Goal: Task Accomplishment & Management: Use online tool/utility

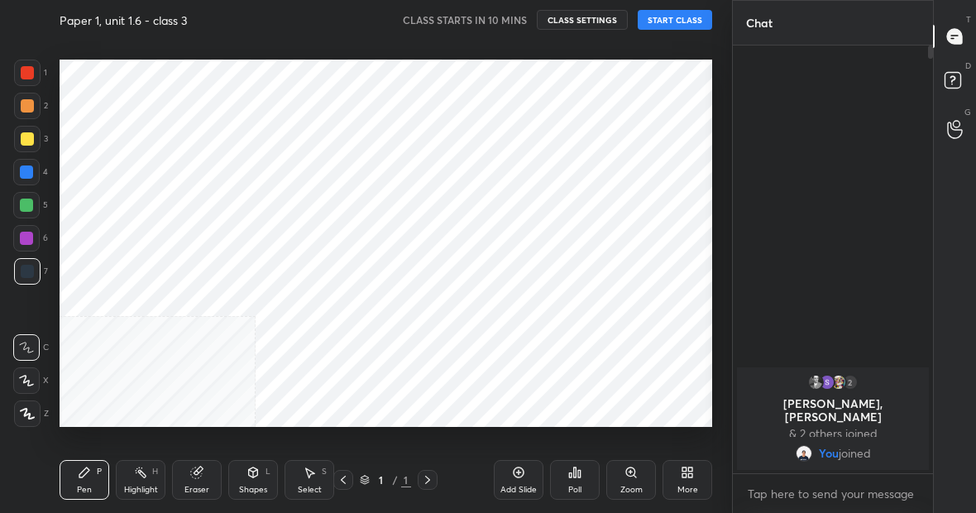
scroll to position [407, 666]
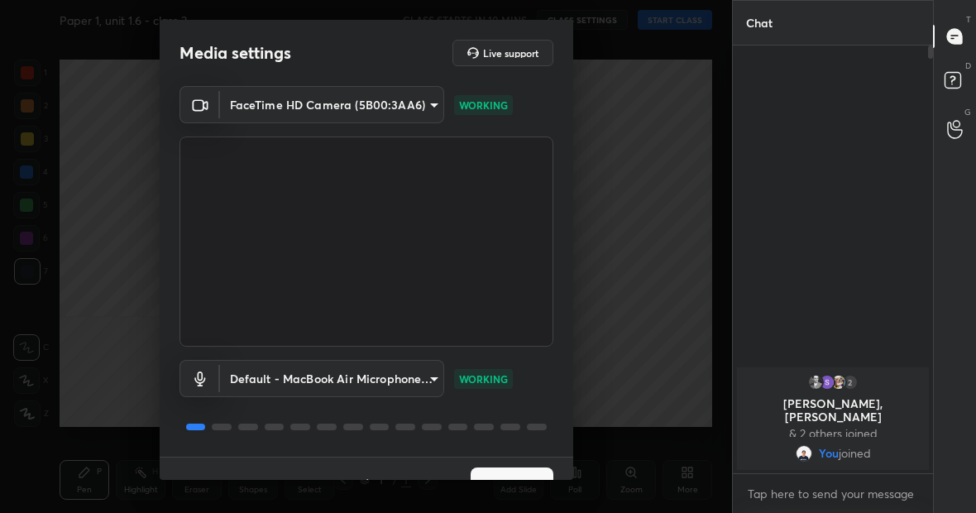
click at [482, 472] on button "Next" at bounding box center [512, 483] width 83 height 33
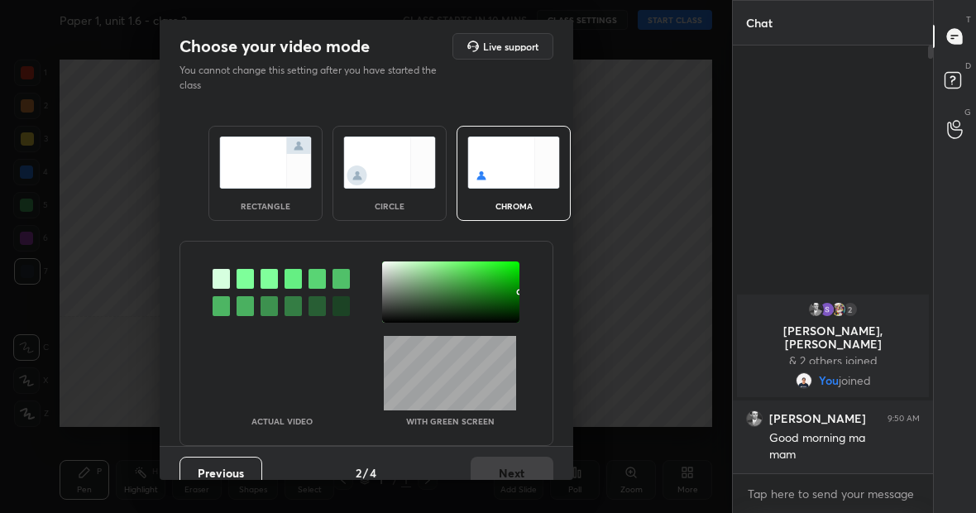
click at [257, 170] on img at bounding box center [265, 163] width 93 height 52
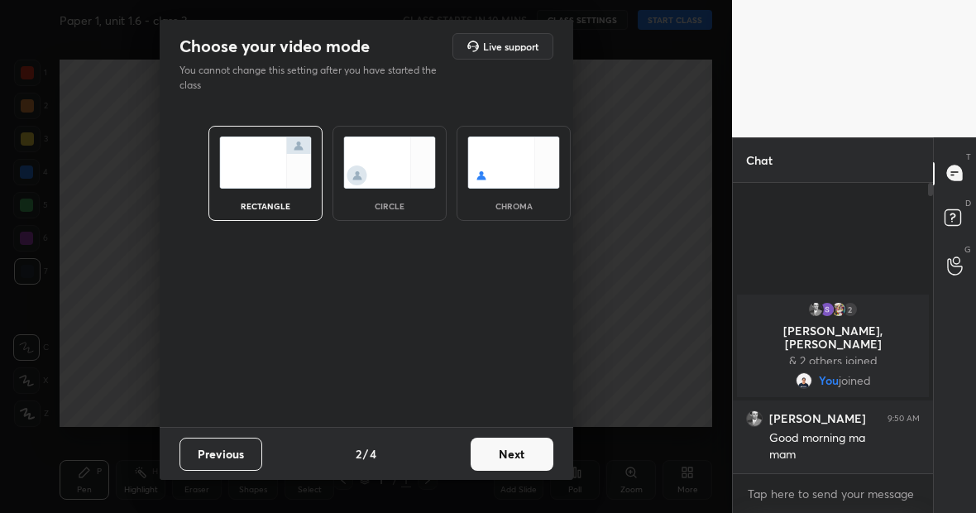
click at [508, 459] on button "Next" at bounding box center [512, 454] width 83 height 33
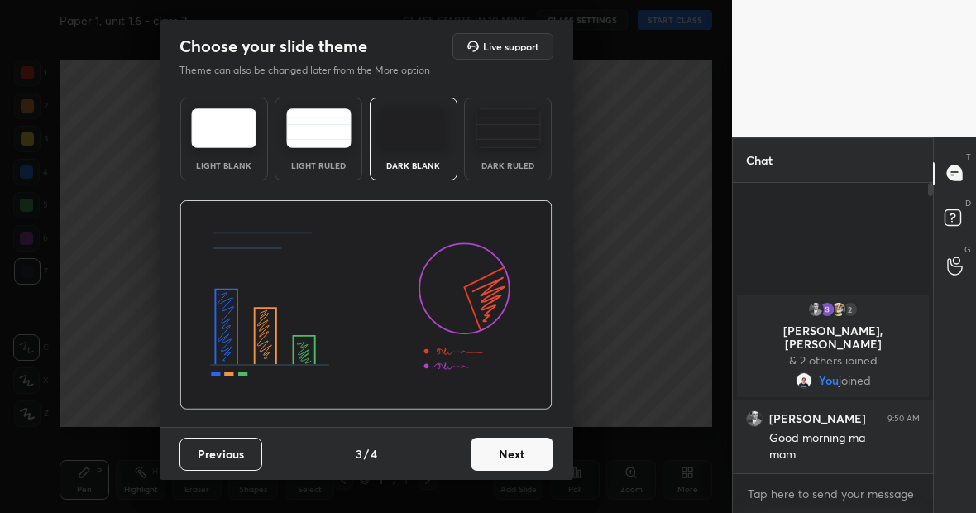
click at [508, 459] on button "Next" at bounding box center [512, 454] width 83 height 33
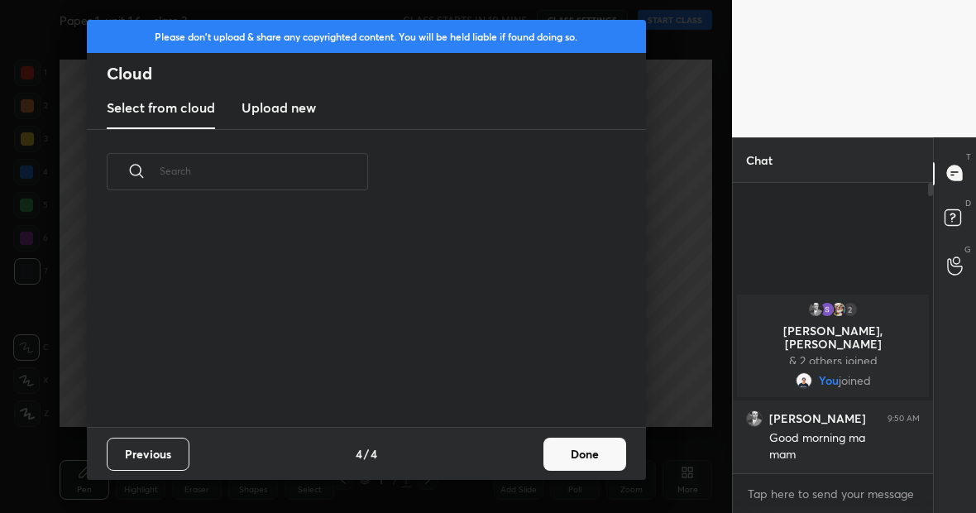
scroll to position [213, 531]
click at [266, 105] on h3 "Upload new" at bounding box center [279, 108] width 74 height 20
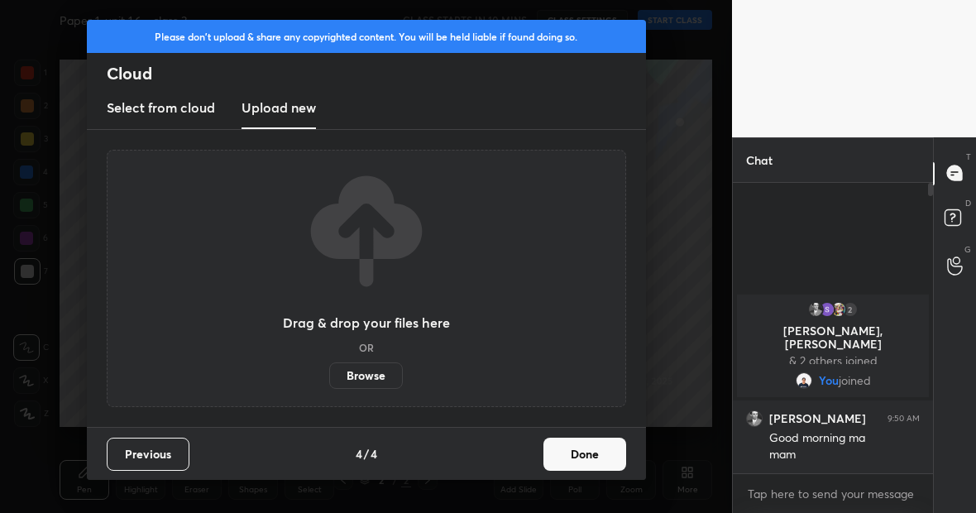
click at [360, 375] on label "Browse" at bounding box center [366, 375] width 74 height 26
click at [329, 375] on input "Browse" at bounding box center [329, 375] width 0 height 26
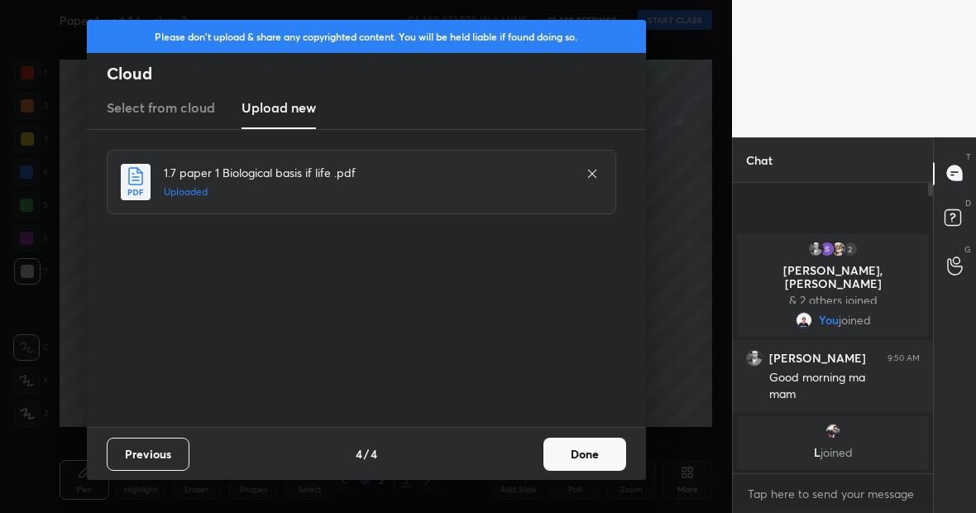
click at [587, 460] on button "Done" at bounding box center [585, 454] width 83 height 33
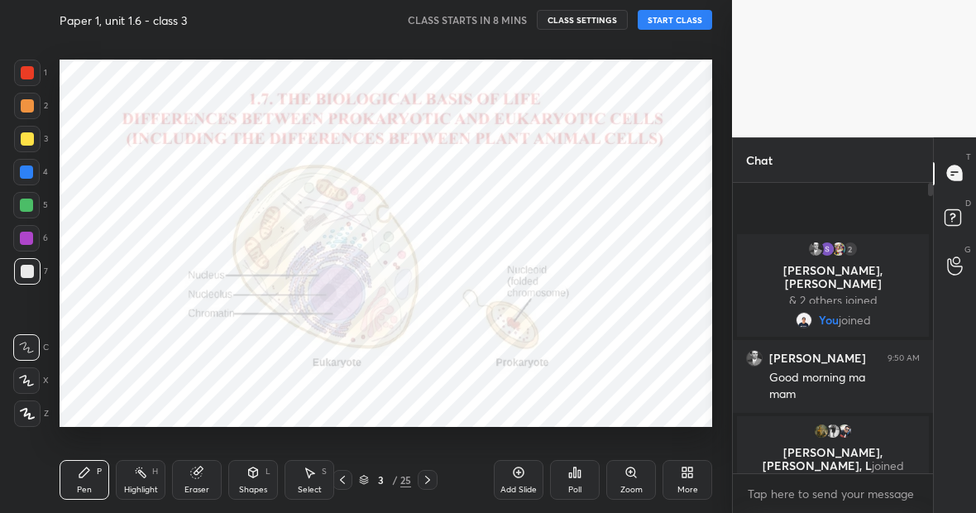
click at [871, 198] on div "2 [PERSON_NAME], [PERSON_NAME] & 2 others joined You joined [PERSON_NAME] 9:50 …" at bounding box center [833, 328] width 200 height 290
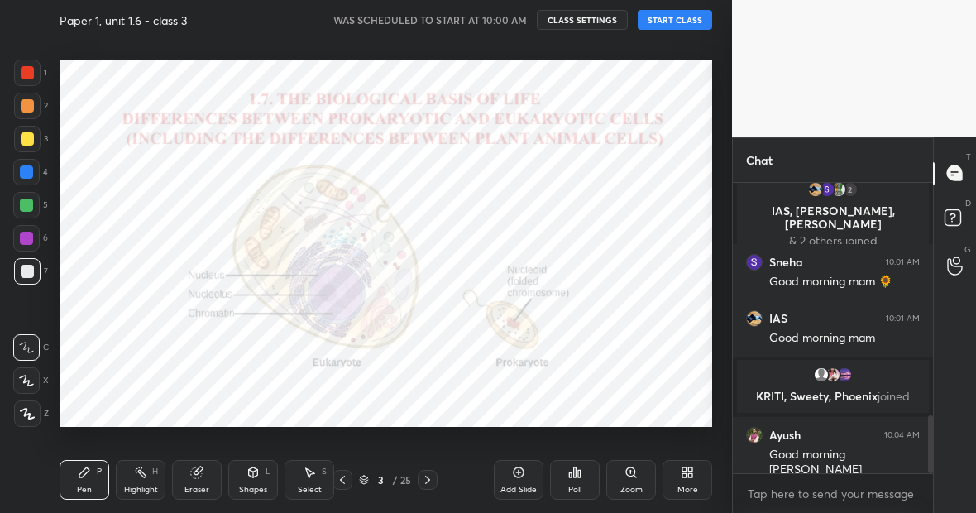
scroll to position [1168, 0]
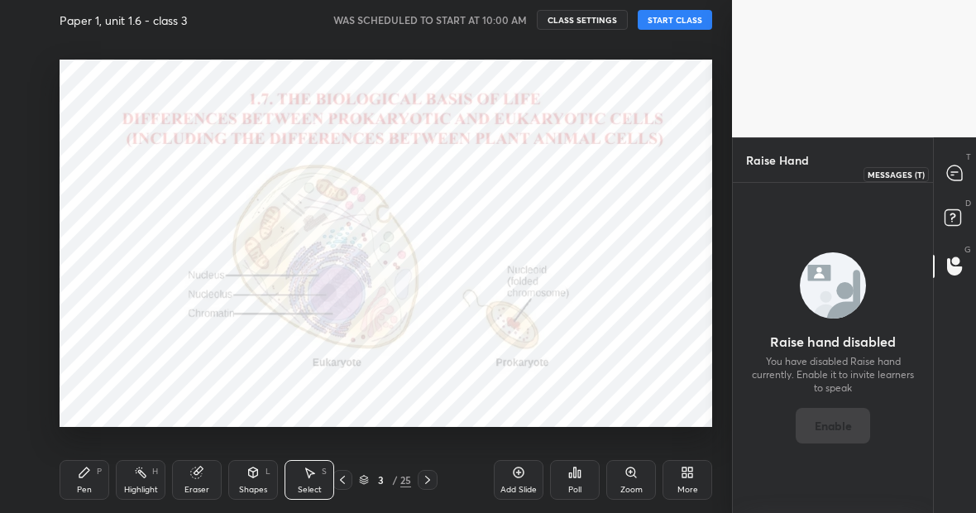
click at [956, 175] on icon at bounding box center [954, 172] width 15 height 15
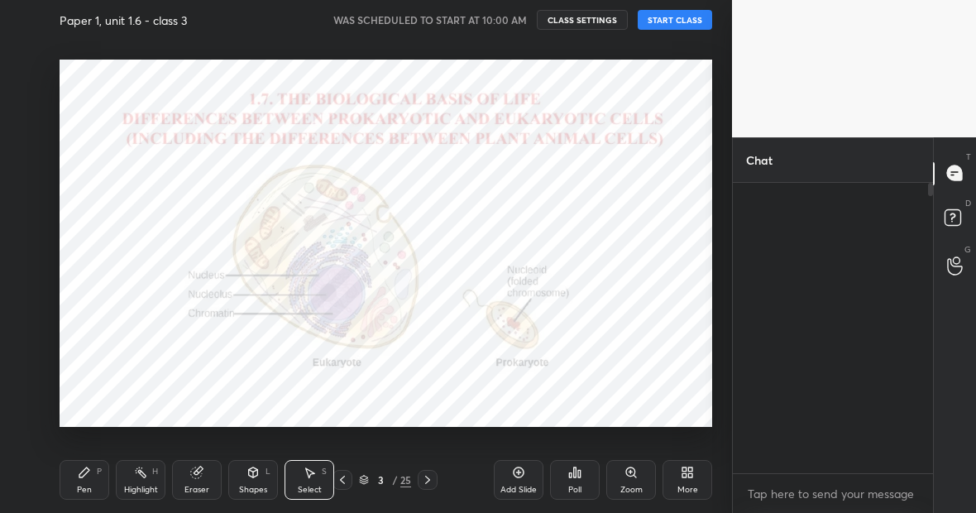
scroll to position [285, 195]
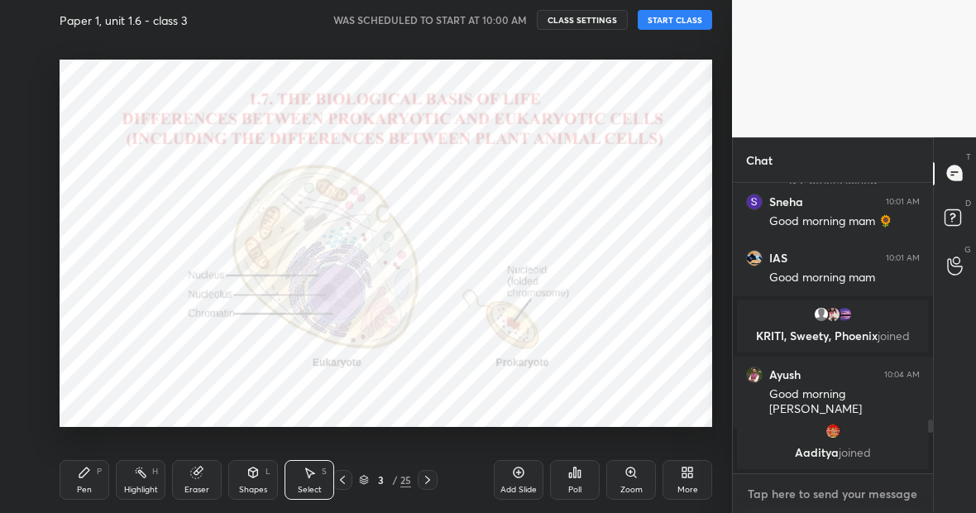
click at [770, 494] on textarea at bounding box center [833, 494] width 174 height 26
type textarea "x"
type textarea "s"
type textarea "x"
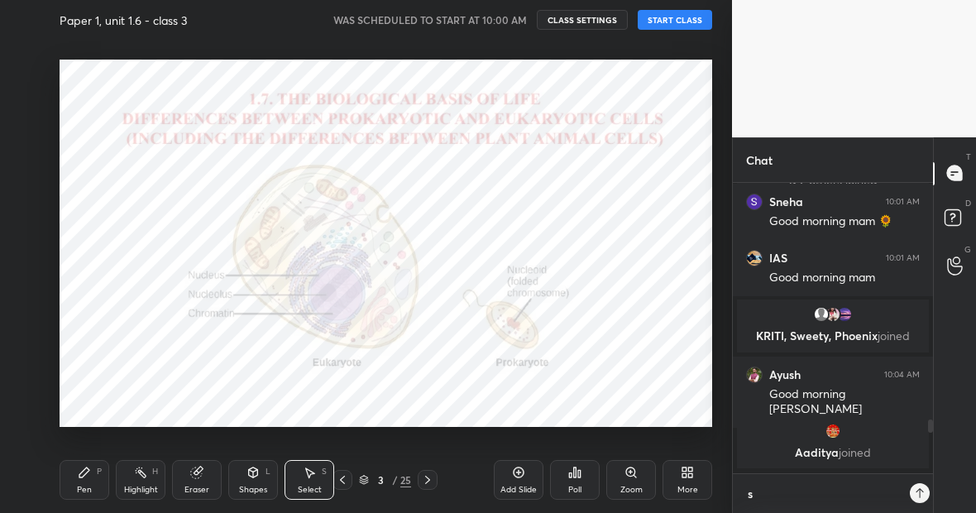
type textarea "st"
type textarea "x"
type textarea "sta"
type textarea "x"
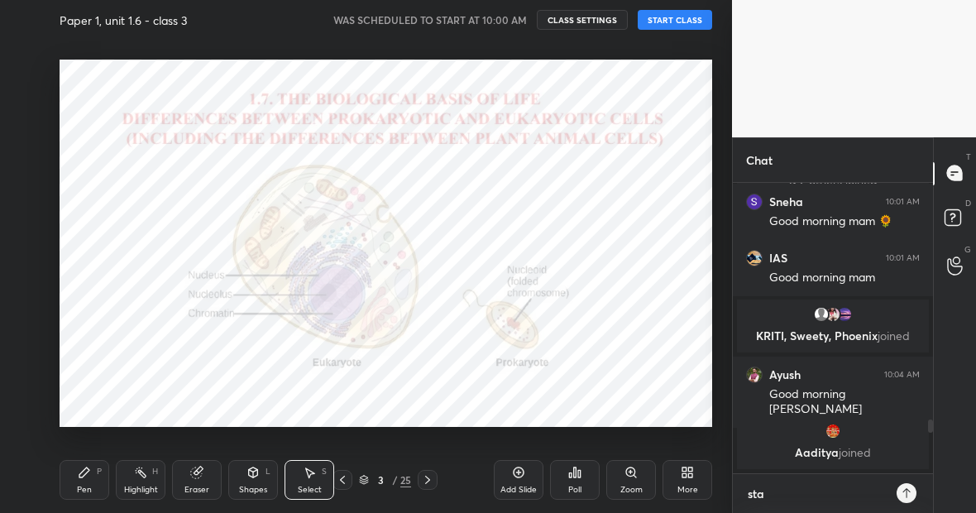
type textarea "star"
type textarea "x"
type textarea "start"
type textarea "x"
type textarea "starti"
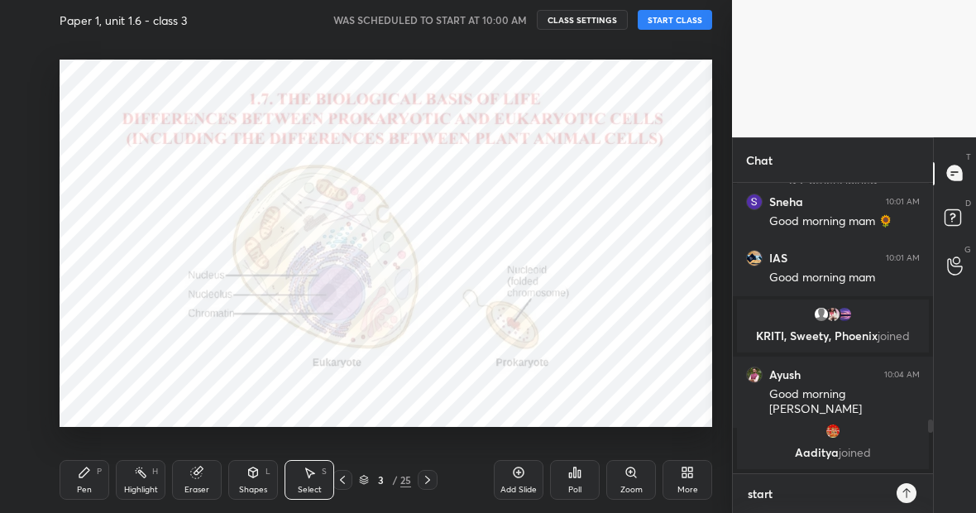
type textarea "x"
type textarea "startin"
type textarea "x"
type textarea "starting"
type textarea "x"
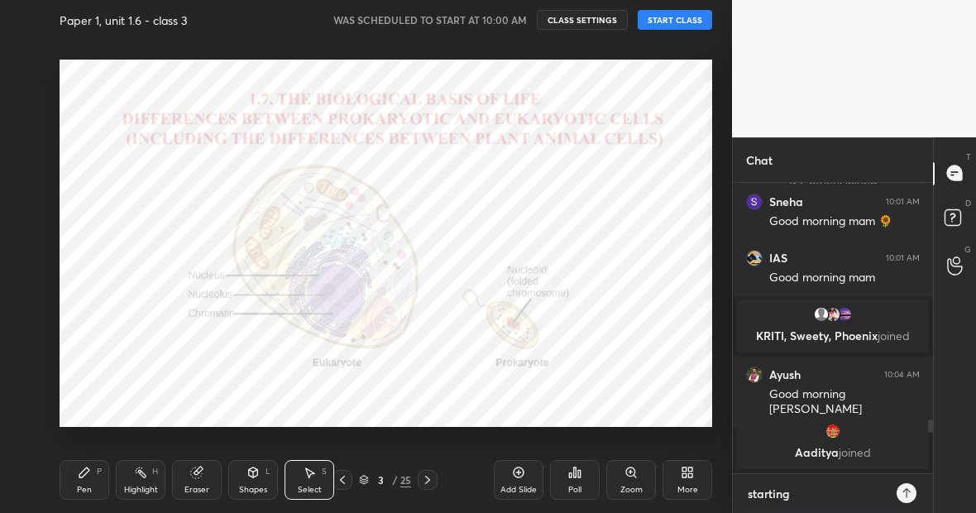
type textarea "starting"
type textarea "x"
type textarea "starting i"
type textarea "x"
type textarea "starting in"
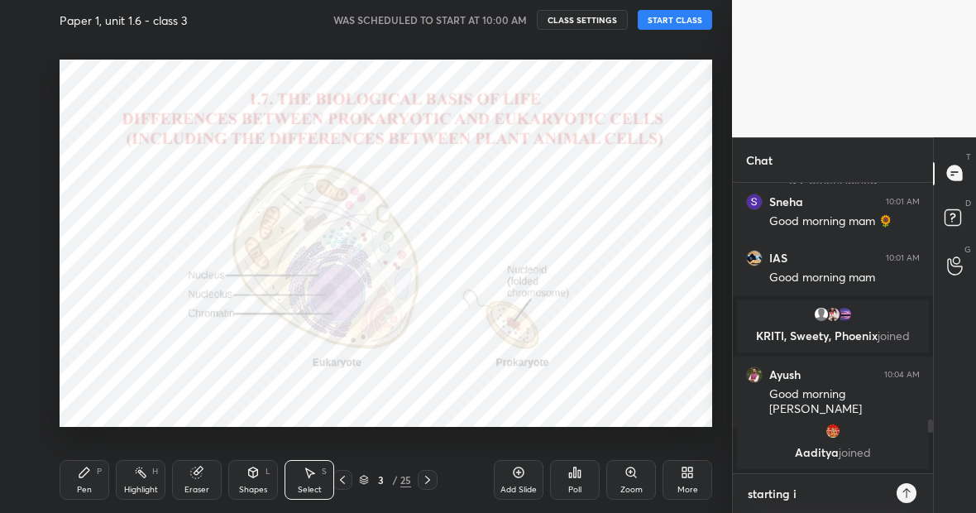
type textarea "x"
type textarea "starting in"
type textarea "x"
type textarea "starting in 2"
type textarea "x"
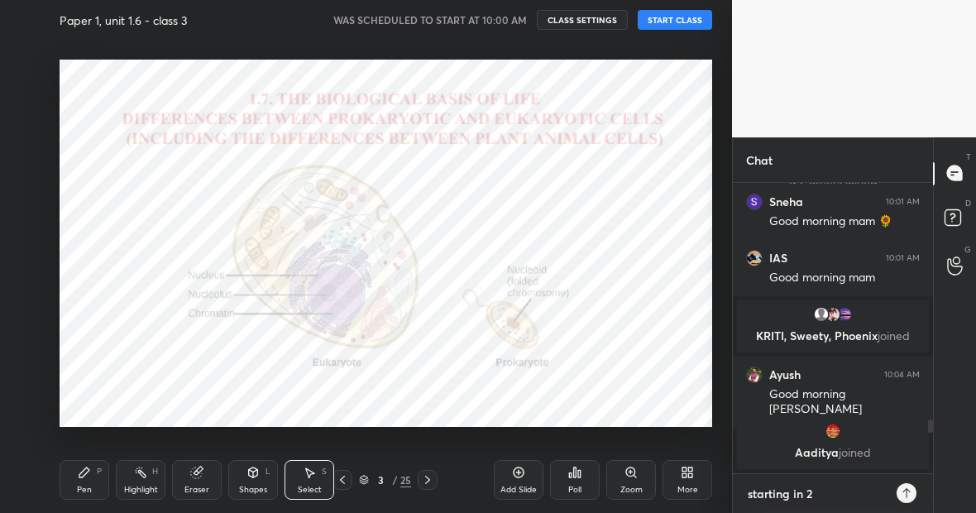
type textarea "starting in 2"
type textarea "x"
type textarea "starting in 2 m"
type textarea "x"
type textarea "starting in 2 mi"
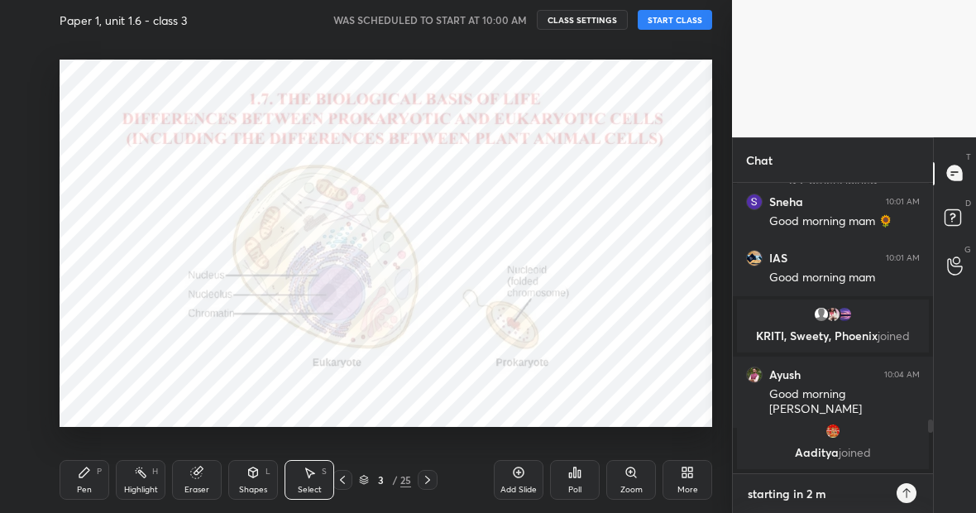
type textarea "x"
type textarea "starting in 2 min"
type textarea "x"
type textarea "starting in 2 mins"
type textarea "x"
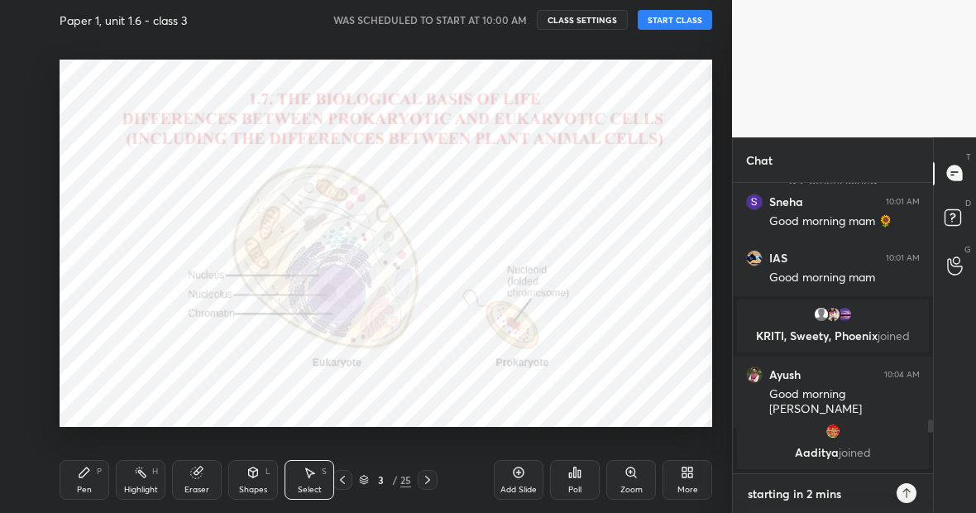
type textarea "starting in 2 mins"
type textarea "x"
type textarea "starting in 2 mins"
click at [904, 490] on icon at bounding box center [906, 493] width 7 height 10
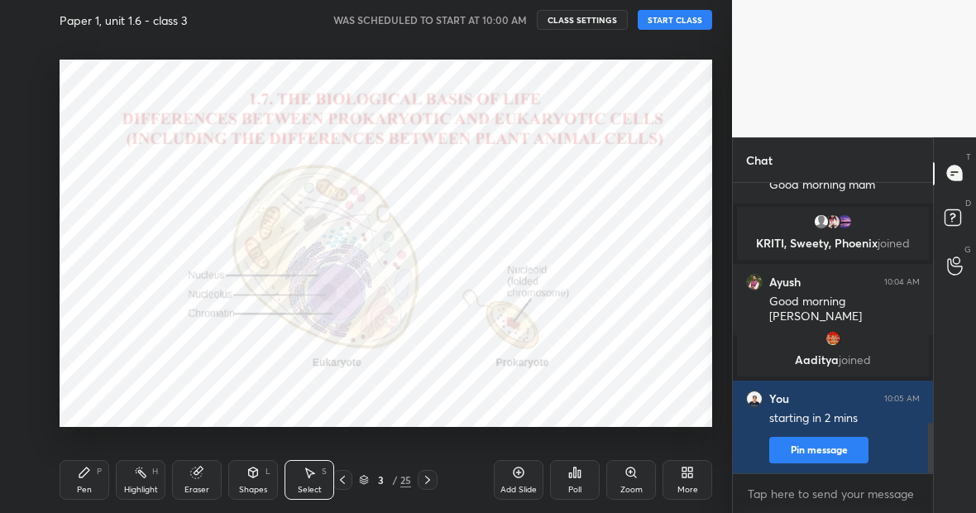
click at [678, 22] on button "START CLASS" at bounding box center [675, 20] width 74 height 20
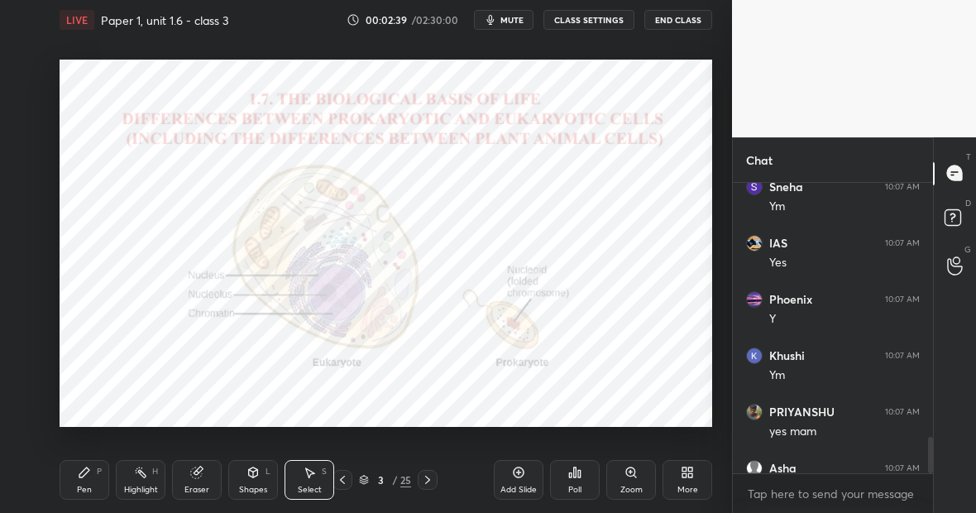
scroll to position [2005, 0]
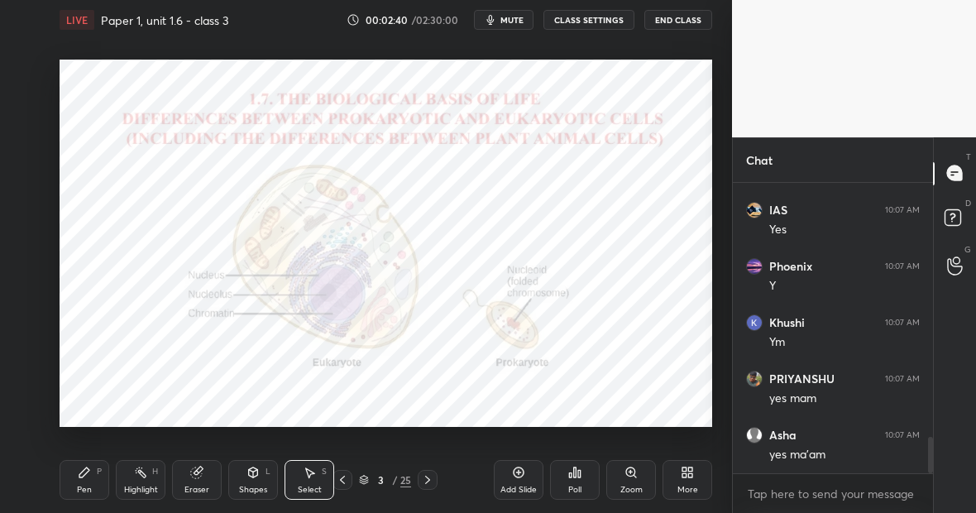
click at [371, 247] on div "0 ° Undo Copy Duplicate Duplicate to new slide Delete" at bounding box center [386, 243] width 653 height 367
click at [403, 481] on div "25" at bounding box center [405, 479] width 11 height 15
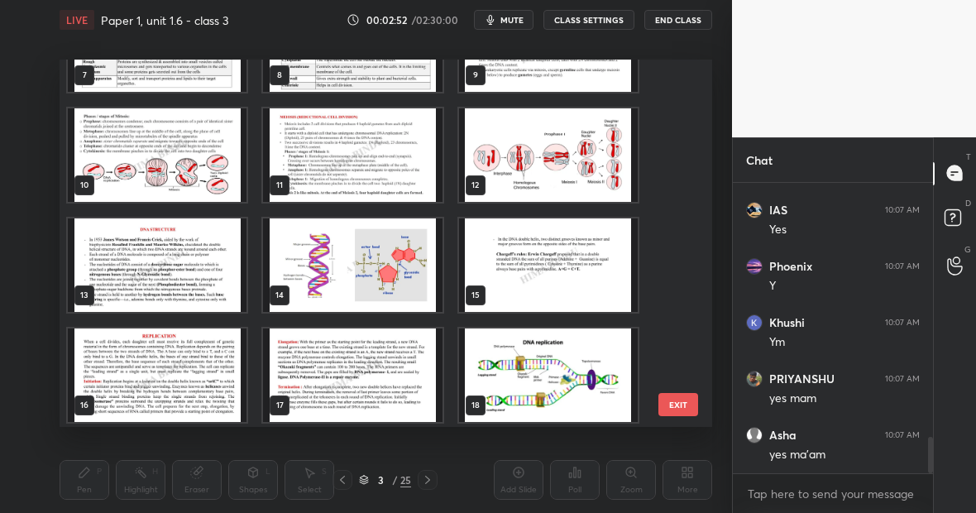
scroll to position [2062, 0]
click at [125, 266] on img "grid" at bounding box center [157, 264] width 179 height 93
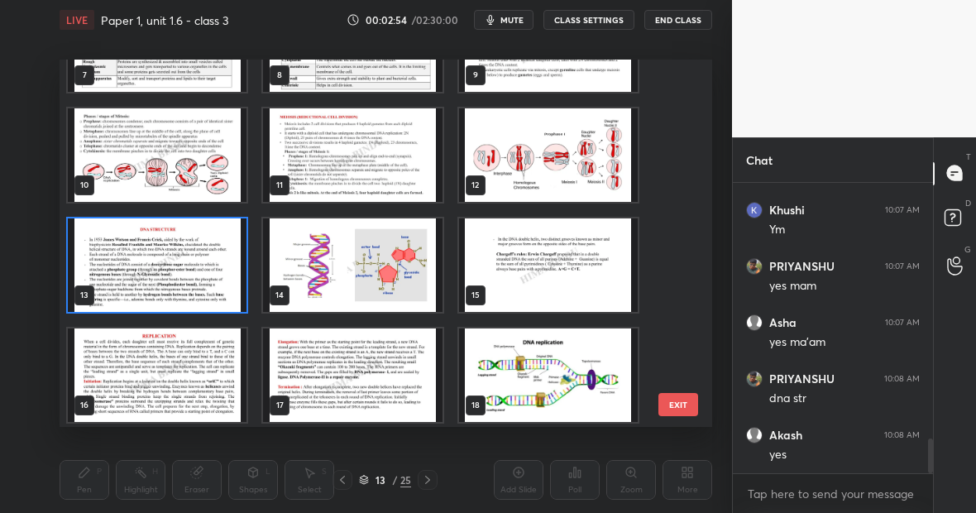
click at [125, 266] on img "grid" at bounding box center [157, 264] width 179 height 93
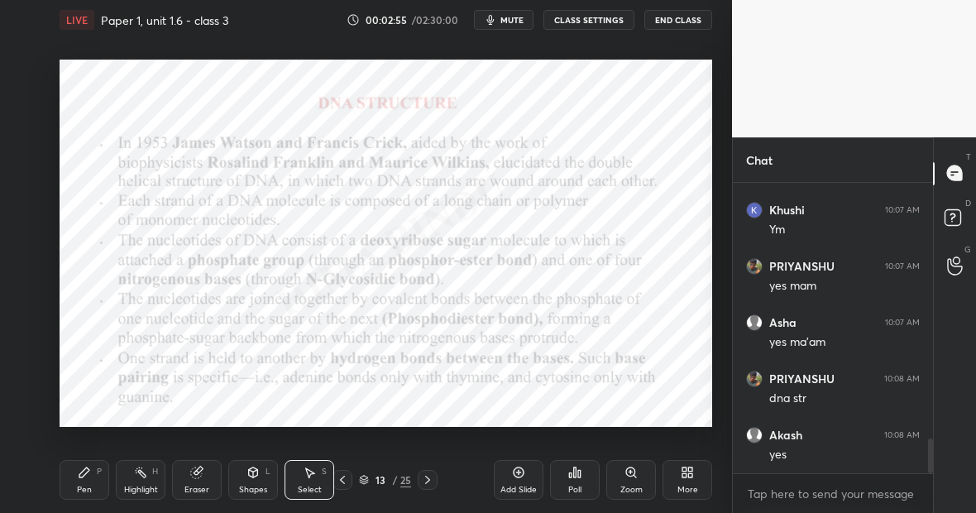
click at [520, 471] on icon at bounding box center [518, 472] width 13 height 13
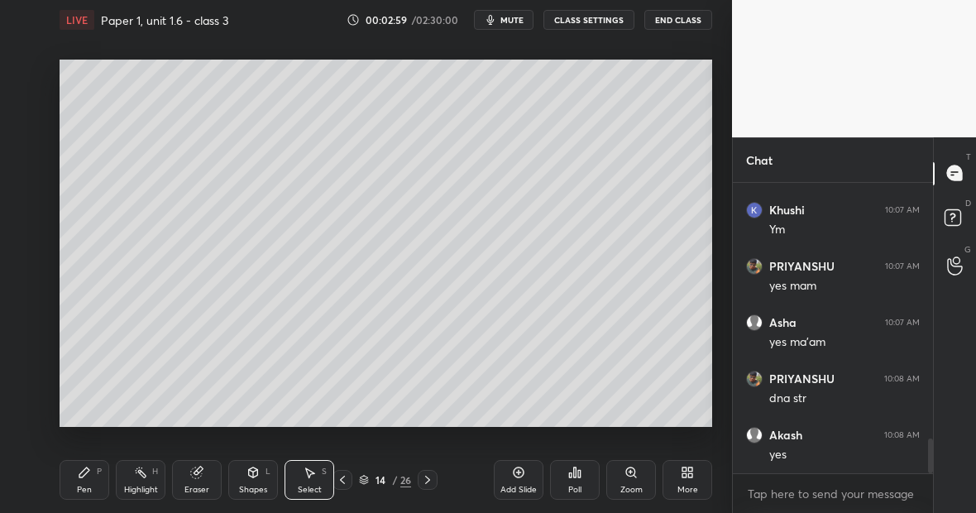
click at [87, 481] on div "Pen P" at bounding box center [85, 480] width 50 height 40
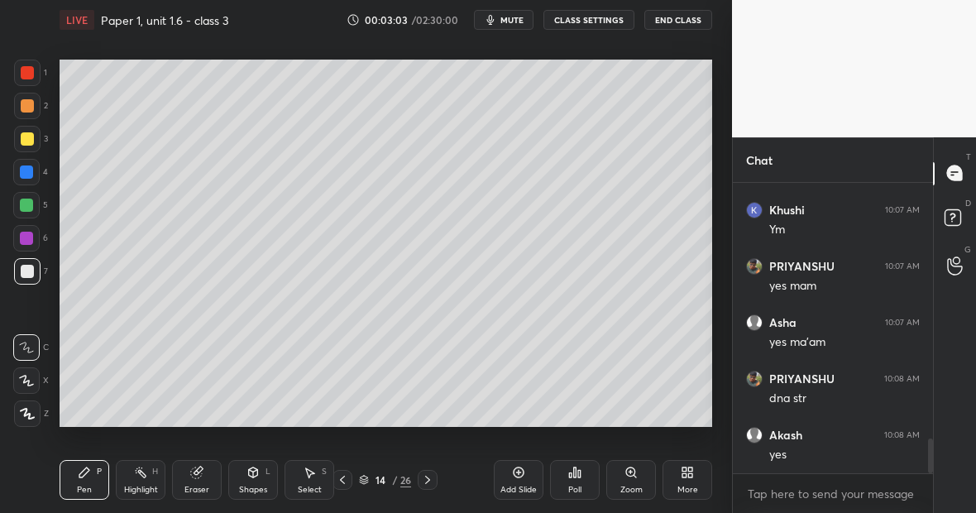
scroll to position [2178, 0]
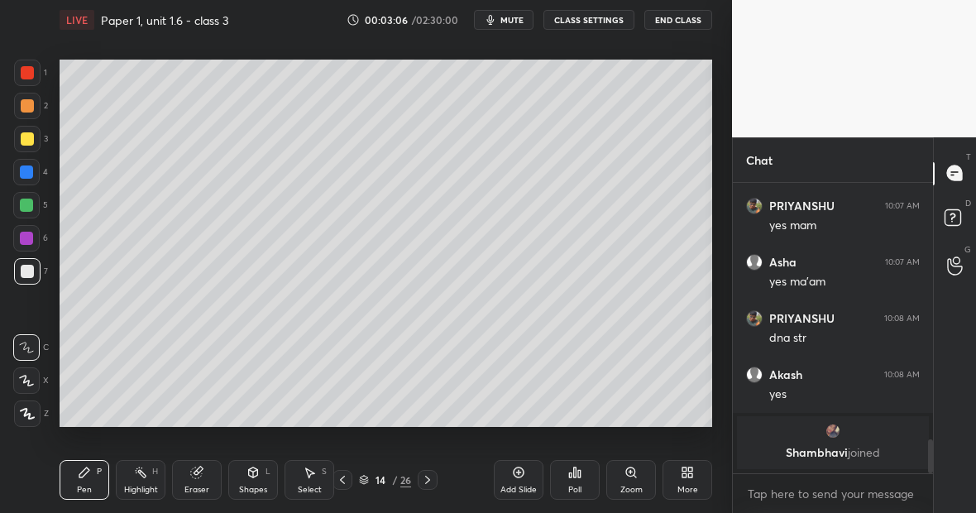
click at [36, 405] on div at bounding box center [27, 413] width 26 height 26
click at [144, 481] on div "Highlight H" at bounding box center [141, 480] width 50 height 40
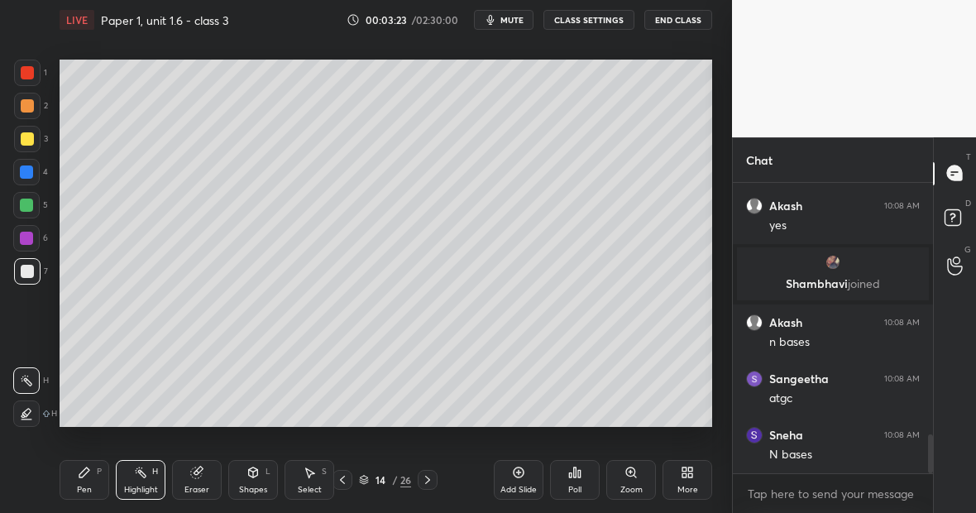
scroll to position [1952, 0]
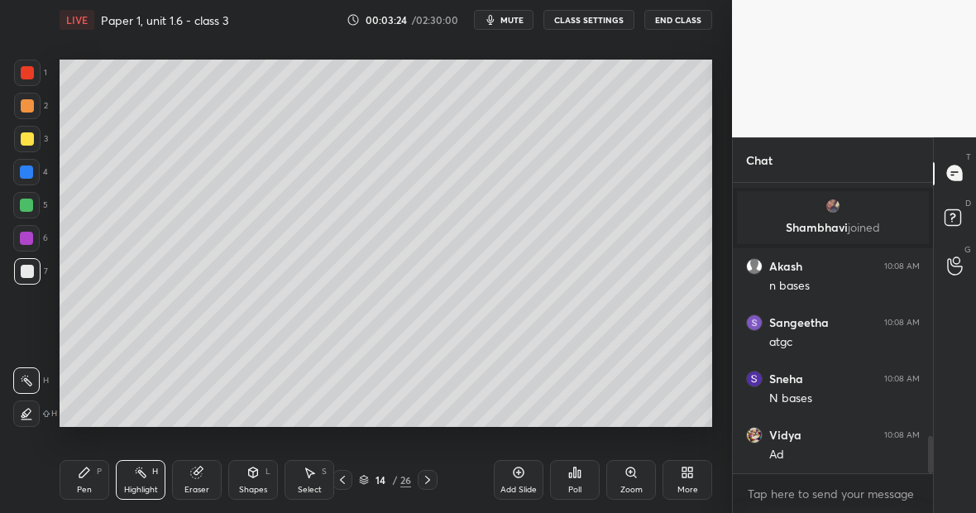
click at [94, 478] on div "Pen P" at bounding box center [85, 480] width 50 height 40
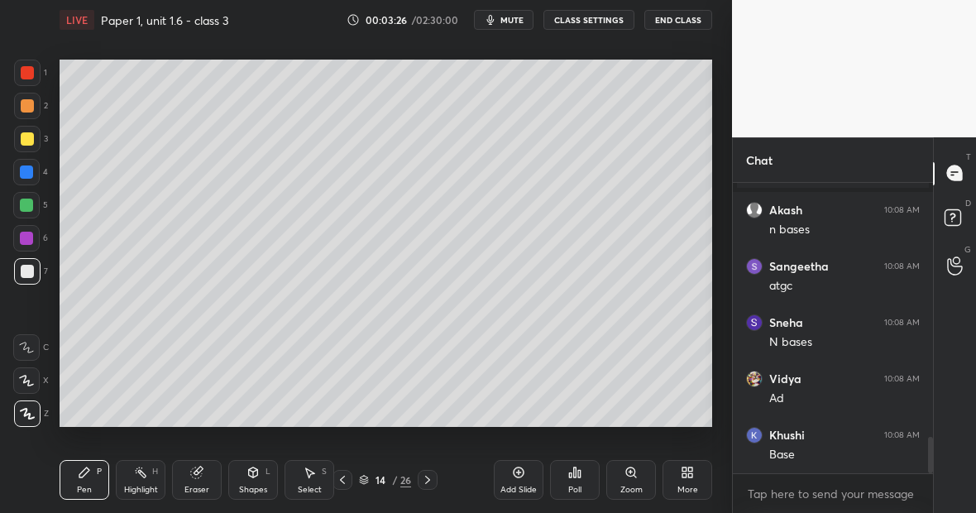
scroll to position [2064, 0]
click at [141, 475] on icon at bounding box center [140, 472] width 13 height 13
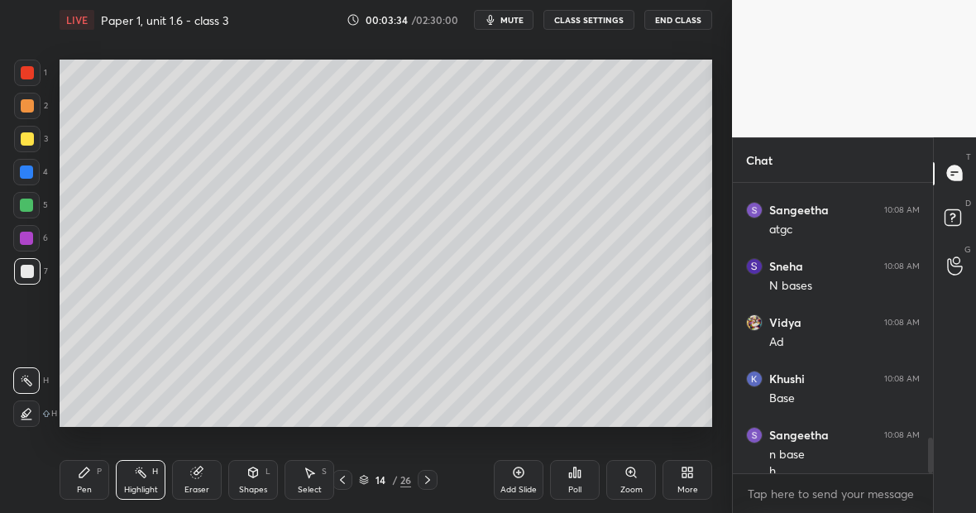
scroll to position [2081, 0]
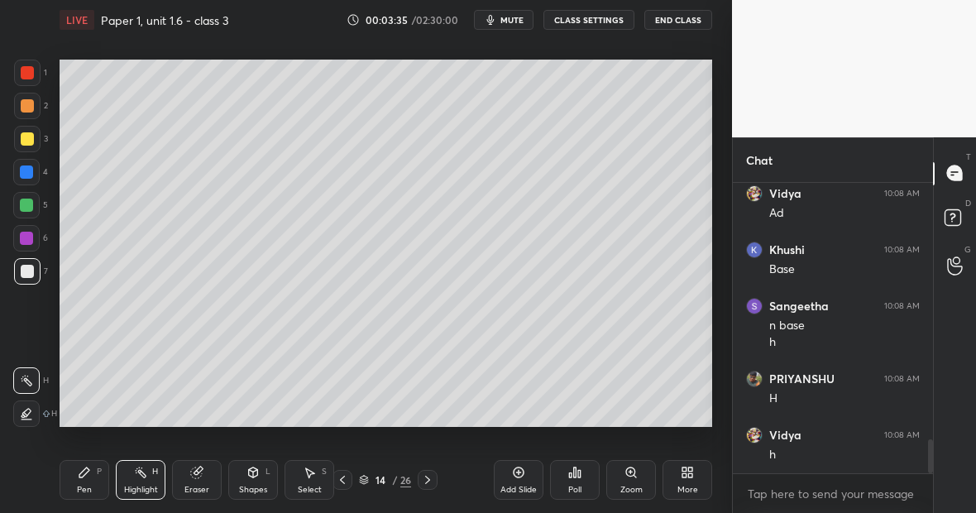
click at [86, 483] on div "Pen P" at bounding box center [85, 480] width 50 height 40
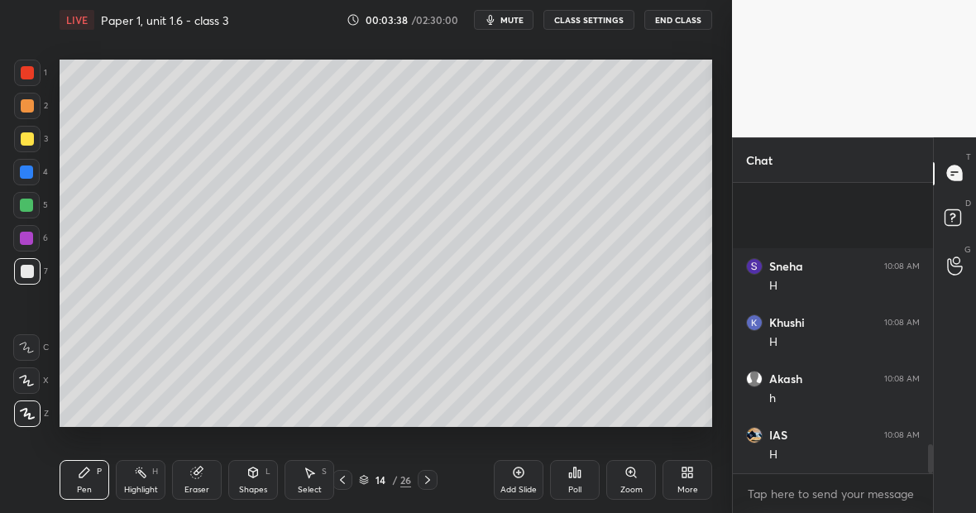
scroll to position [2587, 0]
click at [145, 481] on div "Highlight H" at bounding box center [141, 480] width 50 height 40
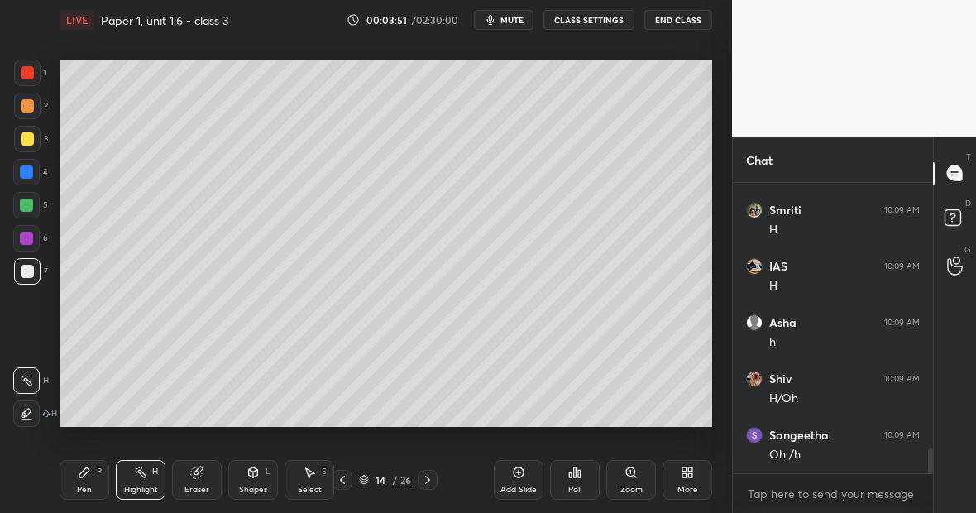
scroll to position [3149, 0]
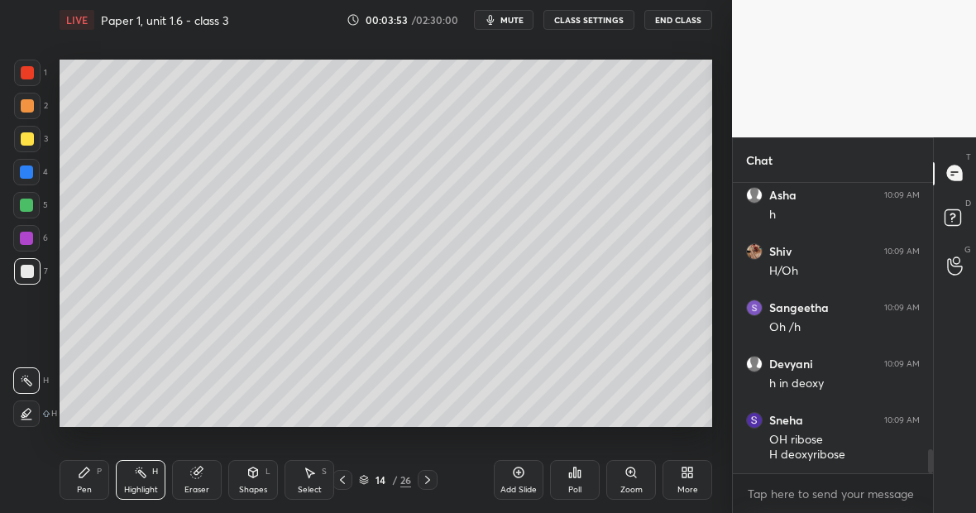
click at [80, 481] on div "Pen P" at bounding box center [85, 480] width 50 height 40
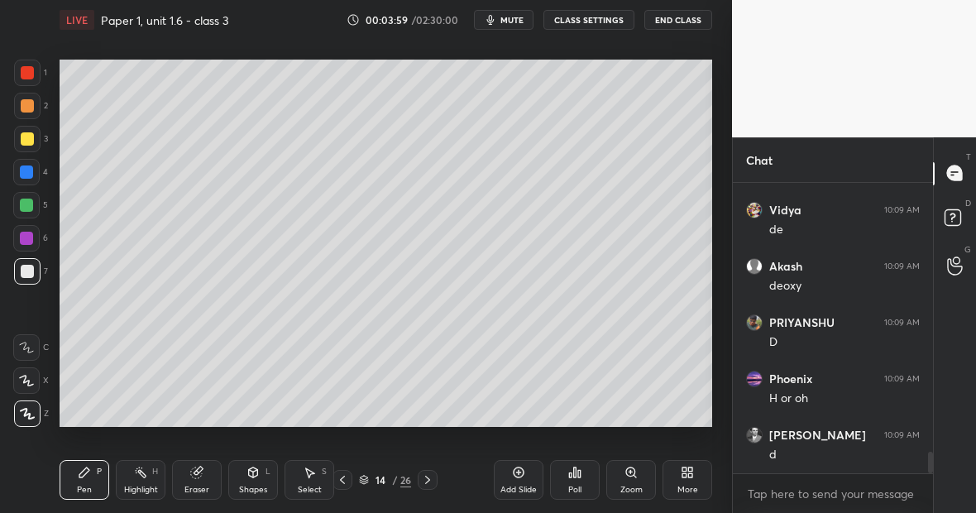
scroll to position [3558, 0]
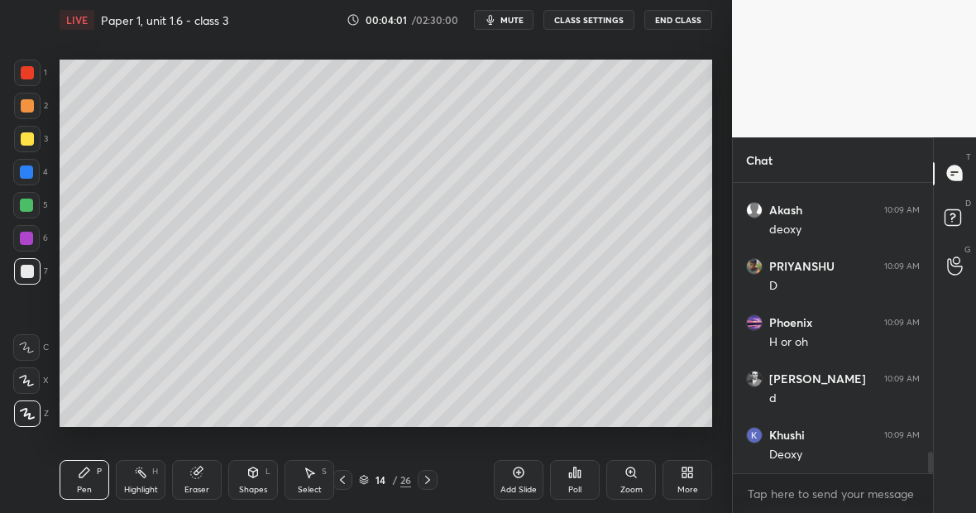
click at [132, 479] on div "Highlight H" at bounding box center [141, 480] width 50 height 40
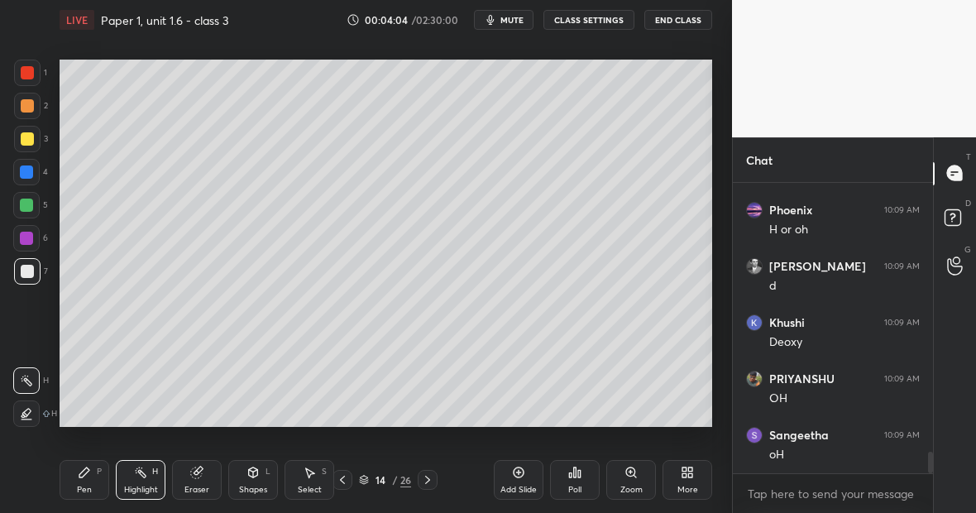
scroll to position [3783, 0]
click at [91, 484] on div "Pen P" at bounding box center [85, 480] width 50 height 40
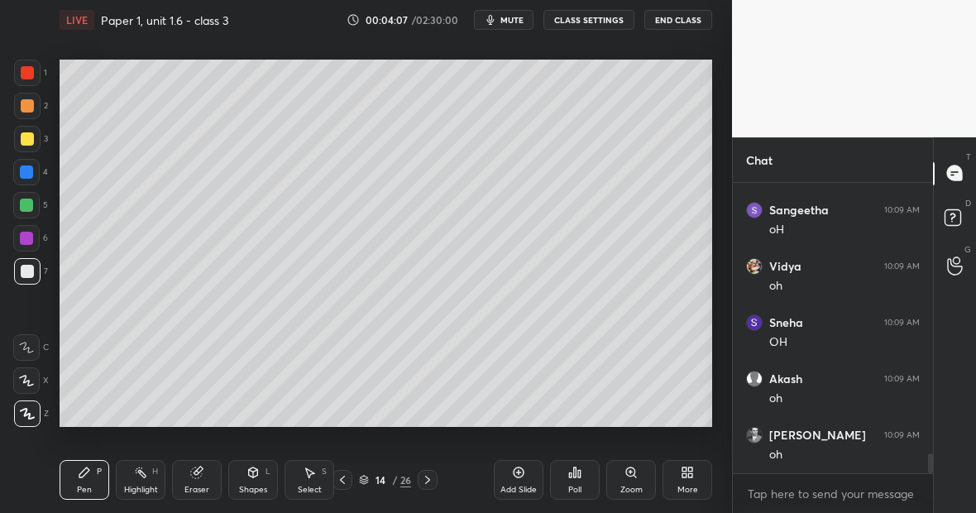
scroll to position [4064, 0]
click at [148, 486] on div "Highlight" at bounding box center [141, 490] width 34 height 8
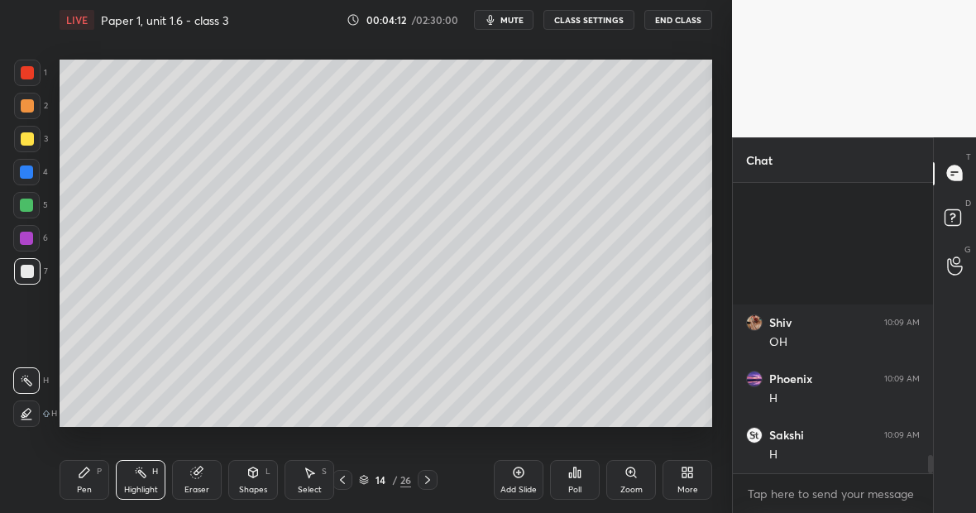
scroll to position [4346, 0]
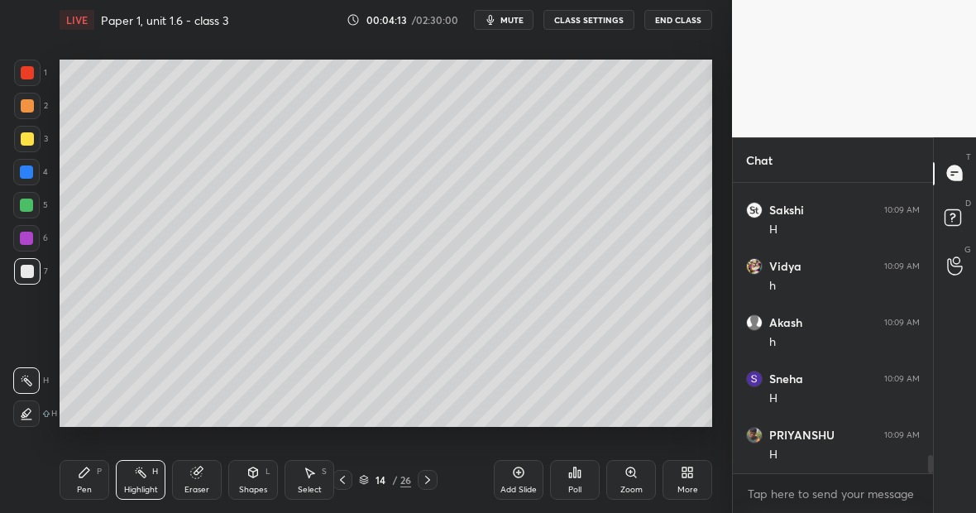
click at [87, 486] on div "Pen" at bounding box center [84, 490] width 15 height 8
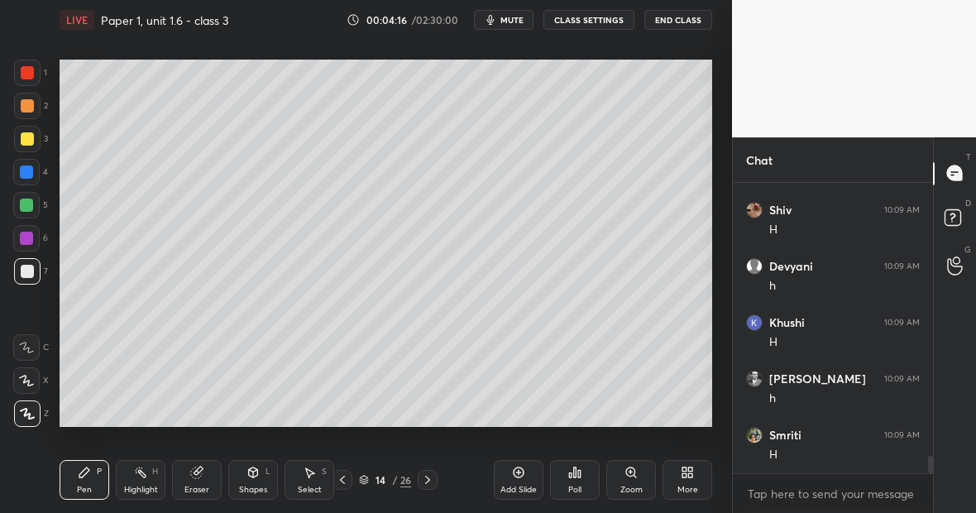
click at [140, 479] on div "Highlight H" at bounding box center [141, 480] width 50 height 40
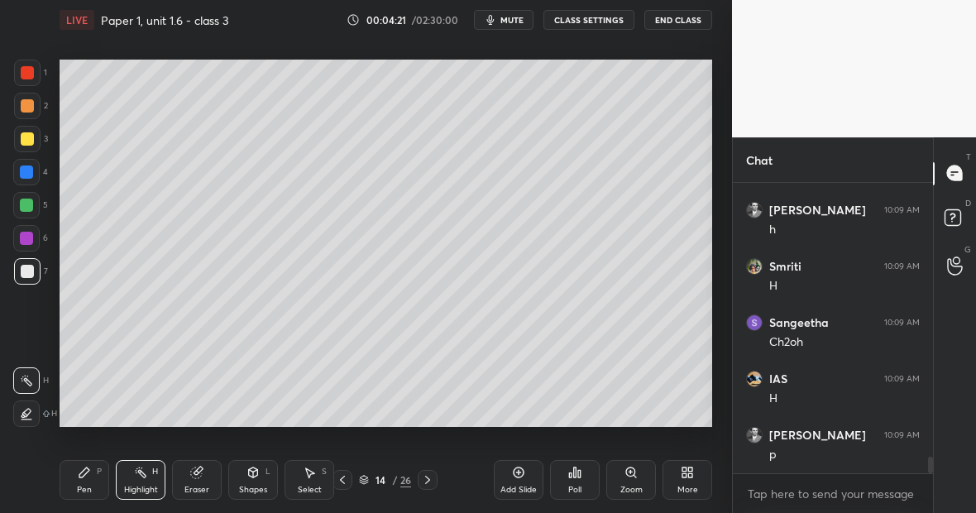
scroll to position [4852, 0]
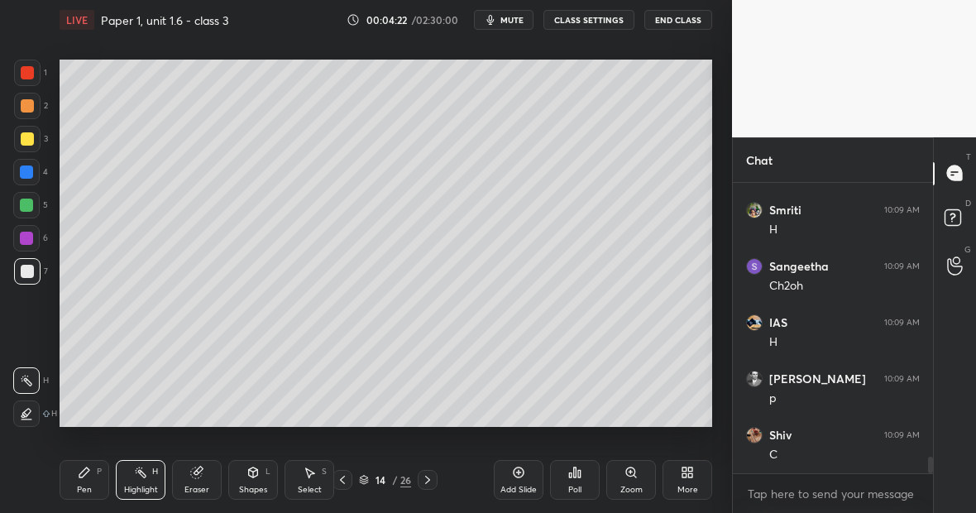
click at [95, 477] on div "Pen P" at bounding box center [85, 480] width 50 height 40
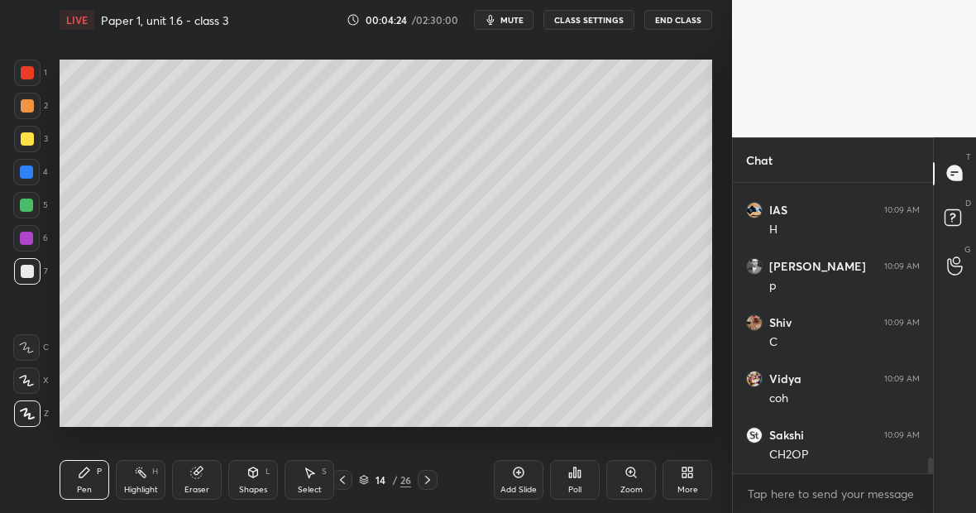
scroll to position [5077, 0]
click at [206, 477] on div "Eraser" at bounding box center [197, 480] width 50 height 40
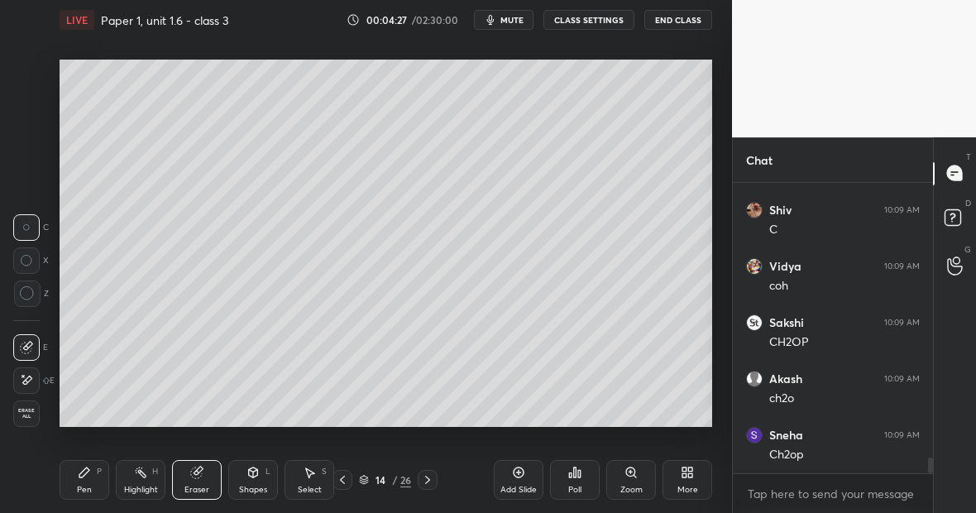
click at [31, 368] on div "E" at bounding box center [33, 377] width 41 height 33
click at [88, 478] on div "Pen P" at bounding box center [85, 480] width 50 height 40
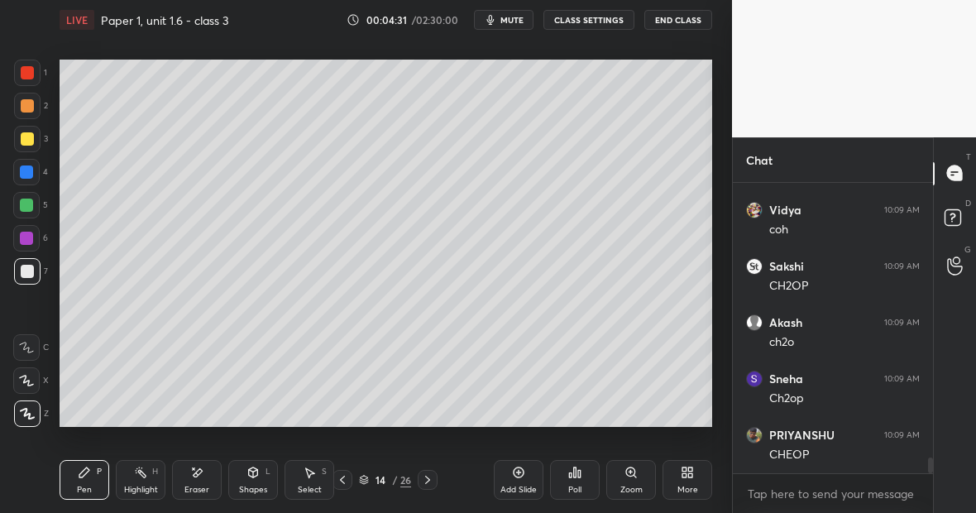
scroll to position [5194, 0]
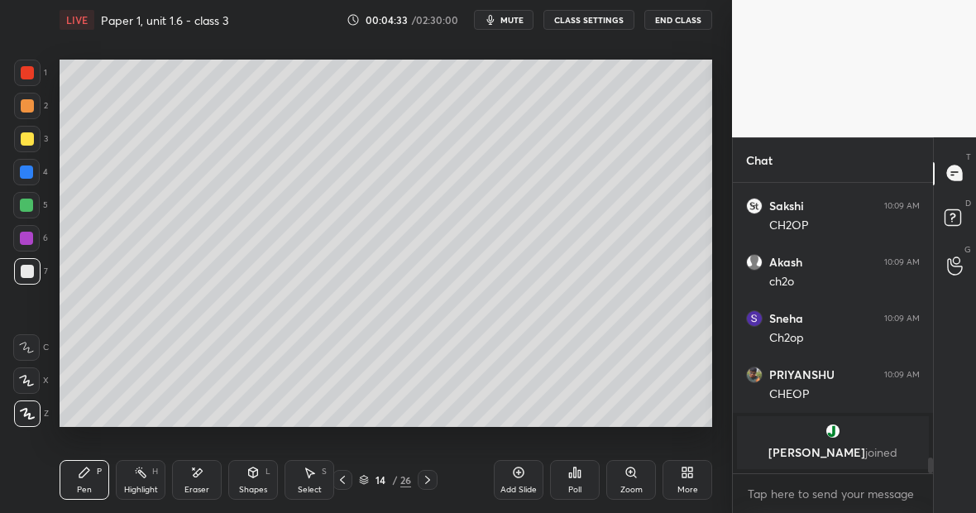
click at [32, 76] on div at bounding box center [27, 72] width 13 height 13
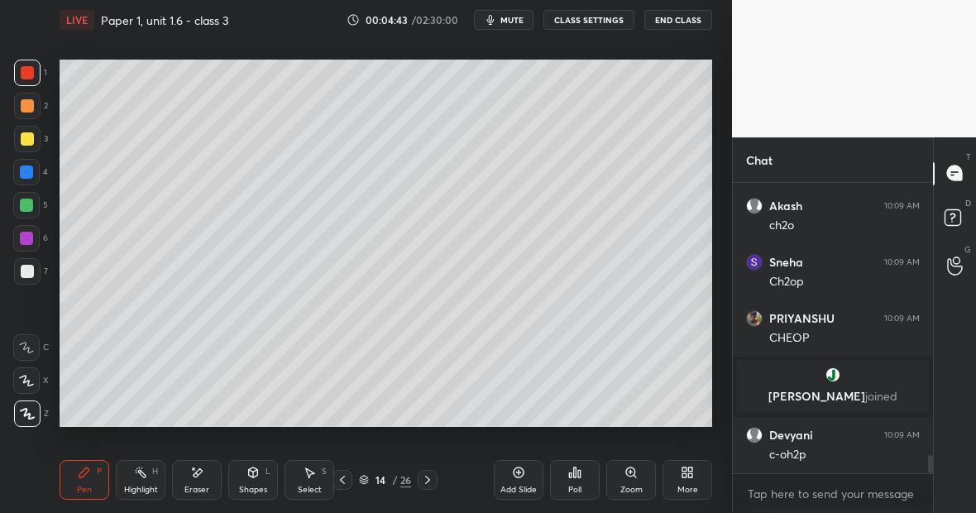
scroll to position [4299, 0]
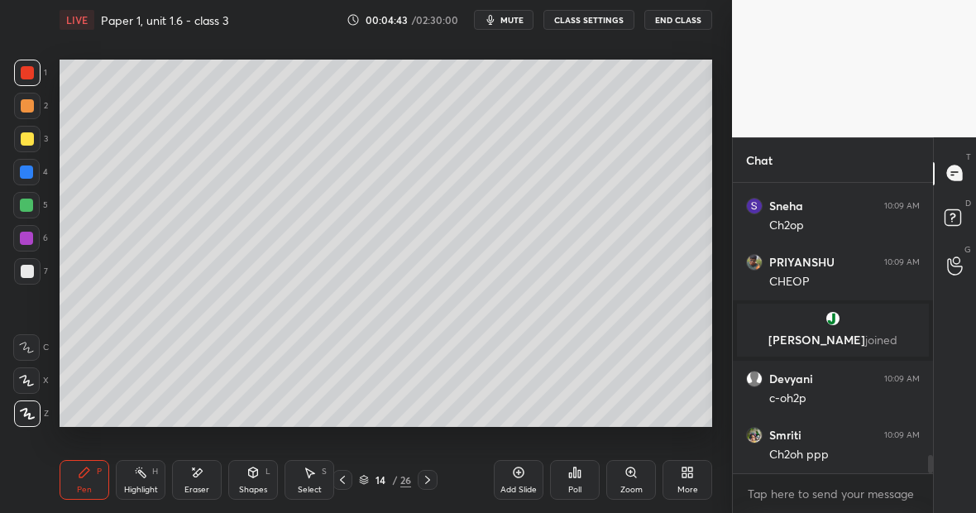
click at [201, 479] on div "Eraser" at bounding box center [197, 480] width 50 height 40
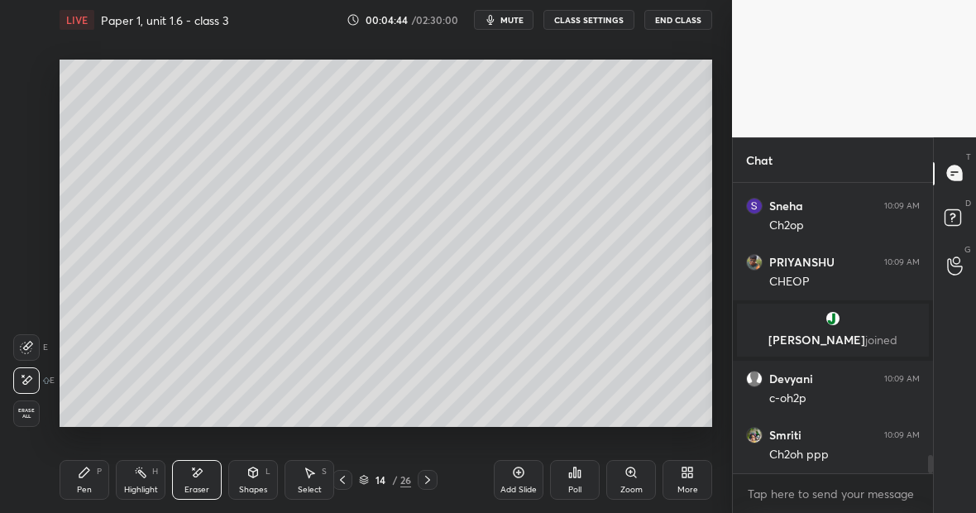
scroll to position [4355, 0]
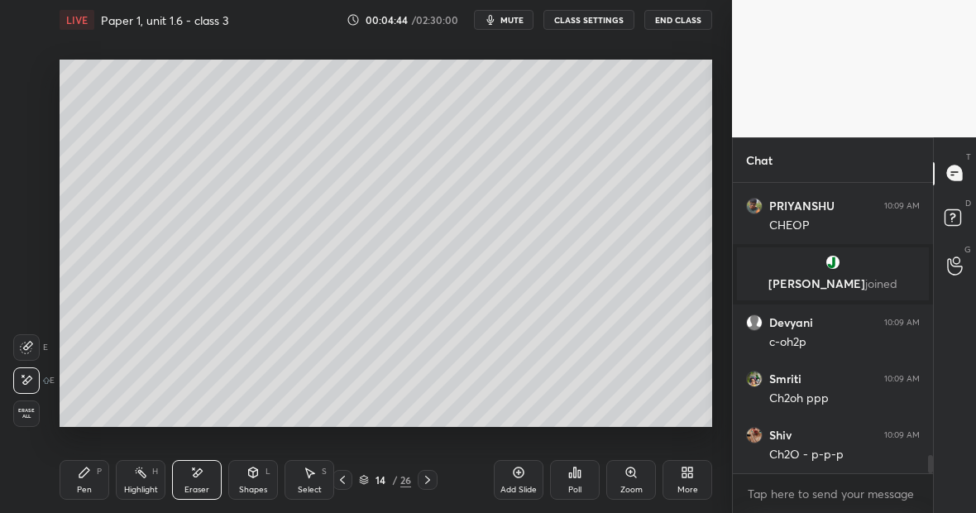
click at [90, 480] on div "Pen P" at bounding box center [85, 480] width 50 height 40
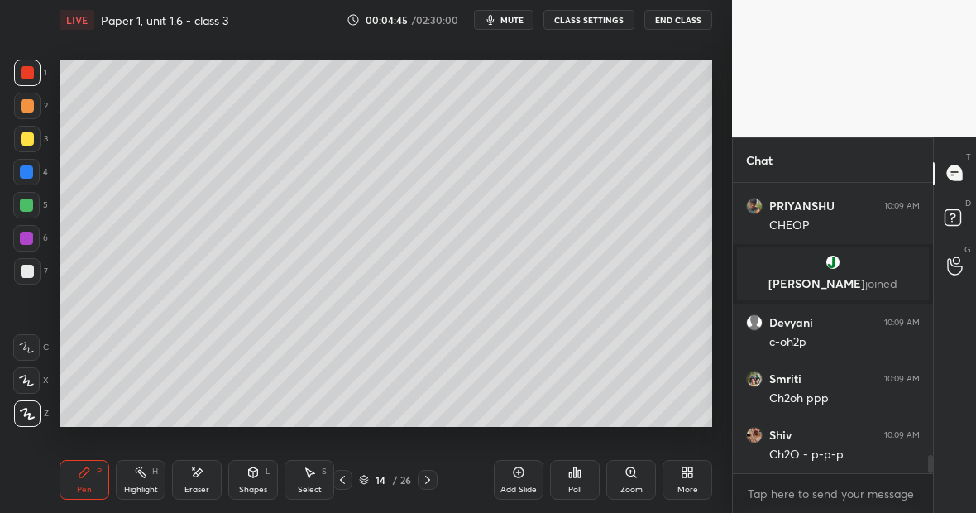
click at [30, 204] on div at bounding box center [26, 205] width 13 height 13
click at [146, 486] on div "Highlight" at bounding box center [141, 490] width 34 height 8
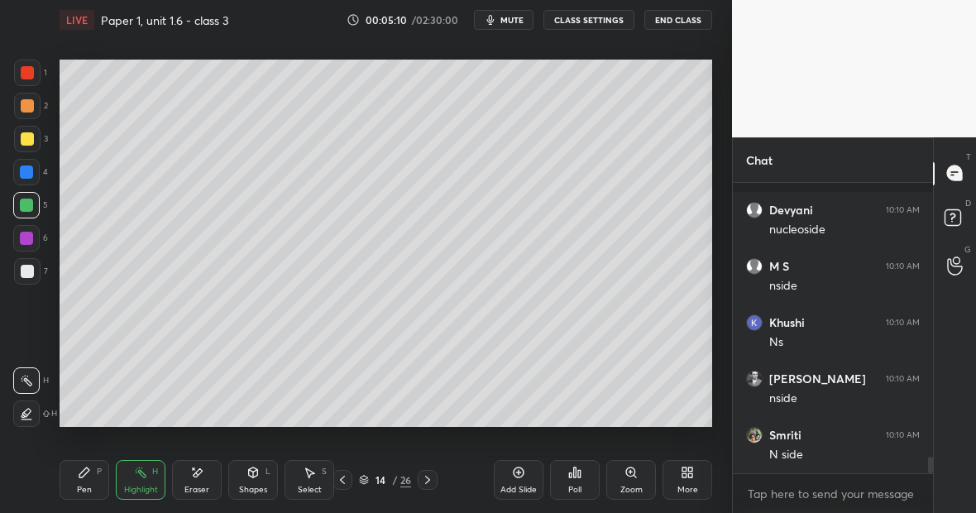
scroll to position [4878, 0]
click at [51, 138] on div "1 2 3 4 5 6 7 C X Z E E Erase all H H LIVE Paper 1, unit 1.6 - class 3 00:05:11…" at bounding box center [359, 256] width 719 height 513
click at [90, 479] on div "Pen P" at bounding box center [85, 480] width 50 height 40
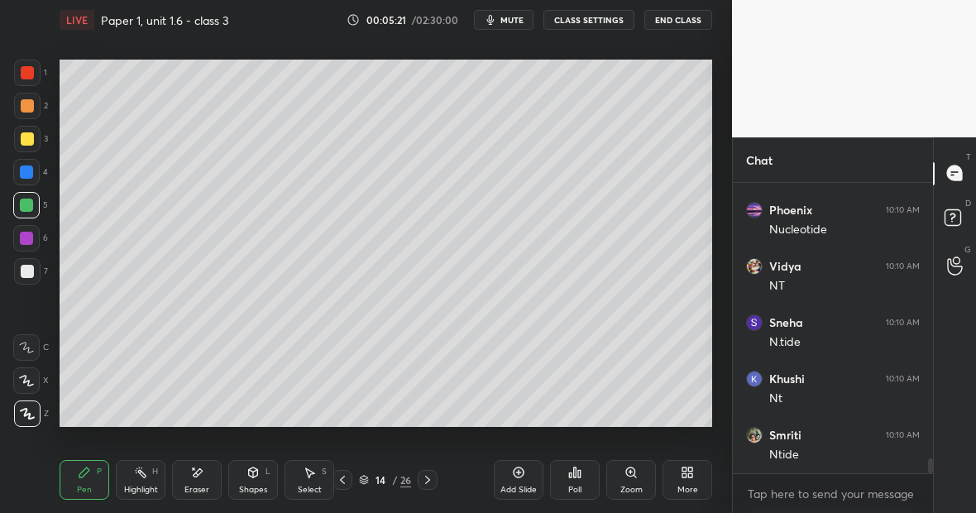
scroll to position [5501, 0]
click at [30, 271] on div at bounding box center [27, 271] width 13 height 13
click at [146, 480] on div "Highlight H" at bounding box center [141, 480] width 50 height 40
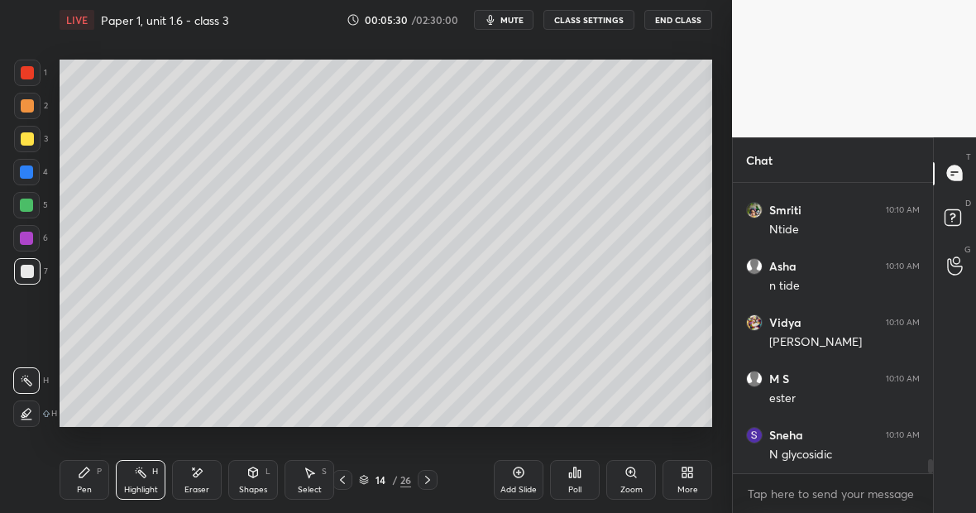
scroll to position [5838, 0]
click at [93, 475] on div "Pen P" at bounding box center [85, 480] width 50 height 40
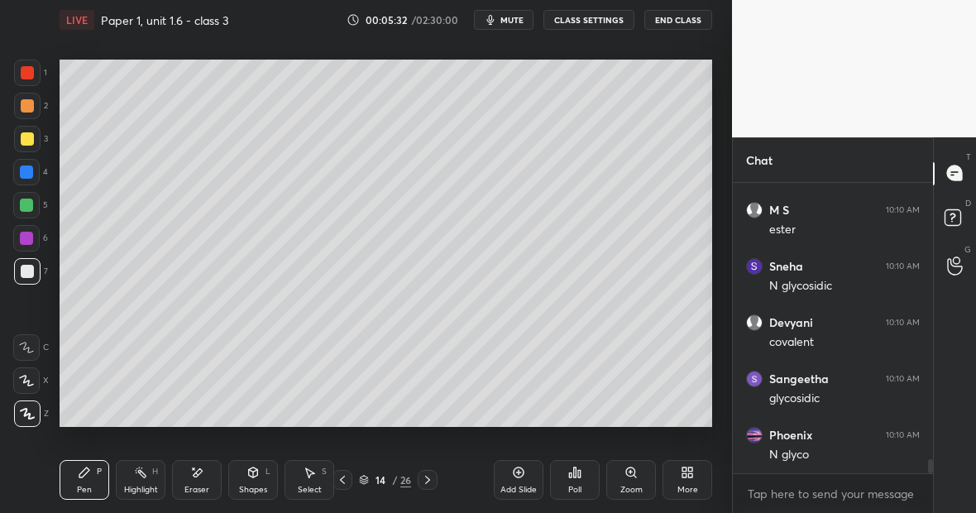
scroll to position [5951, 0]
click at [204, 481] on div "Eraser" at bounding box center [197, 480] width 50 height 40
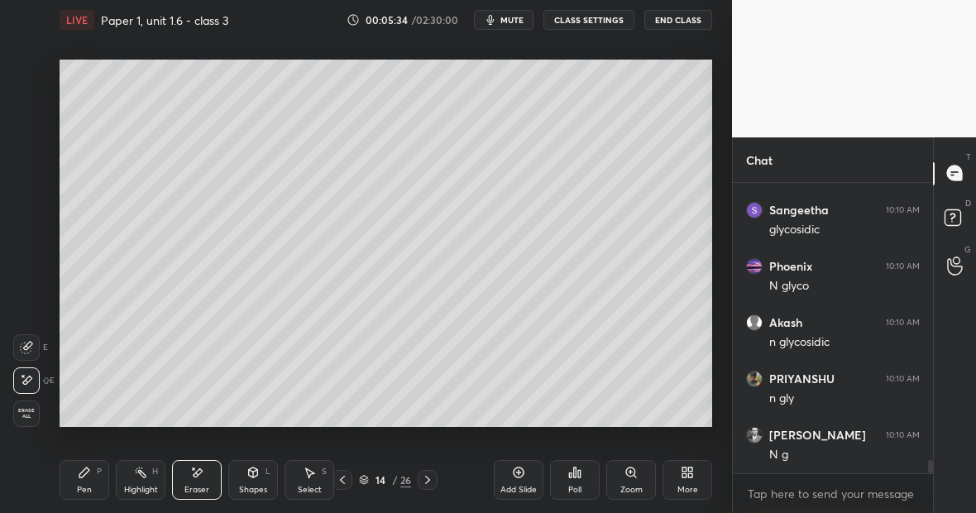
scroll to position [6063, 0]
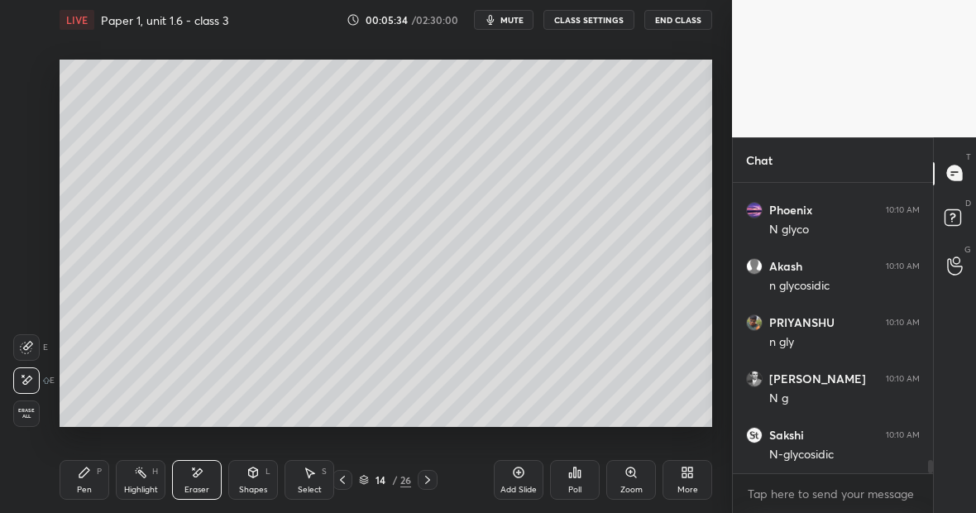
click at [91, 480] on div "Pen P" at bounding box center [85, 480] width 50 height 40
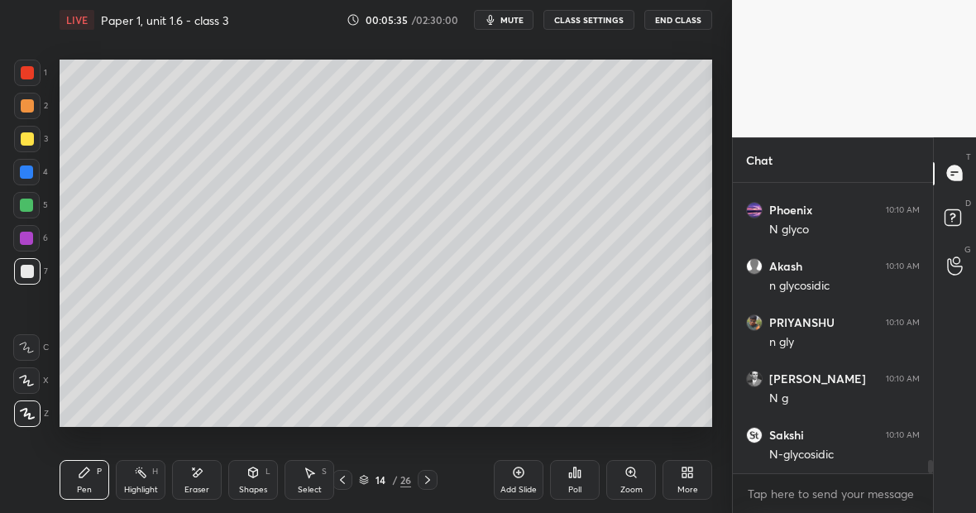
scroll to position [6119, 0]
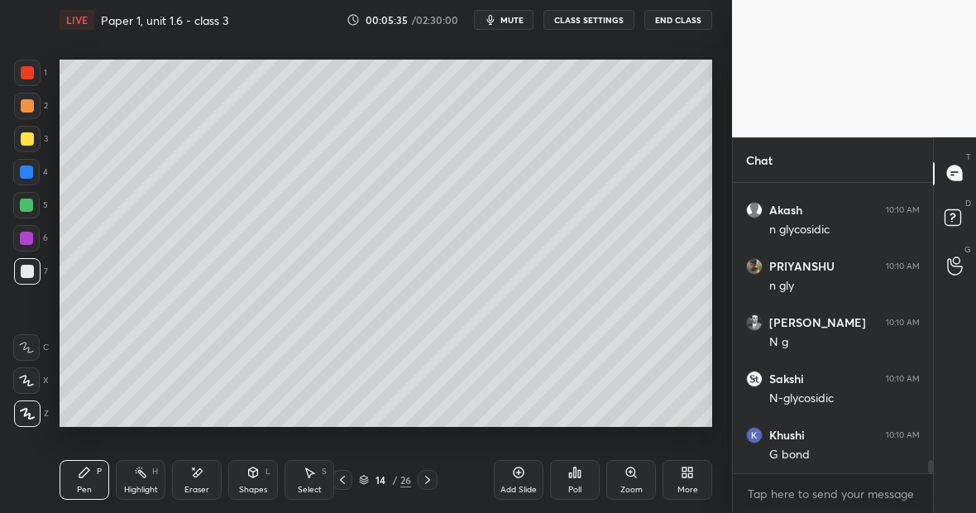
click at [34, 208] on div at bounding box center [26, 205] width 26 height 26
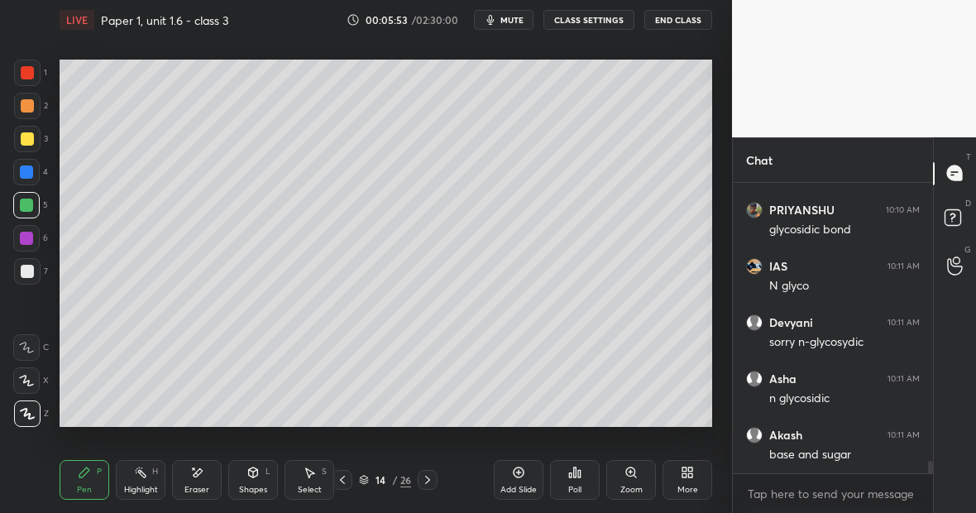
scroll to position [6513, 0]
click at [102, 484] on div "Pen P" at bounding box center [85, 480] width 50 height 40
click at [30, 74] on div at bounding box center [27, 73] width 26 height 26
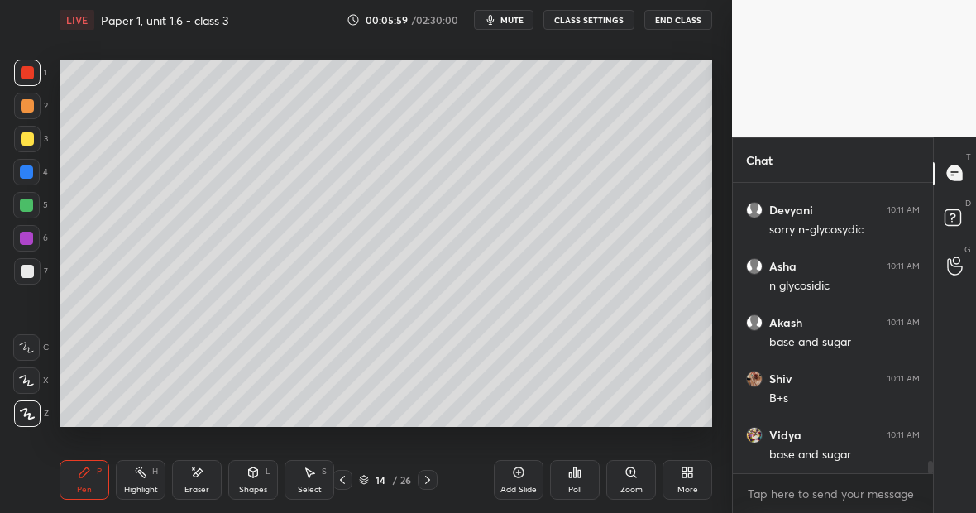
scroll to position [6626, 0]
click at [204, 477] on div "Eraser" at bounding box center [197, 480] width 50 height 40
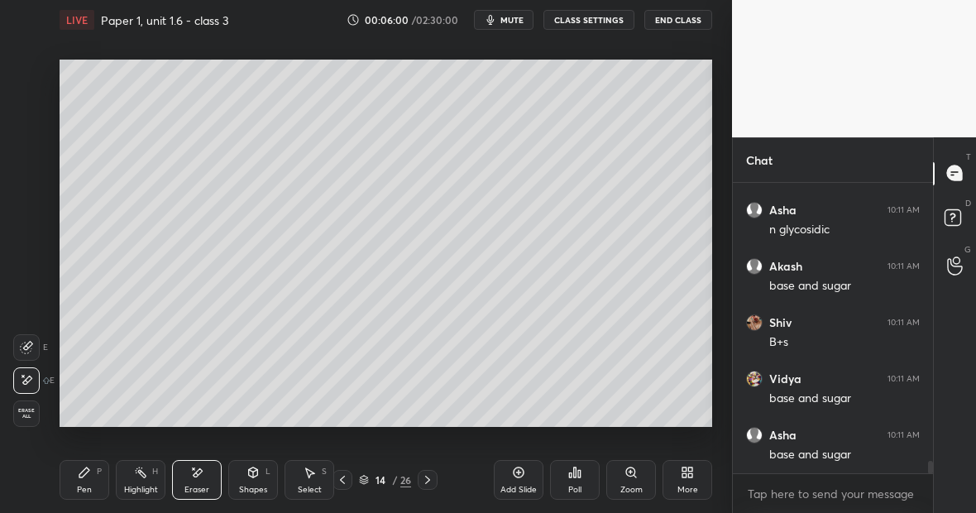
scroll to position [6682, 0]
click at [98, 480] on div "Pen P" at bounding box center [85, 480] width 50 height 40
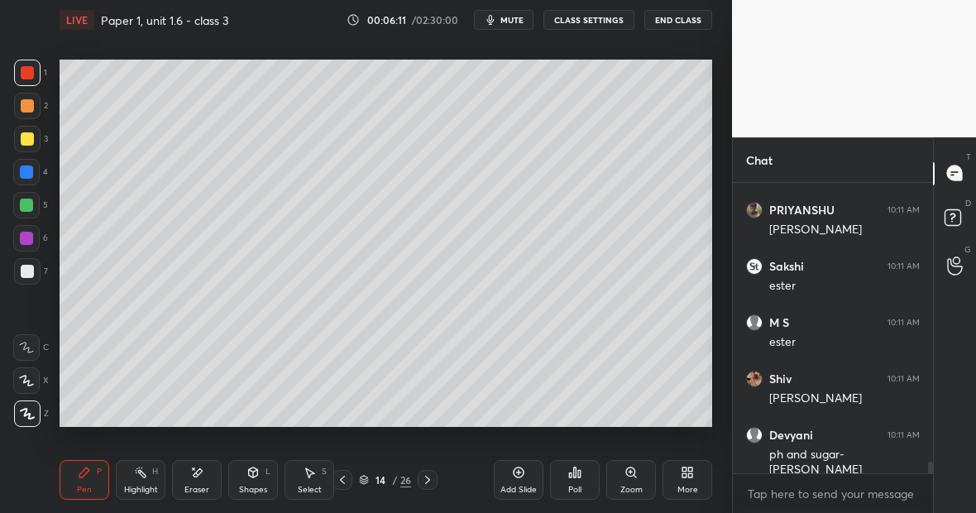
scroll to position [7244, 0]
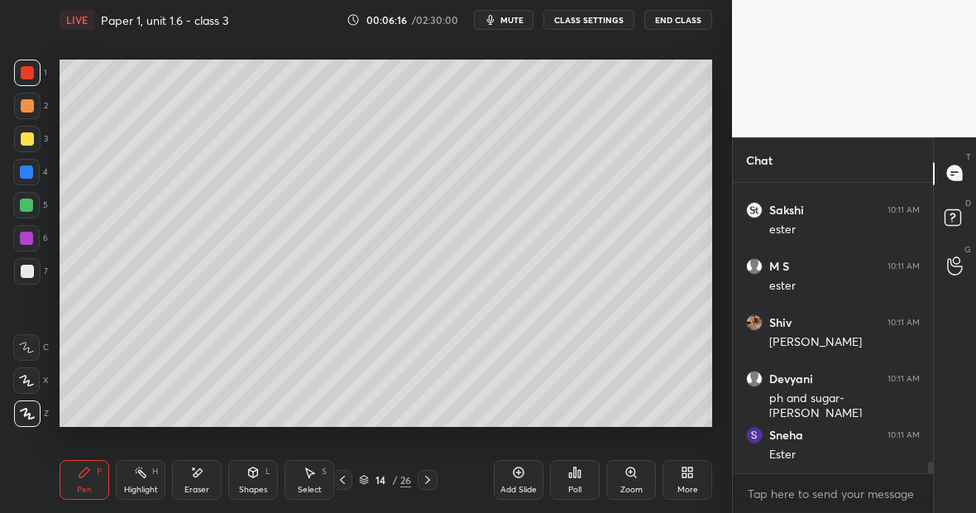
click at [196, 486] on div "Eraser" at bounding box center [196, 490] width 25 height 8
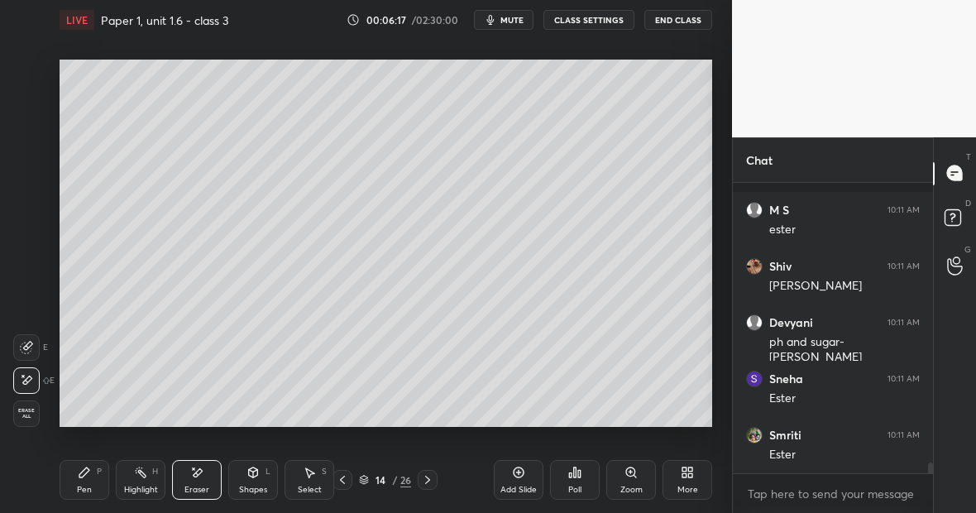
scroll to position [7413, 0]
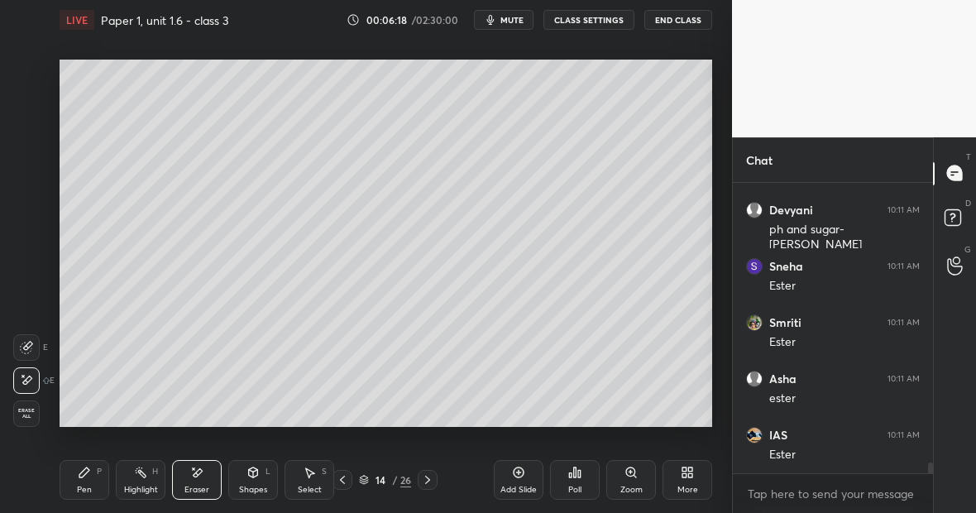
click at [146, 484] on div "Highlight H" at bounding box center [141, 480] width 50 height 40
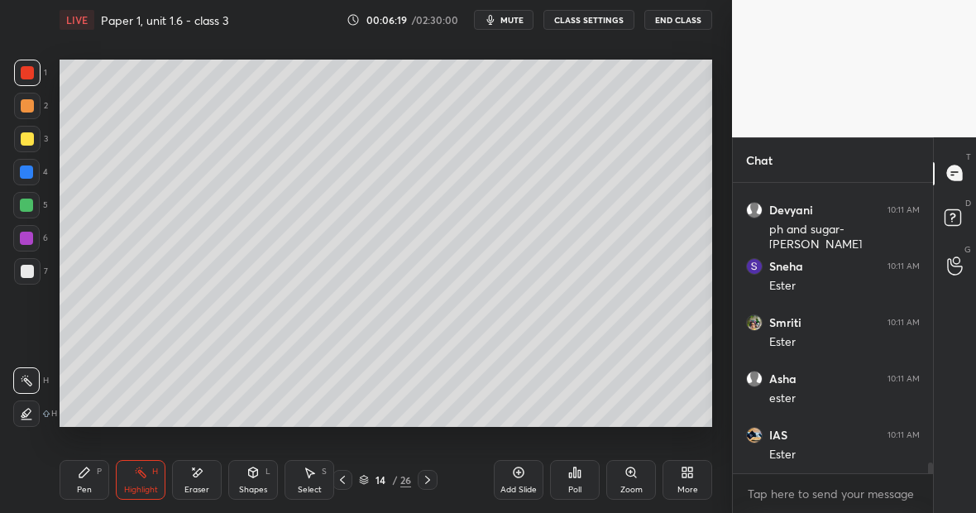
scroll to position [7474, 0]
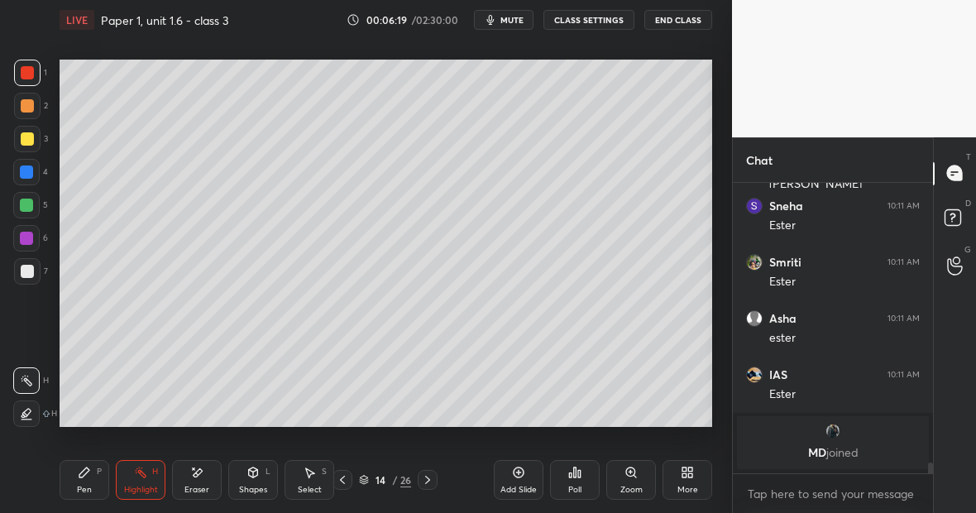
click at [201, 481] on div "Eraser" at bounding box center [197, 480] width 50 height 40
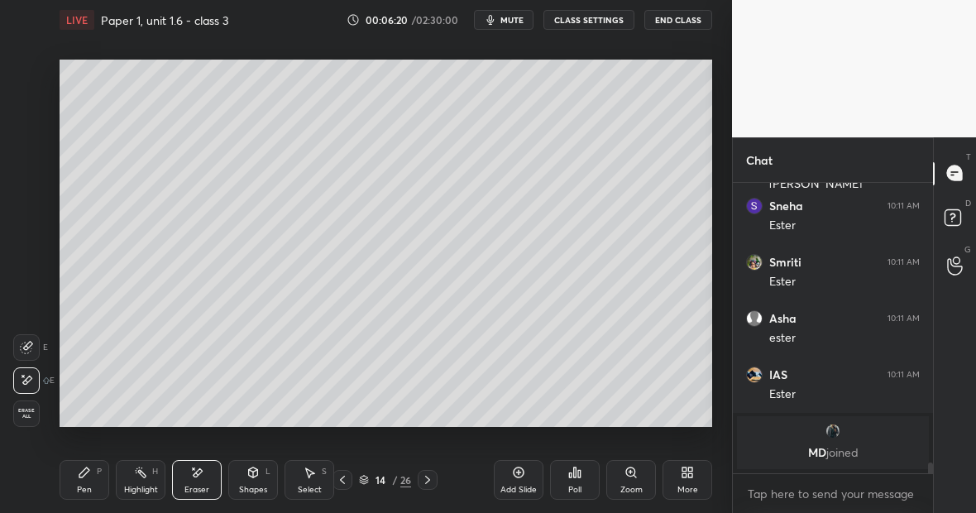
click at [32, 349] on div at bounding box center [26, 347] width 26 height 26
click at [95, 480] on div "Pen P" at bounding box center [85, 480] width 50 height 40
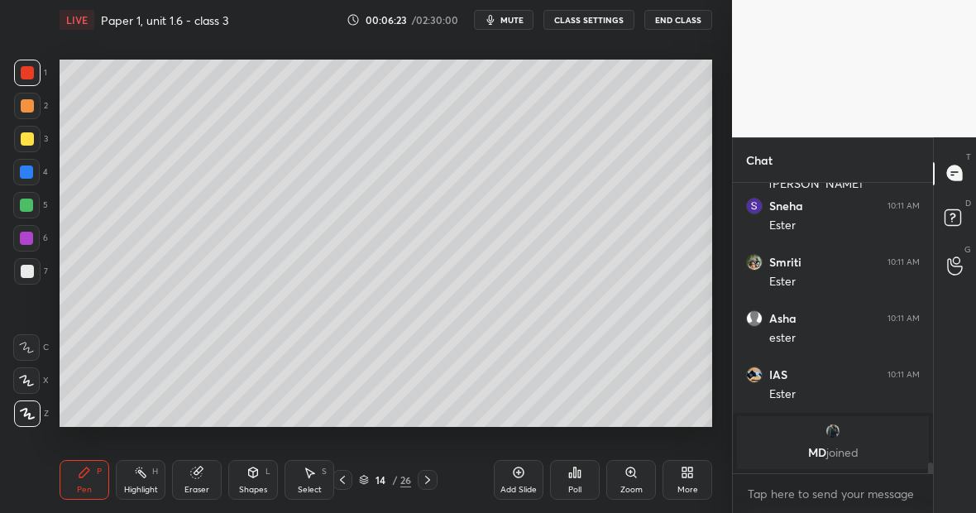
click at [30, 270] on div at bounding box center [27, 271] width 13 height 13
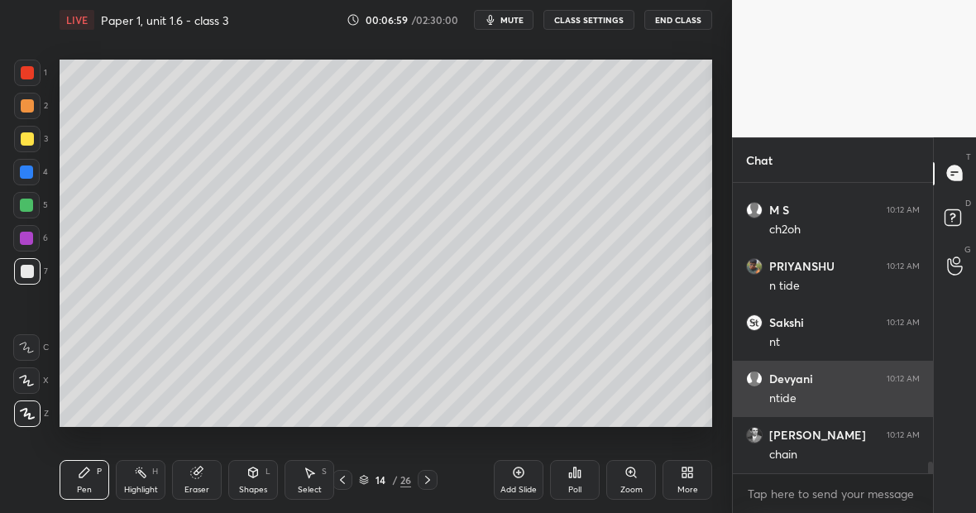
scroll to position [7091, 0]
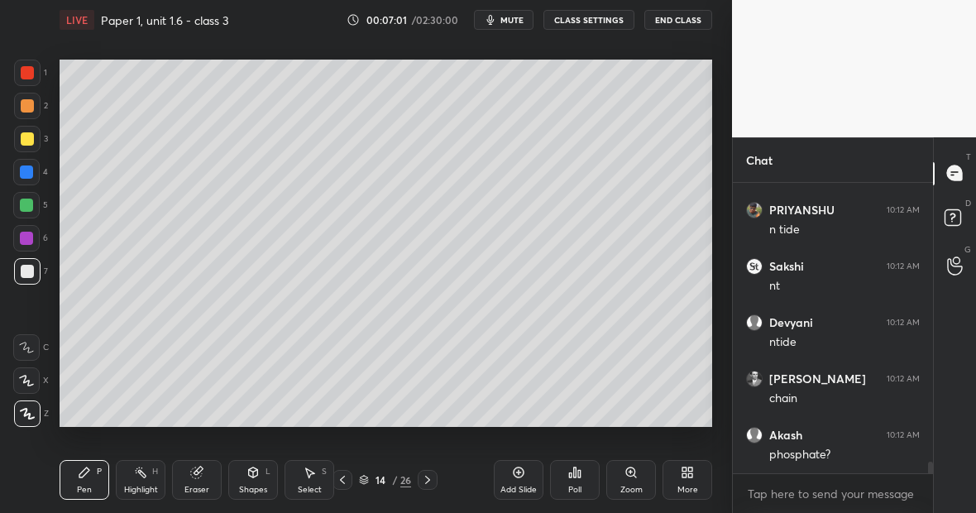
click at [137, 486] on div "Highlight" at bounding box center [141, 490] width 34 height 8
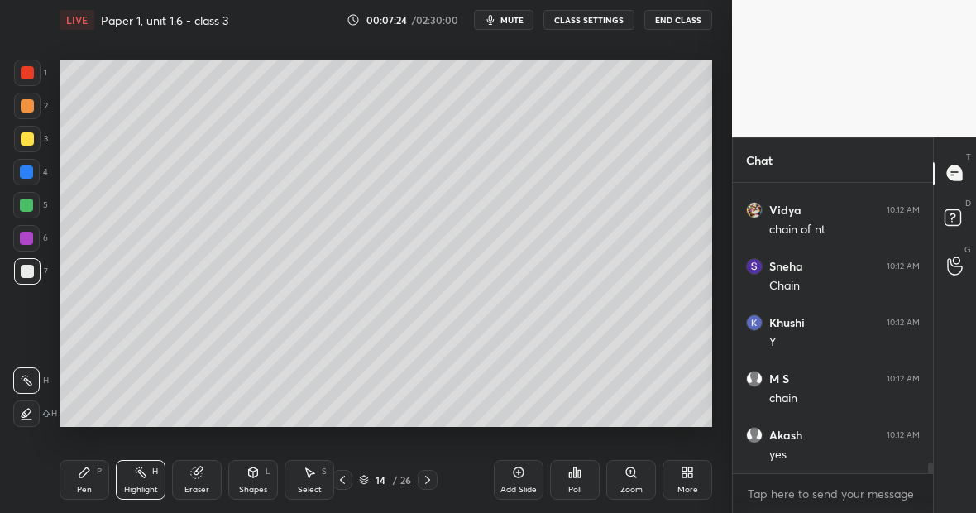
scroll to position [7654, 0]
click at [88, 480] on div "Pen P" at bounding box center [85, 480] width 50 height 40
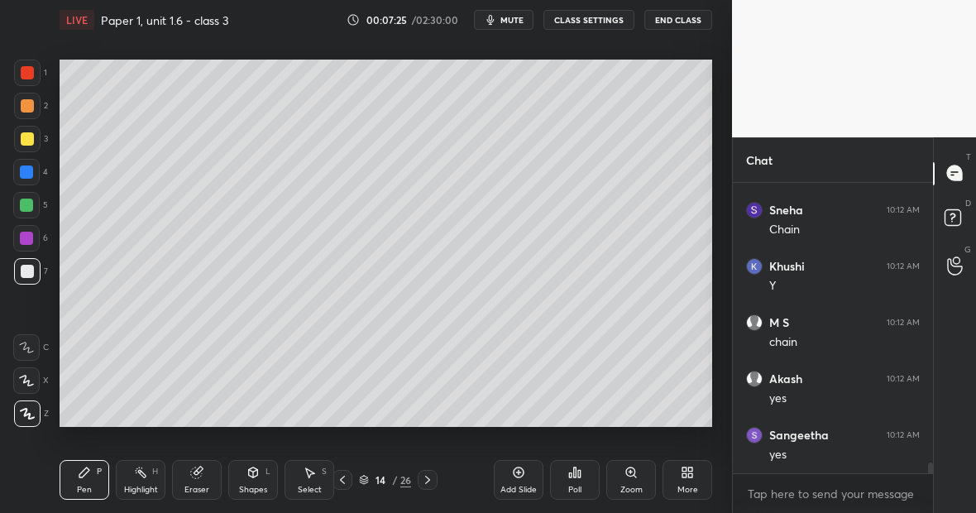
scroll to position [7710, 0]
click at [31, 78] on div at bounding box center [27, 72] width 13 height 13
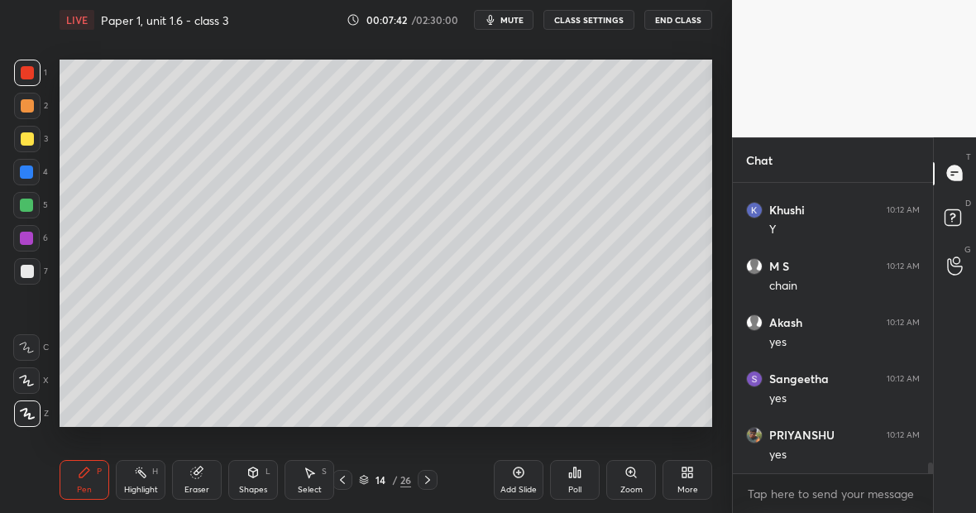
click at [31, 271] on div at bounding box center [27, 271] width 13 height 13
click at [210, 481] on div "Eraser" at bounding box center [197, 480] width 50 height 40
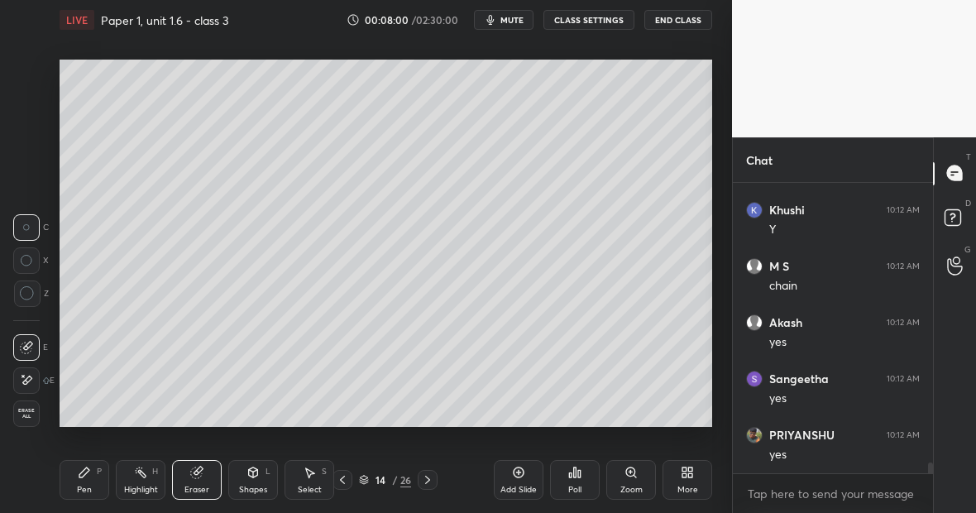
click at [89, 481] on div "Pen P" at bounding box center [85, 480] width 50 height 40
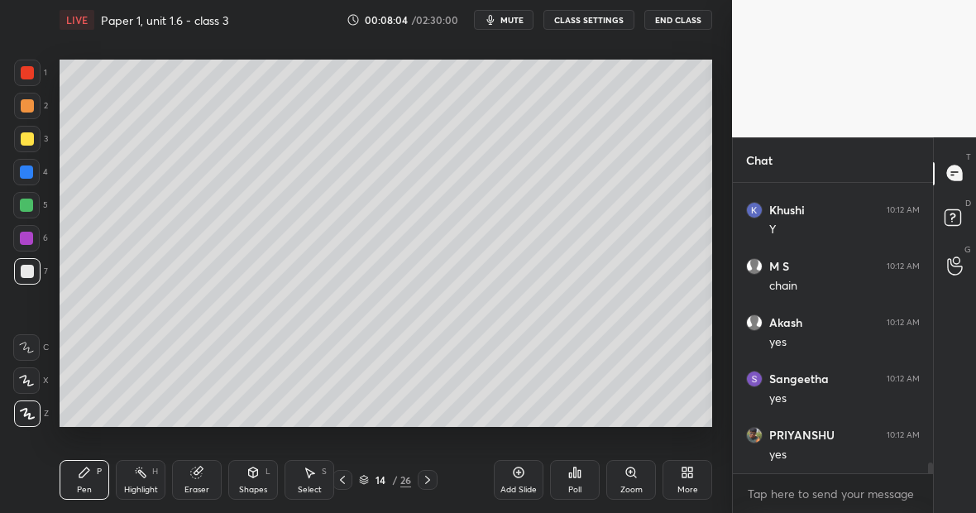
click at [37, 207] on div at bounding box center [26, 205] width 26 height 26
click at [200, 479] on div "Eraser" at bounding box center [197, 480] width 50 height 40
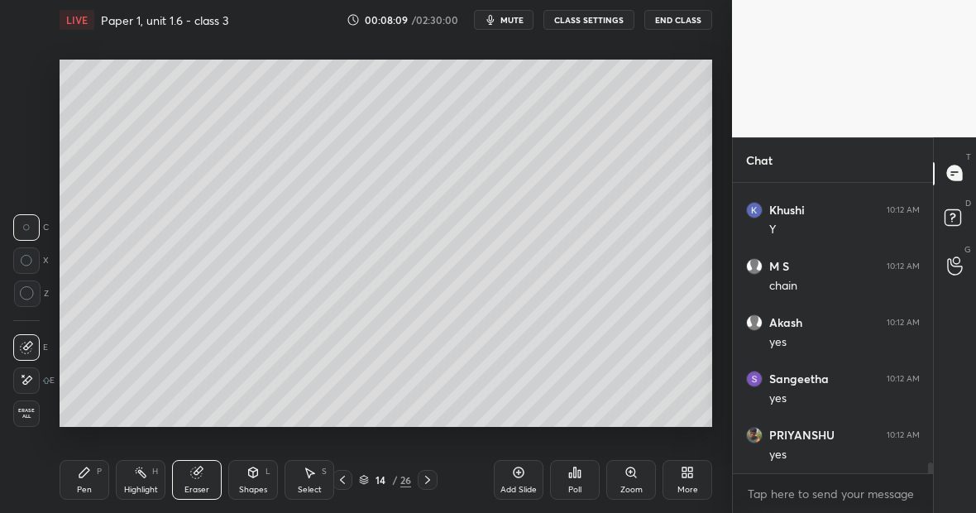
click at [34, 376] on div at bounding box center [26, 380] width 26 height 26
click at [90, 477] on icon at bounding box center [84, 472] width 13 height 13
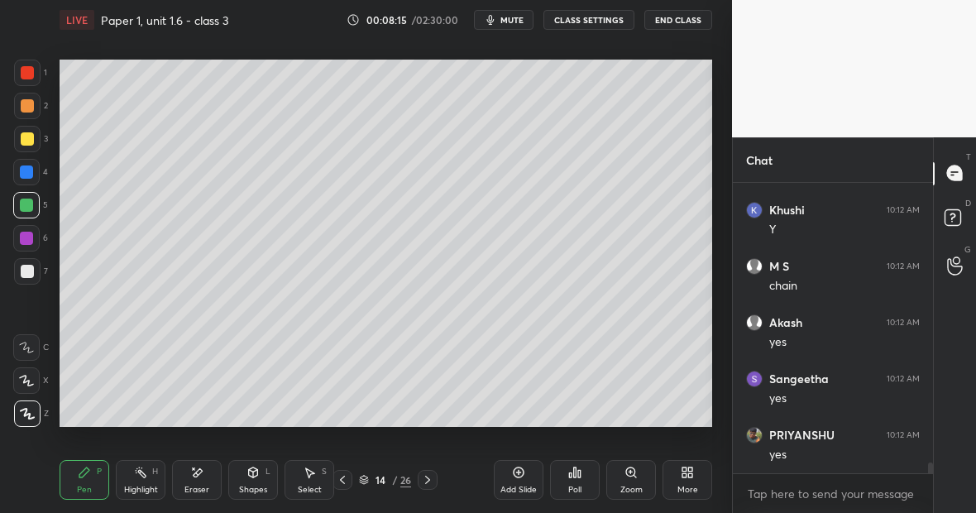
click at [30, 271] on div at bounding box center [27, 271] width 13 height 13
click at [150, 486] on div "Highlight" at bounding box center [141, 490] width 34 height 8
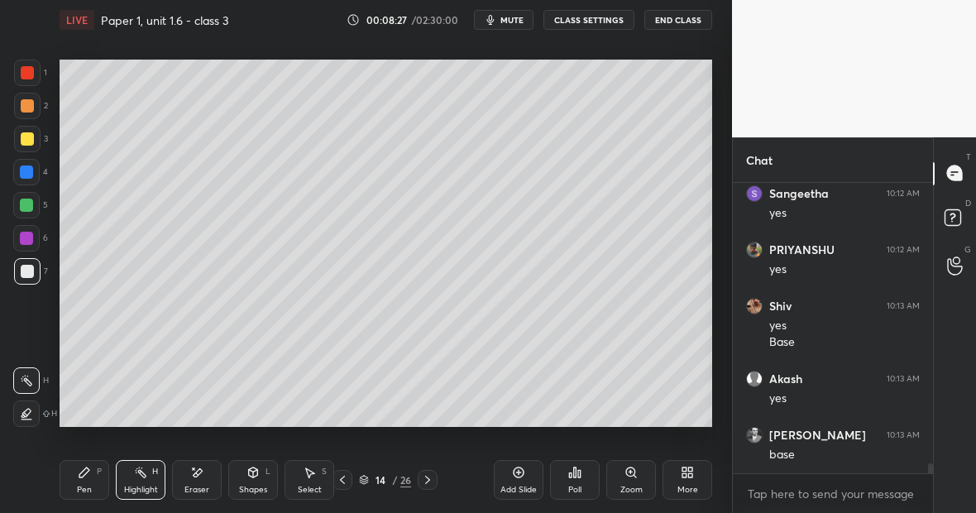
scroll to position [7952, 0]
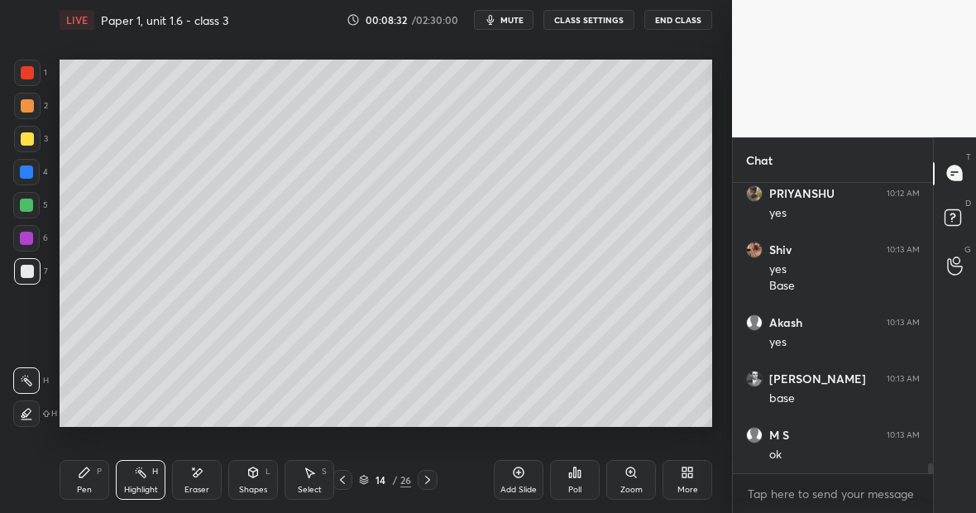
click at [141, 486] on div "Highlight" at bounding box center [141, 490] width 34 height 8
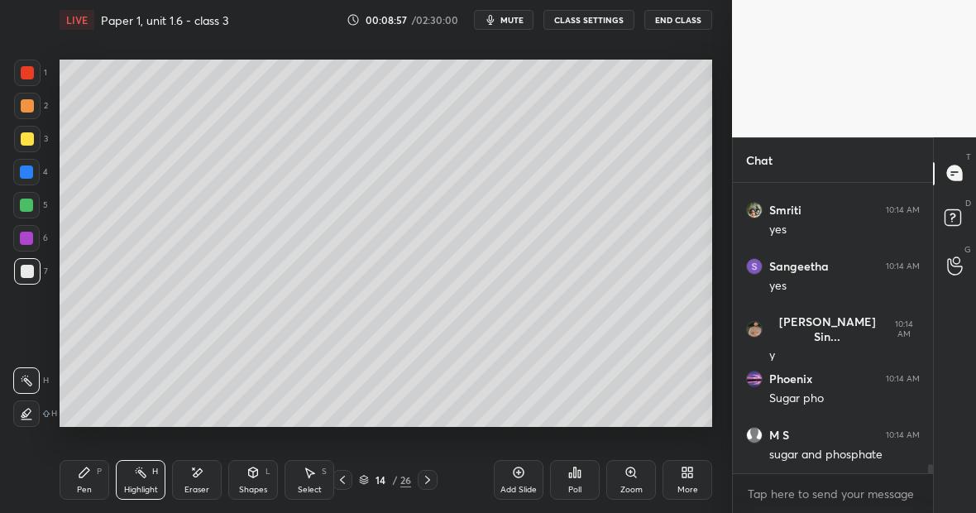
scroll to position [9150, 0]
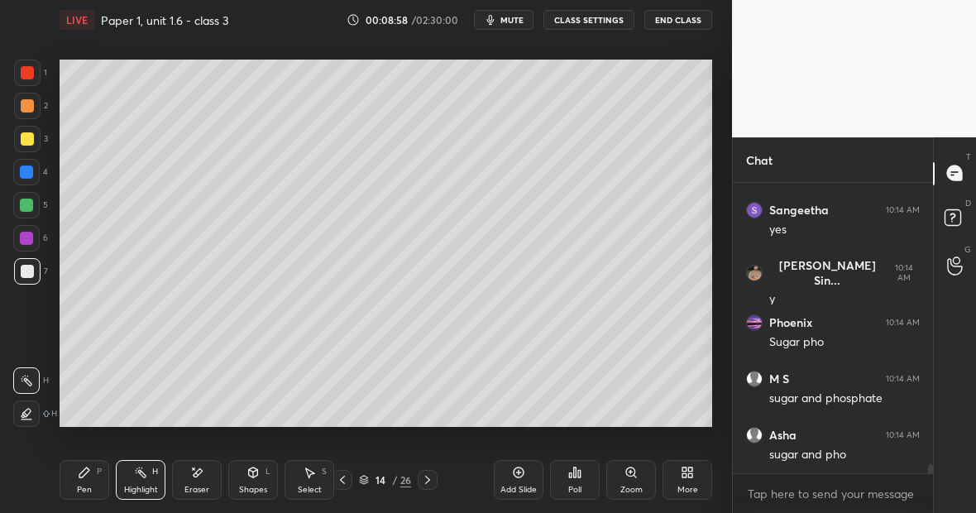
click at [93, 478] on div "Pen P" at bounding box center [85, 480] width 50 height 40
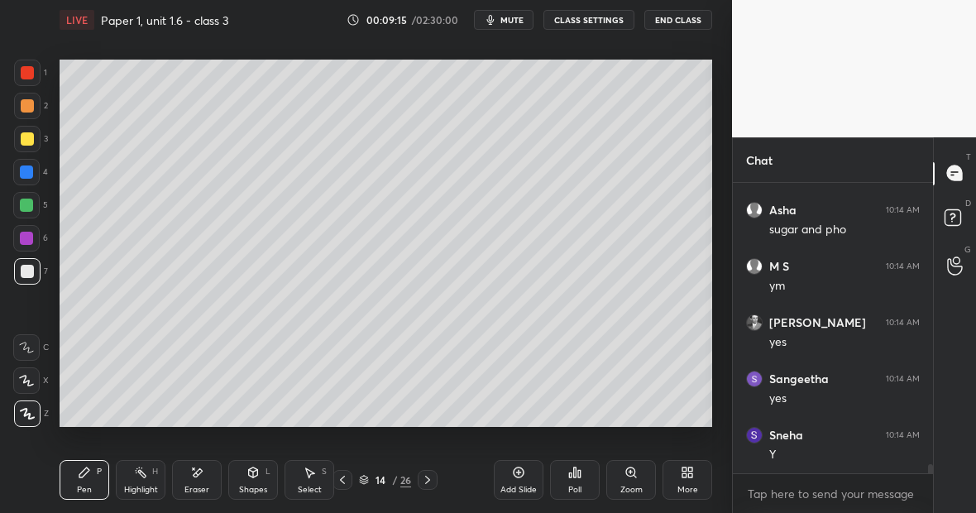
scroll to position [9487, 0]
click at [28, 240] on div at bounding box center [26, 238] width 13 height 13
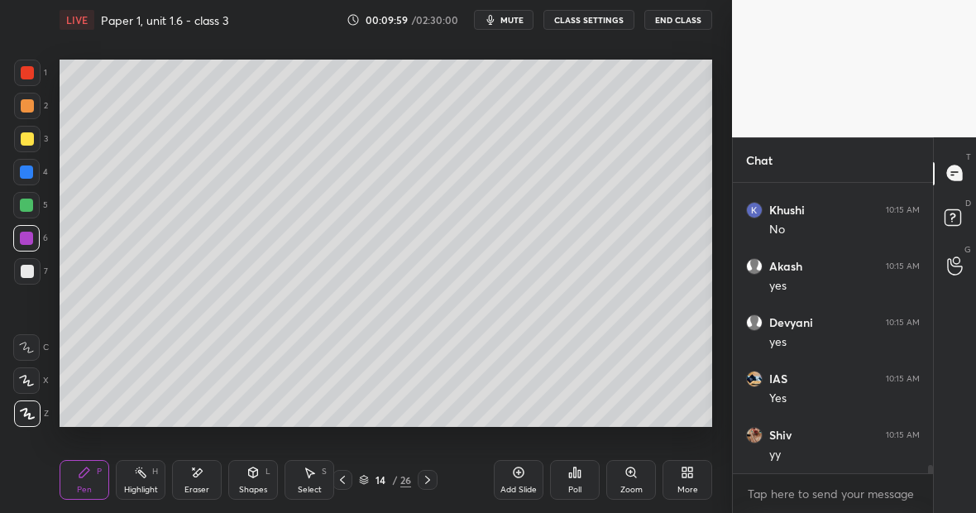
scroll to position [10331, 0]
click at [135, 477] on div "Highlight H" at bounding box center [141, 480] width 50 height 40
click at [203, 477] on div "Eraser" at bounding box center [197, 480] width 50 height 40
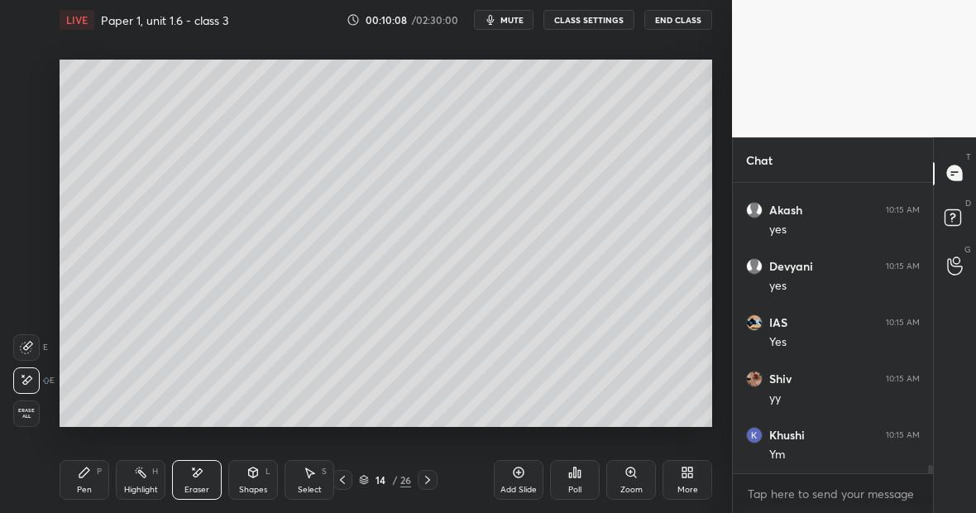
click at [88, 483] on div "Pen P" at bounding box center [85, 480] width 50 height 40
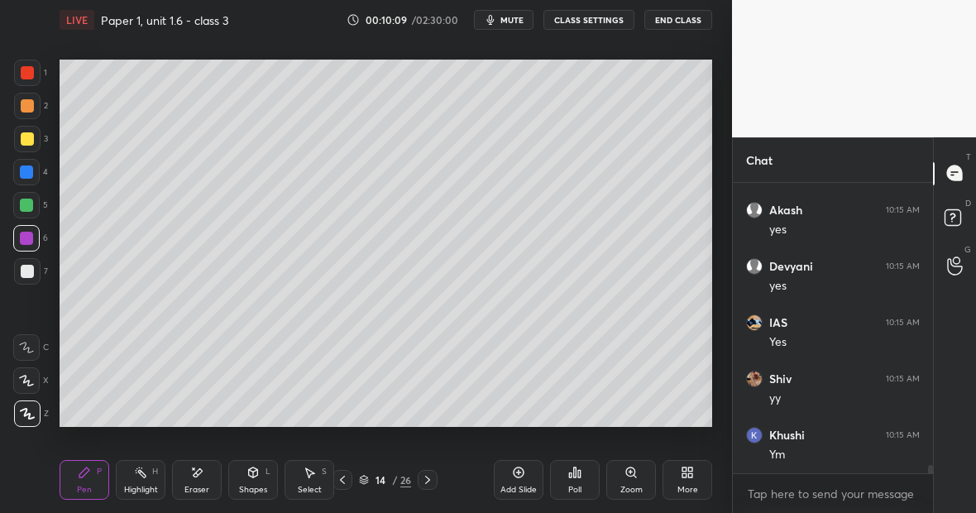
click at [30, 211] on div at bounding box center [26, 205] width 13 height 13
click at [34, 74] on div at bounding box center [27, 73] width 26 height 26
click at [199, 477] on icon at bounding box center [196, 473] width 13 height 14
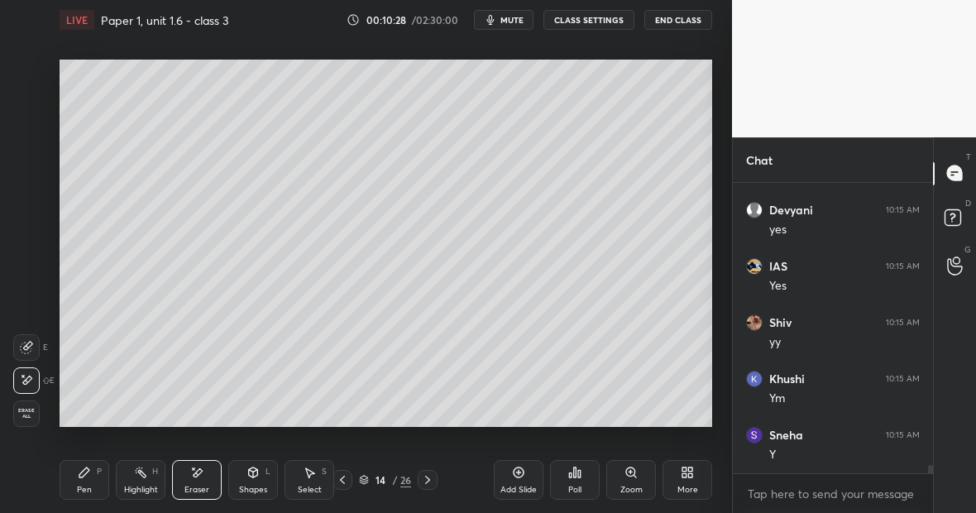
click at [87, 473] on icon at bounding box center [84, 472] width 13 height 13
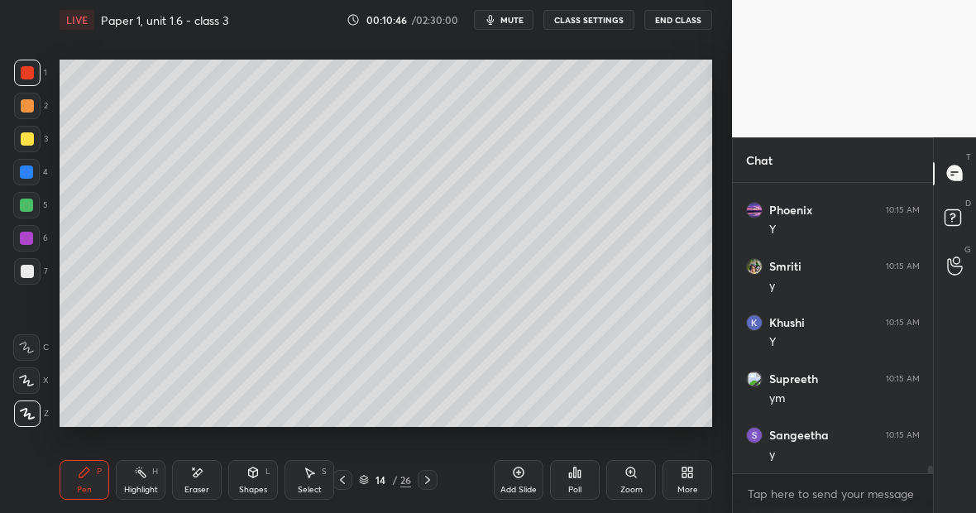
scroll to position [10781, 0]
click at [144, 486] on div "Highlight" at bounding box center [141, 490] width 34 height 8
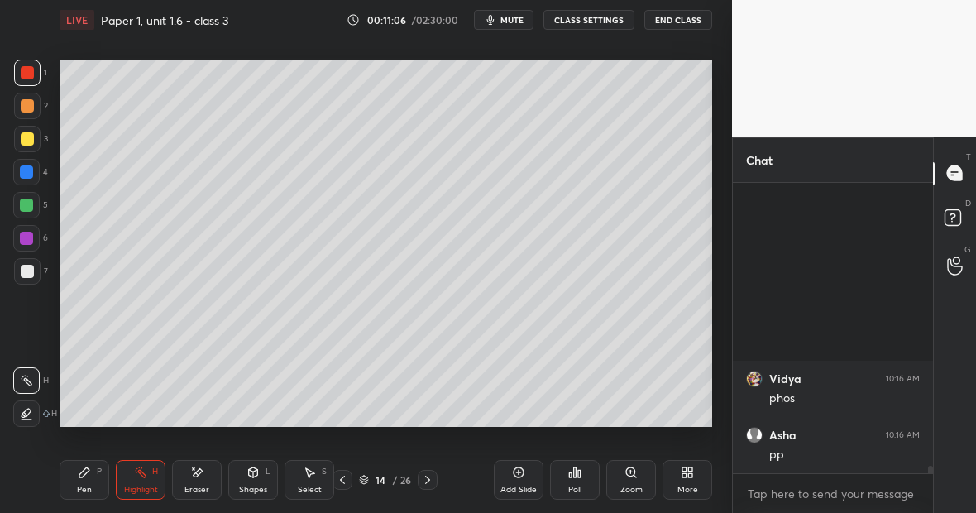
scroll to position [11512, 0]
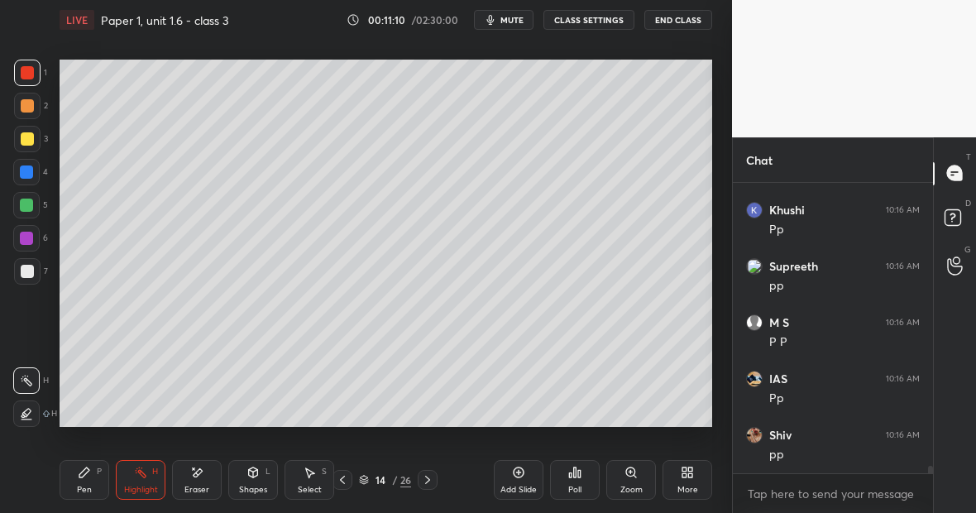
click at [139, 486] on div "Highlight" at bounding box center [141, 490] width 34 height 8
click at [91, 472] on div "Pen P" at bounding box center [85, 480] width 50 height 40
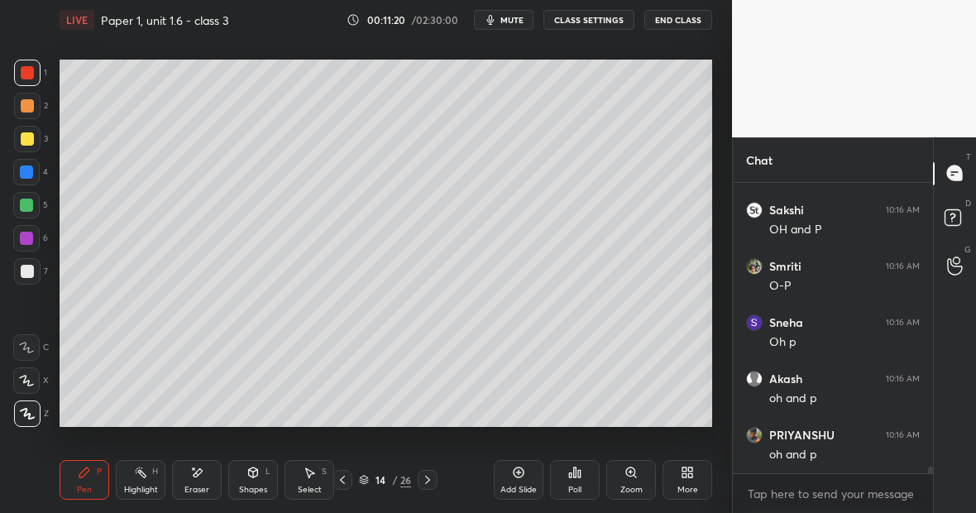
scroll to position [12131, 0]
click at [203, 477] on div "Eraser" at bounding box center [197, 480] width 50 height 40
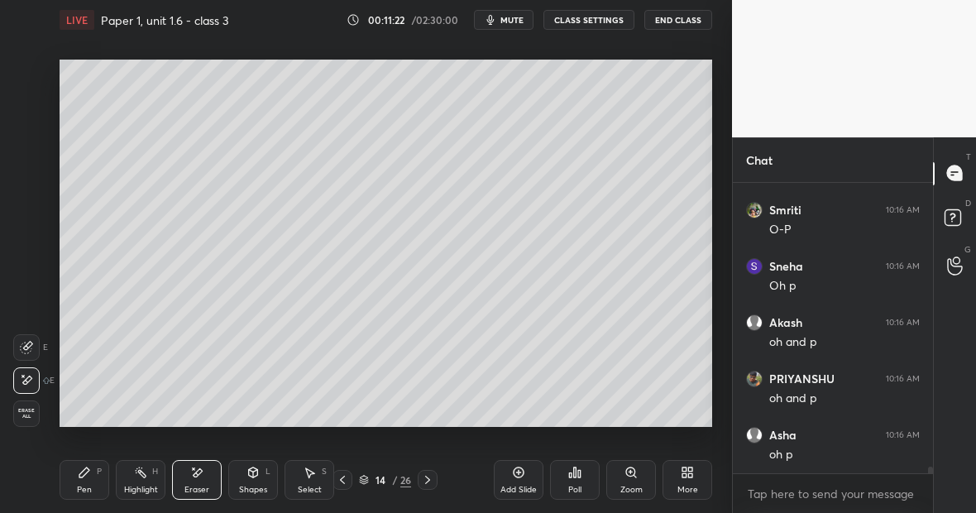
scroll to position [12187, 0]
click at [89, 479] on div "Pen P" at bounding box center [85, 480] width 50 height 40
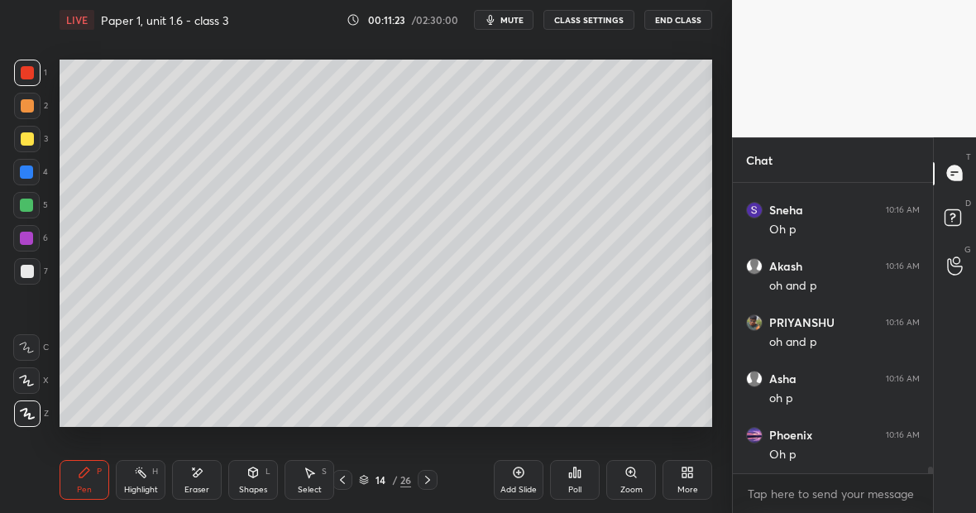
click at [31, 240] on div at bounding box center [26, 238] width 13 height 13
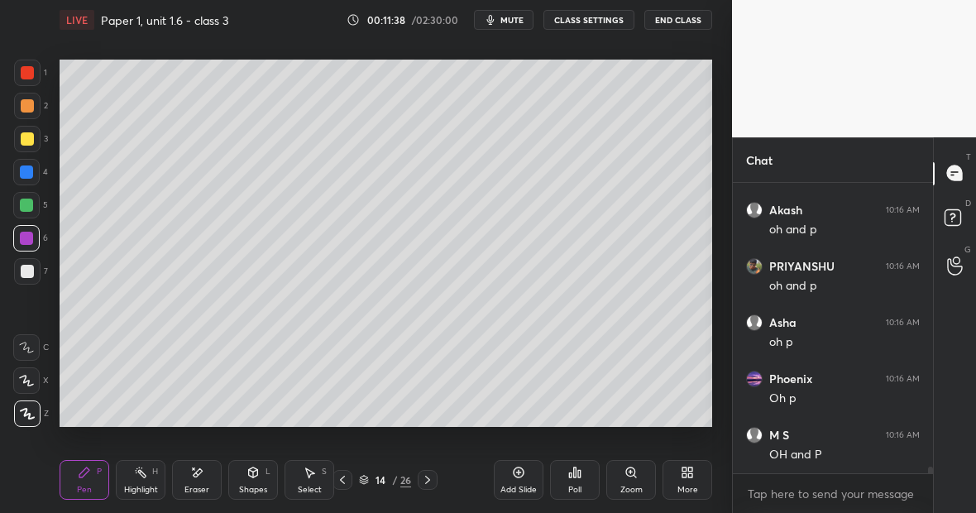
click at [95, 477] on div "Pen P" at bounding box center [85, 480] width 50 height 40
click at [145, 477] on div "Highlight H" at bounding box center [141, 480] width 50 height 40
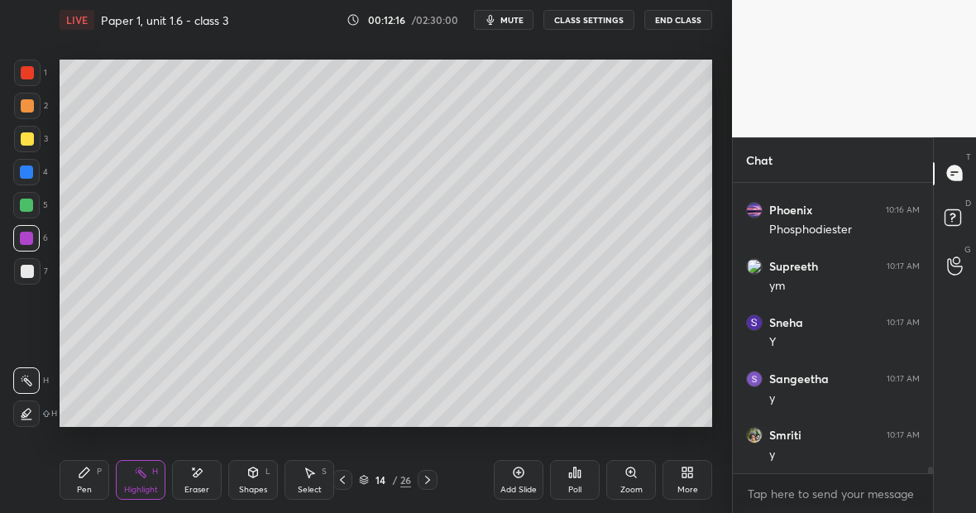
scroll to position [12581, 0]
click at [93, 477] on div "Pen P" at bounding box center [85, 480] width 50 height 40
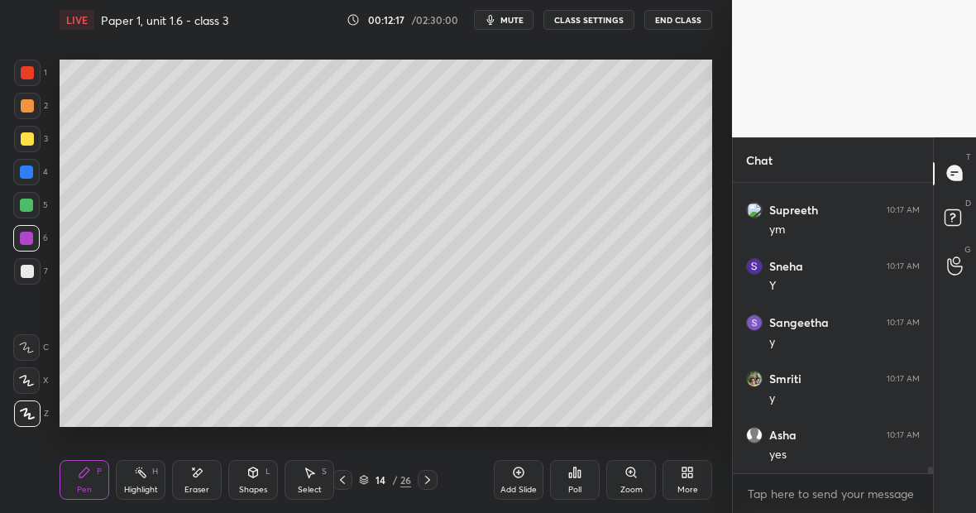
click at [26, 271] on div at bounding box center [27, 271] width 13 height 13
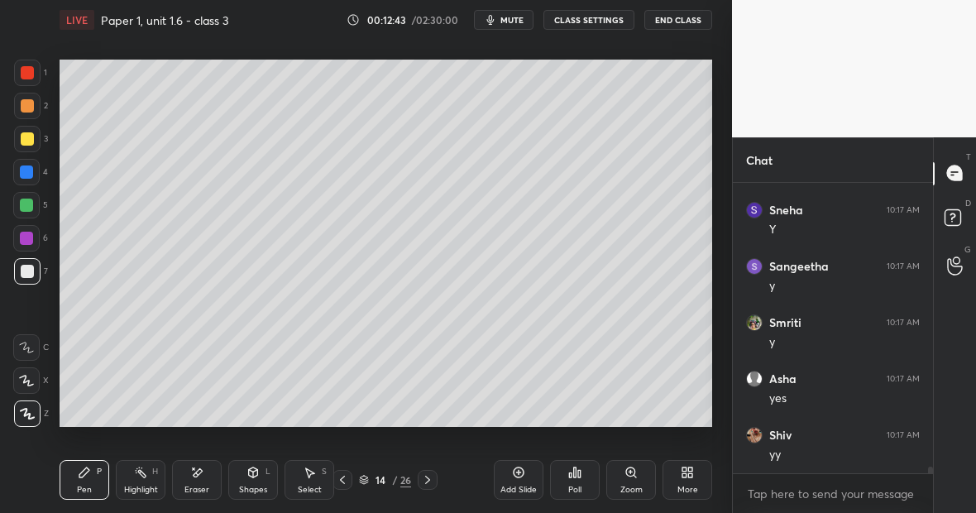
click at [138, 477] on icon at bounding box center [140, 472] width 13 height 13
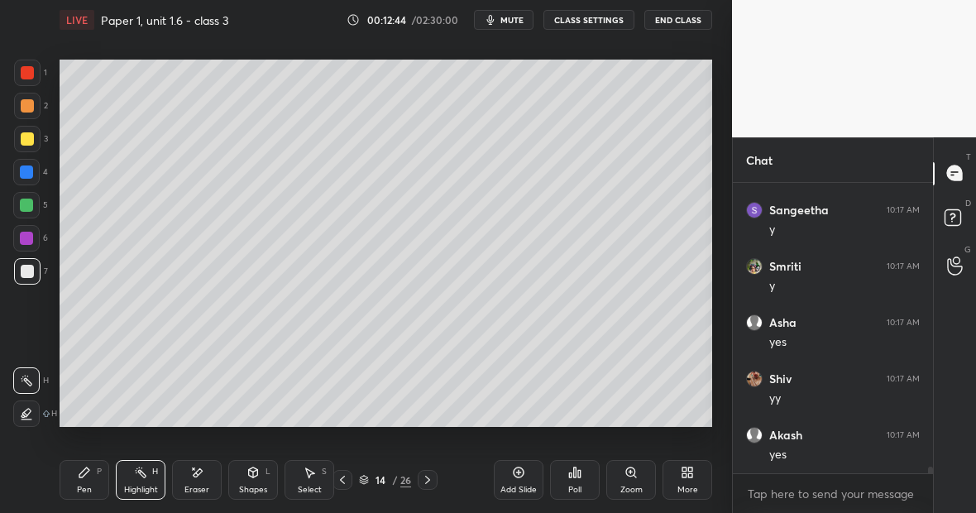
scroll to position [12750, 0]
click at [90, 486] on div "Pen P" at bounding box center [85, 480] width 50 height 40
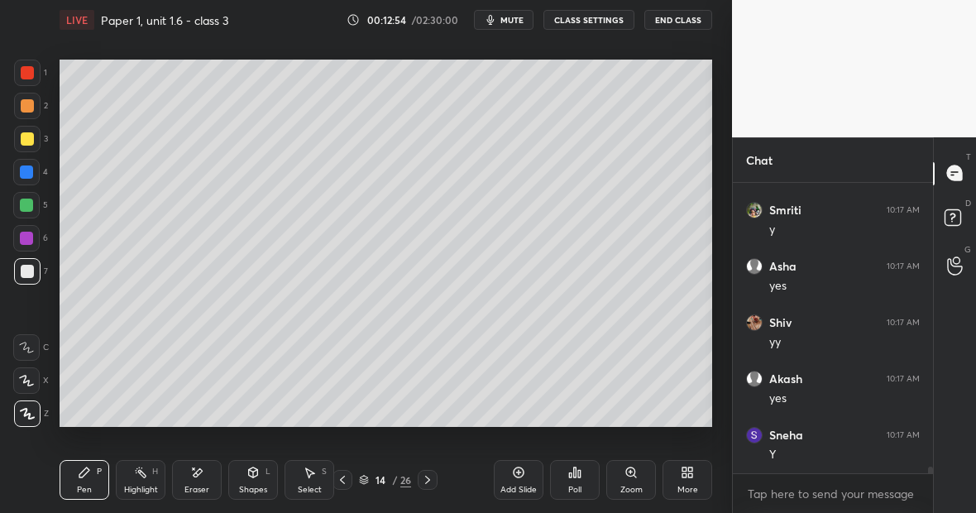
click at [41, 275] on div "7" at bounding box center [31, 271] width 34 height 26
click at [521, 480] on div "Add Slide" at bounding box center [519, 480] width 50 height 40
click at [108, 472] on div "Pen P" at bounding box center [85, 480] width 50 height 40
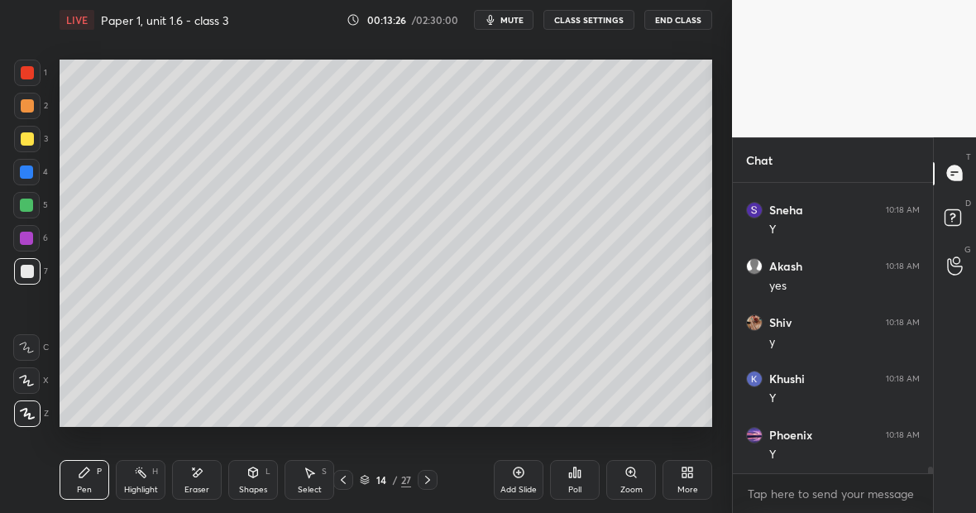
click at [134, 480] on div "Highlight H" at bounding box center [141, 480] width 50 height 40
click at [203, 476] on icon at bounding box center [196, 473] width 13 height 14
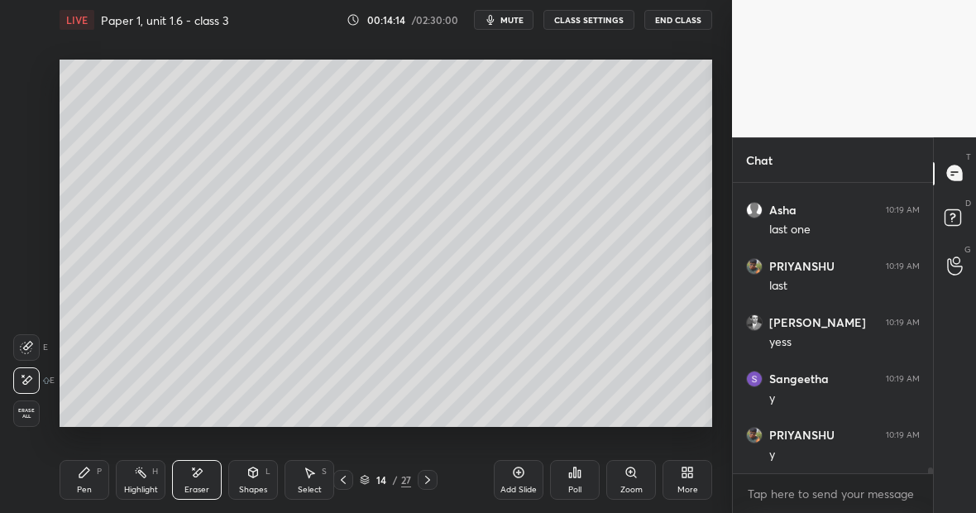
click at [98, 476] on div "P" at bounding box center [99, 471] width 5 height 8
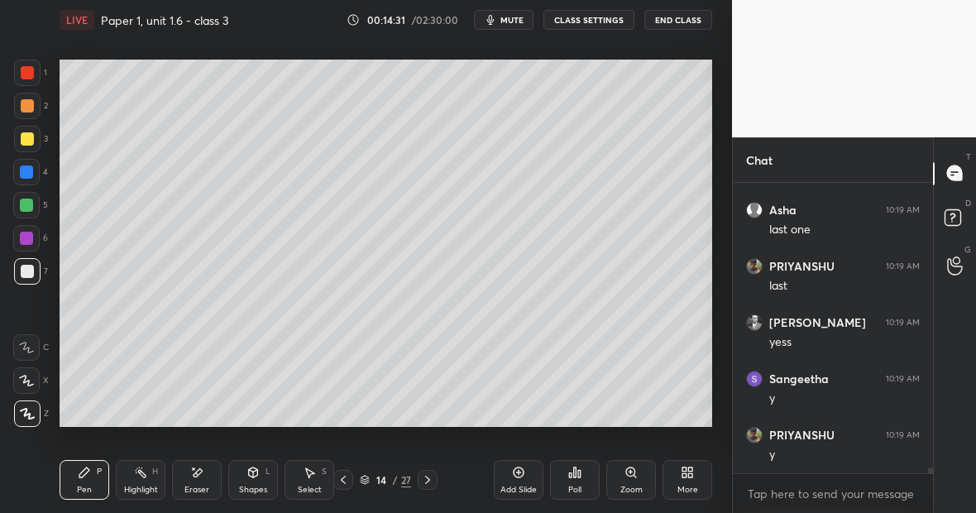
scroll to position [14606, 0]
click at [131, 483] on div "Highlight H" at bounding box center [141, 480] width 50 height 40
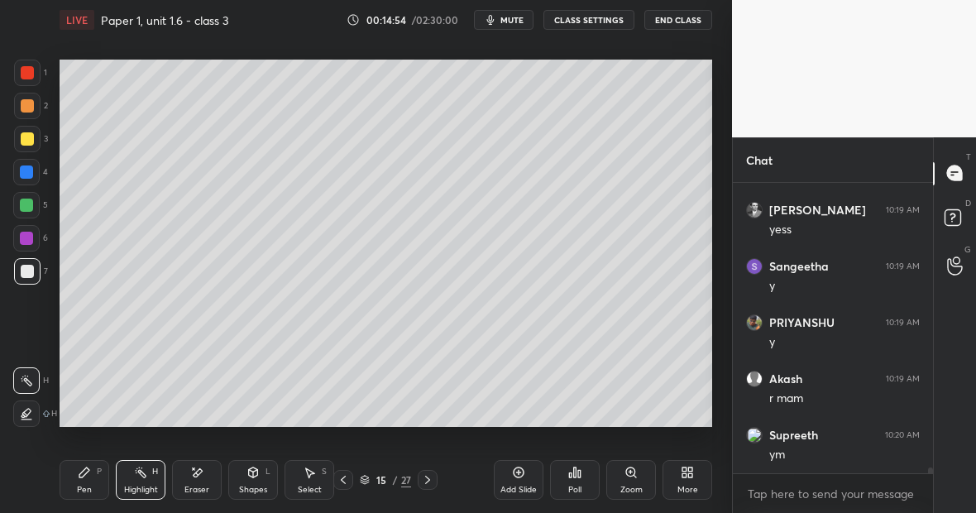
scroll to position [14719, 0]
click at [96, 467] on div "Pen P" at bounding box center [85, 480] width 50 height 40
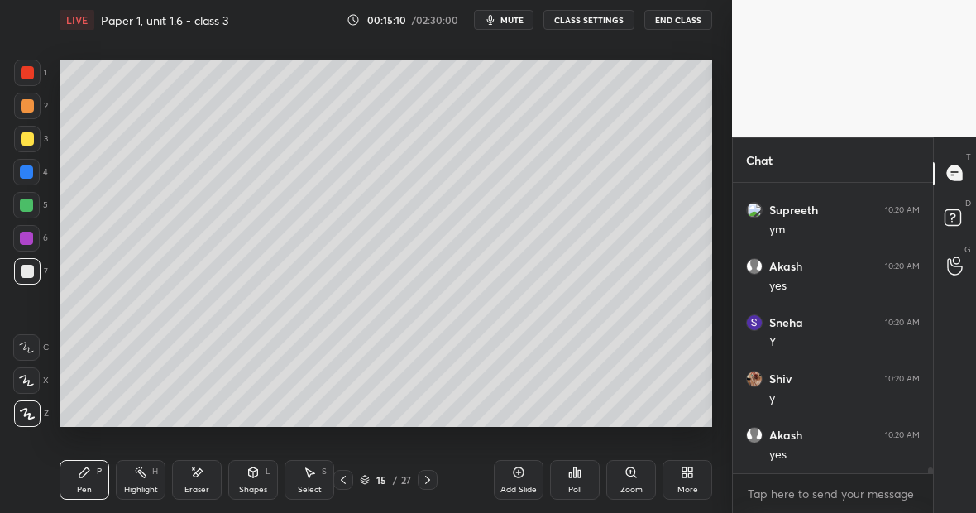
scroll to position [14904, 0]
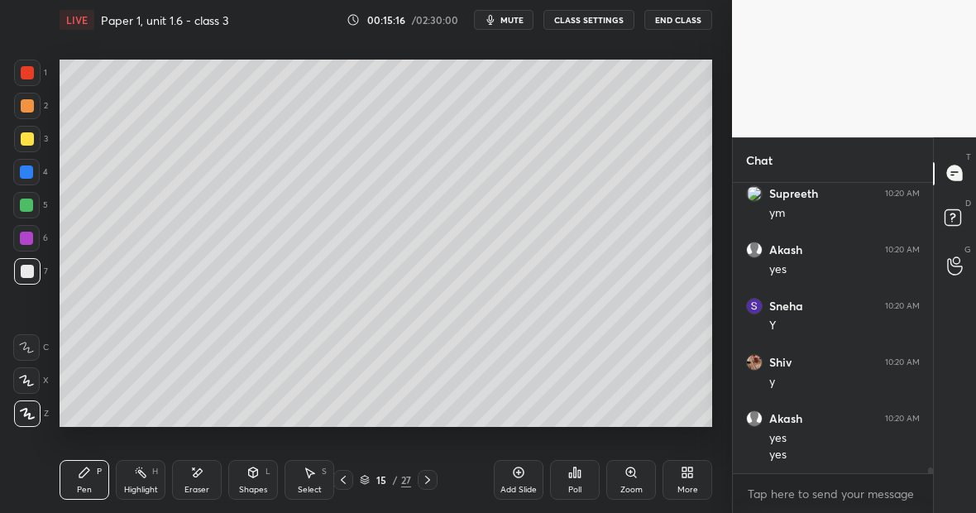
click at [721, 141] on div "1 2 3 4 5 6 7 C X Z E E Erase all H H LIVE Paper 1, unit 1.6 - class 3 00:15:16…" at bounding box center [366, 256] width 732 height 513
click at [206, 481] on div "Eraser" at bounding box center [197, 480] width 50 height 40
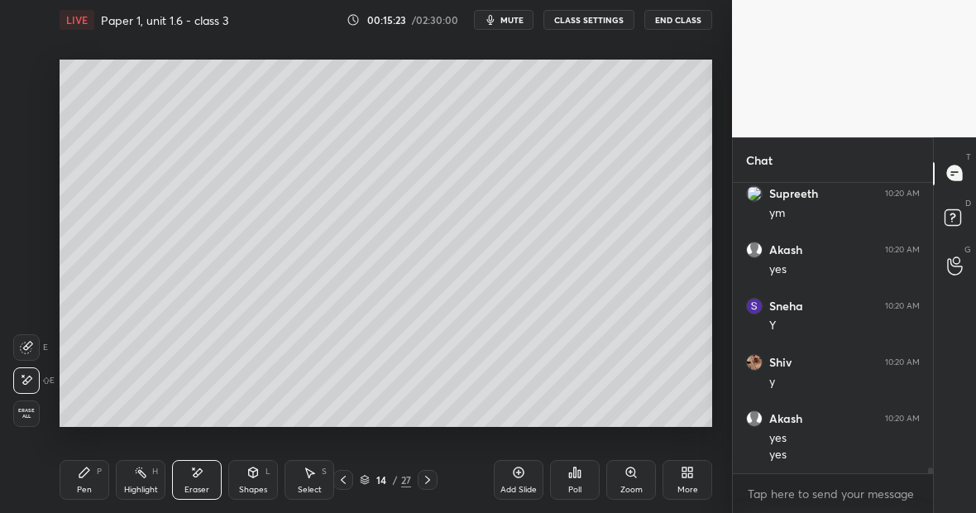
click at [89, 480] on div "Pen P" at bounding box center [85, 480] width 50 height 40
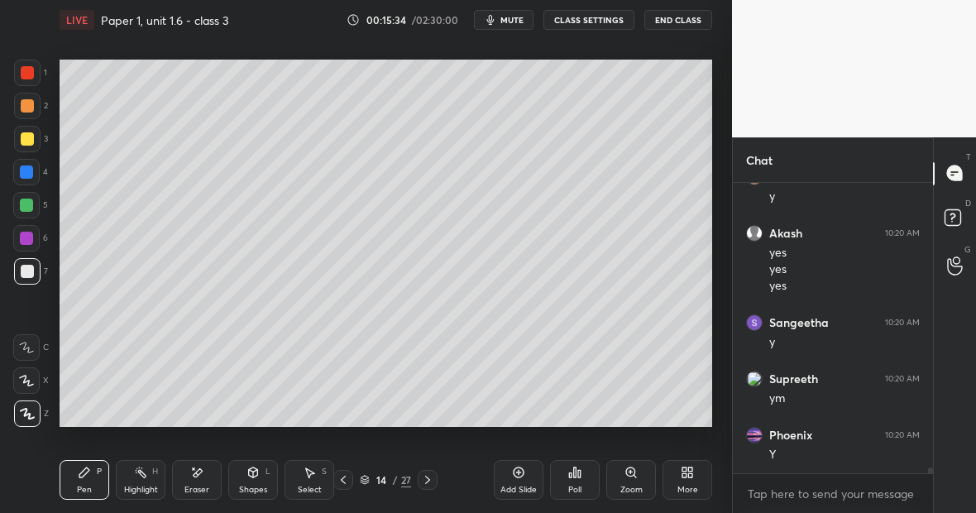
scroll to position [15146, 0]
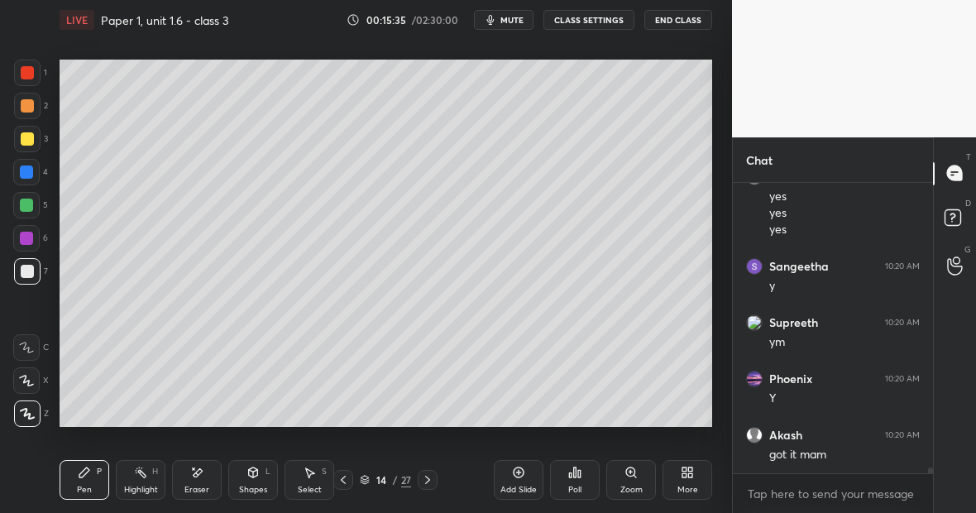
click at [149, 480] on div "Highlight H" at bounding box center [141, 480] width 50 height 40
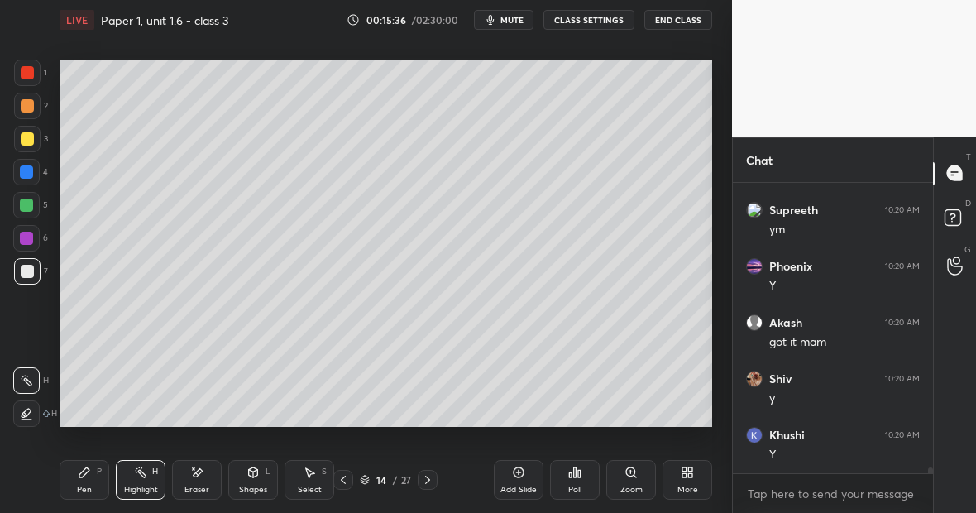
scroll to position [15315, 0]
click at [203, 481] on div "Eraser" at bounding box center [197, 480] width 50 height 40
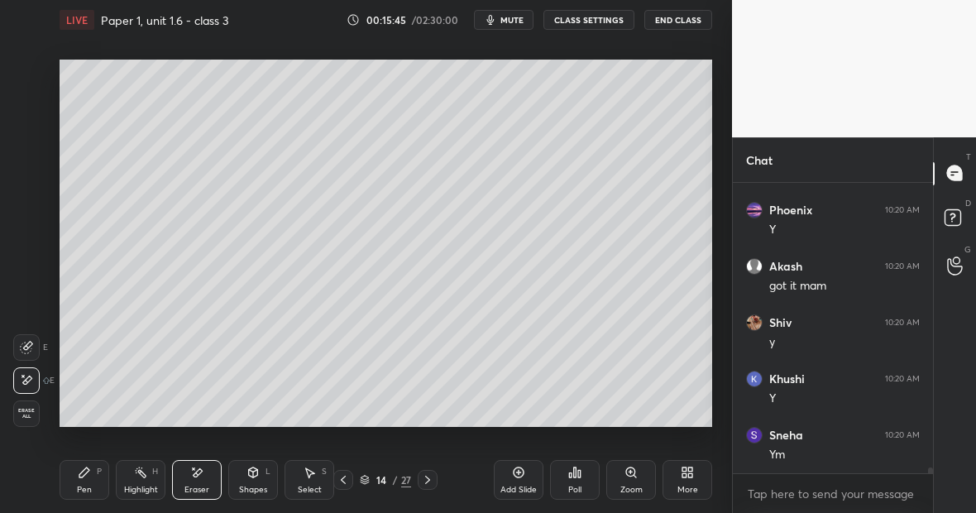
click at [92, 486] on div "Pen P" at bounding box center [85, 480] width 50 height 40
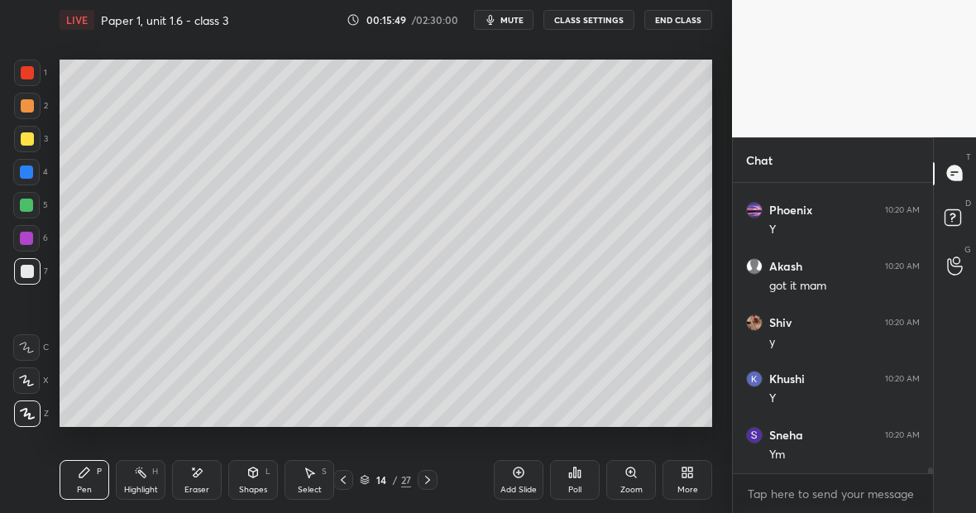
click at [199, 484] on div "Eraser" at bounding box center [197, 480] width 50 height 40
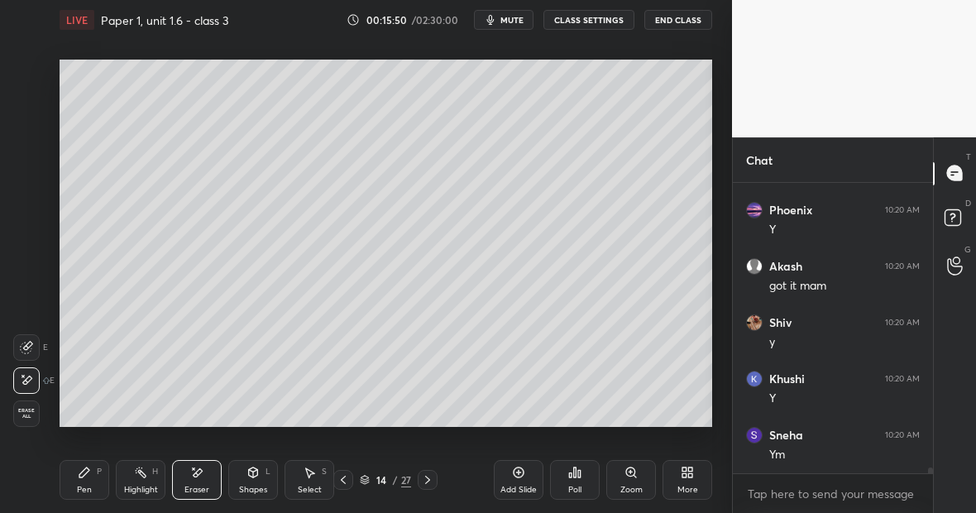
click at [77, 483] on div "Pen P" at bounding box center [85, 480] width 50 height 40
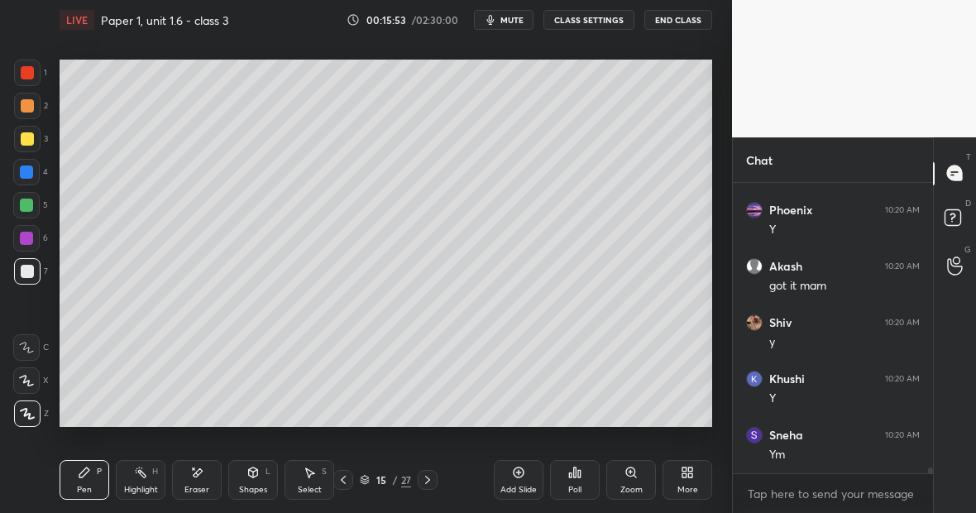
click at [204, 477] on div "Eraser" at bounding box center [197, 480] width 50 height 40
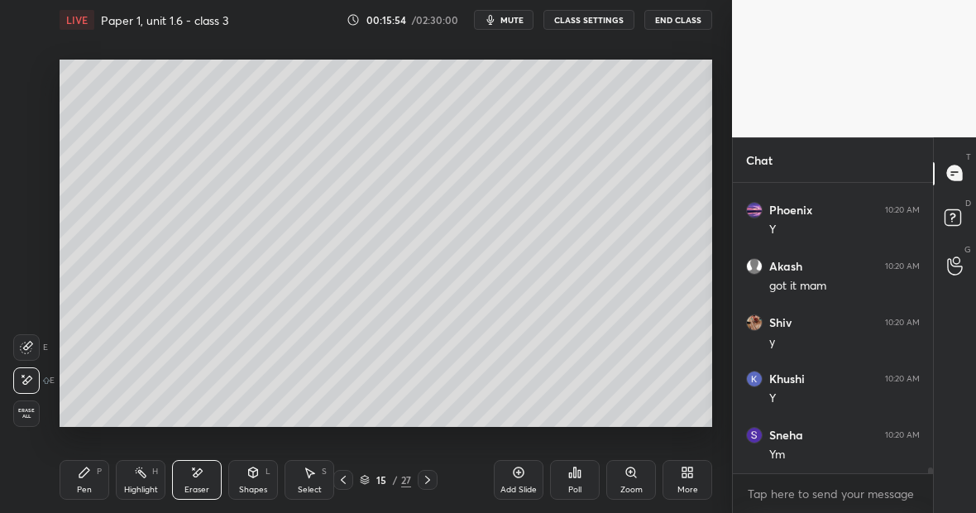
click at [84, 486] on div "Pen P" at bounding box center [85, 480] width 50 height 40
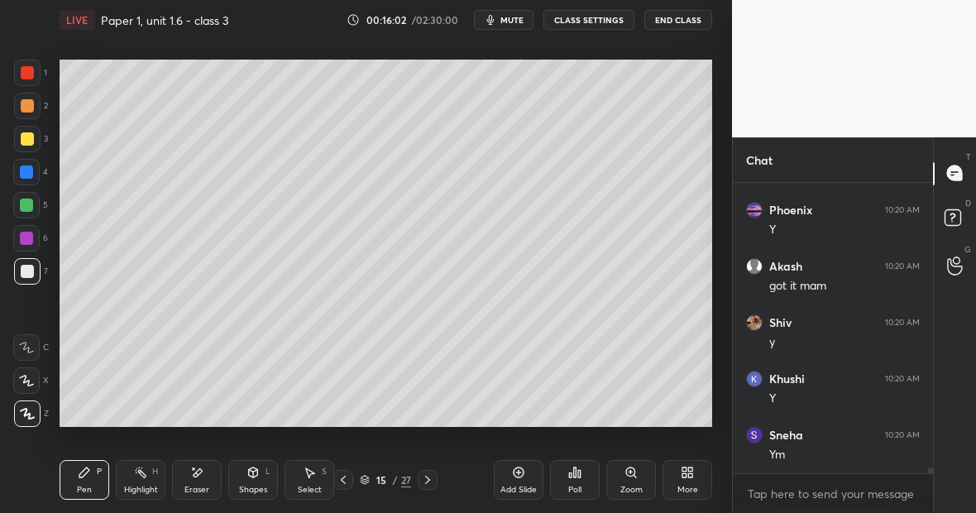
click at [205, 486] on div "Eraser" at bounding box center [196, 490] width 25 height 8
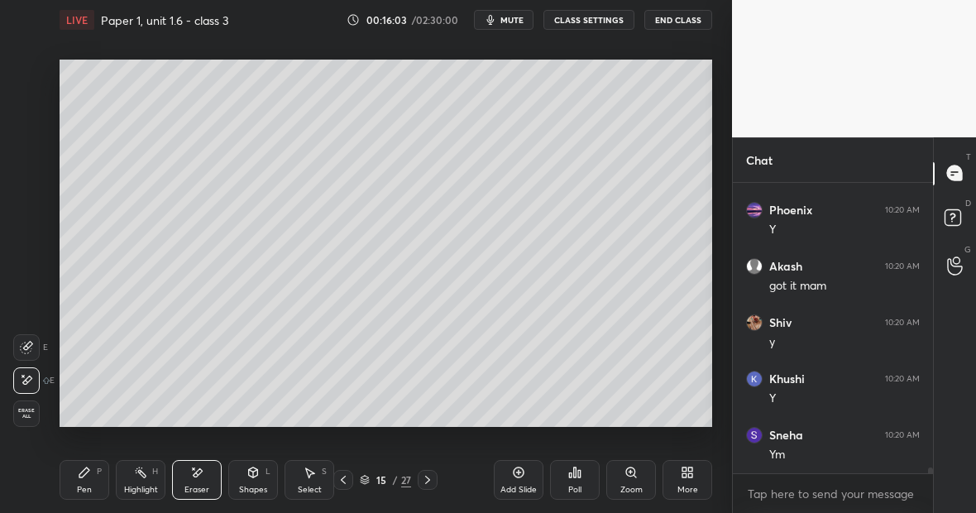
click at [104, 479] on div "Pen P Highlight H Eraser Shapes L Select S" at bounding box center [169, 480] width 218 height 40
click at [89, 485] on div "Pen P" at bounding box center [85, 480] width 50 height 40
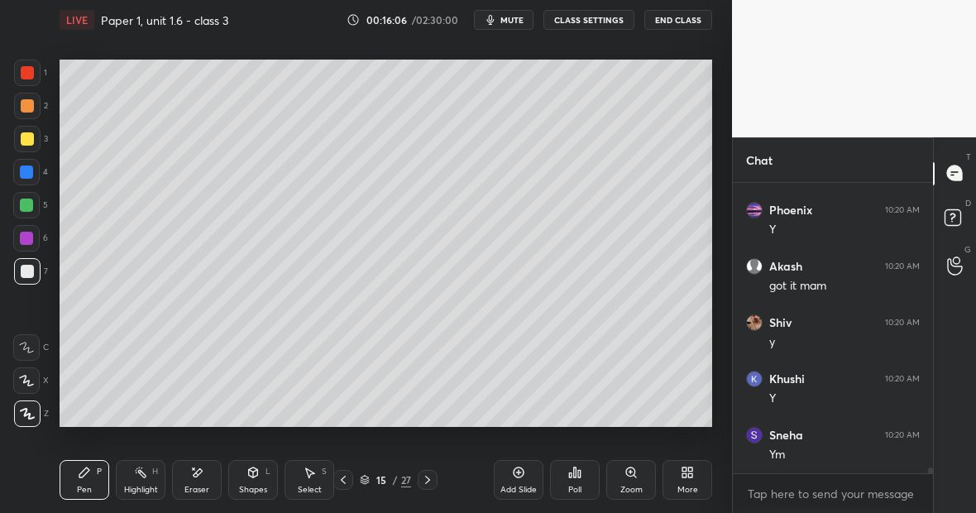
click at [201, 480] on div "Eraser" at bounding box center [197, 480] width 50 height 40
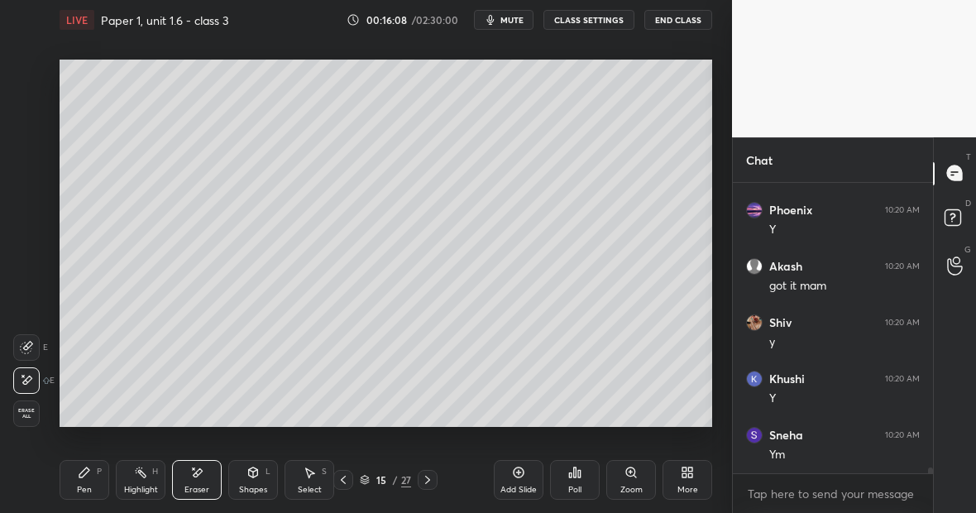
click at [89, 484] on div "Pen P" at bounding box center [85, 480] width 50 height 40
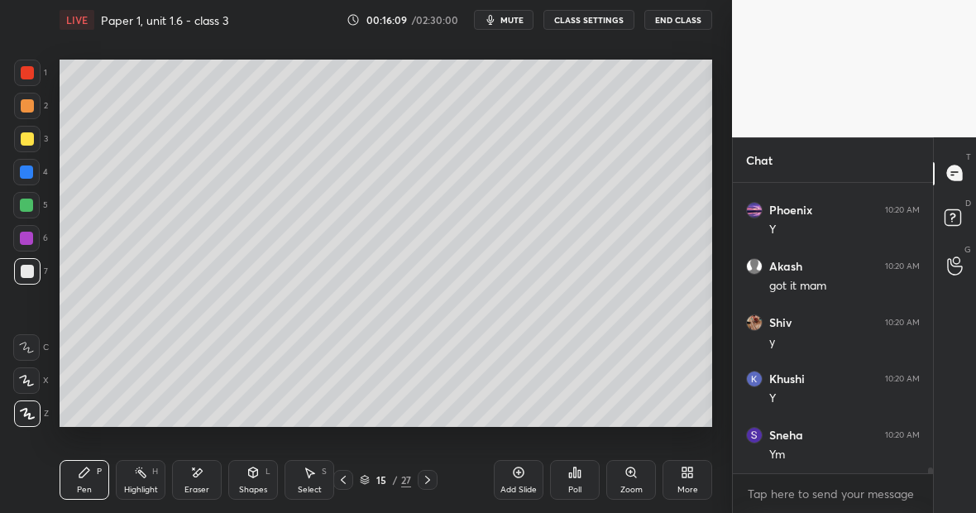
scroll to position [15371, 0]
click at [207, 476] on div "Eraser" at bounding box center [197, 480] width 50 height 40
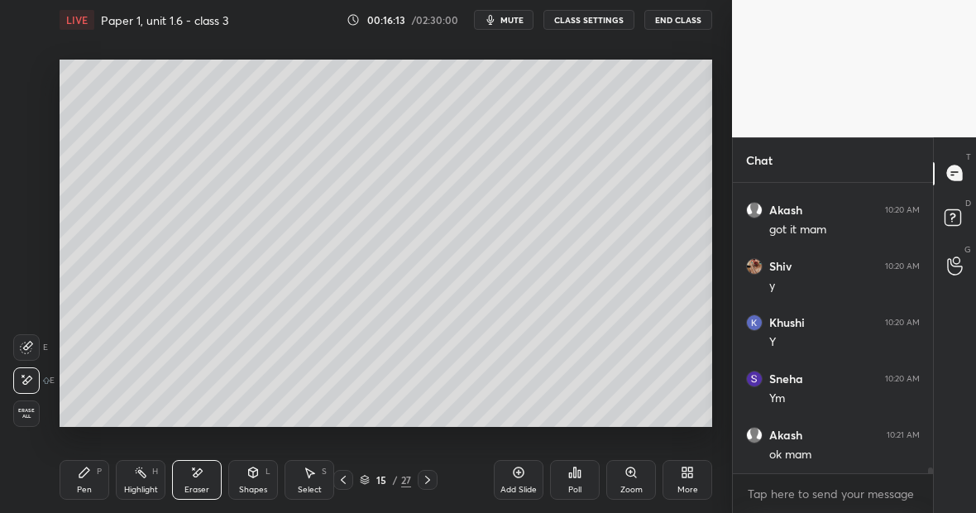
click at [80, 486] on div "Pen" at bounding box center [84, 490] width 15 height 8
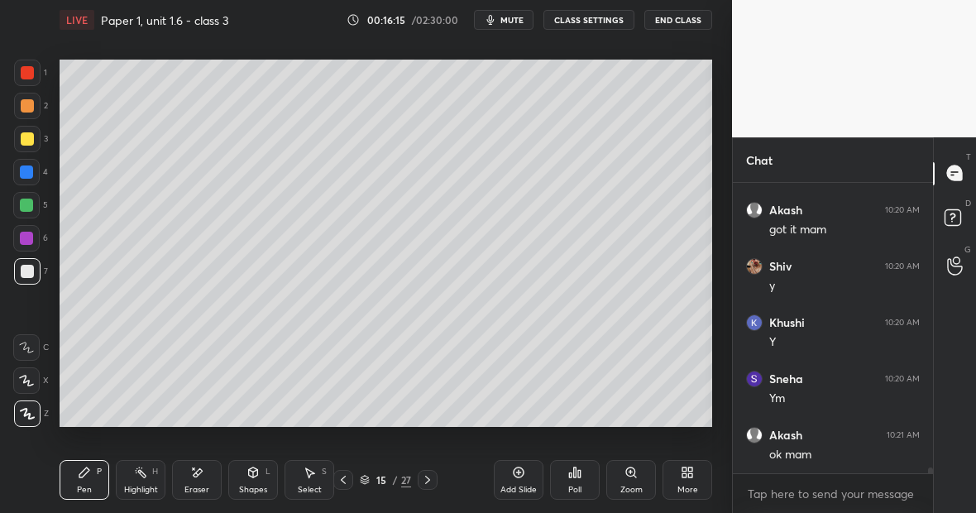
click at [718, 133] on div "Setting up your live class Poll for secs No correct answer Start poll" at bounding box center [386, 243] width 666 height 407
click at [148, 479] on div "Highlight H" at bounding box center [141, 480] width 50 height 40
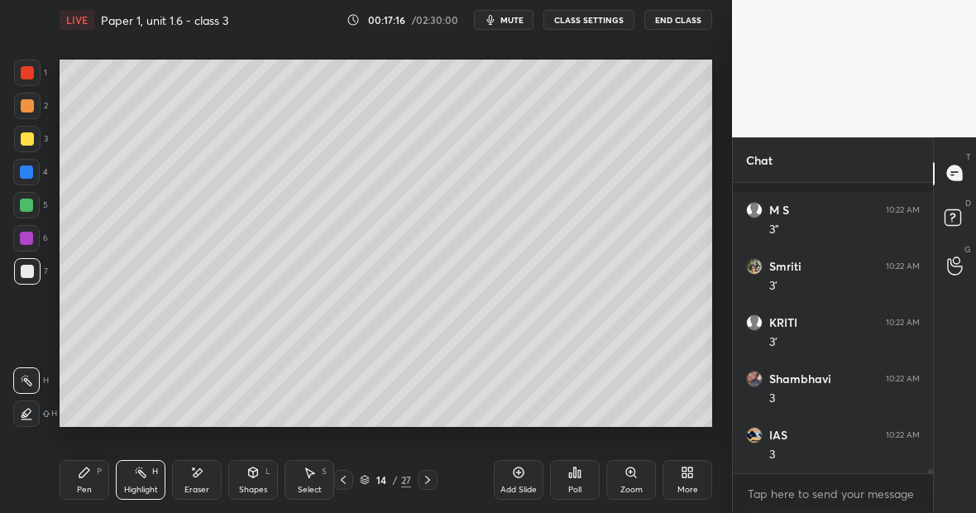
scroll to position [19140, 0]
click at [86, 486] on div "Pen" at bounding box center [84, 490] width 15 height 8
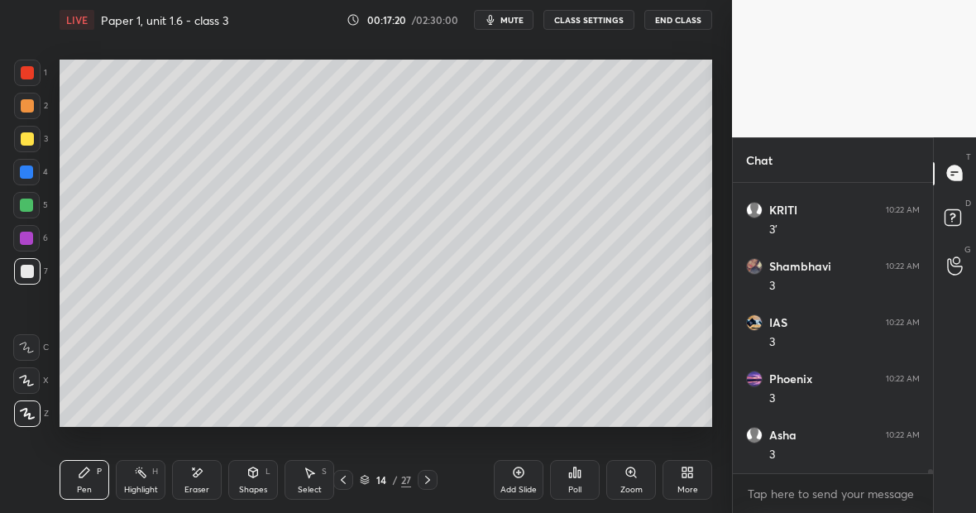
click at [31, 73] on div at bounding box center [27, 72] width 13 height 13
click at [32, 271] on div at bounding box center [27, 271] width 13 height 13
click at [137, 483] on div "Highlight H" at bounding box center [141, 480] width 50 height 40
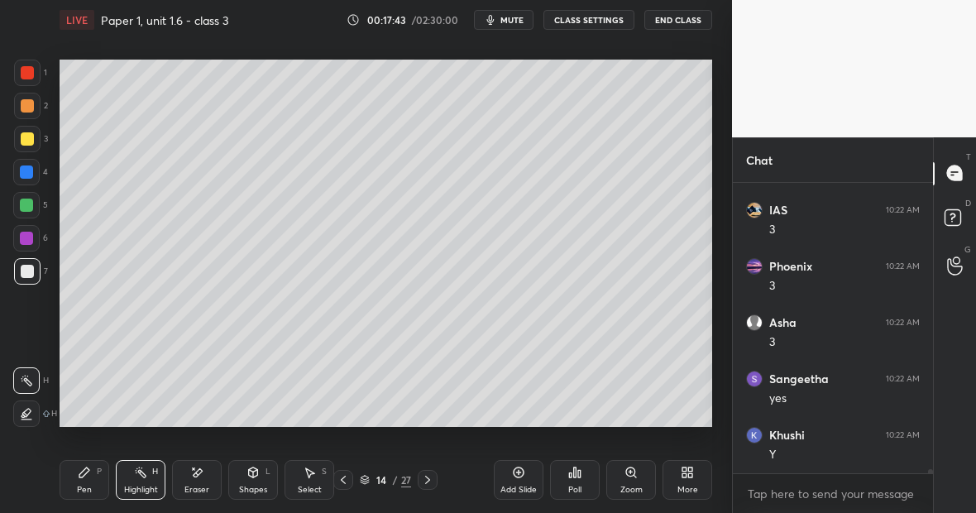
scroll to position [19309, 0]
click at [92, 488] on div "Pen P" at bounding box center [85, 480] width 50 height 40
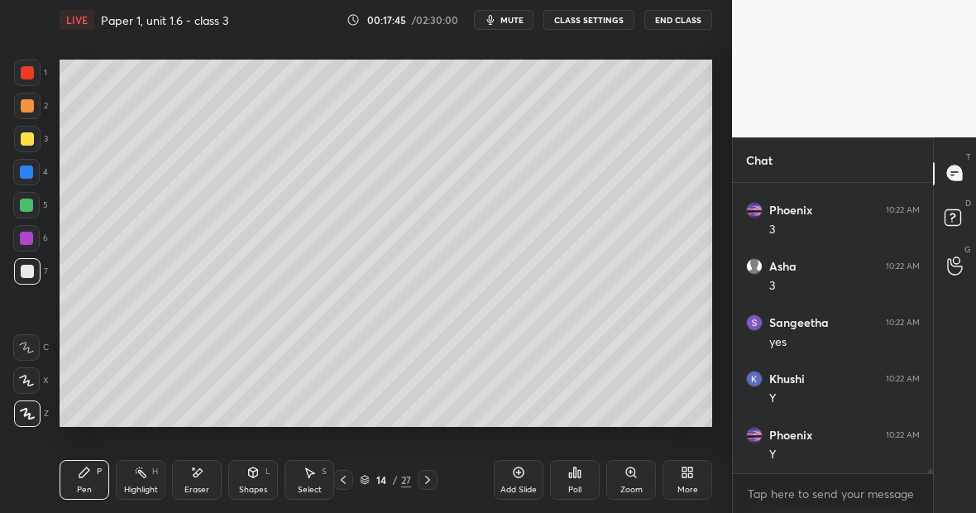
click at [30, 238] on div at bounding box center [26, 238] width 13 height 13
click at [135, 491] on div "Highlight" at bounding box center [141, 490] width 34 height 8
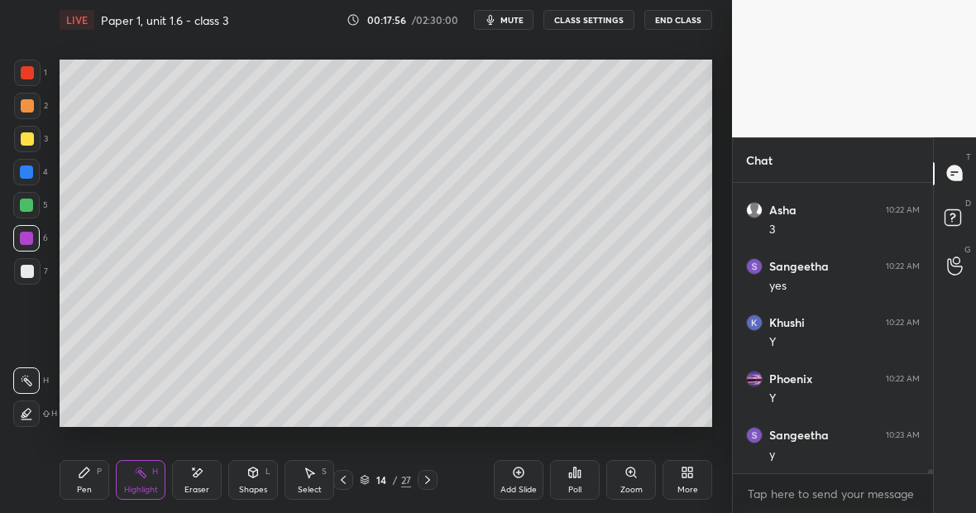
click at [87, 477] on icon at bounding box center [84, 472] width 13 height 13
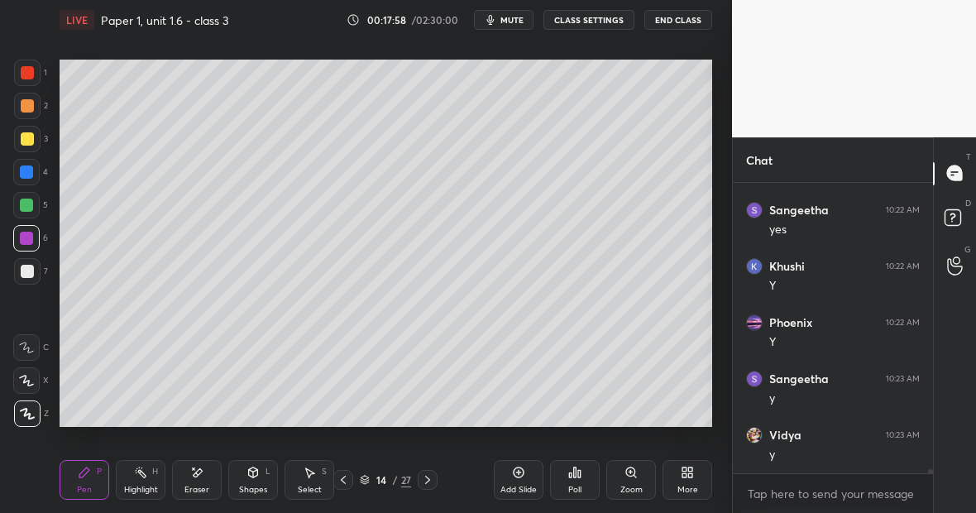
click at [24, 75] on div at bounding box center [27, 72] width 13 height 13
click at [32, 272] on div at bounding box center [27, 271] width 26 height 26
click at [202, 480] on div "Eraser" at bounding box center [197, 480] width 50 height 40
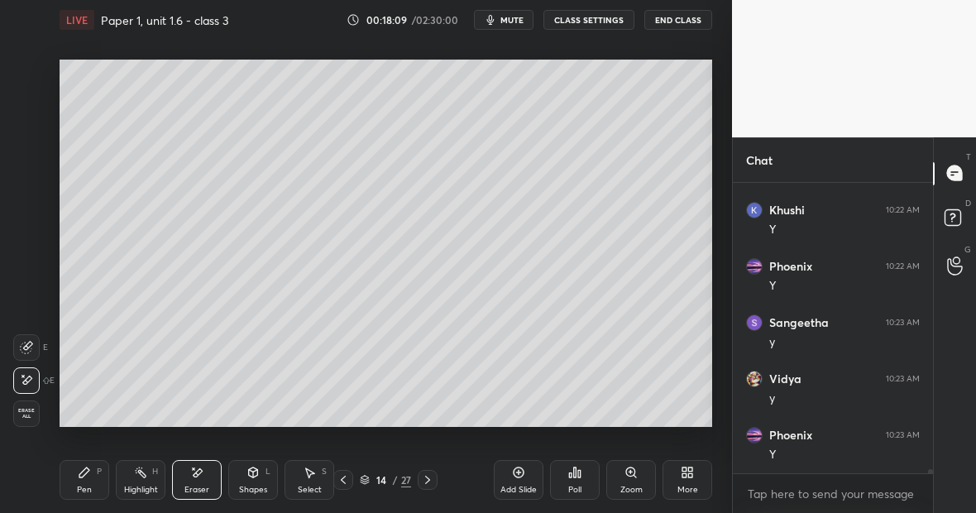
click at [141, 486] on div "Highlight" at bounding box center [141, 490] width 34 height 8
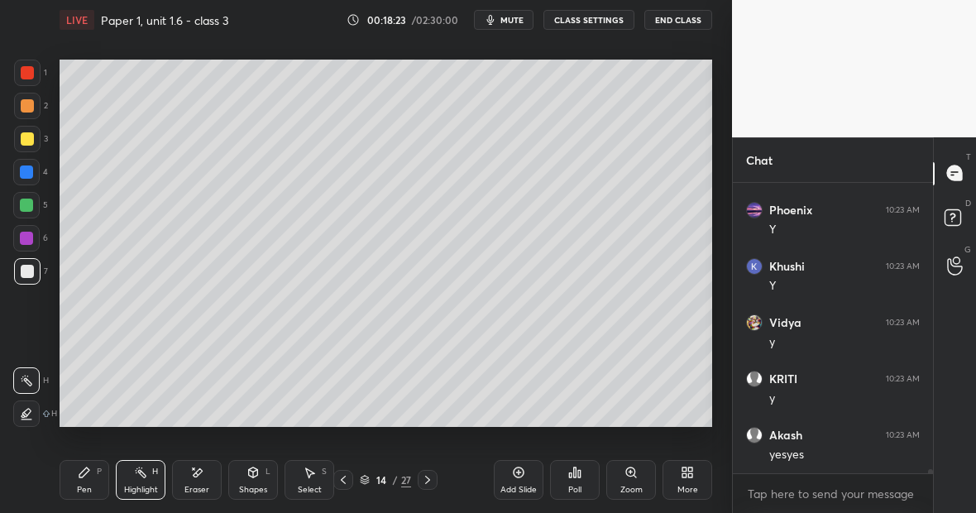
scroll to position [19759, 0]
click at [94, 481] on div "Pen P" at bounding box center [85, 480] width 50 height 40
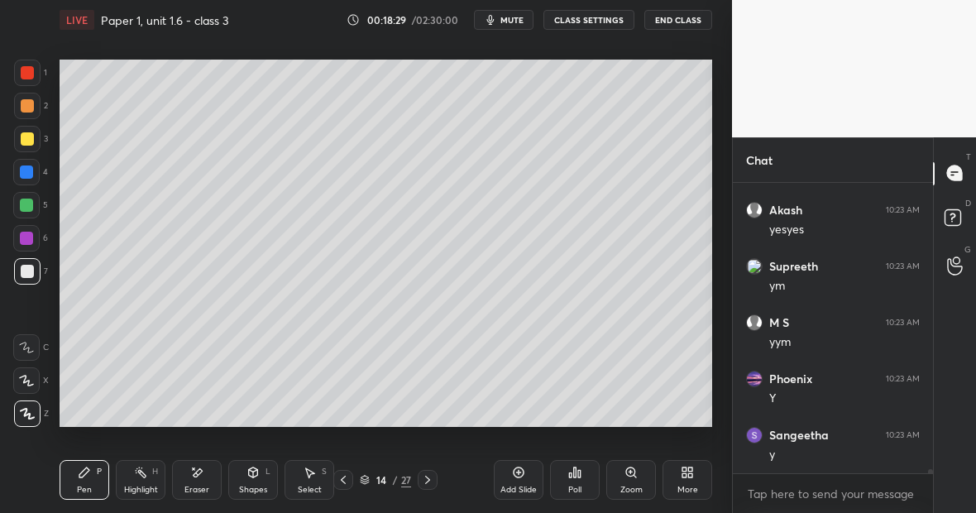
scroll to position [19984, 0]
click at [145, 483] on div "Highlight H" at bounding box center [141, 480] width 50 height 40
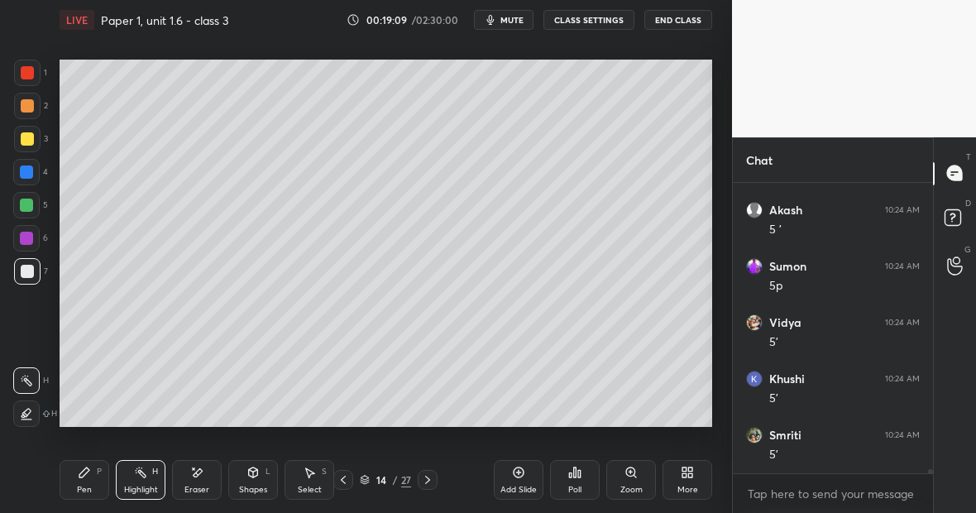
scroll to position [20771, 0]
click at [148, 489] on div "Highlight" at bounding box center [141, 490] width 34 height 8
click at [201, 481] on div "Eraser" at bounding box center [197, 480] width 50 height 40
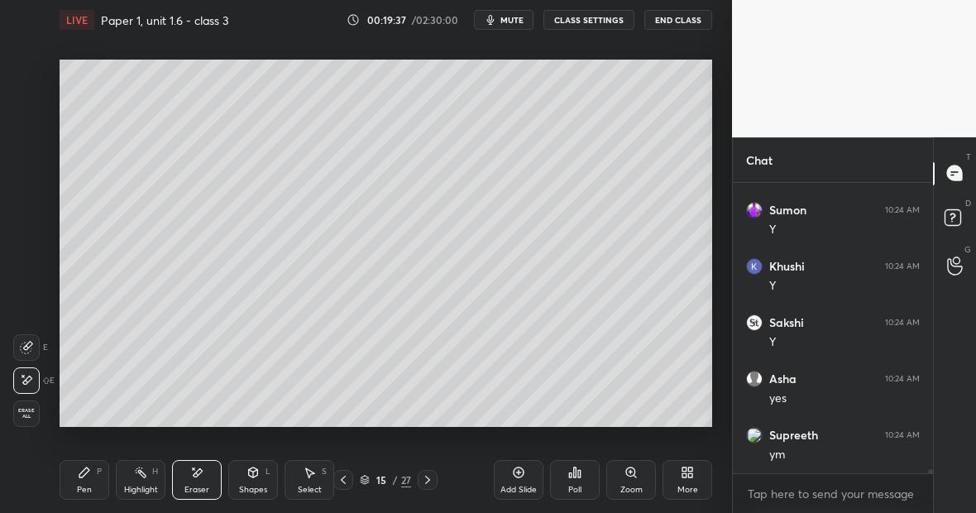
scroll to position [21334, 0]
click at [76, 471] on div "Pen P" at bounding box center [85, 480] width 50 height 40
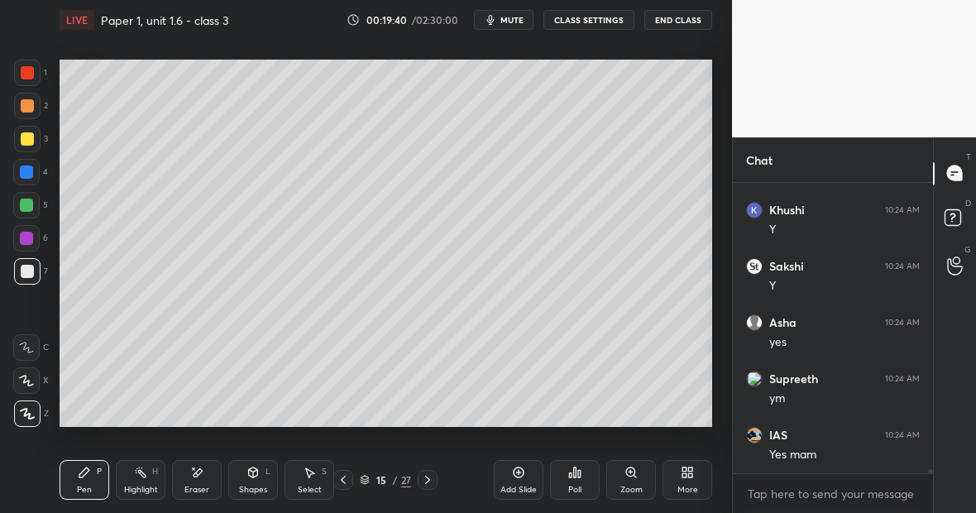
click at [32, 76] on div at bounding box center [27, 72] width 13 height 13
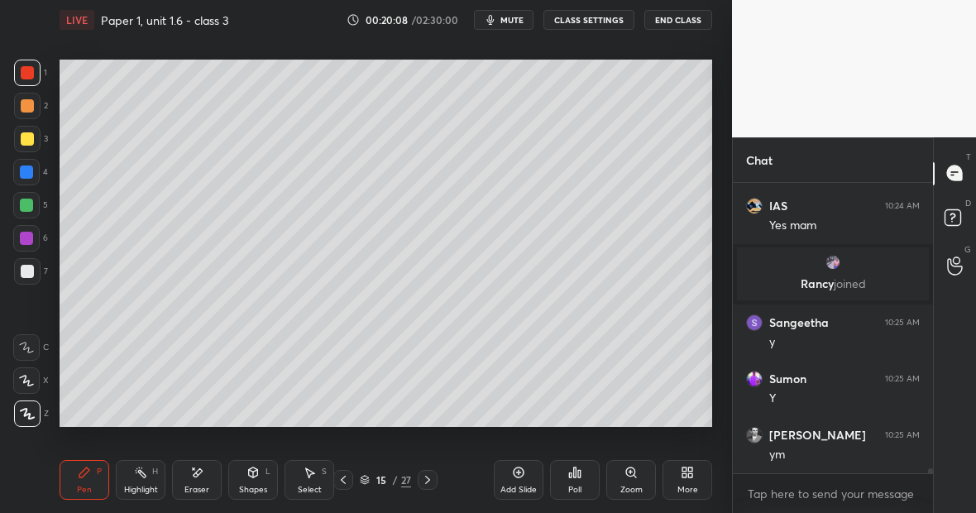
scroll to position [17648, 0]
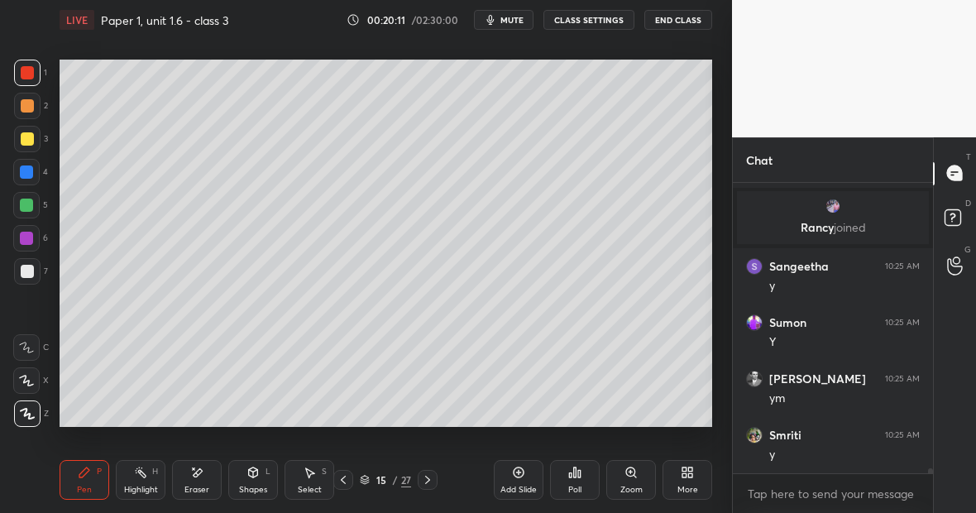
click at [30, 145] on div at bounding box center [27, 138] width 13 height 13
click at [32, 172] on div at bounding box center [26, 172] width 26 height 26
click at [93, 472] on div "Pen P" at bounding box center [85, 480] width 50 height 40
click at [27, 271] on div at bounding box center [27, 271] width 13 height 13
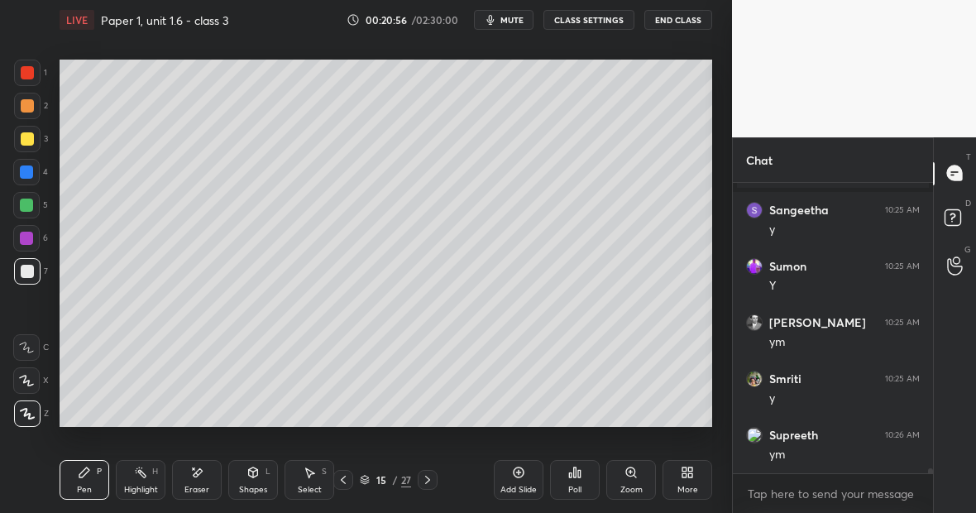
click at [159, 472] on div "Highlight H" at bounding box center [141, 480] width 50 height 40
click at [205, 465] on div "Eraser" at bounding box center [197, 480] width 50 height 40
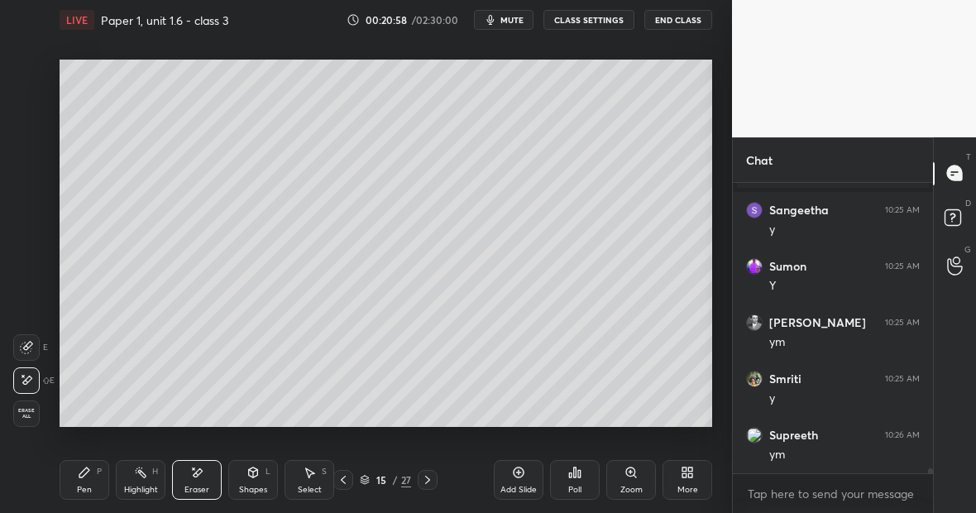
scroll to position [17760, 0]
click at [90, 480] on div "Pen P" at bounding box center [85, 480] width 50 height 40
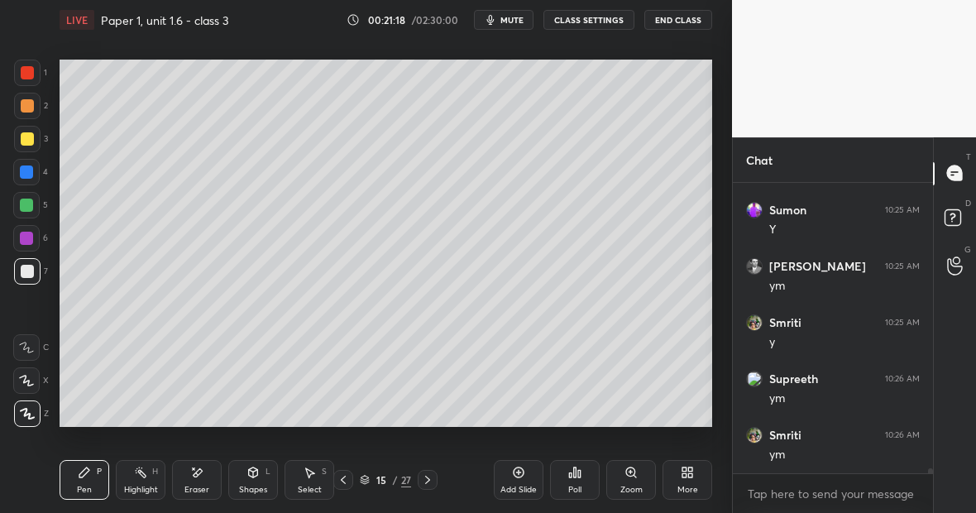
click at [145, 481] on div "Highlight H" at bounding box center [141, 480] width 50 height 40
click at [29, 79] on div at bounding box center [27, 73] width 26 height 26
click at [83, 480] on div "Pen P" at bounding box center [85, 480] width 50 height 40
click at [145, 482] on div "Highlight H" at bounding box center [141, 480] width 50 height 40
click at [206, 481] on div "Eraser" at bounding box center [197, 480] width 50 height 40
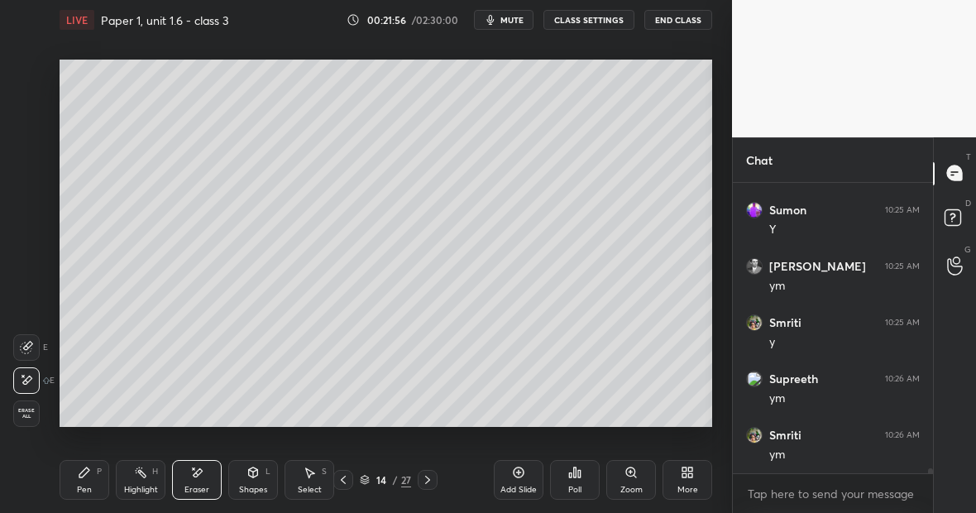
click at [144, 481] on div "Highlight H" at bounding box center [141, 480] width 50 height 40
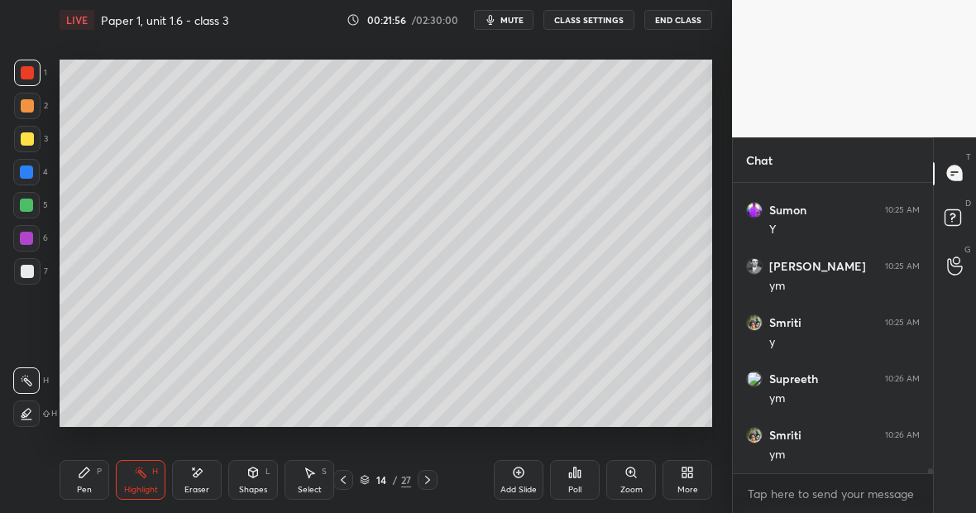
click at [36, 414] on div at bounding box center [26, 413] width 26 height 26
click at [31, 378] on icon at bounding box center [26, 380] width 13 height 13
click at [202, 477] on icon at bounding box center [196, 473] width 13 height 14
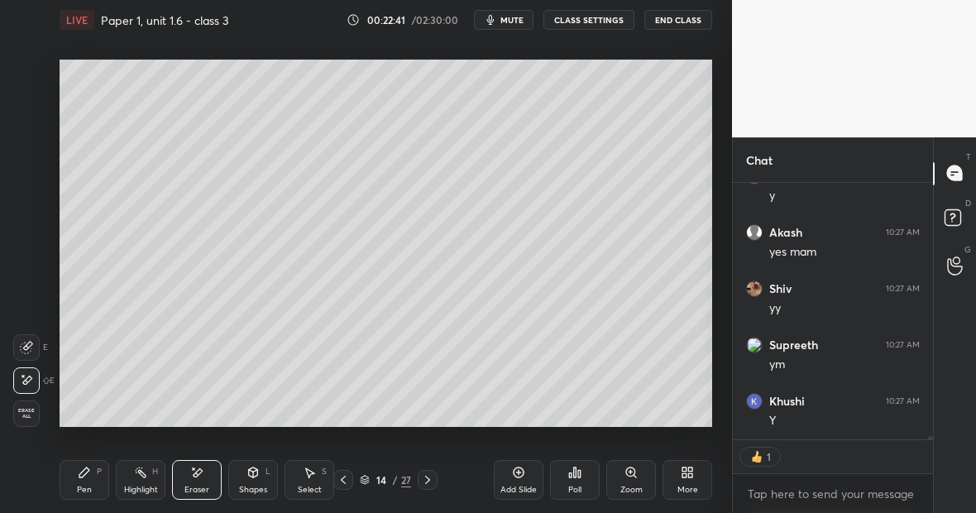
scroll to position [20213, 0]
click at [143, 477] on icon at bounding box center [140, 472] width 13 height 13
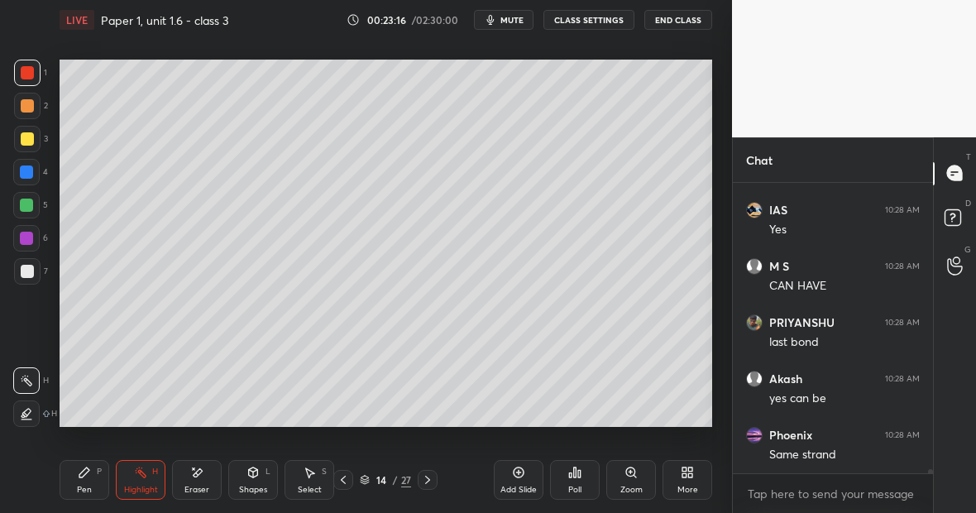
scroll to position [21135, 0]
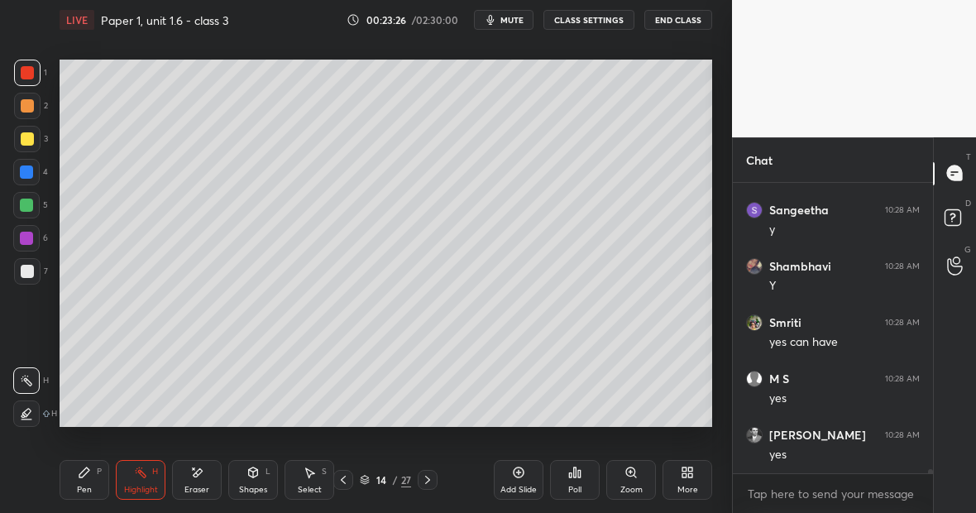
click at [202, 485] on div "Eraser" at bounding box center [197, 480] width 50 height 40
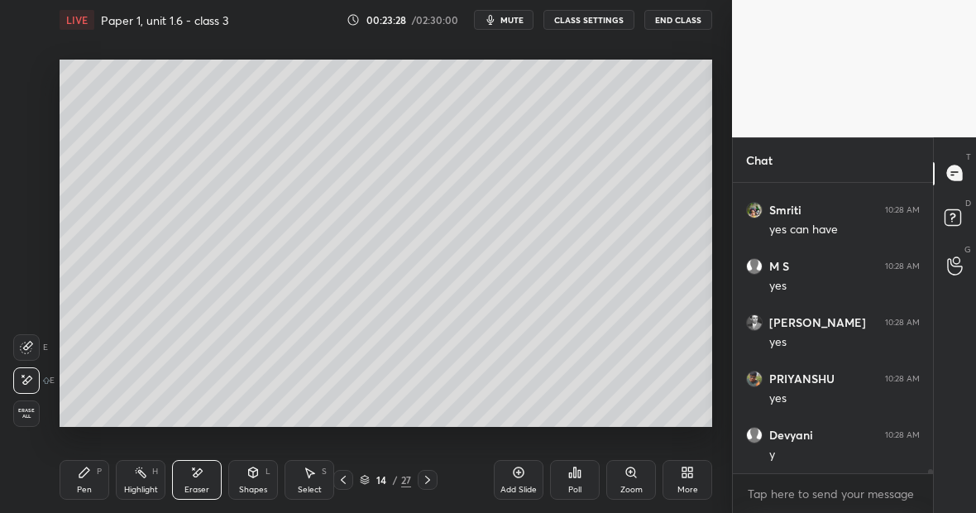
click at [93, 486] on div "Pen P" at bounding box center [85, 480] width 50 height 40
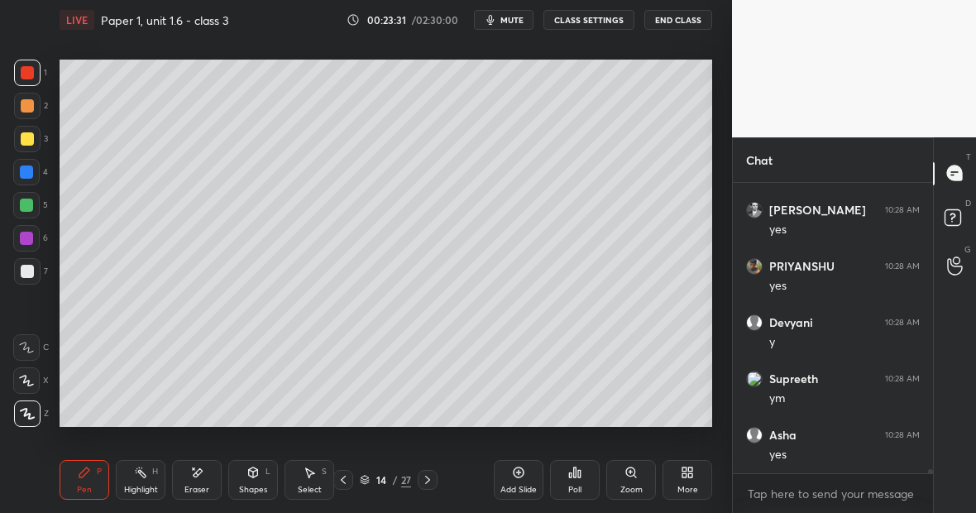
click at [36, 270] on div at bounding box center [27, 271] width 26 height 26
click at [33, 75] on div at bounding box center [27, 72] width 13 height 13
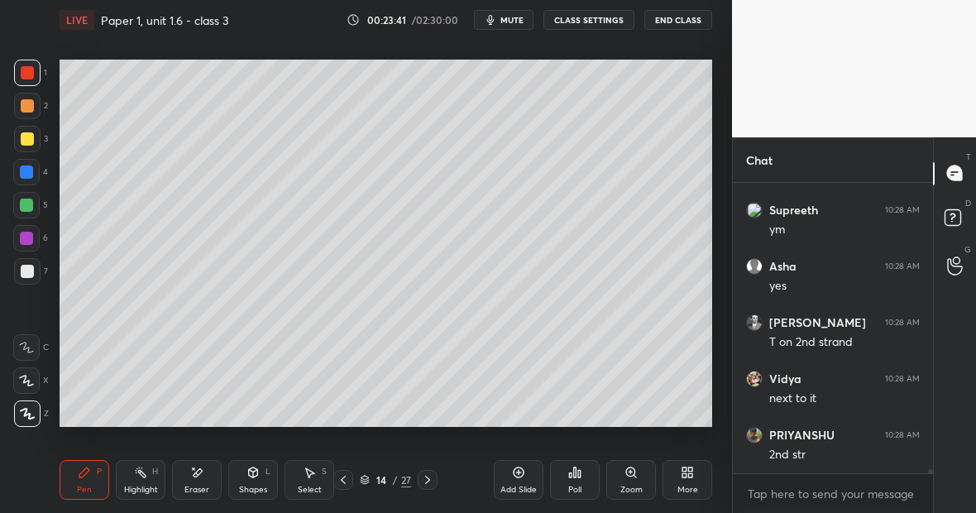
scroll to position [21979, 0]
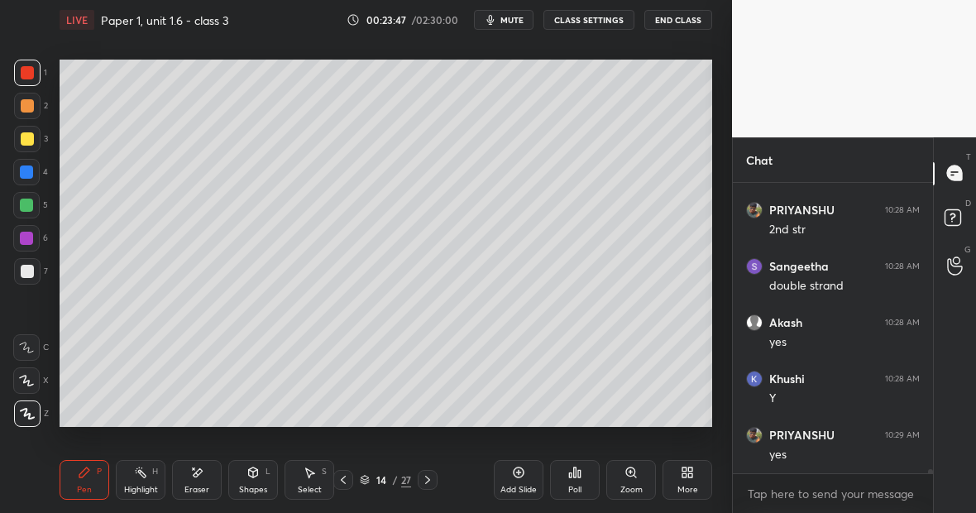
click at [31, 204] on div at bounding box center [26, 205] width 13 height 13
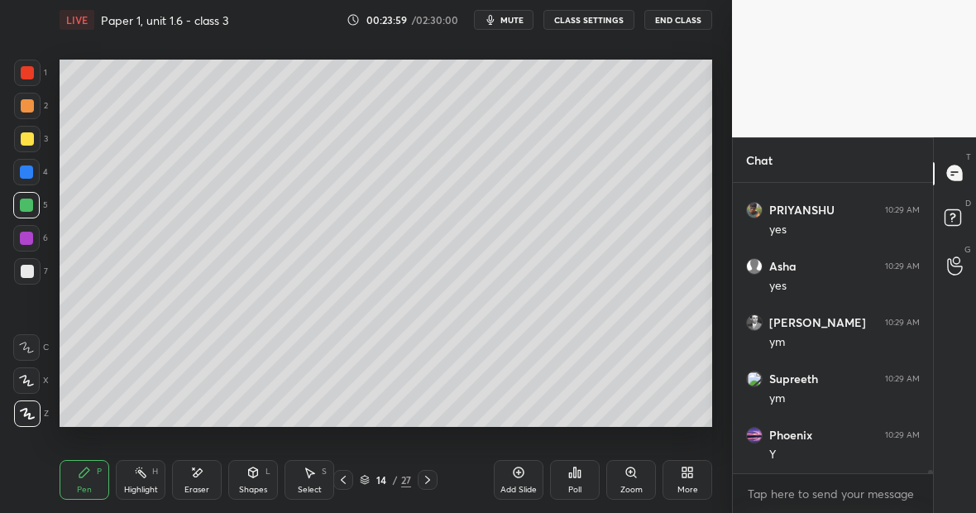
scroll to position [22429, 0]
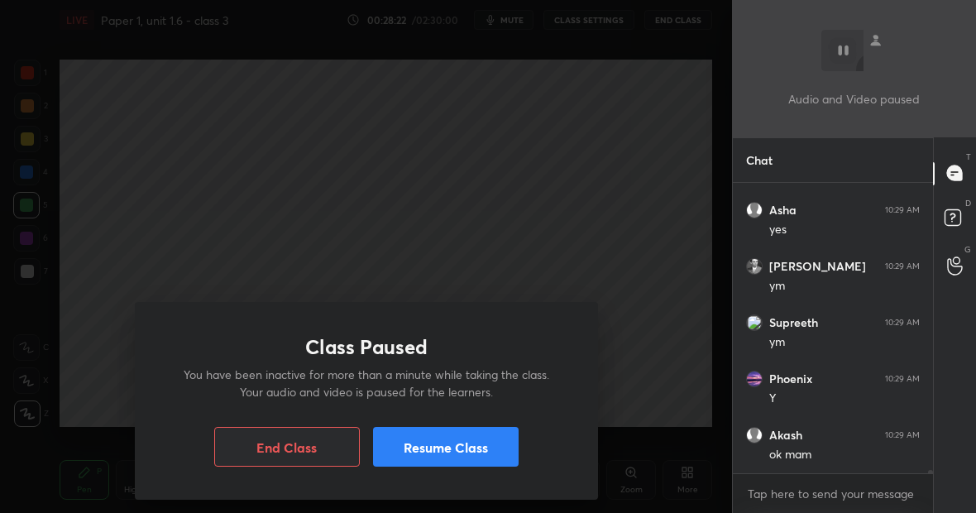
click at [450, 450] on button "Resume Class" at bounding box center [446, 447] width 146 height 40
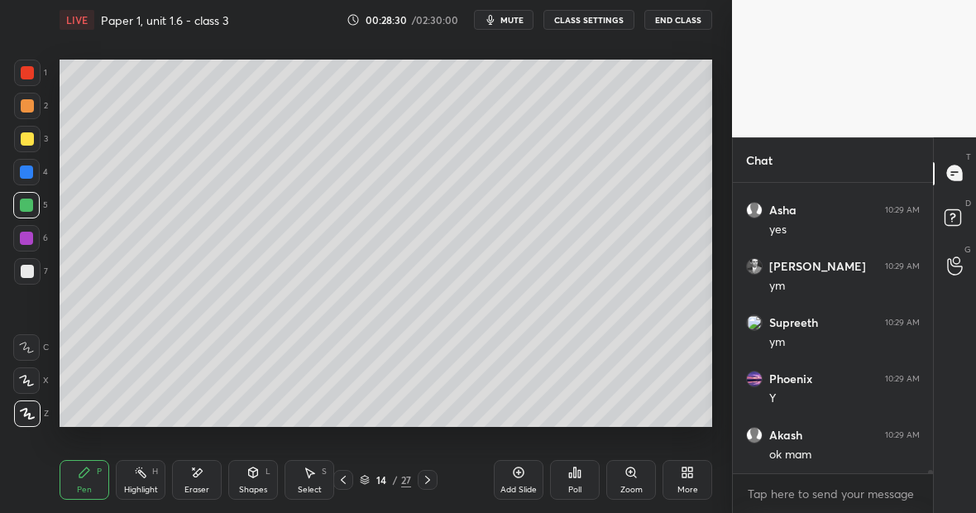
click at [426, 480] on icon at bounding box center [427, 479] width 13 height 13
click at [521, 477] on icon at bounding box center [519, 472] width 11 height 11
click at [31, 141] on div at bounding box center [27, 138] width 13 height 13
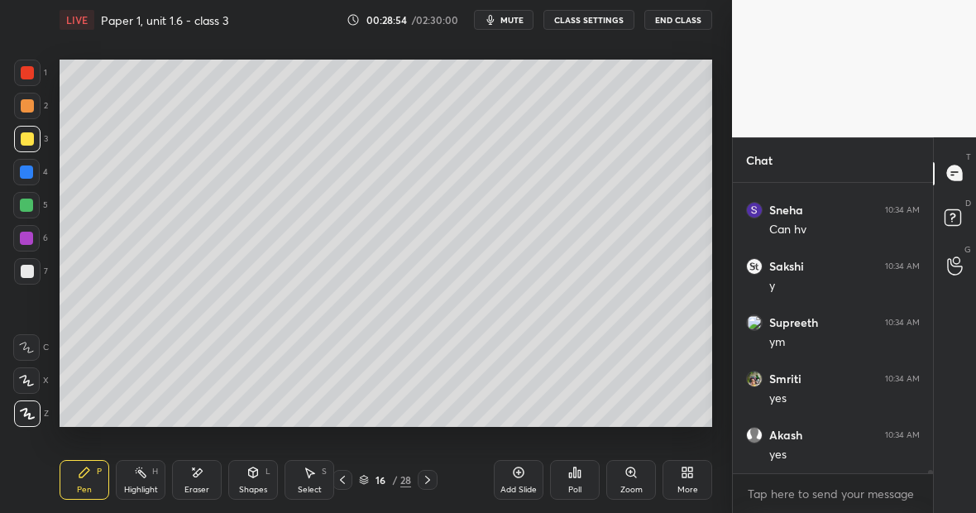
scroll to position [23161, 0]
click at [147, 486] on div "Highlight" at bounding box center [141, 490] width 34 height 8
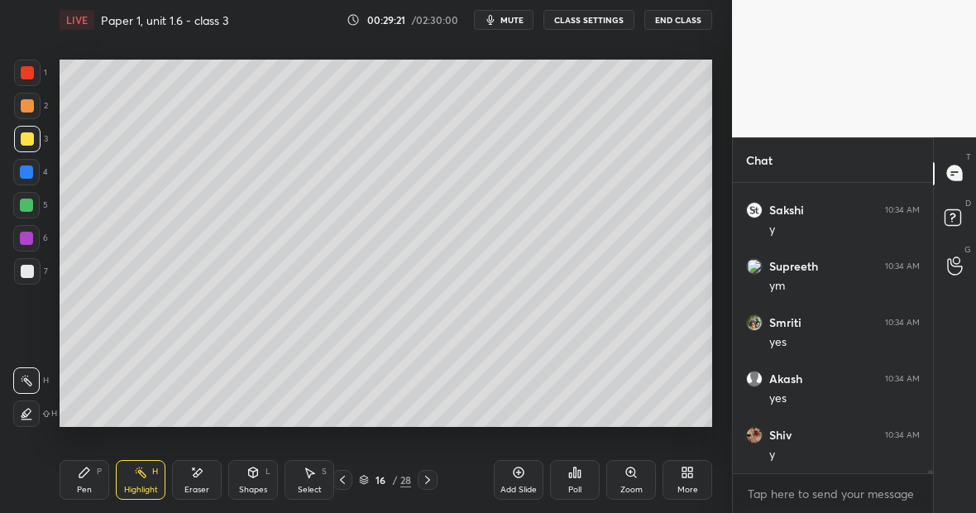
click at [30, 271] on div at bounding box center [27, 271] width 13 height 13
click at [34, 73] on div at bounding box center [27, 73] width 26 height 26
click at [98, 460] on div "Pen P" at bounding box center [85, 480] width 50 height 40
click at [35, 265] on div at bounding box center [27, 271] width 26 height 26
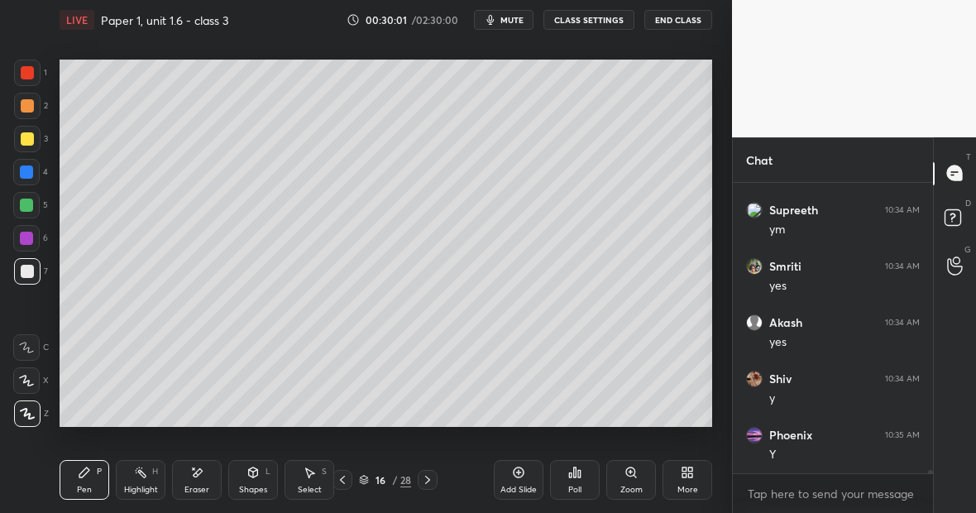
click at [29, 76] on div at bounding box center [27, 72] width 13 height 13
click at [722, 349] on div "1 2 3 4 5 6 7 C X Z E E Erase all H H LIVE Paper 1, unit 1.6 - class 3 00:30:18…" at bounding box center [366, 256] width 732 height 513
click at [198, 486] on div "Eraser" at bounding box center [196, 490] width 25 height 8
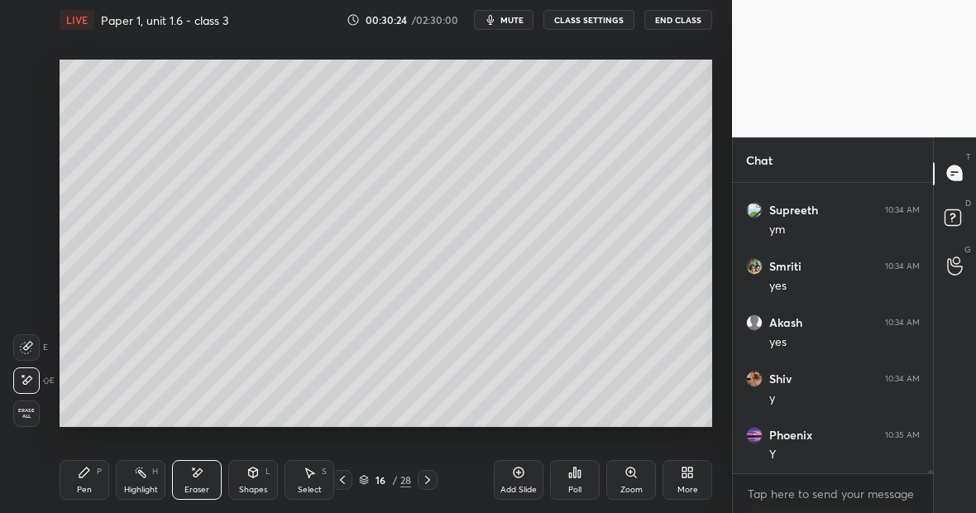
click at [83, 488] on div "Pen" at bounding box center [84, 490] width 15 height 8
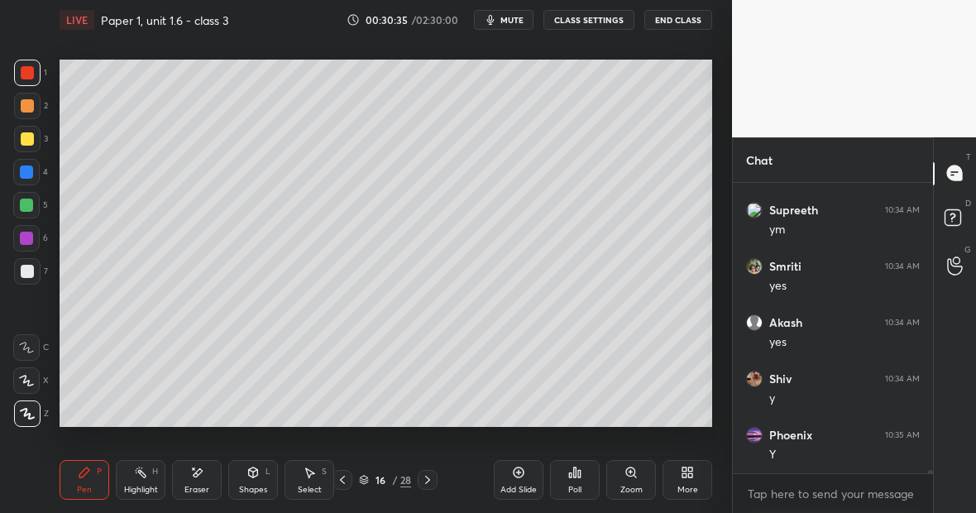
click at [149, 481] on div "Highlight H" at bounding box center [141, 480] width 50 height 40
click at [36, 210] on div at bounding box center [26, 205] width 26 height 26
click at [23, 71] on div at bounding box center [27, 72] width 13 height 13
click at [90, 469] on div "Pen P" at bounding box center [85, 480] width 50 height 40
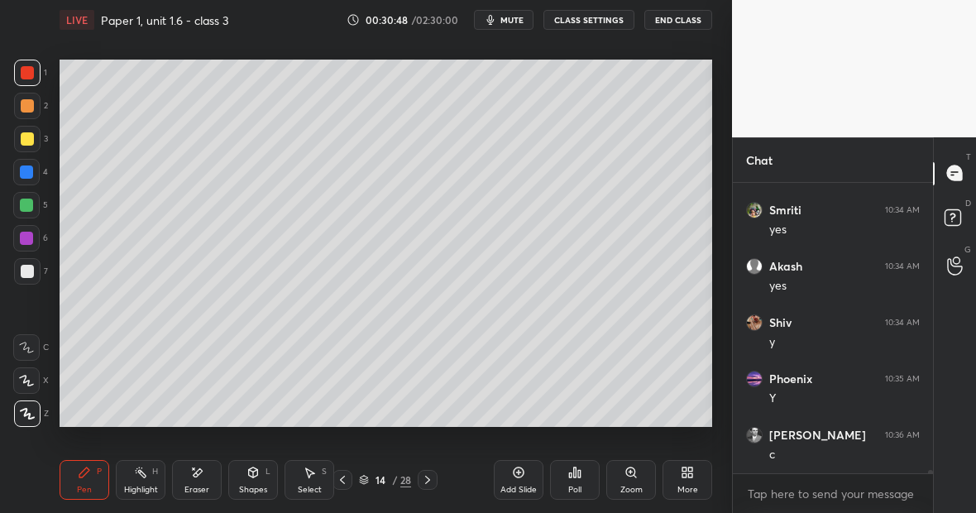
click at [26, 211] on div at bounding box center [26, 205] width 13 height 13
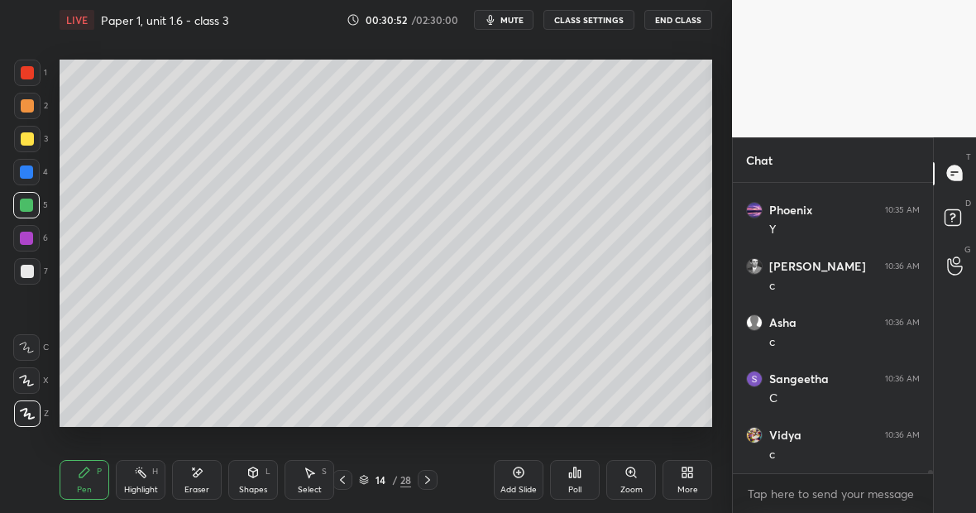
scroll to position [23667, 0]
click at [32, 273] on div at bounding box center [27, 271] width 13 height 13
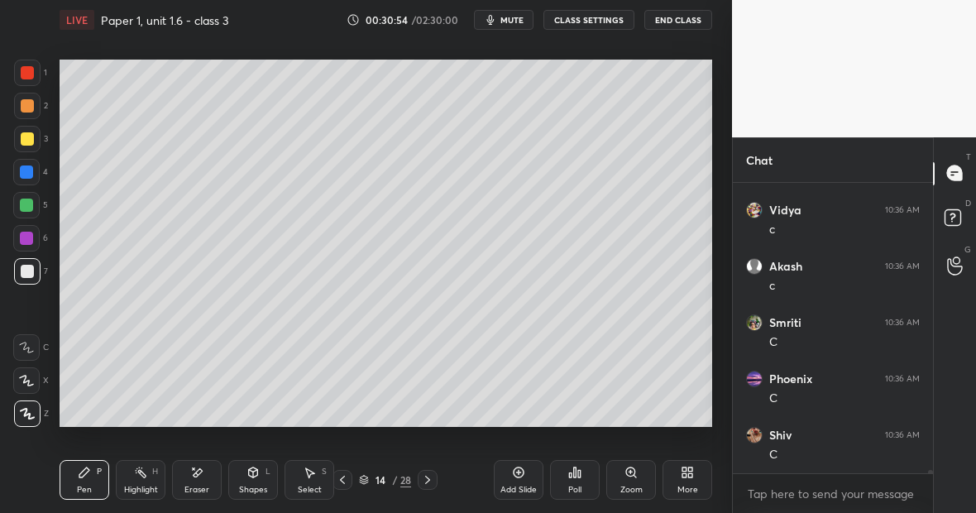
scroll to position [23779, 0]
click at [133, 491] on div "Highlight" at bounding box center [141, 490] width 34 height 8
click at [131, 486] on div "Highlight" at bounding box center [141, 490] width 34 height 8
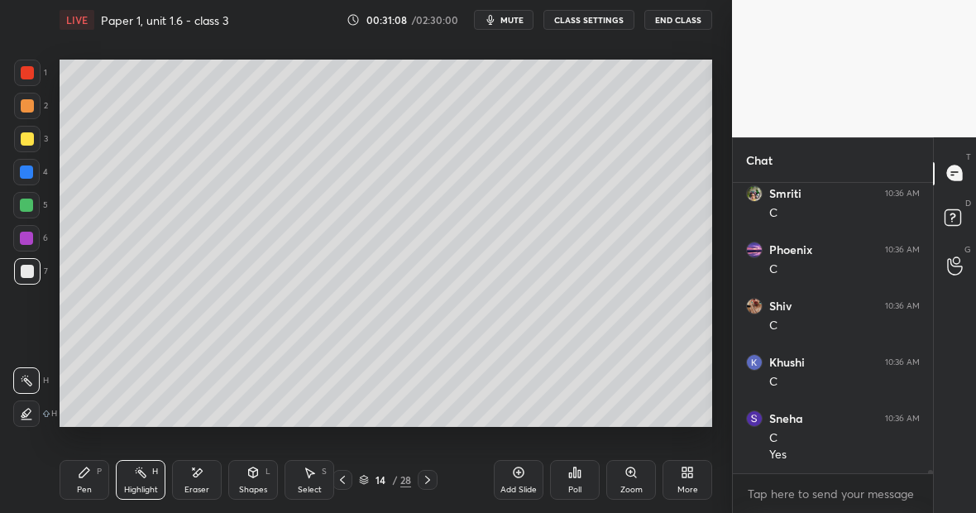
scroll to position [23852, 0]
click at [204, 481] on div "Eraser" at bounding box center [197, 480] width 50 height 40
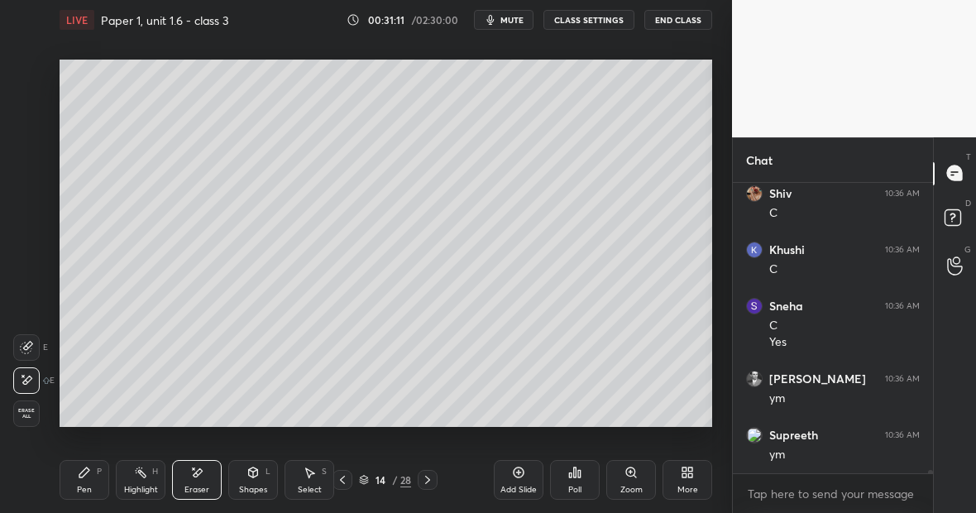
scroll to position [23965, 0]
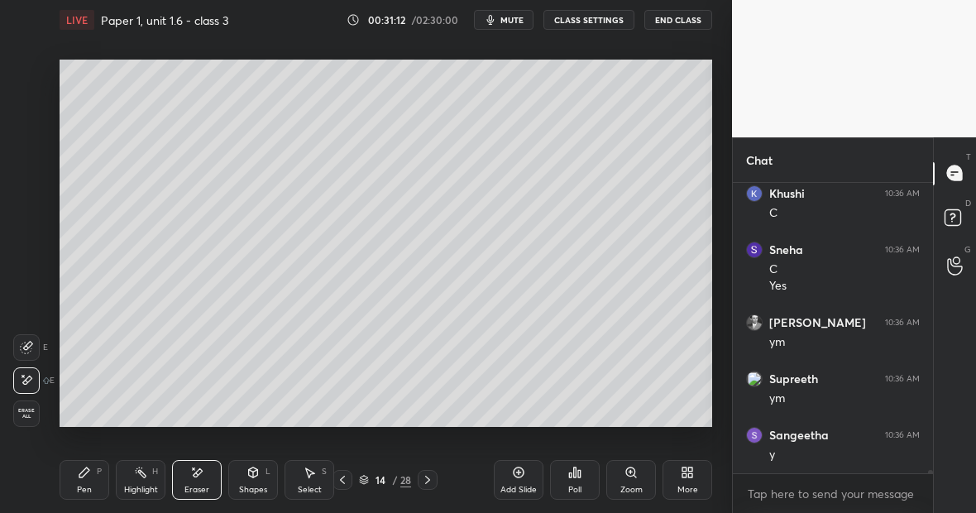
click at [89, 476] on icon at bounding box center [84, 472] width 13 height 13
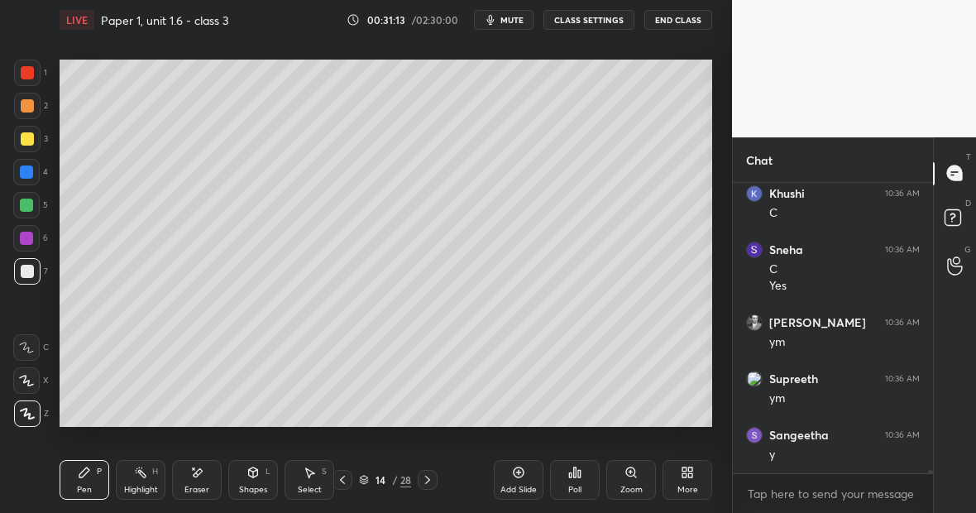
click at [28, 71] on div at bounding box center [27, 72] width 13 height 13
click at [136, 481] on div "Highlight H" at bounding box center [141, 480] width 50 height 40
click at [84, 478] on div "Pen P" at bounding box center [85, 480] width 50 height 40
click at [30, 204] on div at bounding box center [26, 205] width 13 height 13
click at [38, 275] on div at bounding box center [27, 271] width 26 height 26
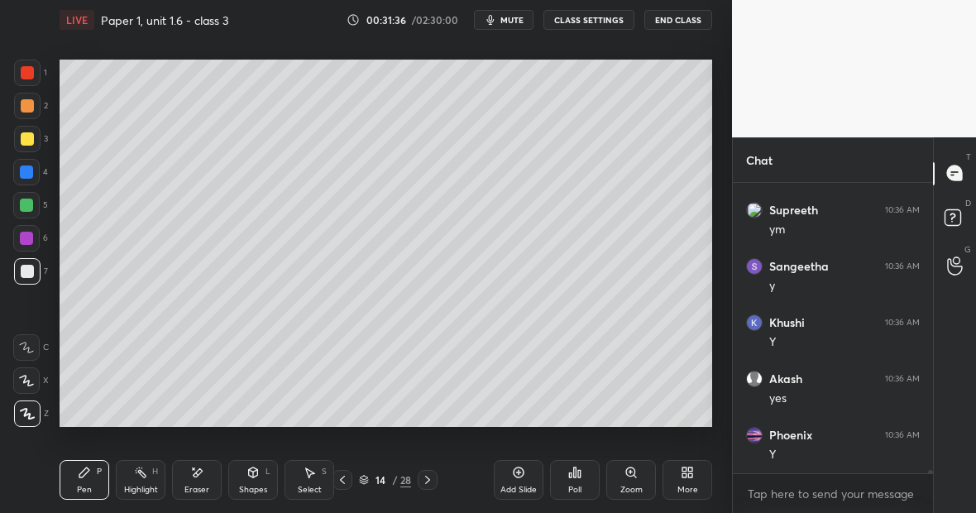
scroll to position [24190, 0]
click at [26, 244] on div at bounding box center [26, 238] width 13 height 13
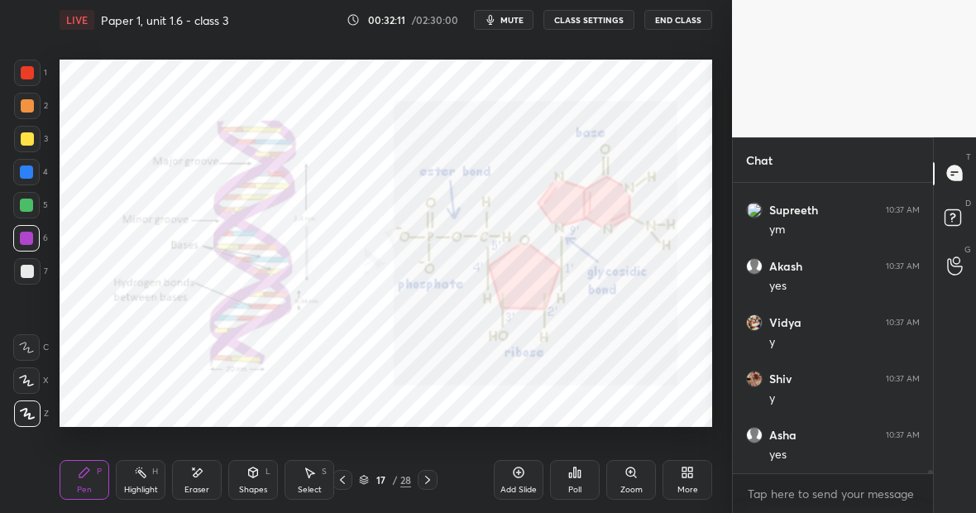
click at [141, 490] on div "Highlight" at bounding box center [141, 490] width 34 height 8
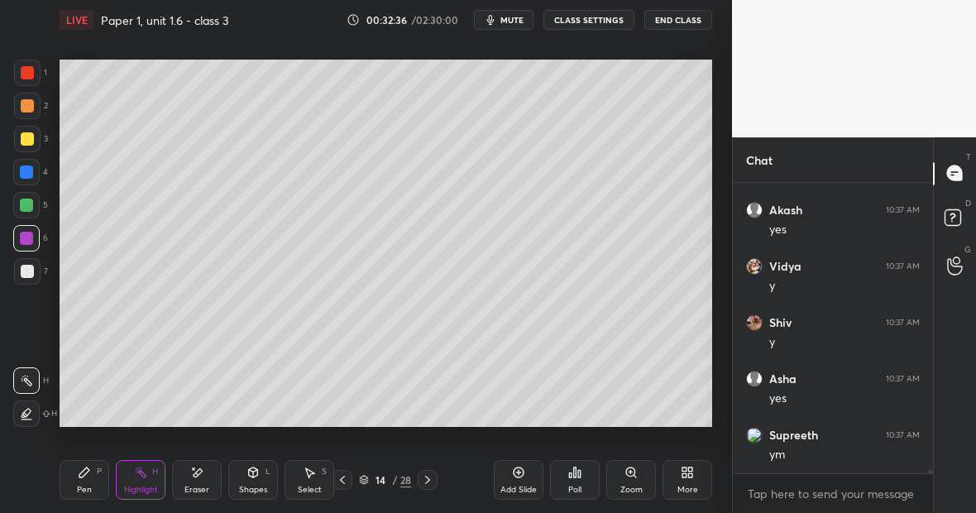
scroll to position [24583, 0]
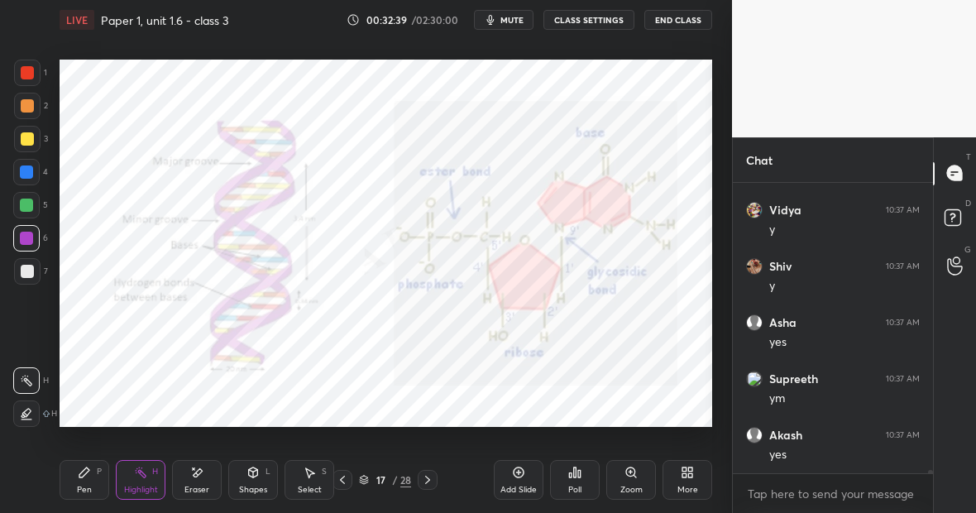
click at [151, 487] on div "Highlight" at bounding box center [141, 490] width 34 height 8
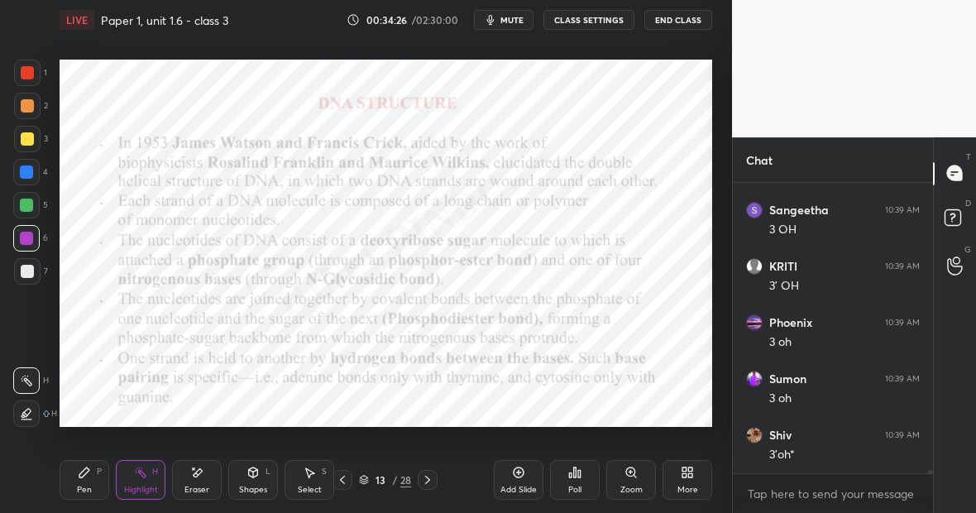
click at [89, 477] on div "Pen P" at bounding box center [85, 480] width 50 height 40
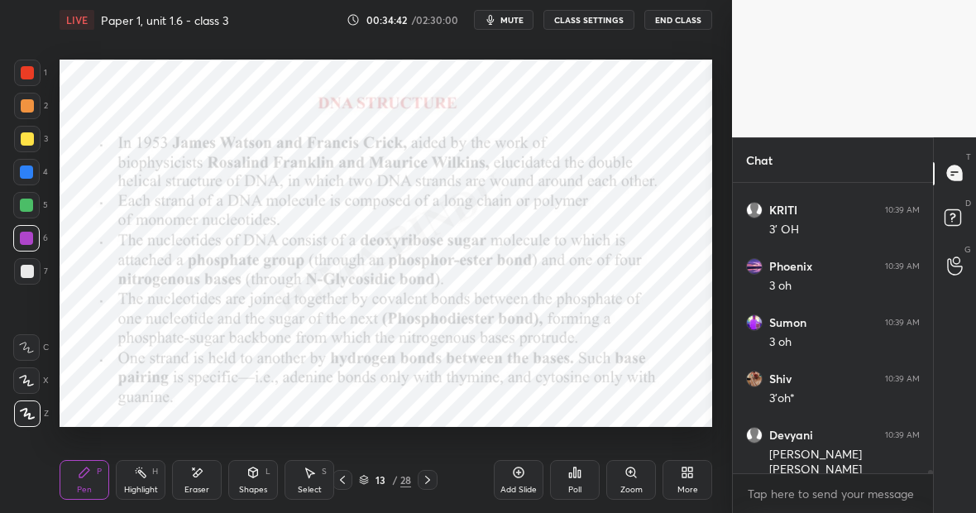
click at [208, 480] on div "Eraser" at bounding box center [197, 480] width 50 height 40
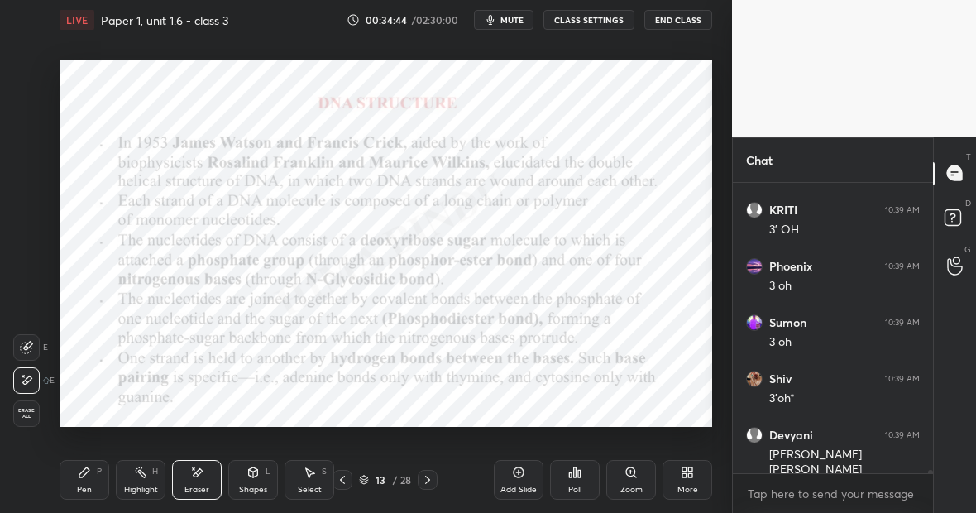
scroll to position [27227, 0]
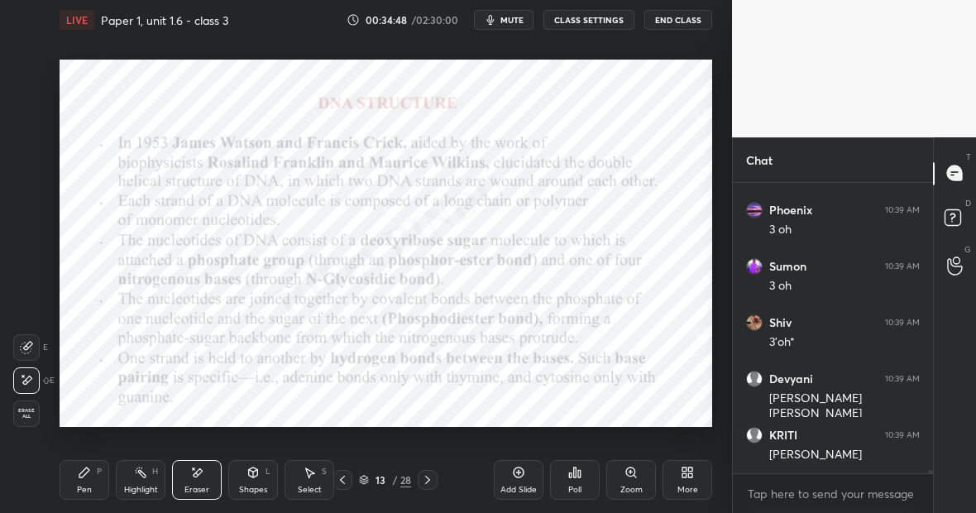
click at [147, 480] on div "Highlight H" at bounding box center [141, 480] width 50 height 40
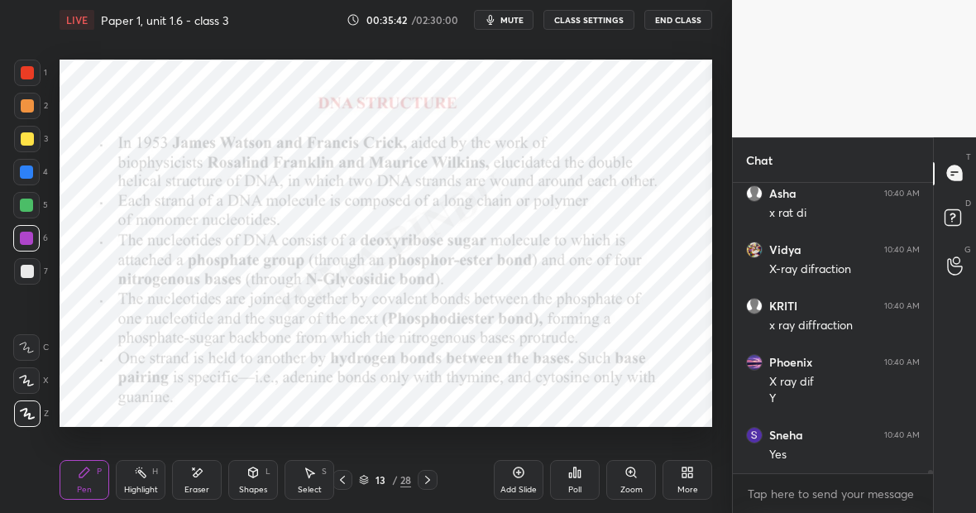
scroll to position [28214, 0]
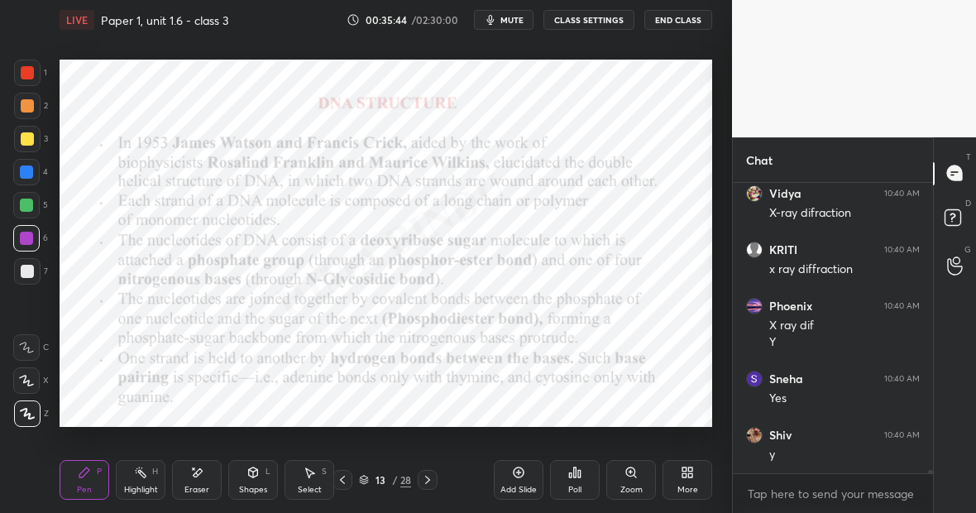
click at [145, 479] on div "Highlight H" at bounding box center [141, 480] width 50 height 40
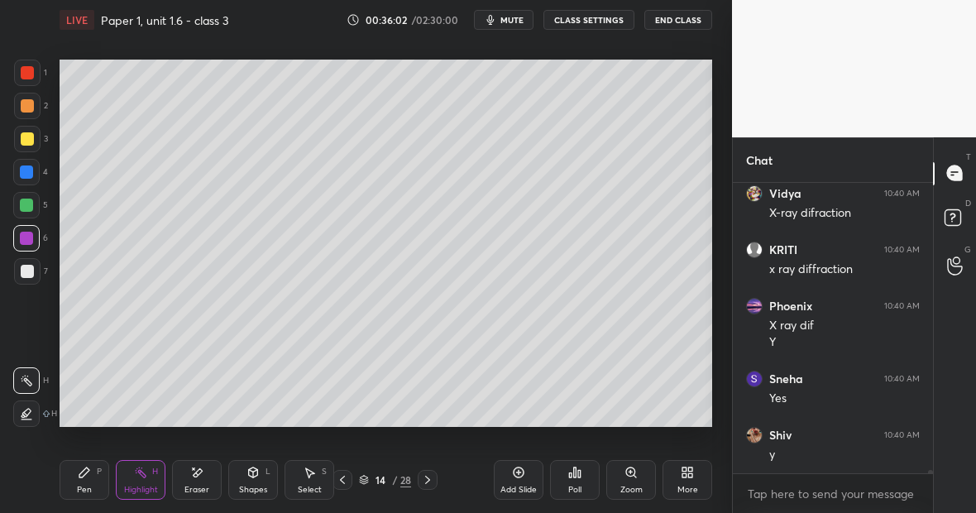
click at [151, 481] on div "Highlight H" at bounding box center [141, 480] width 50 height 40
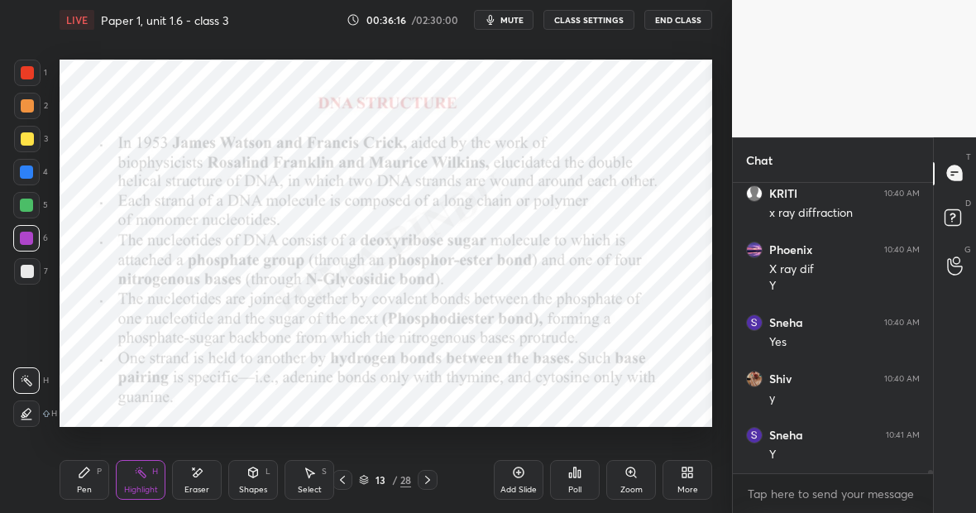
click at [95, 480] on div "Pen P" at bounding box center [85, 480] width 50 height 40
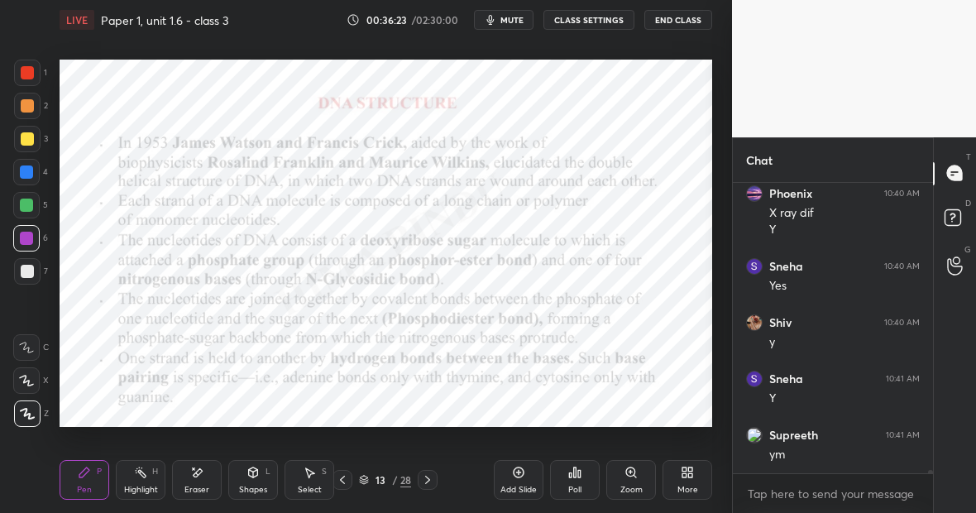
click at [137, 476] on div "Highlight H" at bounding box center [141, 480] width 50 height 40
click at [86, 465] on div "Pen P" at bounding box center [85, 480] width 50 height 40
click at [141, 472] on rect at bounding box center [142, 474] width 8 height 8
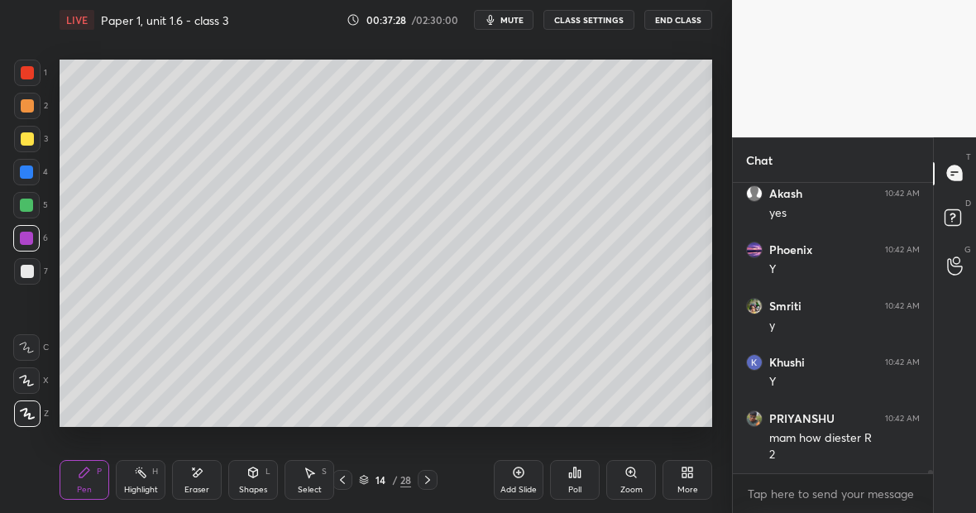
click at [155, 478] on div "Highlight H" at bounding box center [141, 480] width 50 height 40
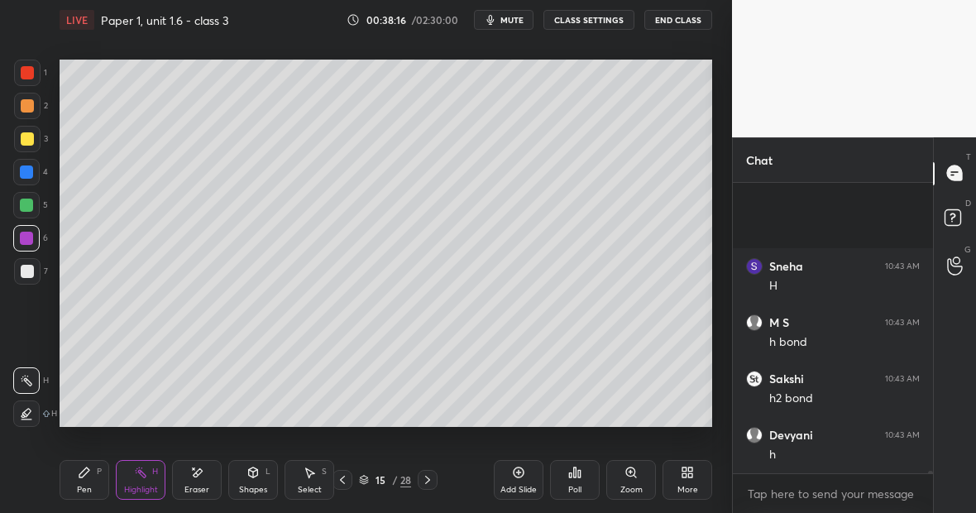
scroll to position [29300, 0]
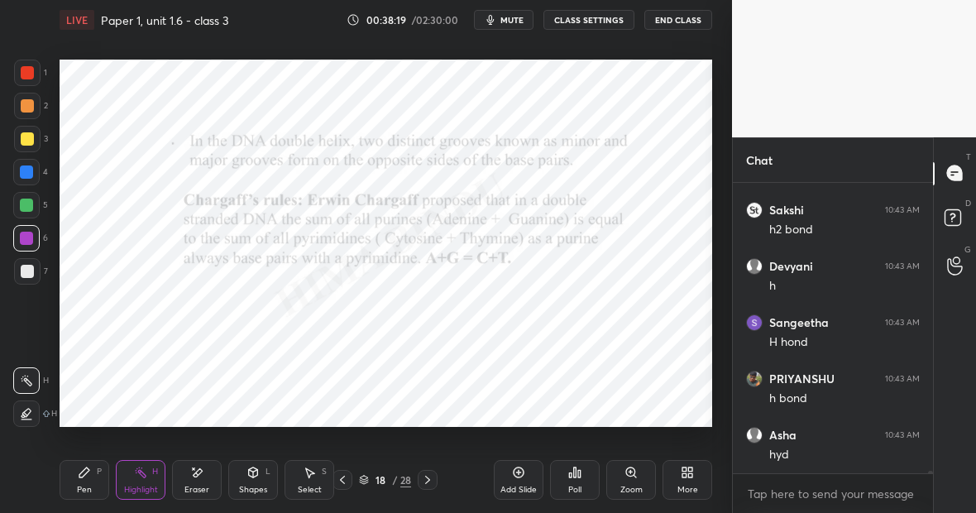
click at [95, 483] on div "Pen P" at bounding box center [85, 480] width 50 height 40
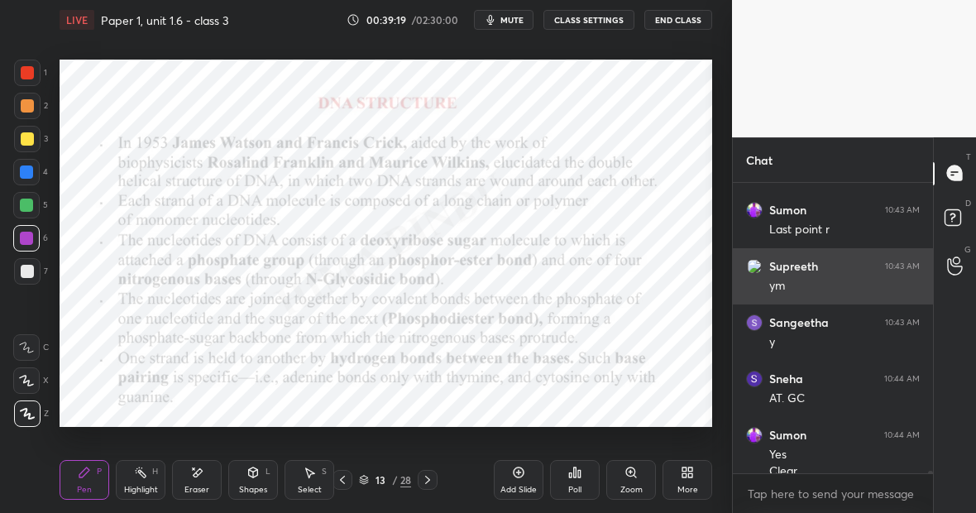
scroll to position [29654, 0]
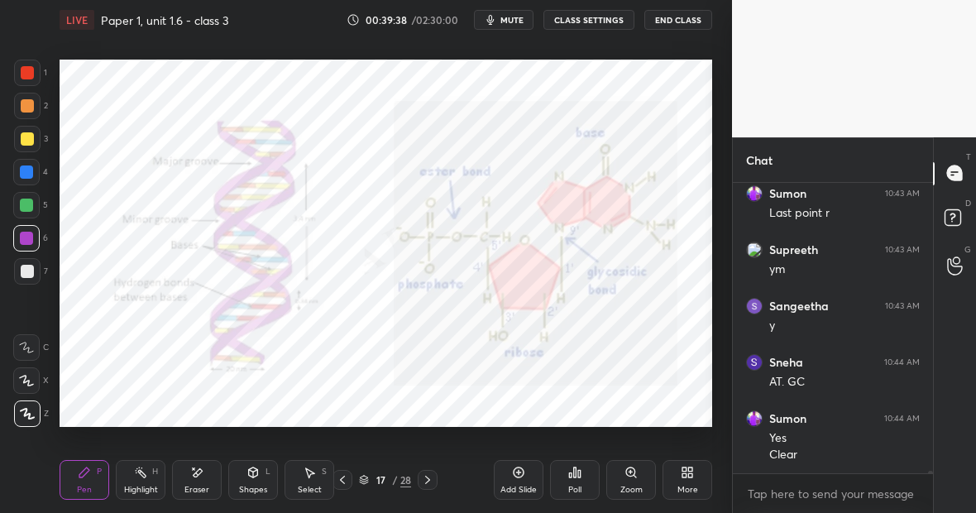
click at [525, 477] on div "Add Slide" at bounding box center [519, 480] width 50 height 40
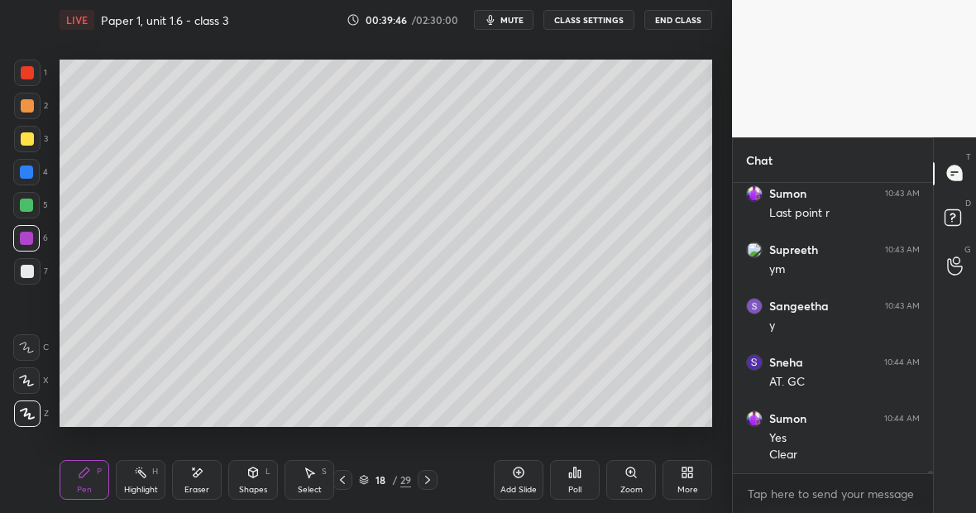
click at [137, 430] on div "Setting up your live class Poll for secs No correct answer Start poll" at bounding box center [386, 243] width 666 height 407
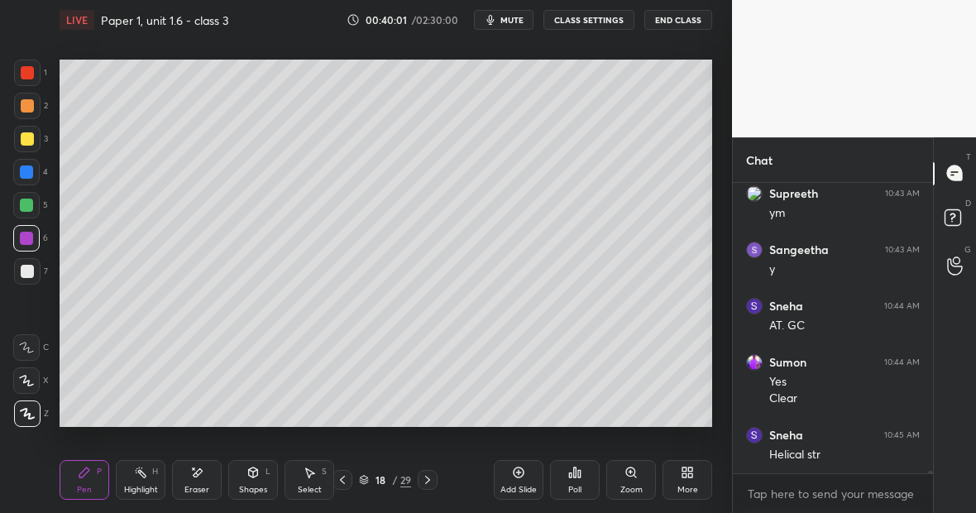
click at [140, 481] on div "Highlight H" at bounding box center [141, 480] width 50 height 40
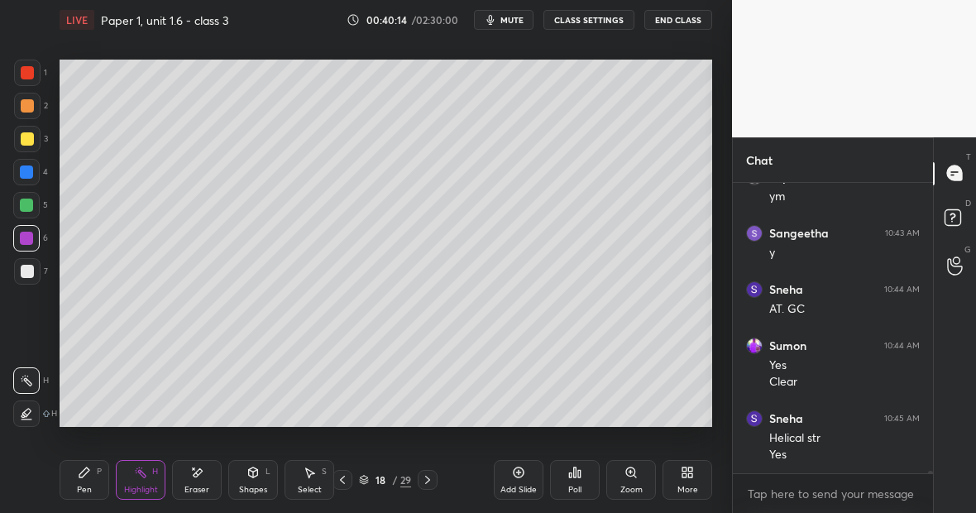
click at [205, 479] on div "Eraser" at bounding box center [197, 480] width 50 height 40
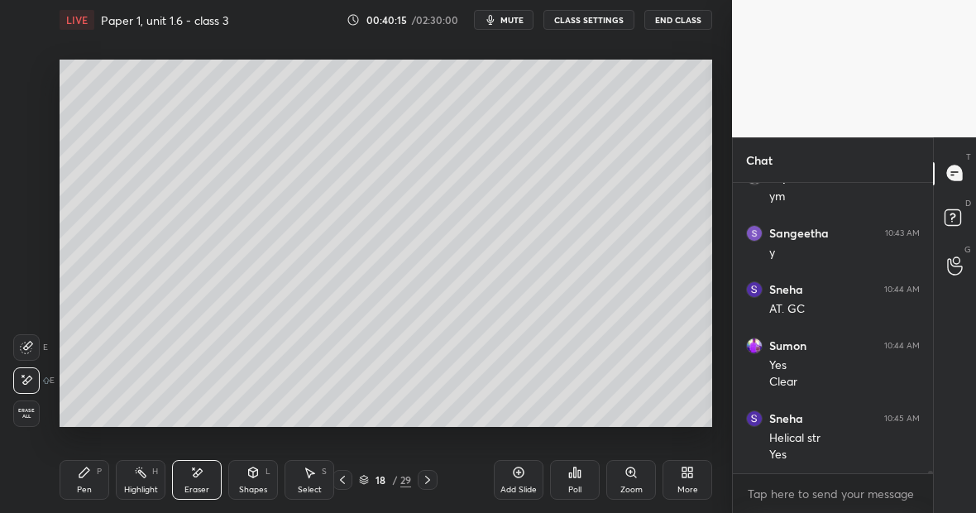
click at [102, 467] on div "Pen P" at bounding box center [85, 480] width 50 height 40
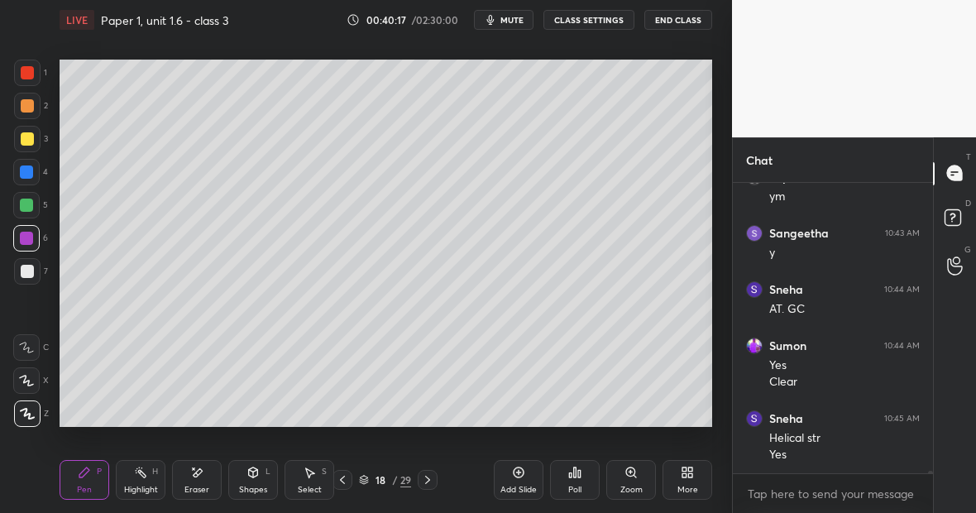
scroll to position [29743, 0]
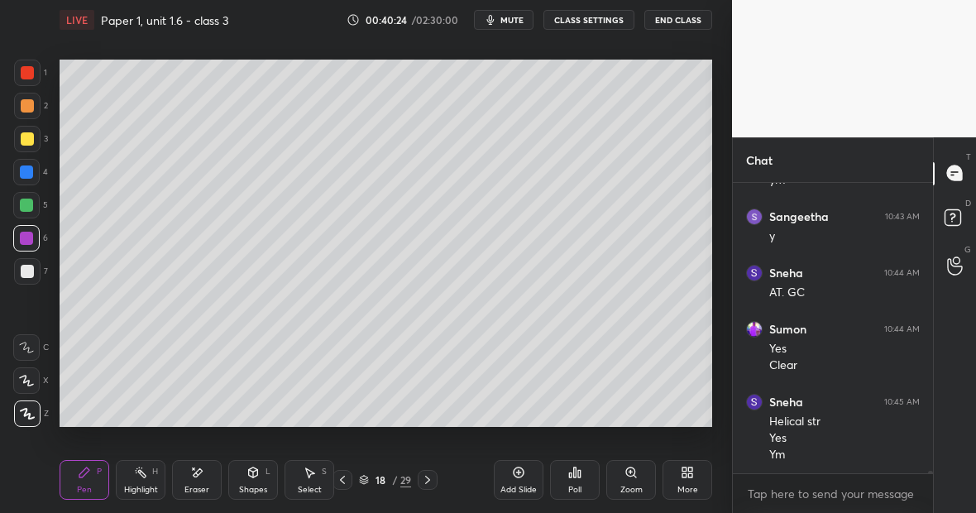
click at [32, 135] on div at bounding box center [27, 139] width 26 height 26
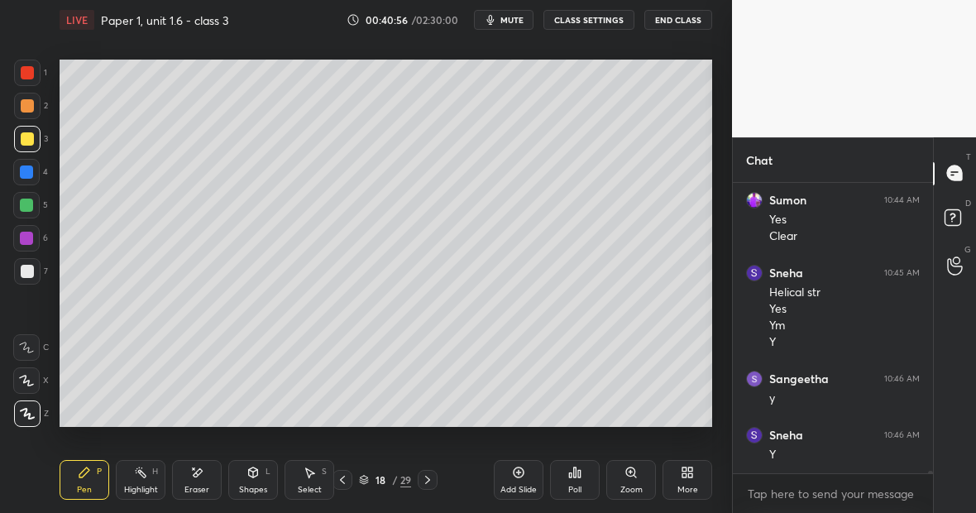
scroll to position [29929, 0]
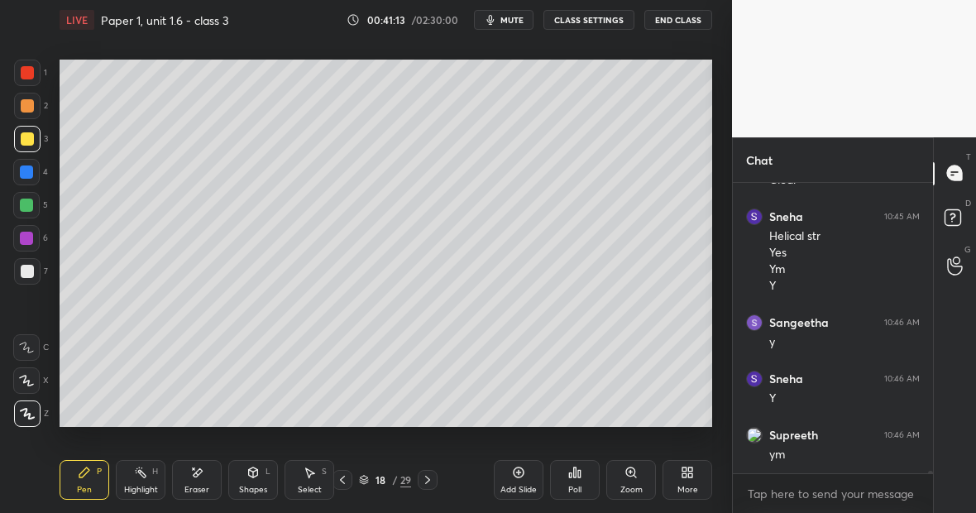
click at [199, 481] on div "Eraser" at bounding box center [197, 480] width 50 height 40
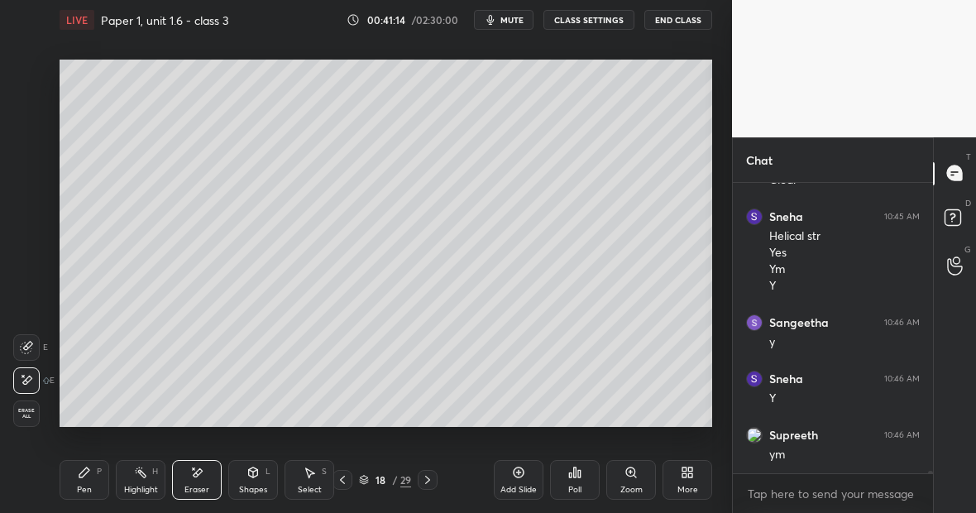
click at [89, 476] on icon at bounding box center [84, 472] width 13 height 13
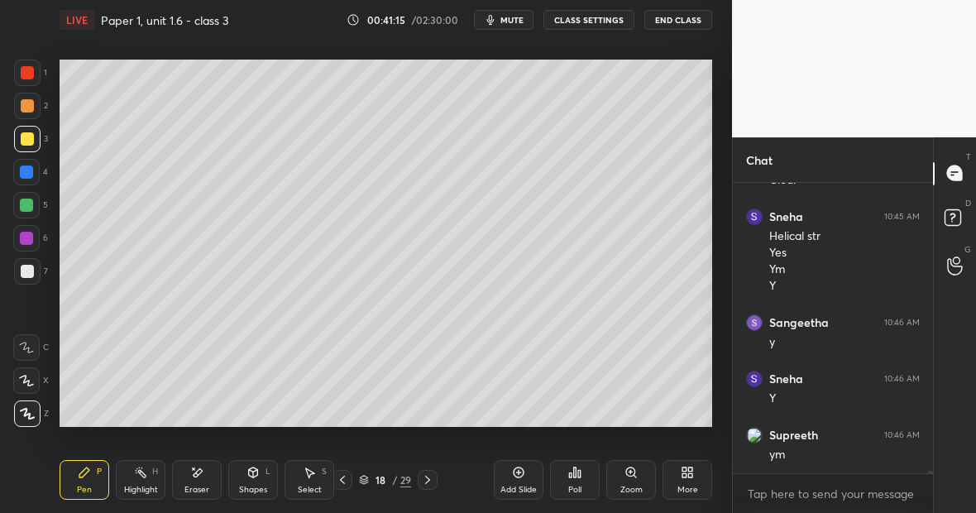
click at [26, 79] on div at bounding box center [27, 73] width 26 height 26
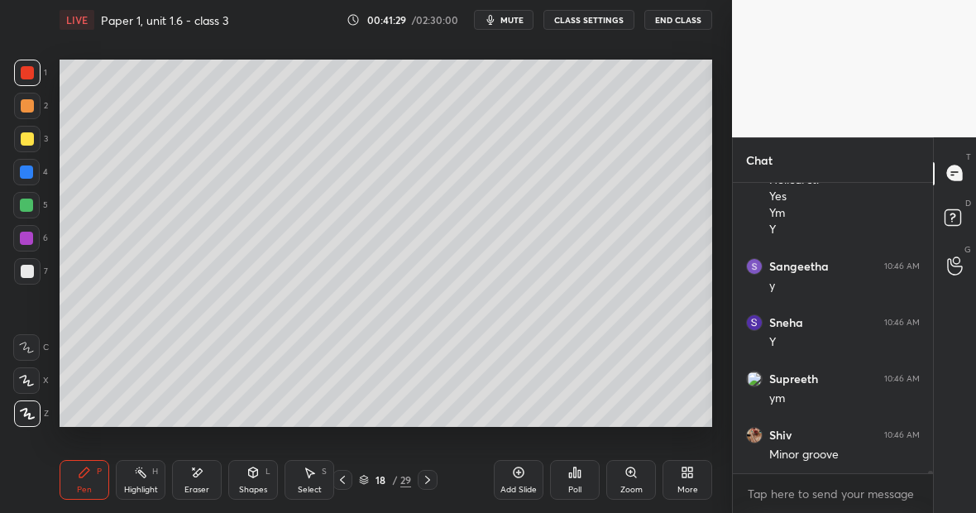
click at [148, 480] on div "Highlight H" at bounding box center [141, 480] width 50 height 40
click at [80, 477] on icon at bounding box center [84, 472] width 10 height 10
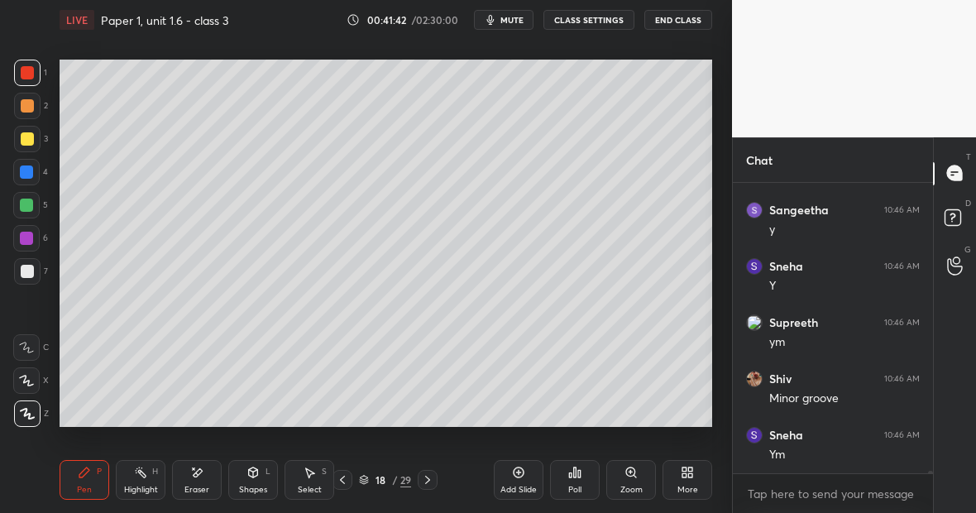
click at [140, 486] on div "Highlight H" at bounding box center [141, 480] width 50 height 40
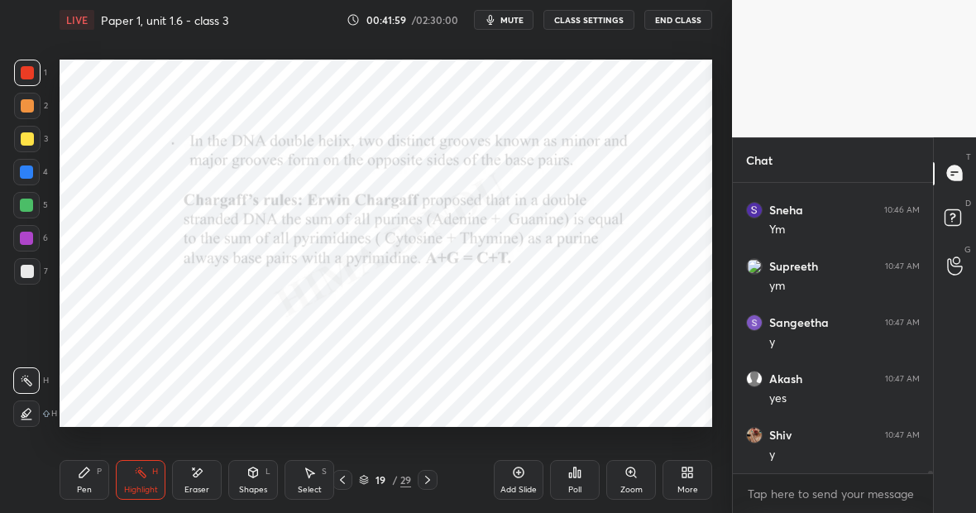
scroll to position [30322, 0]
click at [83, 481] on div "Pen P" at bounding box center [85, 480] width 50 height 40
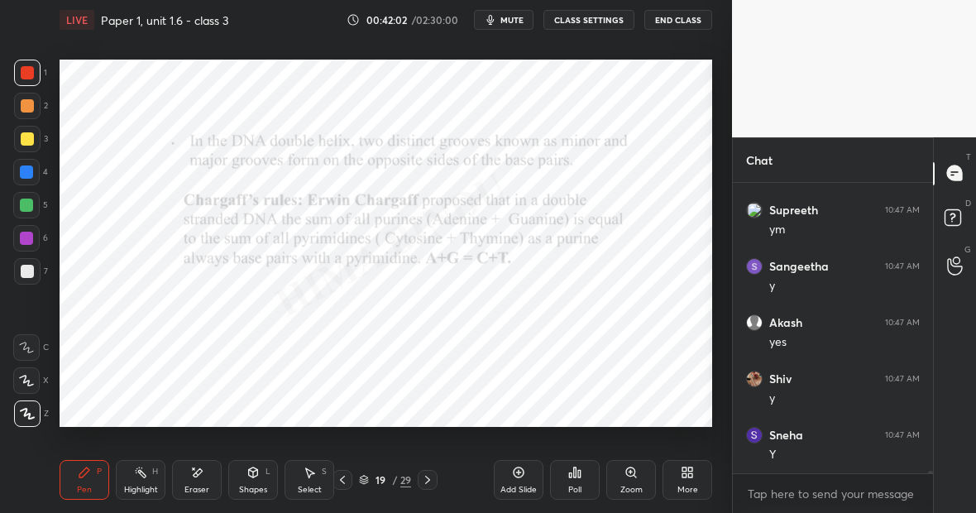
scroll to position [30379, 0]
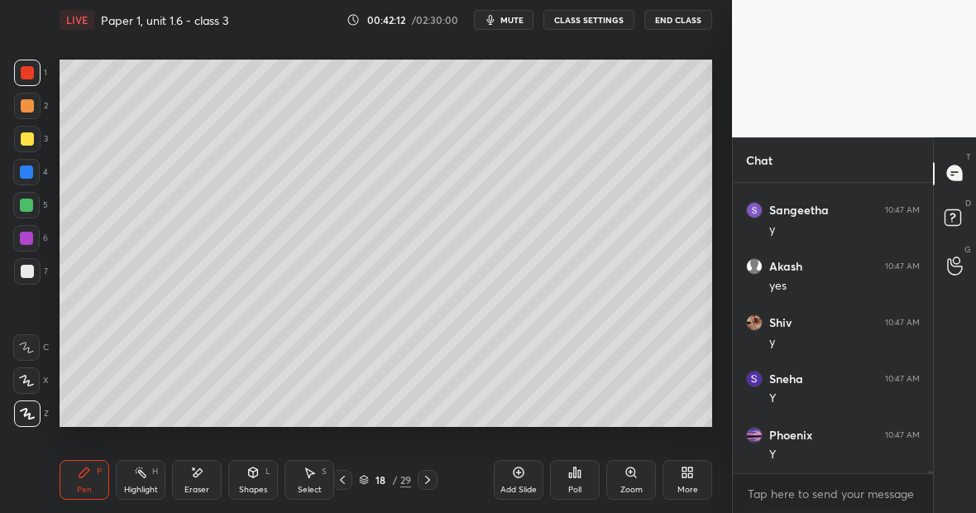
click at [140, 487] on div "Highlight" at bounding box center [141, 490] width 34 height 8
click at [84, 482] on div "Pen P" at bounding box center [85, 480] width 50 height 40
click at [143, 486] on div "Highlight" at bounding box center [141, 490] width 34 height 8
click at [96, 482] on div "Pen P" at bounding box center [85, 480] width 50 height 40
click at [34, 146] on div at bounding box center [27, 139] width 26 height 26
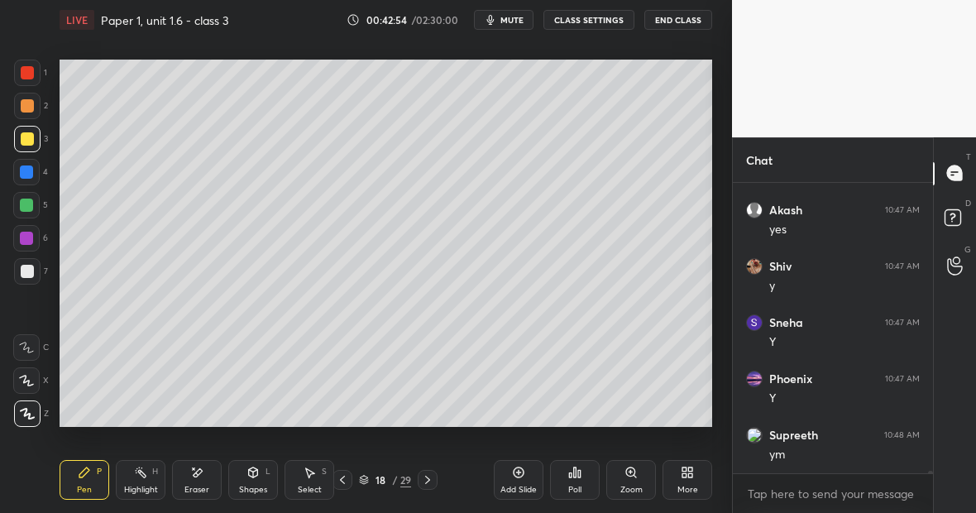
scroll to position [30491, 0]
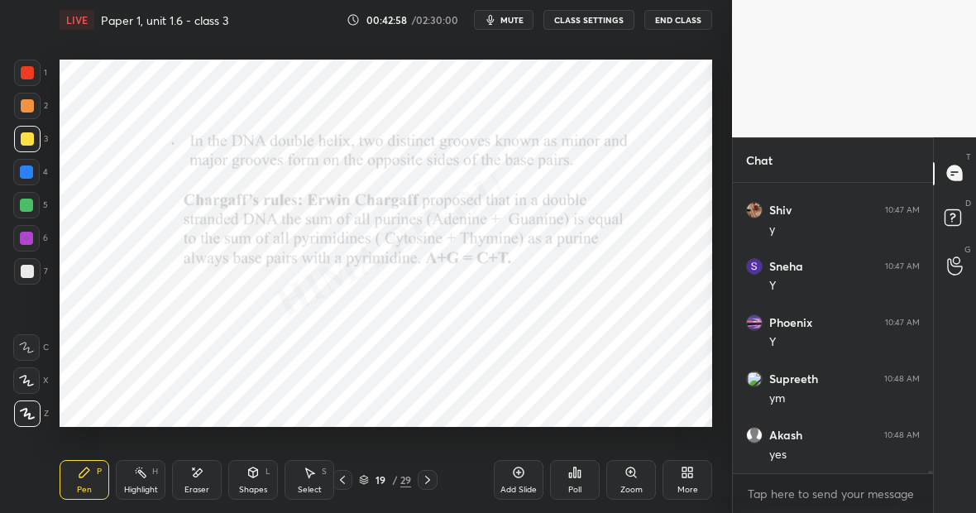
click at [31, 210] on div at bounding box center [26, 205] width 26 height 26
click at [23, 80] on div at bounding box center [27, 73] width 26 height 26
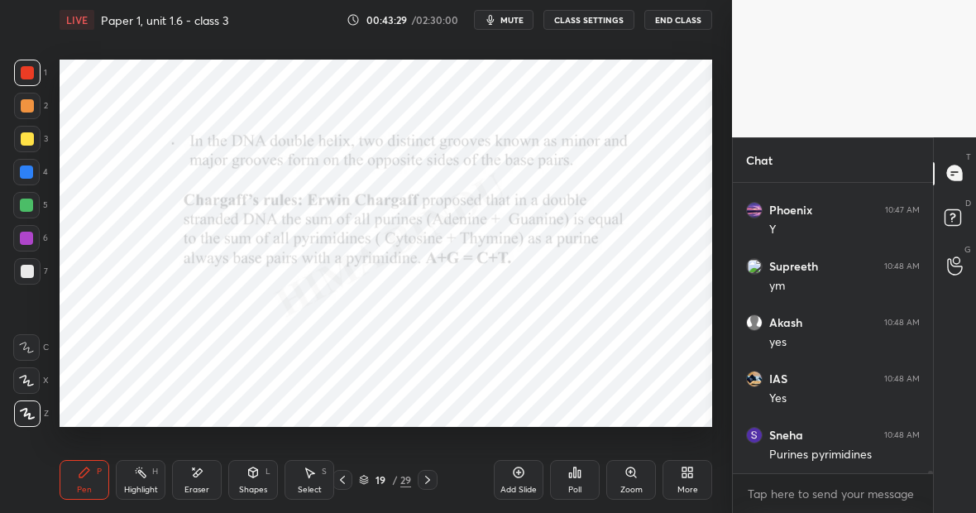
click at [209, 476] on div "Eraser" at bounding box center [197, 480] width 50 height 40
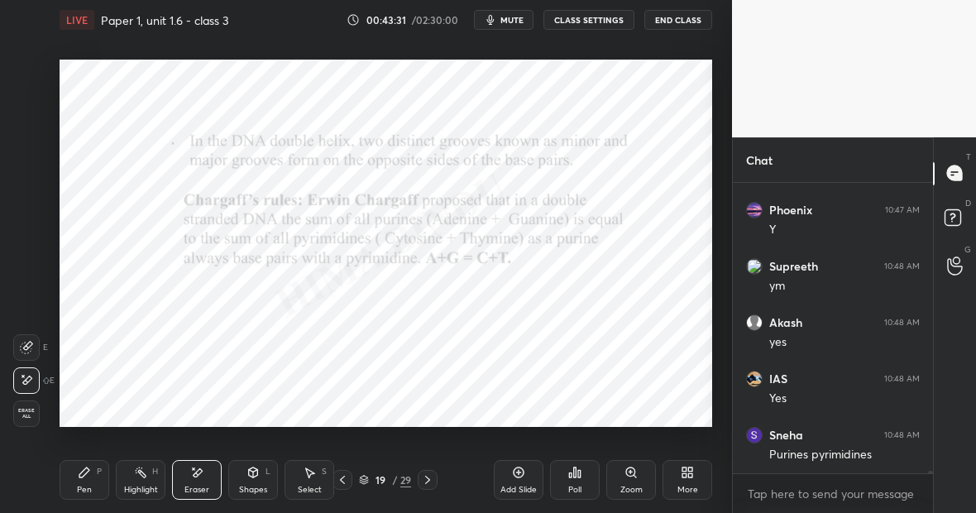
click at [90, 496] on div "Pen P" at bounding box center [85, 480] width 50 height 40
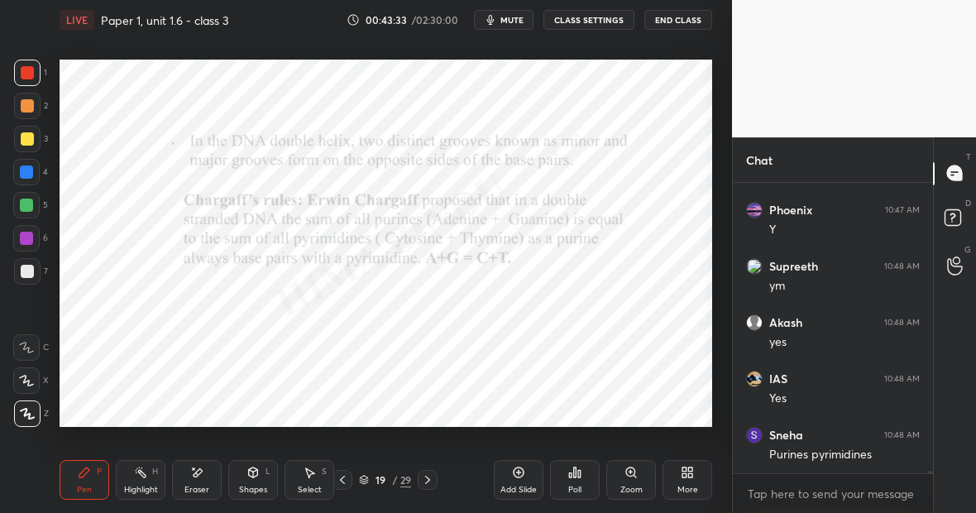
scroll to position [30660, 0]
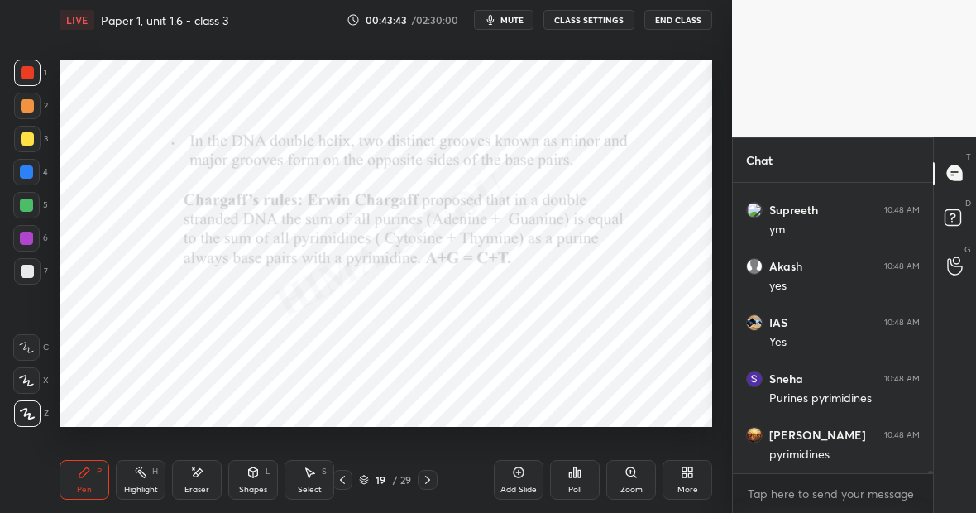
click at [146, 480] on div "Highlight H" at bounding box center [141, 480] width 50 height 40
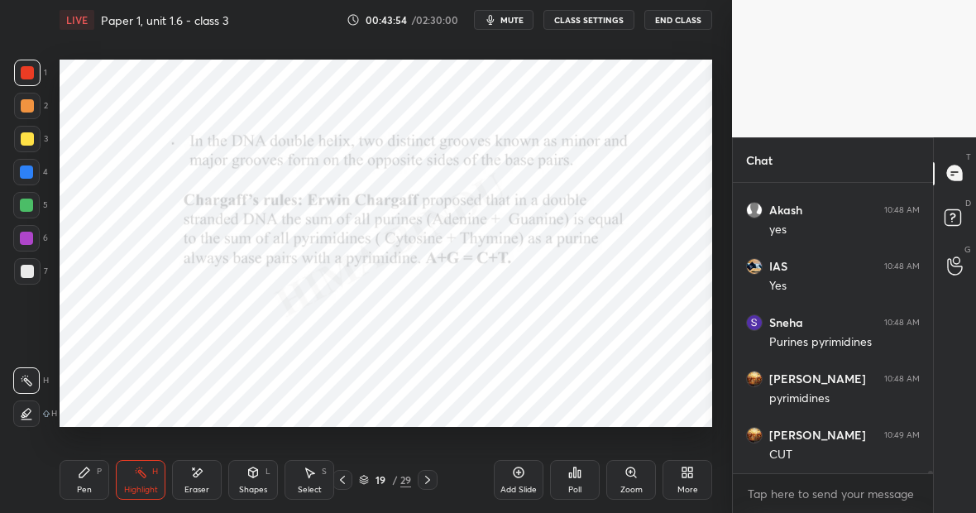
scroll to position [30772, 0]
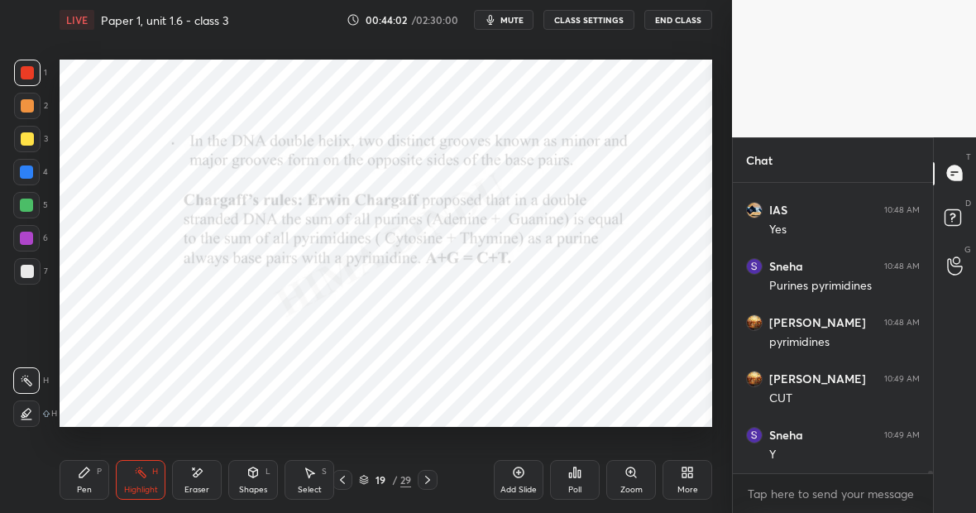
click at [26, 205] on div at bounding box center [26, 205] width 13 height 13
click at [79, 477] on icon at bounding box center [84, 472] width 10 height 10
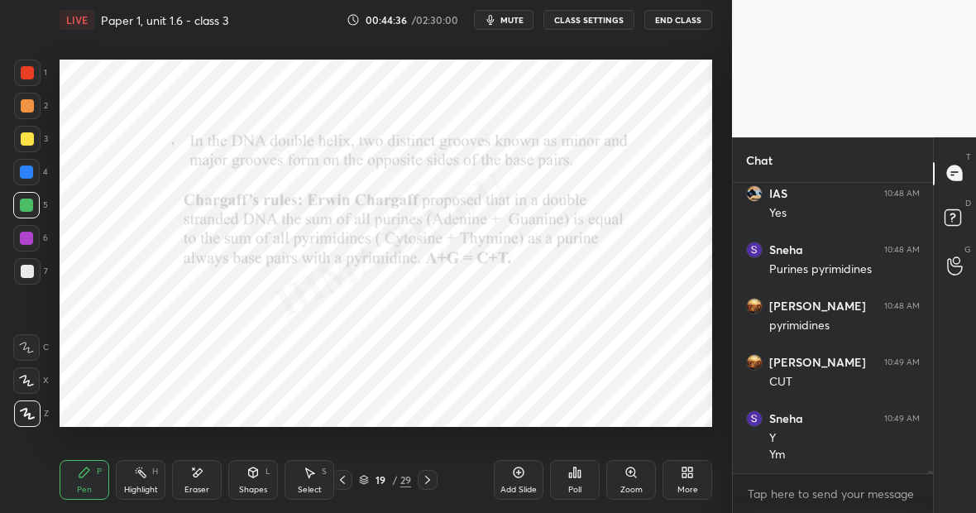
click at [141, 481] on div "Highlight H" at bounding box center [141, 480] width 50 height 40
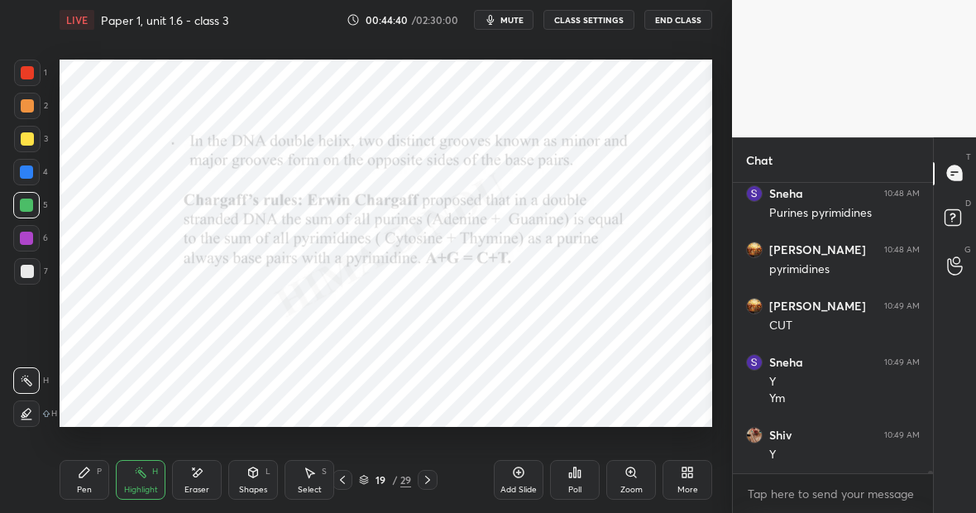
click at [34, 242] on div at bounding box center [26, 238] width 26 height 26
click at [85, 471] on icon at bounding box center [84, 472] width 10 height 10
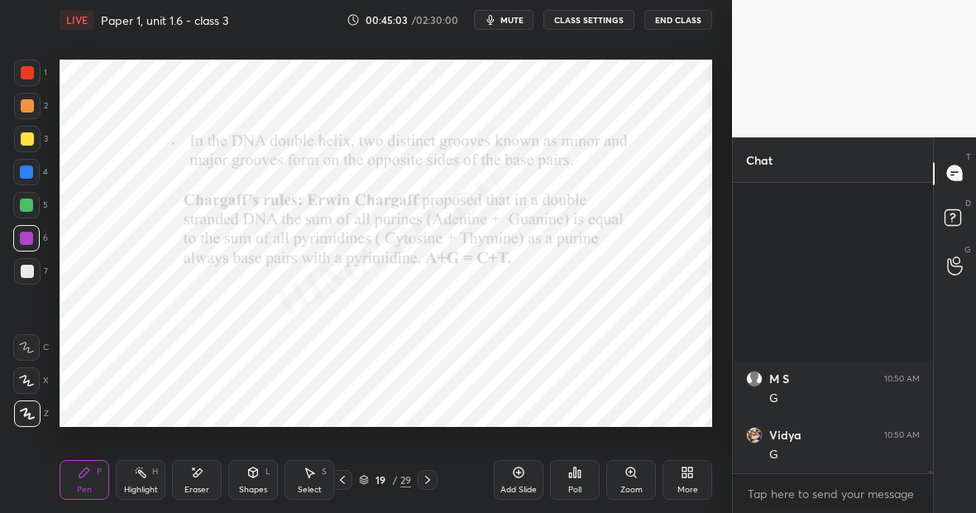
scroll to position [32268, 0]
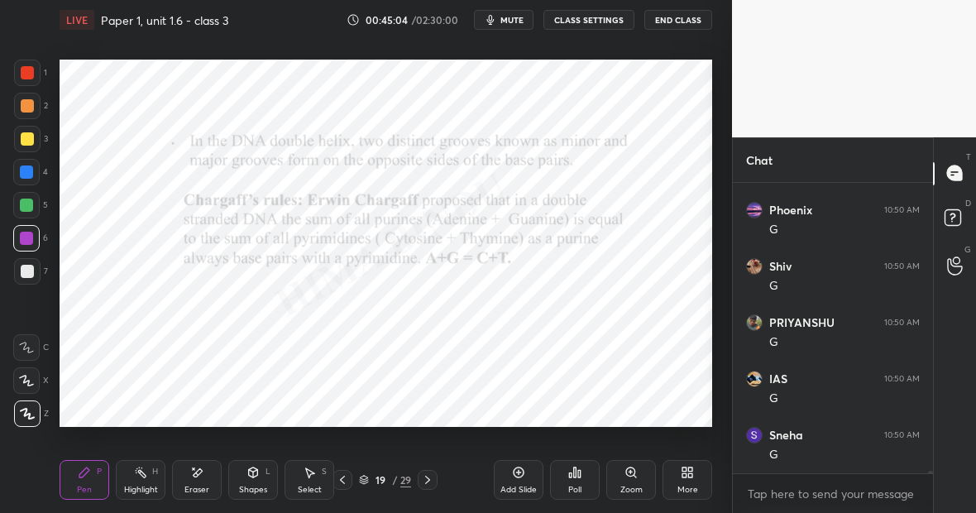
click at [29, 172] on div at bounding box center [26, 171] width 13 height 13
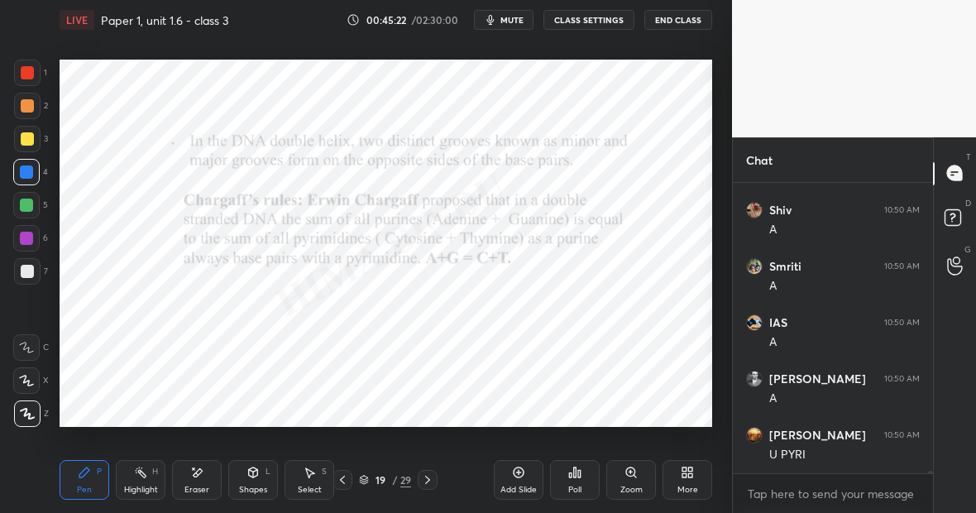
click at [29, 73] on div at bounding box center [27, 72] width 13 height 13
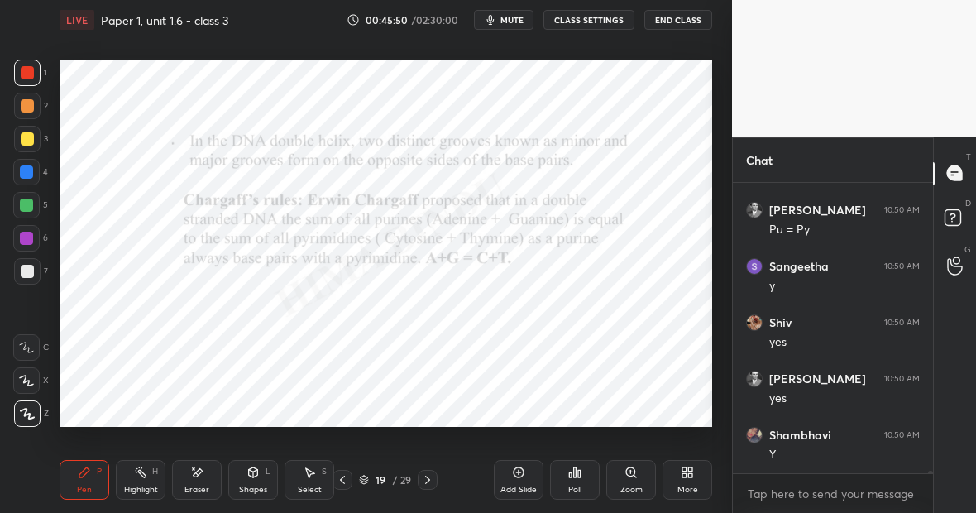
scroll to position [33506, 0]
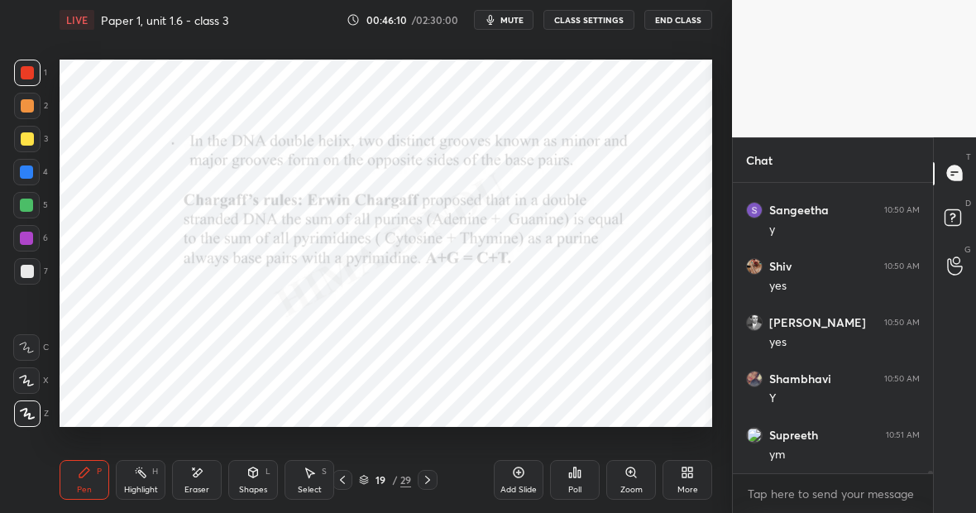
click at [26, 207] on div at bounding box center [26, 205] width 13 height 13
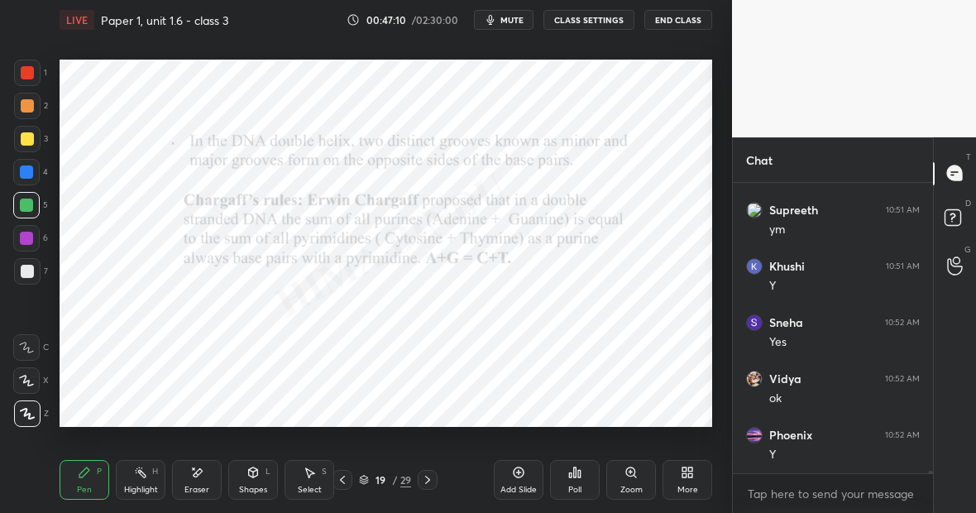
scroll to position [33787, 0]
click at [526, 471] on div "Add Slide" at bounding box center [519, 480] width 50 height 40
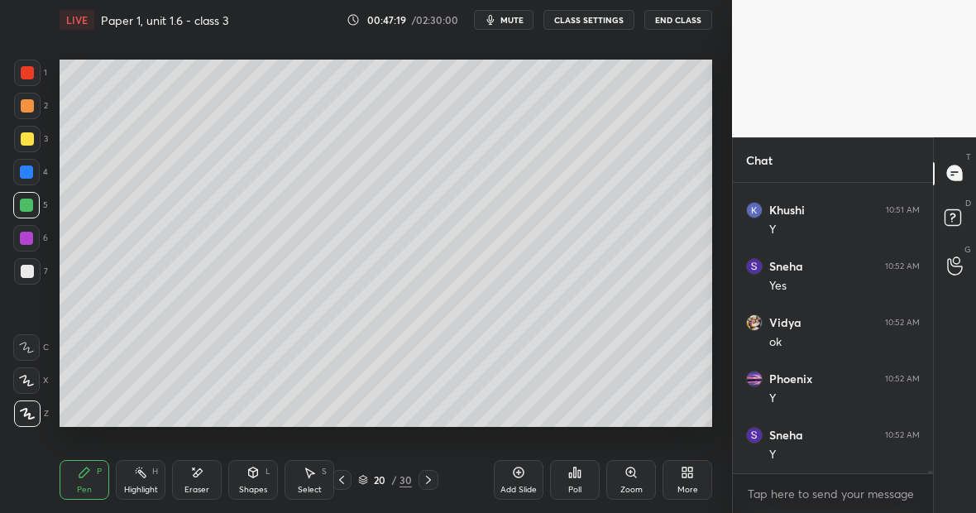
click at [31, 143] on div at bounding box center [27, 139] width 26 height 26
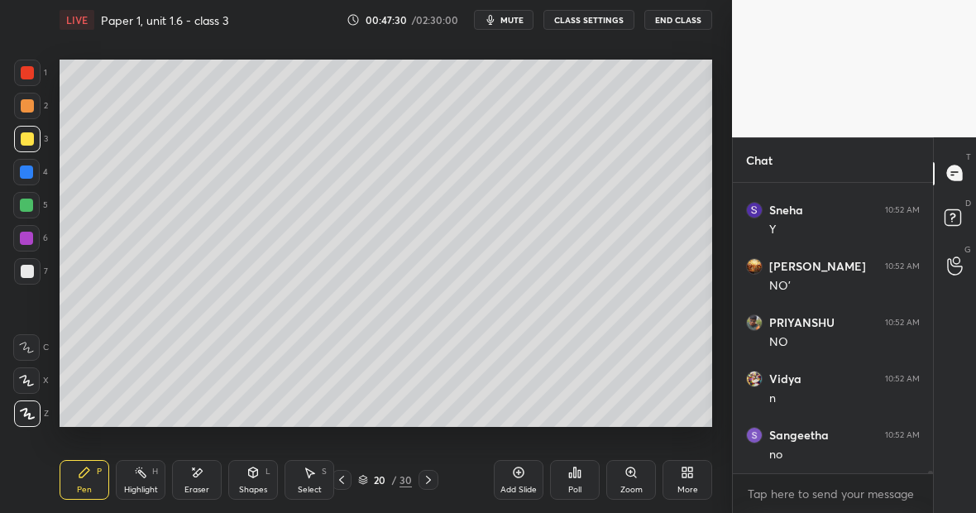
scroll to position [34068, 0]
click at [202, 482] on div "Eraser" at bounding box center [197, 480] width 50 height 40
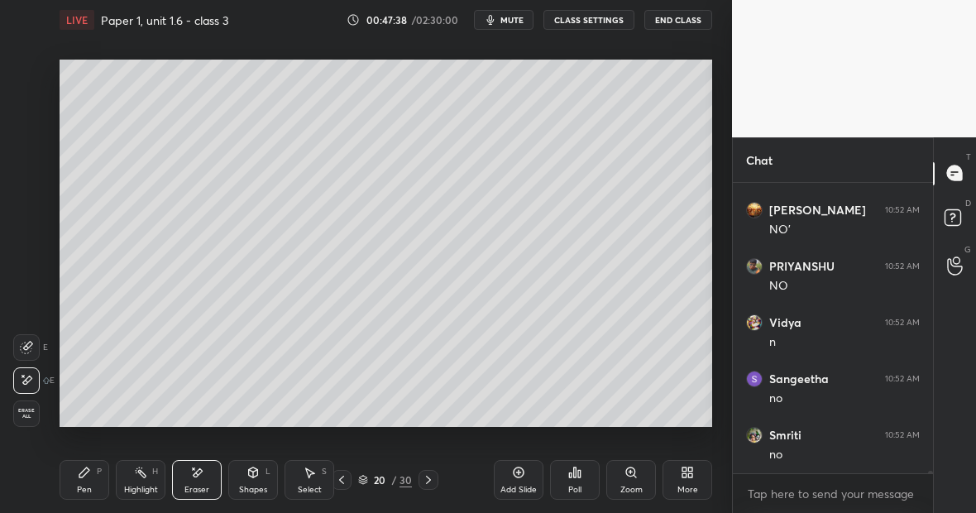
click at [91, 497] on div "Pen P" at bounding box center [85, 480] width 50 height 40
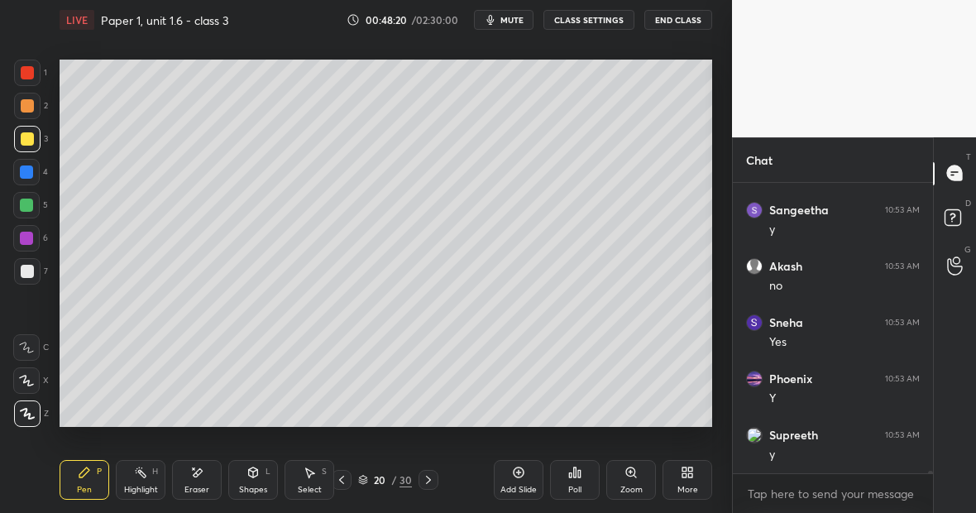
scroll to position [34687, 0]
click at [26, 75] on div at bounding box center [27, 72] width 13 height 13
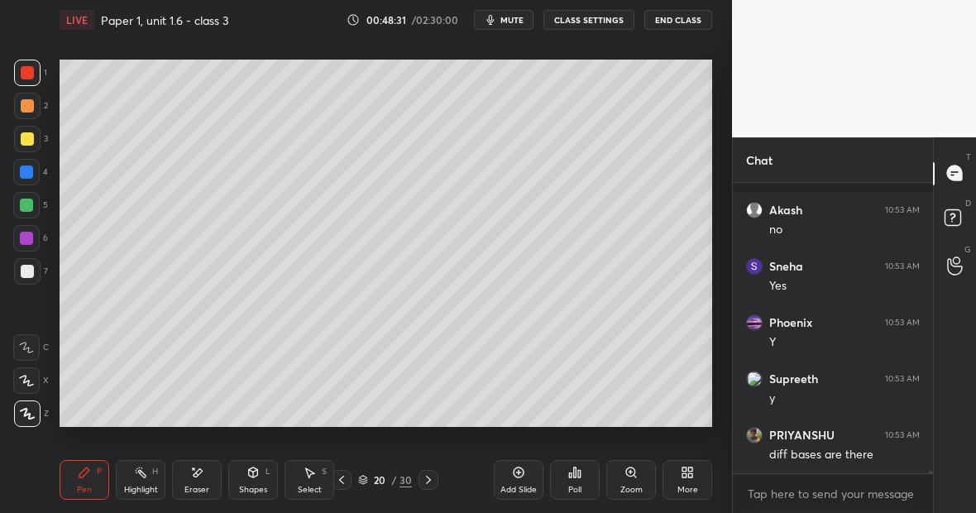
scroll to position [34758, 0]
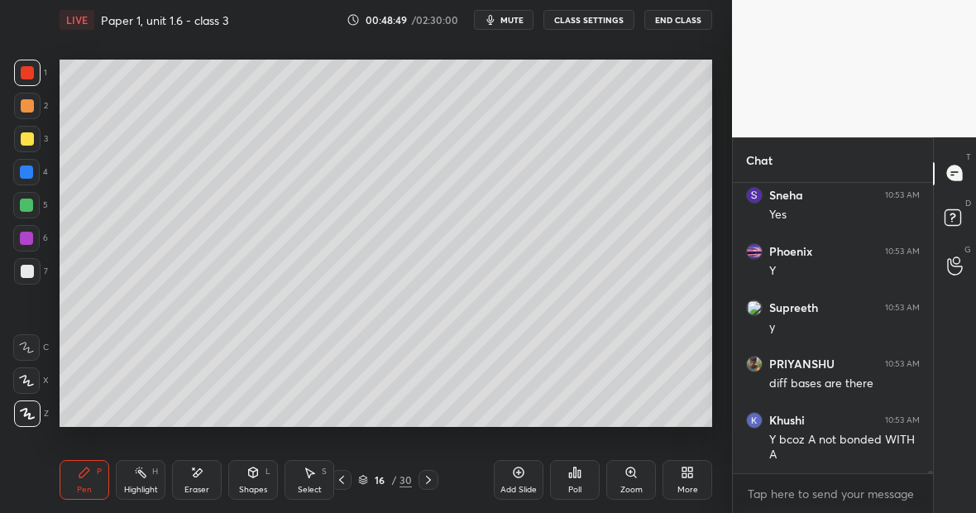
click at [145, 487] on div "Highlight" at bounding box center [141, 490] width 34 height 8
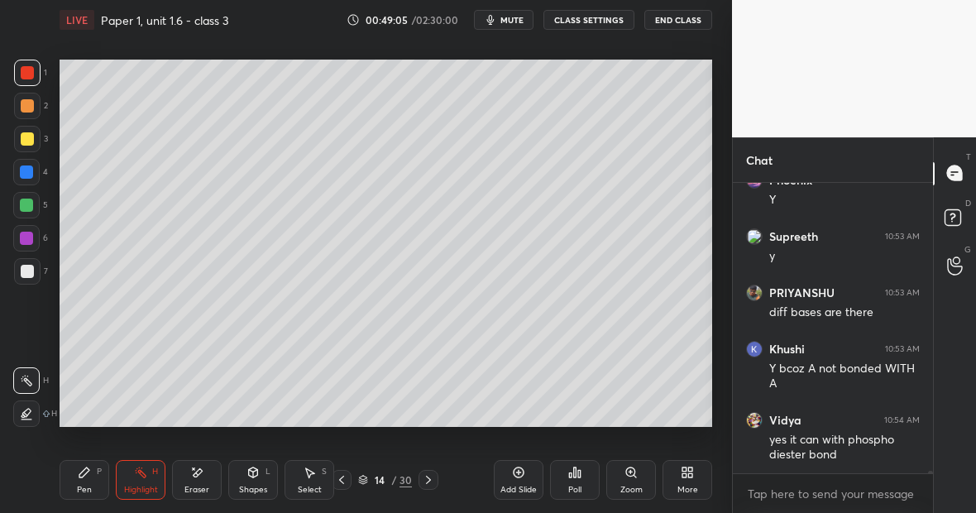
click at [203, 481] on div "Eraser" at bounding box center [197, 480] width 50 height 40
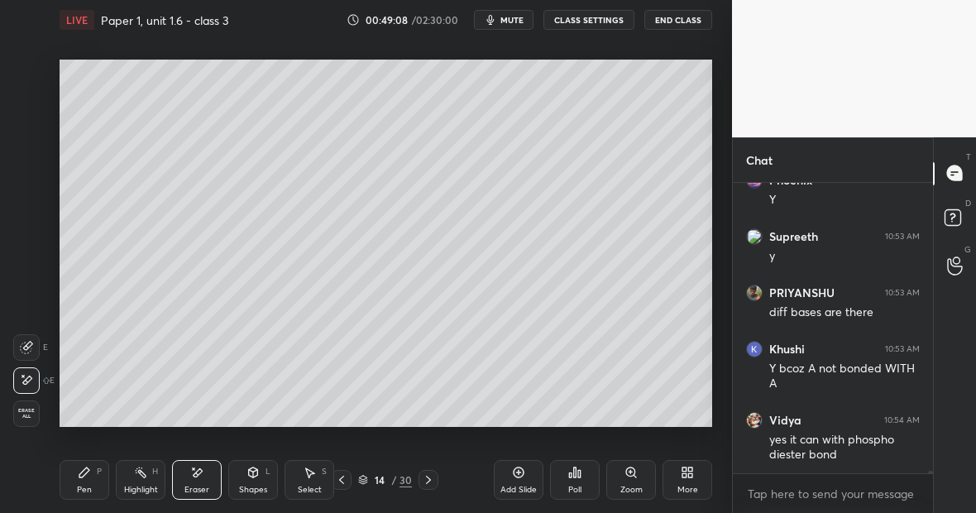
click at [90, 474] on div "Pen P" at bounding box center [85, 480] width 50 height 40
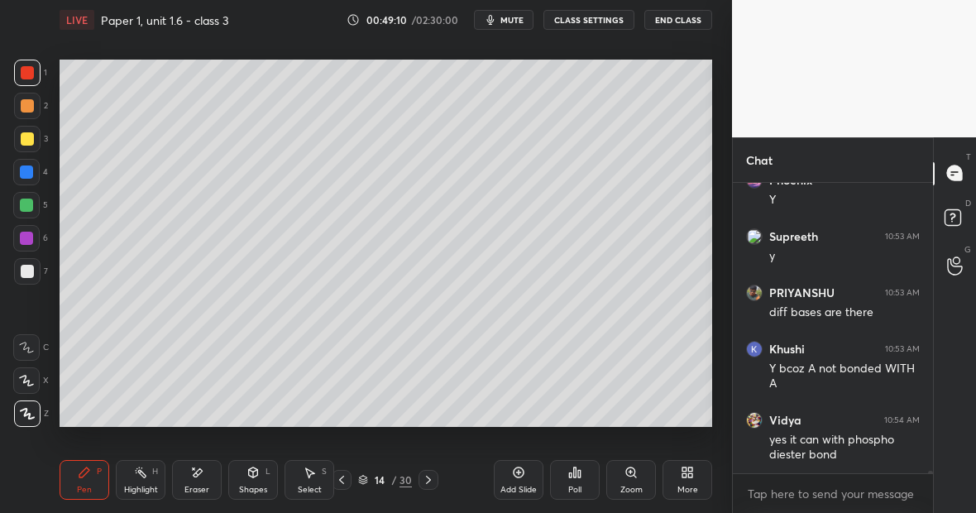
click at [32, 208] on div at bounding box center [26, 205] width 26 height 26
click at [145, 481] on div "Highlight H" at bounding box center [141, 480] width 50 height 40
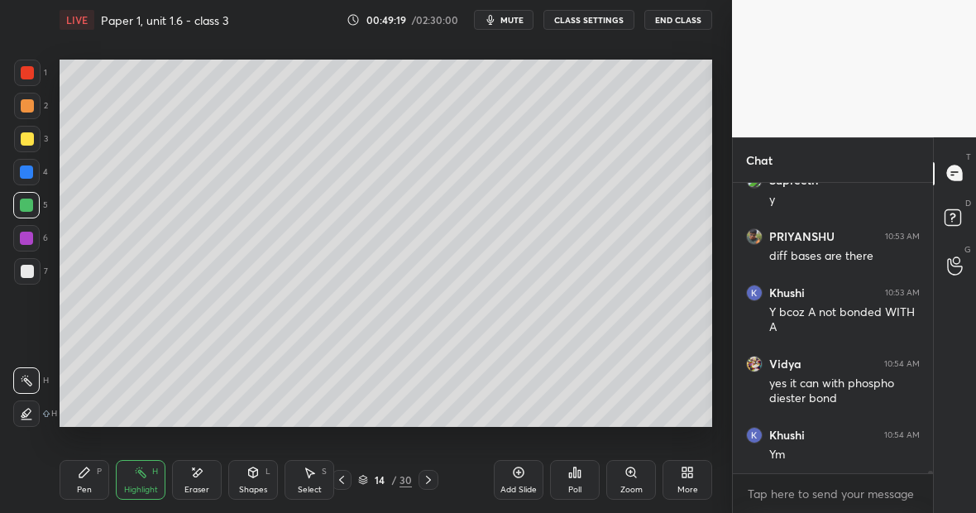
click at [204, 480] on div "Eraser" at bounding box center [197, 480] width 50 height 40
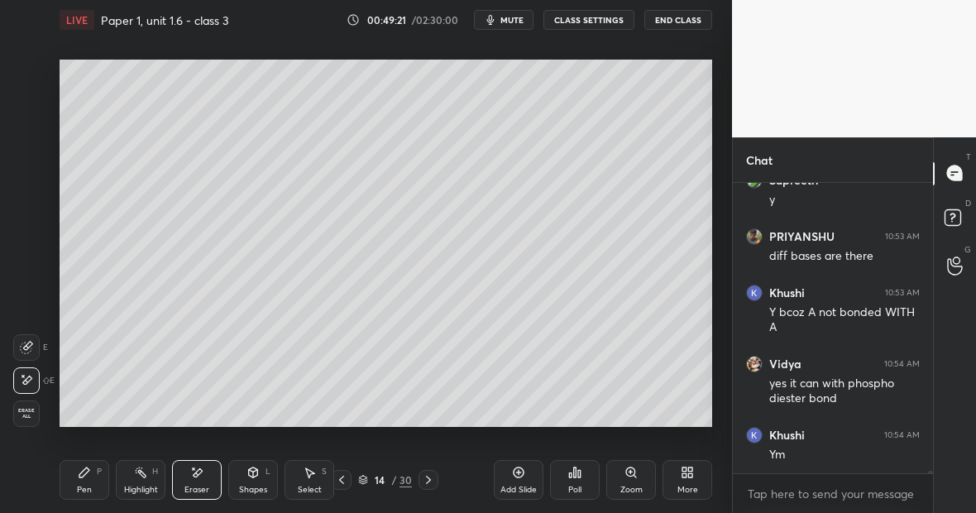
click at [91, 472] on div "Pen P" at bounding box center [85, 480] width 50 height 40
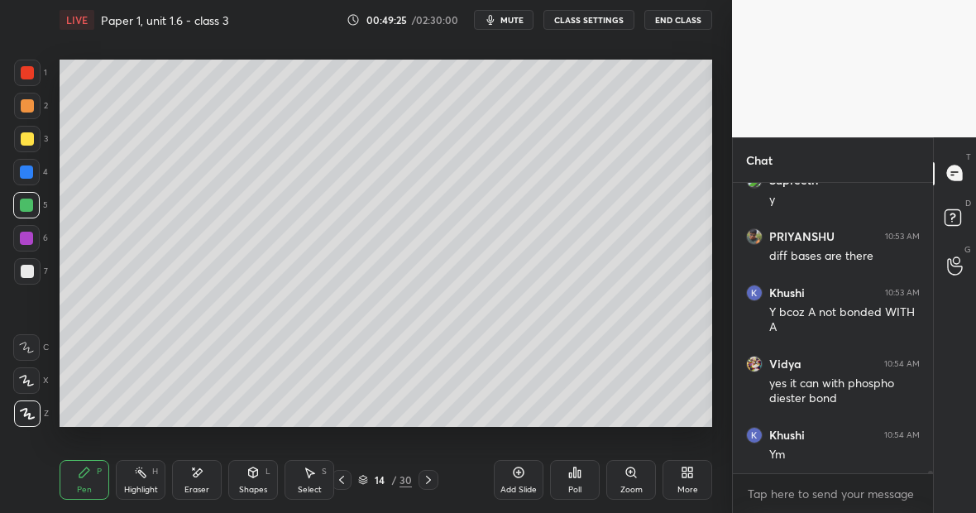
scroll to position [34942, 0]
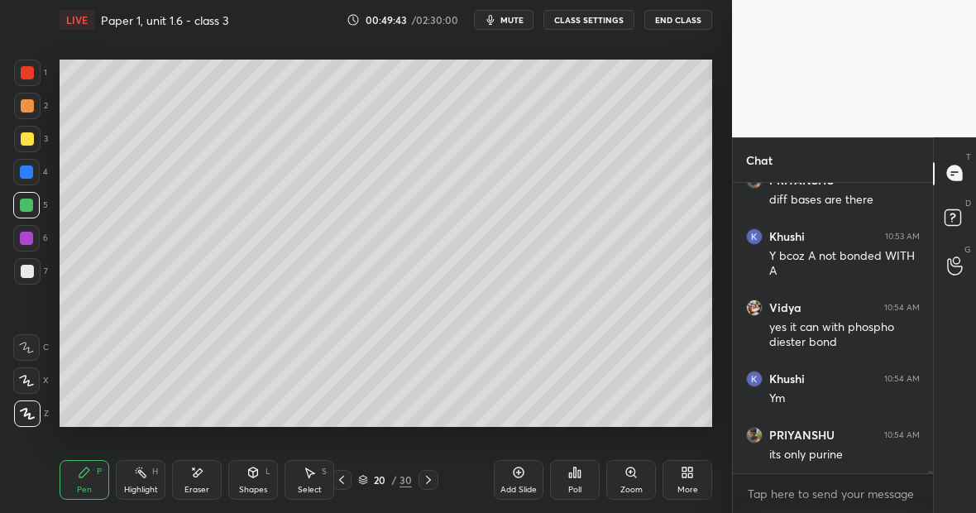
click at [23, 269] on div at bounding box center [27, 271] width 13 height 13
click at [195, 477] on div "Eraser" at bounding box center [197, 480] width 50 height 40
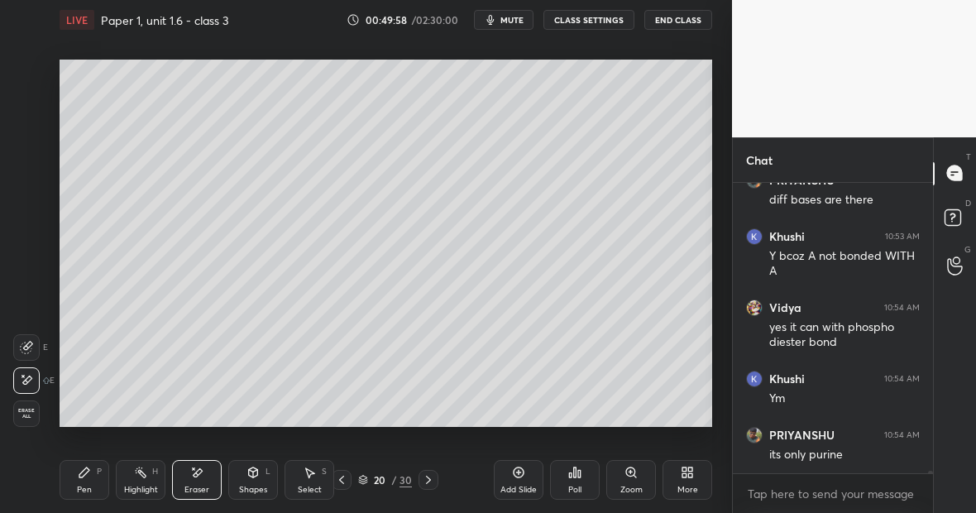
click at [55, 483] on div "1 2 3 4 5 6 7 C X Z E E Erase all H H LIVE Paper 1, unit 1.6 - class 3 00:49:58…" at bounding box center [359, 256] width 719 height 513
click at [98, 477] on div "Pen P" at bounding box center [85, 480] width 50 height 40
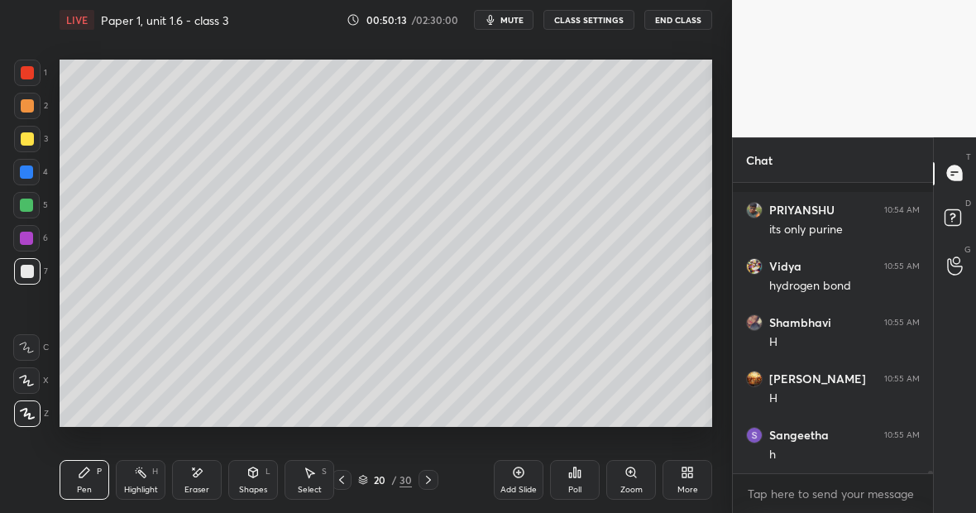
scroll to position [35279, 0]
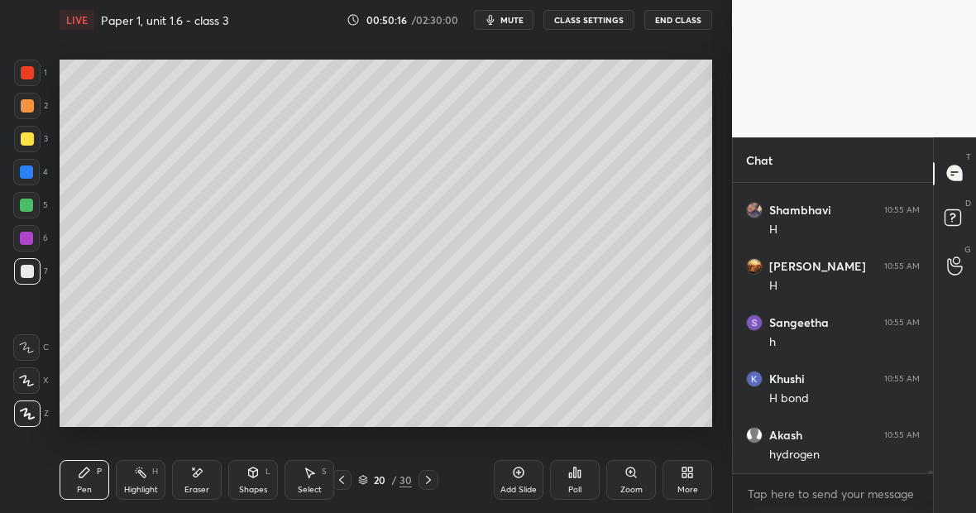
click at [205, 483] on div "Eraser" at bounding box center [197, 480] width 50 height 40
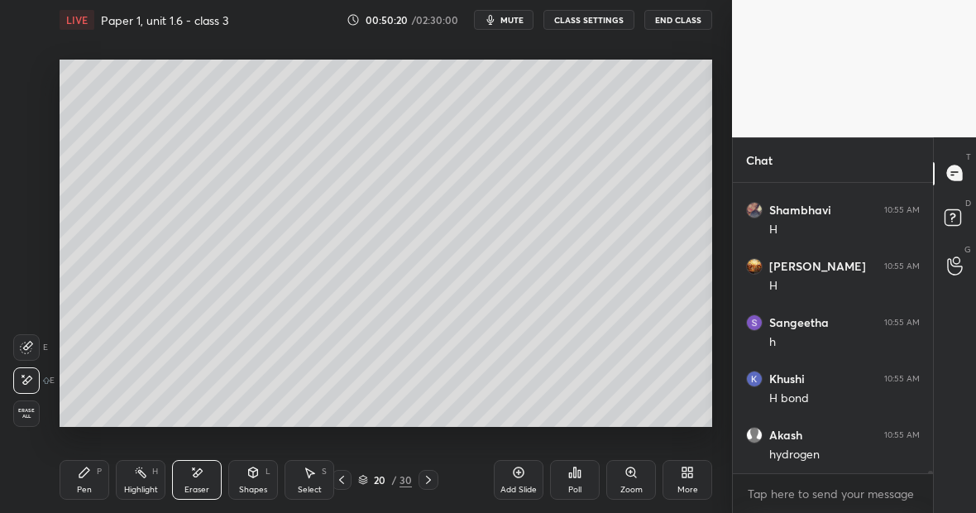
click at [97, 485] on div "Pen P" at bounding box center [85, 480] width 50 height 40
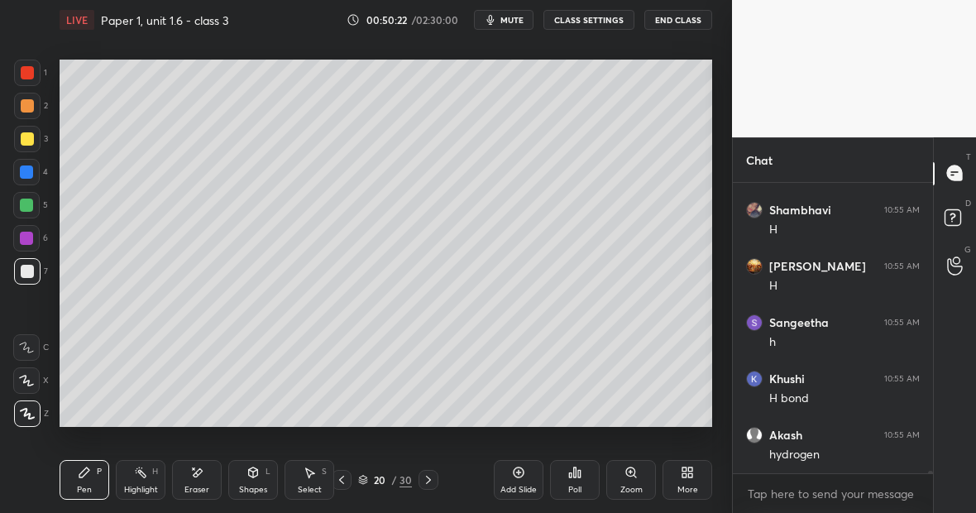
click at [197, 479] on div "Eraser" at bounding box center [197, 480] width 50 height 40
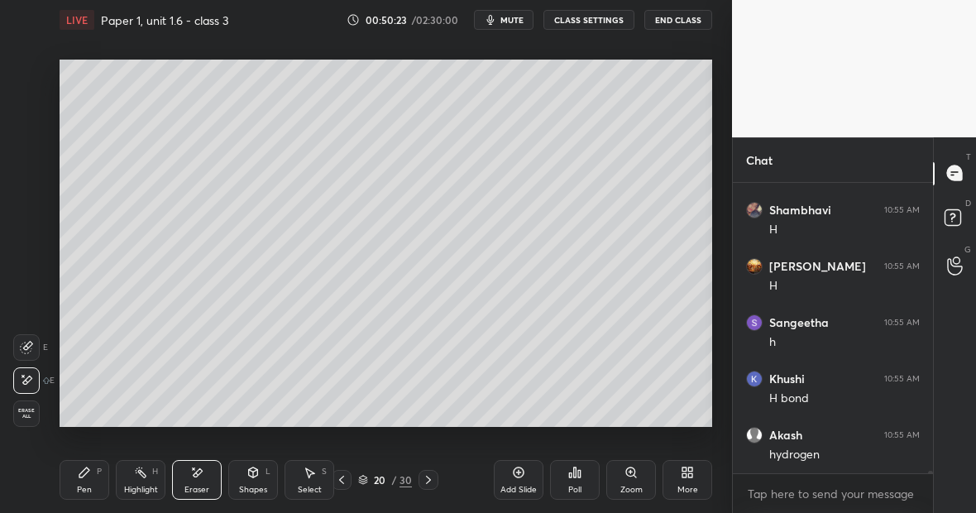
click at [93, 475] on div "Pen P" at bounding box center [85, 480] width 50 height 40
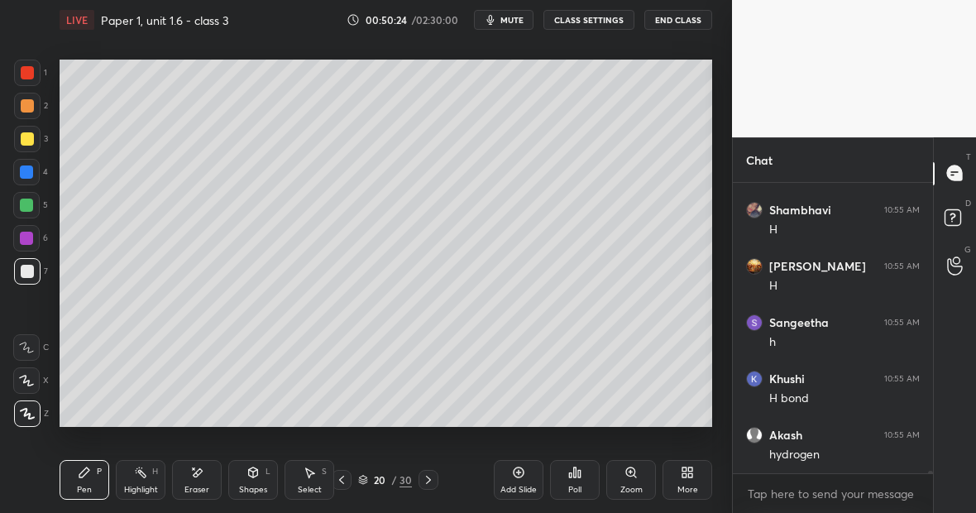
click at [26, 140] on div at bounding box center [27, 138] width 13 height 13
click at [202, 477] on div "Eraser" at bounding box center [197, 480] width 50 height 40
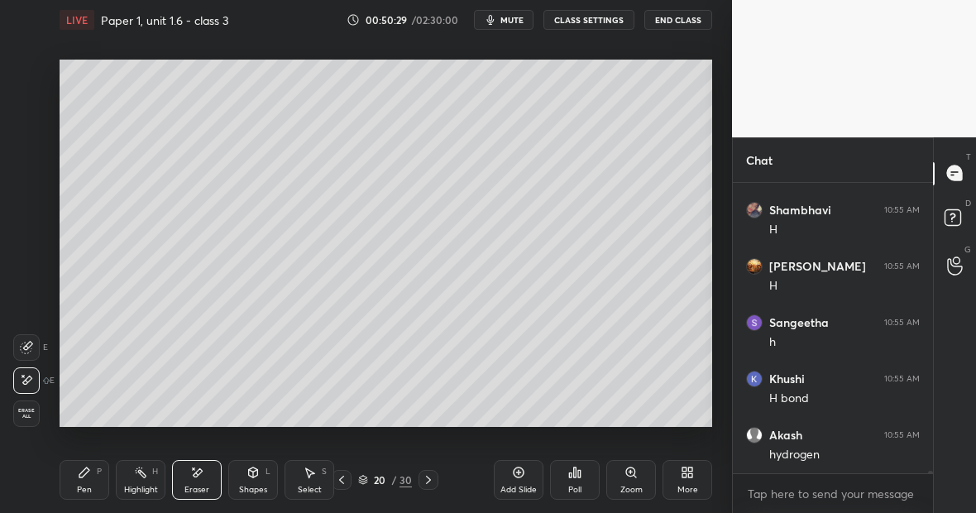
click at [88, 481] on div "Pen P" at bounding box center [85, 480] width 50 height 40
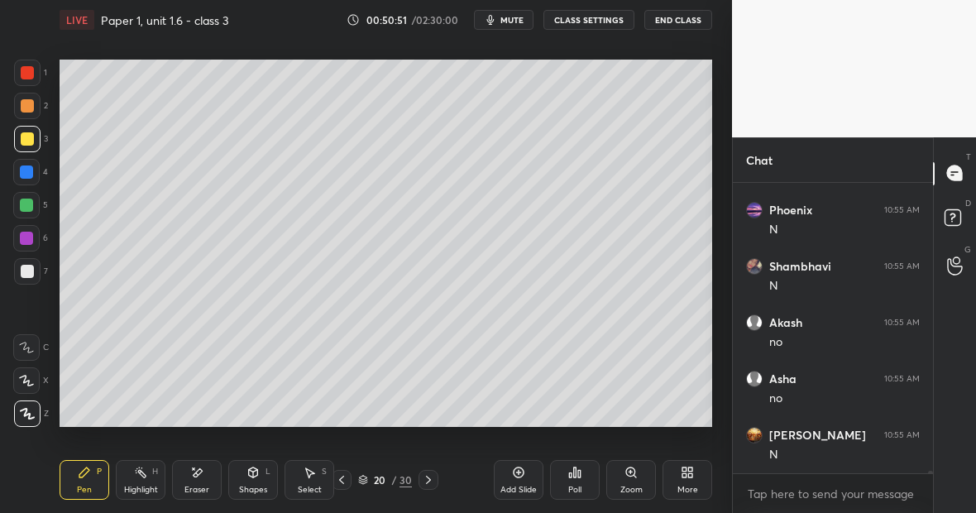
scroll to position [35786, 0]
click at [30, 205] on div at bounding box center [26, 205] width 13 height 13
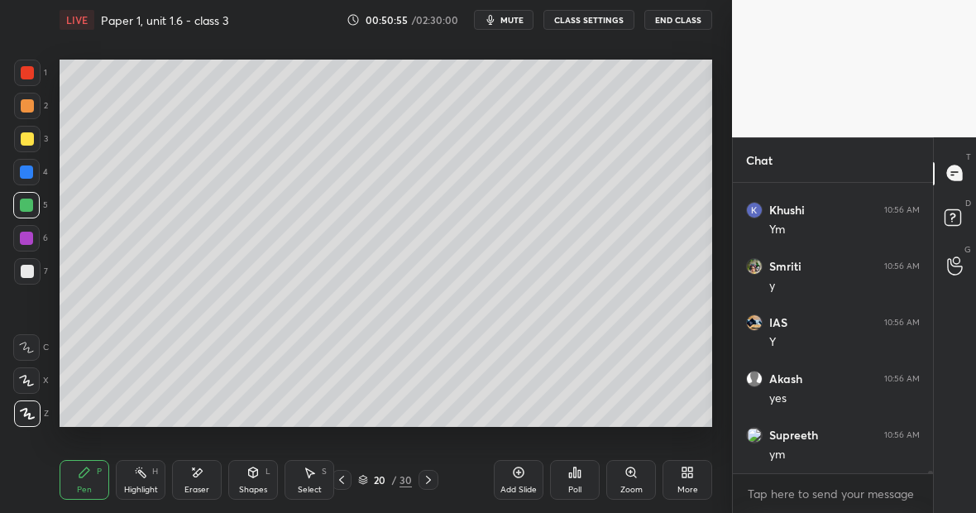
scroll to position [36067, 0]
click at [148, 487] on div "Highlight" at bounding box center [141, 490] width 34 height 8
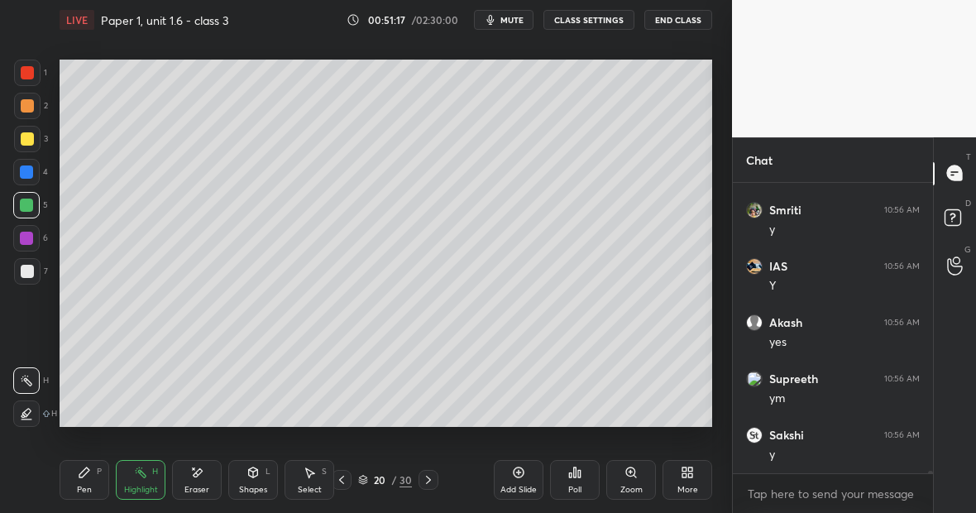
click at [31, 79] on div at bounding box center [27, 72] width 13 height 13
click at [92, 472] on div "Pen P" at bounding box center [85, 480] width 50 height 40
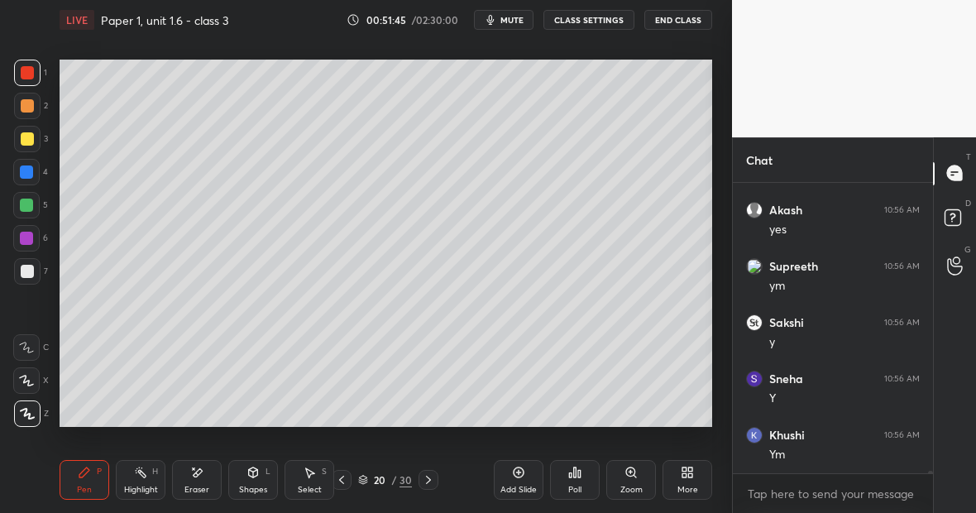
scroll to position [36236, 0]
click at [202, 481] on div "Eraser" at bounding box center [197, 480] width 50 height 40
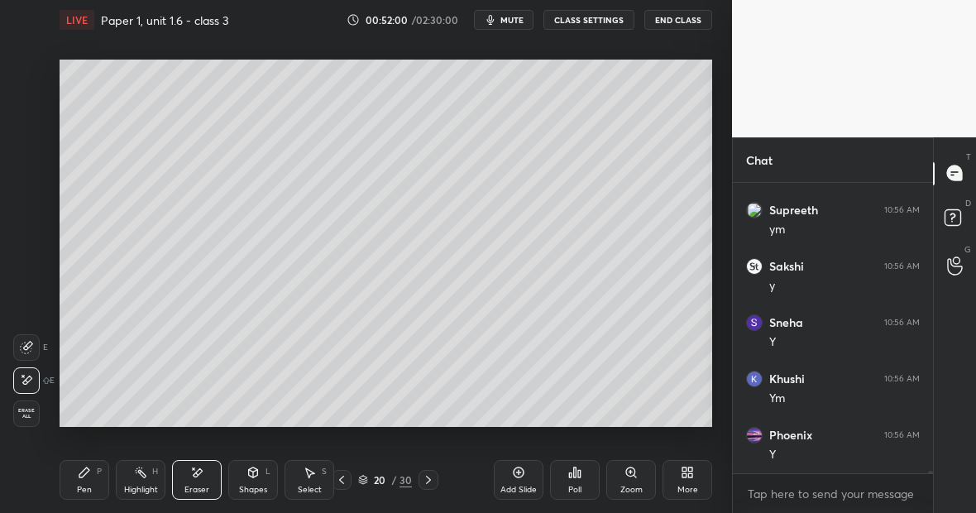
click at [91, 484] on div "Pen P" at bounding box center [85, 480] width 50 height 40
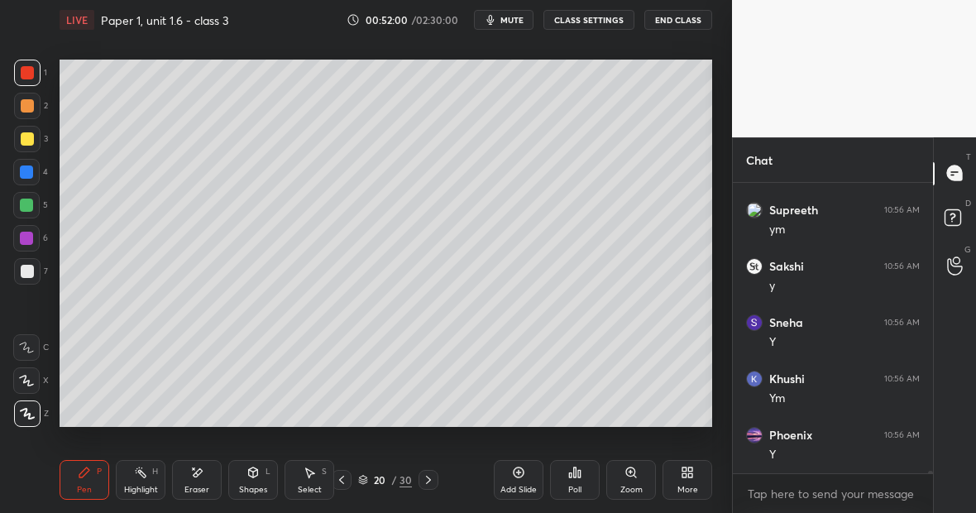
click at [139, 482] on div "Highlight H" at bounding box center [141, 480] width 50 height 40
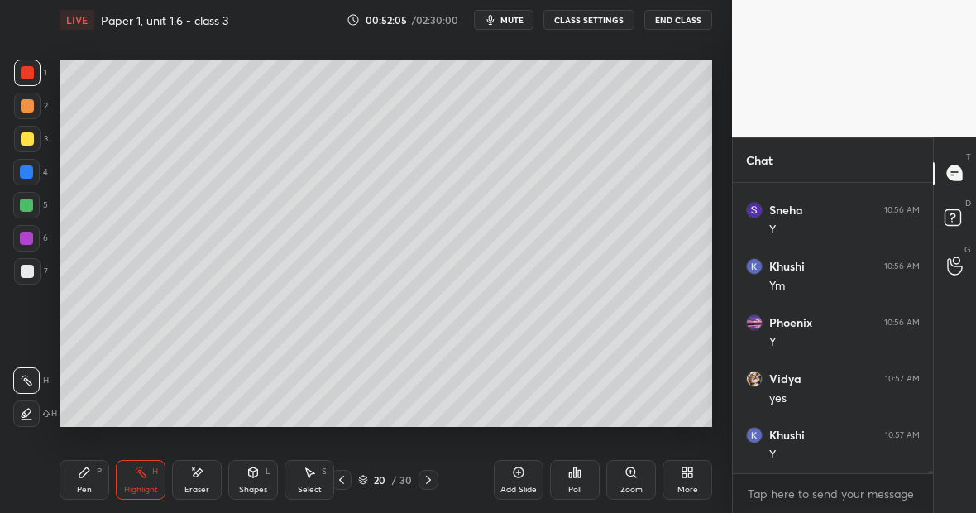
scroll to position [36404, 0]
click at [137, 489] on div "Highlight" at bounding box center [141, 490] width 34 height 8
click at [205, 481] on div "Eraser" at bounding box center [197, 480] width 50 height 40
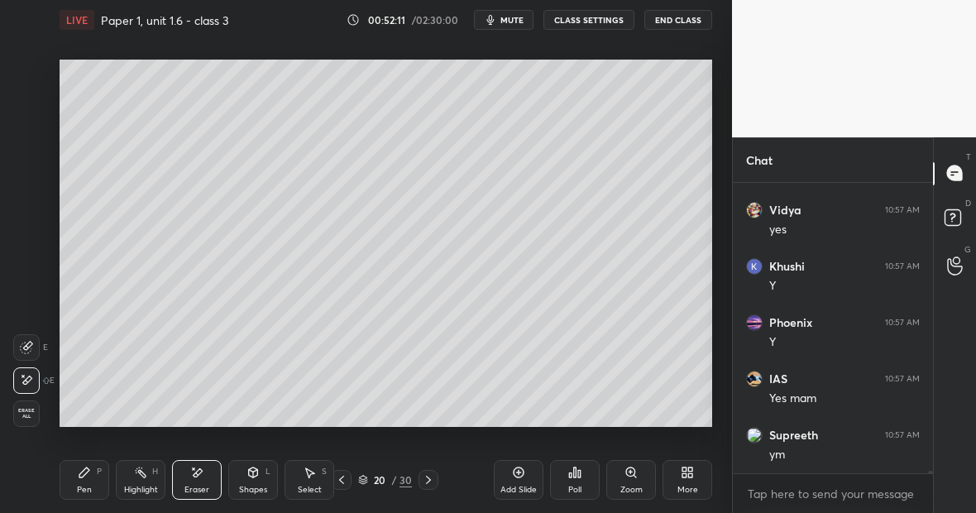
click at [98, 477] on div "Pen P" at bounding box center [85, 480] width 50 height 40
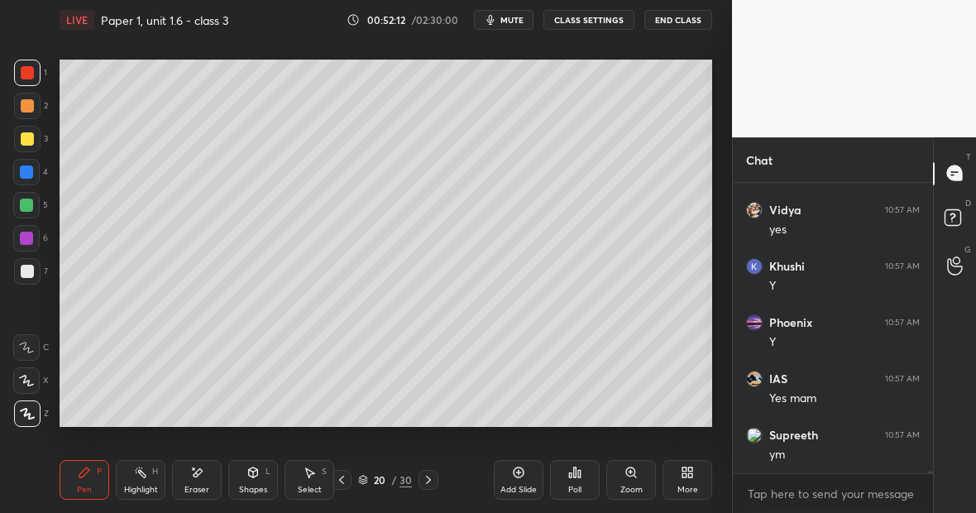
click at [33, 208] on div at bounding box center [26, 205] width 26 height 26
click at [208, 471] on div "Eraser" at bounding box center [197, 480] width 50 height 40
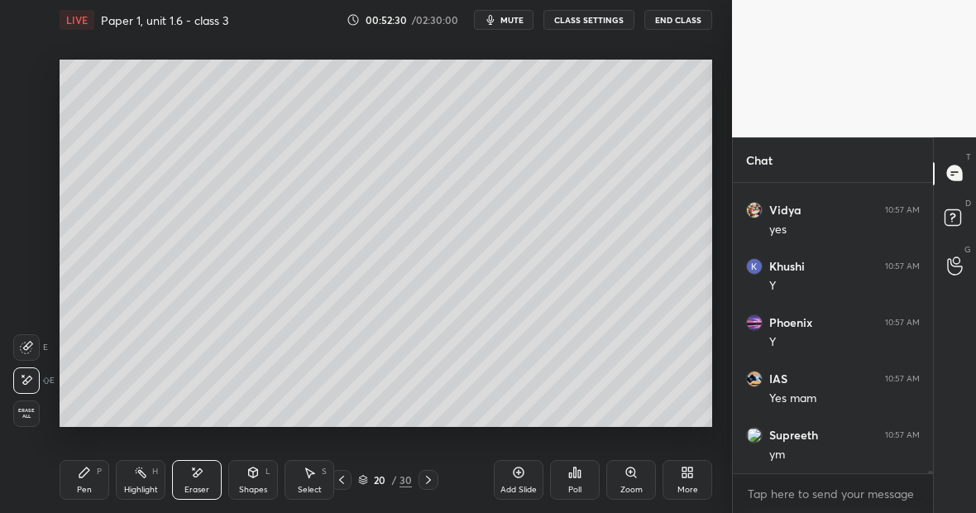
click at [93, 478] on div "Pen P" at bounding box center [85, 480] width 50 height 40
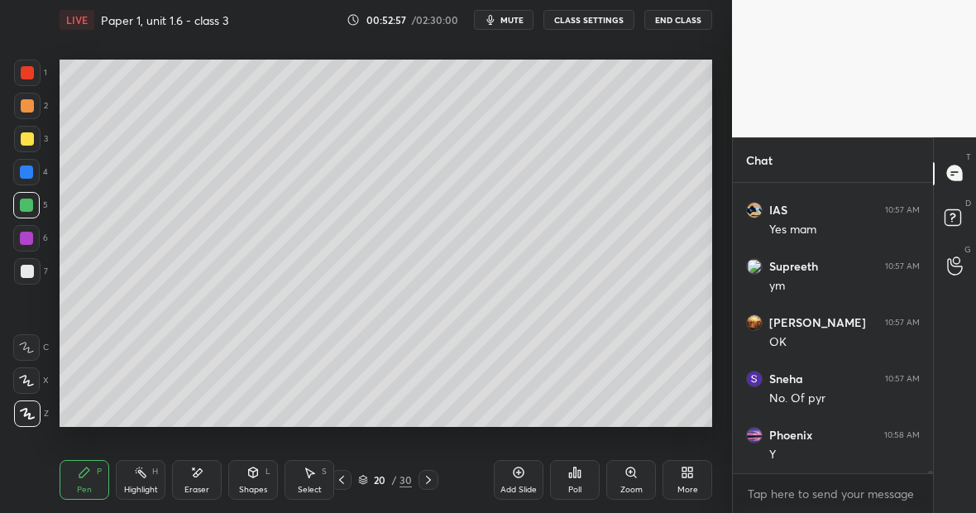
scroll to position [36742, 0]
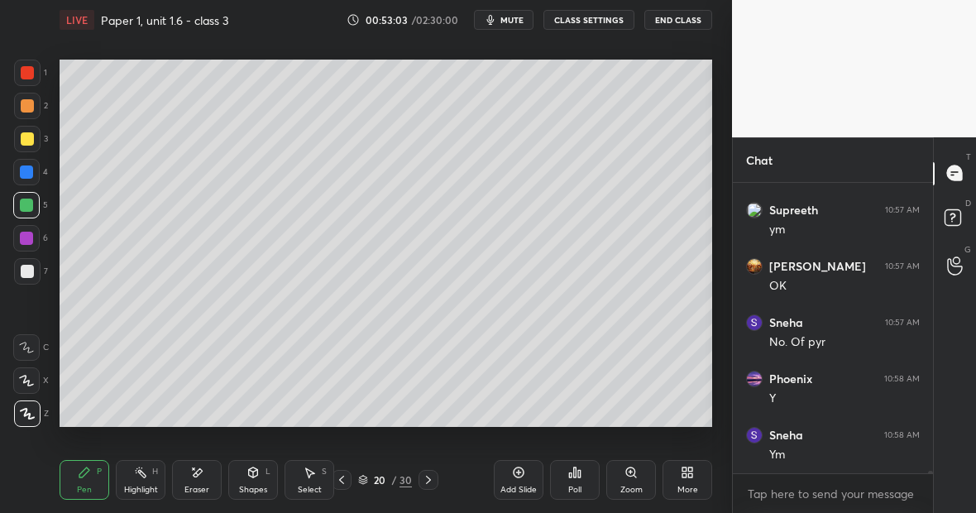
click at [27, 135] on div at bounding box center [27, 138] width 13 height 13
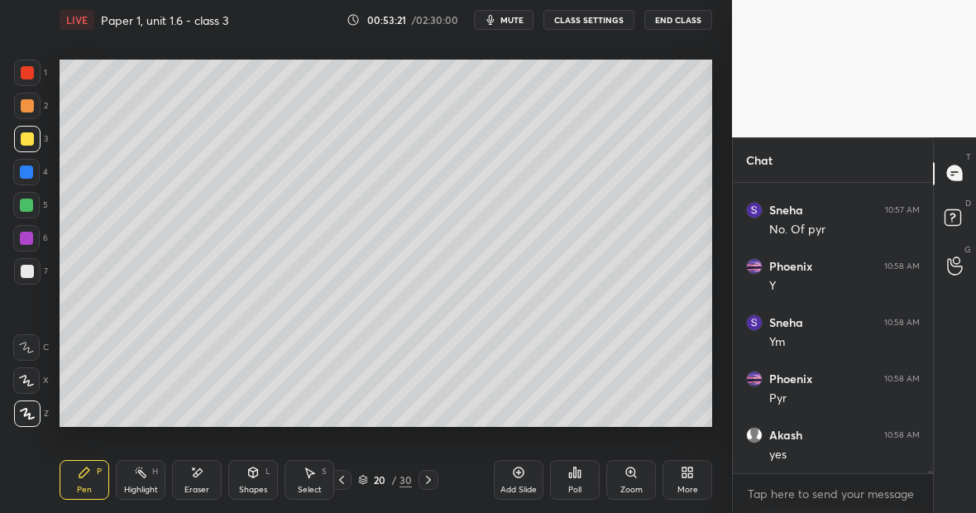
scroll to position [36911, 0]
click at [576, 59] on div "Setting up your live class Poll for secs No correct answer Start poll" at bounding box center [386, 243] width 666 height 407
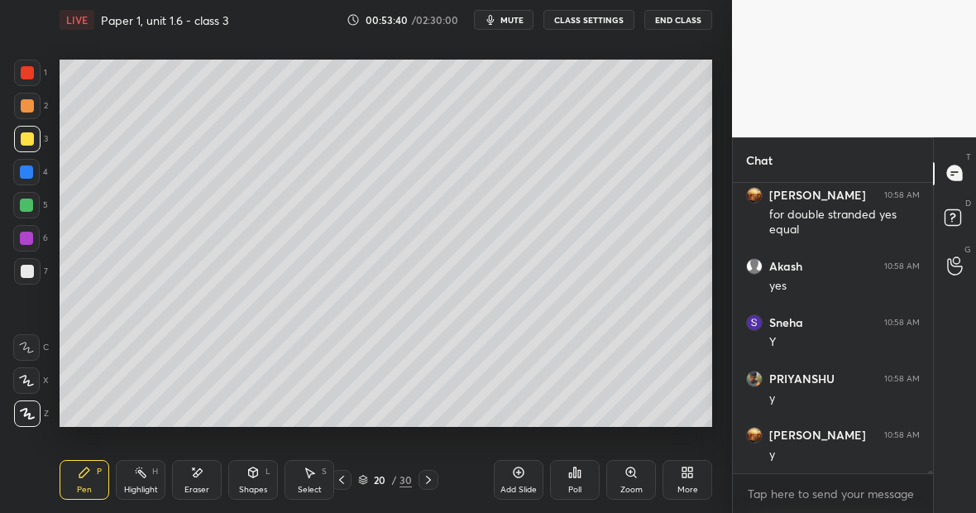
scroll to position [37263, 0]
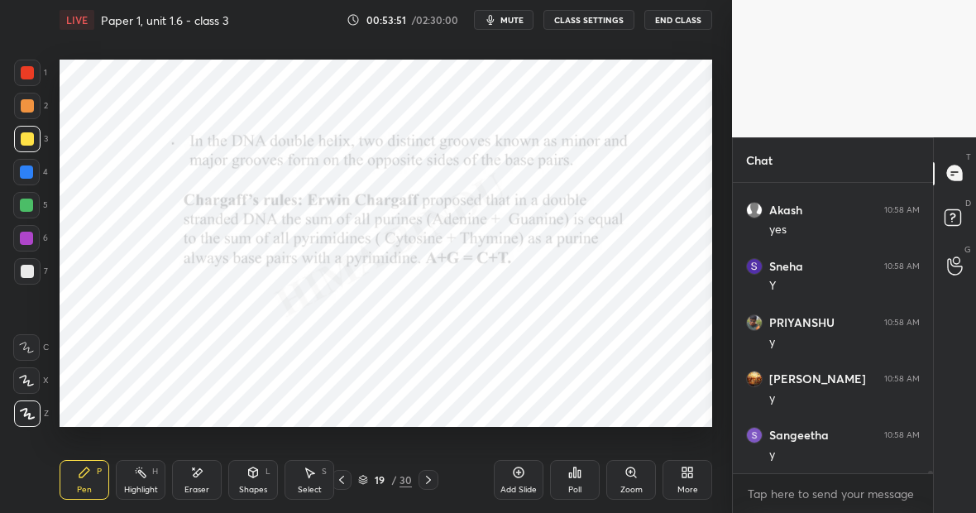
click at [155, 470] on div "H" at bounding box center [155, 471] width 6 height 8
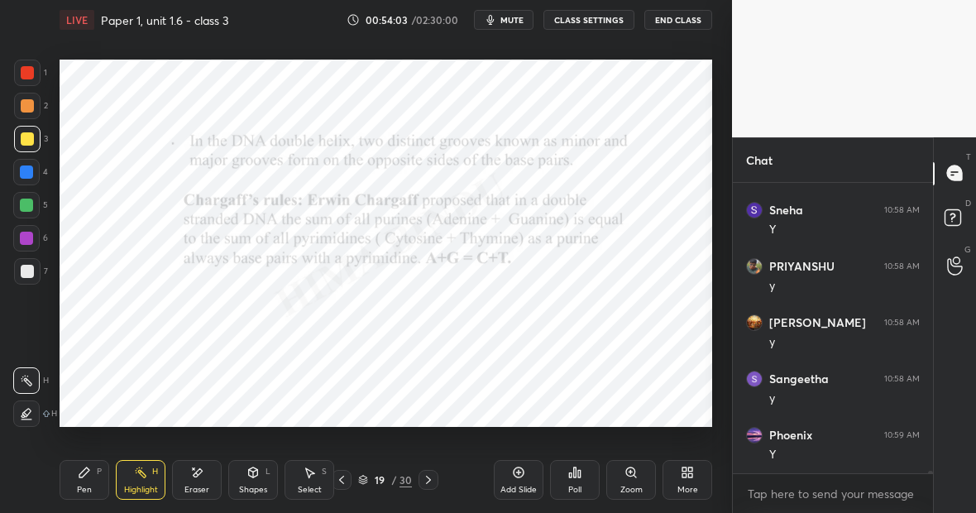
click at [91, 481] on div "Pen P" at bounding box center [85, 480] width 50 height 40
click at [156, 471] on div "Highlight H" at bounding box center [141, 480] width 50 height 40
click at [90, 474] on div "Pen P" at bounding box center [85, 480] width 50 height 40
click at [92, 475] on div "Pen P" at bounding box center [85, 480] width 50 height 40
click at [32, 178] on div at bounding box center [26, 172] width 26 height 26
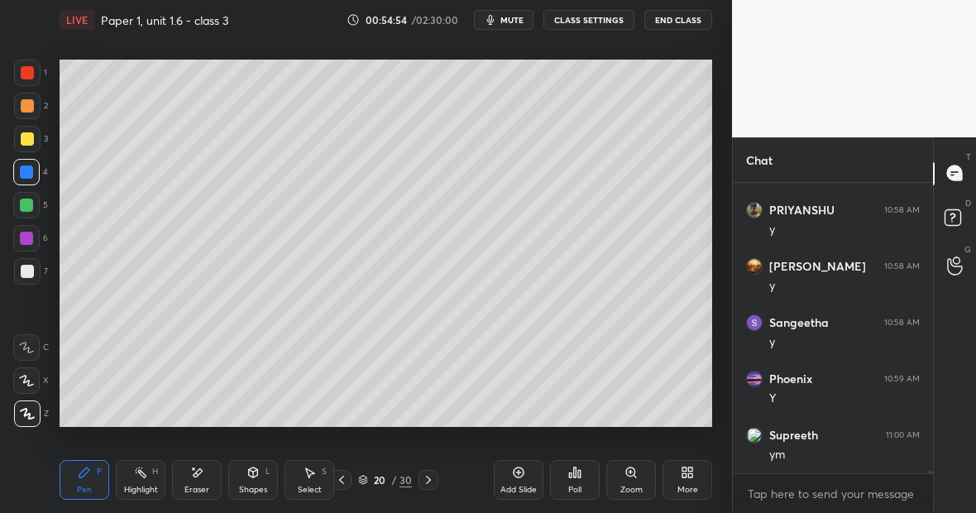
scroll to position [37432, 0]
click at [147, 481] on div "Highlight H" at bounding box center [141, 480] width 50 height 40
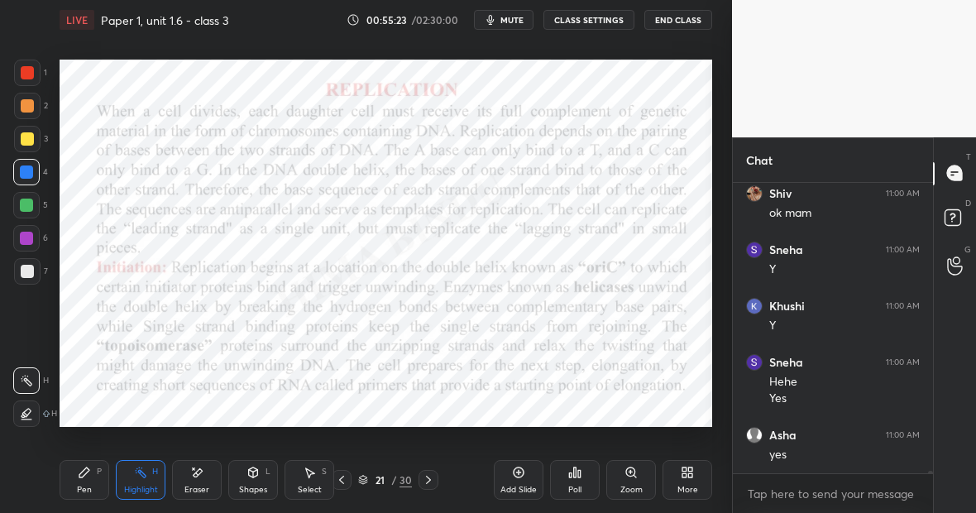
scroll to position [37786, 0]
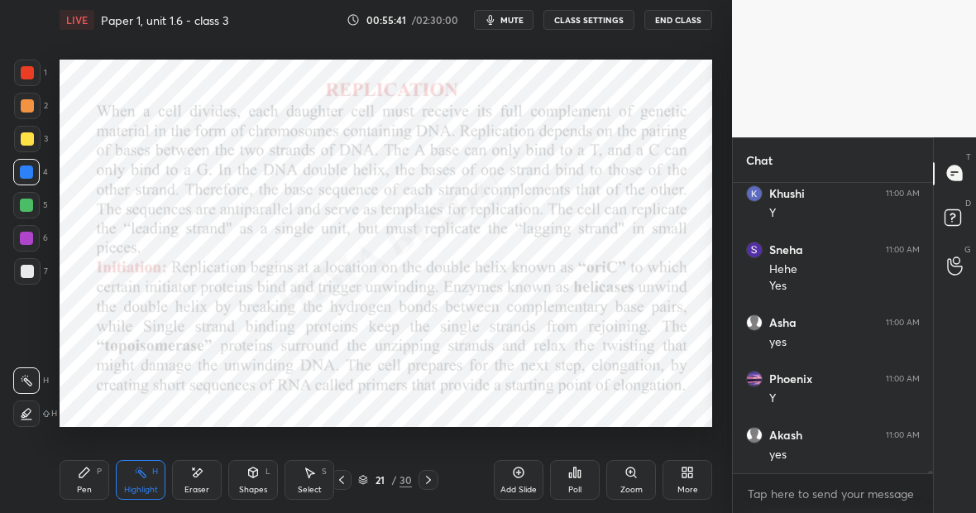
click at [98, 479] on div "Pen P" at bounding box center [85, 480] width 50 height 40
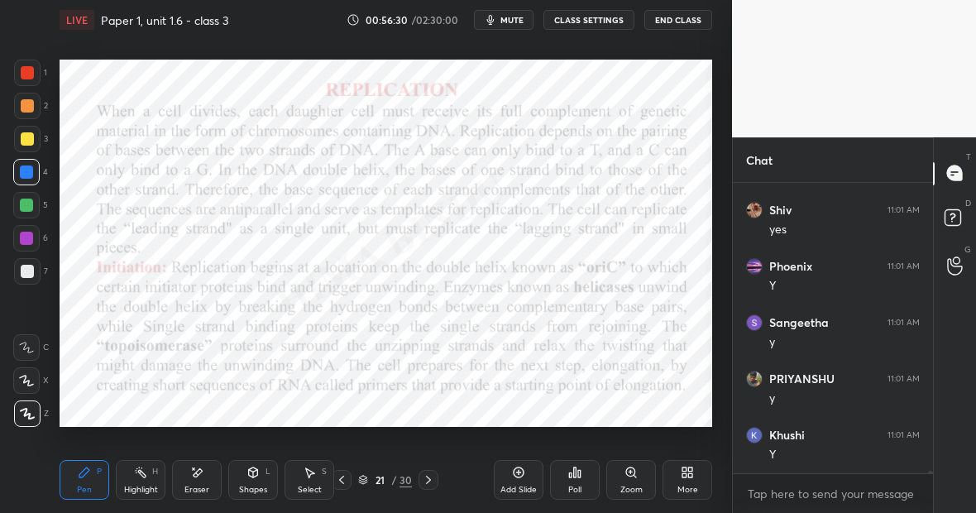
scroll to position [38180, 0]
click at [522, 474] on icon at bounding box center [518, 472] width 13 height 13
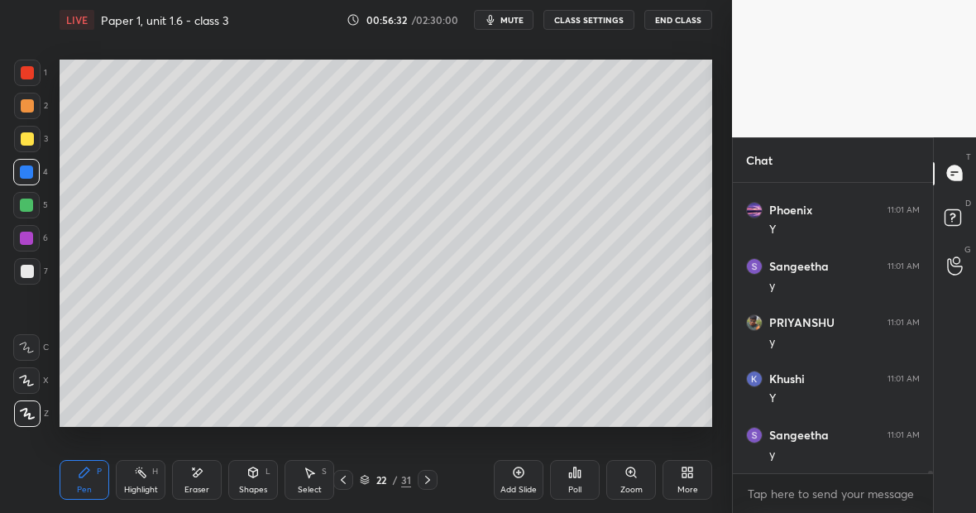
scroll to position [38236, 0]
click at [31, 138] on div at bounding box center [27, 138] width 13 height 13
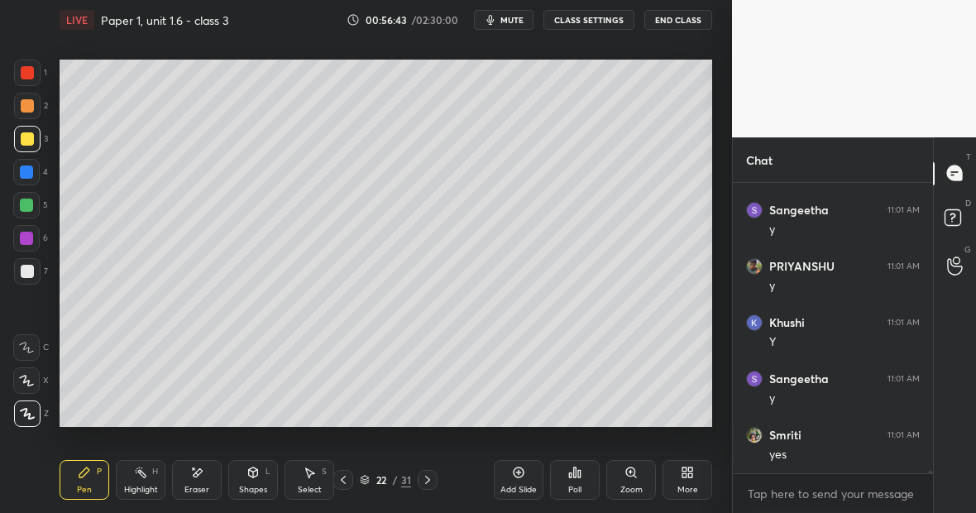
click at [31, 80] on div at bounding box center [27, 73] width 26 height 26
click at [31, 141] on div at bounding box center [27, 138] width 13 height 13
click at [150, 472] on div "Highlight H" at bounding box center [141, 480] width 50 height 40
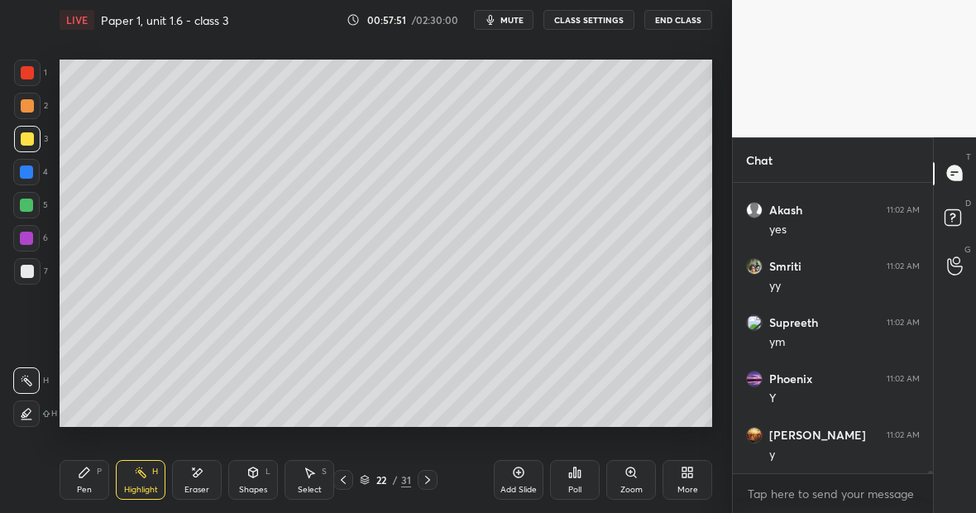
scroll to position [38967, 0]
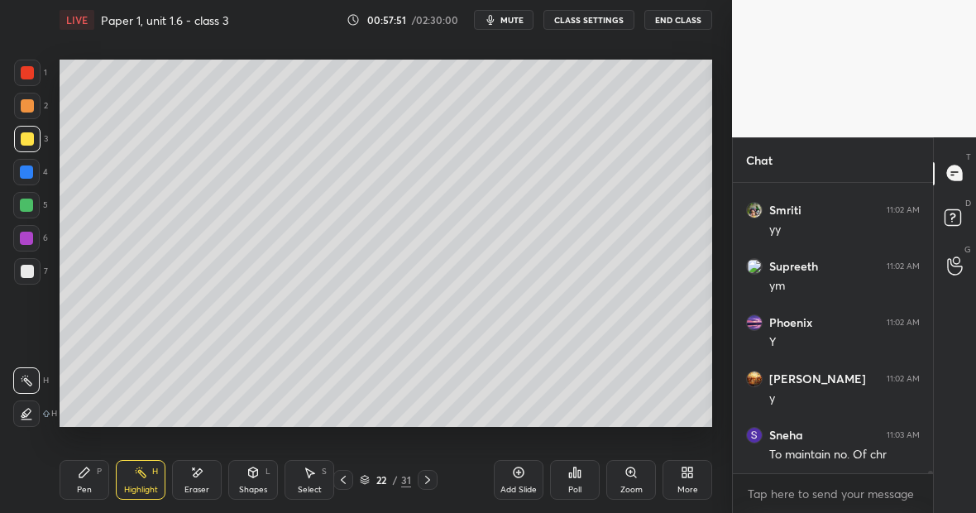
click at [88, 491] on div "Pen" at bounding box center [84, 490] width 15 height 8
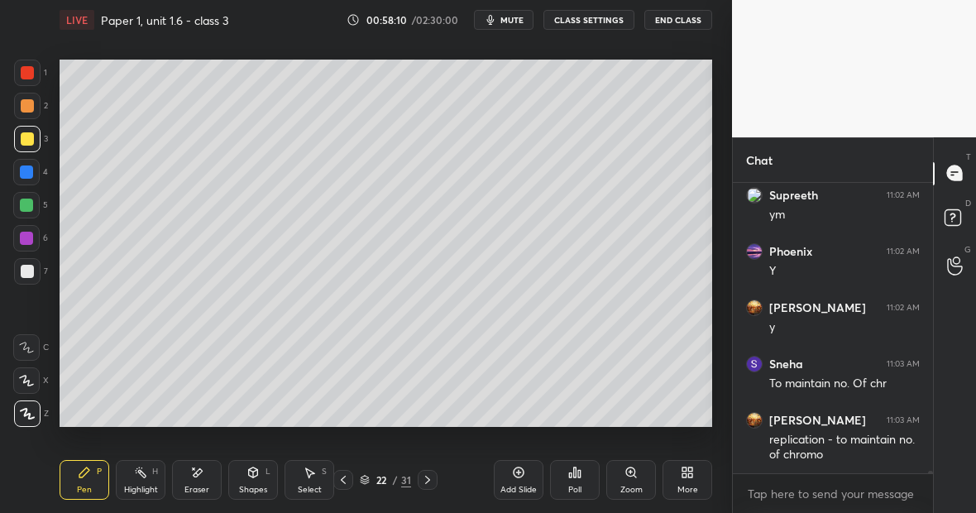
click at [36, 75] on div at bounding box center [27, 73] width 26 height 26
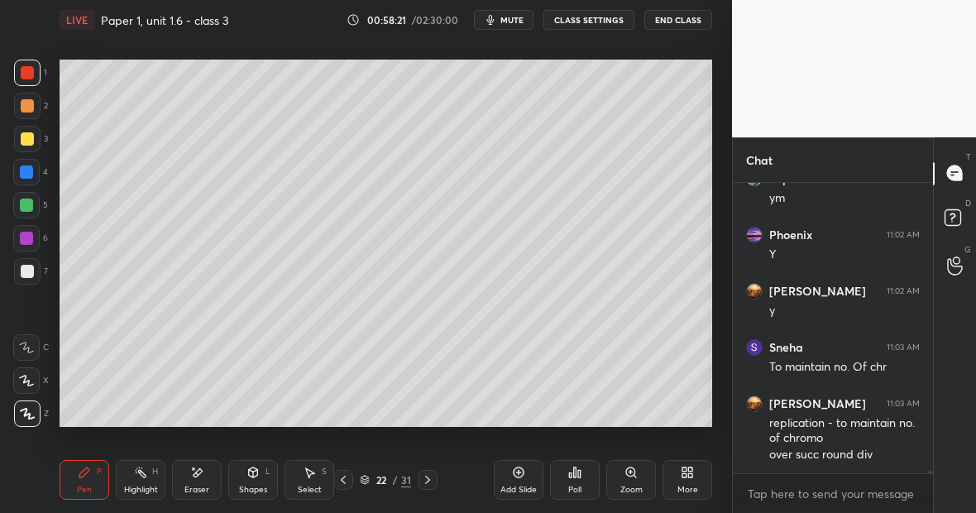
scroll to position [39111, 0]
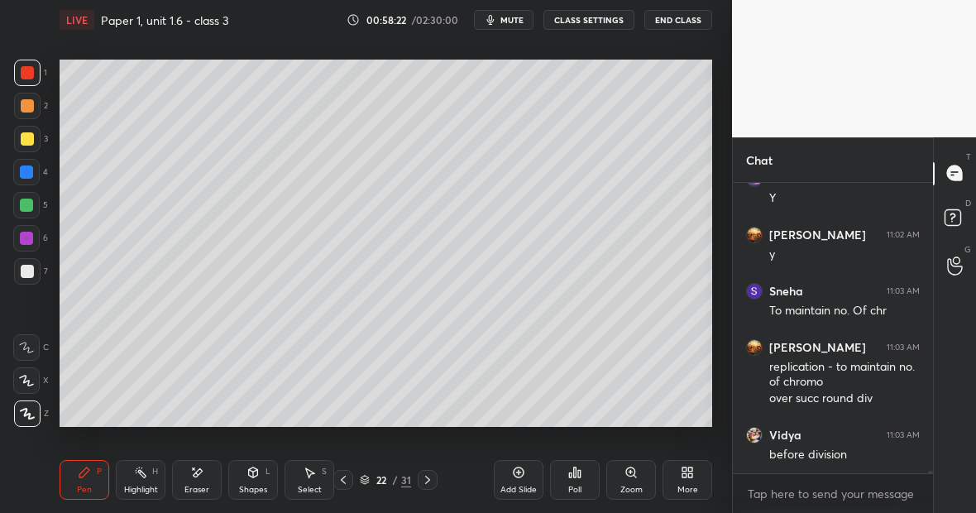
click at [146, 483] on div "Highlight H" at bounding box center [141, 480] width 50 height 40
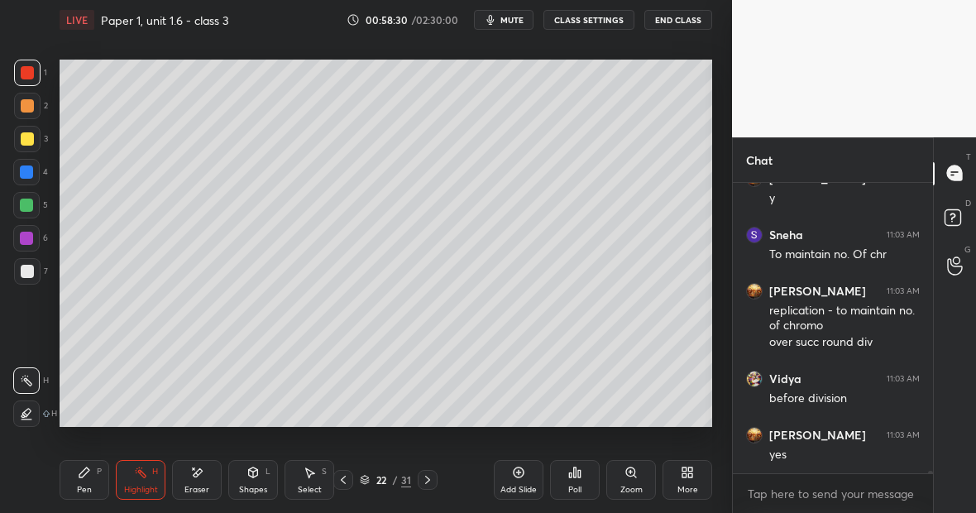
scroll to position [39224, 0]
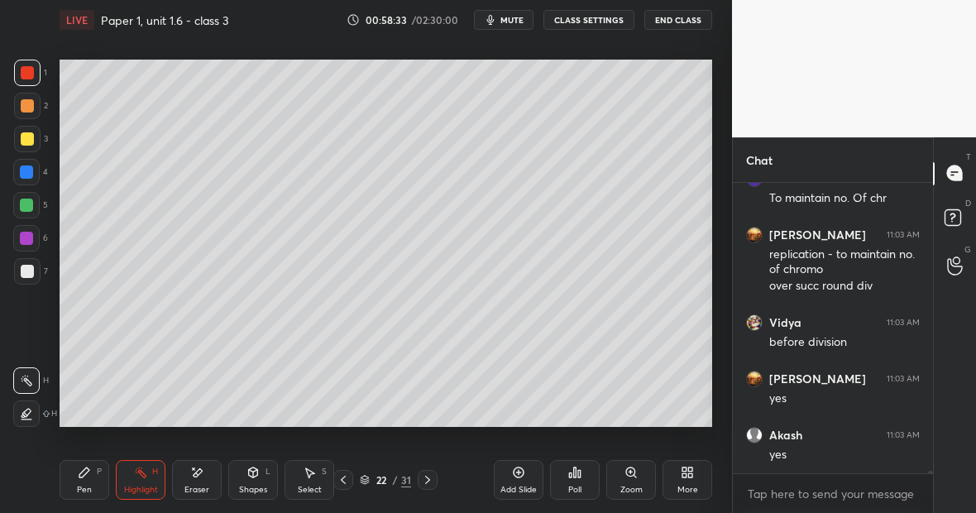
click at [27, 172] on div at bounding box center [26, 171] width 13 height 13
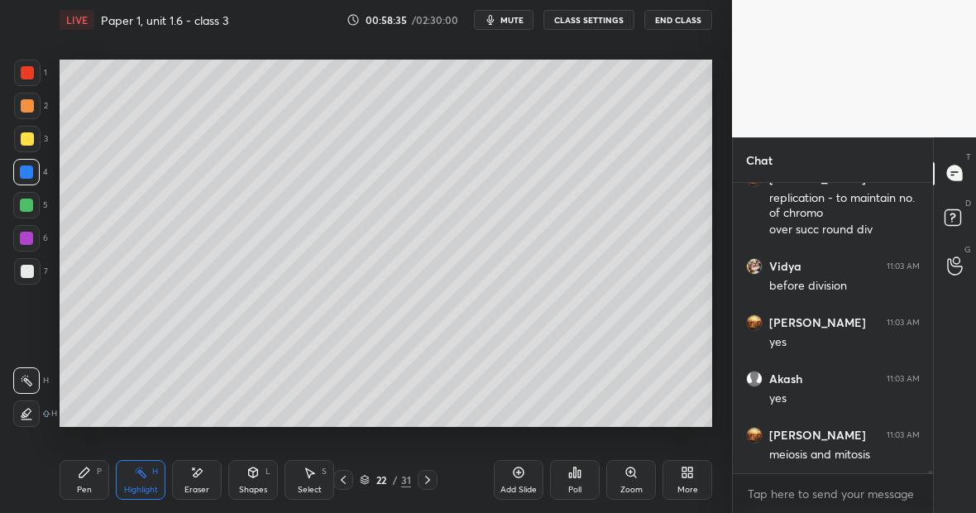
click at [91, 461] on div "Pen P" at bounding box center [85, 480] width 50 height 40
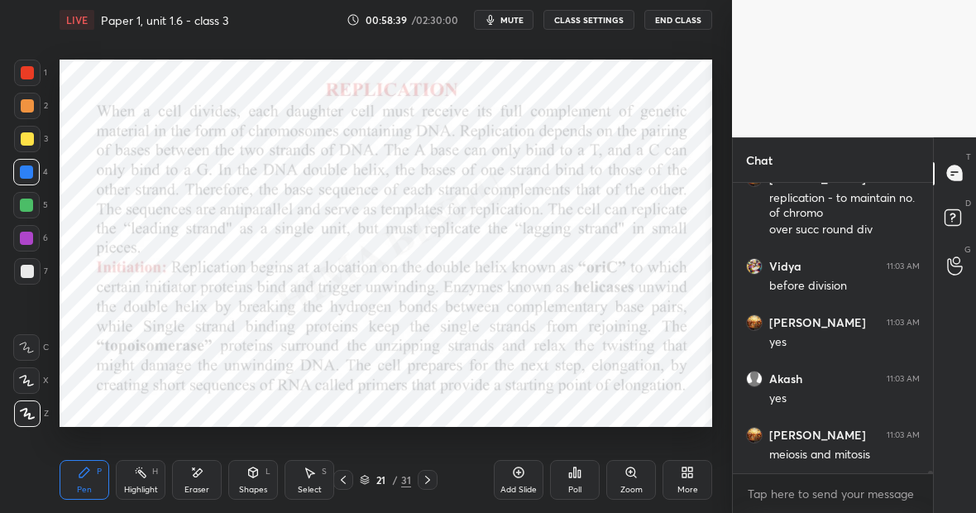
click at [146, 486] on div "Highlight" at bounding box center [141, 490] width 34 height 8
drag, startPoint x: 152, startPoint y: 475, endPoint x: 145, endPoint y: 470, distance: 8.9
click at [145, 469] on div "Highlight H" at bounding box center [141, 480] width 50 height 40
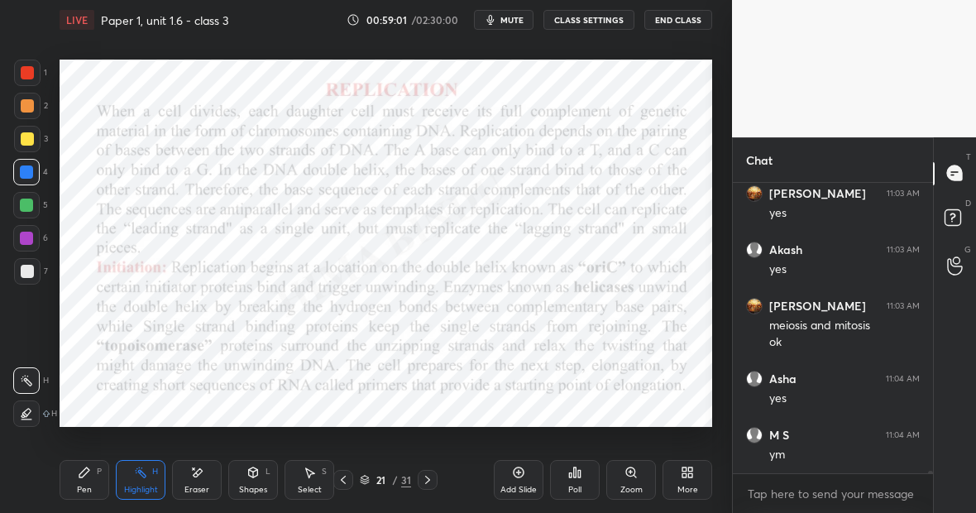
scroll to position [39465, 0]
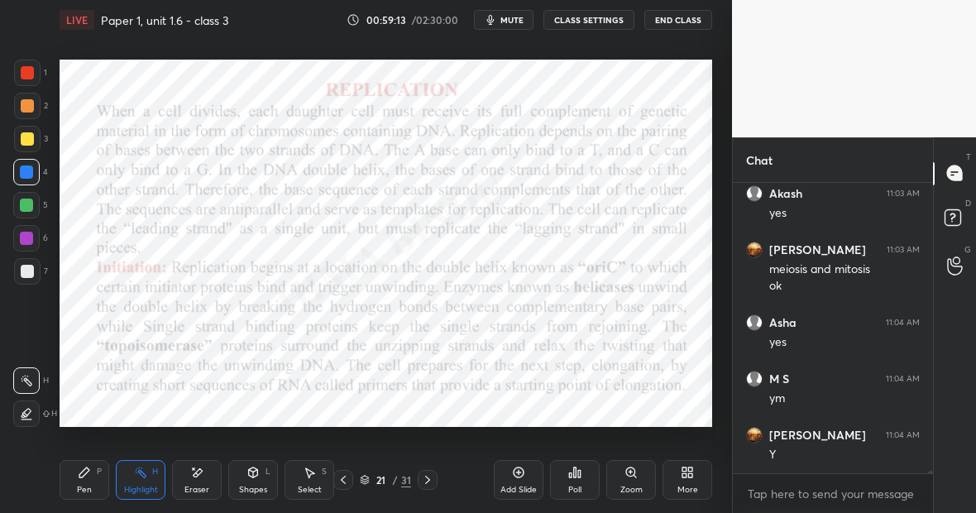
click at [88, 486] on div "Pen" at bounding box center [84, 490] width 15 height 8
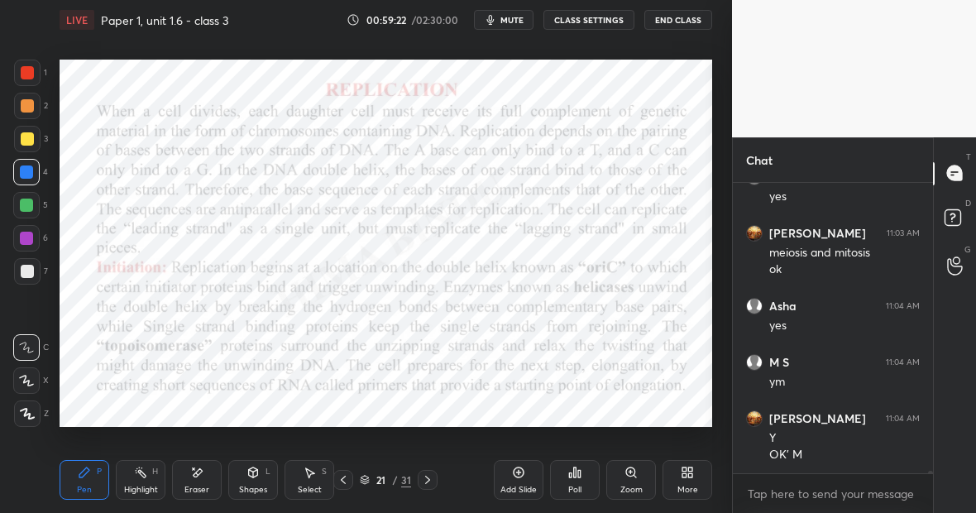
click at [86, 486] on div "Pen" at bounding box center [84, 490] width 15 height 8
click at [32, 415] on icon at bounding box center [27, 414] width 15 height 12
click at [81, 477] on icon at bounding box center [84, 472] width 10 height 10
click at [517, 472] on icon at bounding box center [518, 472] width 13 height 13
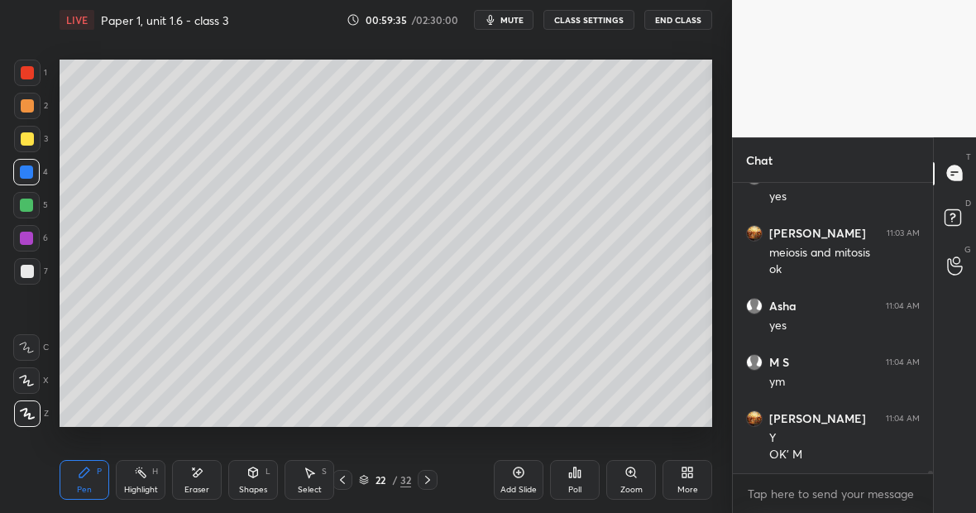
scroll to position [39538, 0]
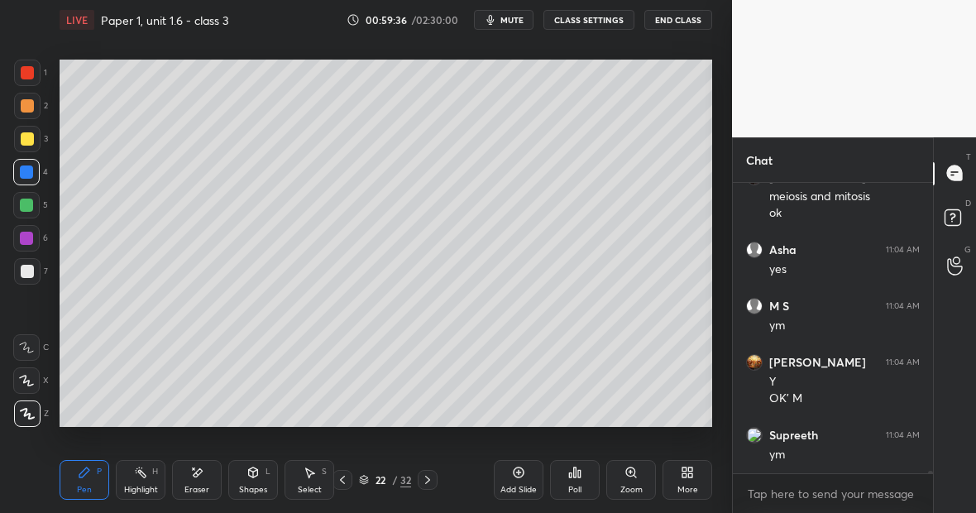
click at [31, 141] on div at bounding box center [27, 139] width 26 height 26
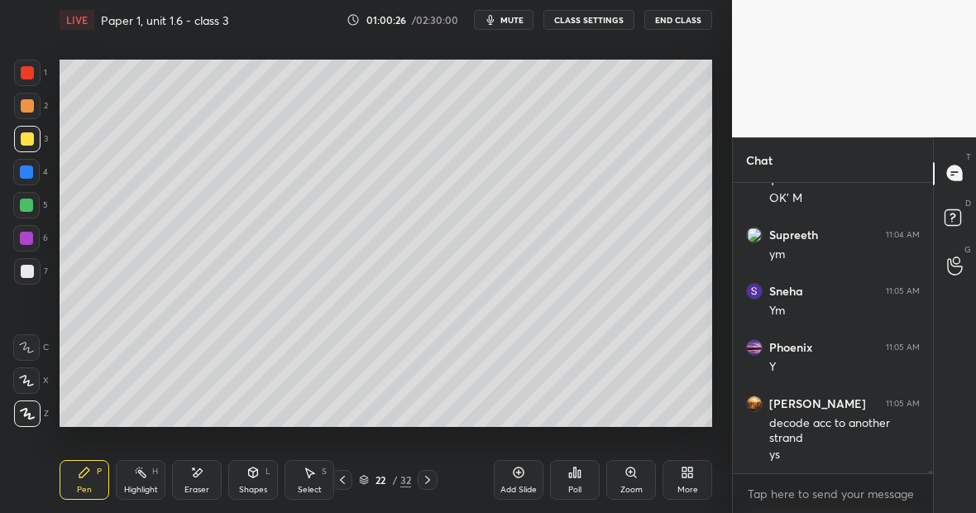
scroll to position [39795, 0]
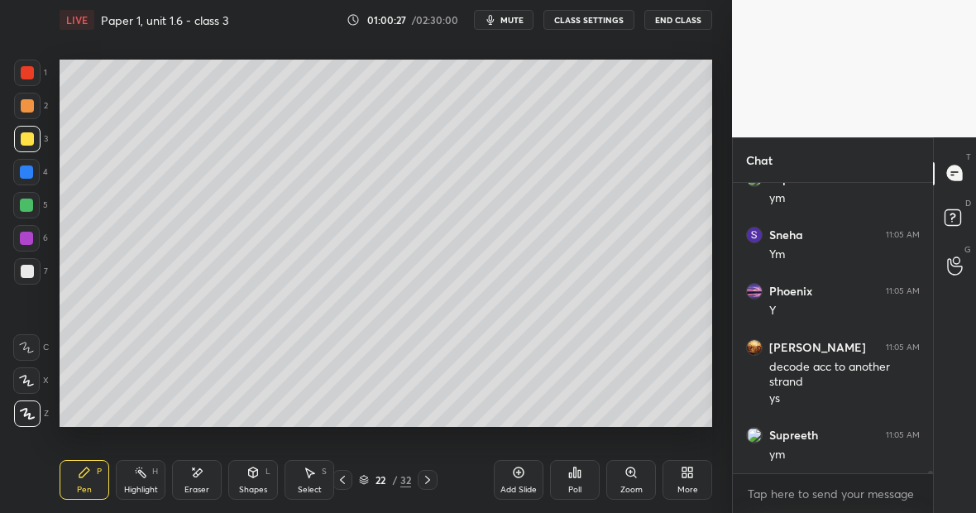
click at [91, 488] on div "Pen" at bounding box center [84, 490] width 15 height 8
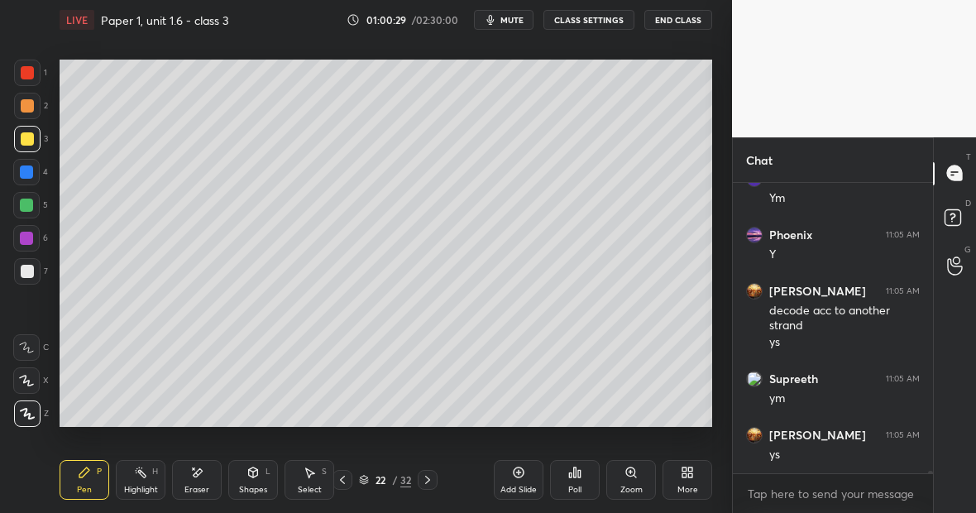
scroll to position [39907, 0]
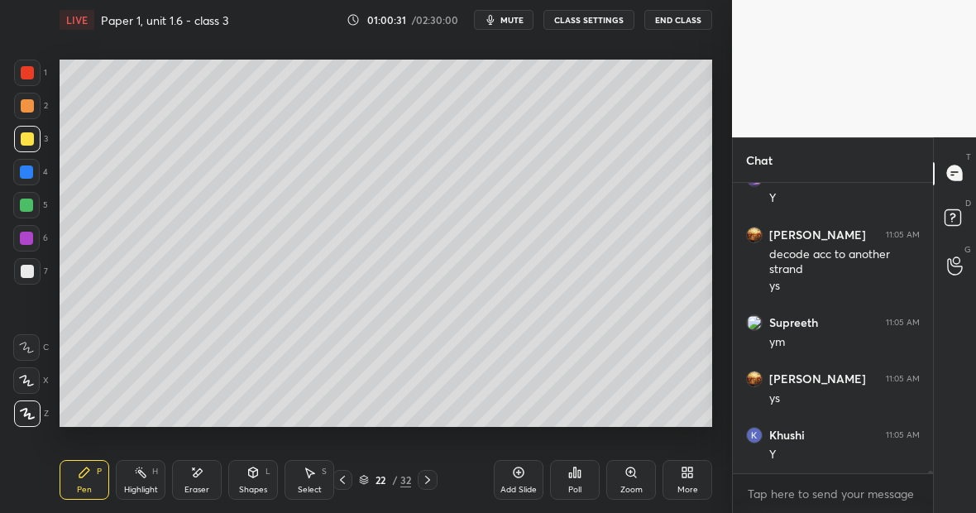
click at [29, 203] on div at bounding box center [26, 205] width 13 height 13
click at [33, 137] on div at bounding box center [27, 139] width 26 height 26
click at [139, 490] on div "Highlight" at bounding box center [141, 490] width 34 height 8
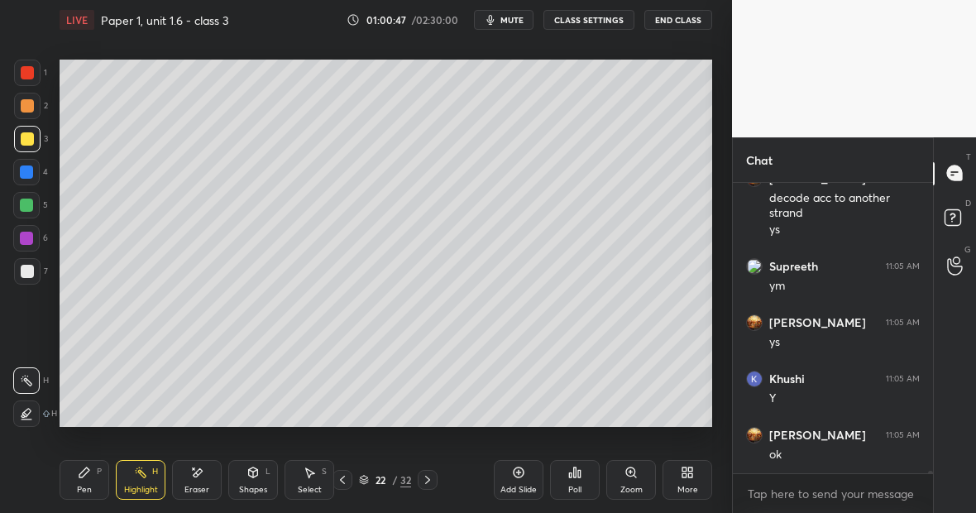
scroll to position [40020, 0]
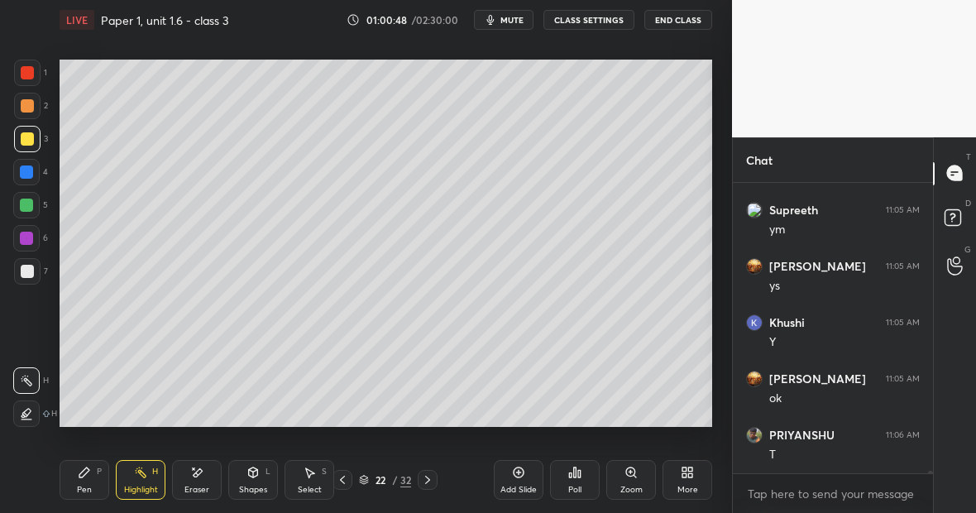
click at [91, 481] on div "Pen P" at bounding box center [85, 480] width 50 height 40
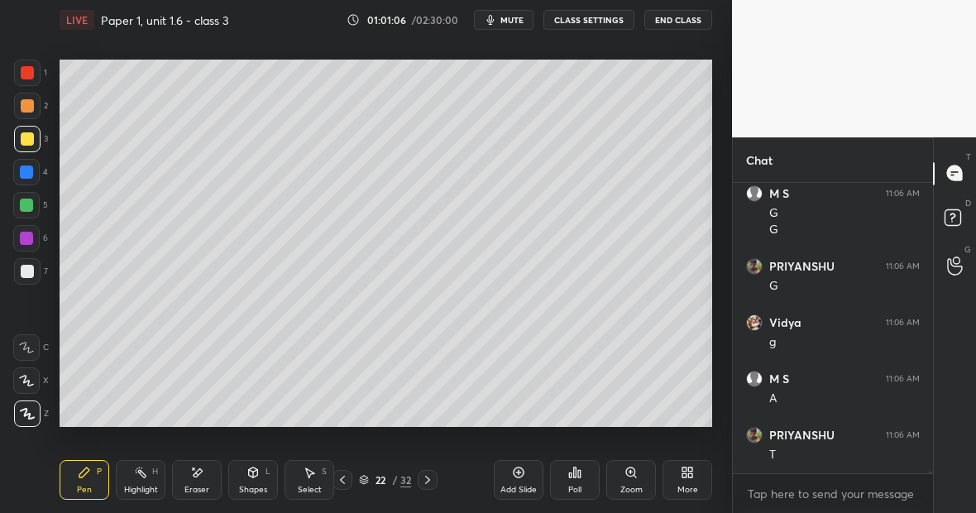
scroll to position [41555, 0]
click at [200, 486] on div "Eraser" at bounding box center [196, 490] width 25 height 8
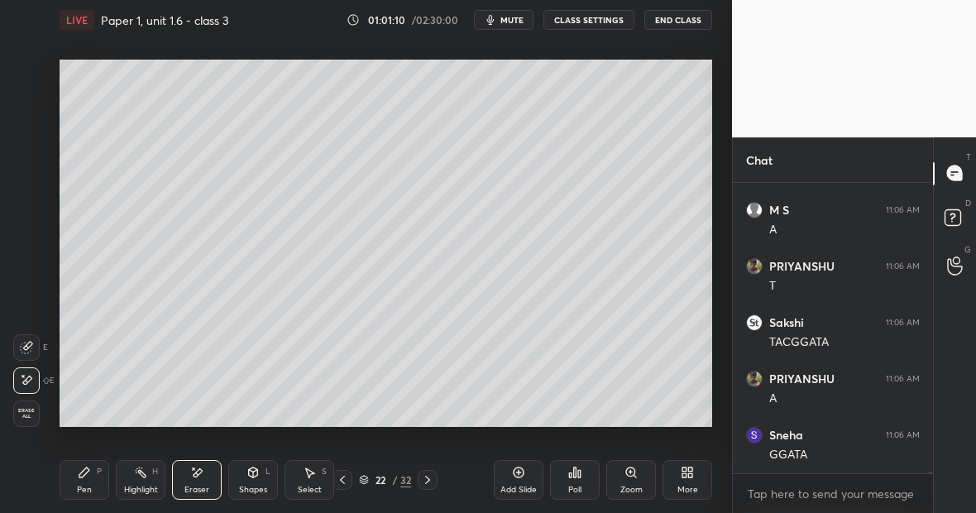
scroll to position [41668, 0]
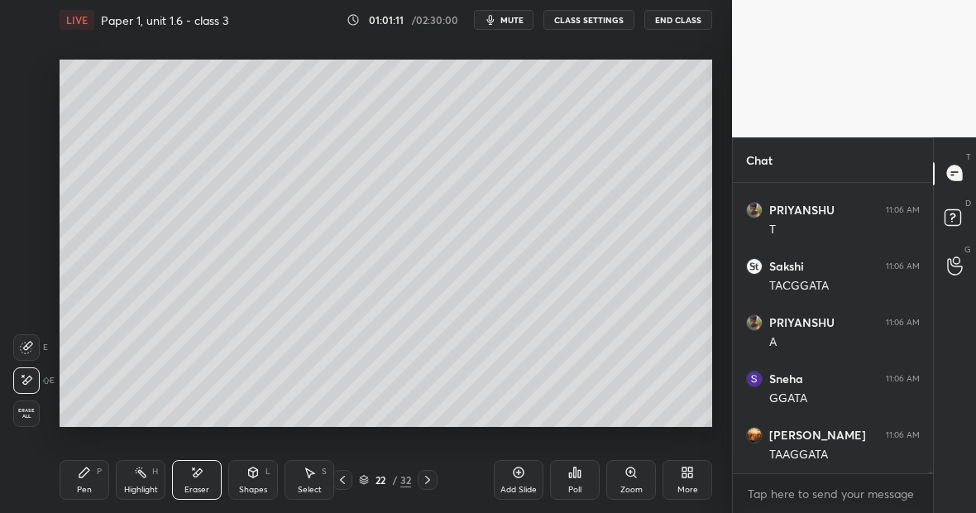
click at [89, 486] on div "Pen" at bounding box center [84, 490] width 15 height 8
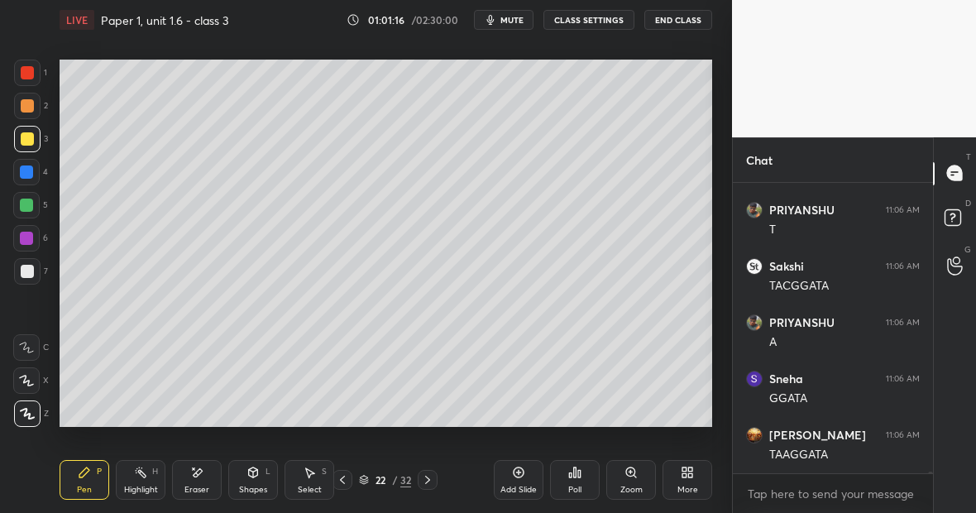
click at [199, 477] on icon at bounding box center [196, 473] width 13 height 14
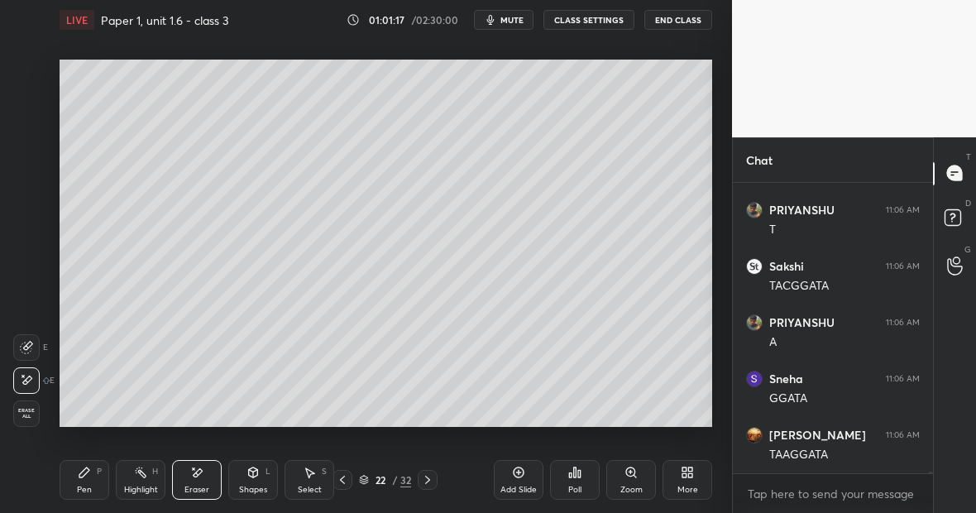
click at [84, 481] on div "Pen P" at bounding box center [85, 480] width 50 height 40
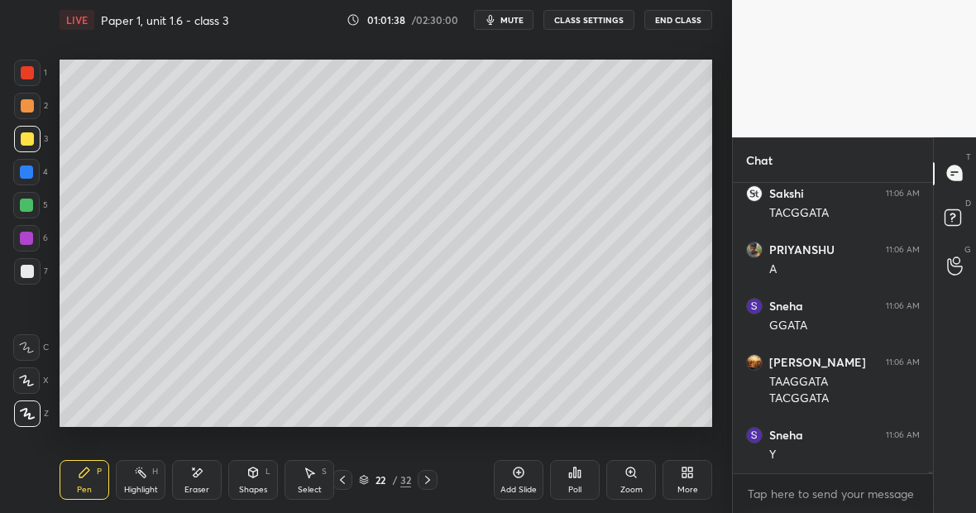
scroll to position [41797, 0]
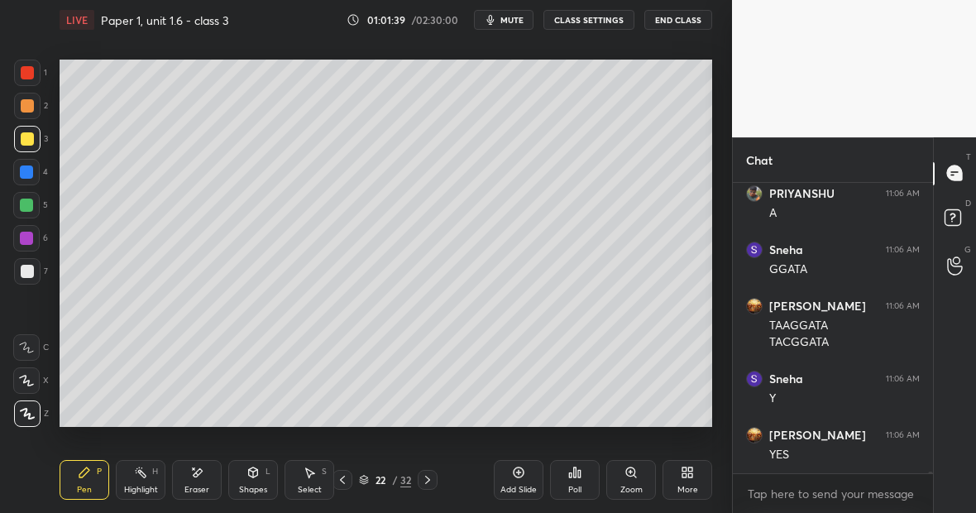
click at [33, 75] on div at bounding box center [27, 72] width 13 height 13
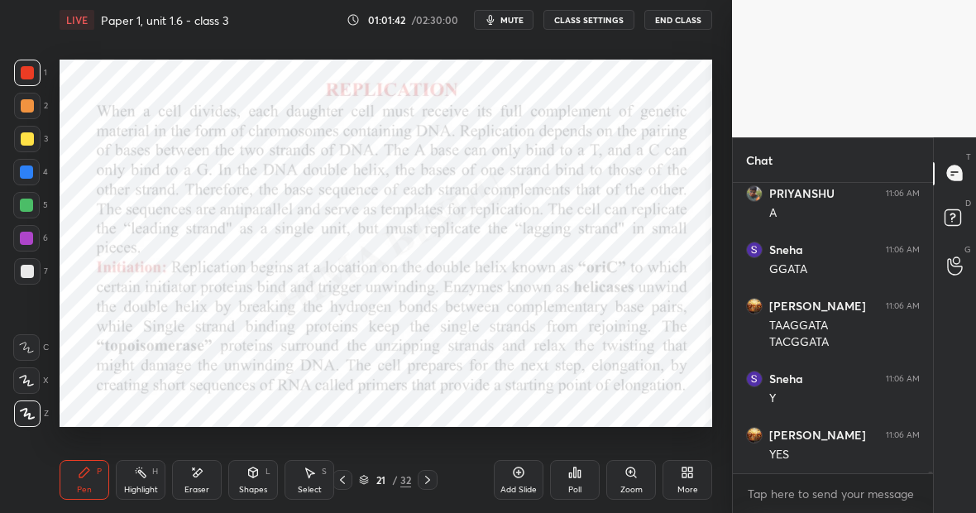
click at [151, 486] on div "Highlight" at bounding box center [141, 490] width 34 height 8
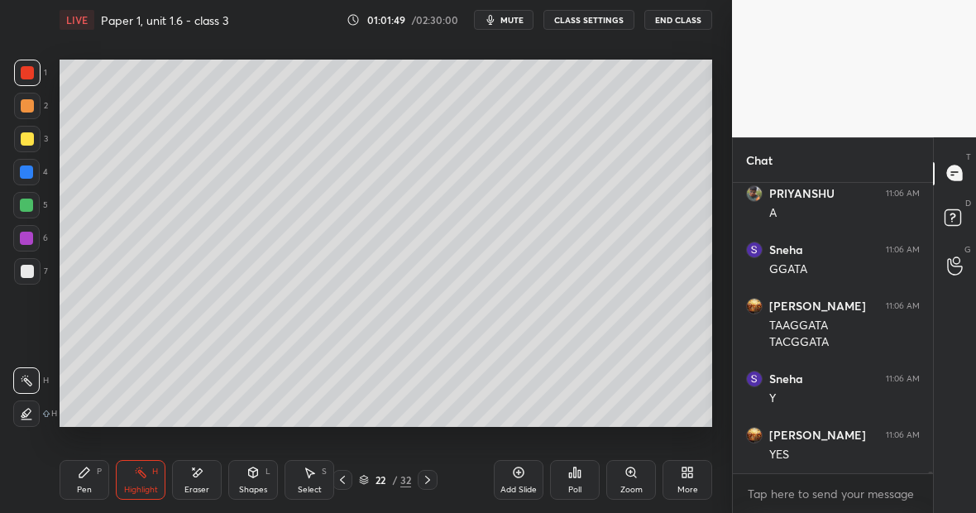
scroll to position [41853, 0]
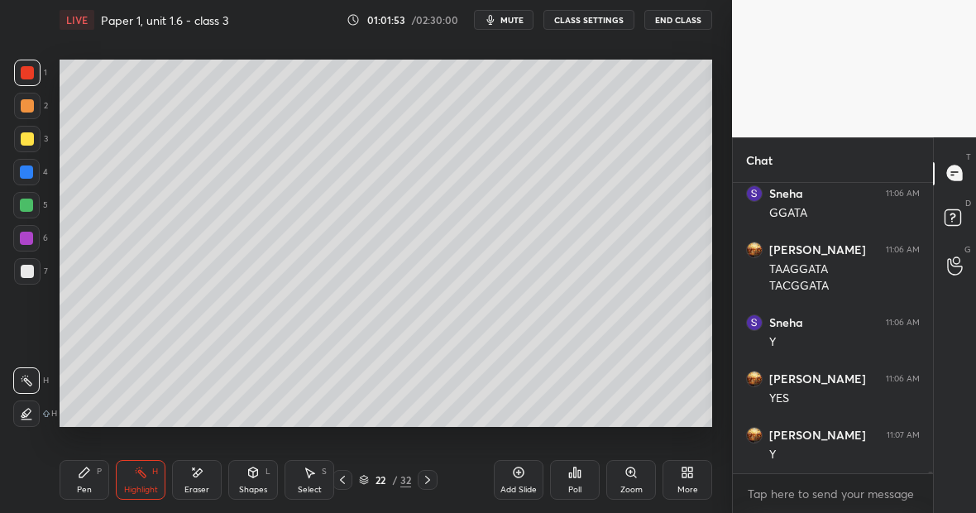
click at [33, 138] on div at bounding box center [27, 139] width 26 height 26
click at [91, 475] on div "Pen P" at bounding box center [85, 480] width 50 height 40
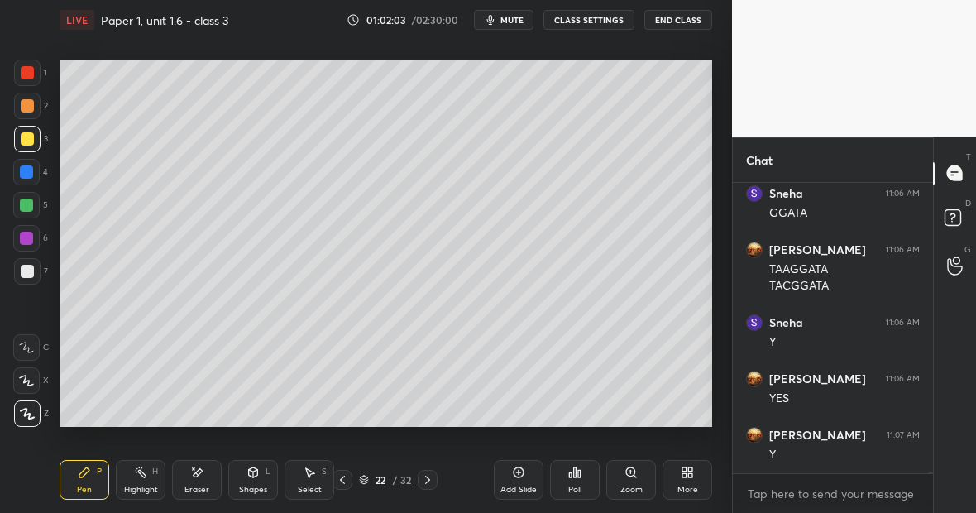
click at [31, 79] on div at bounding box center [27, 72] width 13 height 13
click at [200, 481] on div "Eraser" at bounding box center [197, 480] width 50 height 40
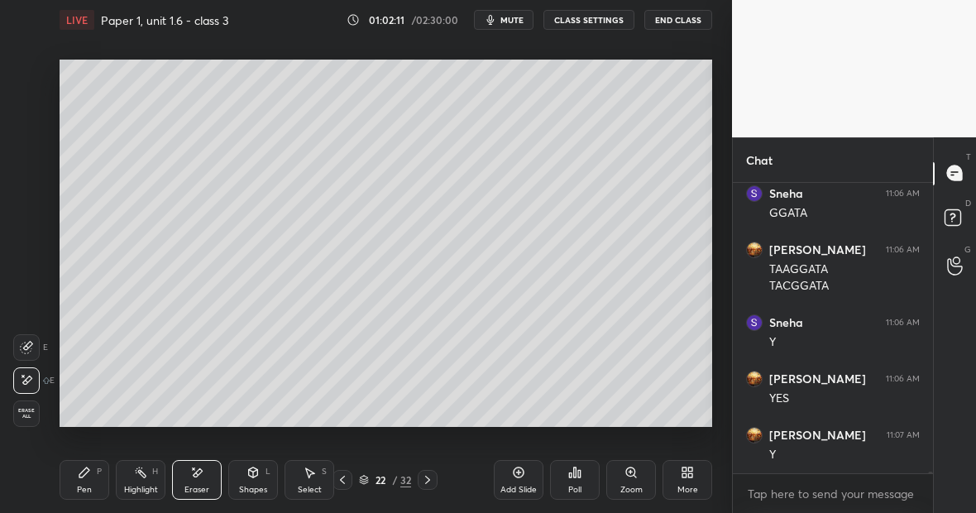
click at [72, 491] on div "Pen P" at bounding box center [85, 480] width 50 height 40
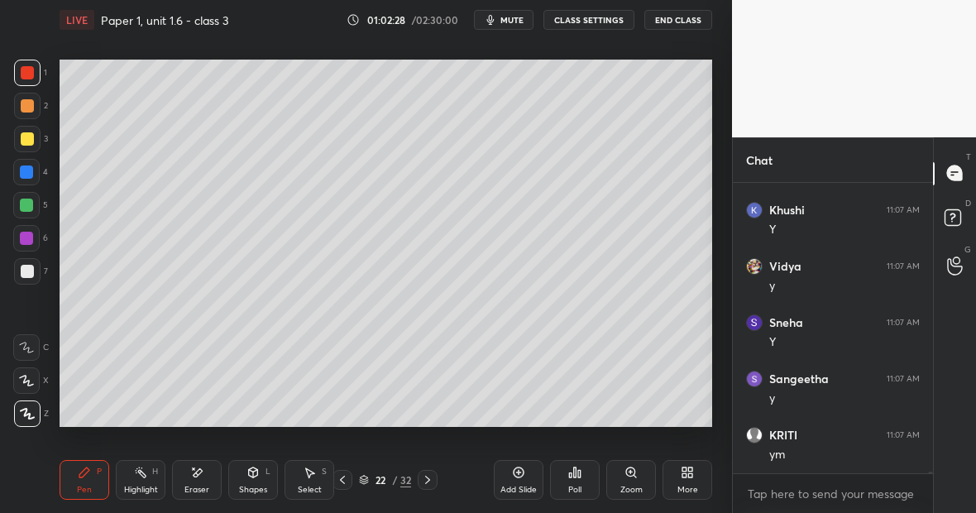
scroll to position [42247, 0]
click at [34, 270] on div at bounding box center [27, 271] width 26 height 26
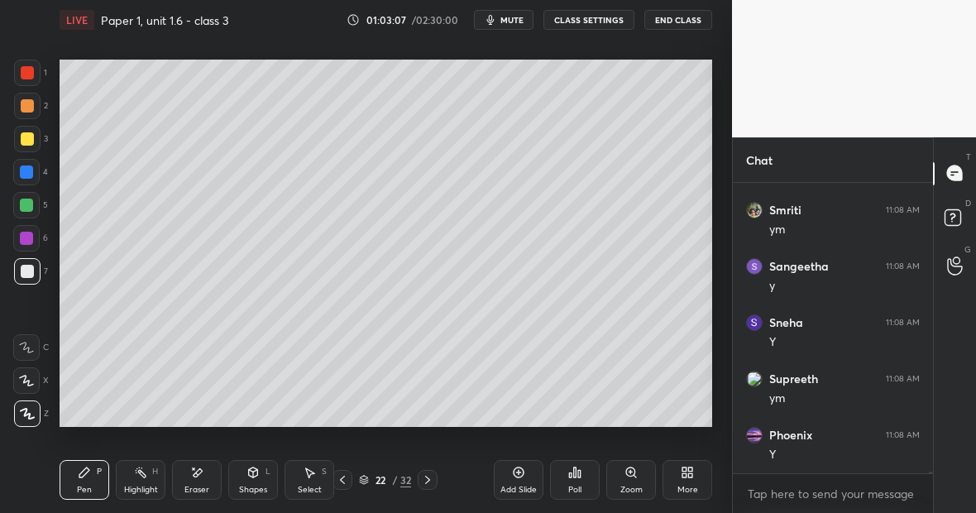
click at [34, 70] on div at bounding box center [27, 73] width 26 height 26
click at [156, 476] on div "H" at bounding box center [155, 471] width 6 height 8
click at [95, 475] on div "Pen P" at bounding box center [85, 480] width 50 height 40
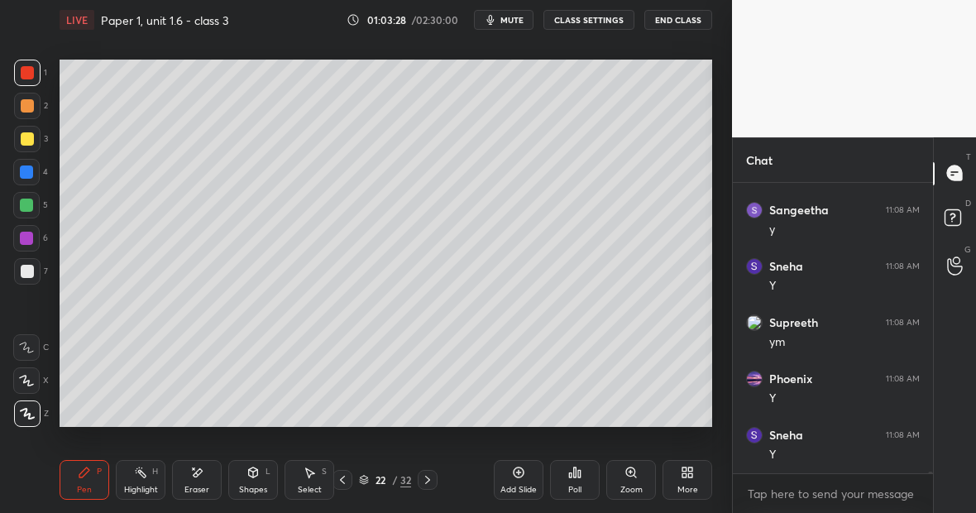
click at [155, 476] on div "H" at bounding box center [155, 471] width 6 height 8
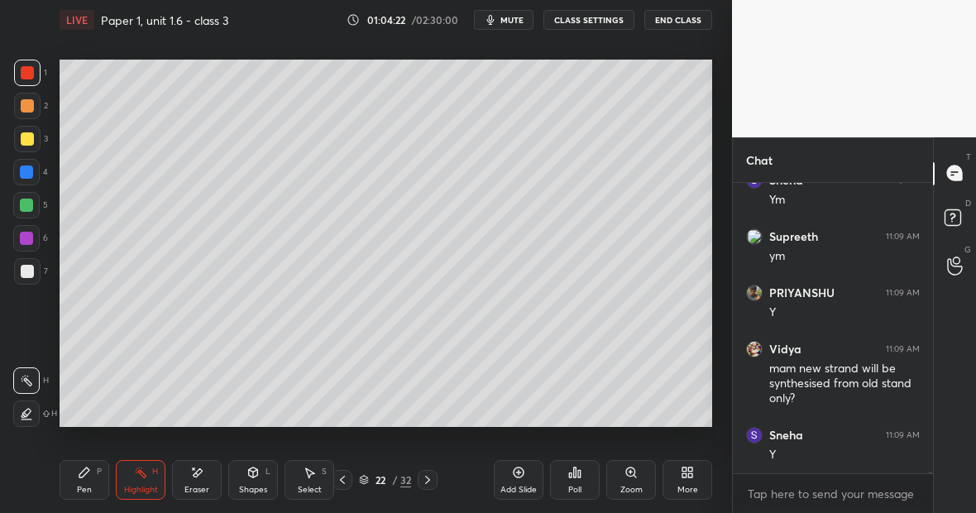
scroll to position [43570, 0]
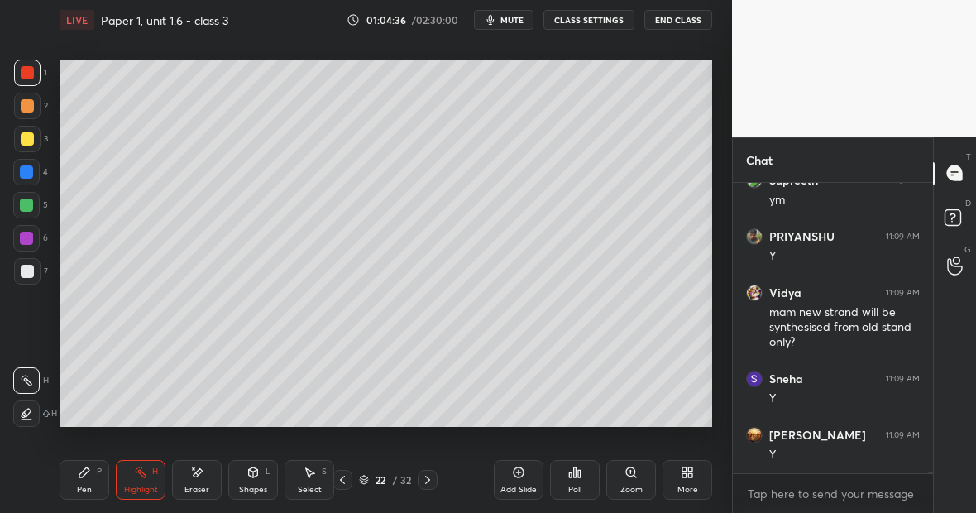
click at [156, 477] on div "Highlight H" at bounding box center [141, 480] width 50 height 40
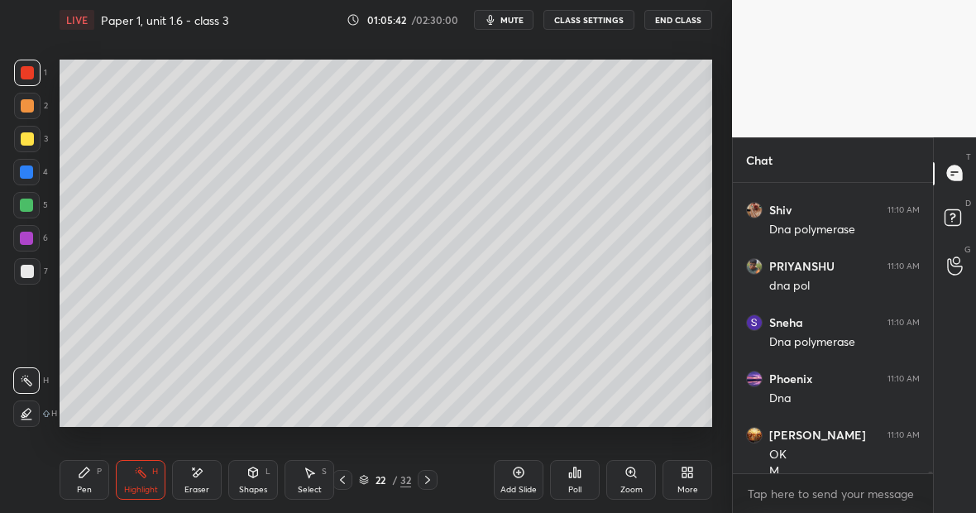
scroll to position [44508, 0]
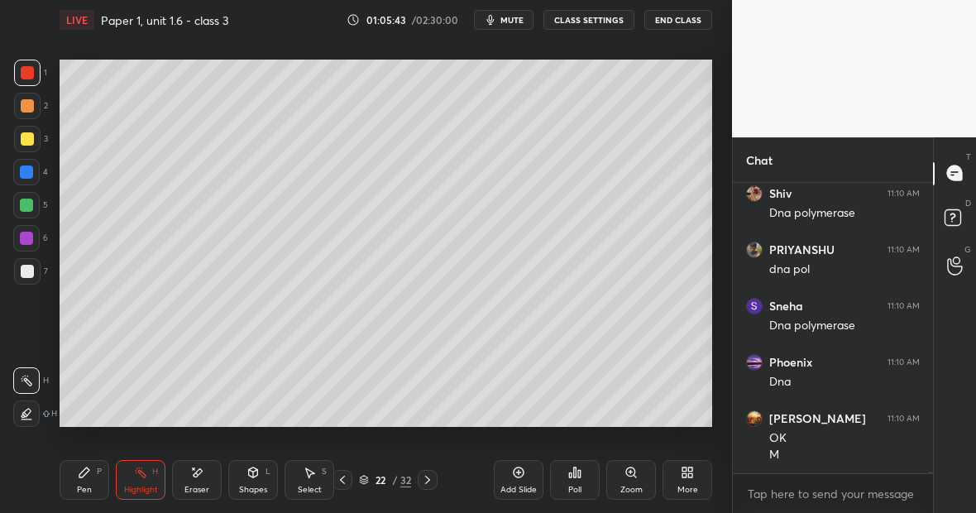
click at [84, 488] on div "Pen" at bounding box center [84, 490] width 15 height 8
click at [28, 274] on div at bounding box center [27, 271] width 13 height 13
click at [508, 475] on div "Add Slide" at bounding box center [519, 480] width 50 height 40
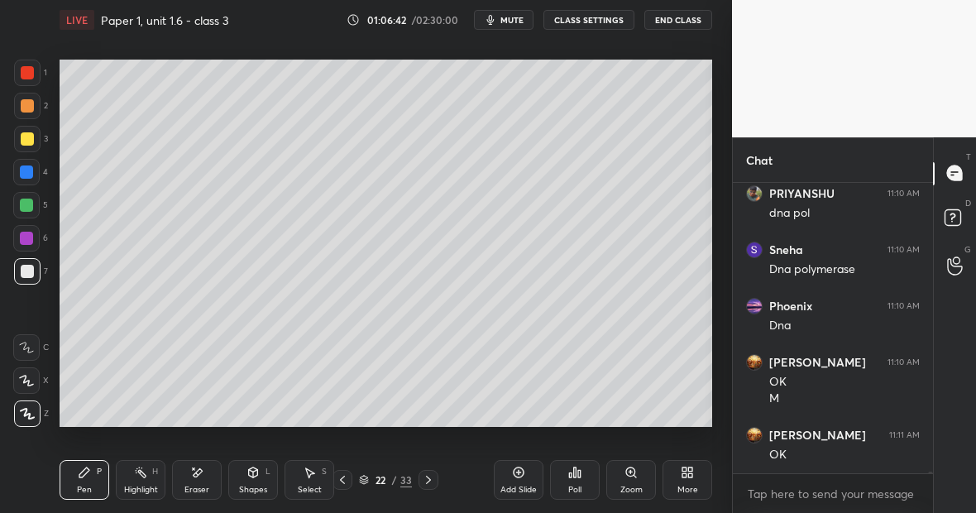
scroll to position [44620, 0]
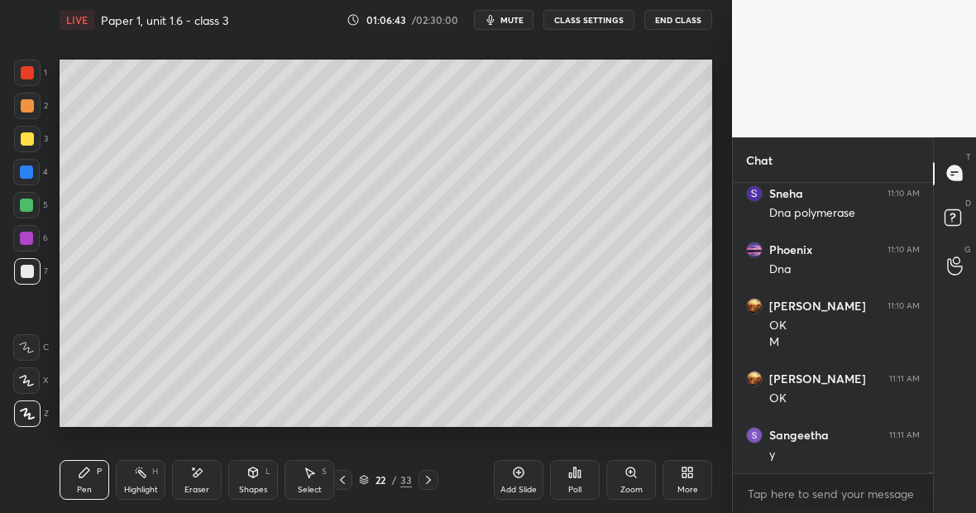
click at [152, 476] on div "Highlight H" at bounding box center [141, 480] width 50 height 40
click at [151, 479] on div "Highlight H" at bounding box center [141, 480] width 50 height 40
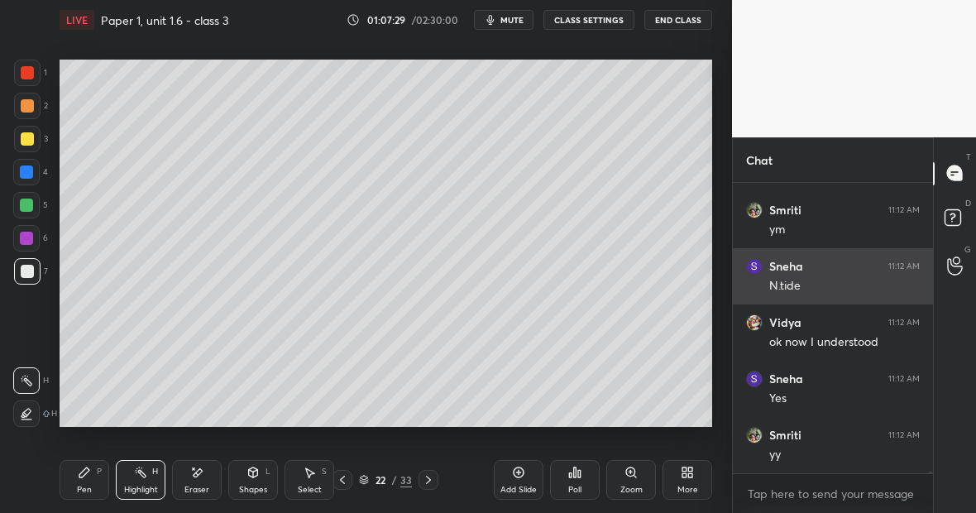
scroll to position [45014, 0]
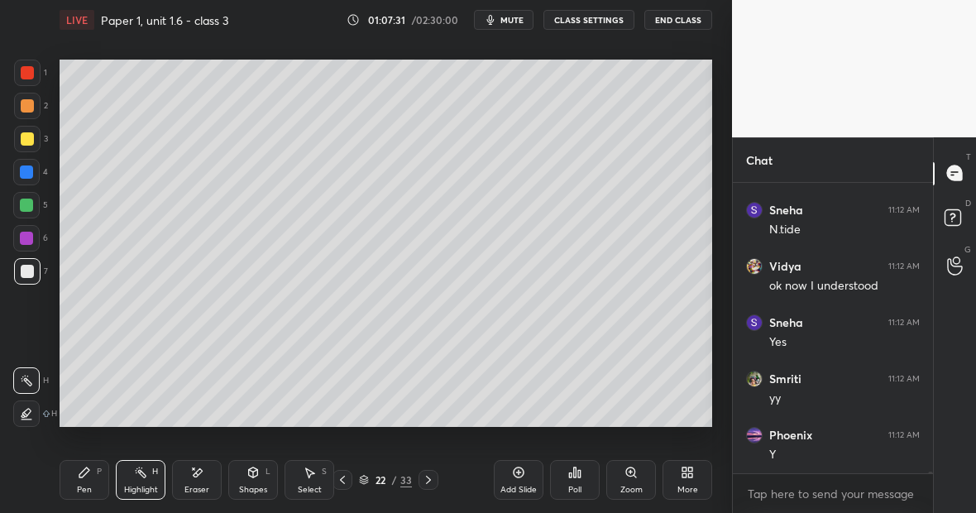
click at [32, 73] on div at bounding box center [27, 72] width 13 height 13
click at [208, 477] on div "Eraser" at bounding box center [197, 480] width 50 height 40
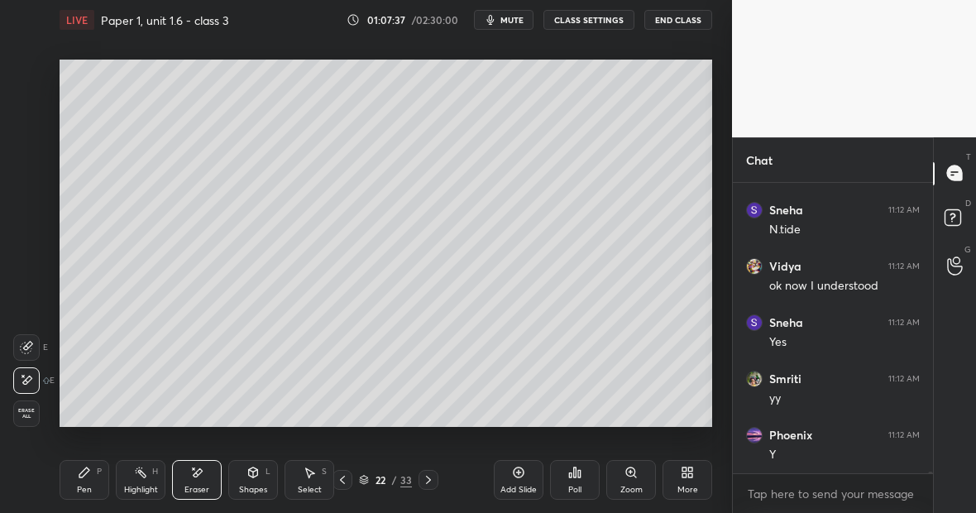
click at [90, 486] on div "Pen" at bounding box center [84, 490] width 15 height 8
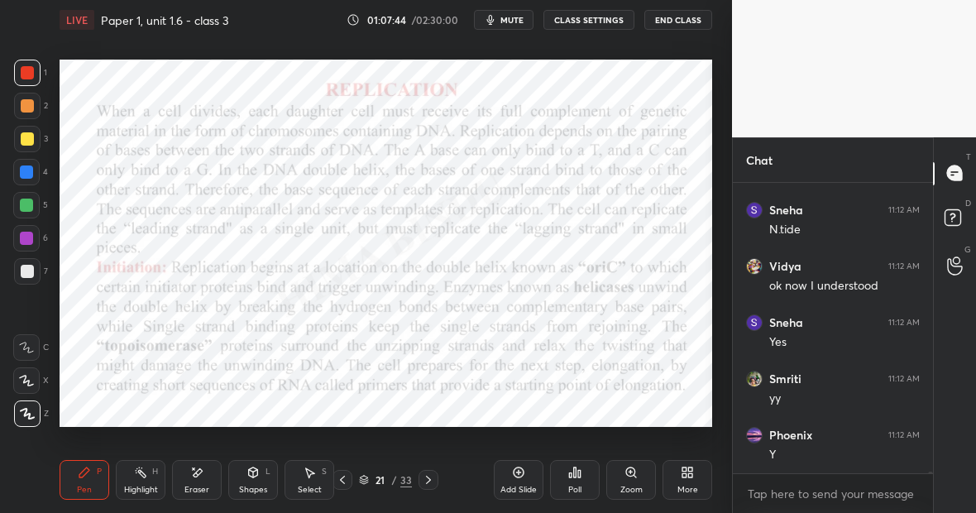
click at [519, 474] on icon at bounding box center [518, 472] width 13 height 13
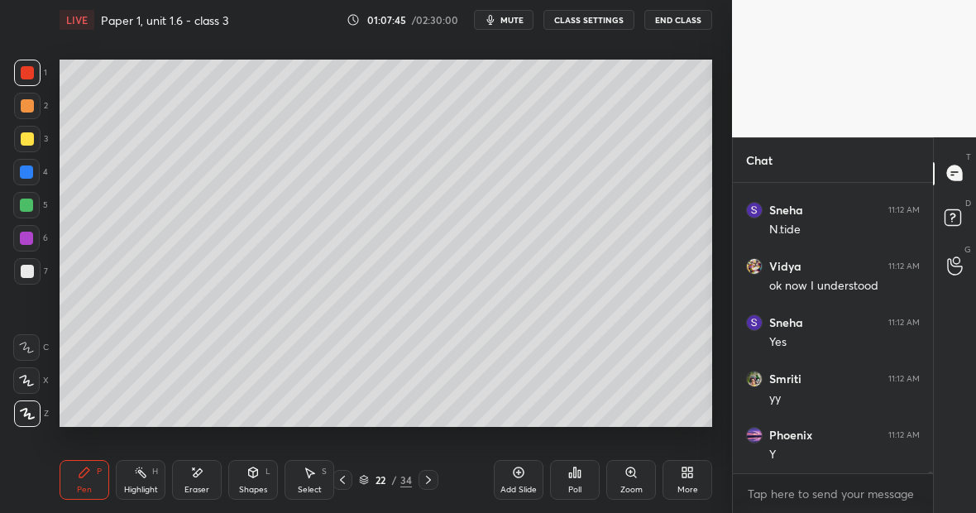
click at [31, 140] on div at bounding box center [27, 138] width 13 height 13
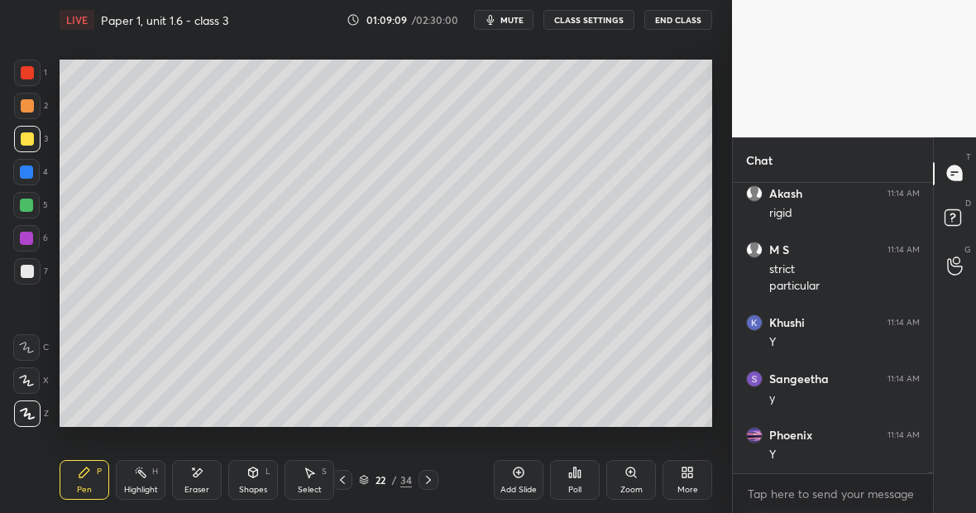
scroll to position [46452, 0]
click at [205, 482] on div "Eraser" at bounding box center [197, 480] width 50 height 40
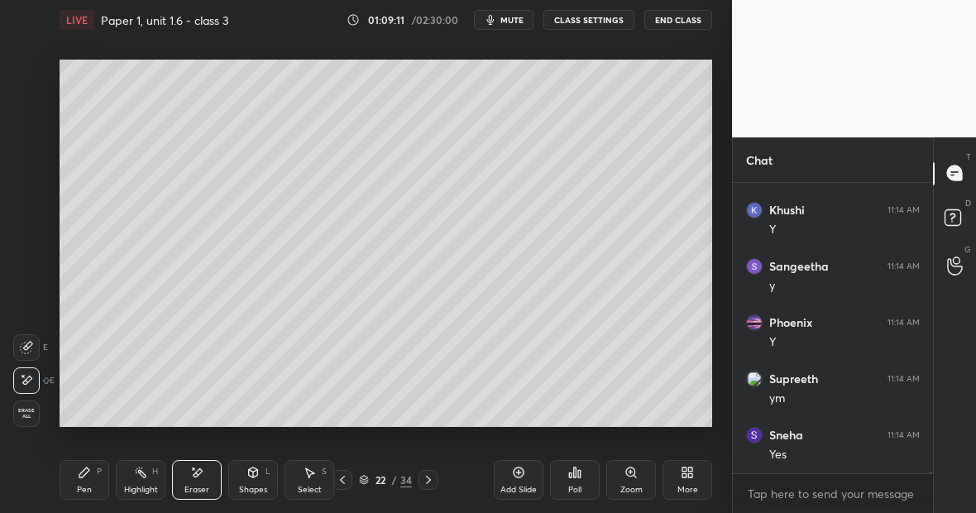
scroll to position [46564, 0]
click at [148, 481] on div "Highlight H" at bounding box center [141, 480] width 50 height 40
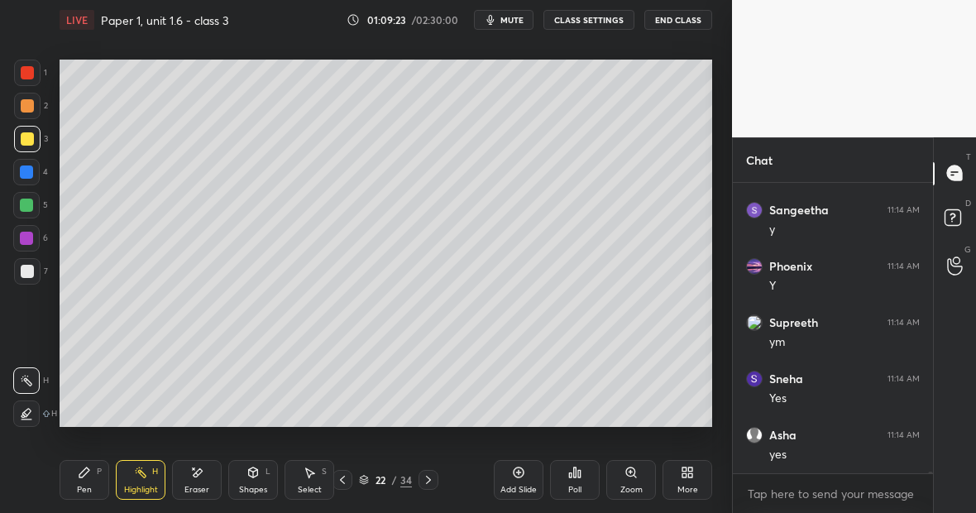
scroll to position [46621, 0]
click at [99, 480] on div "Pen P" at bounding box center [85, 480] width 50 height 40
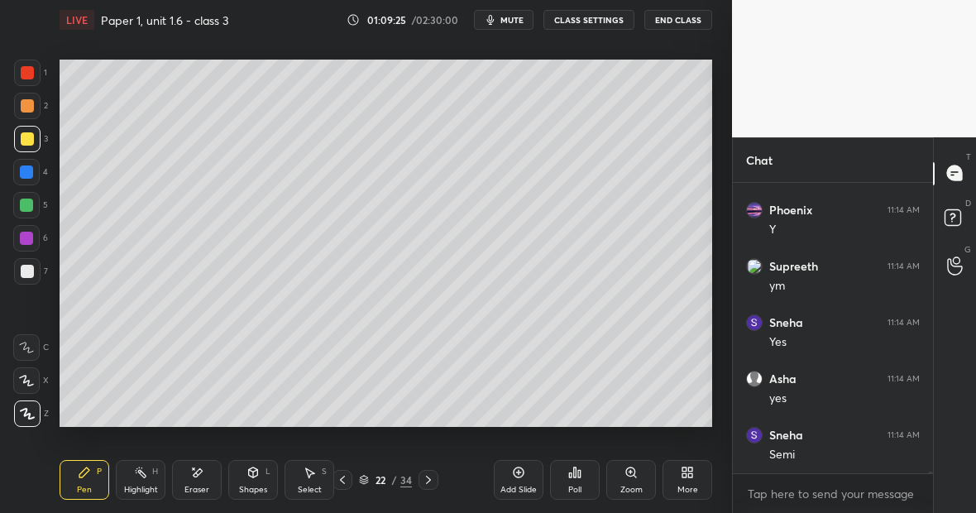
click at [34, 203] on div at bounding box center [26, 205] width 26 height 26
click at [88, 479] on div "Pen P" at bounding box center [85, 480] width 50 height 40
click at [27, 75] on div at bounding box center [27, 72] width 13 height 13
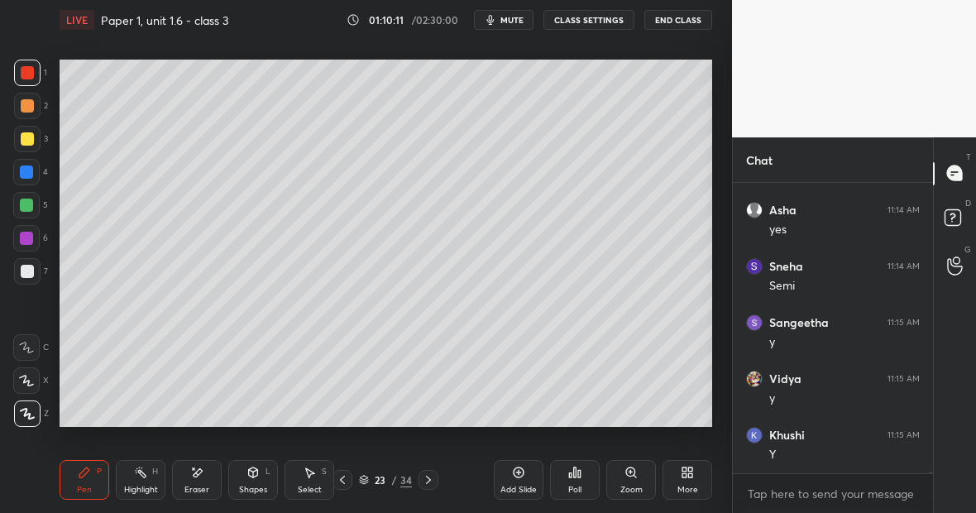
click at [91, 482] on div "Pen P" at bounding box center [85, 480] width 50 height 40
click at [155, 477] on div "Highlight H" at bounding box center [141, 480] width 50 height 40
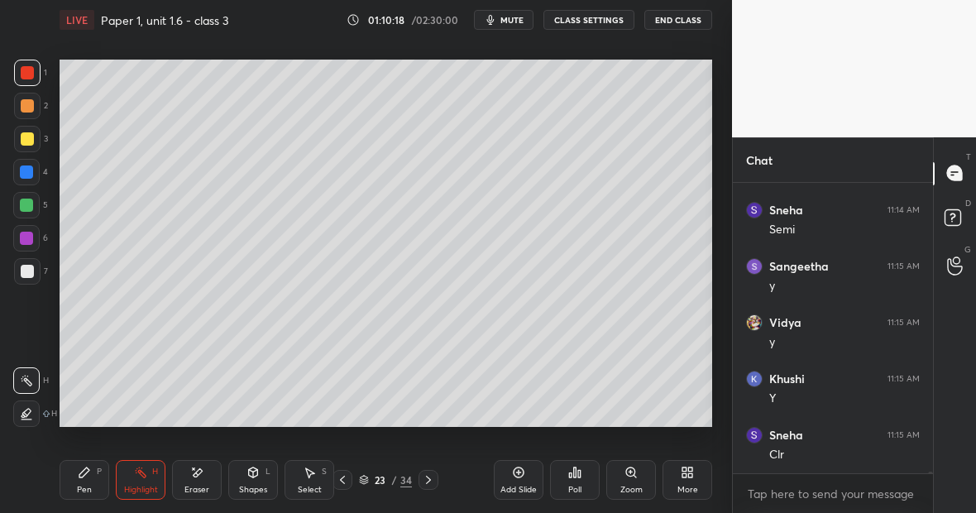
click at [92, 485] on div "Pen P" at bounding box center [85, 480] width 50 height 40
click at [141, 478] on div "Highlight H" at bounding box center [141, 480] width 50 height 40
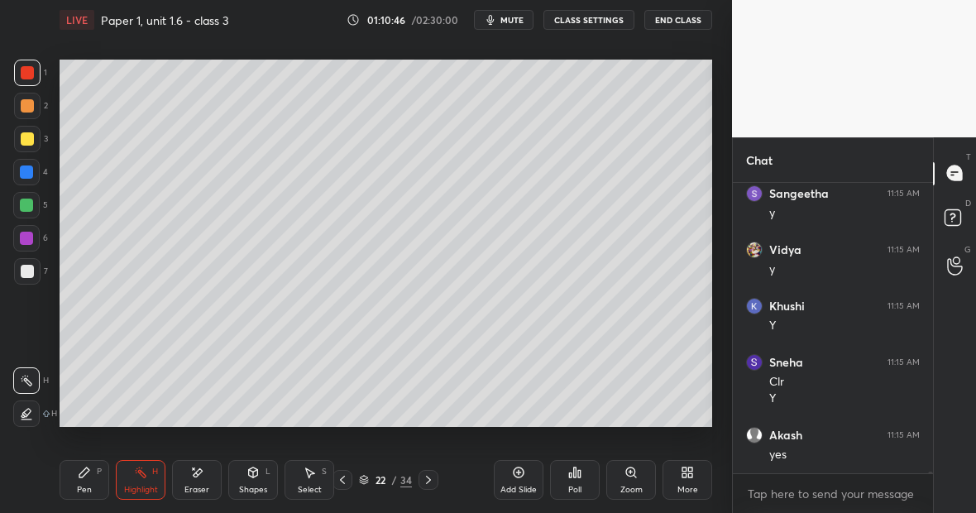
scroll to position [47031, 0]
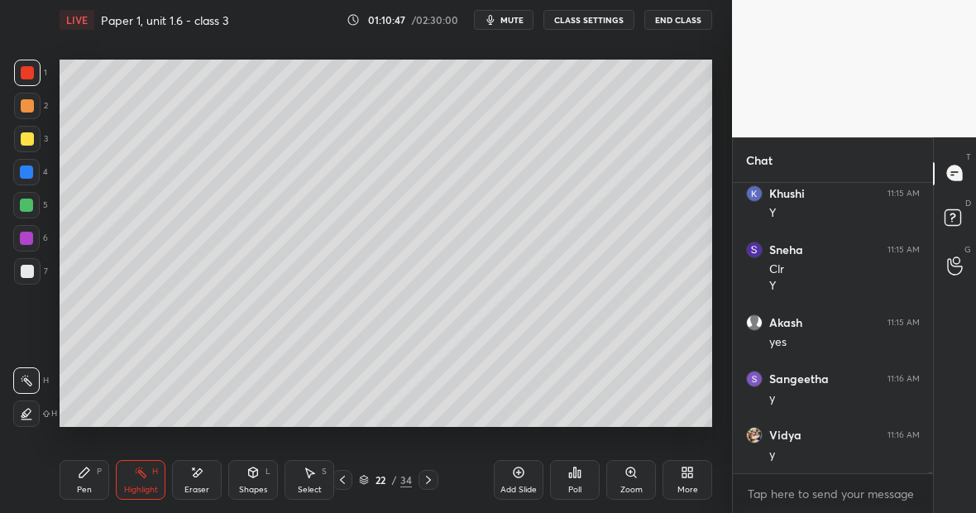
click at [99, 476] on div "Pen P" at bounding box center [85, 480] width 50 height 40
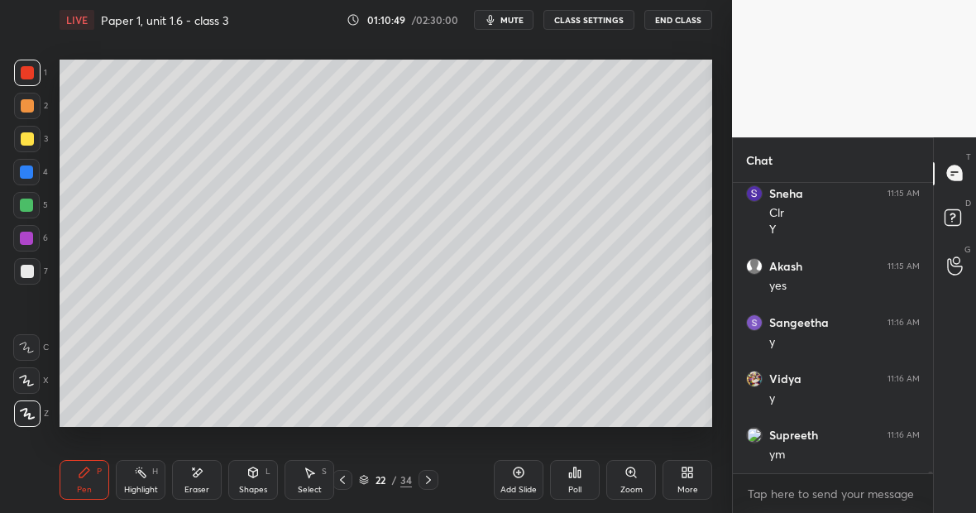
scroll to position [47143, 0]
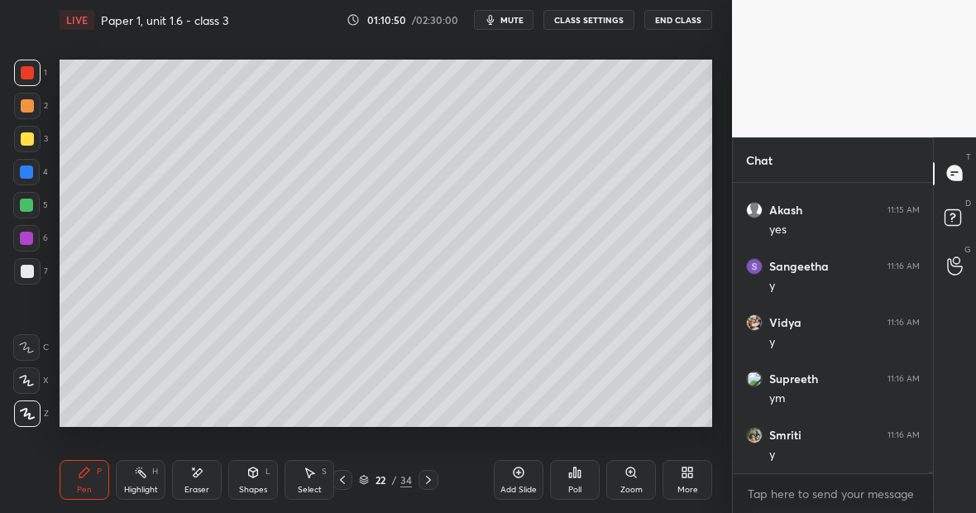
click at [30, 143] on div at bounding box center [27, 138] width 13 height 13
click at [40, 197] on div "5" at bounding box center [30, 205] width 35 height 26
click at [202, 466] on icon at bounding box center [196, 473] width 13 height 14
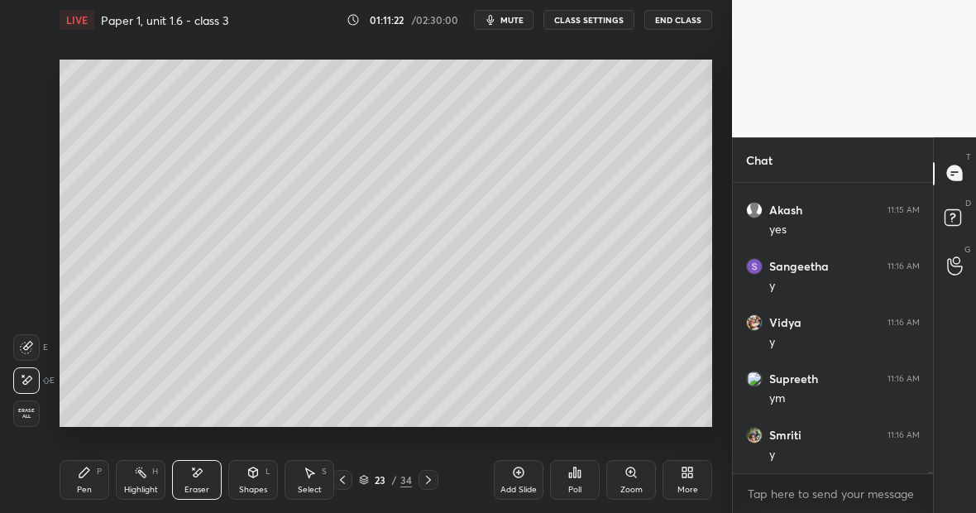
click at [146, 481] on div "Highlight H" at bounding box center [141, 480] width 50 height 40
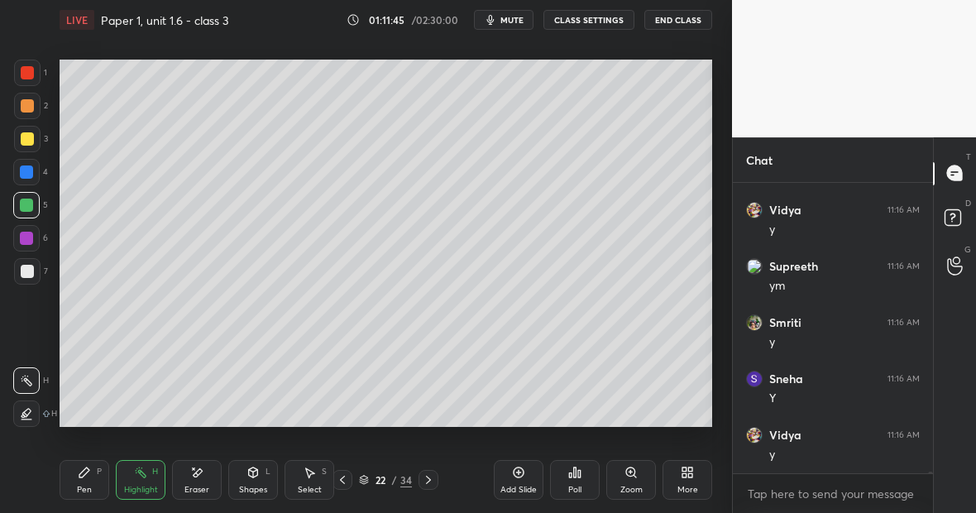
scroll to position [47312, 0]
click at [28, 141] on div at bounding box center [27, 138] width 13 height 13
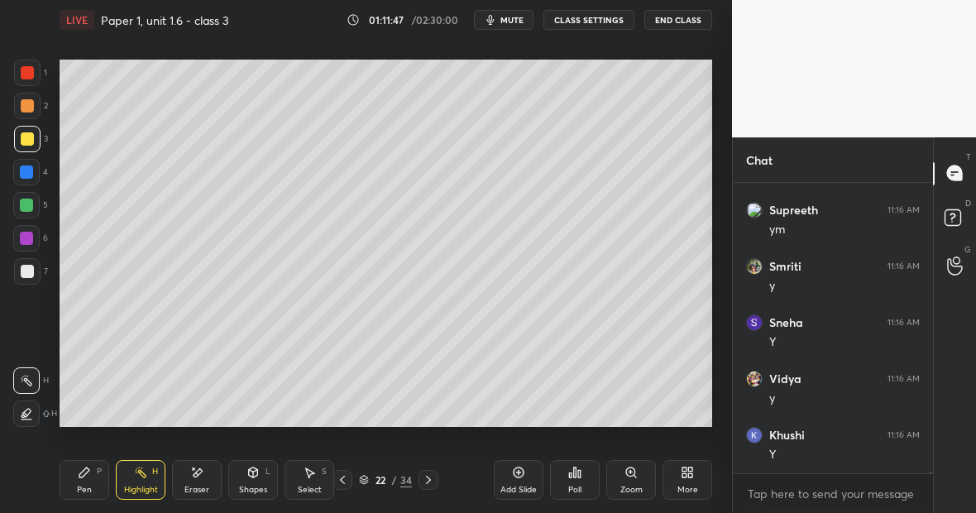
click at [84, 472] on icon at bounding box center [84, 472] width 13 height 13
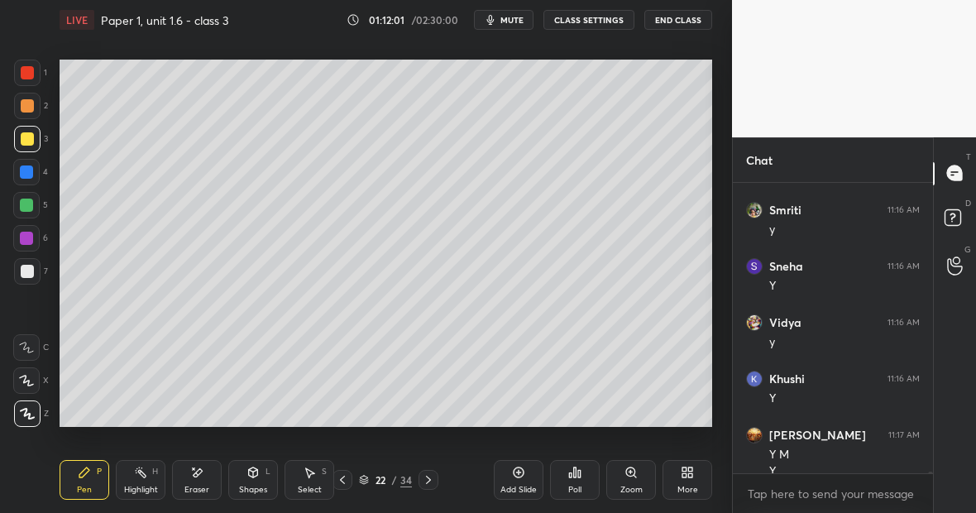
scroll to position [47385, 0]
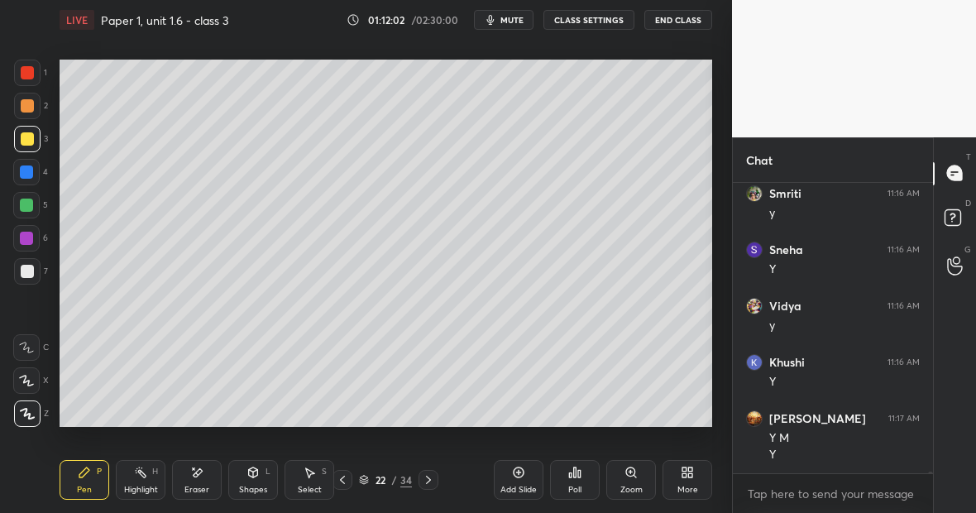
click at [206, 472] on div "Eraser" at bounding box center [197, 480] width 50 height 40
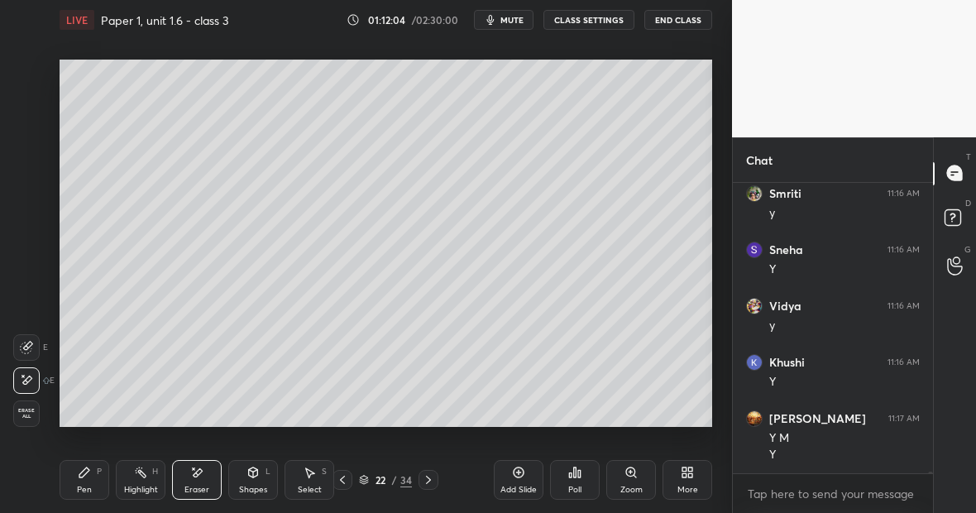
click at [91, 484] on div "Pen P" at bounding box center [85, 480] width 50 height 40
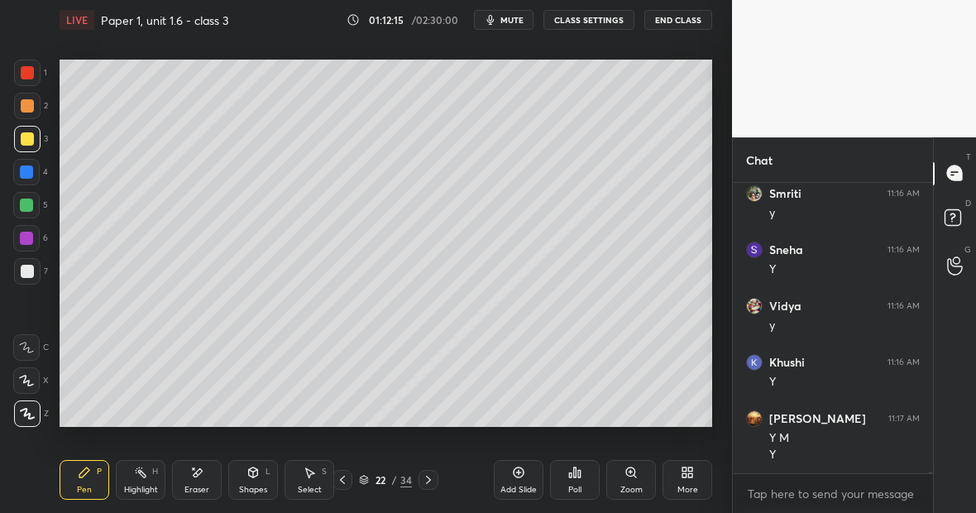
click at [199, 477] on icon at bounding box center [196, 473] width 13 height 14
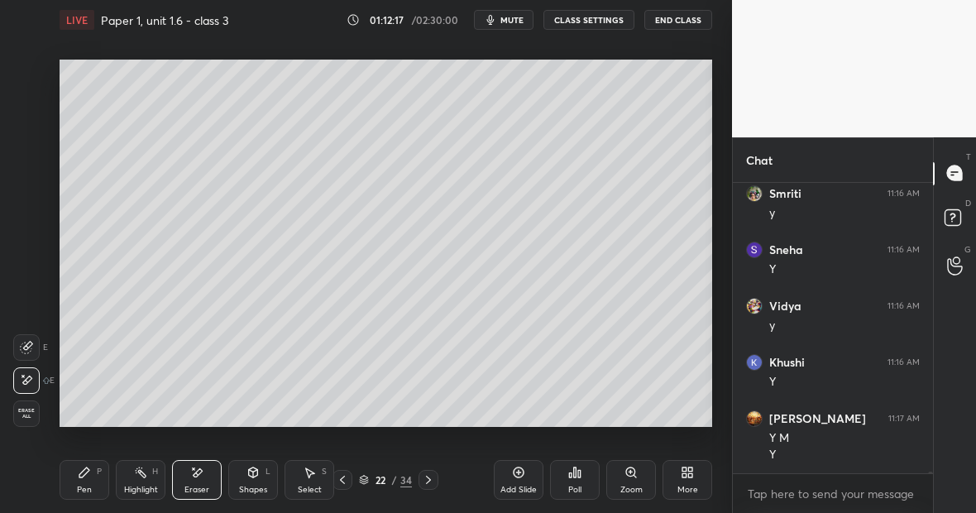
click at [89, 477] on div "Pen P" at bounding box center [85, 480] width 50 height 40
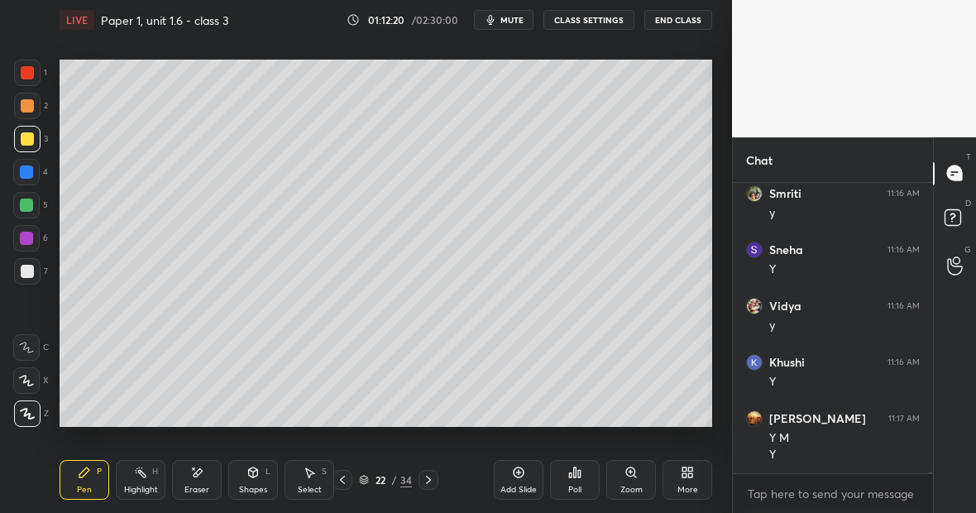
click at [198, 477] on icon at bounding box center [196, 473] width 13 height 14
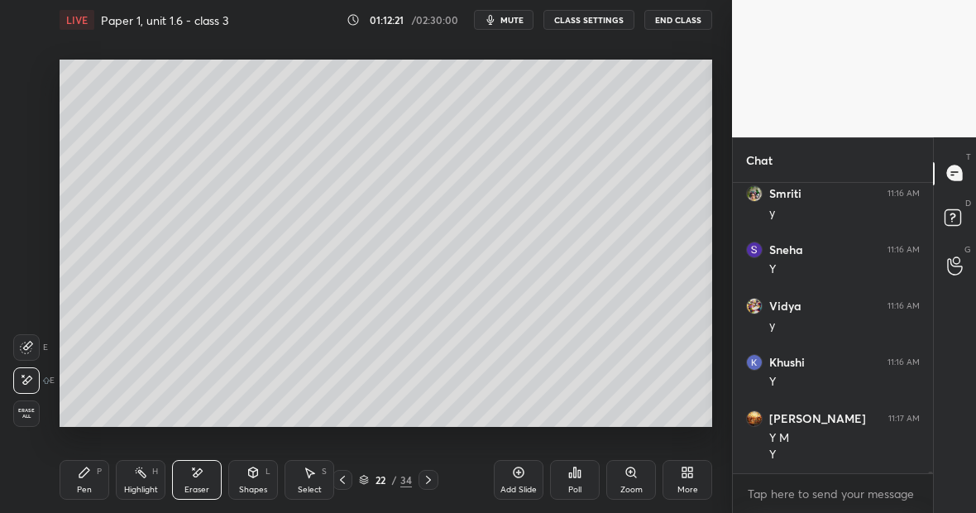
click at [93, 477] on div "Pen P" at bounding box center [85, 480] width 50 height 40
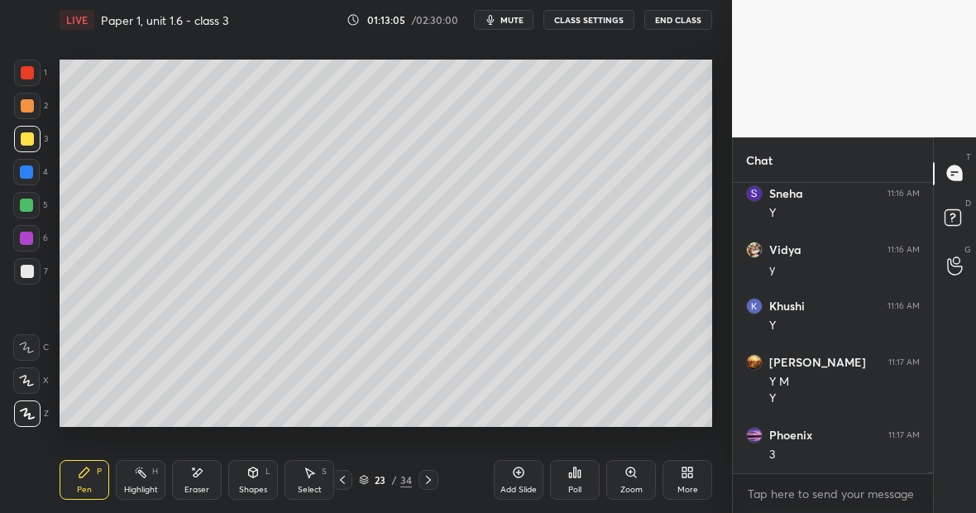
scroll to position [47497, 0]
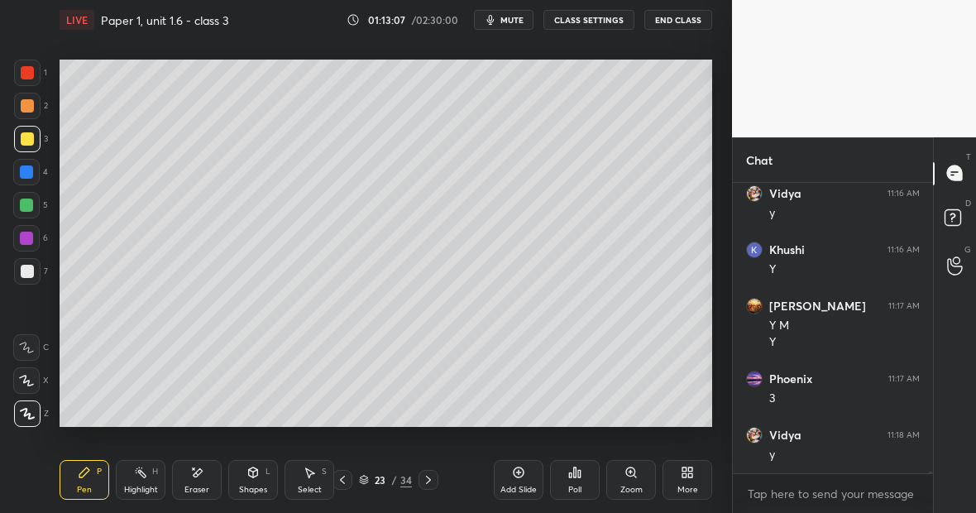
click at [34, 79] on div at bounding box center [27, 73] width 26 height 26
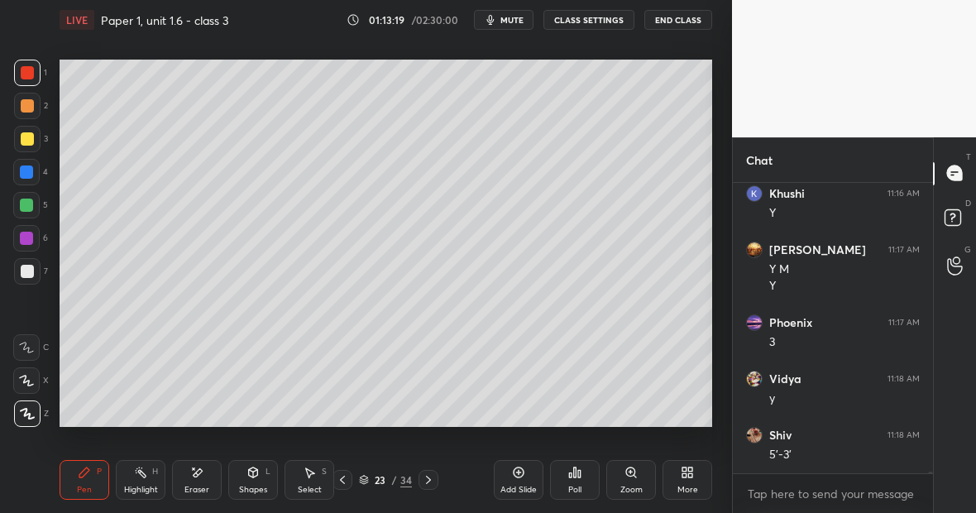
click at [194, 475] on icon at bounding box center [196, 473] width 13 height 14
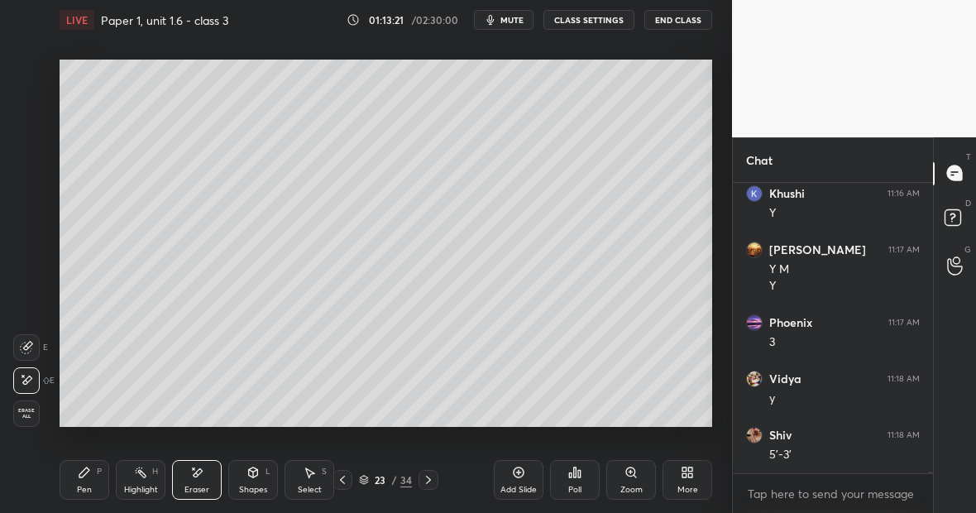
click at [74, 477] on div "Pen P" at bounding box center [85, 480] width 50 height 40
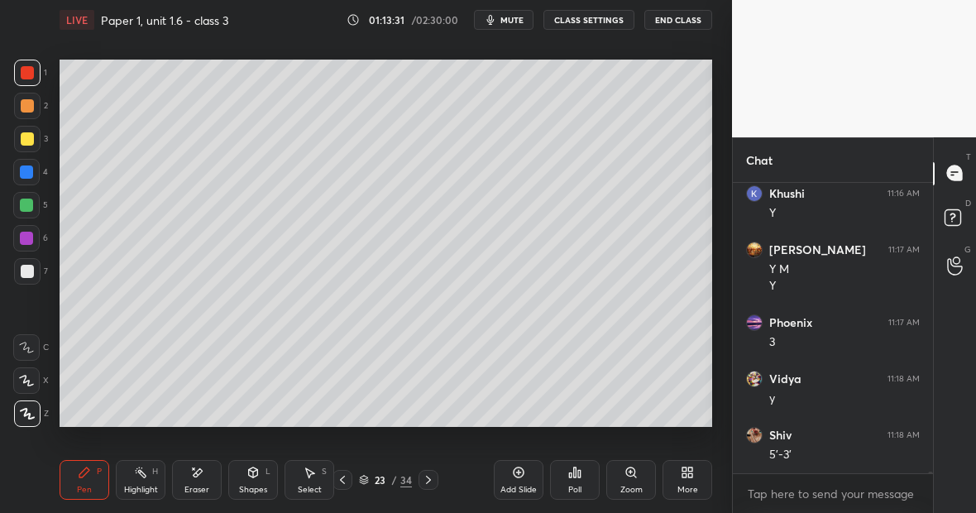
scroll to position [47610, 0]
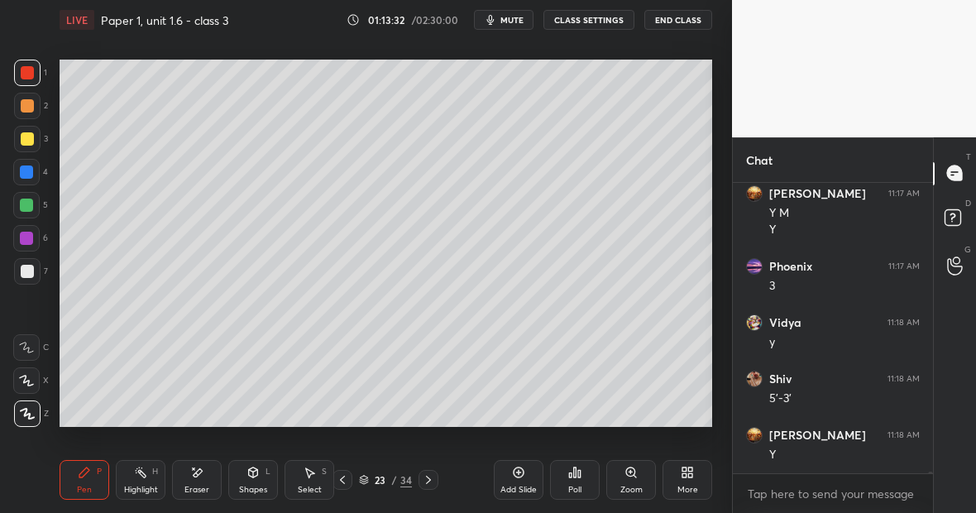
click at [141, 480] on div "Highlight H" at bounding box center [141, 480] width 50 height 40
click at [85, 482] on div "Pen P" at bounding box center [85, 480] width 50 height 40
click at [147, 475] on div "Highlight H" at bounding box center [141, 480] width 50 height 40
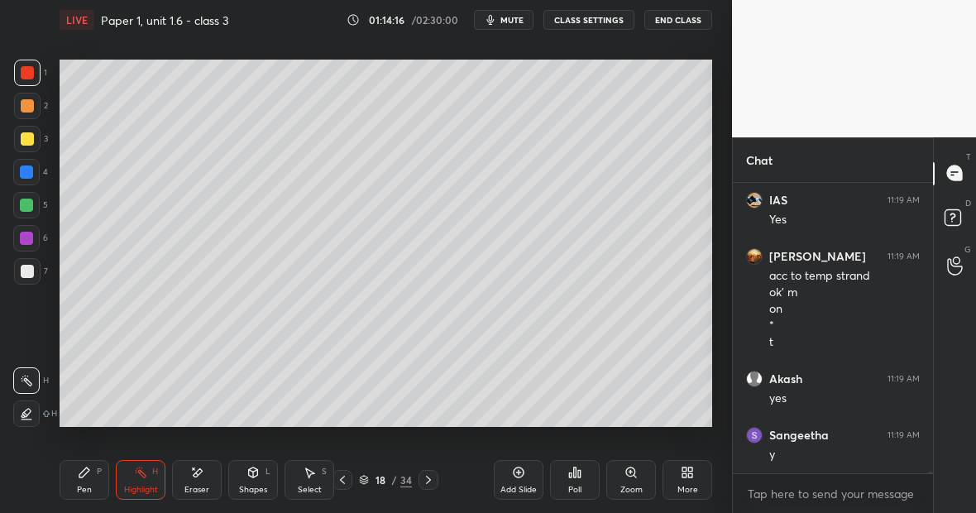
scroll to position [48239, 0]
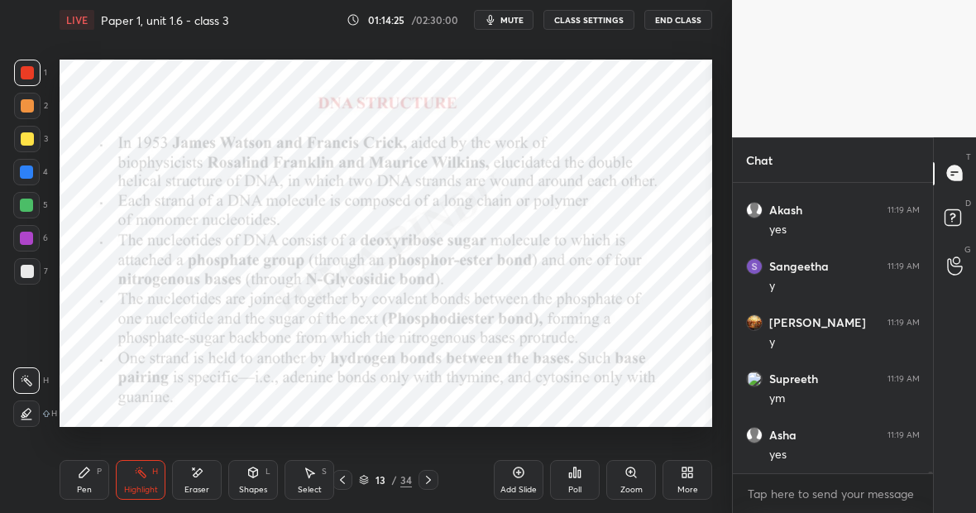
click at [524, 473] on icon at bounding box center [519, 472] width 11 height 11
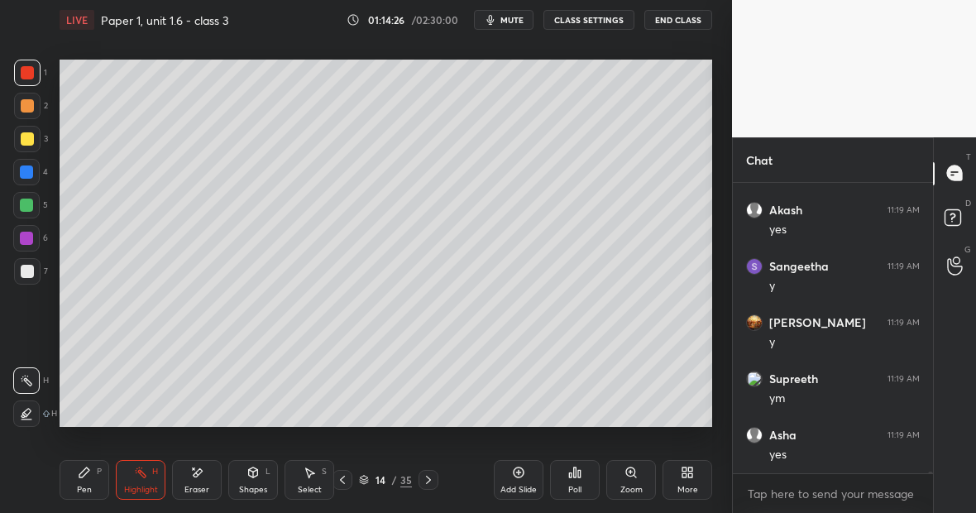
click at [26, 143] on div at bounding box center [27, 138] width 13 height 13
click at [32, 142] on div at bounding box center [27, 138] width 13 height 13
click at [91, 473] on div "Pen P" at bounding box center [85, 480] width 50 height 40
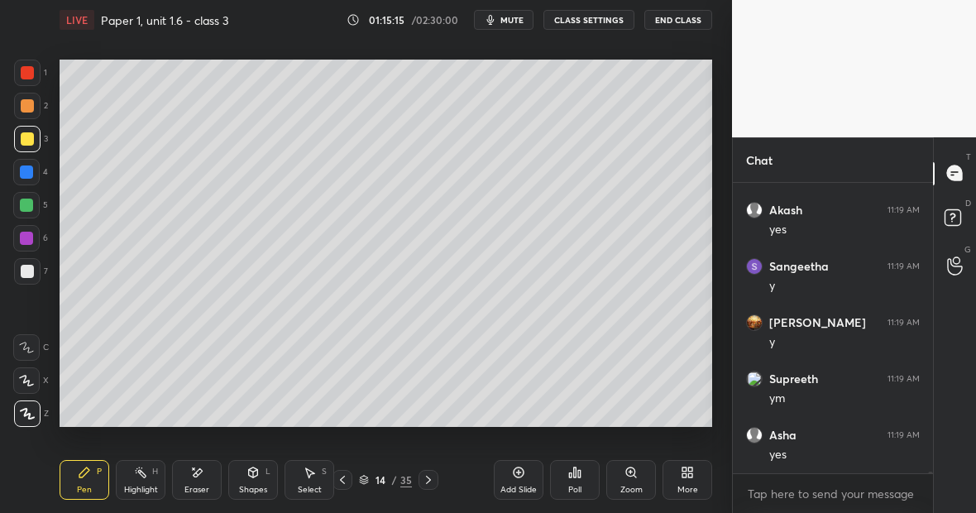
click at [198, 477] on icon at bounding box center [196, 473] width 13 height 14
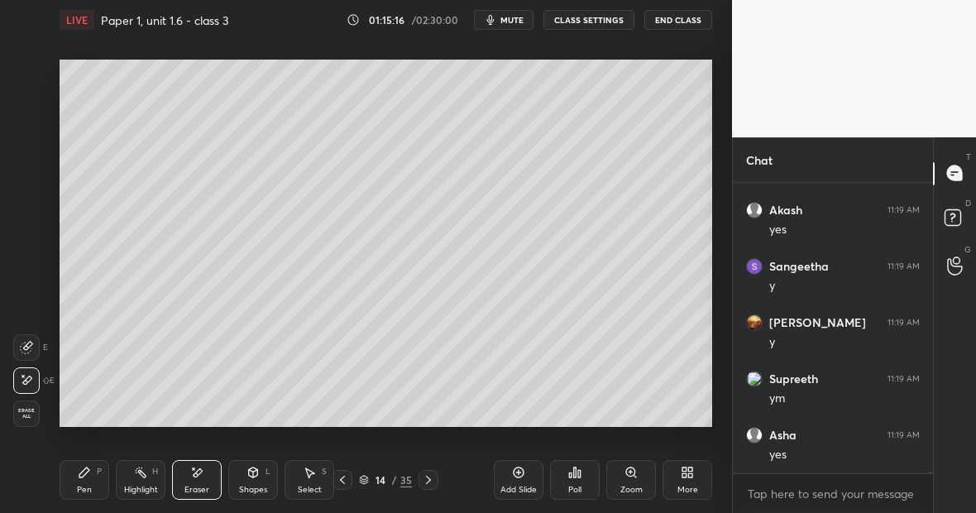
click at [94, 475] on div "Pen P" at bounding box center [85, 480] width 50 height 40
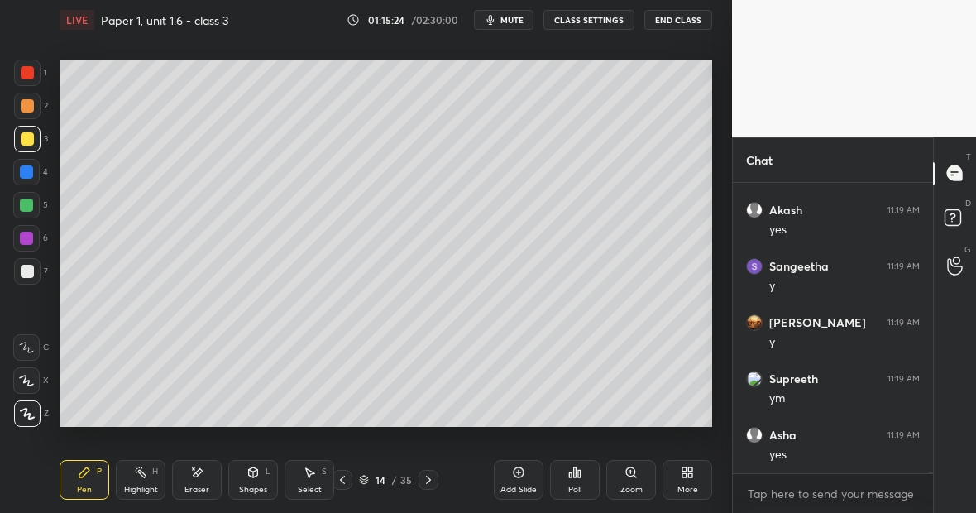
click at [108, 480] on div "Pen P" at bounding box center [85, 480] width 50 height 40
click at [205, 481] on div "Eraser" at bounding box center [197, 480] width 50 height 40
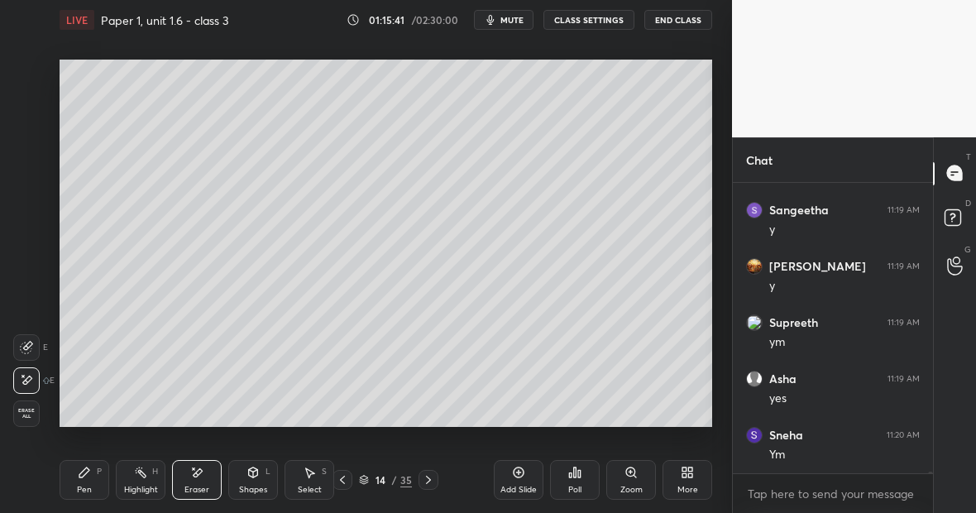
scroll to position [48351, 0]
click at [82, 475] on div "Pen P" at bounding box center [85, 480] width 50 height 40
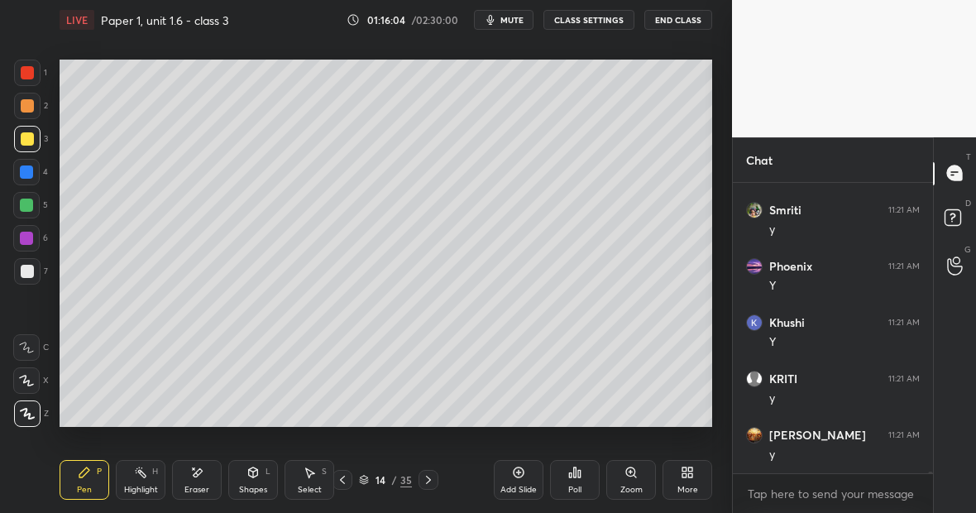
scroll to position [49380, 0]
click at [31, 275] on div at bounding box center [27, 271] width 13 height 13
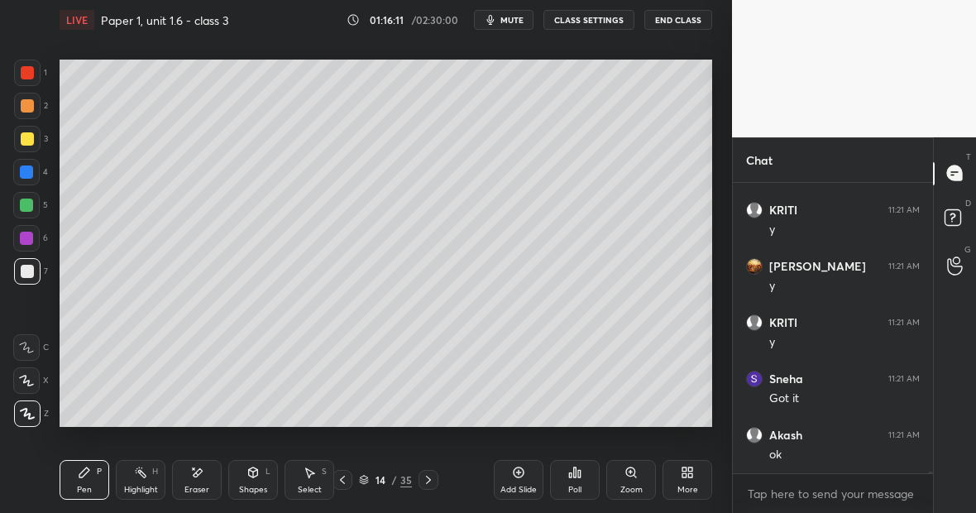
scroll to position [49549, 0]
click at [198, 483] on div "Eraser" at bounding box center [197, 480] width 50 height 40
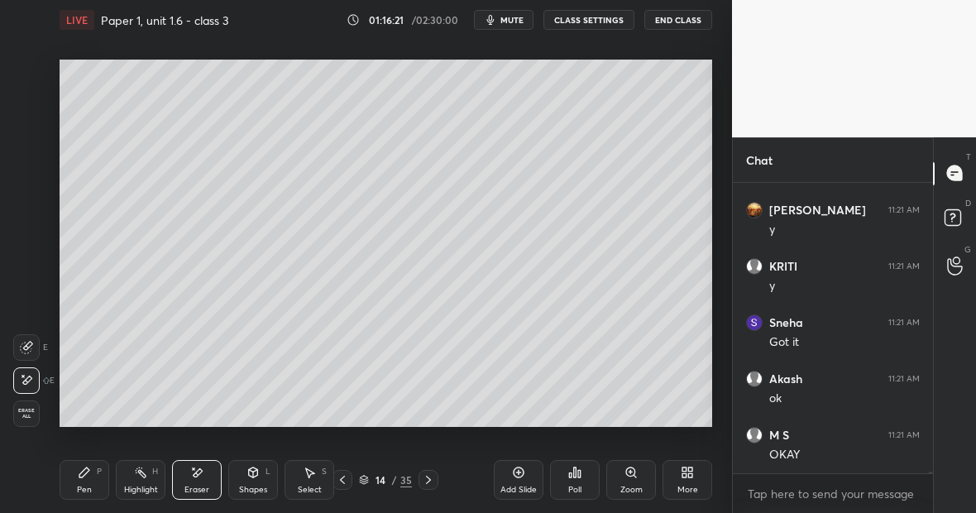
scroll to position [49605, 0]
click at [88, 488] on div "Pen" at bounding box center [84, 490] width 15 height 8
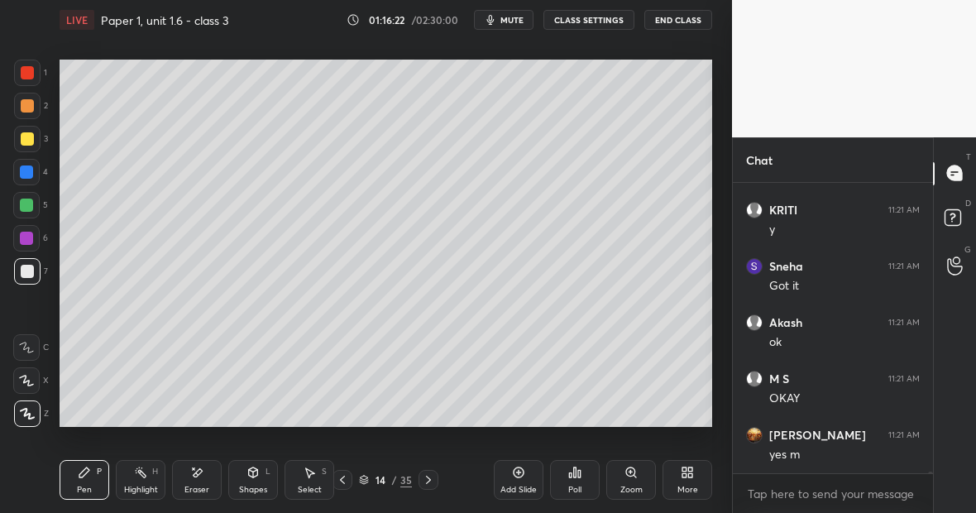
scroll to position [49662, 0]
click at [194, 470] on icon at bounding box center [196, 473] width 13 height 14
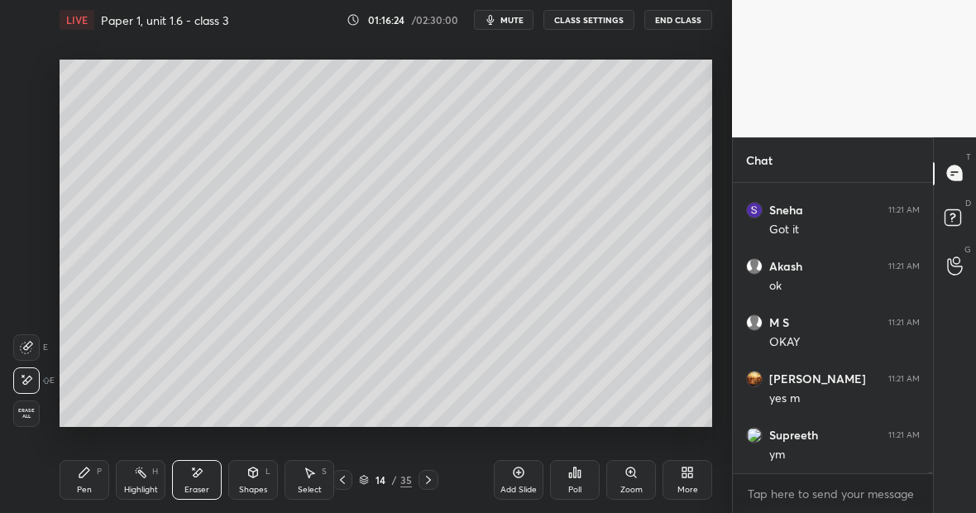
click at [84, 483] on div "Pen P" at bounding box center [85, 480] width 50 height 40
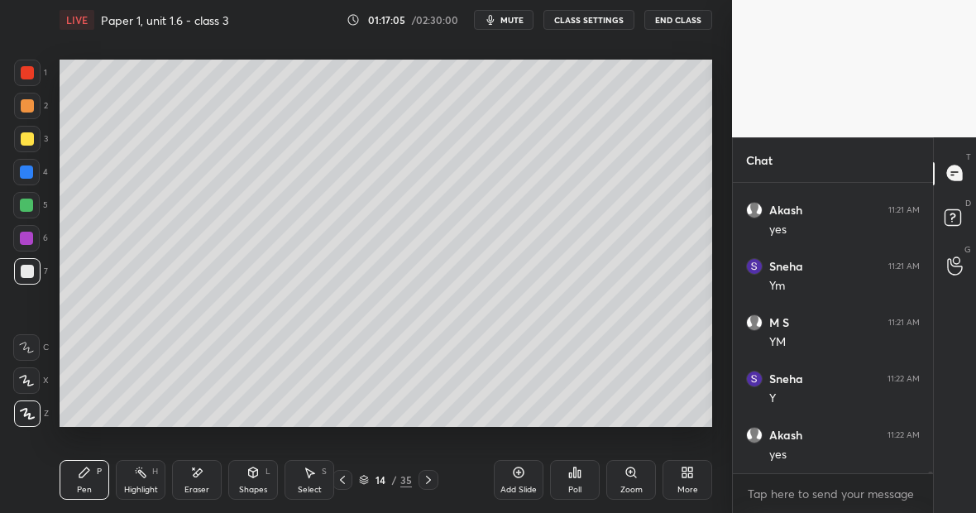
scroll to position [50055, 0]
click at [31, 76] on div at bounding box center [27, 72] width 13 height 13
click at [29, 139] on div at bounding box center [27, 138] width 13 height 13
click at [152, 476] on div "H" at bounding box center [155, 471] width 6 height 8
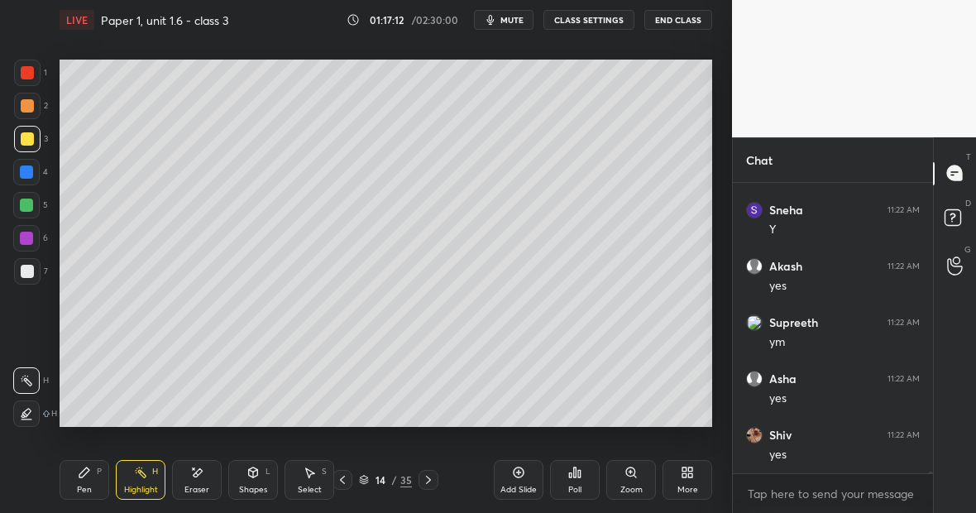
click at [88, 472] on div "Pen P" at bounding box center [85, 480] width 50 height 40
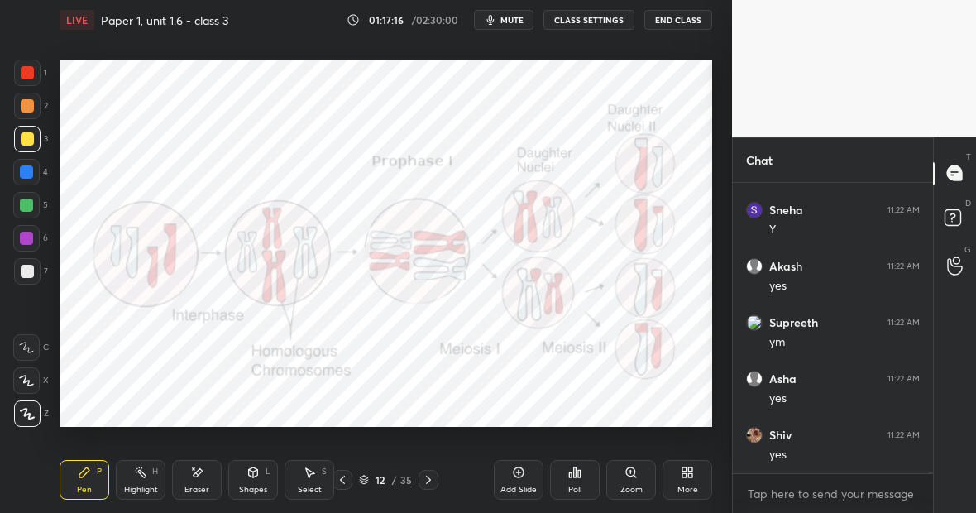
click at [526, 476] on div "Add Slide" at bounding box center [519, 480] width 50 height 40
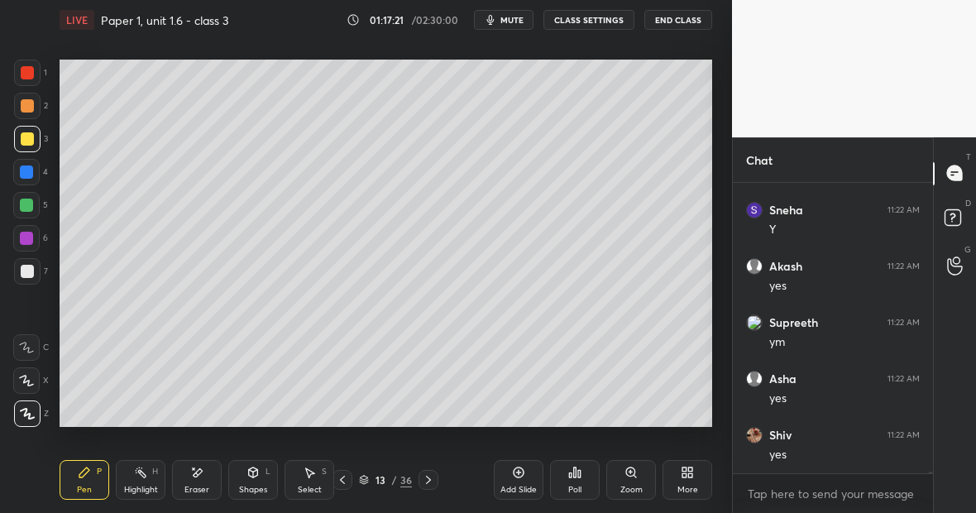
scroll to position [50224, 0]
click at [32, 210] on div at bounding box center [26, 205] width 26 height 26
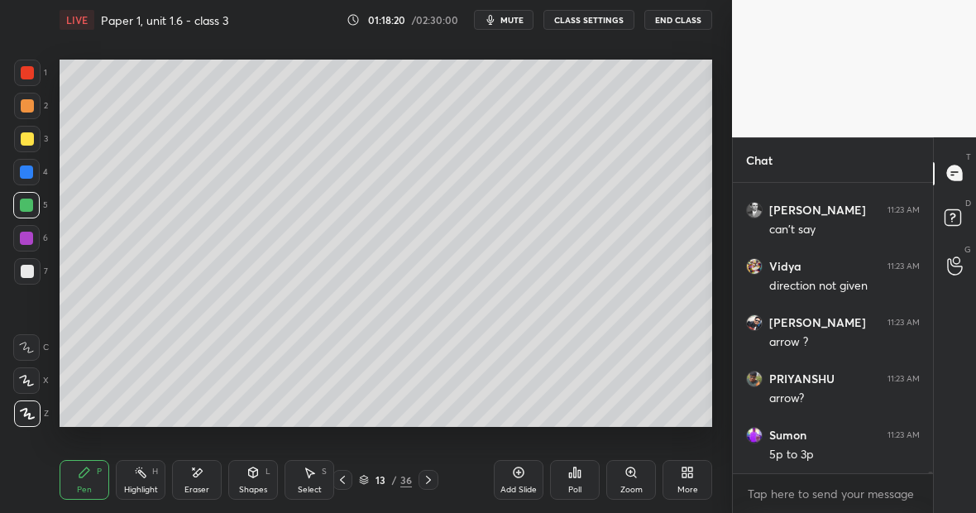
scroll to position [51366, 0]
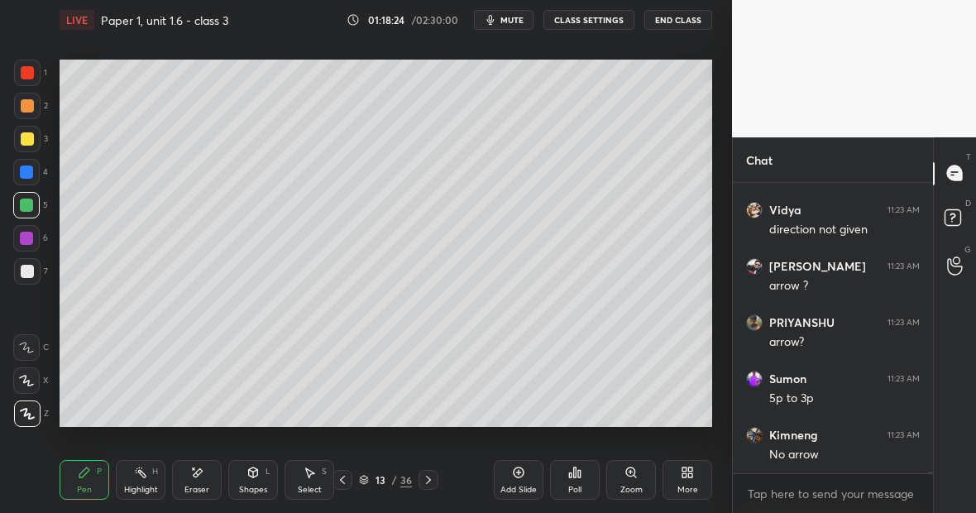
click at [144, 477] on div "Highlight H" at bounding box center [141, 480] width 50 height 40
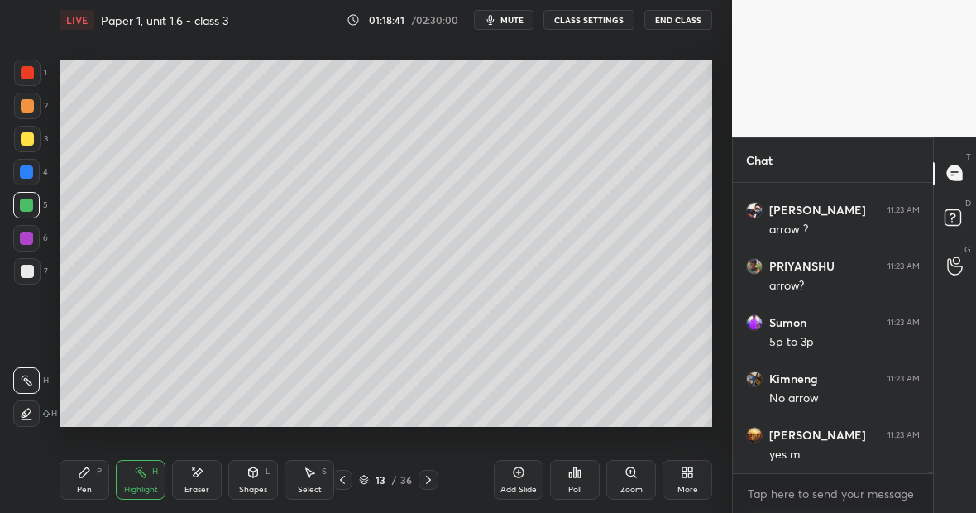
click at [98, 477] on div "Pen P" at bounding box center [85, 480] width 50 height 40
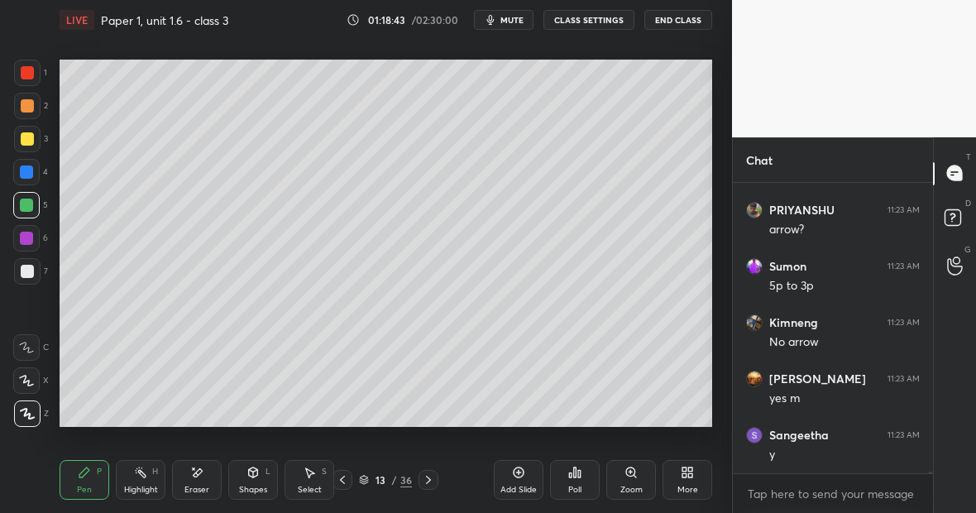
click at [34, 272] on div at bounding box center [27, 271] width 26 height 26
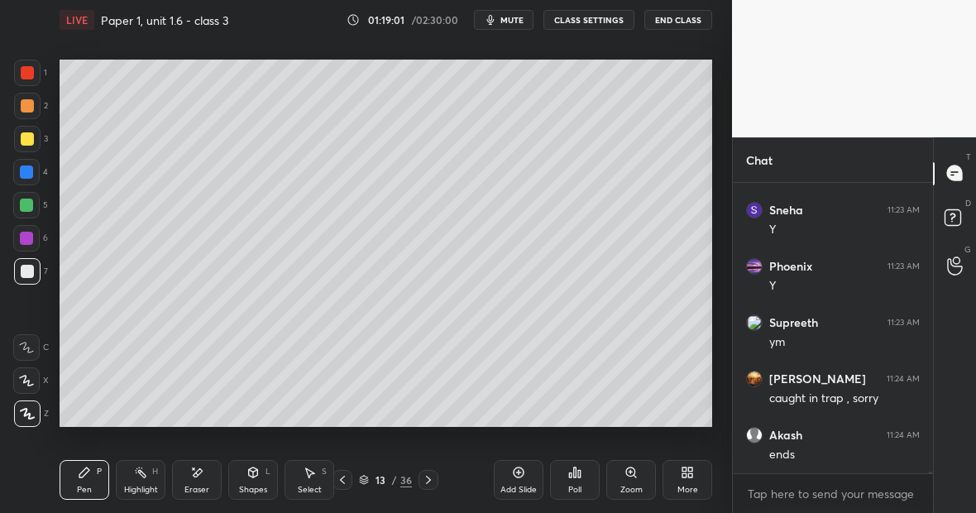
scroll to position [51872, 0]
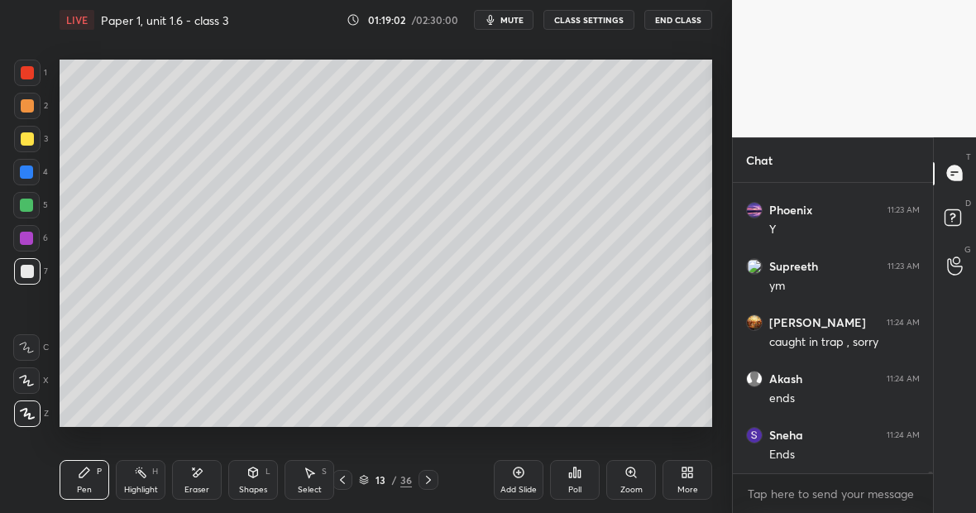
click at [203, 479] on div "Eraser" at bounding box center [197, 480] width 50 height 40
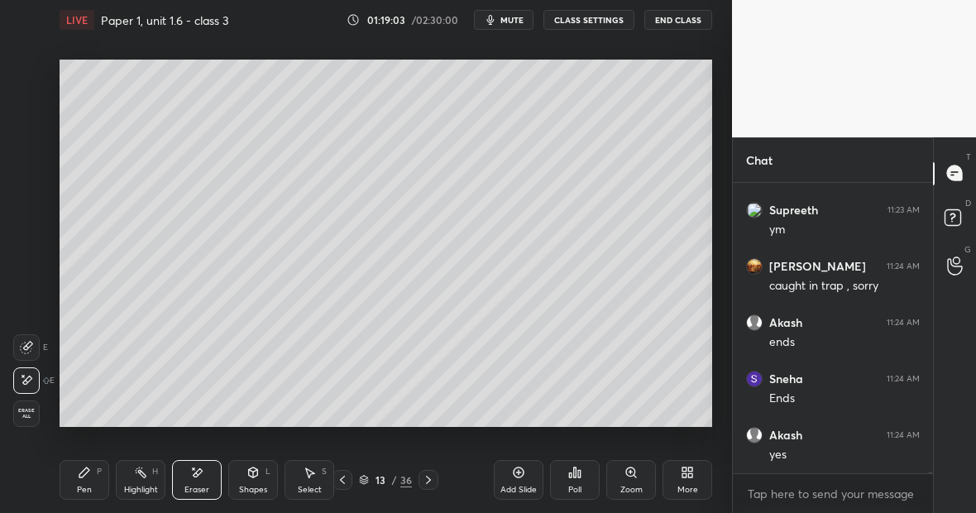
scroll to position [51985, 0]
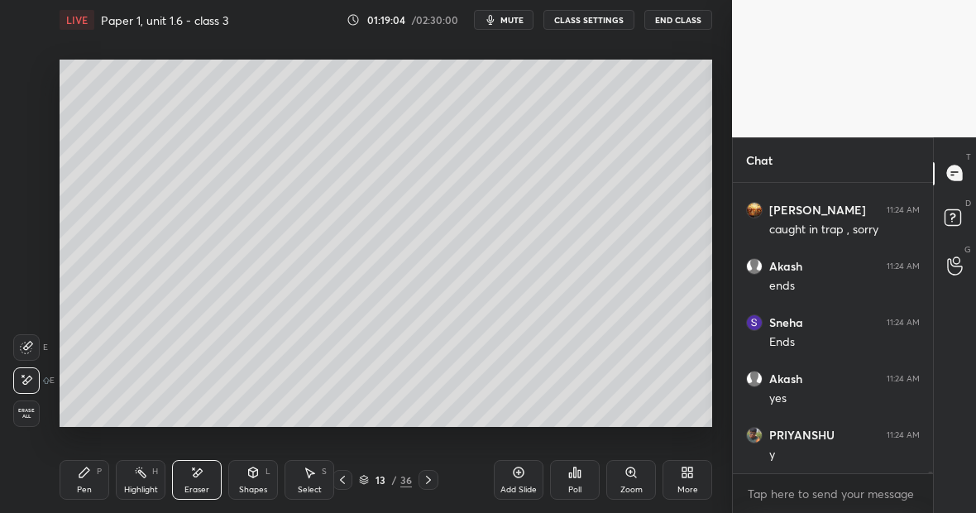
click at [93, 480] on div "Pen P" at bounding box center [85, 480] width 50 height 40
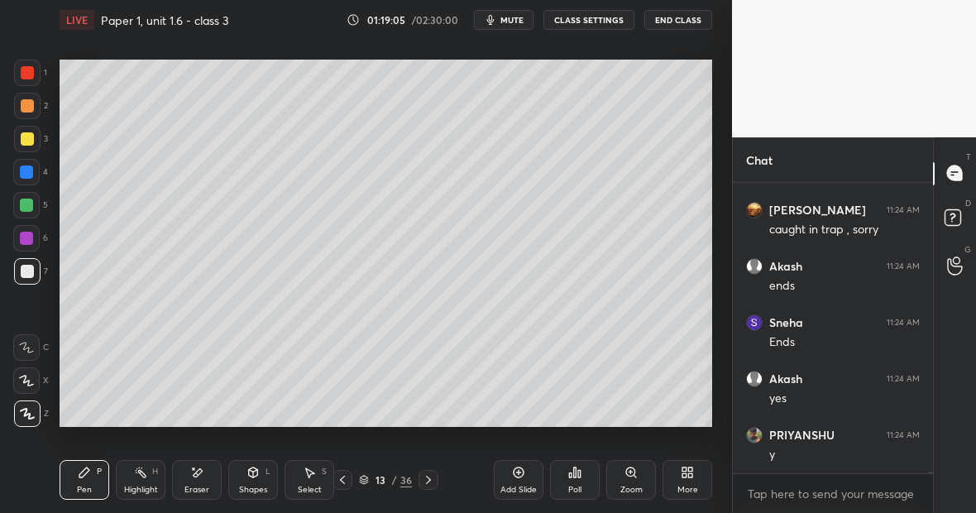
scroll to position [52041, 0]
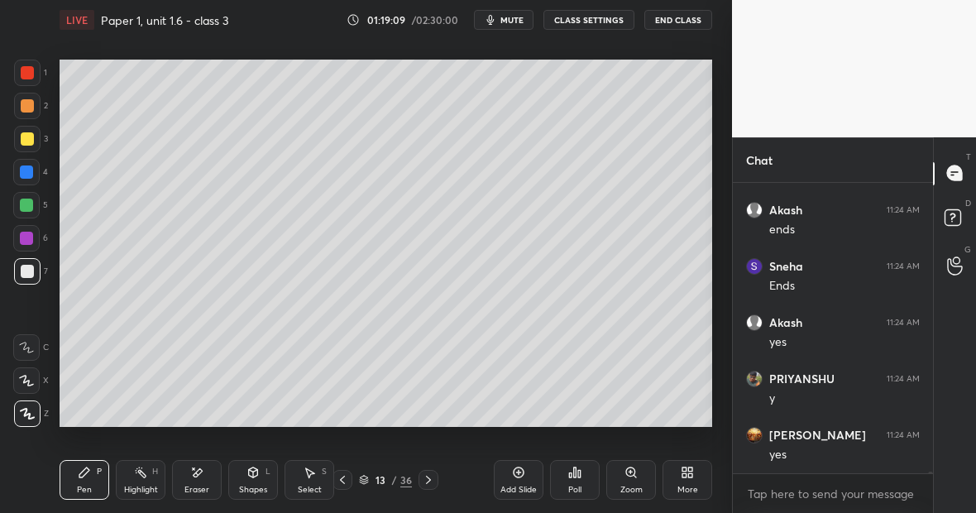
click at [33, 74] on div at bounding box center [27, 72] width 13 height 13
click at [191, 487] on div "Eraser" at bounding box center [196, 490] width 25 height 8
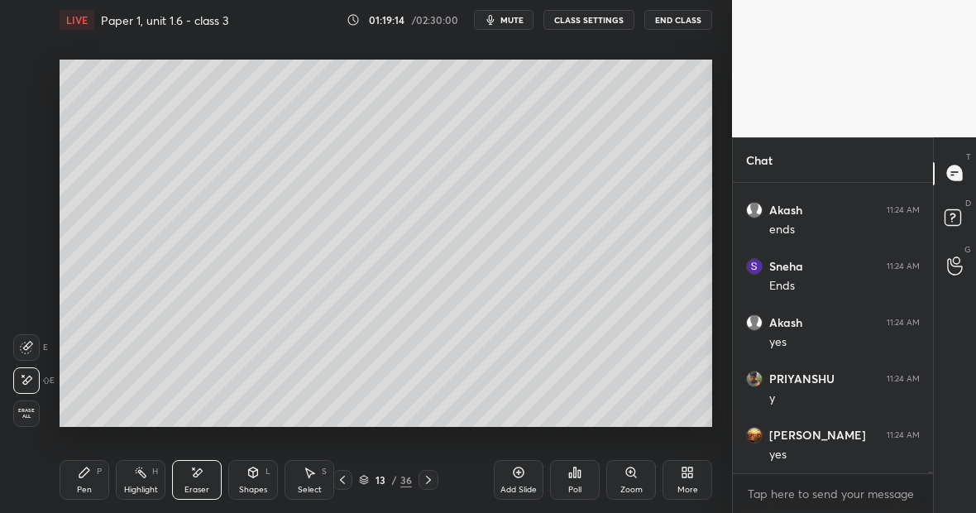
click at [93, 486] on div "Pen P" at bounding box center [85, 480] width 50 height 40
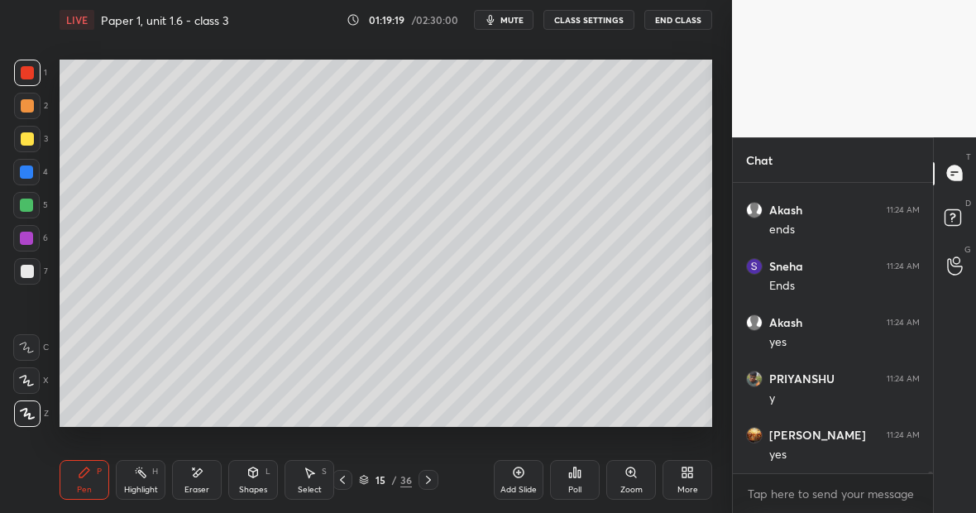
click at [147, 482] on div "Highlight H" at bounding box center [141, 480] width 50 height 40
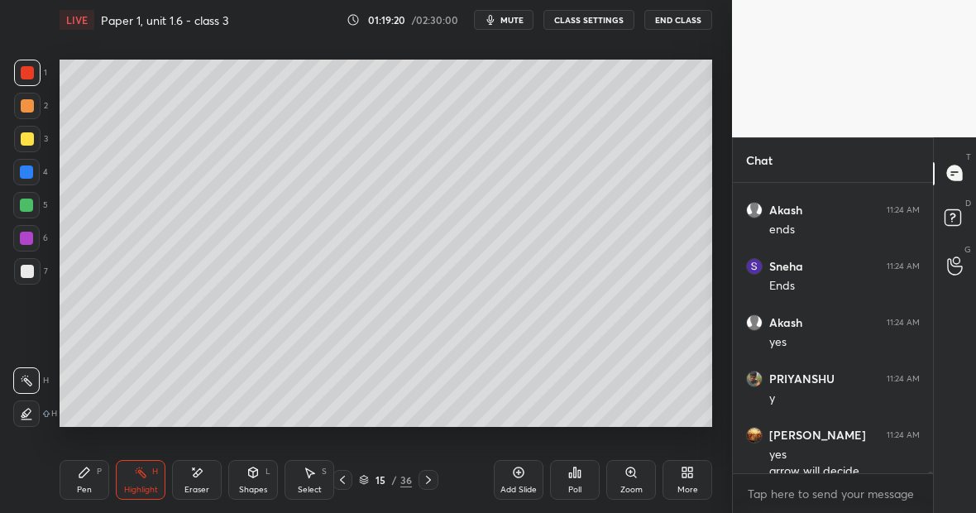
scroll to position [52057, 0]
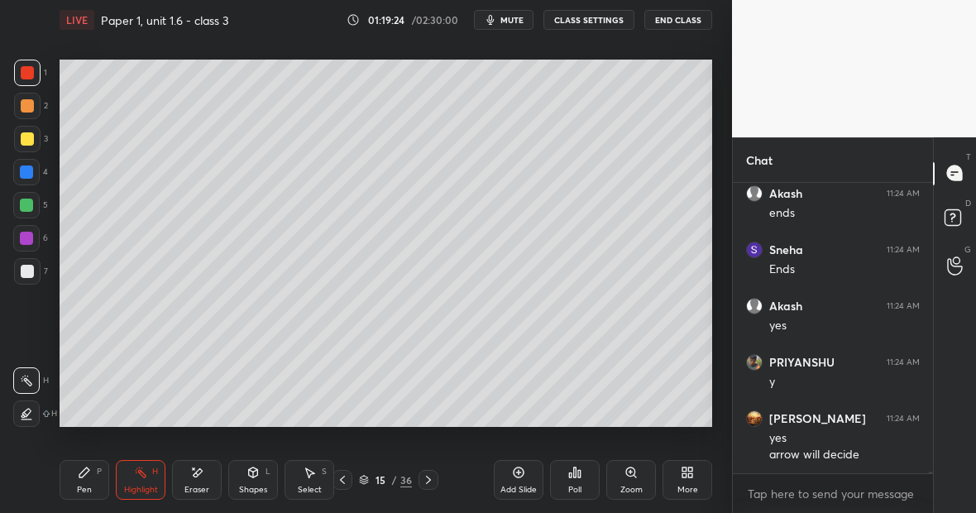
click at [89, 479] on div "Pen P" at bounding box center [85, 480] width 50 height 40
click at [31, 204] on div at bounding box center [26, 205] width 13 height 13
click at [29, 271] on div at bounding box center [27, 271] width 13 height 13
click at [26, 208] on div at bounding box center [26, 205] width 13 height 13
click at [198, 467] on icon at bounding box center [196, 473] width 13 height 14
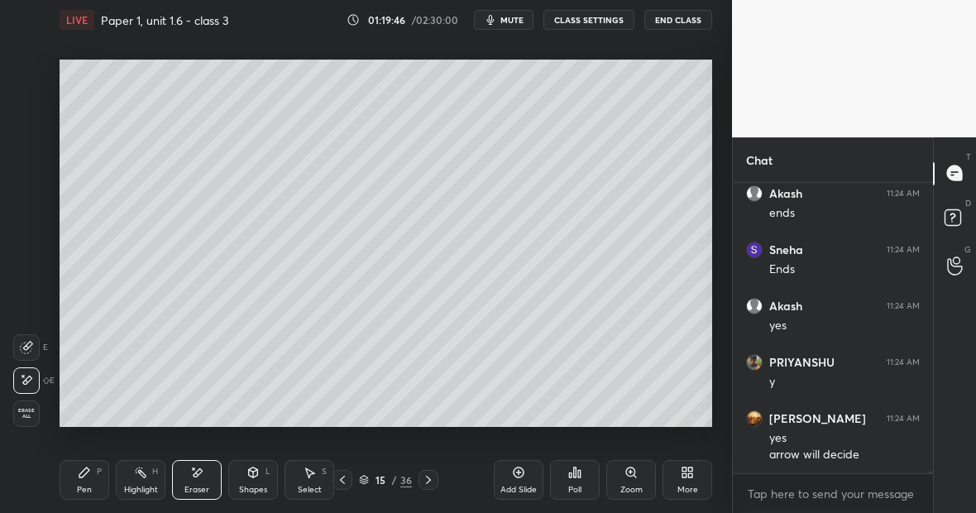
click at [85, 477] on div "Pen P" at bounding box center [85, 480] width 50 height 40
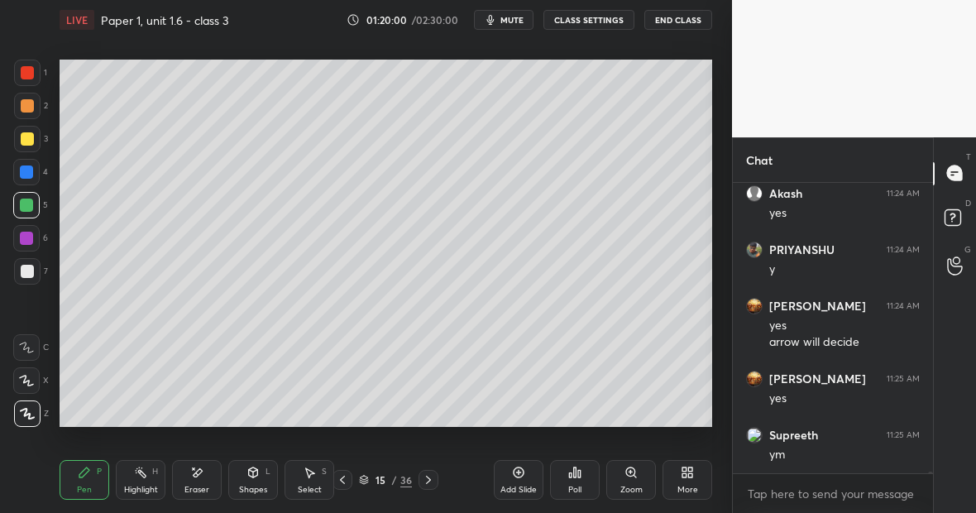
scroll to position [52226, 0]
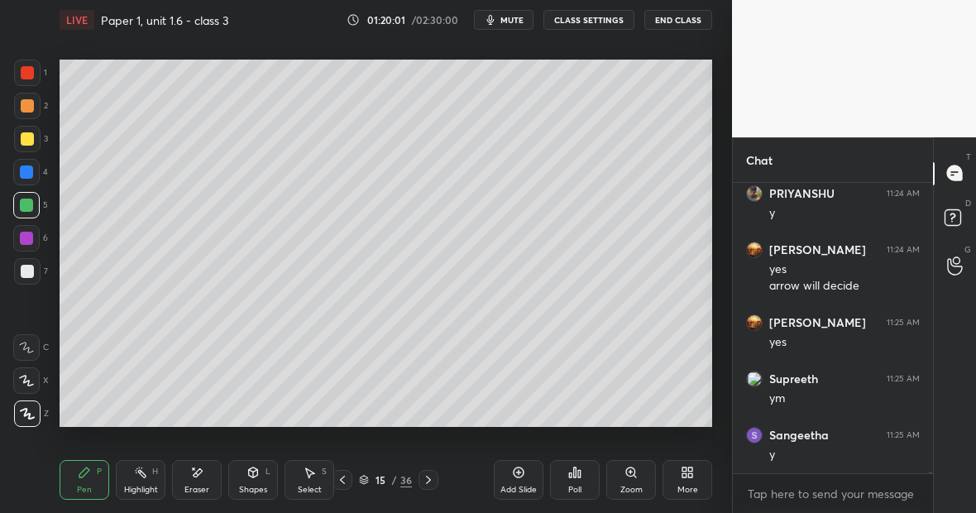
click at [145, 477] on rect at bounding box center [142, 474] width 8 height 8
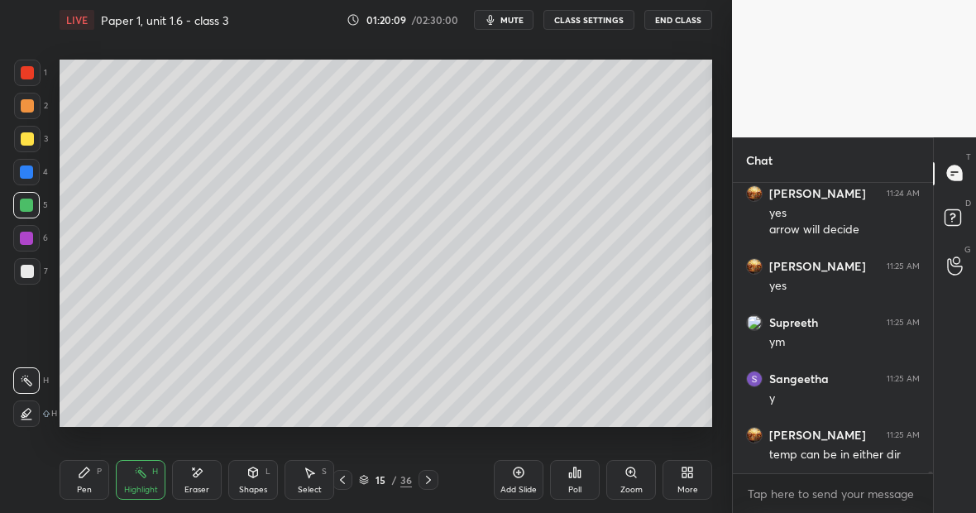
scroll to position [52339, 0]
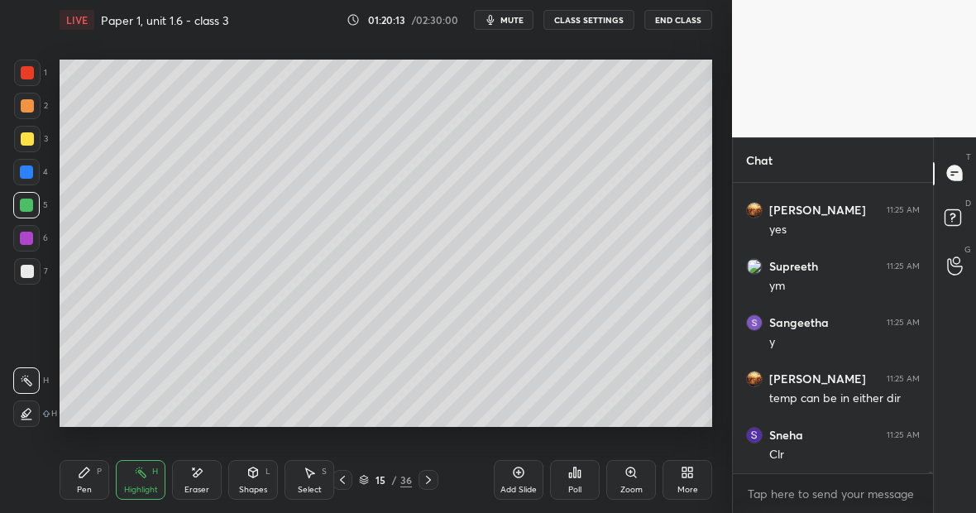
click at [95, 475] on div "Pen P" at bounding box center [85, 480] width 50 height 40
click at [100, 477] on div "Pen P" at bounding box center [85, 480] width 50 height 40
click at [31, 276] on div at bounding box center [27, 271] width 13 height 13
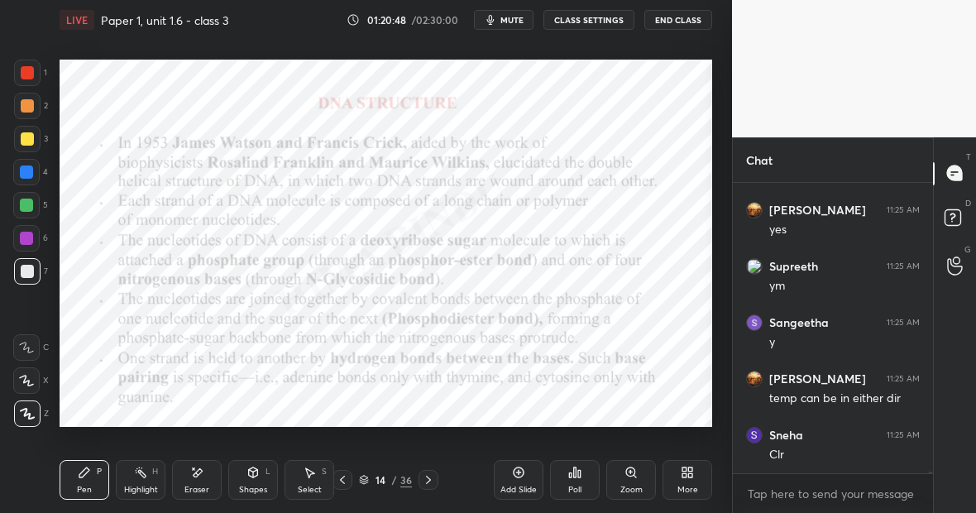
click at [145, 478] on icon at bounding box center [140, 472] width 13 height 13
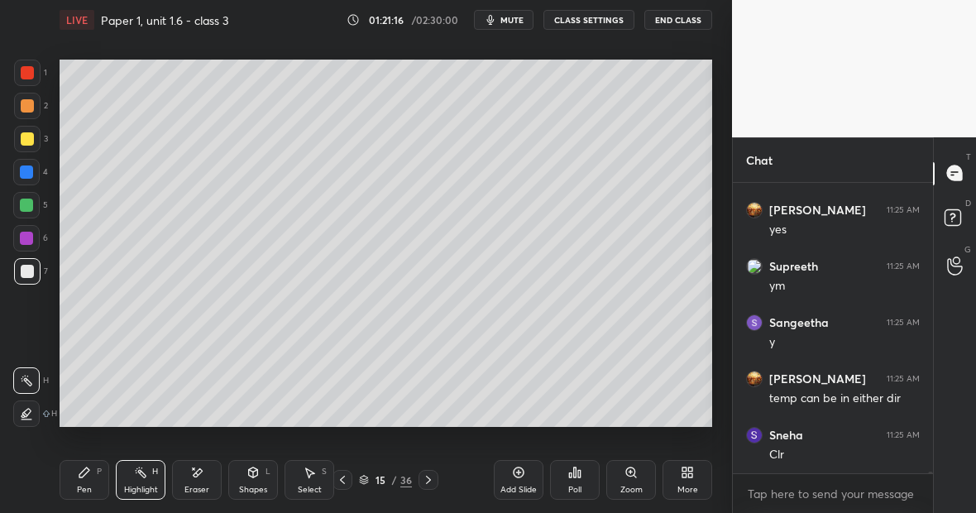
click at [144, 473] on icon at bounding box center [140, 472] width 13 height 13
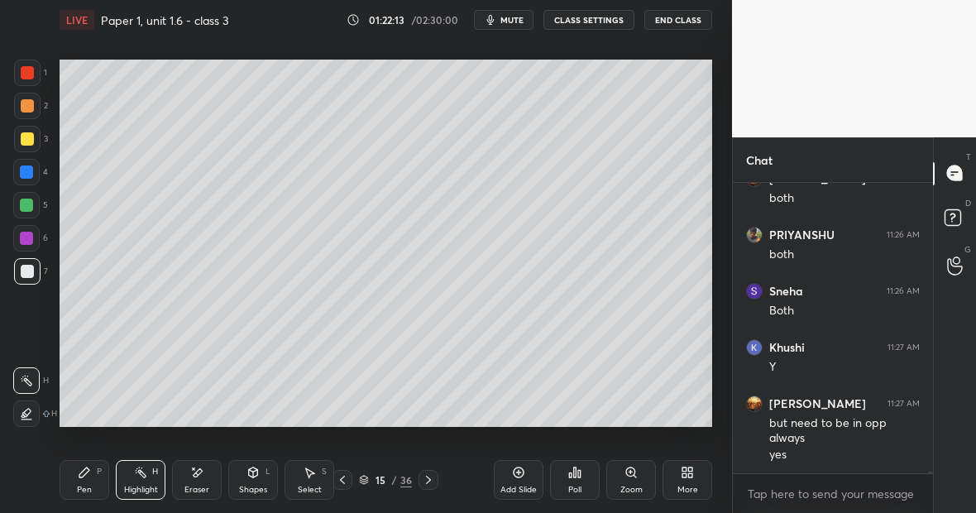
scroll to position [52837, 0]
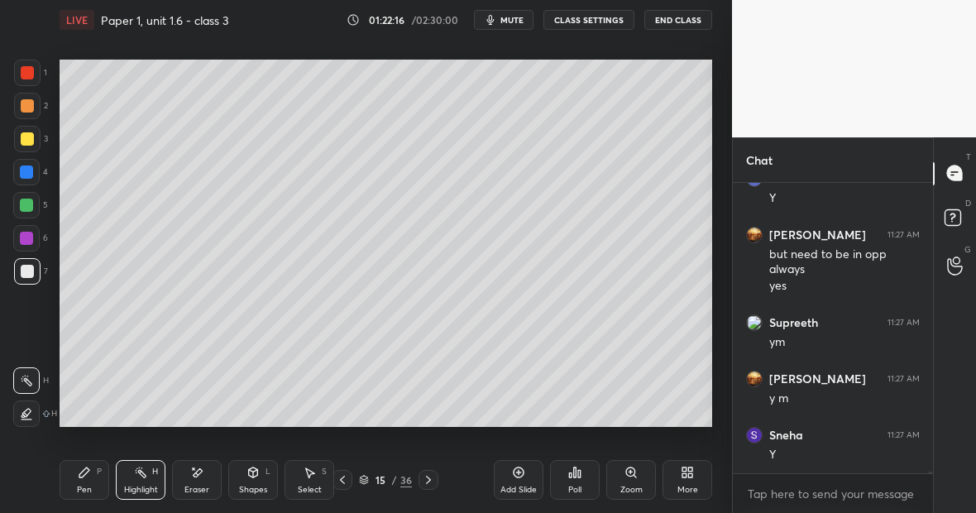
click at [91, 481] on div "Pen P" at bounding box center [85, 480] width 50 height 40
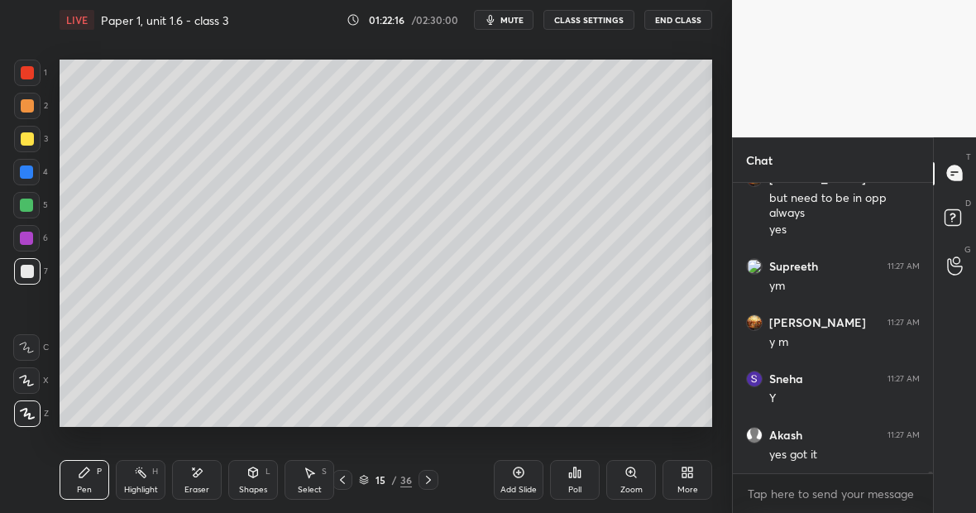
click at [26, 79] on div at bounding box center [27, 72] width 13 height 13
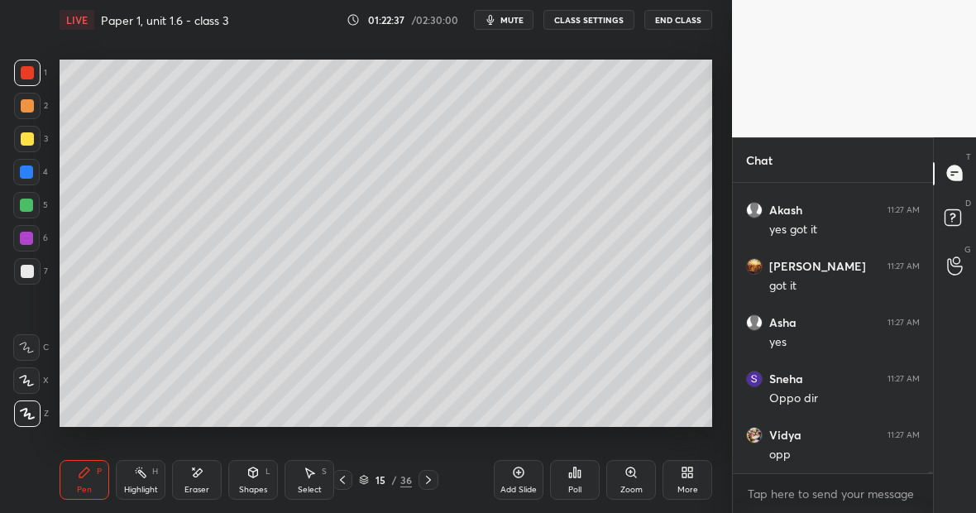
scroll to position [53287, 0]
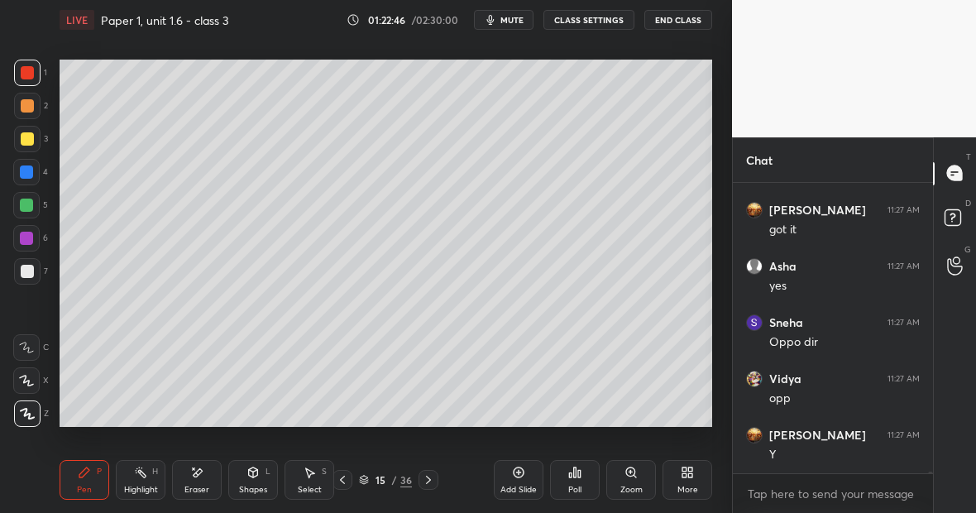
click at [151, 491] on div "Highlight H" at bounding box center [141, 480] width 50 height 40
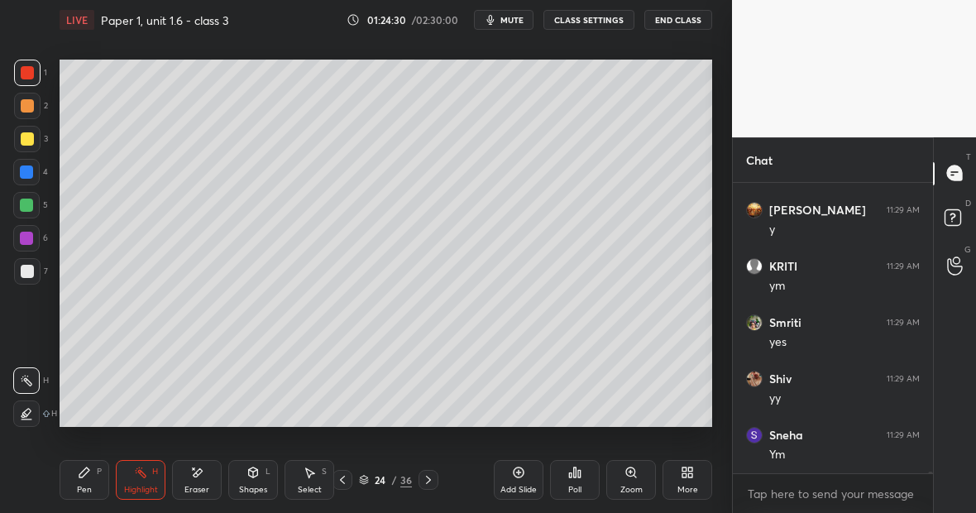
scroll to position [54179, 0]
click at [147, 480] on div "Highlight H" at bounding box center [141, 480] width 50 height 40
click at [94, 484] on div "Pen P" at bounding box center [85, 480] width 50 height 40
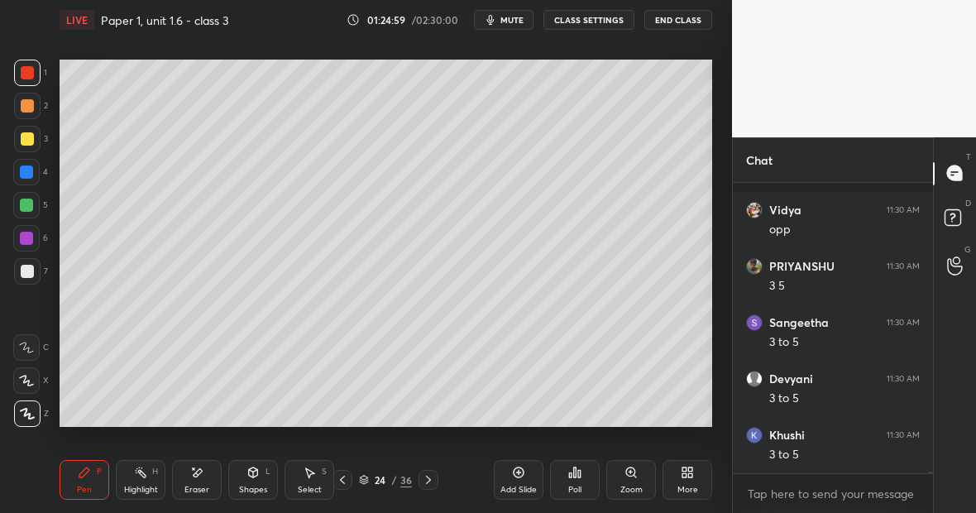
scroll to position [54797, 0]
click at [32, 143] on div at bounding box center [27, 138] width 13 height 13
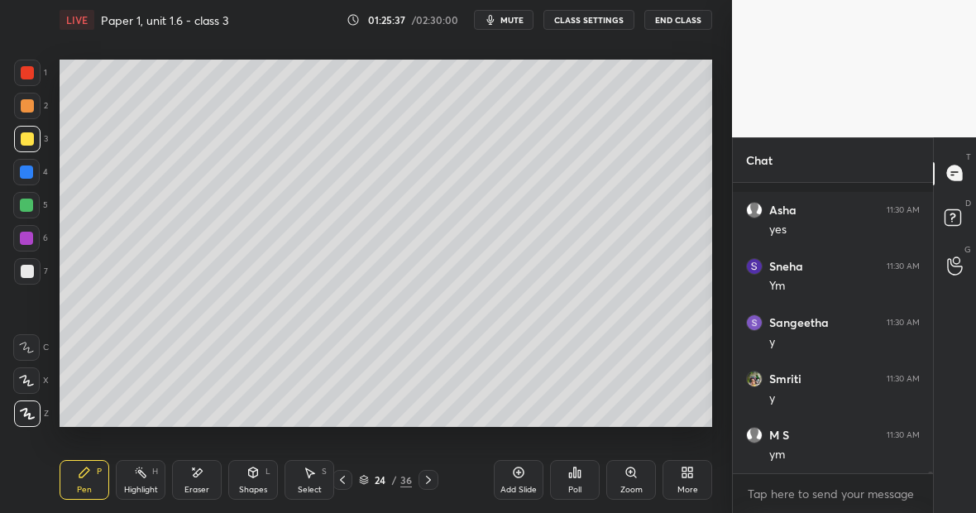
scroll to position [55446, 0]
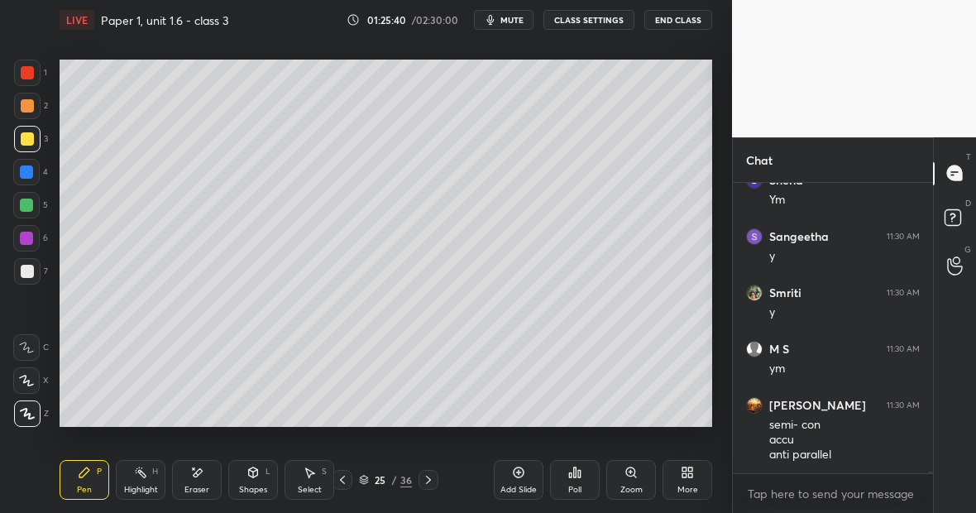
click at [151, 476] on div "Highlight H" at bounding box center [141, 480] width 50 height 40
click at [100, 479] on div "Pen P" at bounding box center [85, 480] width 50 height 40
click at [32, 75] on div at bounding box center [27, 72] width 13 height 13
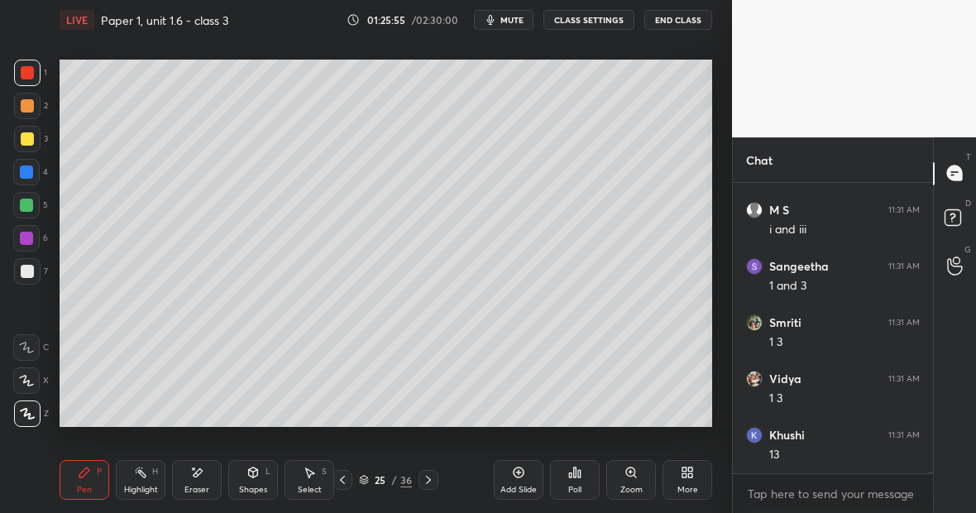
scroll to position [55927, 0]
click at [147, 480] on div "Highlight H" at bounding box center [141, 480] width 50 height 40
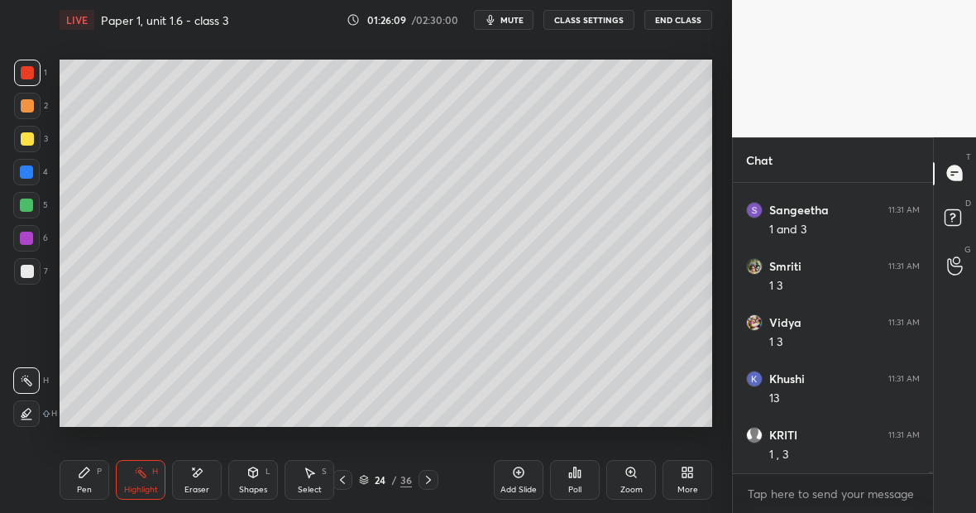
click at [429, 479] on icon at bounding box center [428, 480] width 5 height 8
click at [347, 484] on icon at bounding box center [342, 479] width 13 height 13
click at [515, 478] on icon at bounding box center [518, 472] width 13 height 13
click at [34, 138] on div at bounding box center [27, 139] width 26 height 26
click at [90, 466] on div "Pen P" at bounding box center [85, 480] width 50 height 40
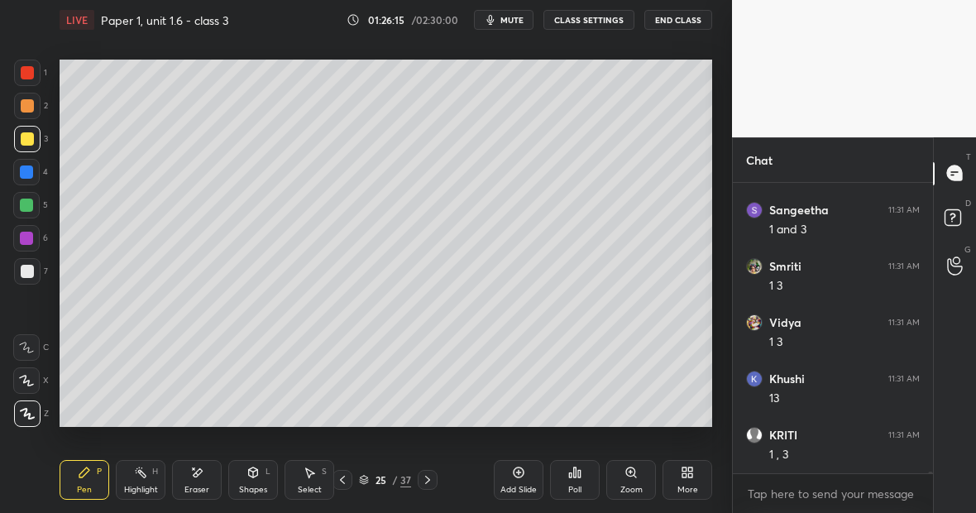
scroll to position [55984, 0]
click at [34, 201] on div at bounding box center [26, 205] width 26 height 26
click at [222, 467] on div "Pen P Highlight H Eraser Shapes L Select S" at bounding box center [169, 480] width 218 height 40
click at [198, 475] on div "Eraser" at bounding box center [197, 480] width 50 height 40
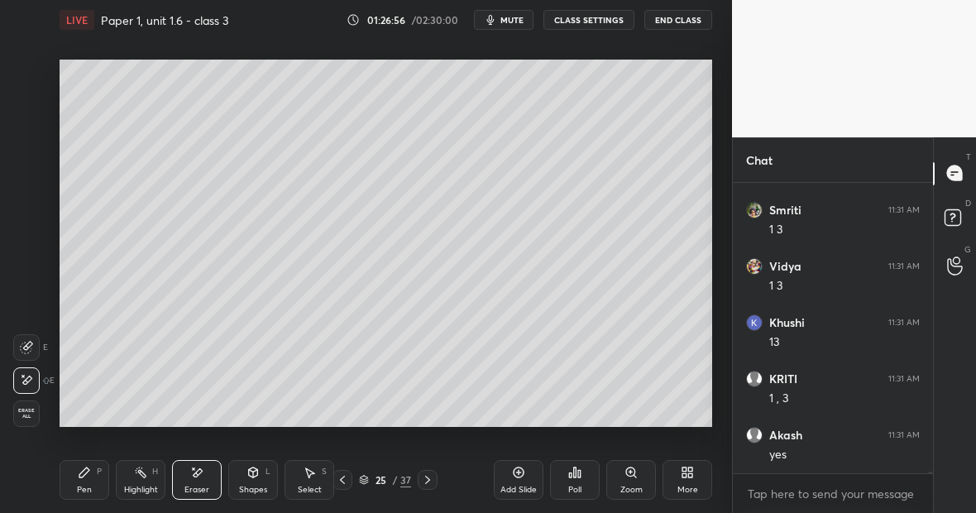
click at [89, 475] on icon at bounding box center [84, 472] width 13 height 13
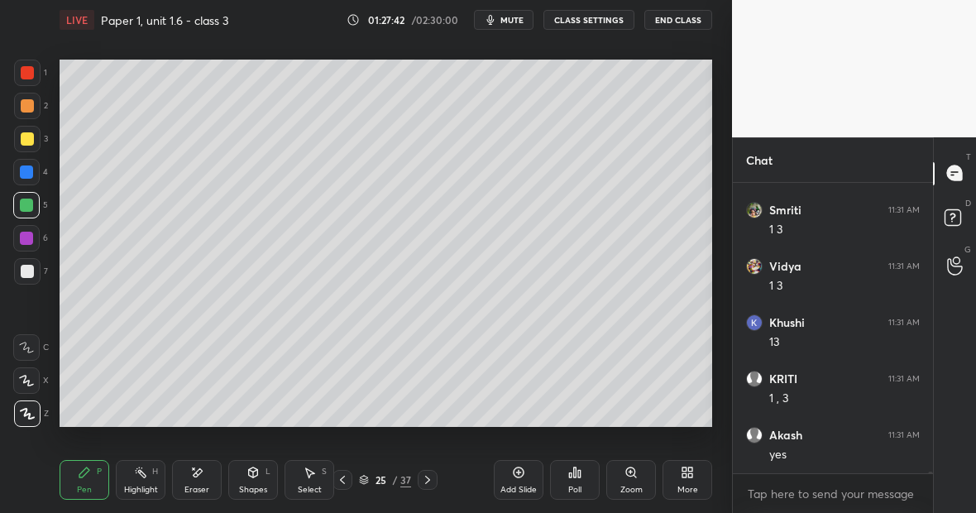
click at [517, 481] on div "Add Slide" at bounding box center [519, 480] width 50 height 40
click at [33, 140] on div at bounding box center [27, 139] width 26 height 26
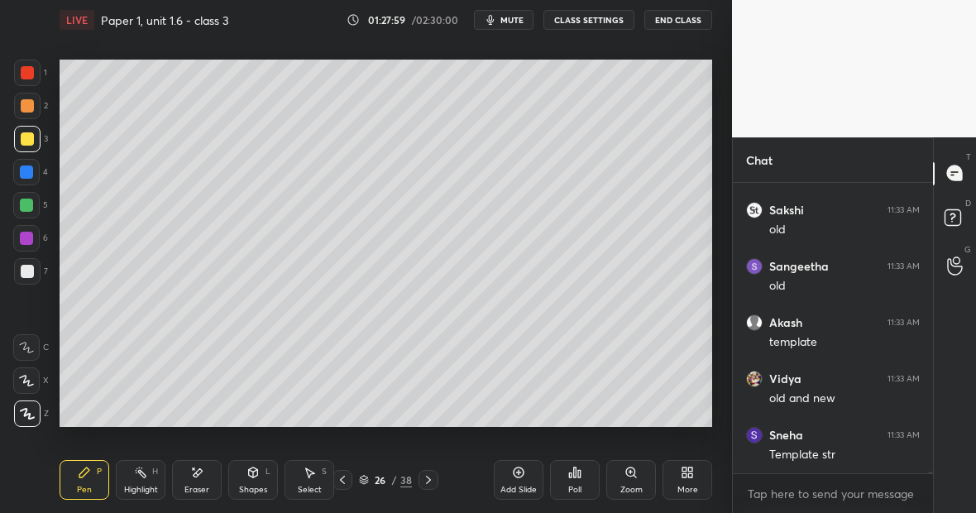
scroll to position [56378, 0]
click at [87, 473] on icon at bounding box center [84, 472] width 13 height 13
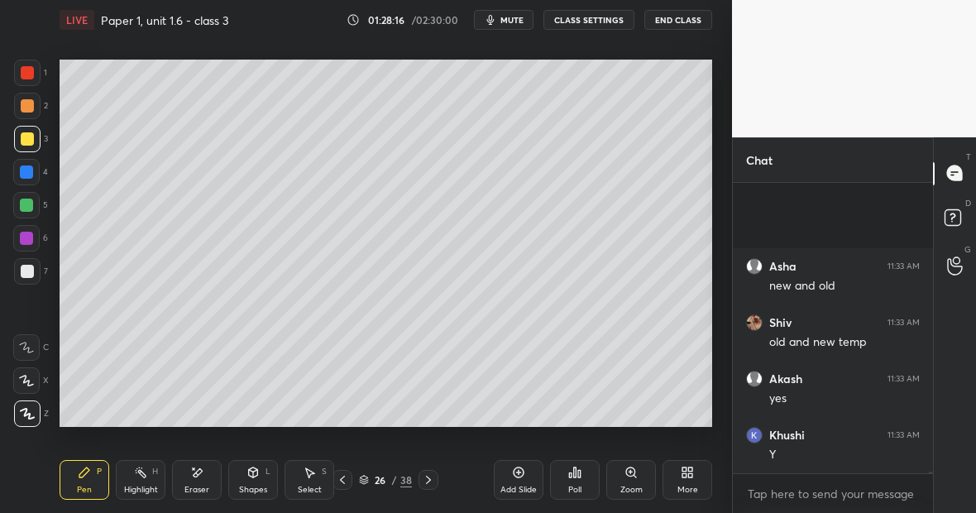
scroll to position [56715, 0]
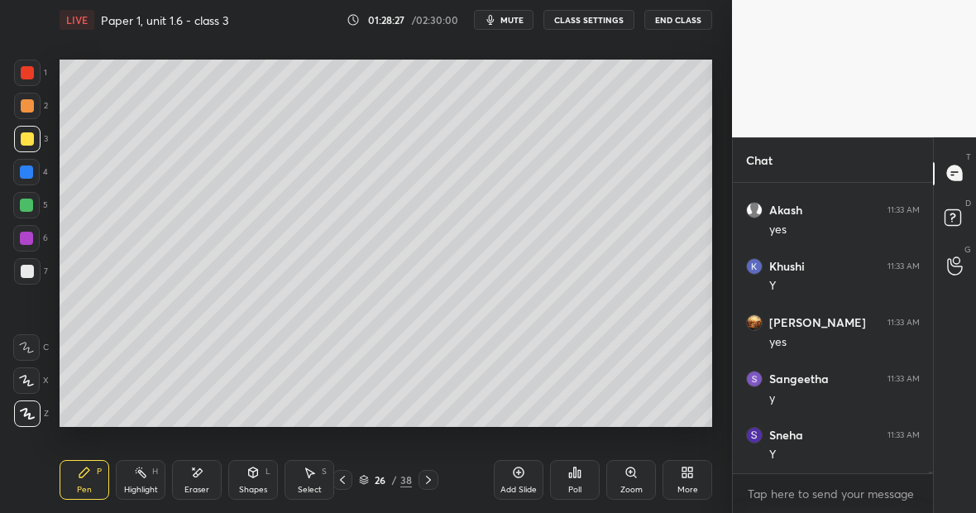
click at [30, 74] on div at bounding box center [27, 72] width 13 height 13
click at [195, 476] on icon at bounding box center [196, 473] width 13 height 14
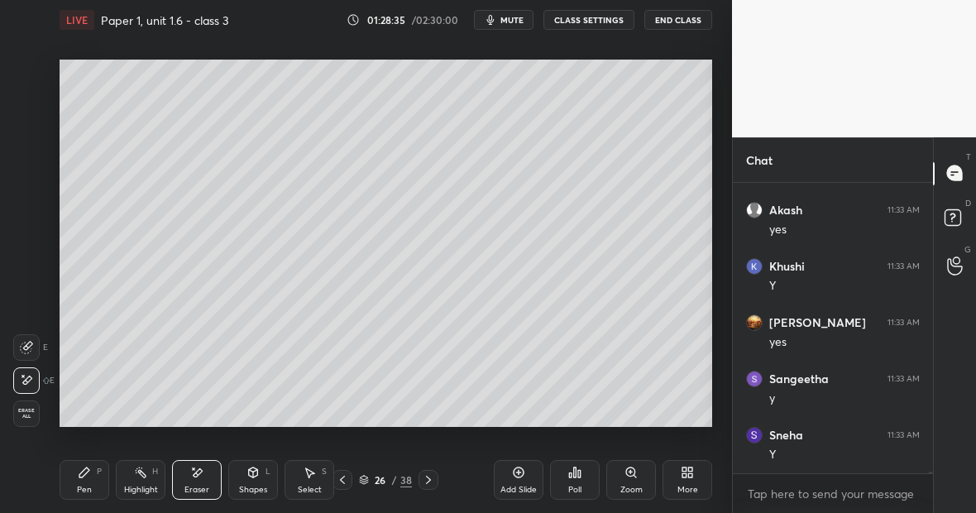
click at [88, 478] on icon at bounding box center [84, 472] width 13 height 13
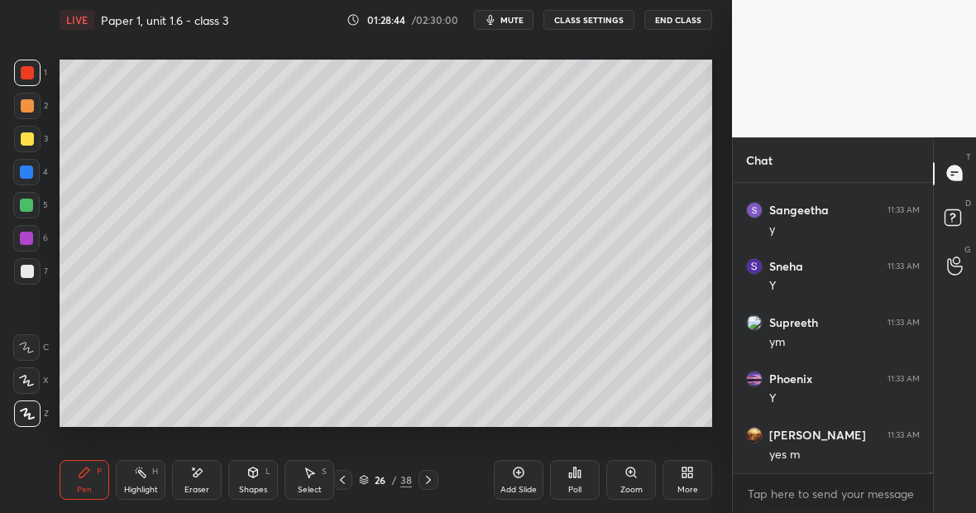
scroll to position [56940, 0]
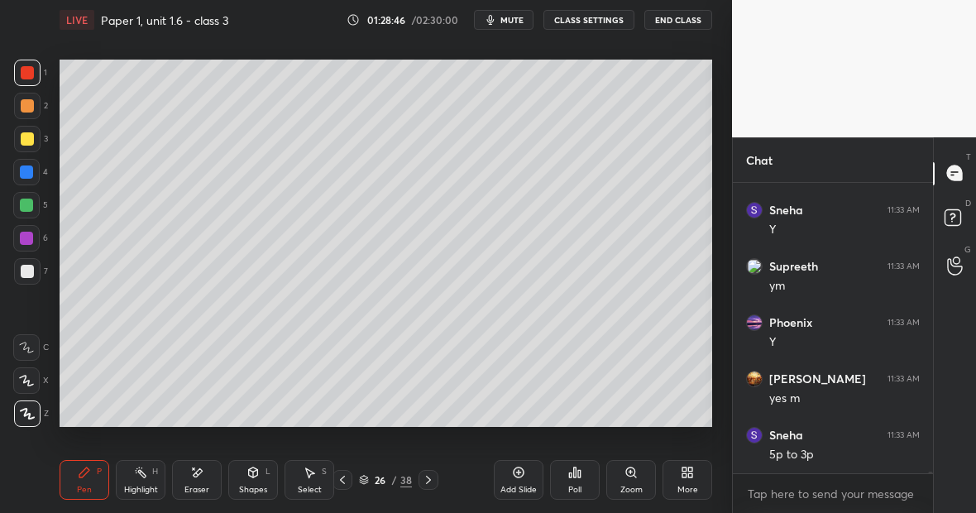
click at [202, 475] on icon at bounding box center [196, 473] width 13 height 14
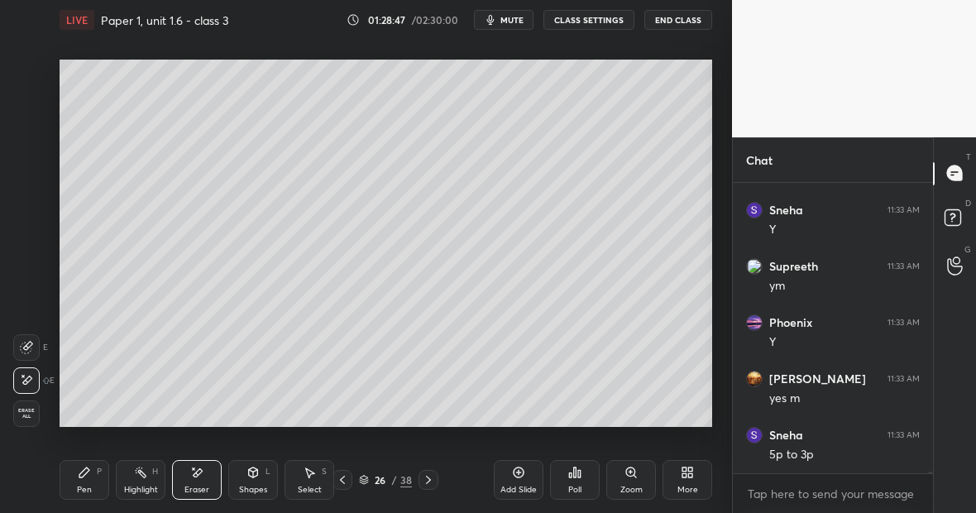
click at [88, 487] on div "Pen" at bounding box center [84, 490] width 15 height 8
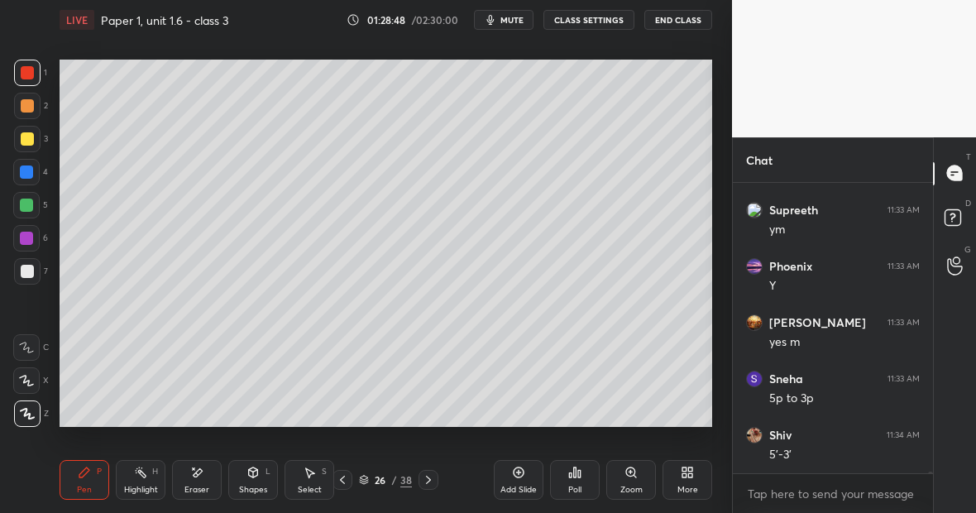
scroll to position [57053, 0]
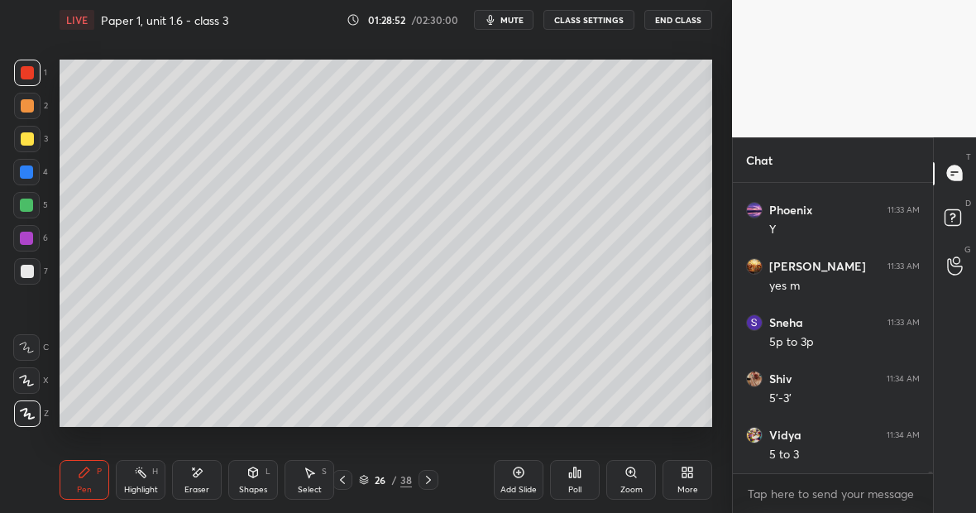
click at [149, 477] on div "Highlight H" at bounding box center [141, 480] width 50 height 40
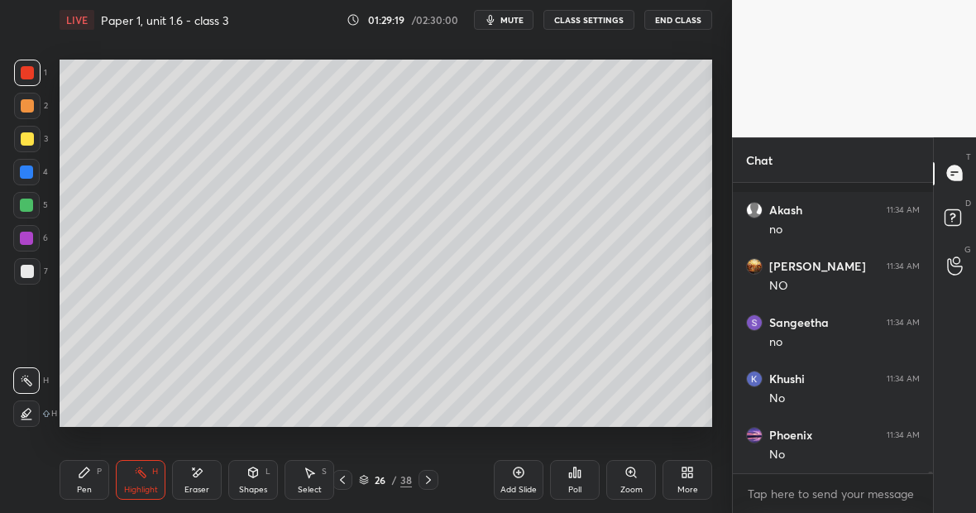
scroll to position [58571, 0]
click at [202, 483] on div "Eraser" at bounding box center [197, 480] width 50 height 40
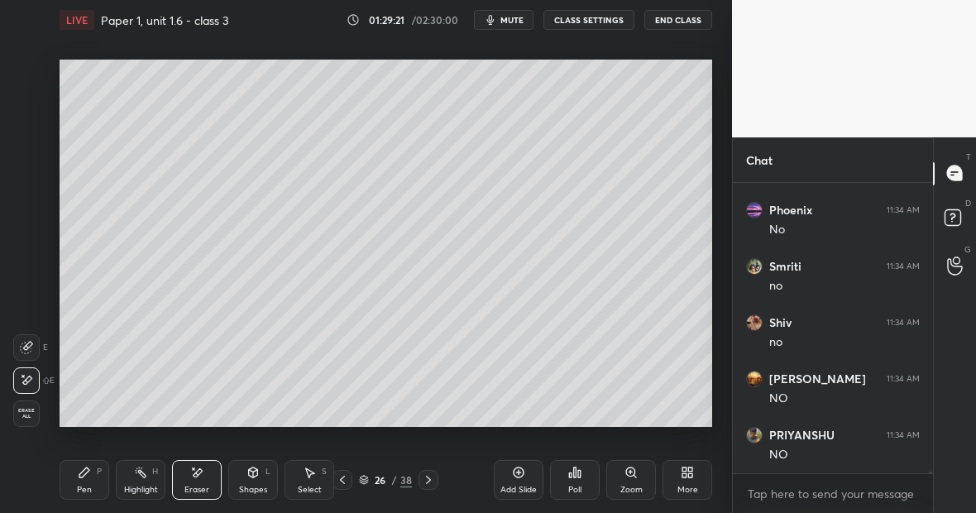
scroll to position [58740, 0]
click at [91, 485] on div "Pen P" at bounding box center [85, 480] width 50 height 40
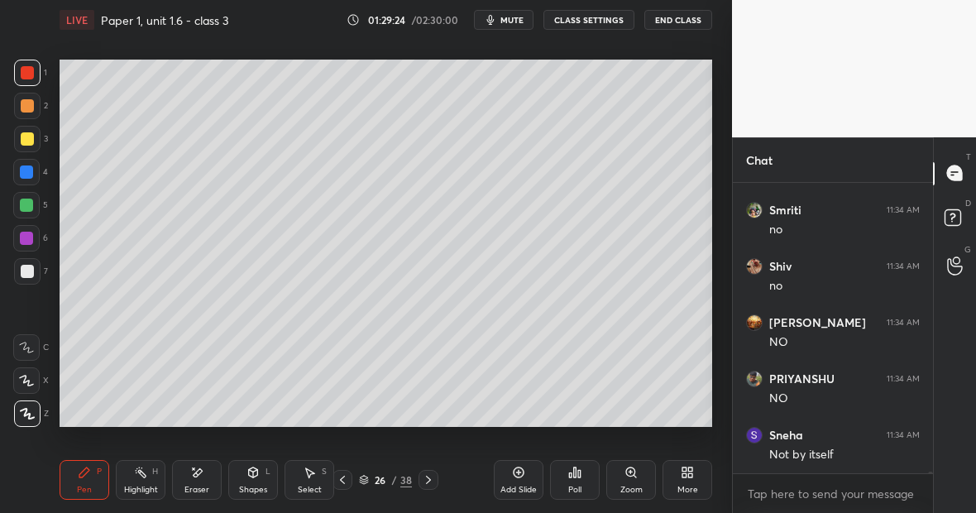
click at [32, 208] on div at bounding box center [26, 205] width 13 height 13
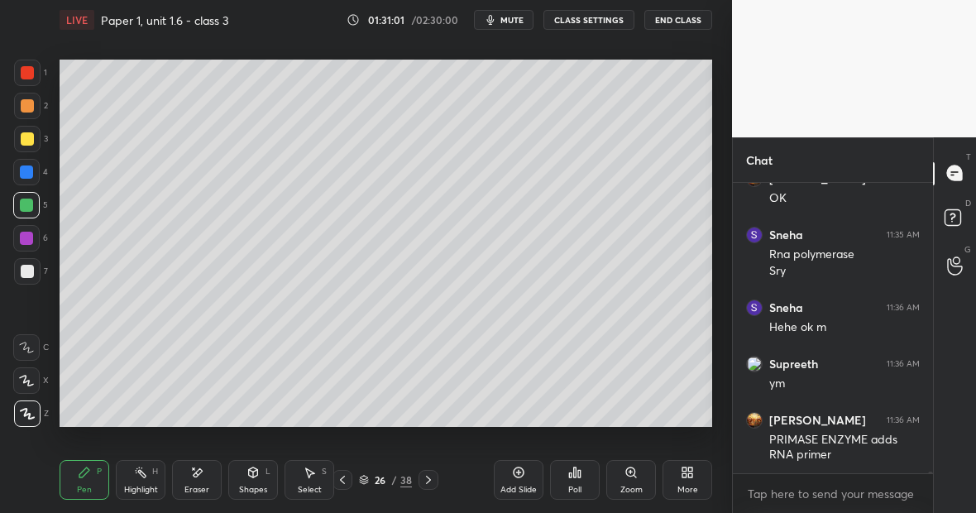
scroll to position [60066, 0]
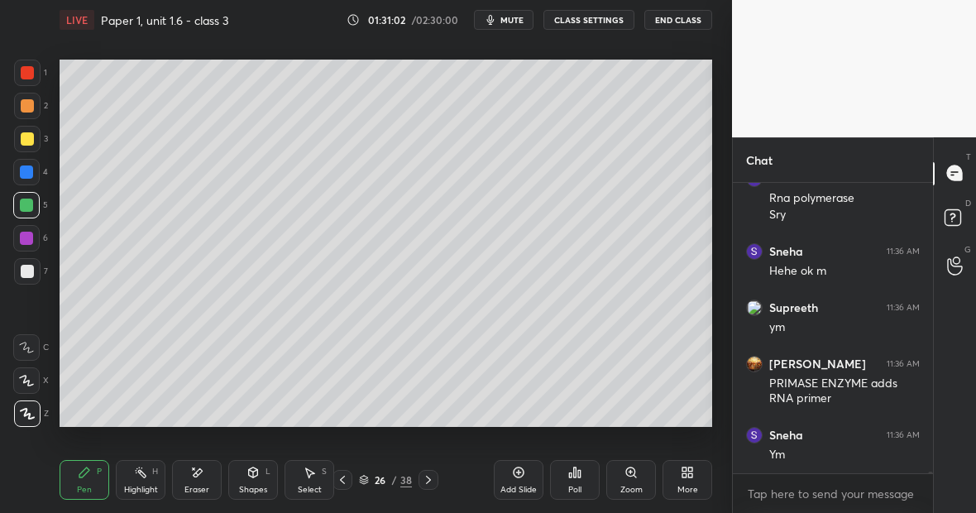
click at [141, 475] on icon at bounding box center [140, 472] width 13 height 13
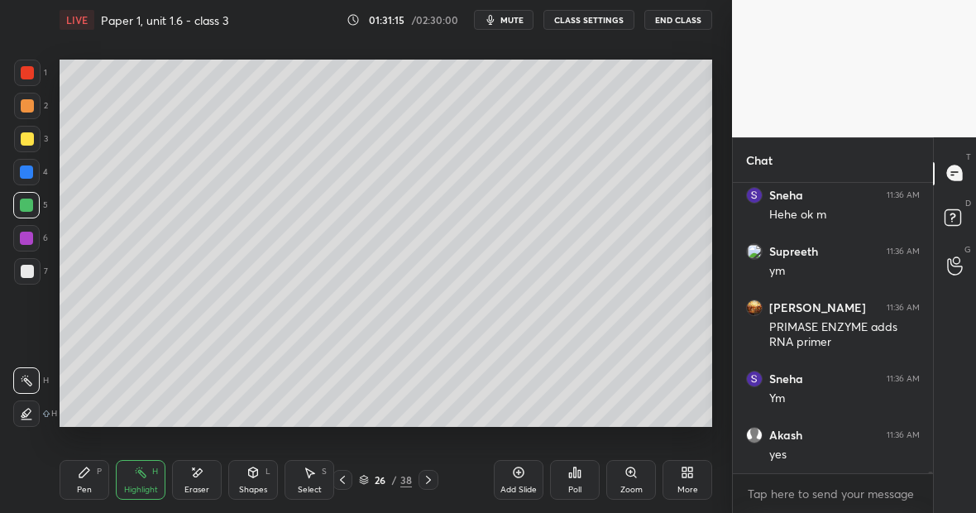
click at [151, 481] on div "Highlight H" at bounding box center [141, 480] width 50 height 40
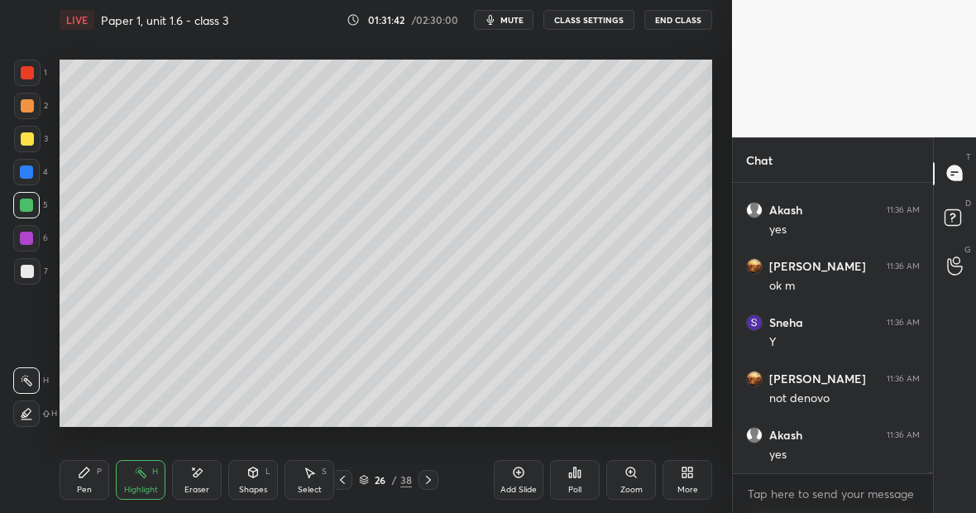
scroll to position [60403, 0]
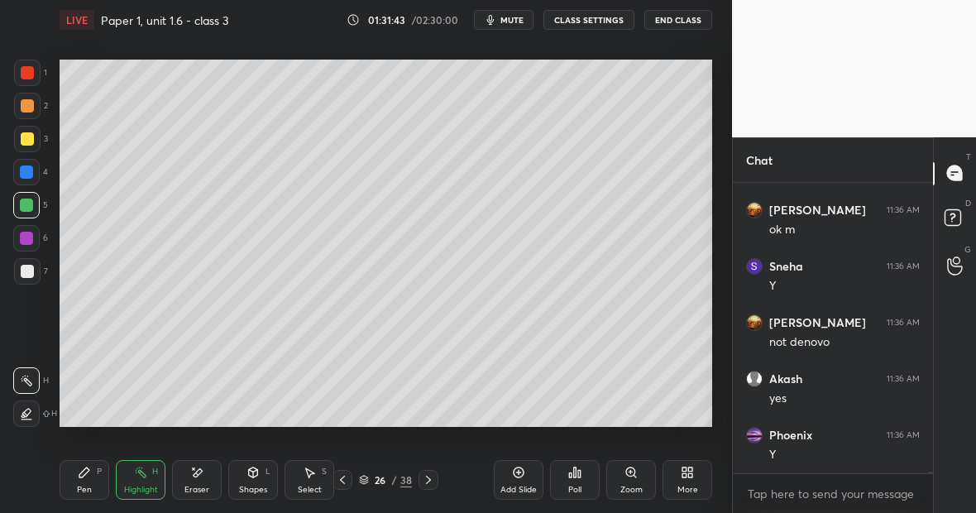
click at [84, 475] on icon at bounding box center [84, 472] width 13 height 13
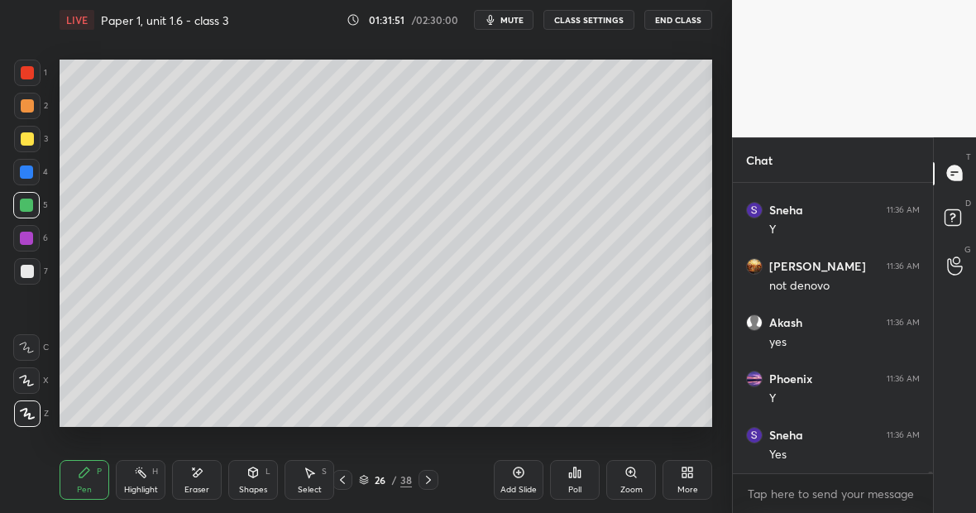
click at [143, 460] on div "Highlight H" at bounding box center [141, 480] width 50 height 40
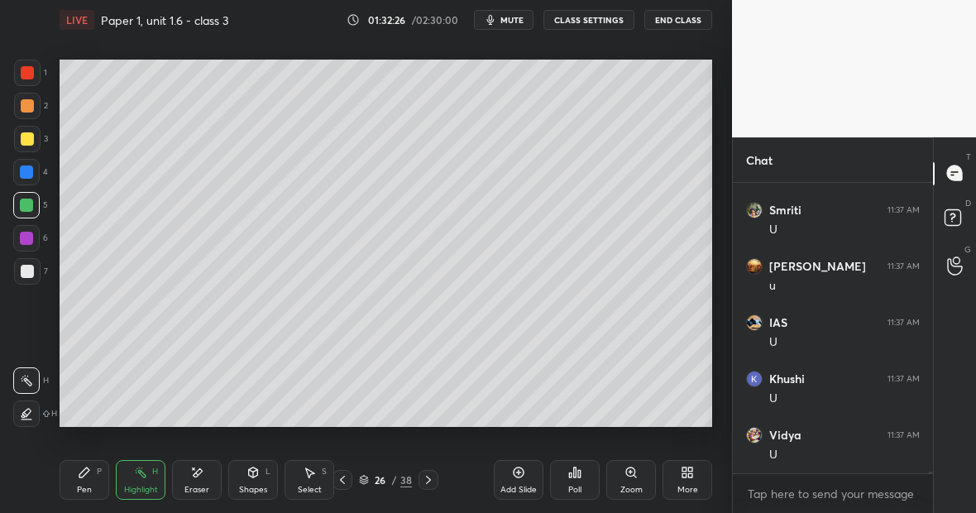
scroll to position [61584, 0]
click at [90, 479] on div "Pen P" at bounding box center [85, 480] width 50 height 40
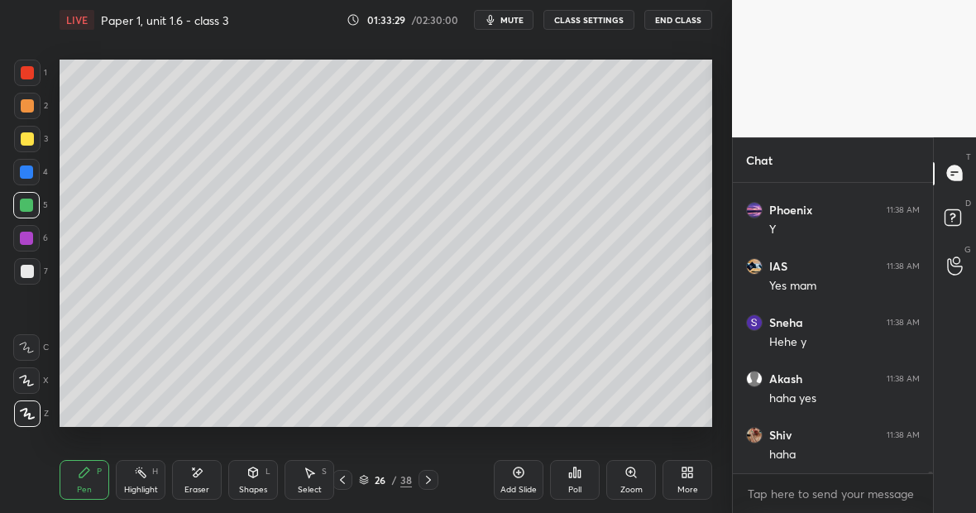
scroll to position [62485, 0]
click at [30, 76] on div at bounding box center [27, 72] width 13 height 13
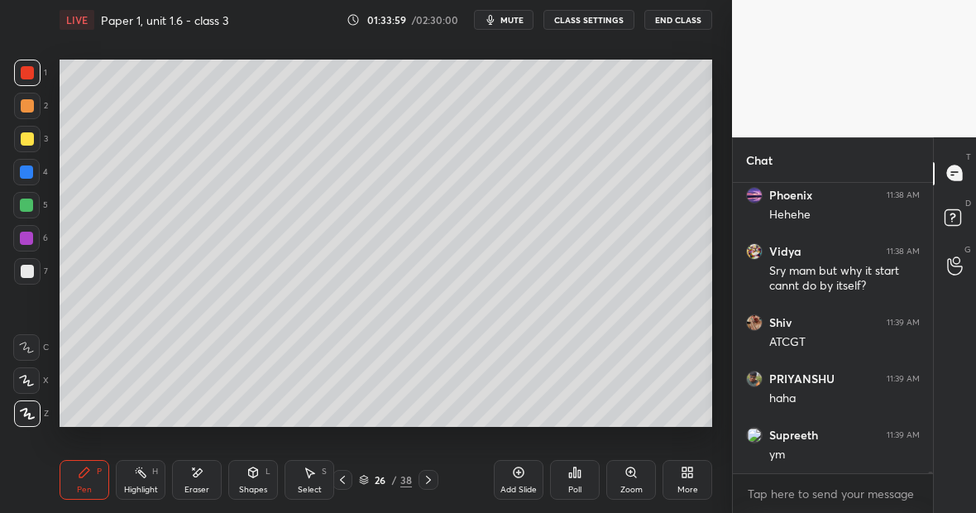
scroll to position [62781, 0]
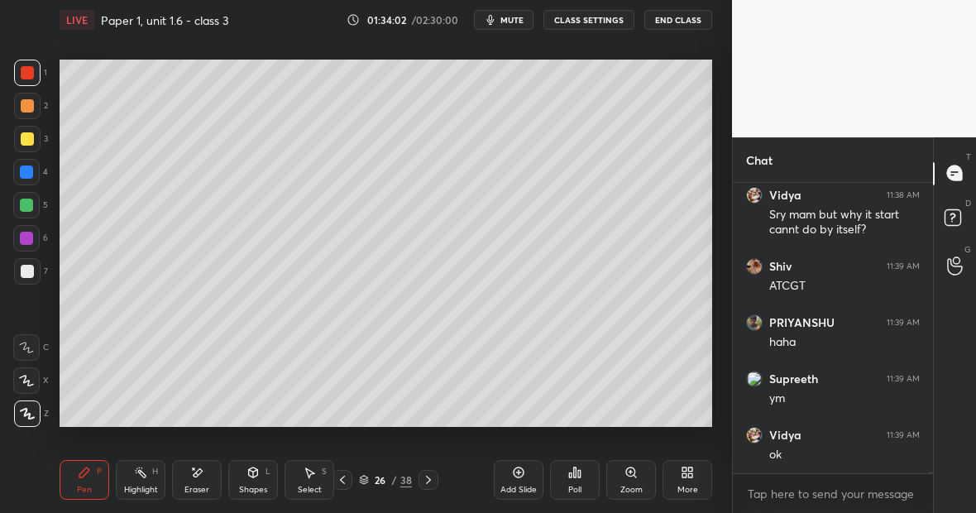
click at [142, 477] on div "Highlight H" at bounding box center [141, 480] width 50 height 40
click at [149, 480] on div "Highlight H" at bounding box center [141, 480] width 50 height 40
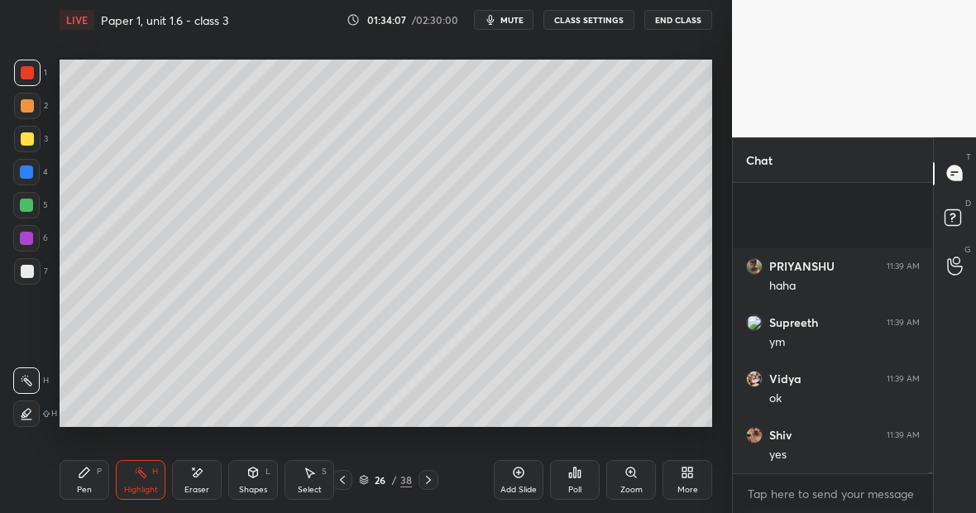
scroll to position [63006, 0]
click at [151, 486] on div "Highlight" at bounding box center [141, 490] width 34 height 8
click at [84, 479] on div "Pen P" at bounding box center [85, 480] width 50 height 40
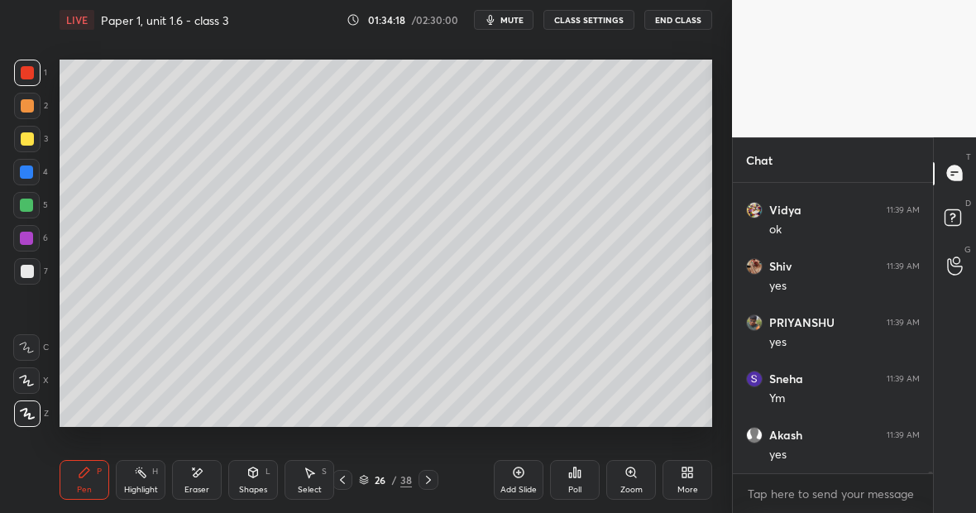
click at [151, 467] on div "Highlight H" at bounding box center [141, 480] width 50 height 40
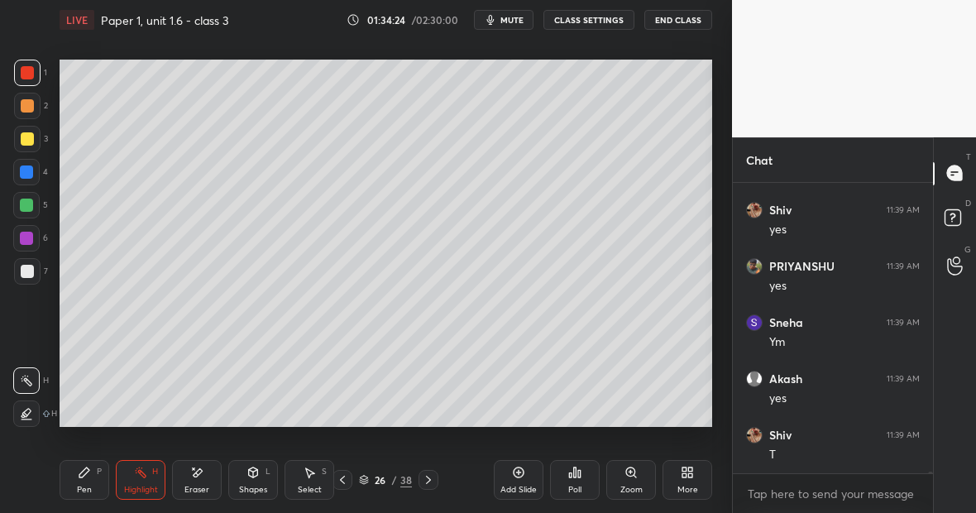
click at [87, 478] on icon at bounding box center [84, 472] width 13 height 13
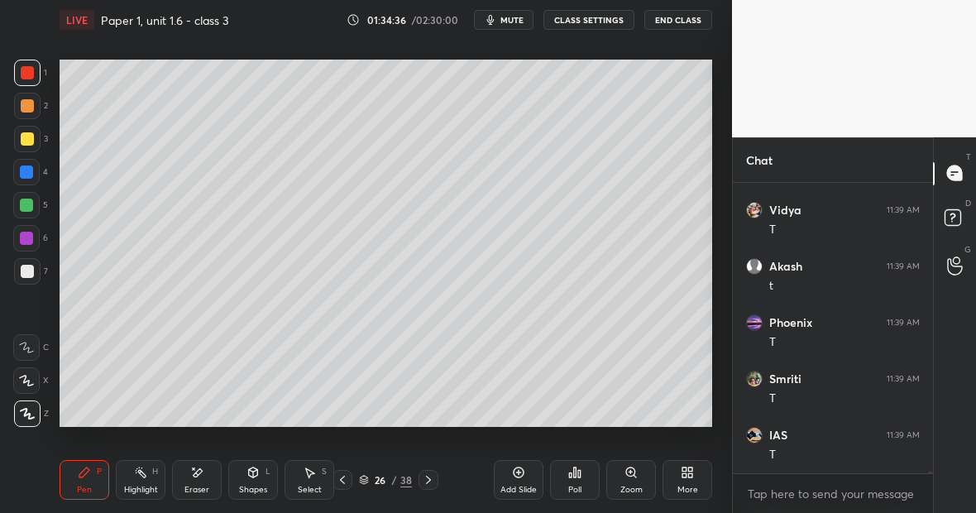
scroll to position [63512, 0]
click at [33, 202] on div at bounding box center [26, 205] width 26 height 26
click at [203, 476] on div "Eraser" at bounding box center [197, 480] width 50 height 40
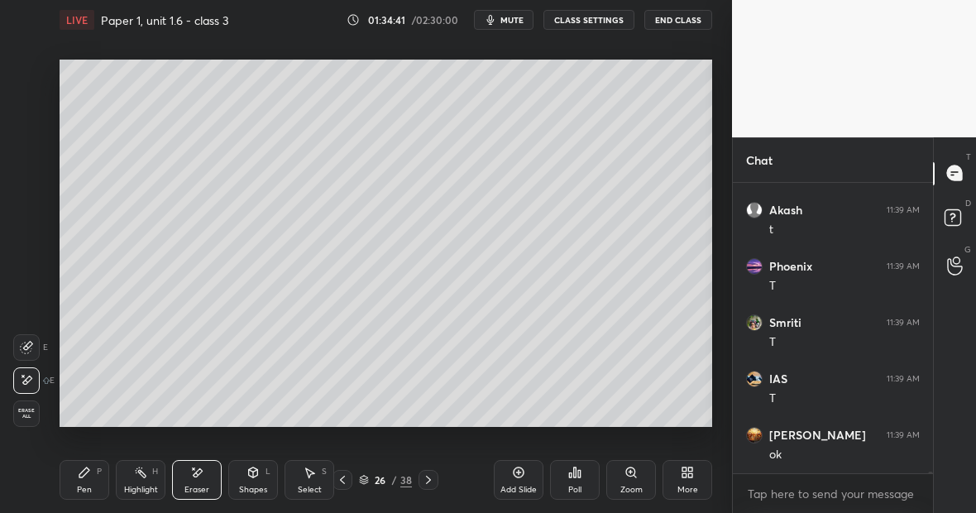
click at [89, 483] on div "Pen P" at bounding box center [85, 480] width 50 height 40
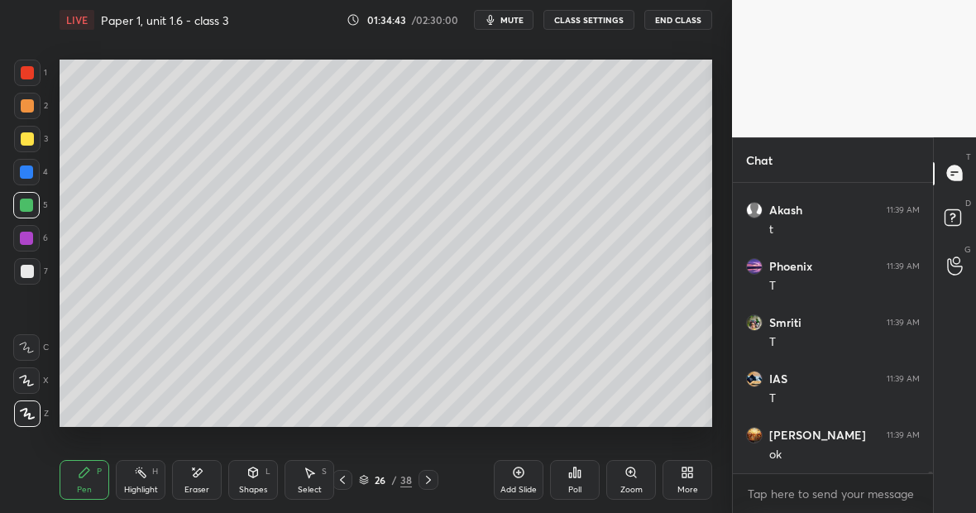
click at [146, 481] on div "Highlight H" at bounding box center [141, 480] width 50 height 40
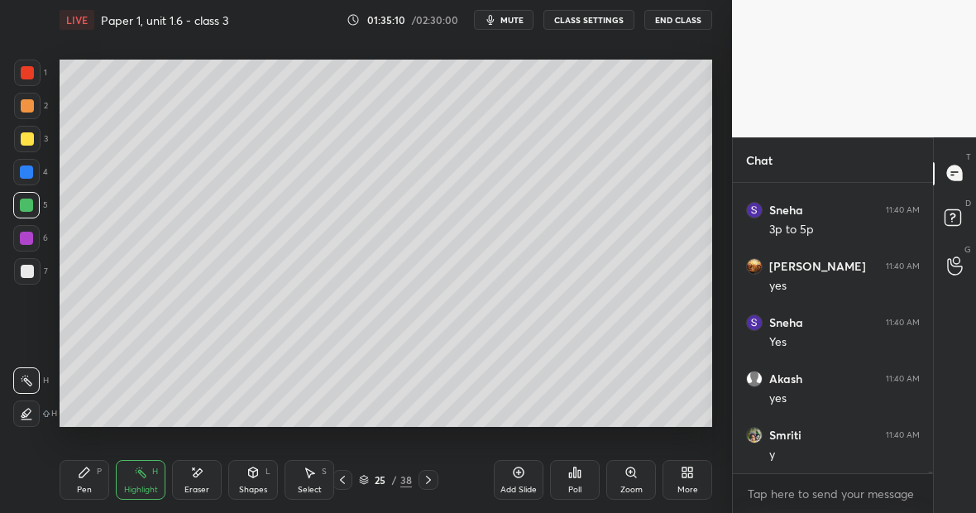
scroll to position [63906, 0]
click at [99, 481] on div "Pen P" at bounding box center [85, 480] width 50 height 40
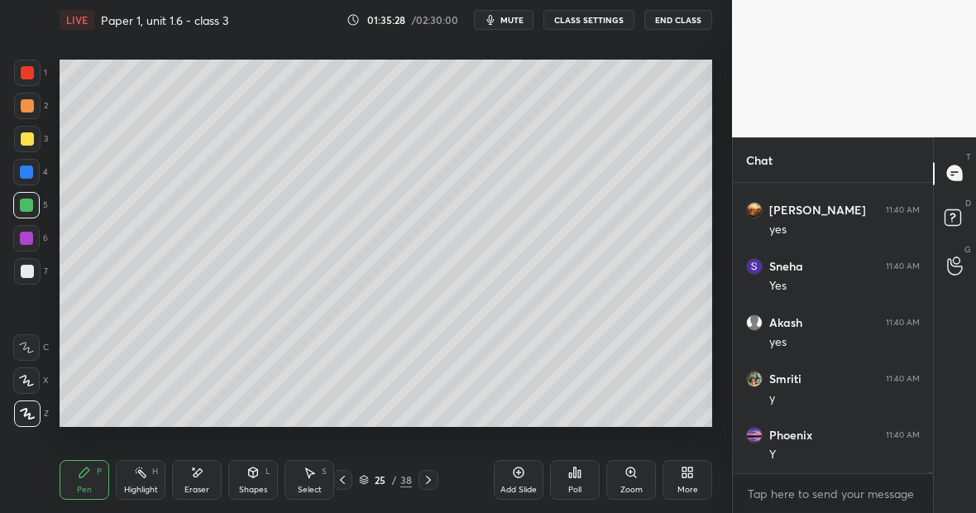
click at [206, 476] on div "Eraser" at bounding box center [197, 480] width 50 height 40
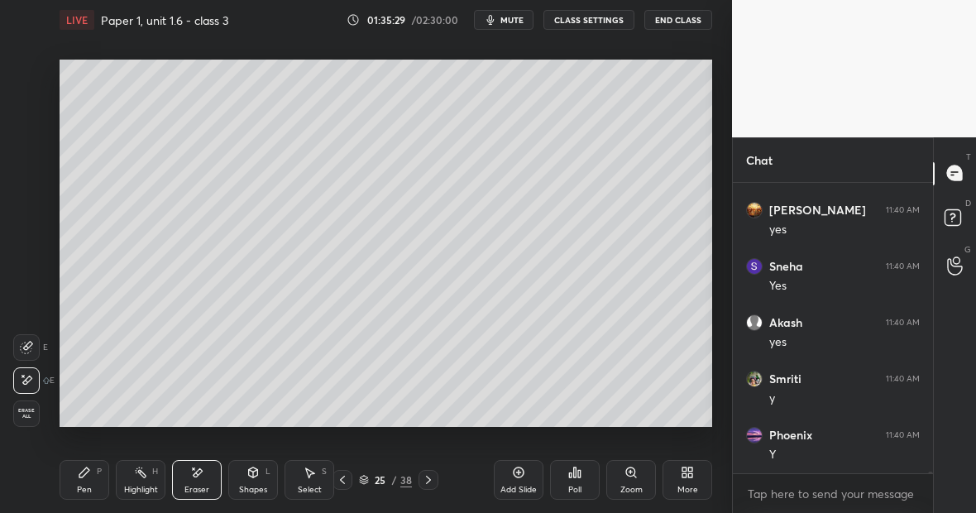
click at [88, 485] on div "Pen P" at bounding box center [85, 480] width 50 height 40
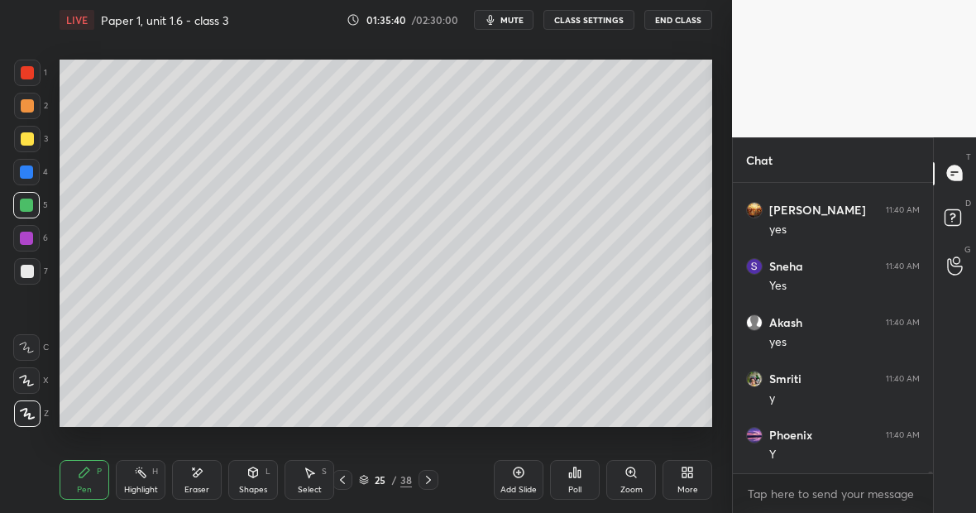
click at [33, 74] on div at bounding box center [27, 72] width 13 height 13
click at [143, 481] on div "Highlight H" at bounding box center [141, 480] width 50 height 40
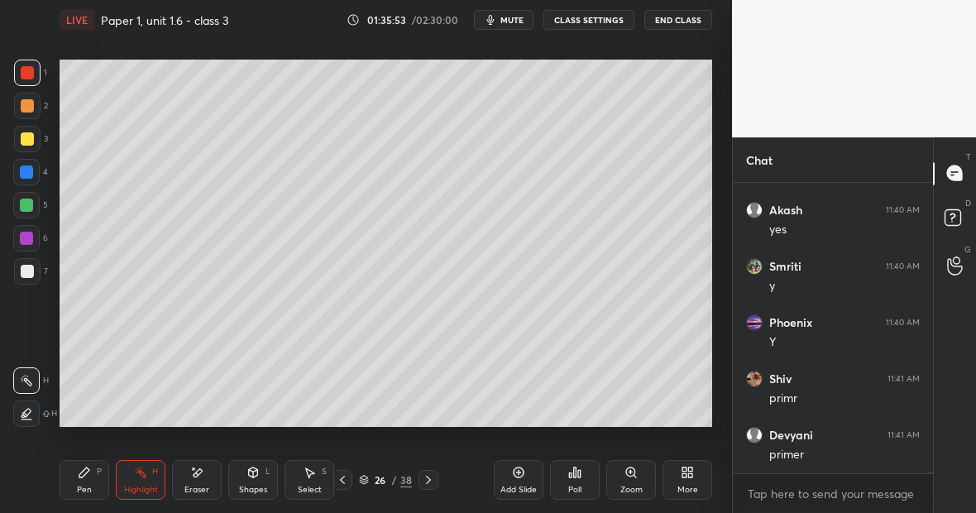
scroll to position [64075, 0]
click at [199, 481] on div "Eraser" at bounding box center [197, 480] width 50 height 40
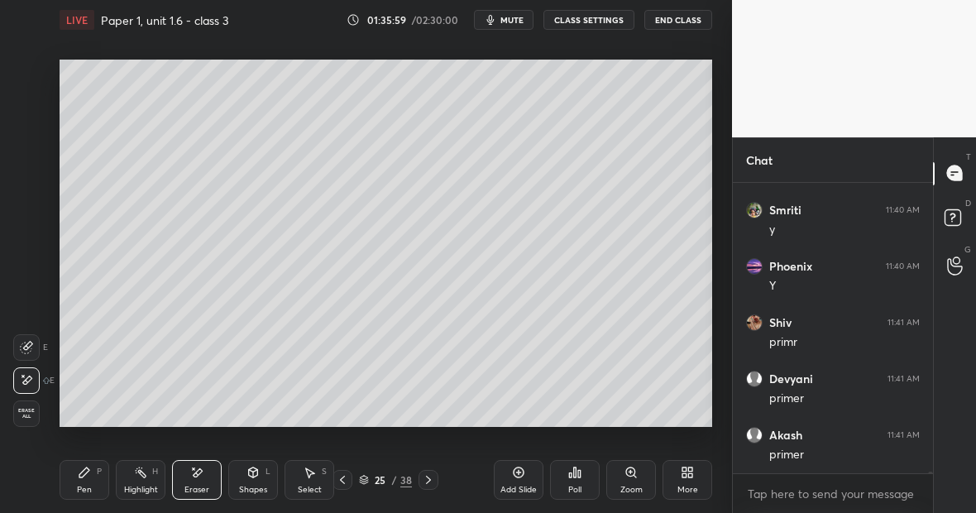
click at [78, 486] on div "Pen" at bounding box center [84, 490] width 15 height 8
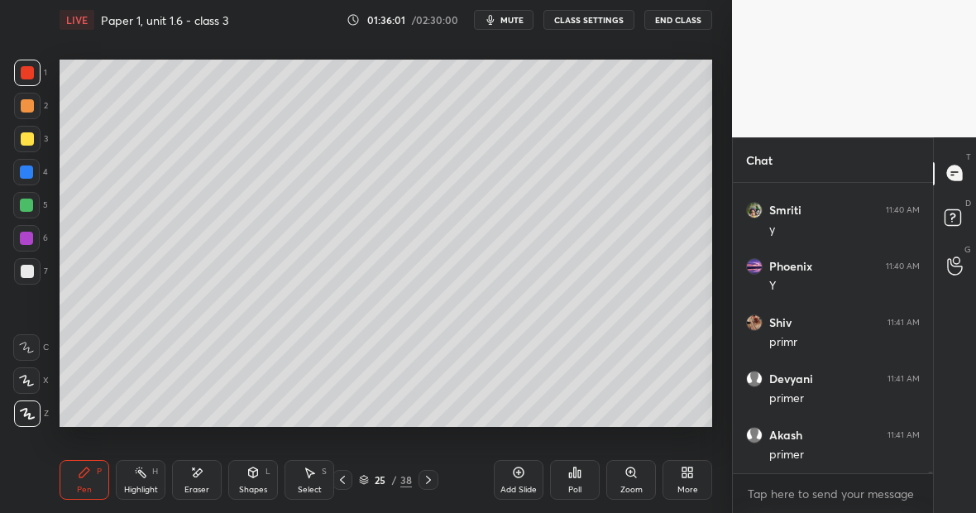
click at [31, 240] on div at bounding box center [26, 238] width 13 height 13
click at [31, 76] on div at bounding box center [27, 73] width 26 height 26
click at [32, 203] on div at bounding box center [26, 205] width 26 height 26
click at [26, 144] on div at bounding box center [27, 139] width 26 height 26
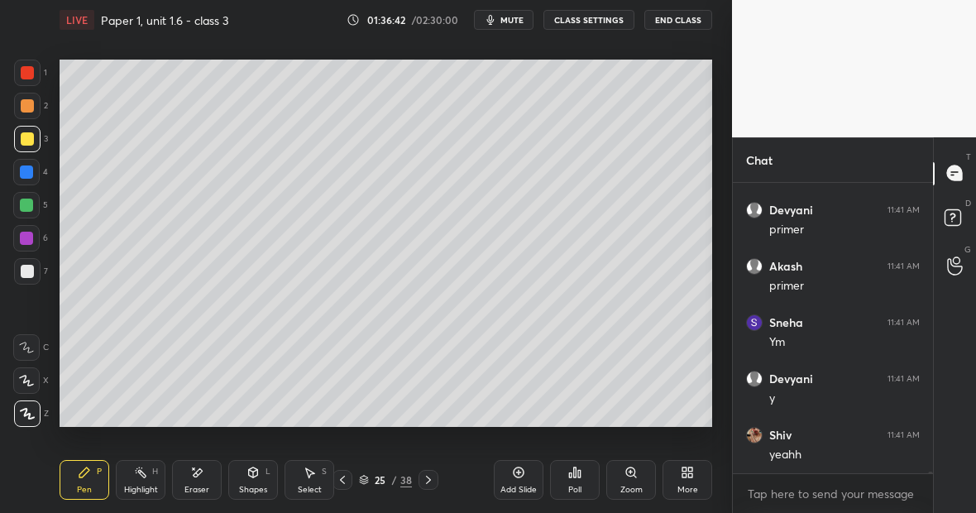
scroll to position [64300, 0]
click at [201, 477] on div "Eraser" at bounding box center [197, 480] width 50 height 40
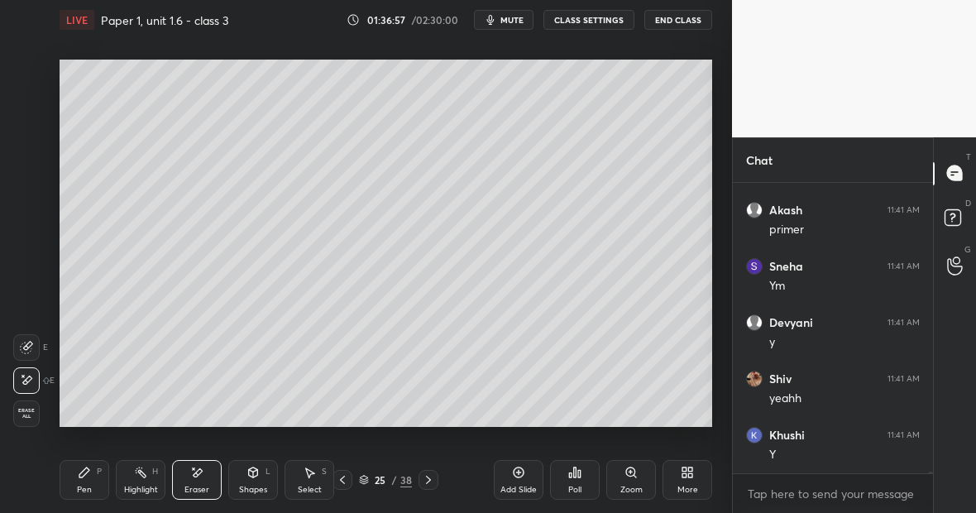
click at [93, 481] on div "Pen P" at bounding box center [85, 480] width 50 height 40
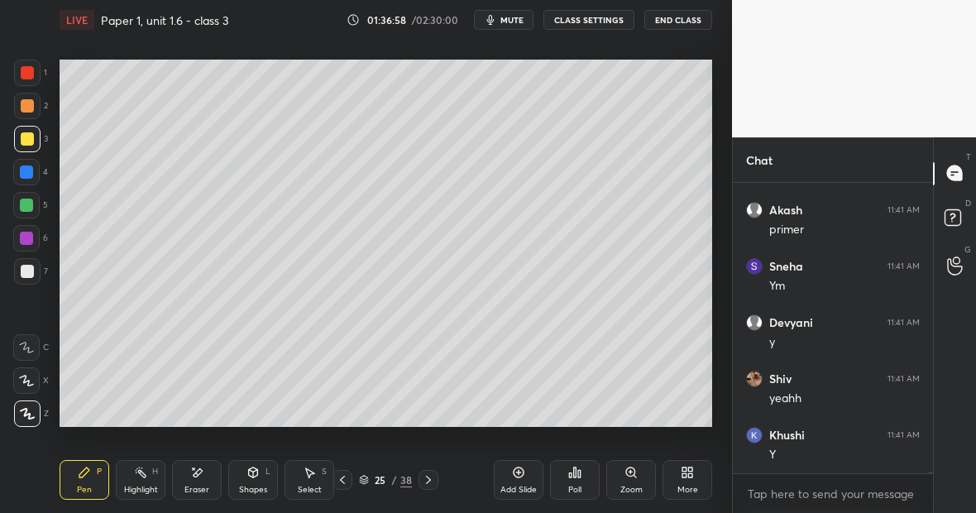
click at [190, 480] on div "Eraser" at bounding box center [197, 480] width 50 height 40
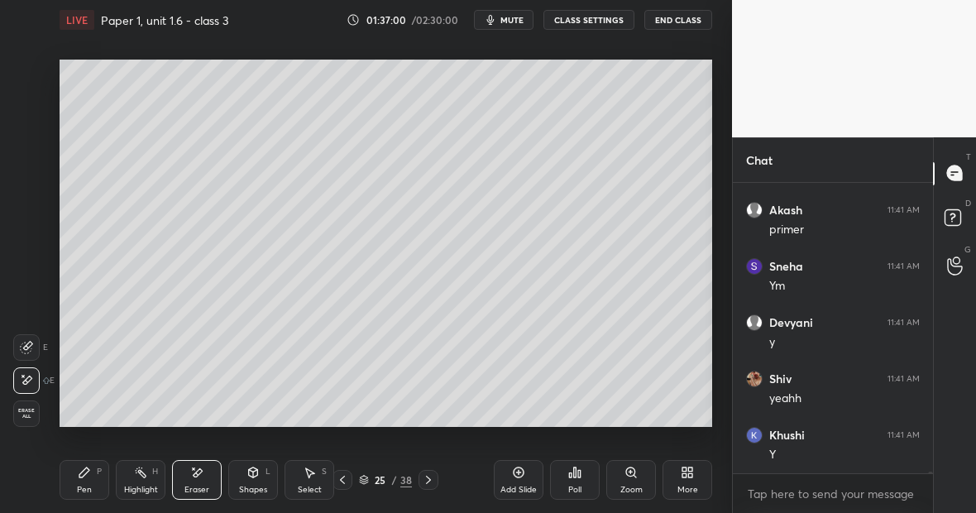
click at [91, 480] on div "Pen P" at bounding box center [85, 480] width 50 height 40
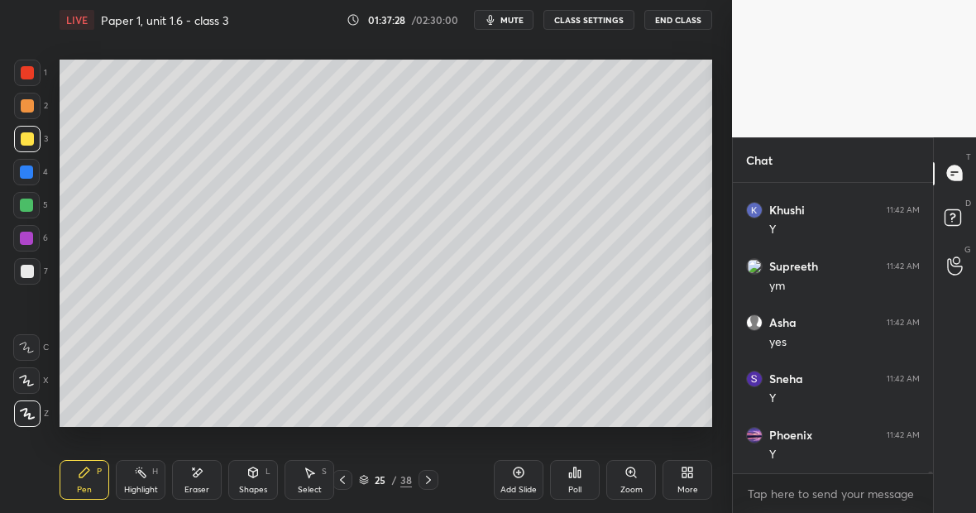
scroll to position [64750, 0]
click at [30, 208] on div at bounding box center [26, 205] width 13 height 13
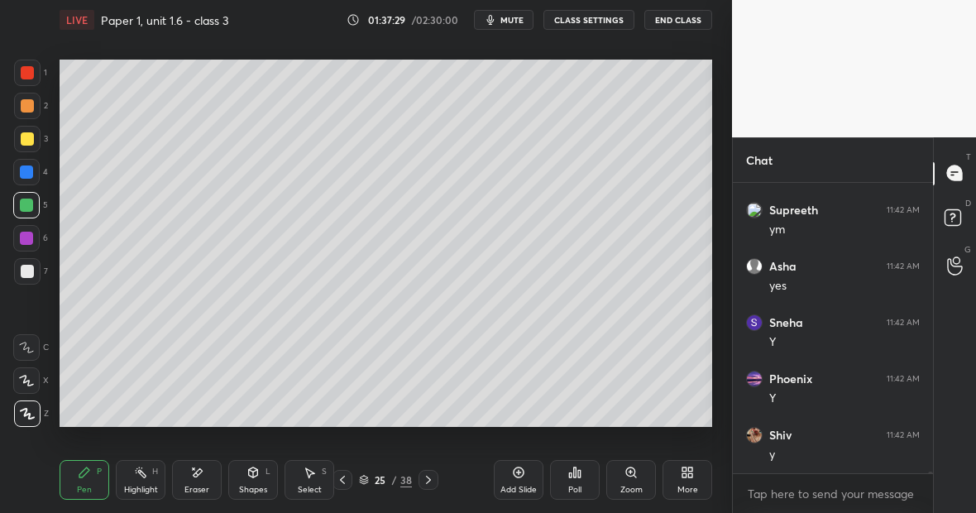
scroll to position [64806, 0]
click at [712, 334] on div "Setting up your live class Poll for secs No correct answer Start poll" at bounding box center [386, 243] width 666 height 407
click at [208, 477] on div "Eraser" at bounding box center [197, 480] width 50 height 40
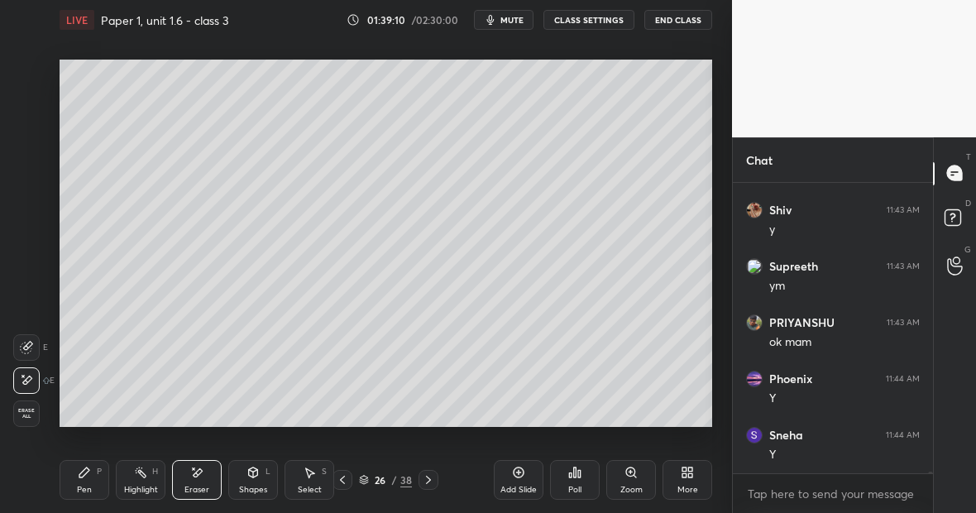
scroll to position [65368, 0]
click at [91, 479] on div "Pen P" at bounding box center [85, 480] width 50 height 40
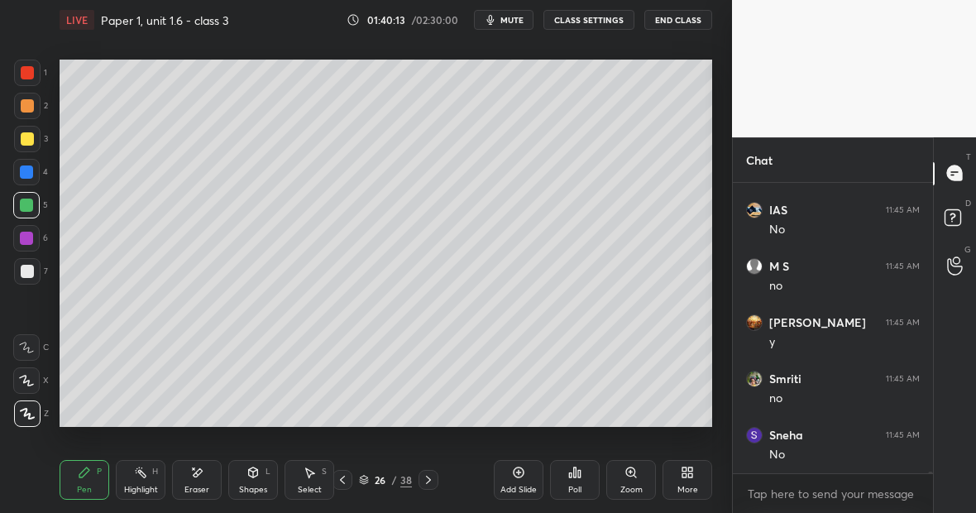
scroll to position [66550, 0]
click at [140, 488] on div "Highlight" at bounding box center [141, 490] width 34 height 8
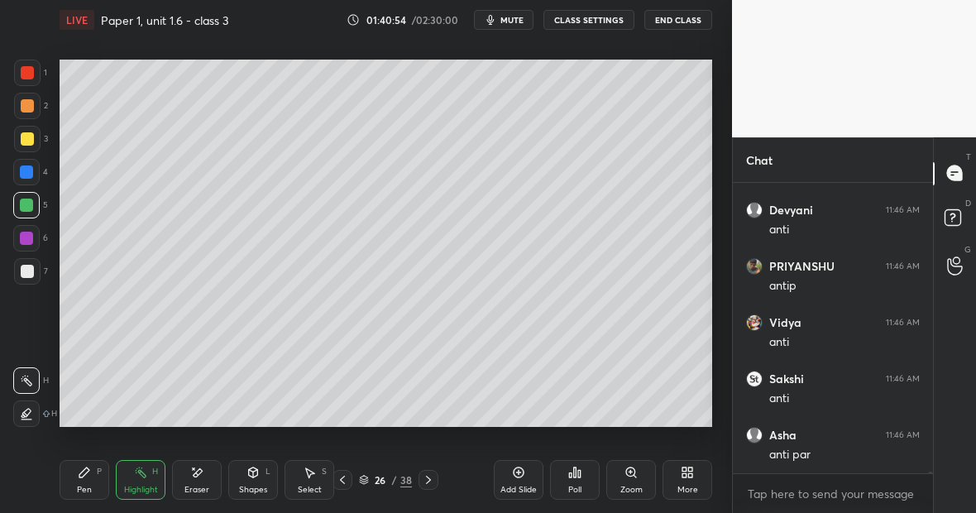
scroll to position [67331, 0]
click at [151, 477] on div "Highlight H" at bounding box center [141, 480] width 50 height 40
click at [98, 481] on div "Pen P" at bounding box center [85, 480] width 50 height 40
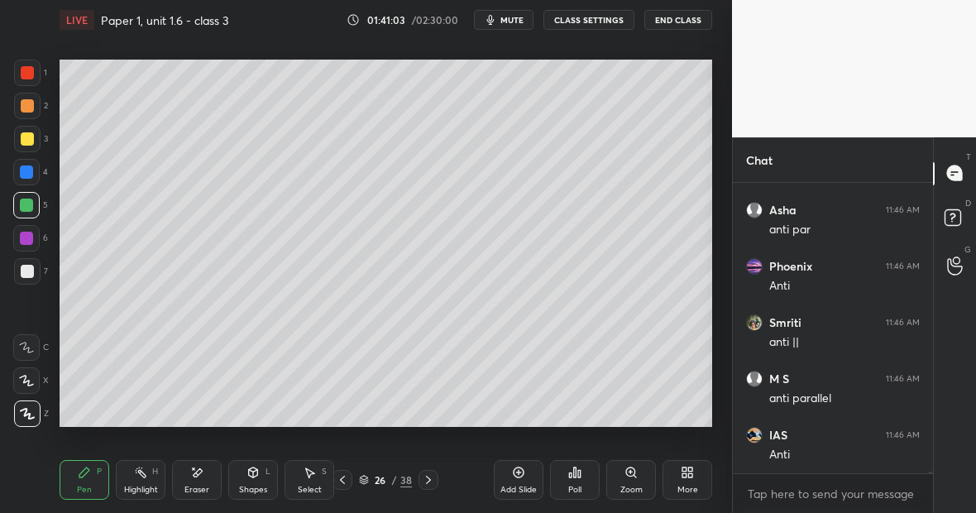
click at [29, 141] on div at bounding box center [27, 138] width 13 height 13
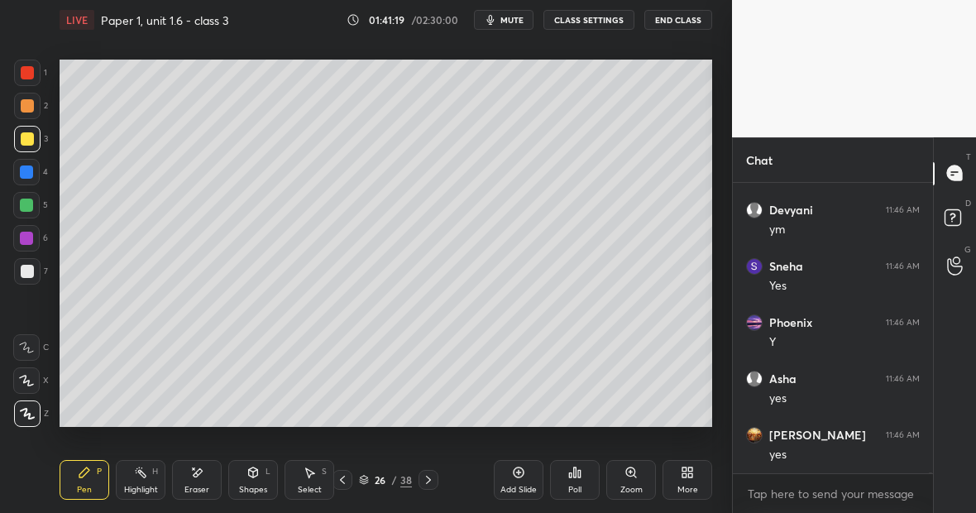
scroll to position [68062, 0]
click at [144, 477] on div "Highlight H" at bounding box center [141, 480] width 50 height 40
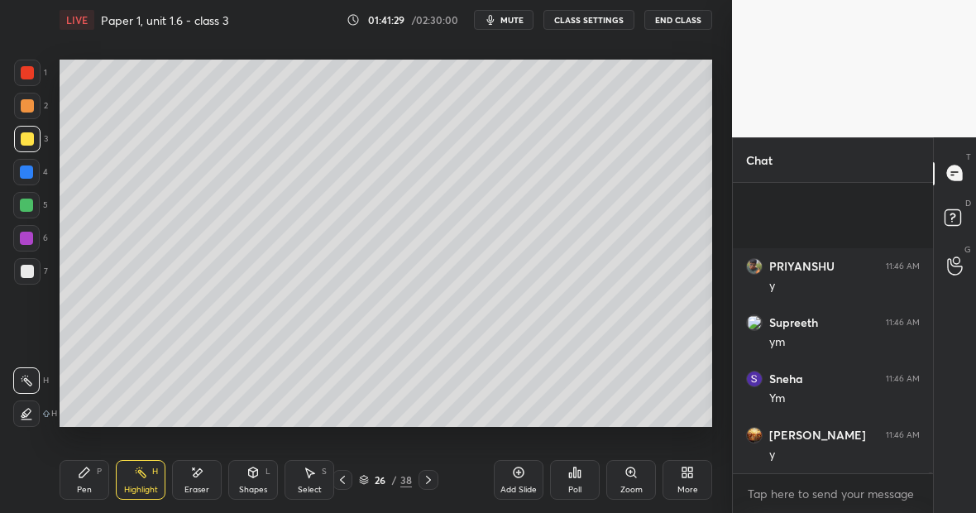
scroll to position [68400, 0]
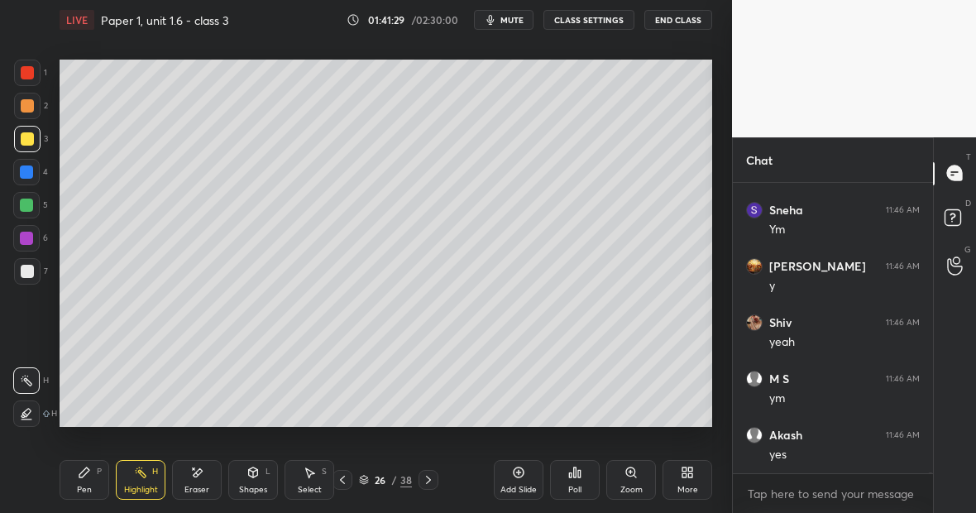
click at [144, 481] on div "Highlight H" at bounding box center [141, 480] width 50 height 40
click at [30, 75] on div at bounding box center [27, 72] width 13 height 13
click at [145, 472] on icon at bounding box center [140, 472] width 13 height 13
click at [27, 414] on icon at bounding box center [26, 413] width 13 height 13
click at [199, 469] on icon at bounding box center [196, 473] width 13 height 14
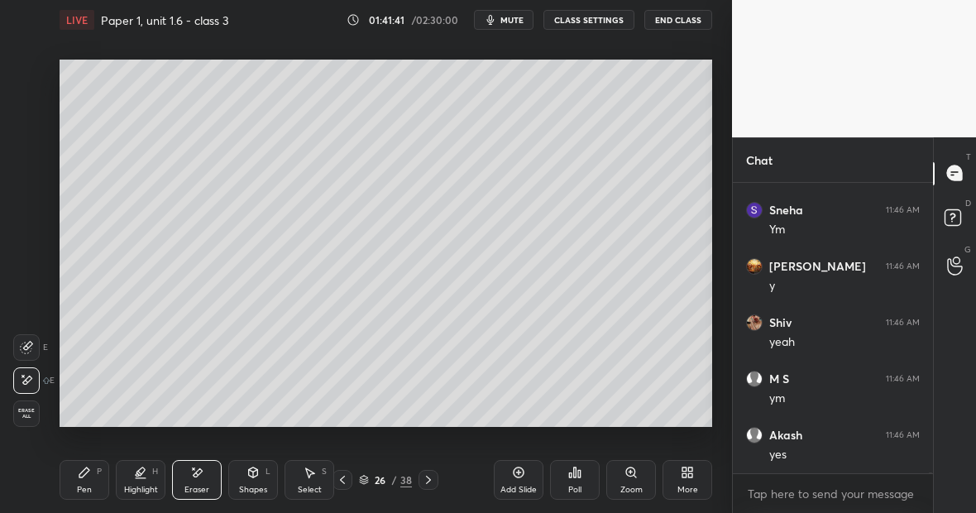
click at [145, 475] on div "Highlight H" at bounding box center [141, 480] width 50 height 40
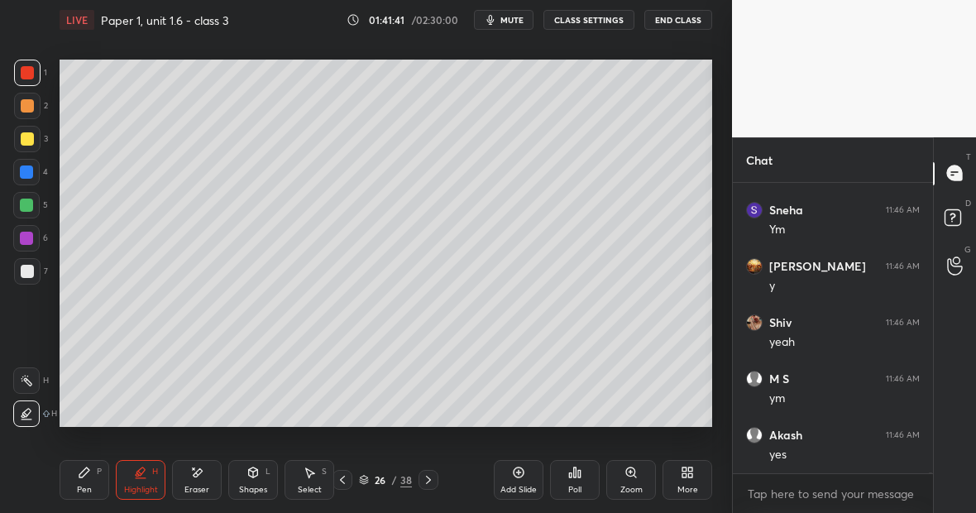
click at [30, 280] on div at bounding box center [27, 271] width 26 height 26
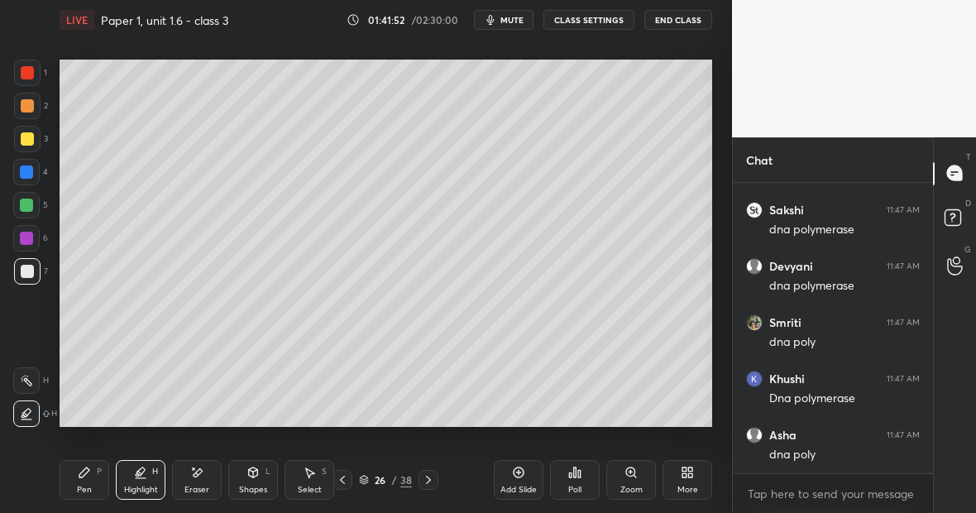
scroll to position [69131, 0]
click at [95, 488] on div "Pen P" at bounding box center [85, 480] width 50 height 40
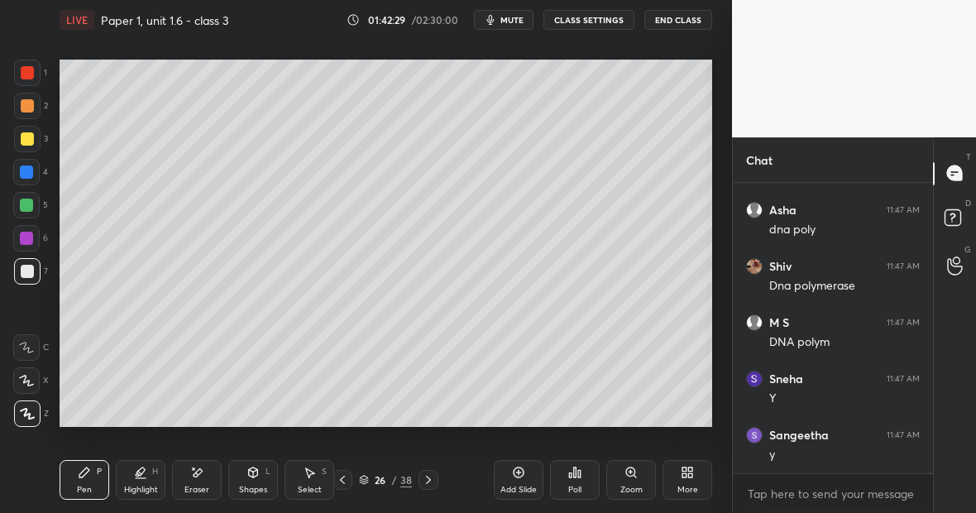
scroll to position [69300, 0]
click at [144, 478] on icon at bounding box center [141, 478] width 10 height 0
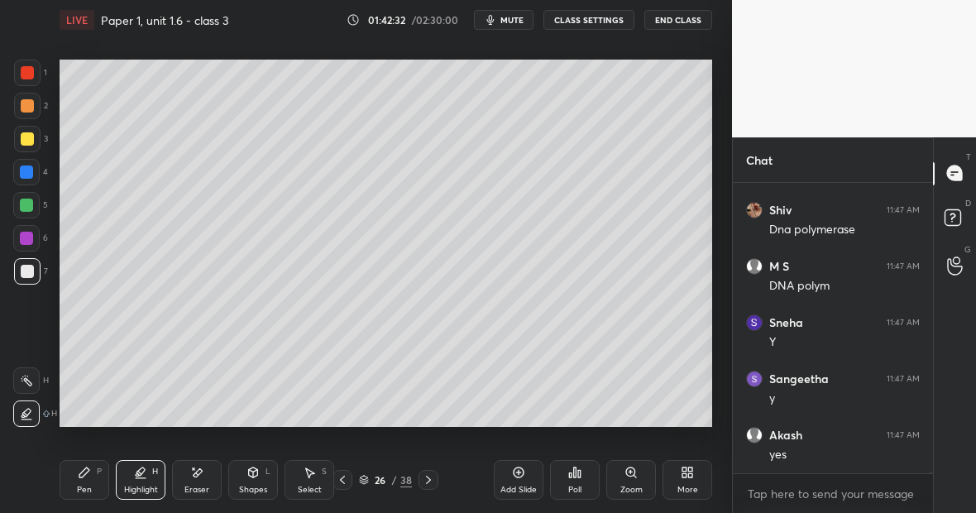
click at [30, 380] on icon at bounding box center [26, 380] width 13 height 13
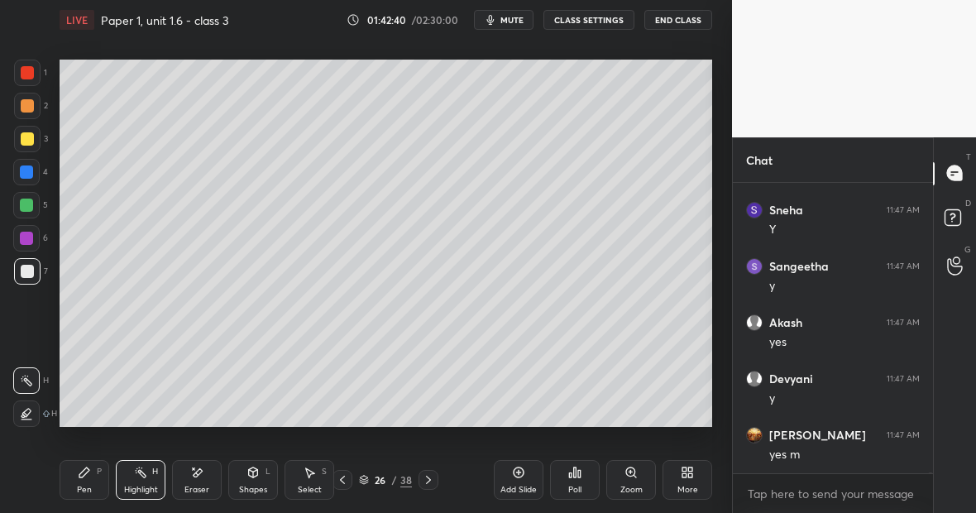
click at [210, 471] on div "Eraser" at bounding box center [197, 480] width 50 height 40
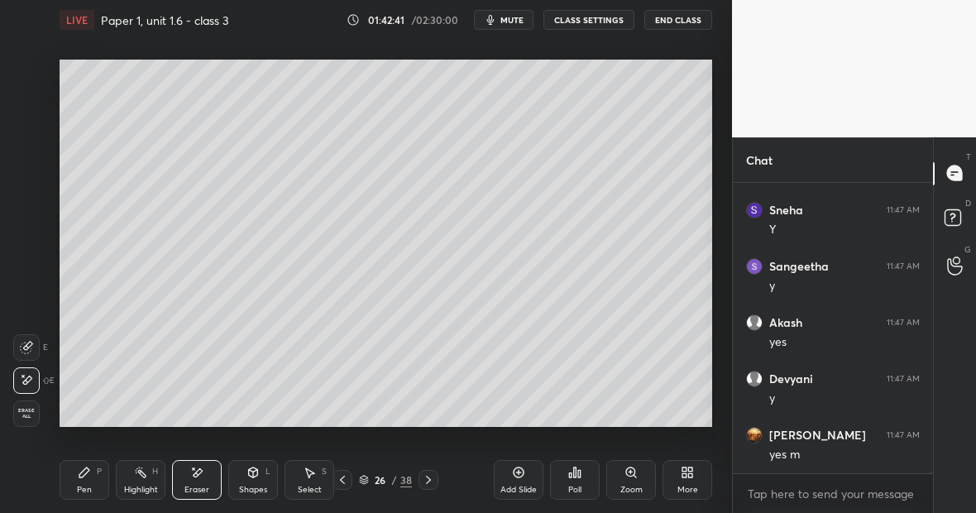
scroll to position [69468, 0]
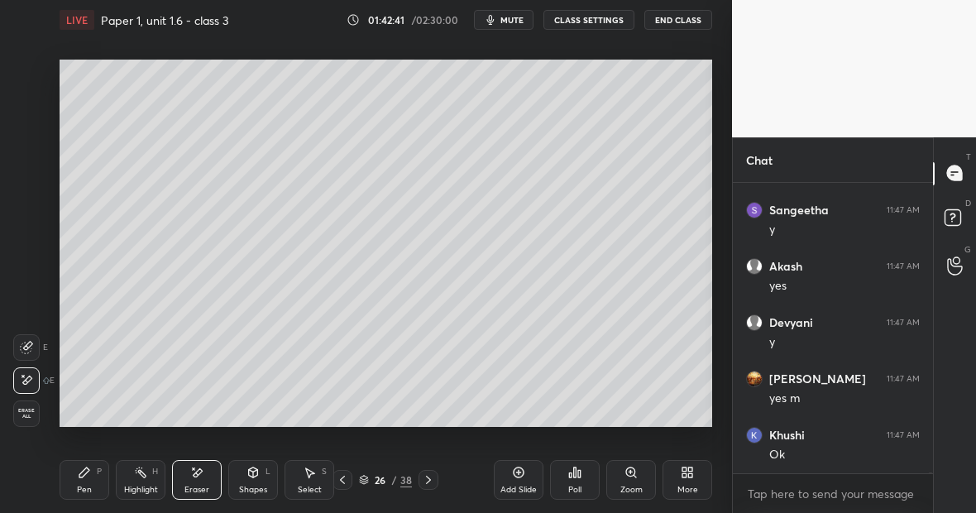
click at [87, 479] on div "Pen P" at bounding box center [85, 480] width 50 height 40
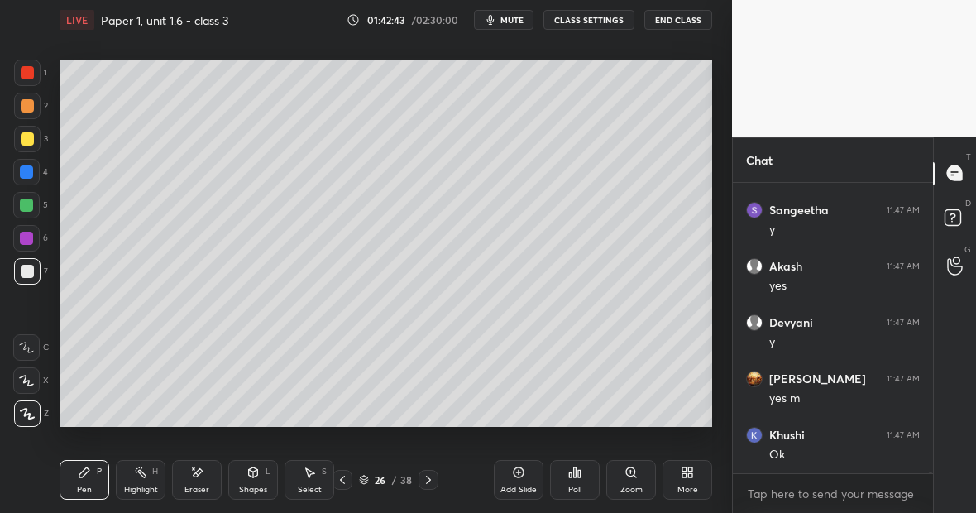
click at [31, 273] on div at bounding box center [27, 271] width 13 height 13
click at [152, 480] on div "Highlight H" at bounding box center [141, 480] width 50 height 40
click at [30, 410] on icon at bounding box center [26, 413] width 13 height 13
click at [202, 475] on div "Eraser" at bounding box center [197, 480] width 50 height 40
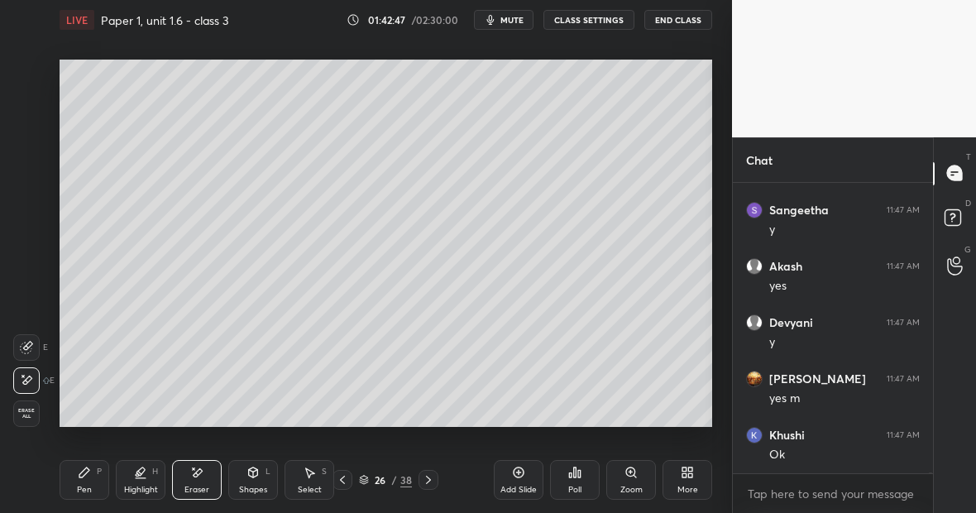
scroll to position [69525, 0]
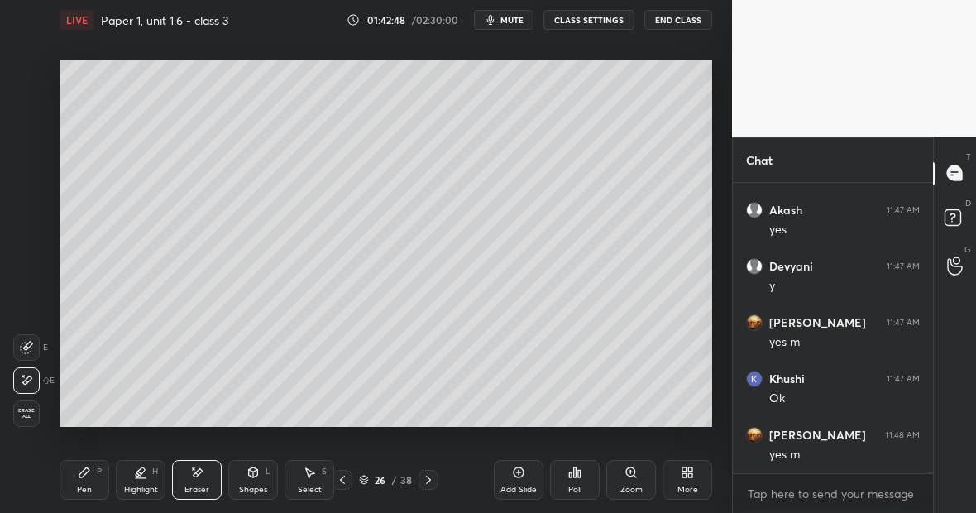
click at [149, 480] on div "Highlight H" at bounding box center [141, 480] width 50 height 40
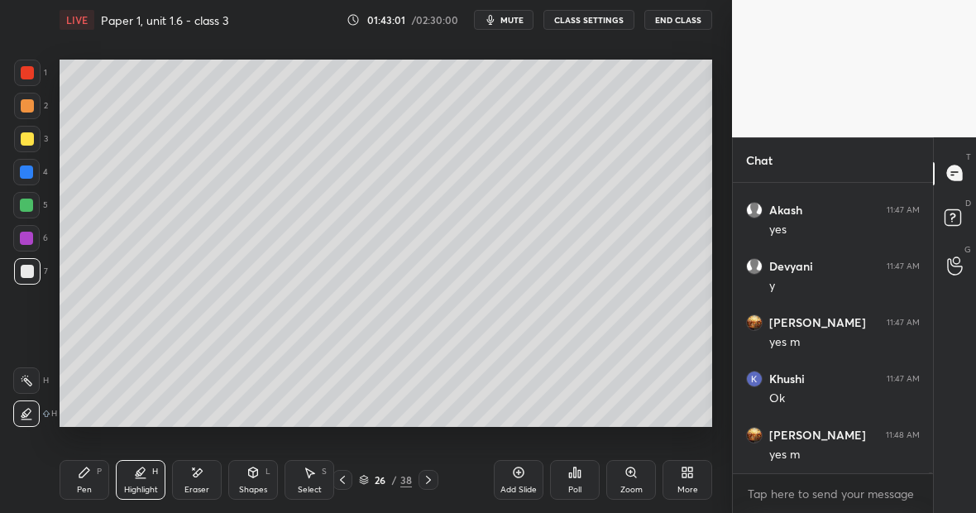
click at [90, 485] on div "Pen P" at bounding box center [85, 480] width 50 height 40
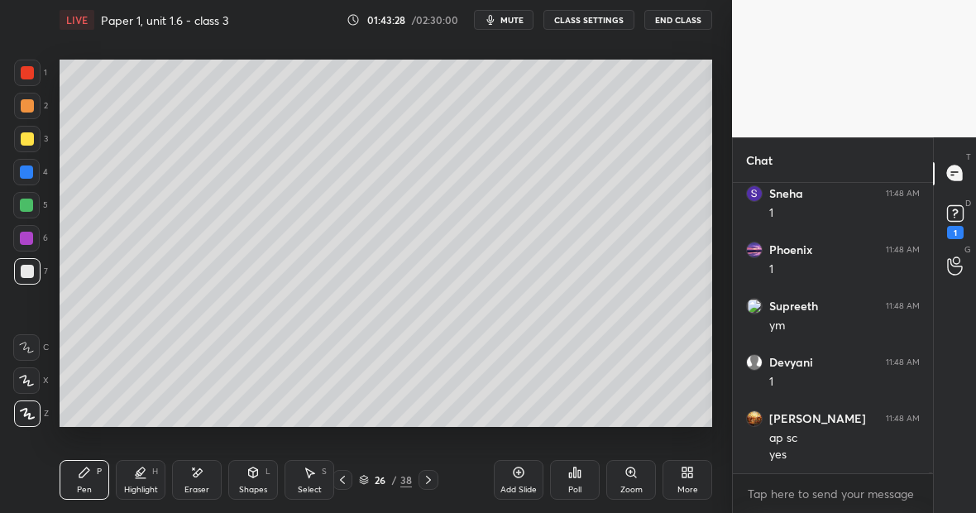
scroll to position [70304, 0]
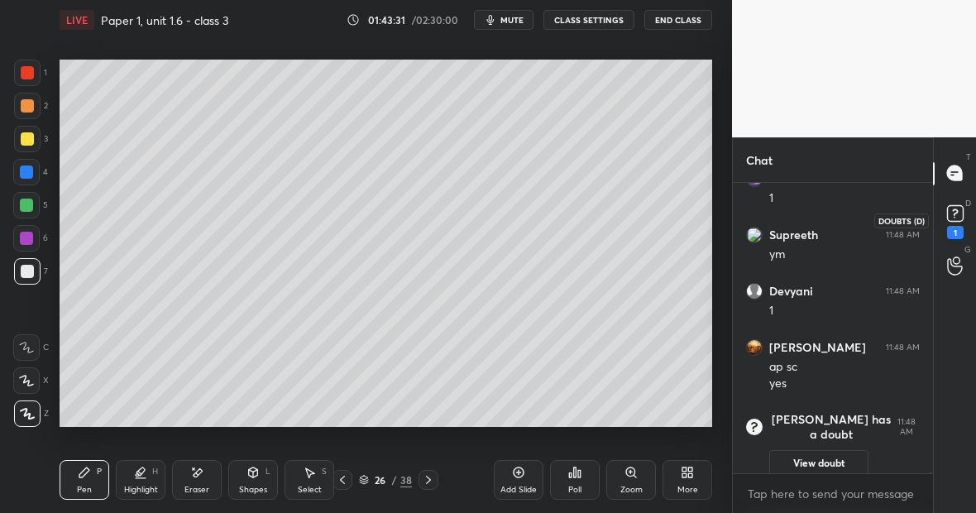
click at [954, 214] on icon at bounding box center [955, 211] width 6 height 7
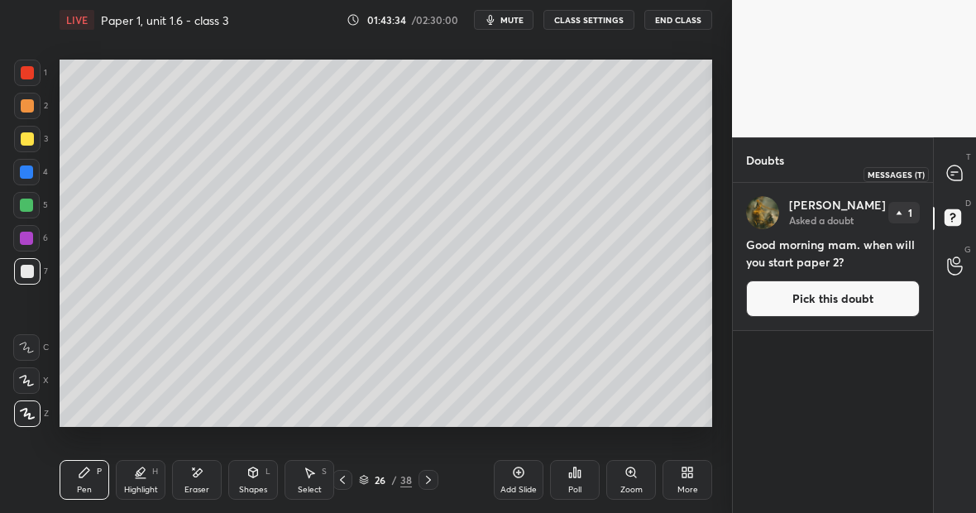
click at [956, 175] on icon at bounding box center [954, 172] width 15 height 15
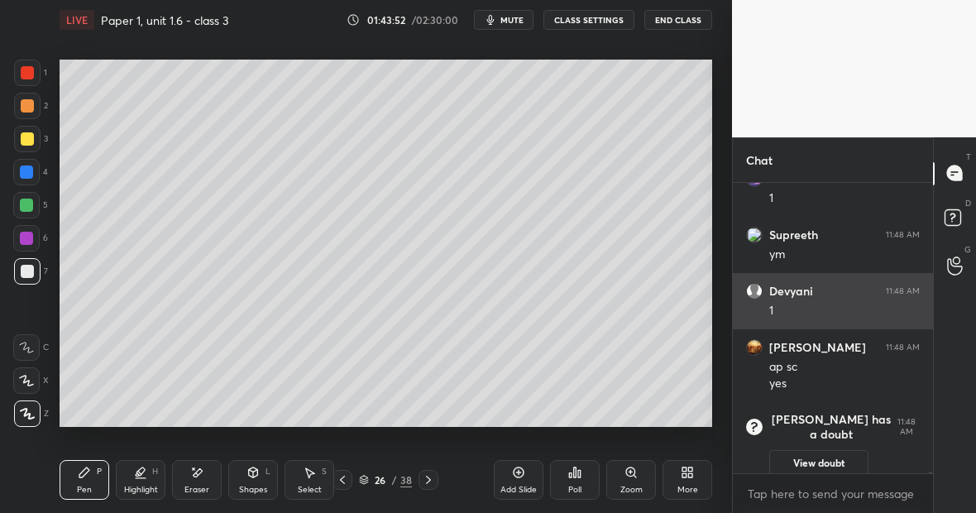
scroll to position [57841, 0]
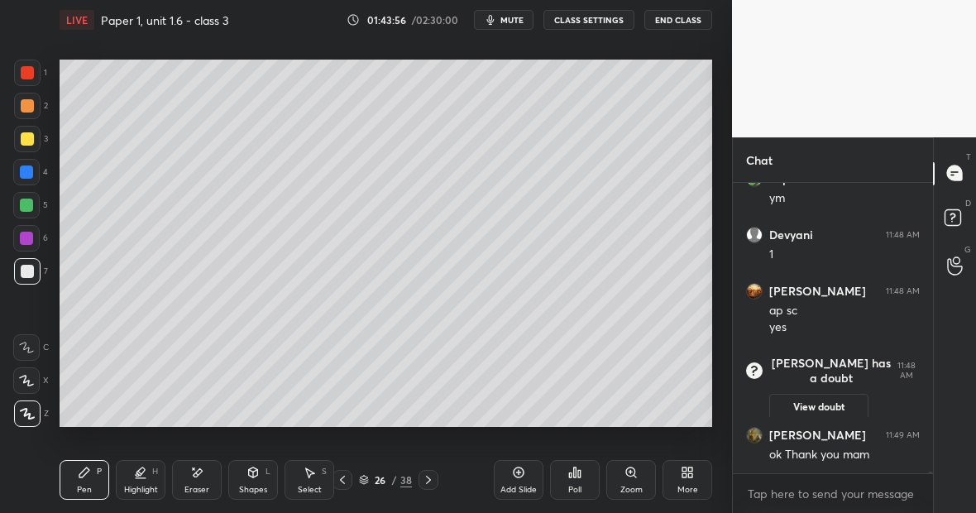
click at [145, 477] on div "Highlight H" at bounding box center [141, 480] width 50 height 40
click at [147, 492] on div "Highlight" at bounding box center [141, 490] width 34 height 8
click at [27, 381] on icon at bounding box center [26, 380] width 13 height 13
click at [199, 477] on icon at bounding box center [196, 473] width 13 height 14
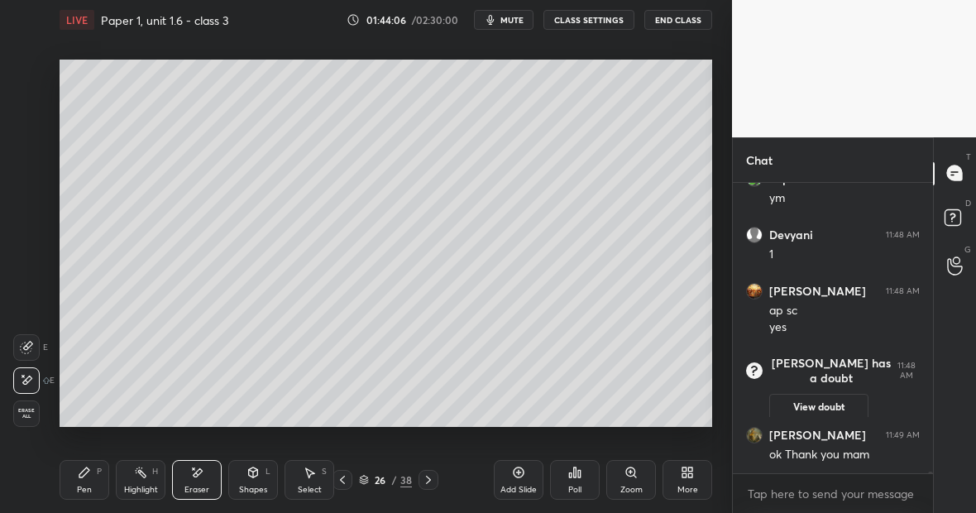
click at [89, 476] on div "Pen P" at bounding box center [85, 480] width 50 height 40
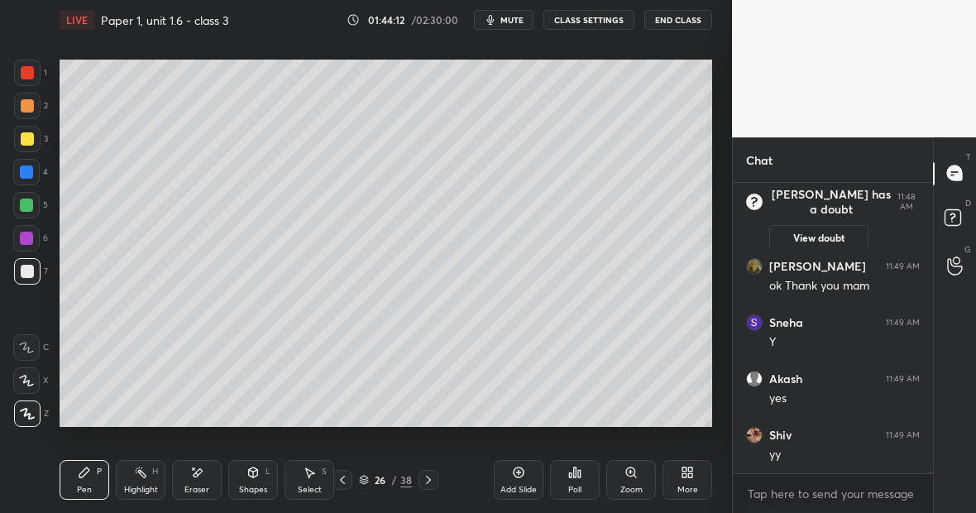
scroll to position [58066, 0]
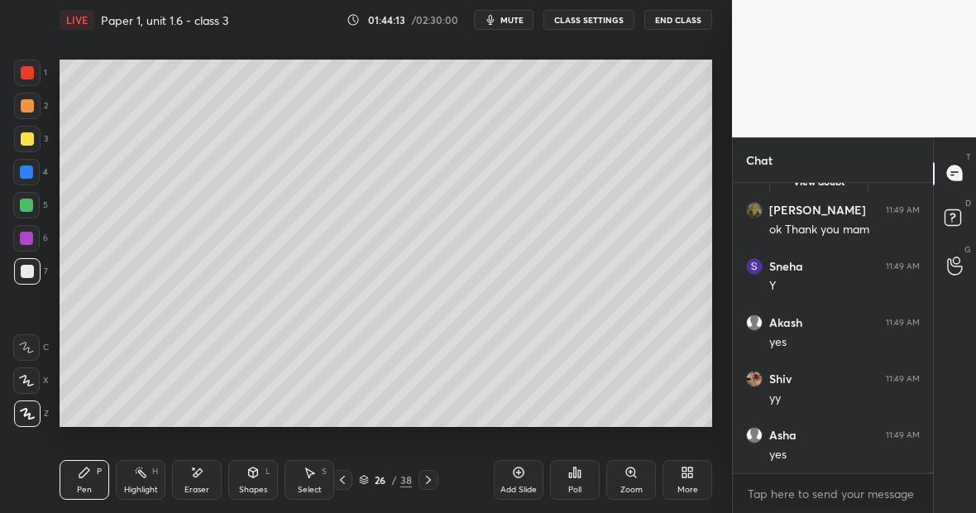
click at [141, 481] on div "Highlight H" at bounding box center [141, 480] width 50 height 40
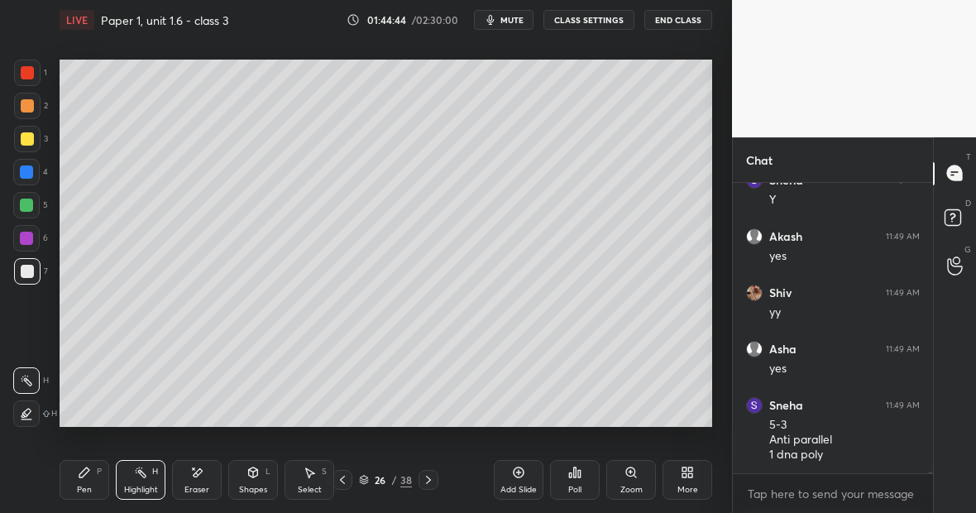
click at [518, 473] on icon at bounding box center [518, 472] width 13 height 13
click at [94, 472] on div "Pen P" at bounding box center [85, 480] width 50 height 40
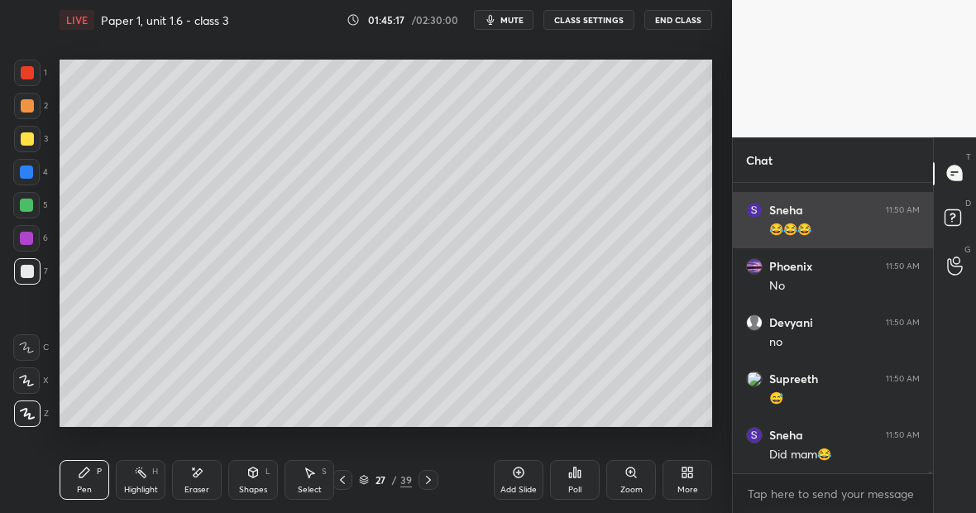
scroll to position [58996, 0]
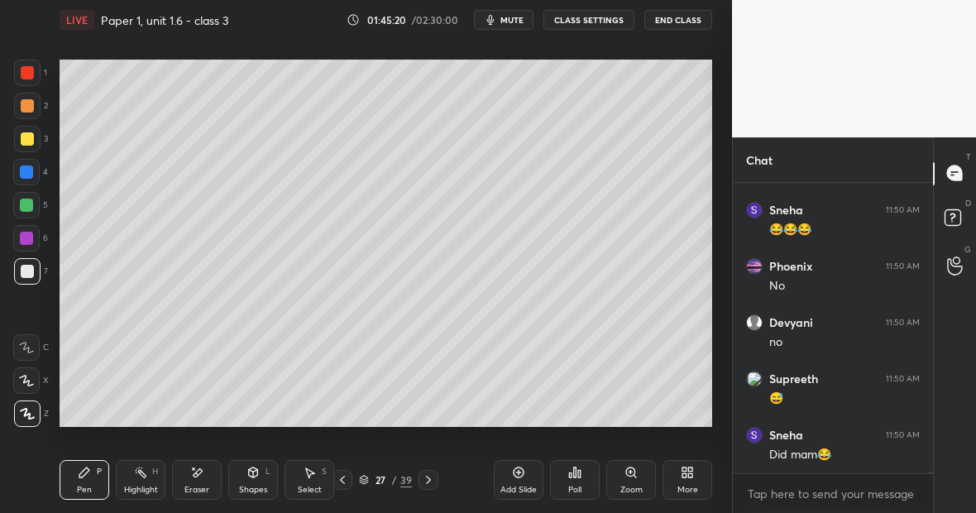
click at [147, 486] on div "Highlight" at bounding box center [141, 490] width 34 height 8
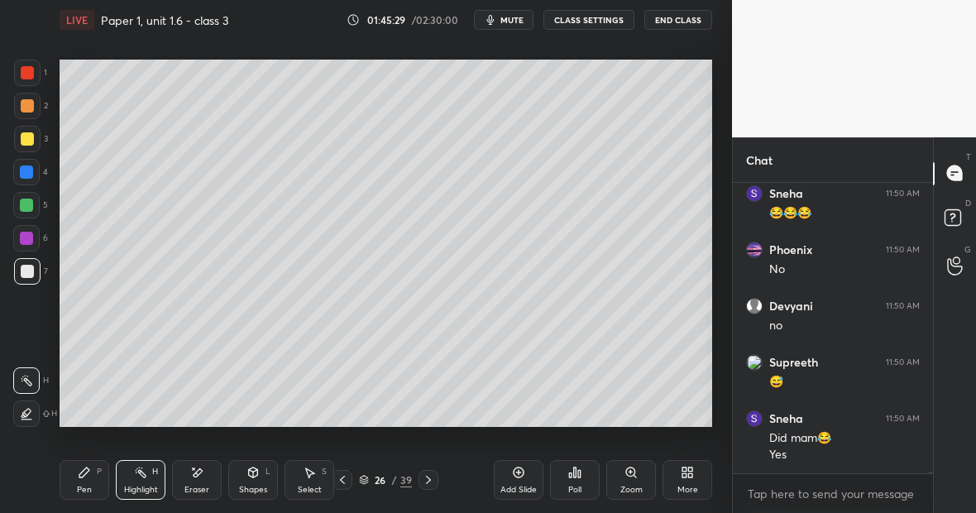
click at [95, 485] on div "Pen P" at bounding box center [85, 480] width 50 height 40
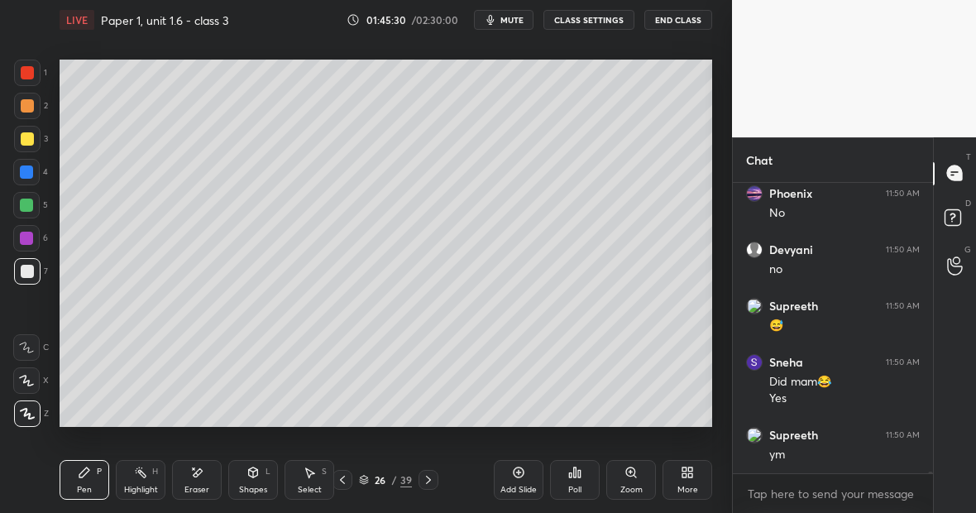
click at [33, 266] on div at bounding box center [27, 271] width 26 height 26
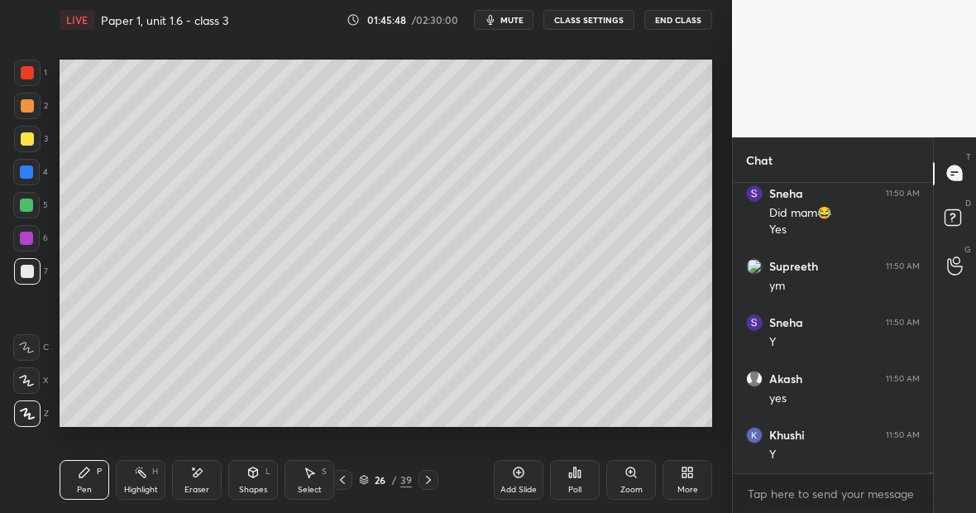
scroll to position [59294, 0]
click at [148, 481] on div "Highlight H" at bounding box center [141, 480] width 50 height 40
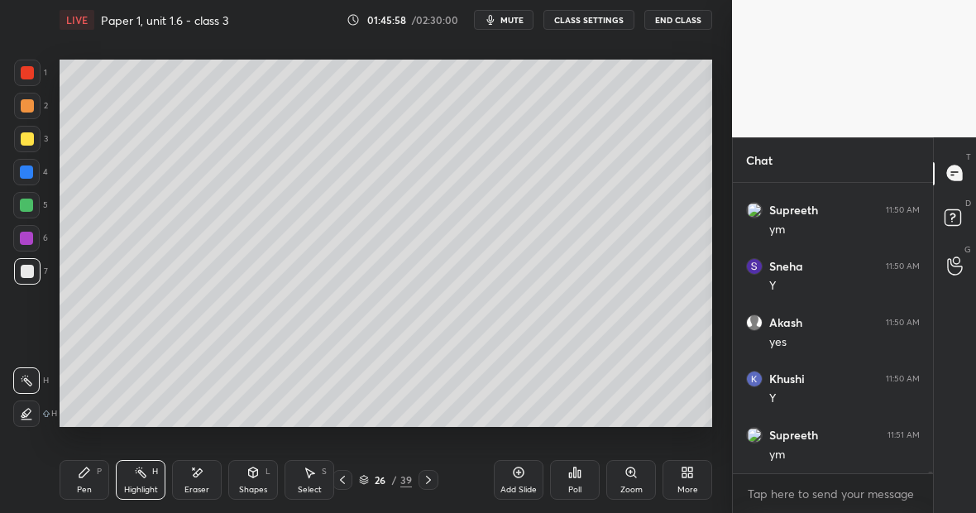
click at [89, 480] on div "Pen P" at bounding box center [85, 480] width 50 height 40
click at [34, 74] on div at bounding box center [27, 73] width 26 height 26
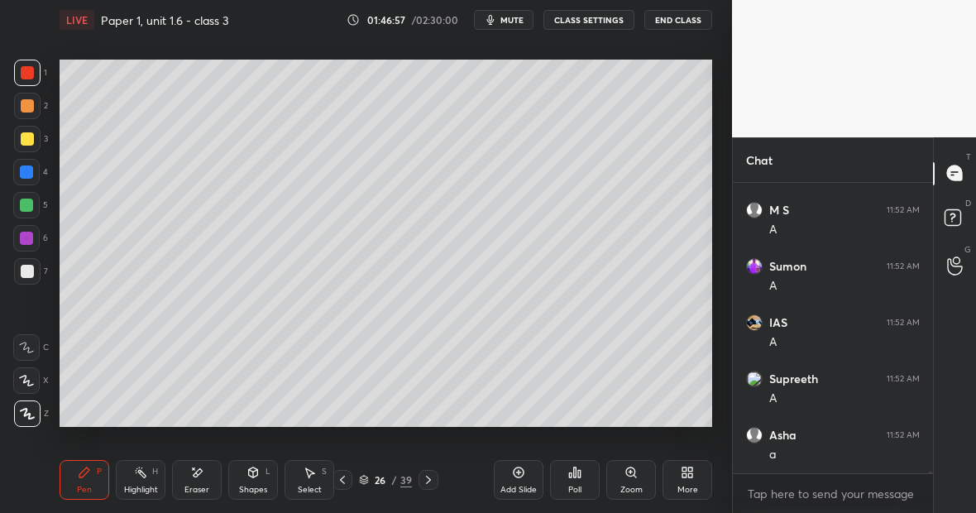
scroll to position [60981, 0]
click at [208, 473] on div "Eraser" at bounding box center [197, 480] width 50 height 40
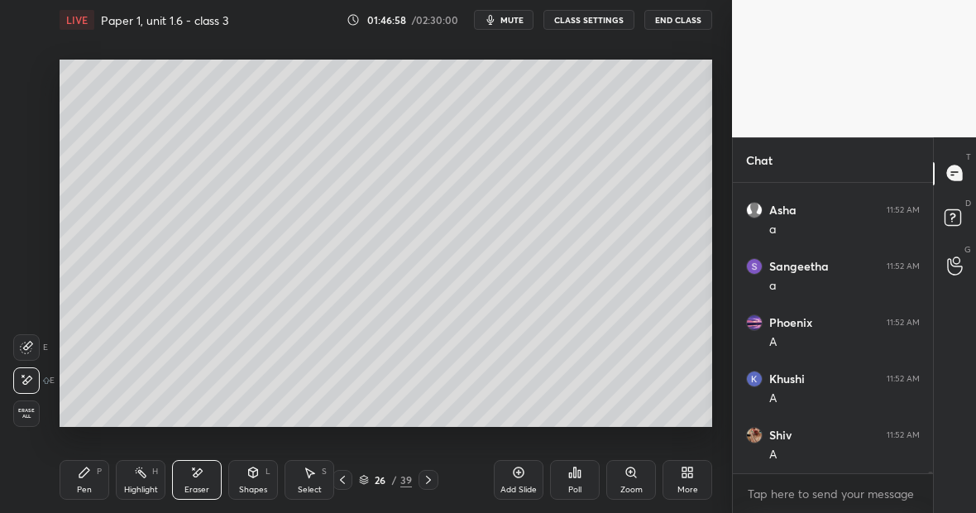
click at [146, 472] on icon at bounding box center [140, 472] width 13 height 13
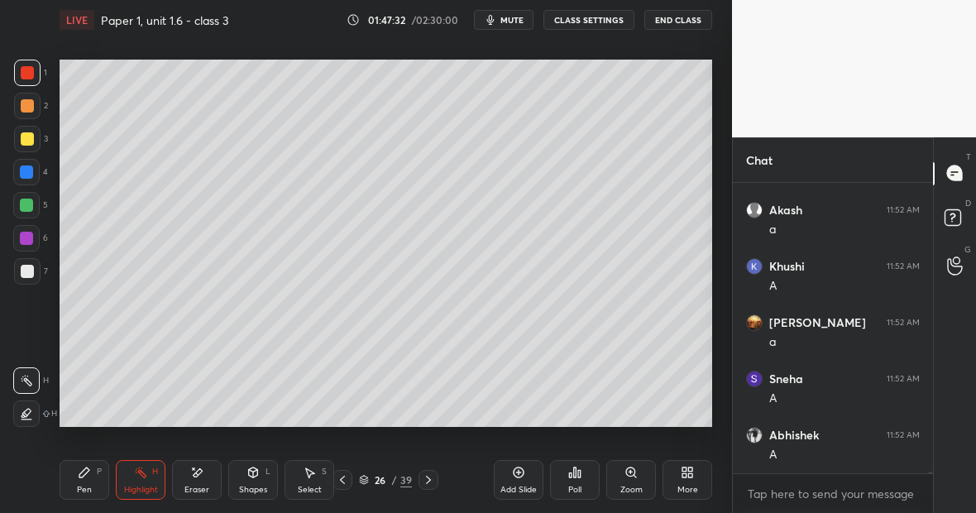
scroll to position [62388, 0]
click at [208, 479] on div "Eraser" at bounding box center [197, 480] width 50 height 40
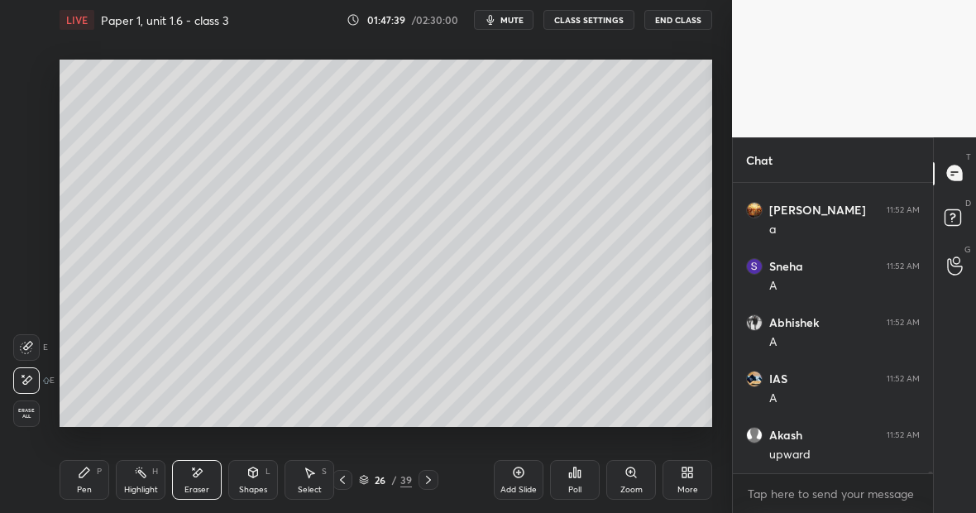
scroll to position [62556, 0]
click at [87, 477] on icon at bounding box center [84, 472] width 13 height 13
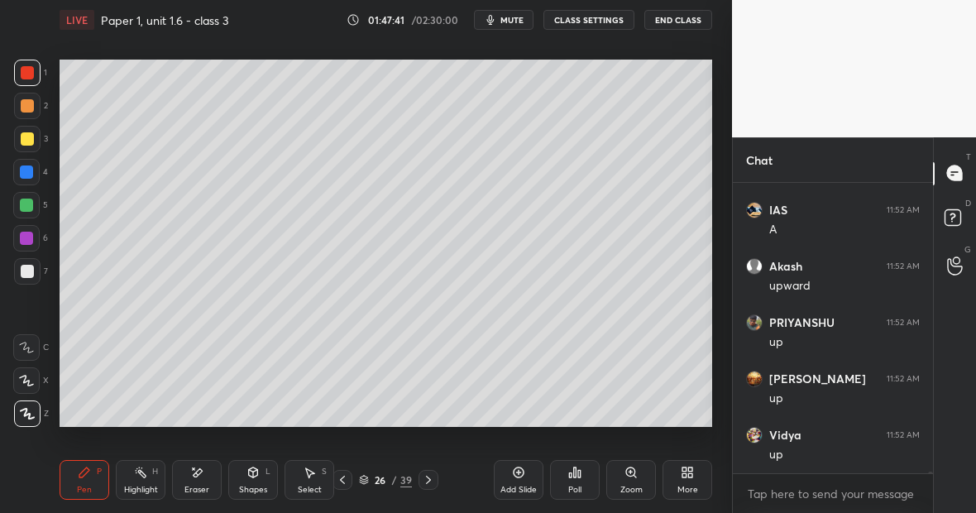
scroll to position [62669, 0]
click at [147, 472] on div "Highlight H" at bounding box center [141, 480] width 50 height 40
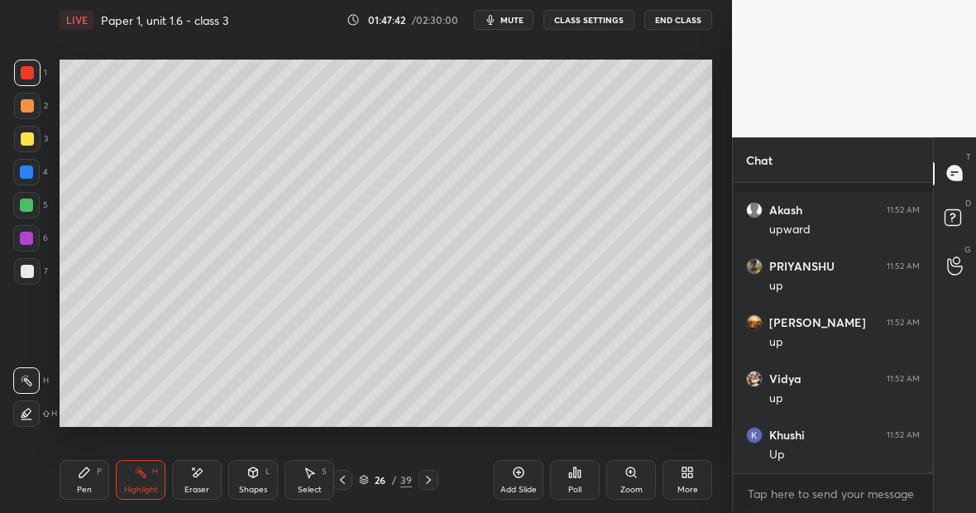
scroll to position [62781, 0]
click at [86, 477] on icon at bounding box center [84, 472] width 13 height 13
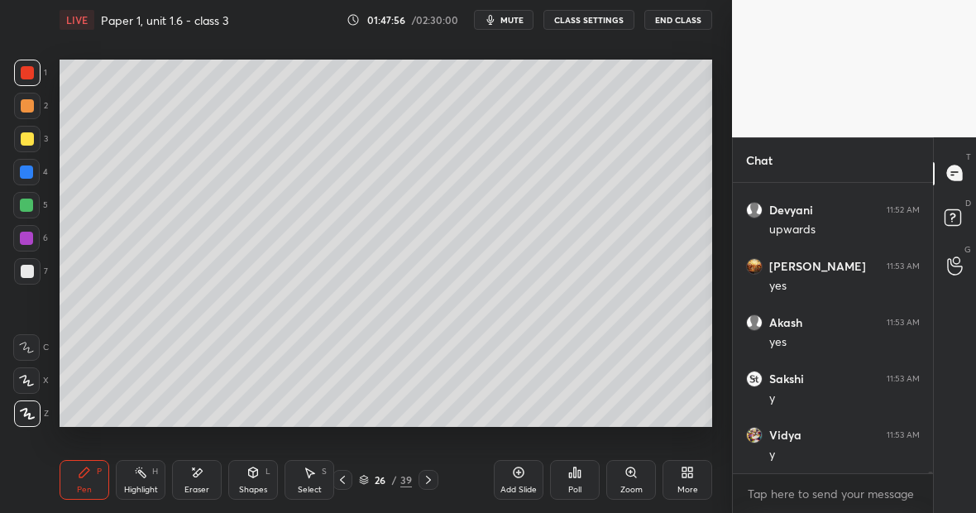
scroll to position [63175, 0]
click at [146, 472] on div "Highlight H" at bounding box center [141, 480] width 50 height 40
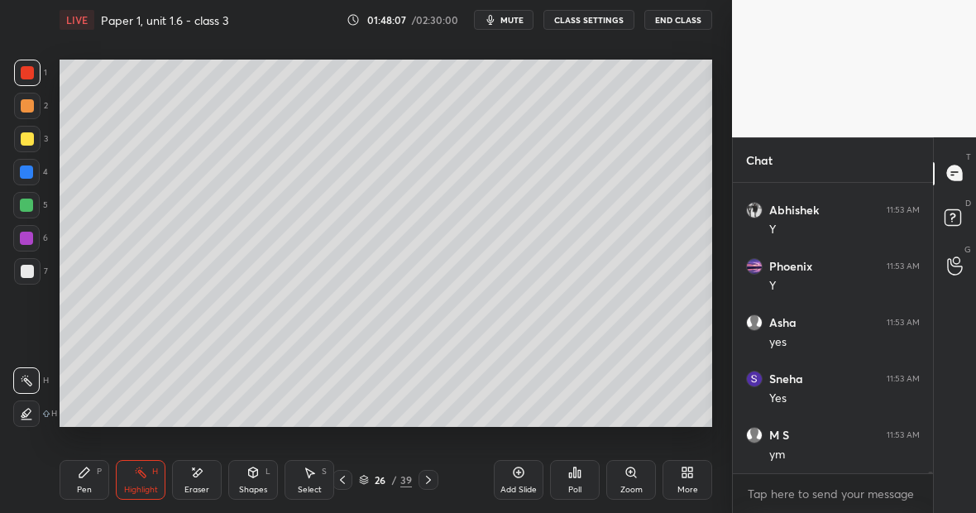
scroll to position [63513, 0]
click at [147, 477] on div "Highlight H" at bounding box center [141, 480] width 50 height 40
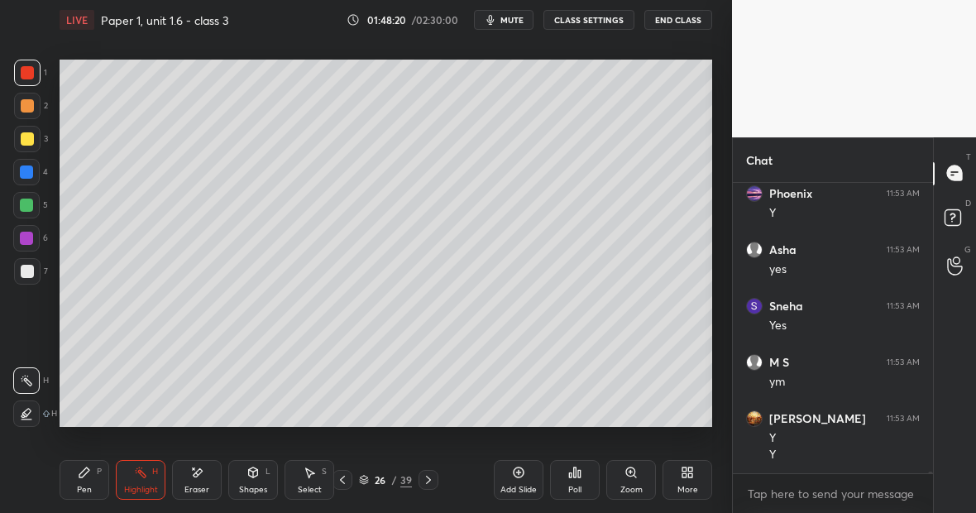
click at [88, 467] on icon at bounding box center [84, 472] width 13 height 13
click at [31, 73] on div at bounding box center [27, 72] width 13 height 13
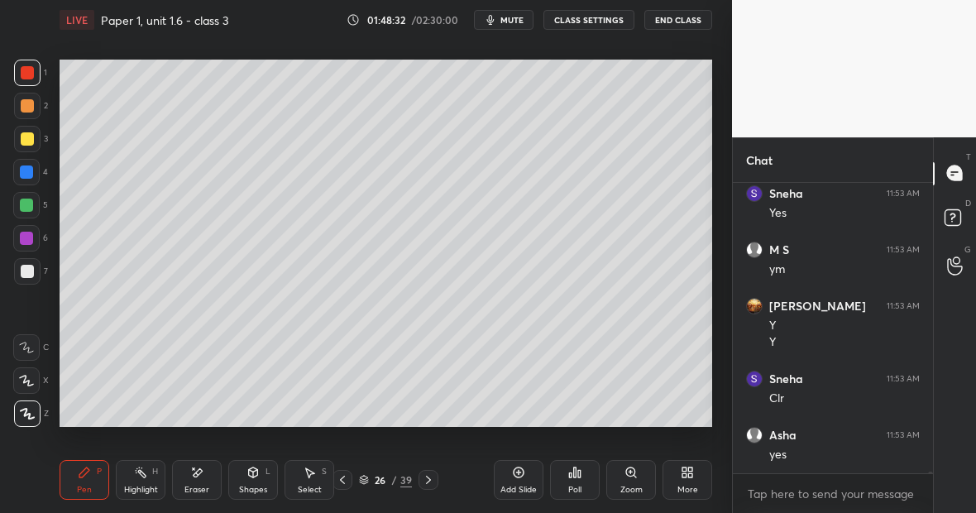
scroll to position [63698, 0]
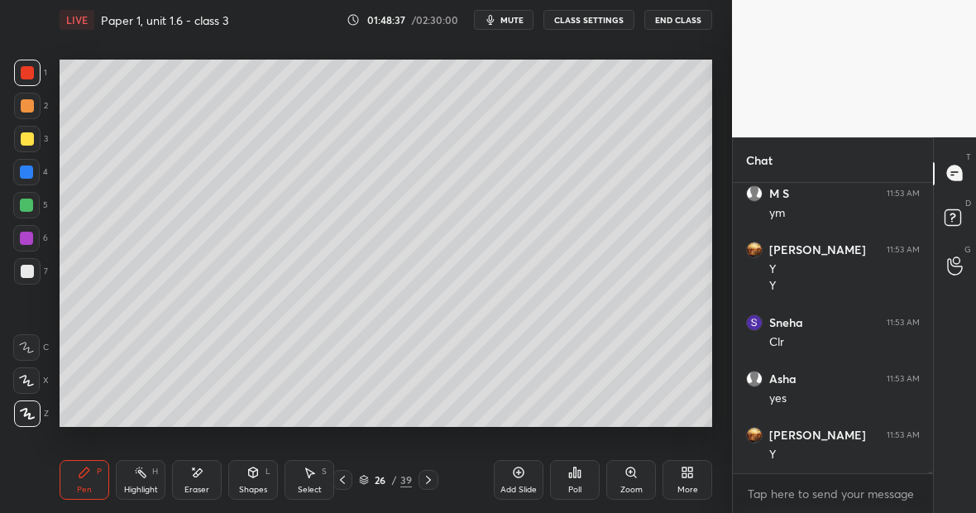
click at [89, 481] on div "Pen P" at bounding box center [85, 480] width 50 height 40
click at [30, 172] on div at bounding box center [26, 171] width 13 height 13
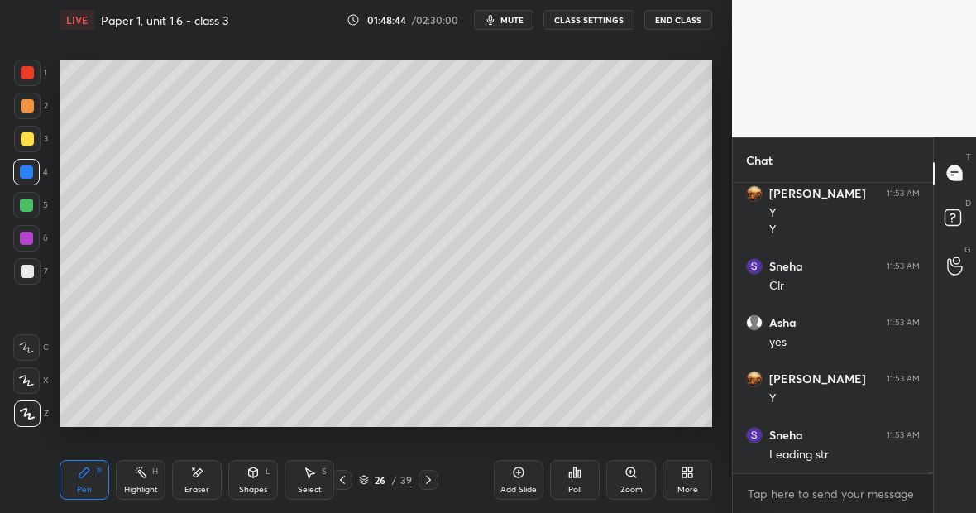
click at [198, 480] on div "Eraser" at bounding box center [197, 480] width 50 height 40
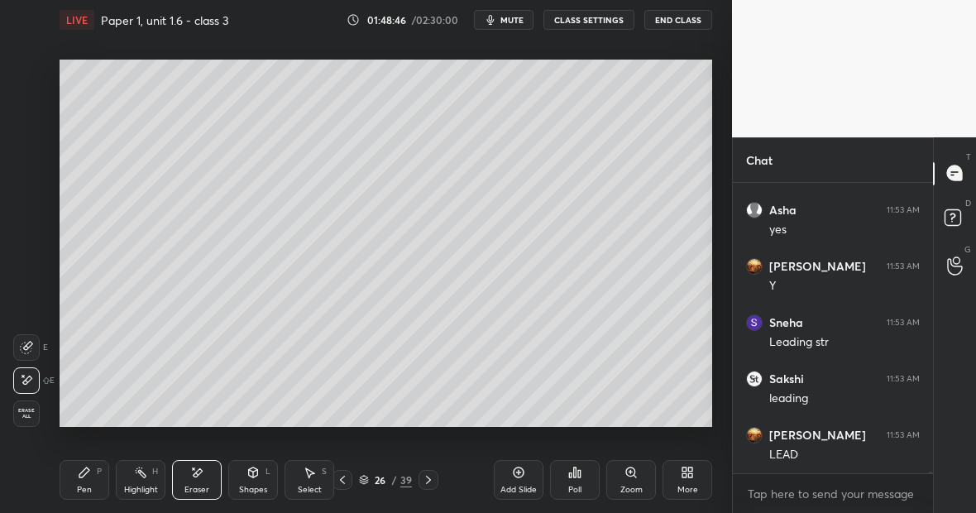
scroll to position [63923, 0]
click at [87, 486] on div "Pen" at bounding box center [84, 490] width 15 height 8
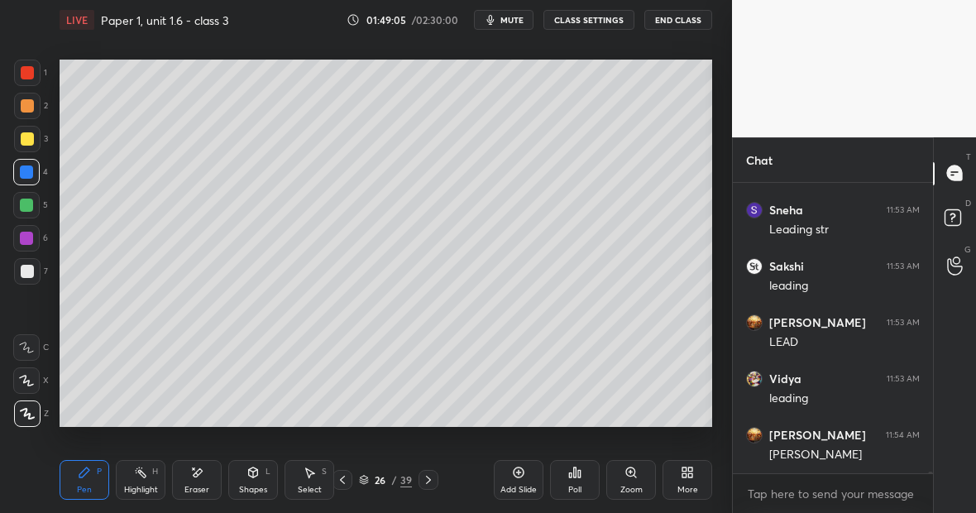
scroll to position [64036, 0]
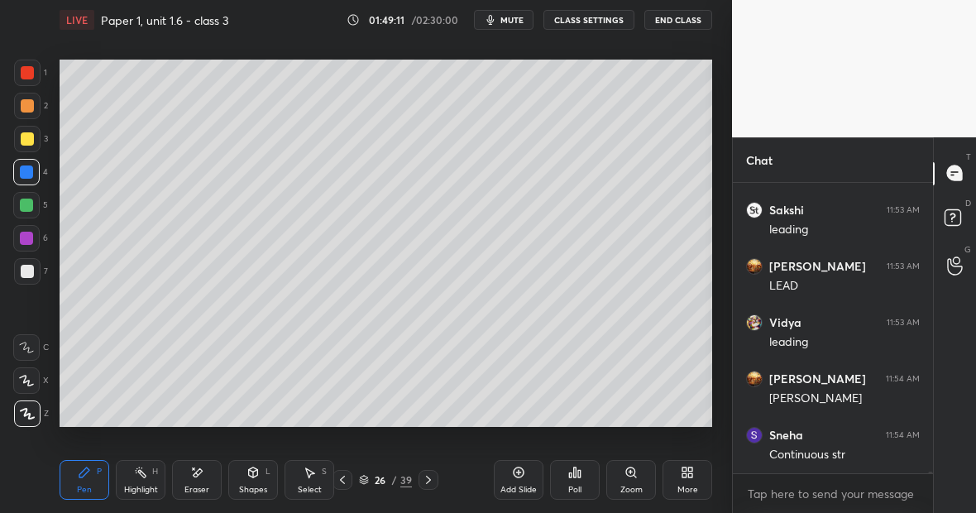
click at [145, 478] on div "Highlight H" at bounding box center [141, 480] width 50 height 40
click at [207, 477] on div "Eraser" at bounding box center [197, 480] width 50 height 40
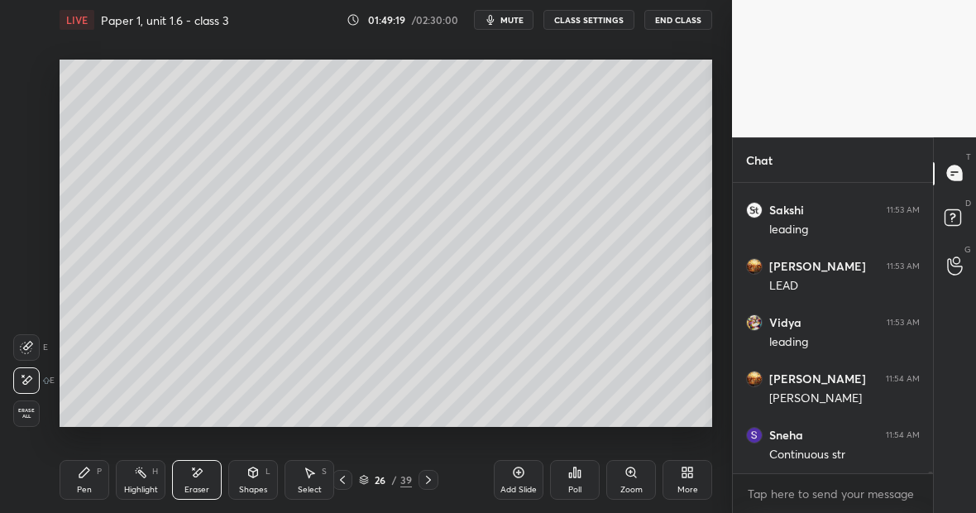
scroll to position [64052, 0]
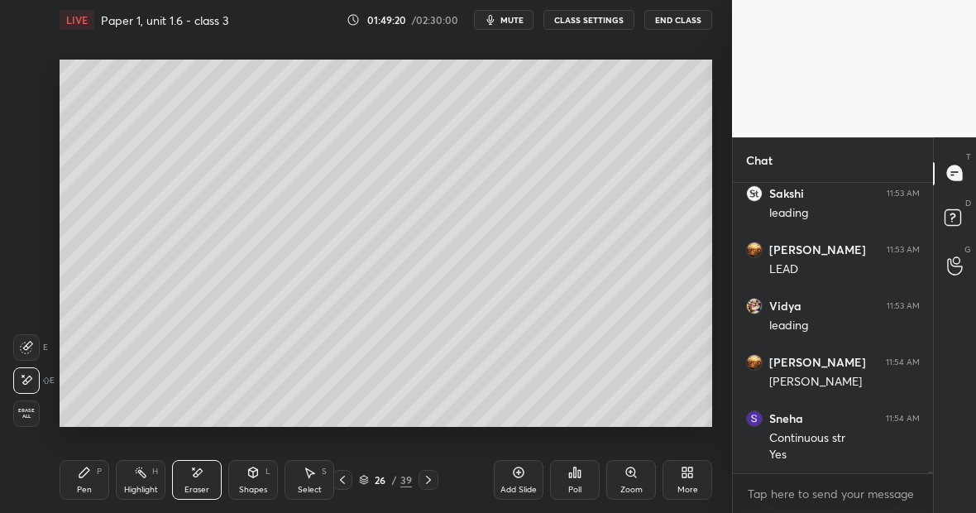
click at [145, 469] on div "Highlight H" at bounding box center [141, 480] width 50 height 40
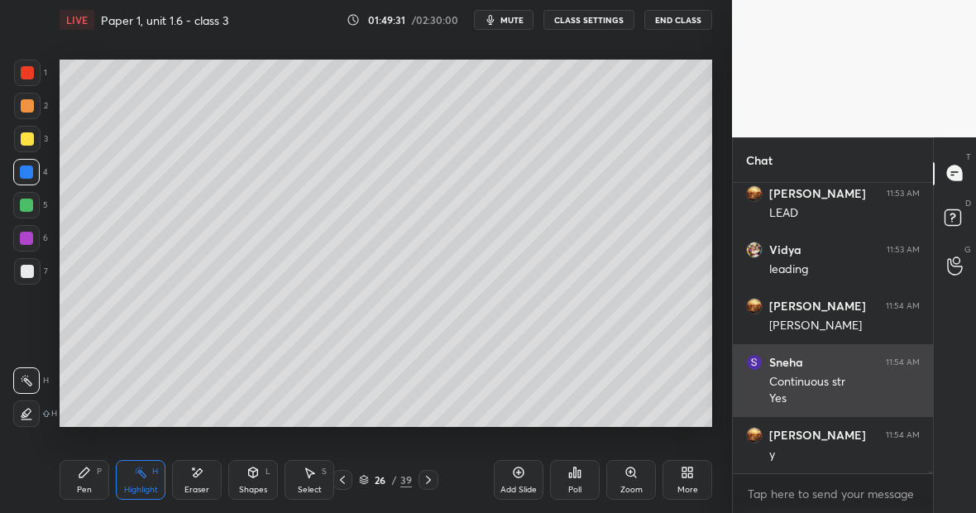
scroll to position [64108, 0]
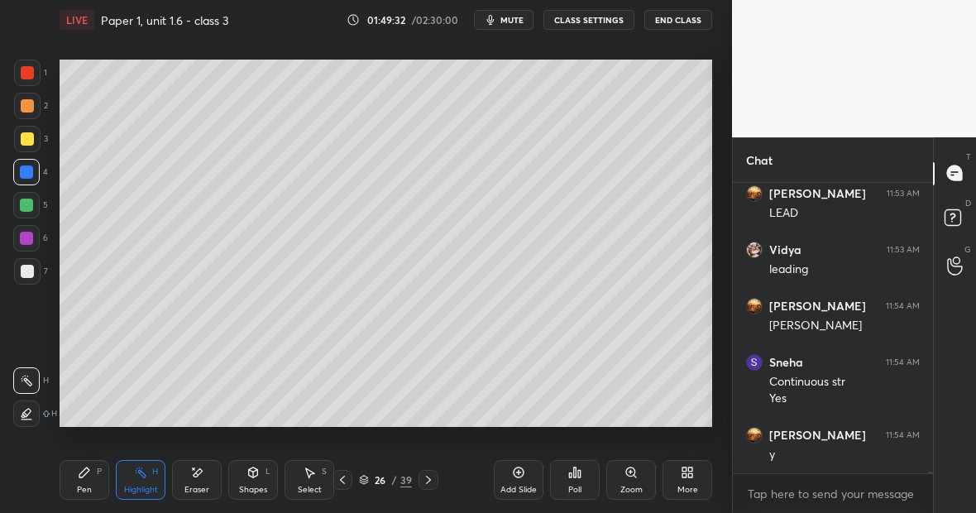
click at [98, 472] on div "P" at bounding box center [99, 471] width 5 height 8
click at [151, 479] on div "Highlight H" at bounding box center [141, 480] width 50 height 40
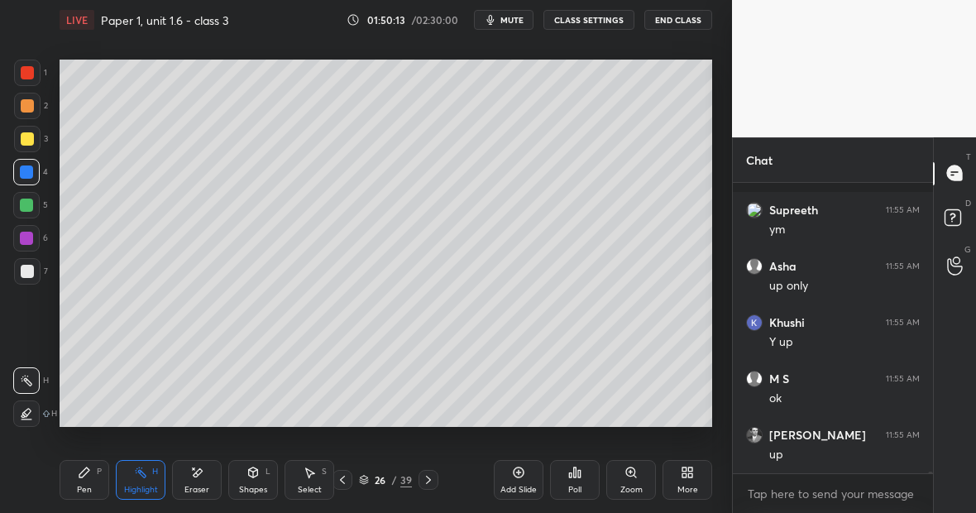
scroll to position [65419, 0]
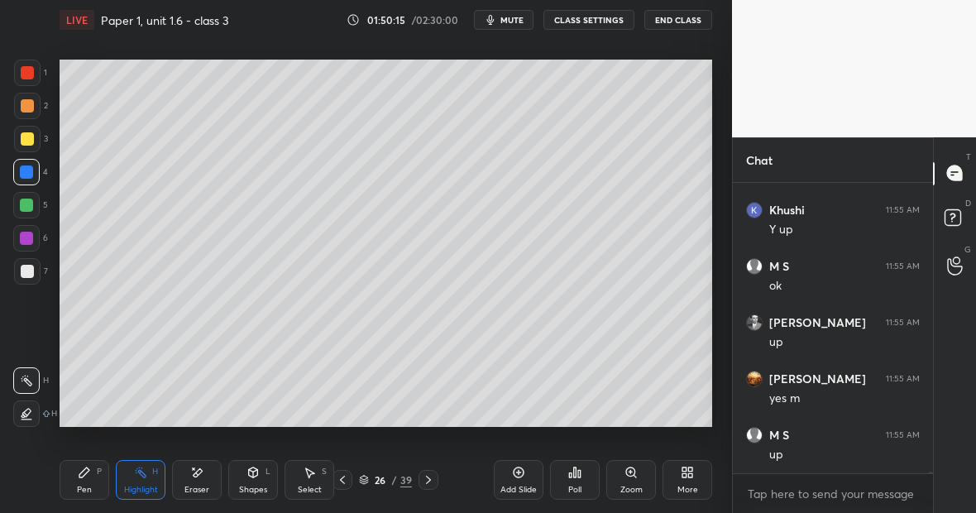
click at [145, 481] on div "Highlight H" at bounding box center [141, 480] width 50 height 40
click at [151, 481] on div "Highlight H" at bounding box center [141, 480] width 50 height 40
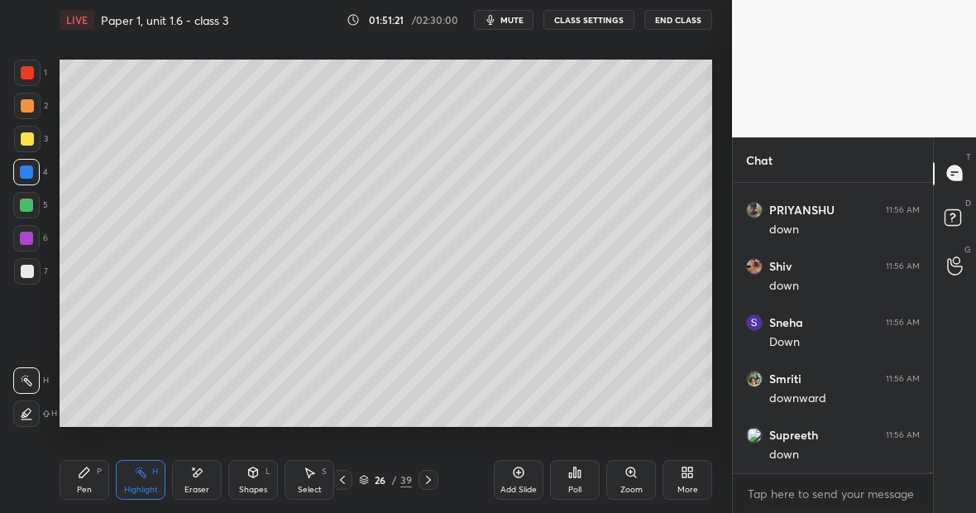
click at [87, 480] on div "Pen P" at bounding box center [85, 480] width 50 height 40
click at [84, 480] on div "Pen P" at bounding box center [85, 480] width 50 height 40
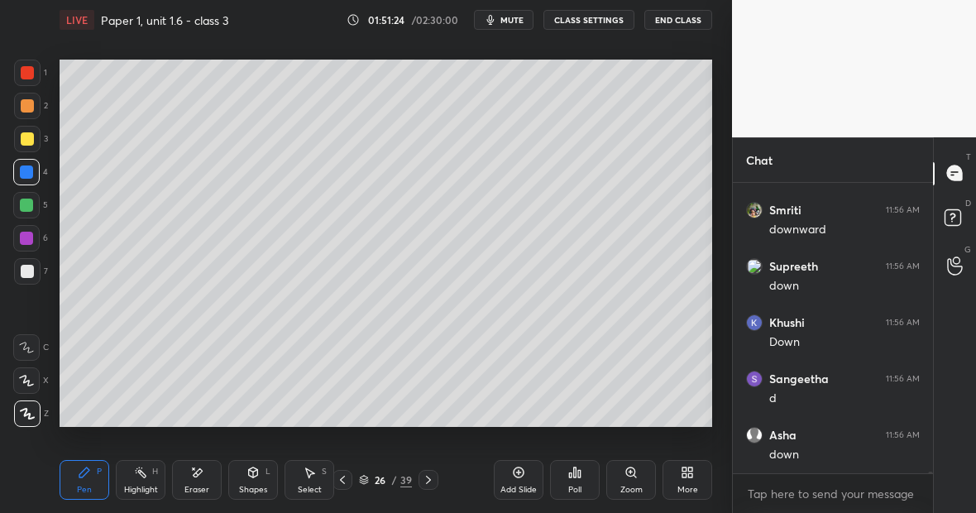
scroll to position [67461, 0]
click at [84, 488] on div "Pen" at bounding box center [84, 490] width 15 height 8
click at [134, 477] on div "Highlight H" at bounding box center [141, 480] width 50 height 40
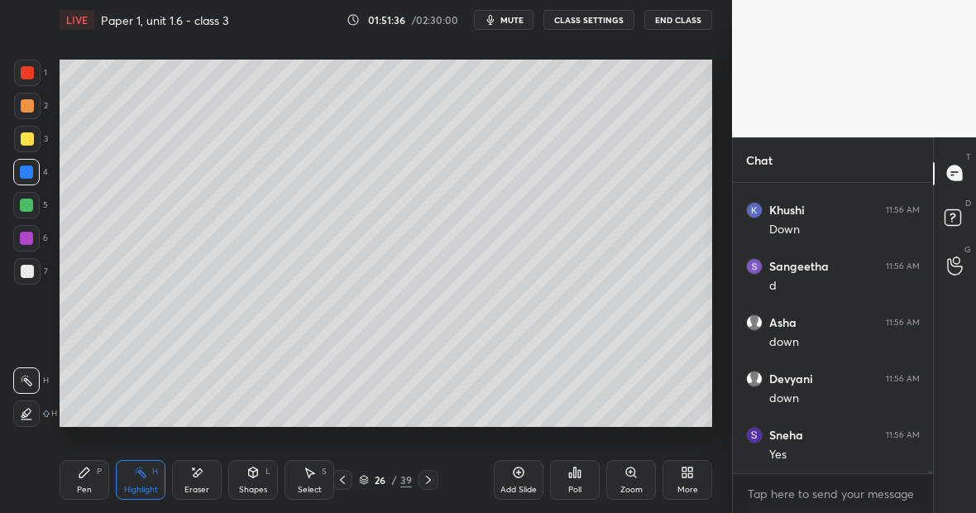
scroll to position [67573, 0]
click at [87, 473] on icon at bounding box center [84, 472] width 13 height 13
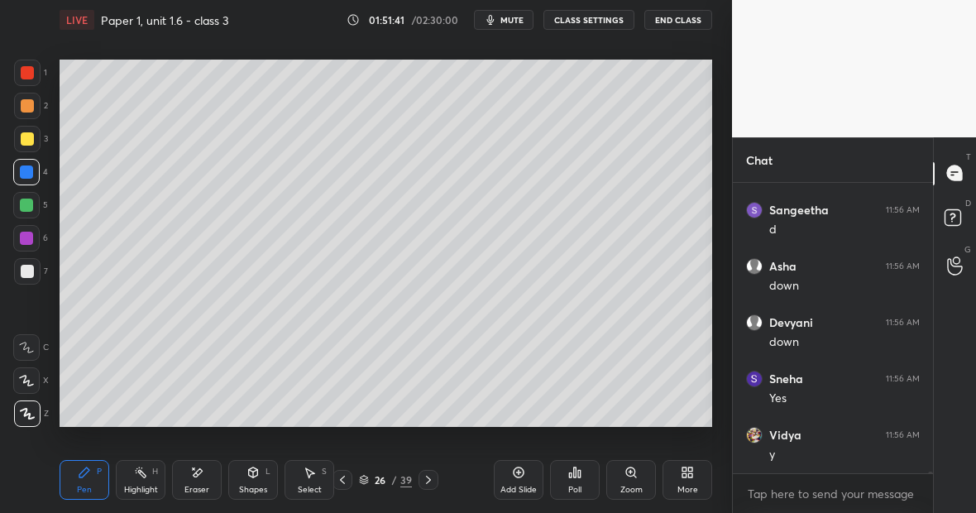
click at [32, 79] on div at bounding box center [27, 73] width 26 height 26
click at [195, 471] on icon at bounding box center [196, 473] width 13 height 14
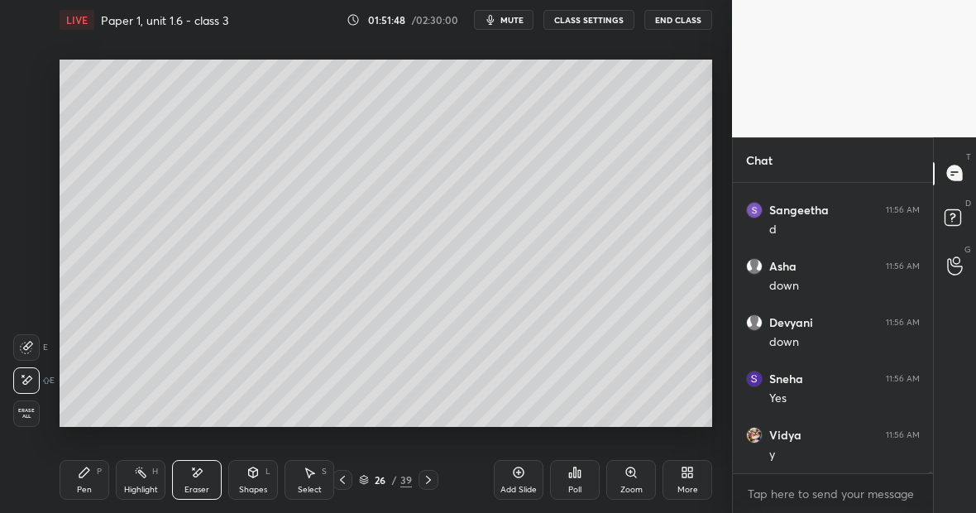
scroll to position [67629, 0]
click at [144, 481] on div "Highlight H" at bounding box center [141, 480] width 50 height 40
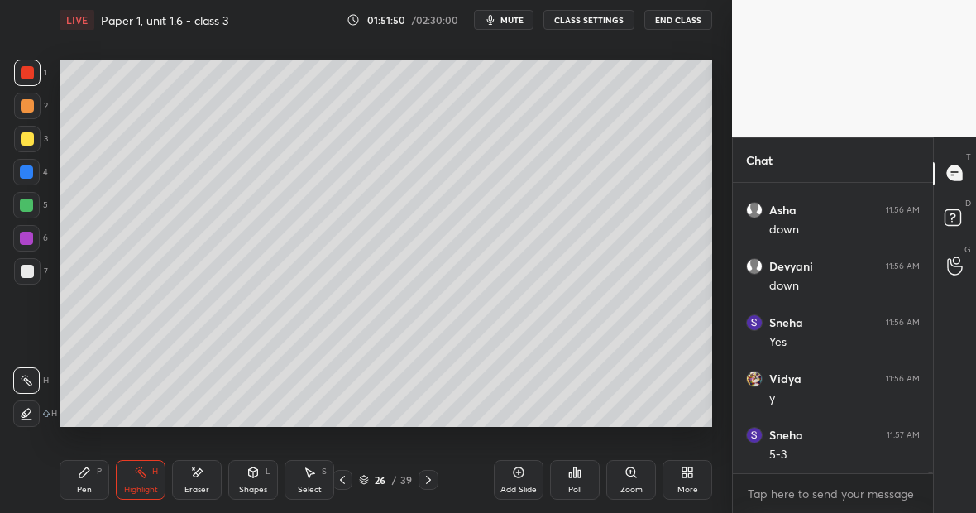
click at [35, 273] on div at bounding box center [27, 271] width 26 height 26
click at [90, 477] on div "Pen P" at bounding box center [85, 480] width 50 height 40
click at [152, 480] on div "Highlight H" at bounding box center [141, 480] width 50 height 40
click at [36, 414] on div at bounding box center [26, 413] width 26 height 26
click at [91, 481] on div "Pen P" at bounding box center [85, 480] width 50 height 40
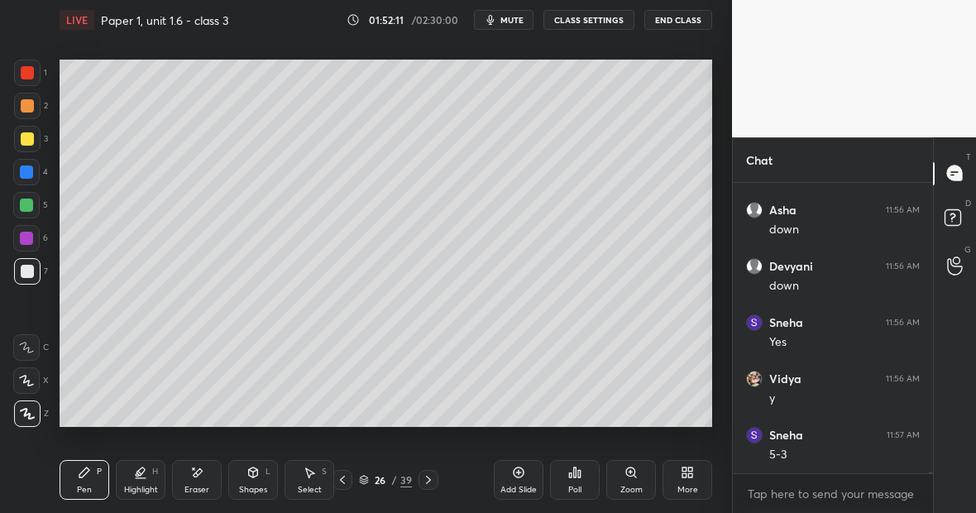
click at [28, 208] on div at bounding box center [26, 205] width 13 height 13
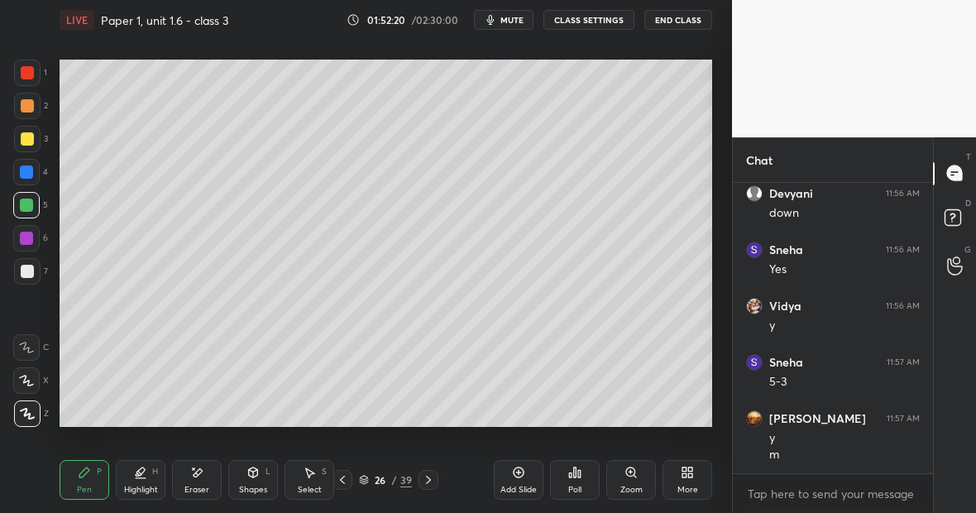
scroll to position [67758, 0]
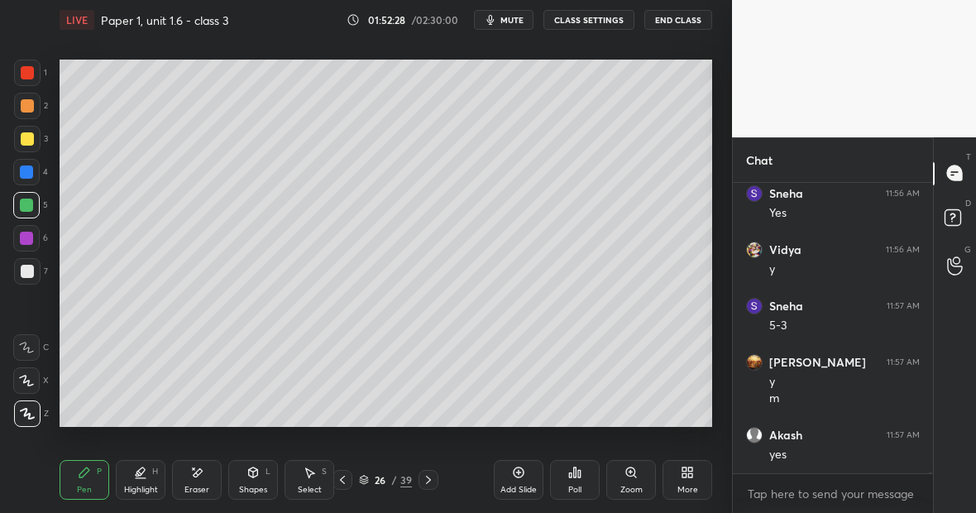
click at [29, 74] on div at bounding box center [27, 72] width 13 height 13
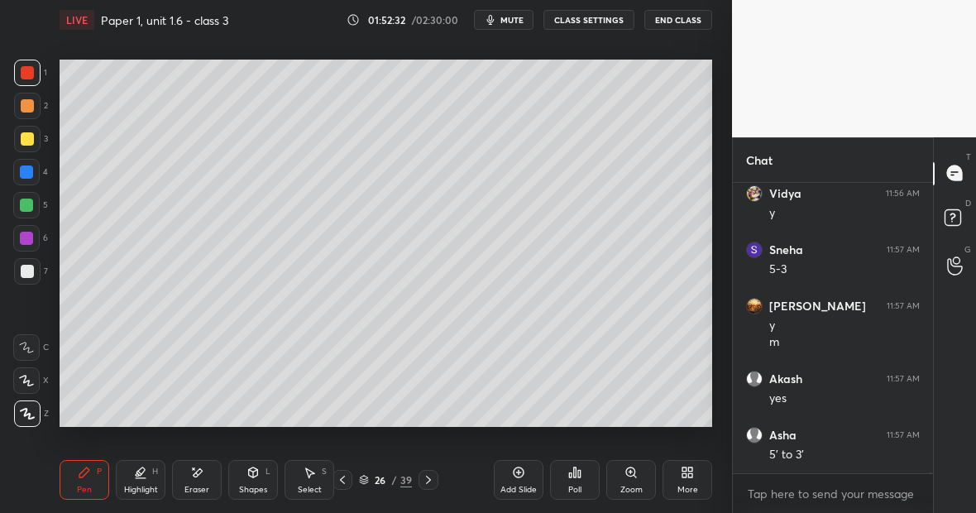
scroll to position [67871, 0]
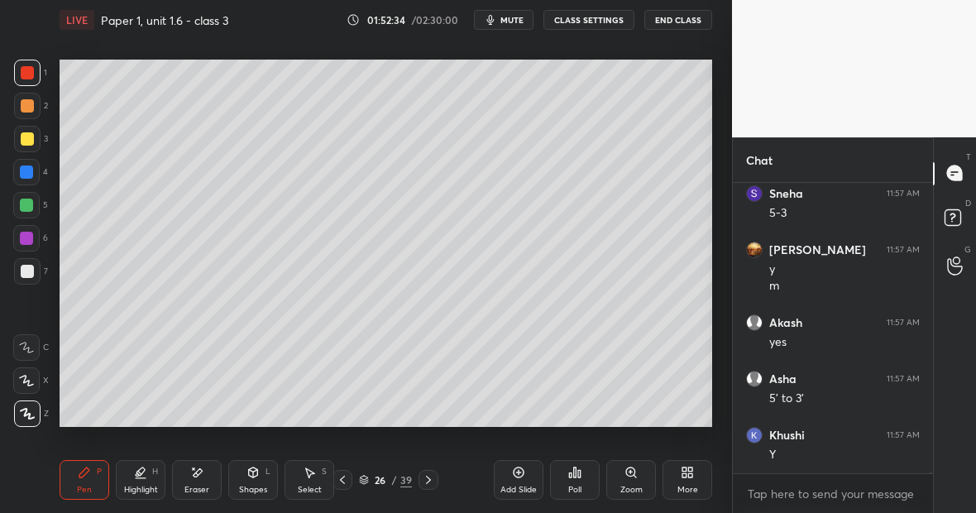
click at [145, 481] on div "Highlight H" at bounding box center [141, 480] width 50 height 40
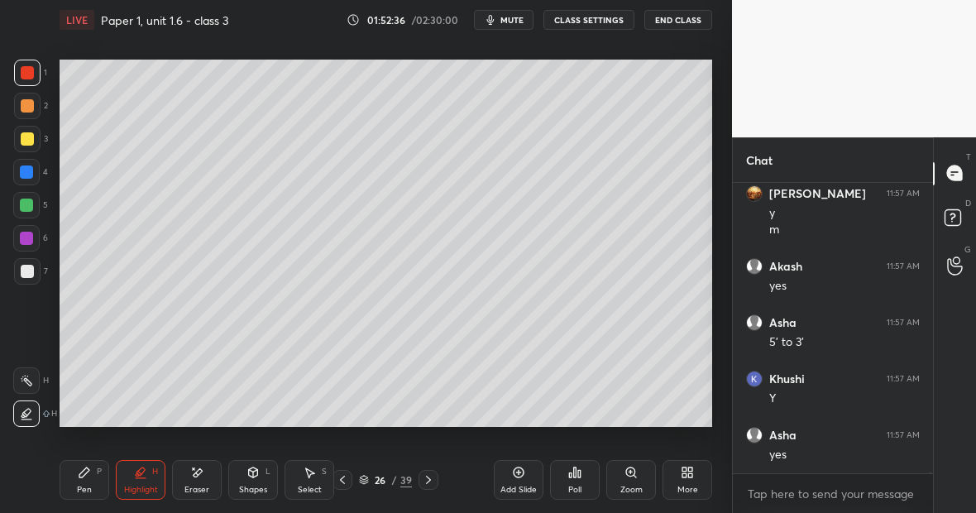
click at [148, 479] on div "Highlight H" at bounding box center [141, 480] width 50 height 40
click at [145, 478] on div "Highlight H" at bounding box center [141, 480] width 50 height 40
click at [26, 381] on icon at bounding box center [26, 380] width 13 height 13
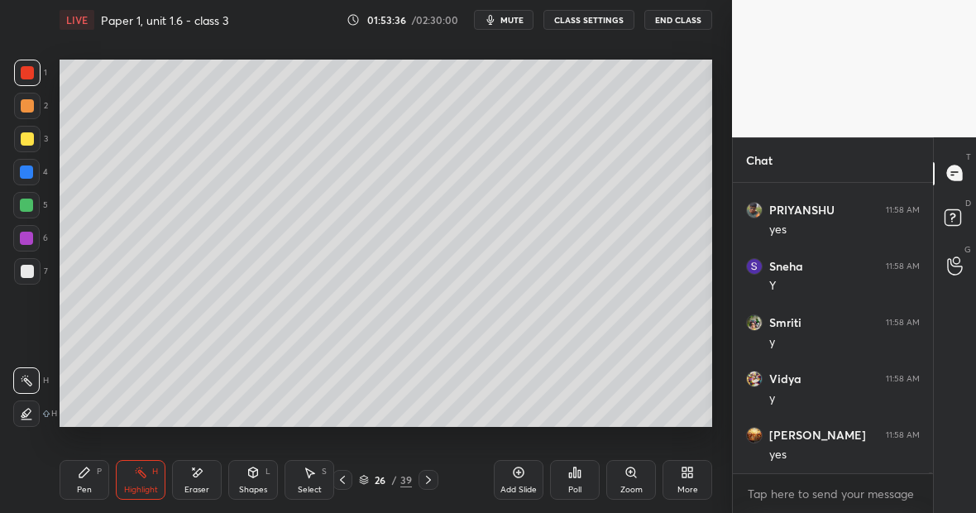
scroll to position [68940, 0]
click at [97, 474] on div "P" at bounding box center [99, 471] width 5 height 8
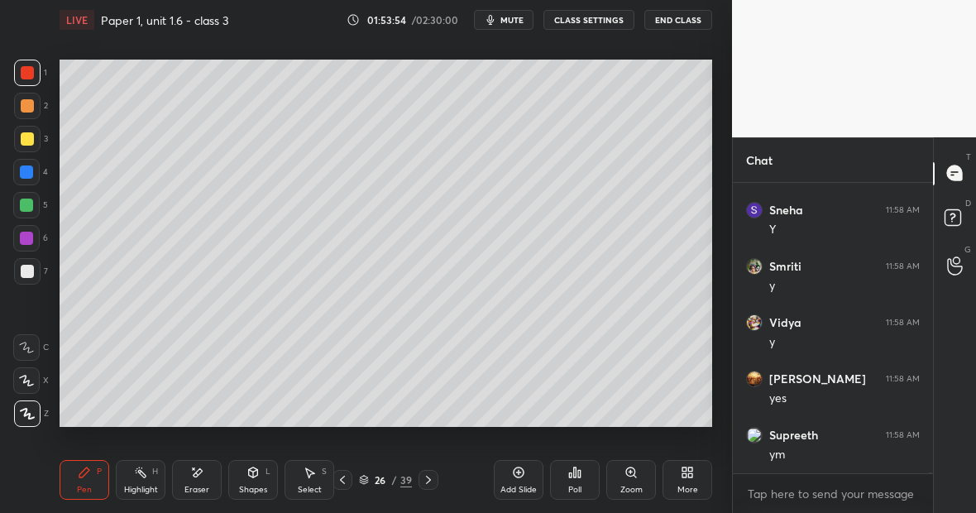
click at [95, 477] on div "Pen P" at bounding box center [85, 480] width 50 height 40
click at [31, 175] on div at bounding box center [26, 171] width 13 height 13
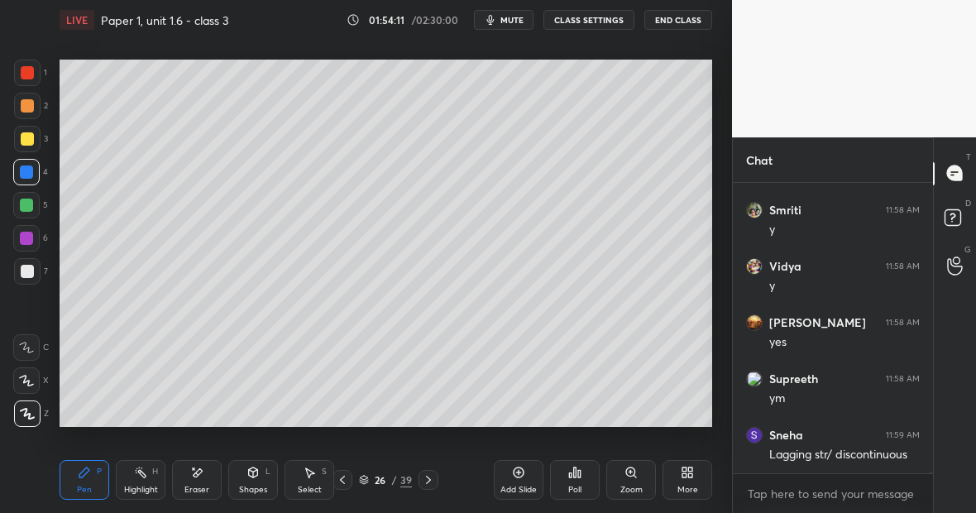
click at [199, 477] on div "Eraser" at bounding box center [197, 480] width 50 height 40
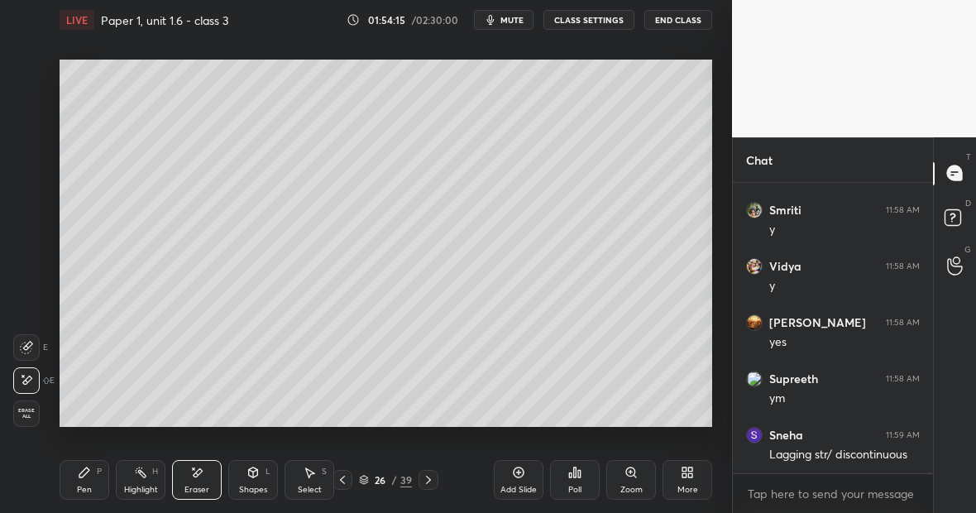
click at [87, 472] on icon at bounding box center [84, 472] width 13 height 13
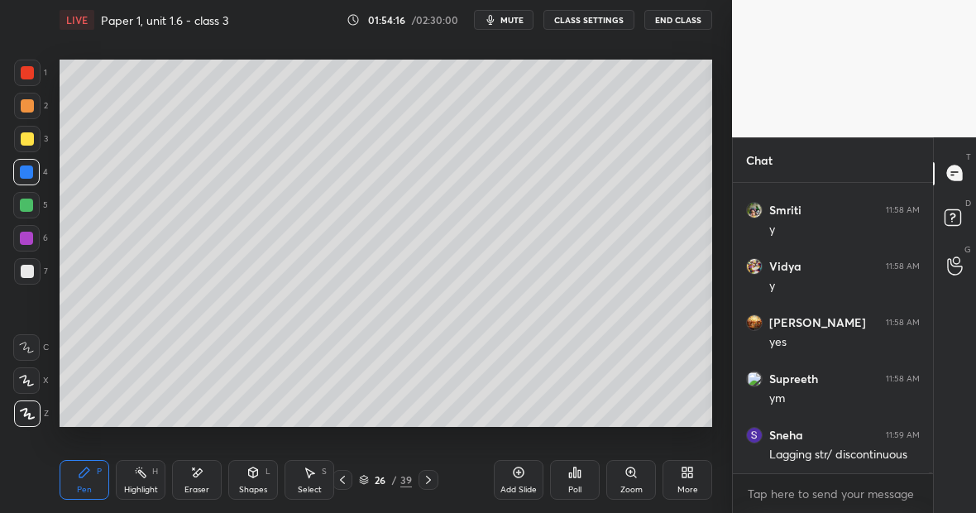
click at [33, 208] on div at bounding box center [26, 205] width 26 height 26
click at [145, 481] on div "Highlight H" at bounding box center [141, 480] width 50 height 40
click at [32, 85] on div "1" at bounding box center [30, 76] width 33 height 33
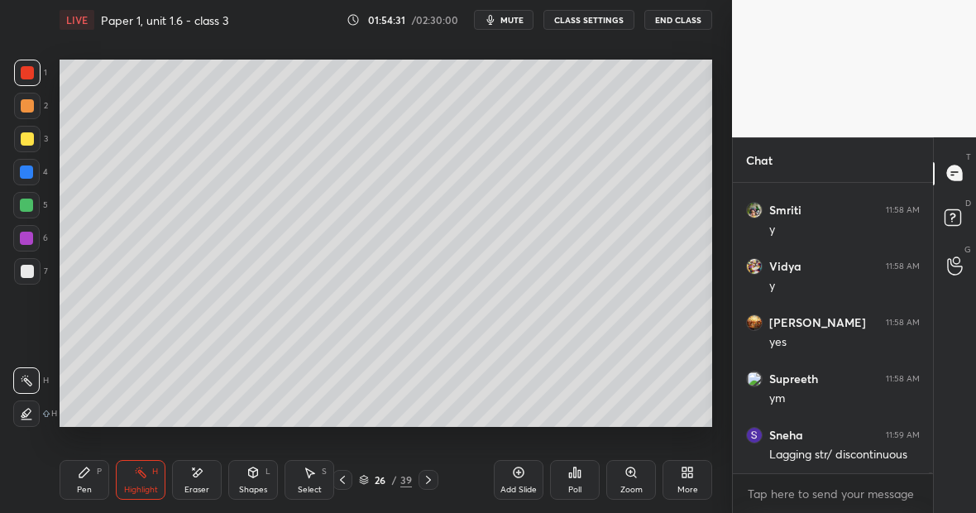
click at [26, 74] on div at bounding box center [27, 72] width 13 height 13
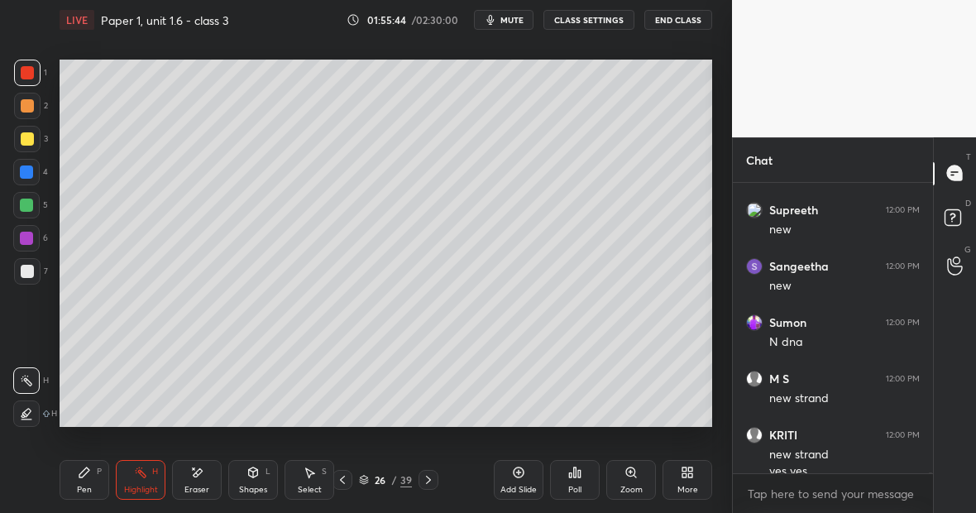
scroll to position [71111, 0]
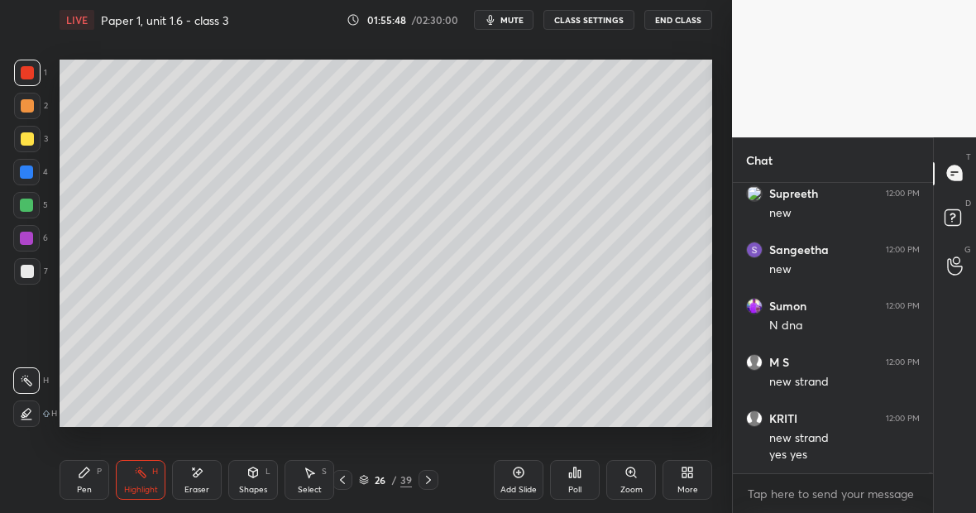
click at [84, 473] on icon at bounding box center [84, 472] width 13 height 13
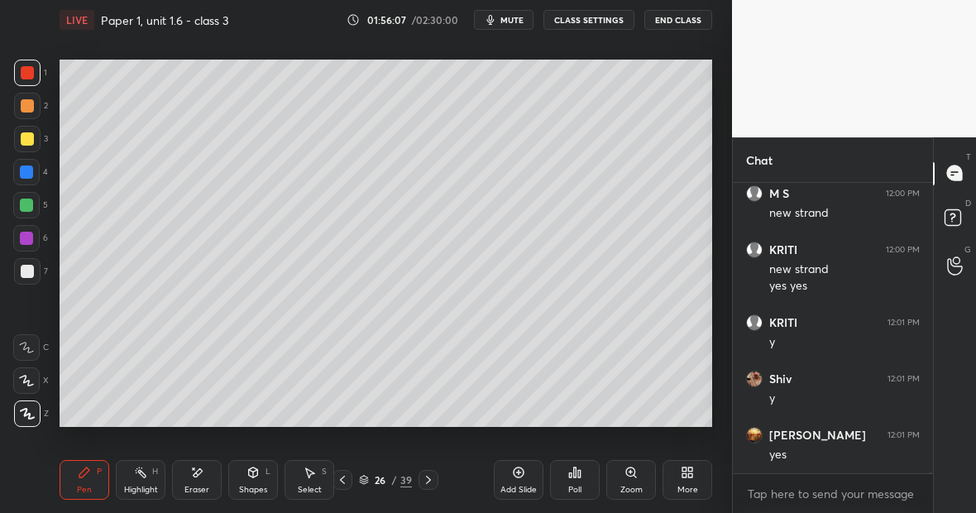
scroll to position [71336, 0]
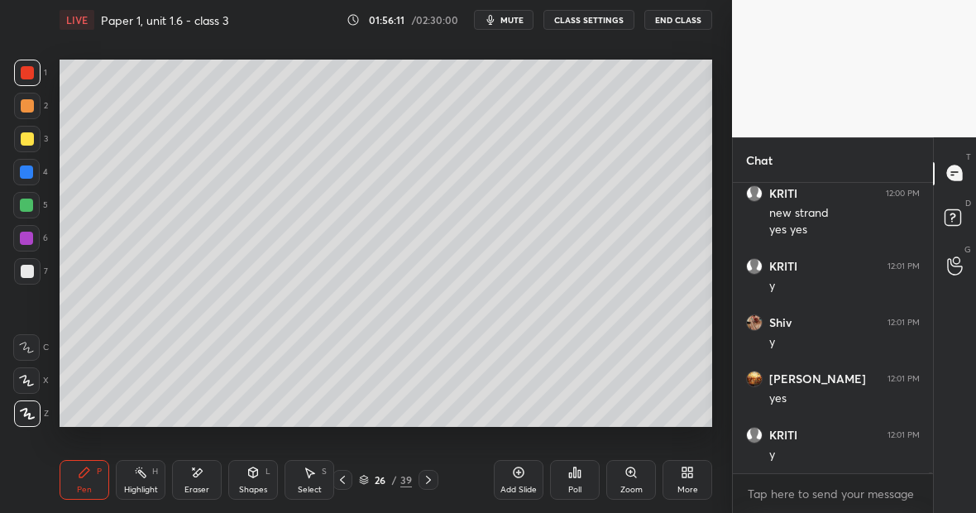
click at [80, 479] on div "Pen P" at bounding box center [85, 480] width 50 height 40
click at [20, 74] on div at bounding box center [27, 73] width 26 height 26
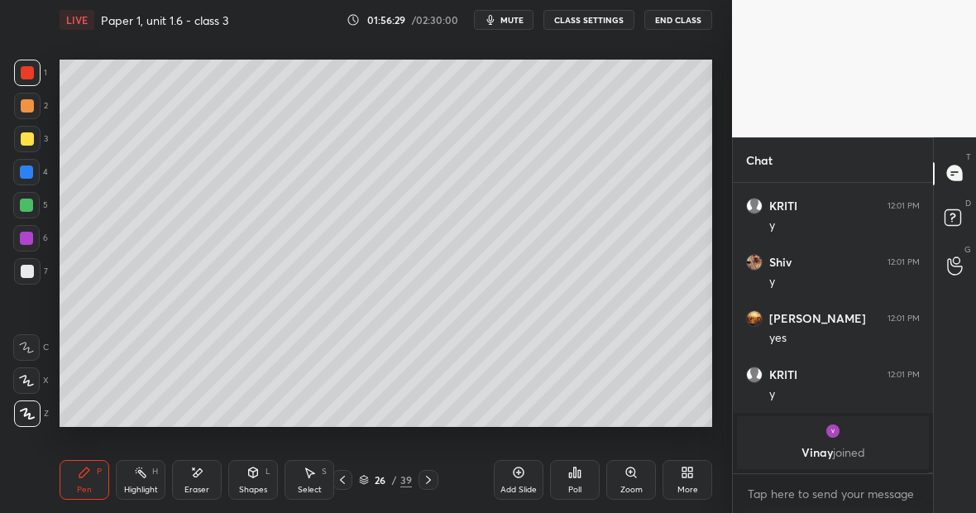
click at [151, 487] on div "Highlight" at bounding box center [141, 490] width 34 height 8
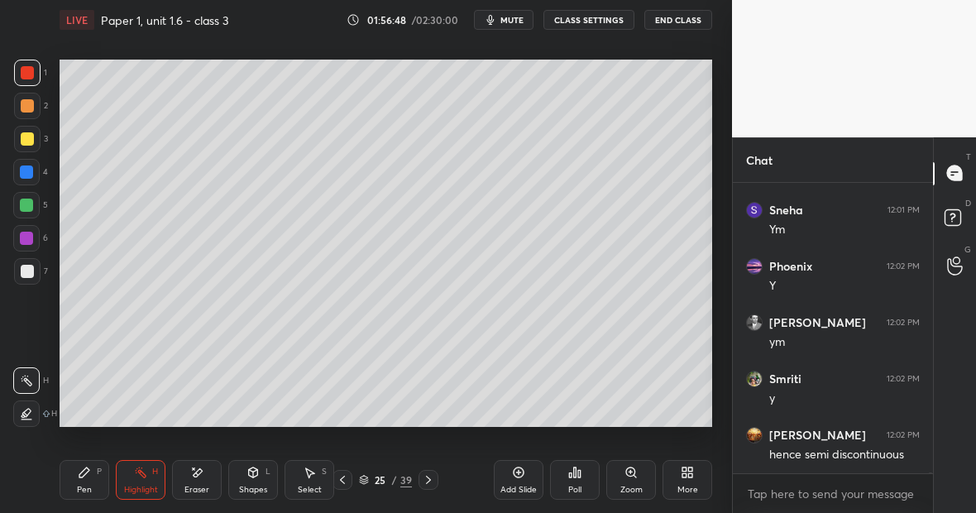
scroll to position [67954, 0]
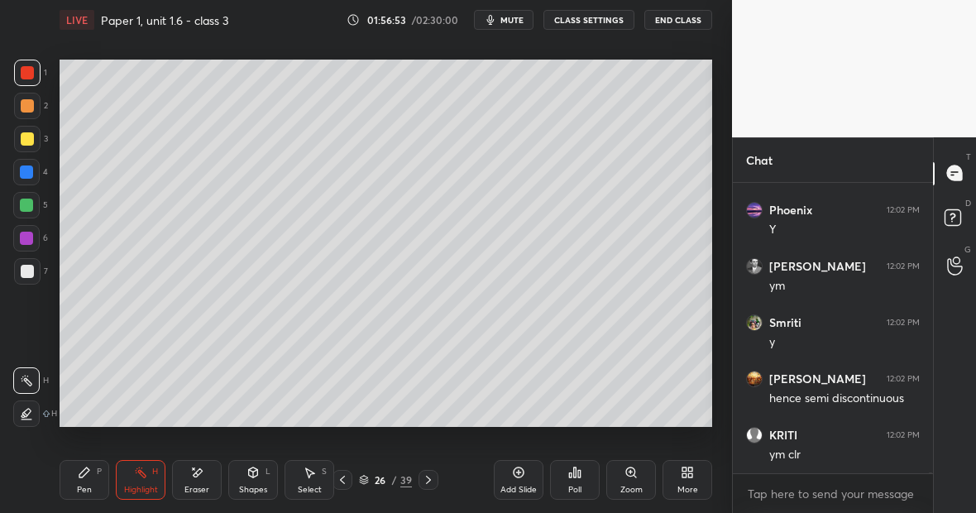
click at [92, 487] on div "Pen P" at bounding box center [85, 480] width 50 height 40
click at [207, 478] on div "Eraser" at bounding box center [197, 480] width 50 height 40
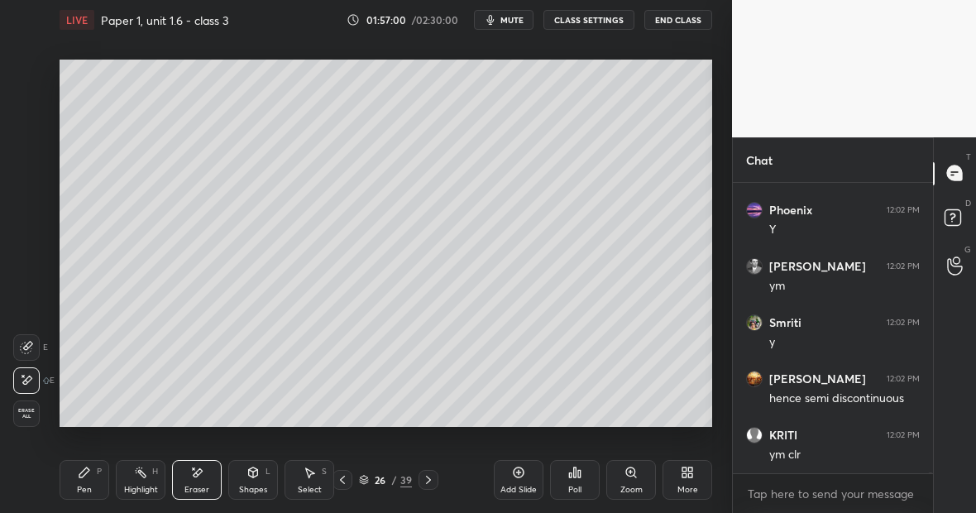
click at [90, 483] on div "Pen P" at bounding box center [85, 480] width 50 height 40
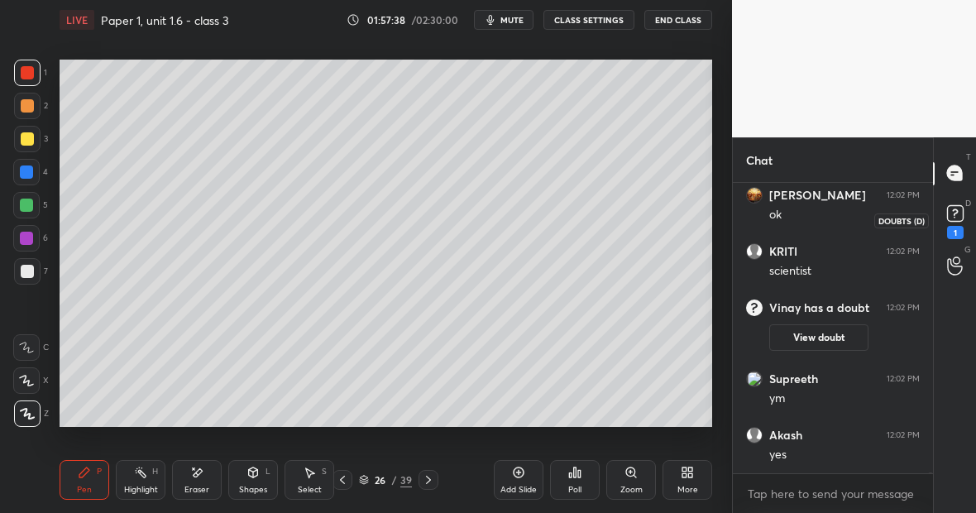
scroll to position [68194, 0]
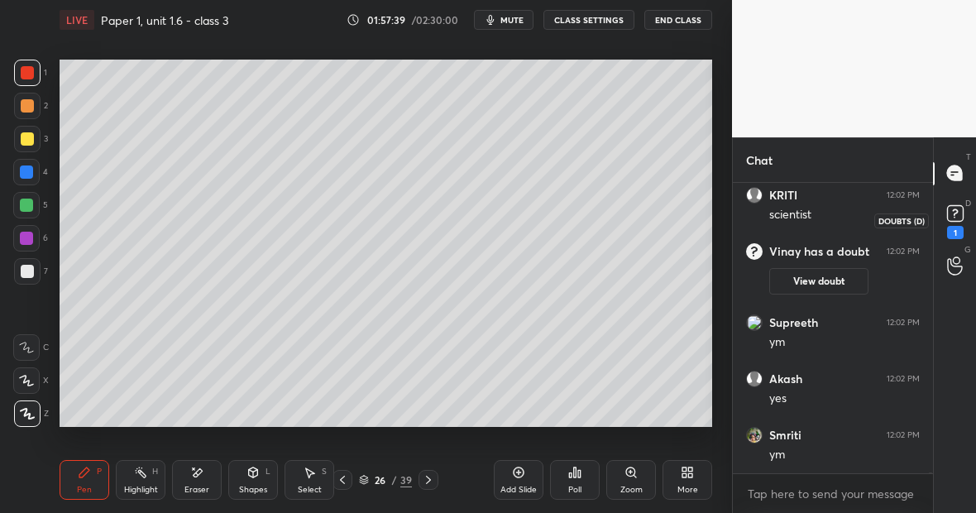
click at [956, 206] on rect at bounding box center [955, 213] width 16 height 16
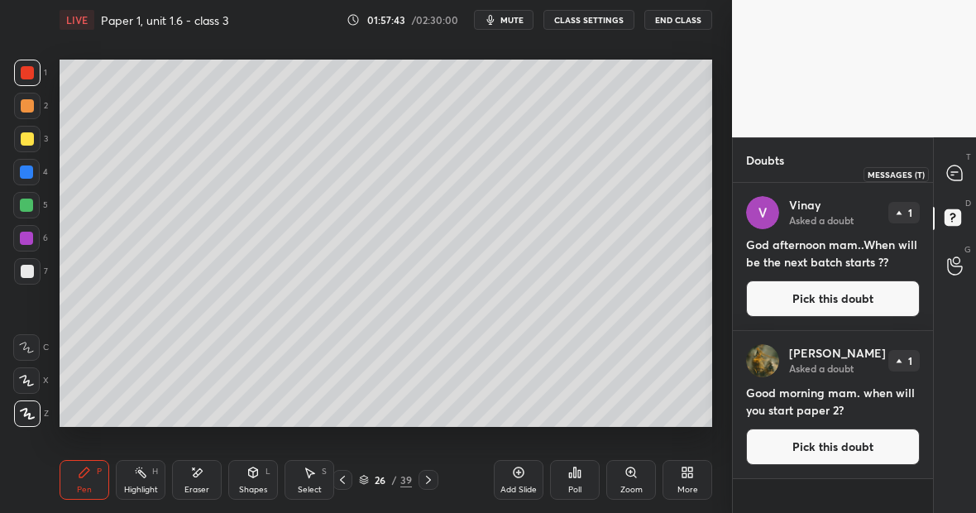
click at [957, 170] on icon at bounding box center [954, 172] width 15 height 15
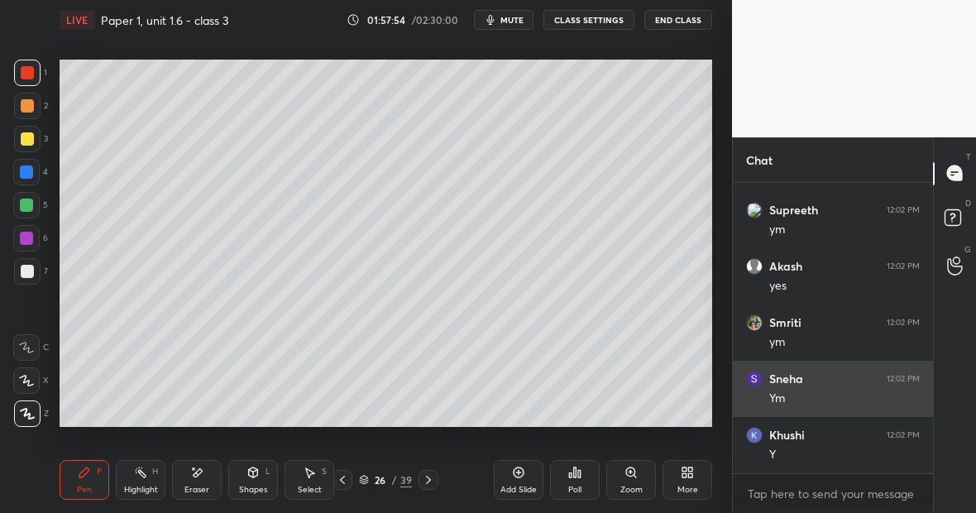
scroll to position [68724, 0]
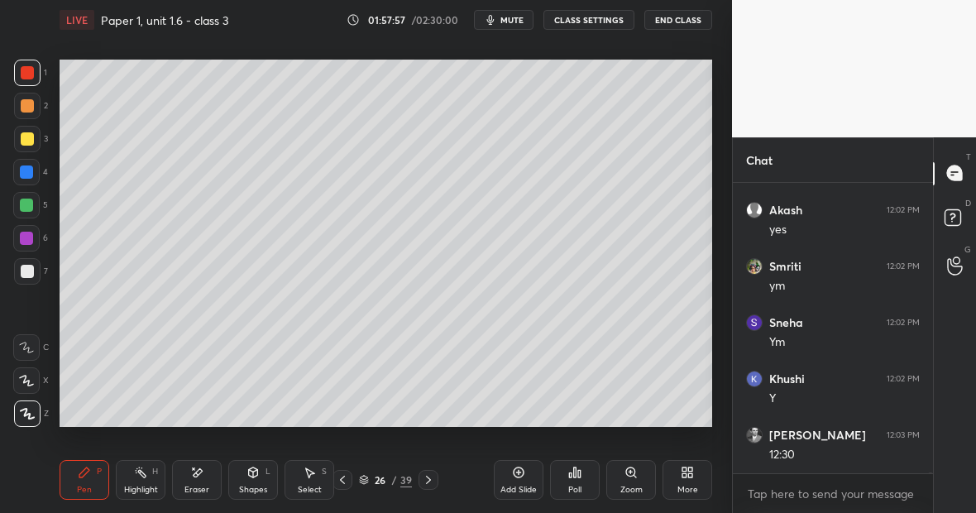
click at [147, 470] on div "Highlight H" at bounding box center [141, 480] width 50 height 40
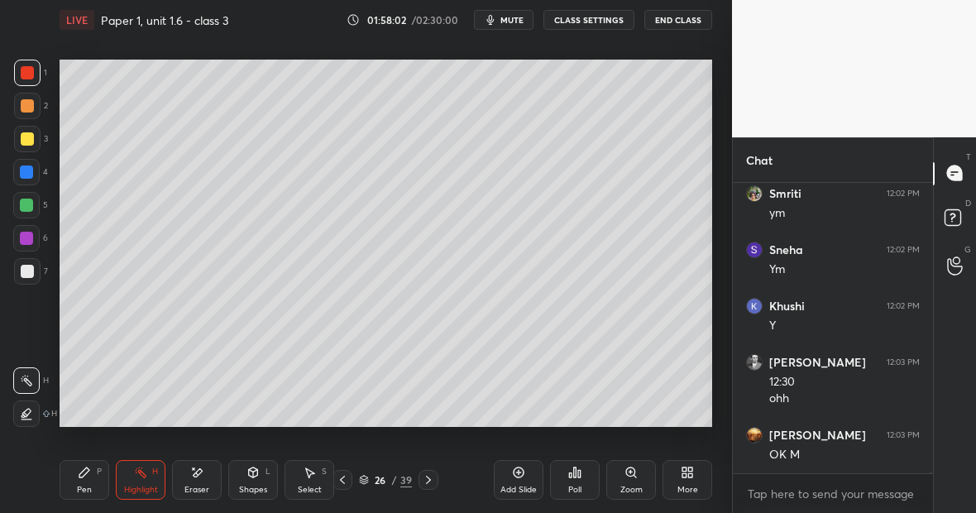
scroll to position [68853, 0]
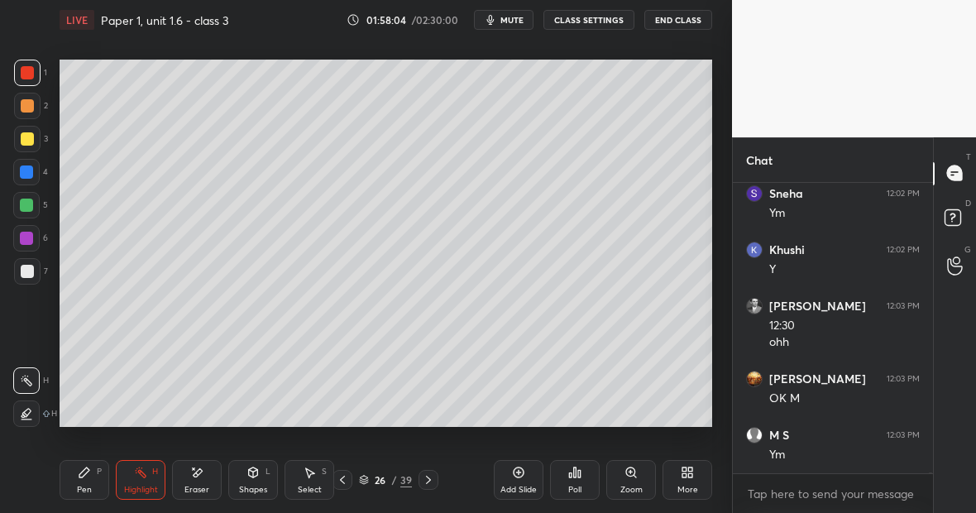
click at [149, 481] on div "Highlight H" at bounding box center [141, 480] width 50 height 40
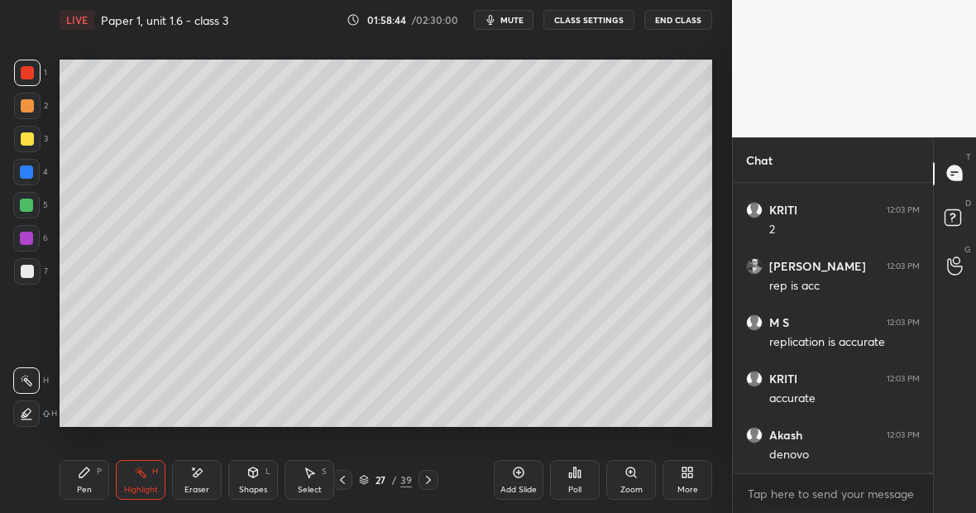
scroll to position [69753, 0]
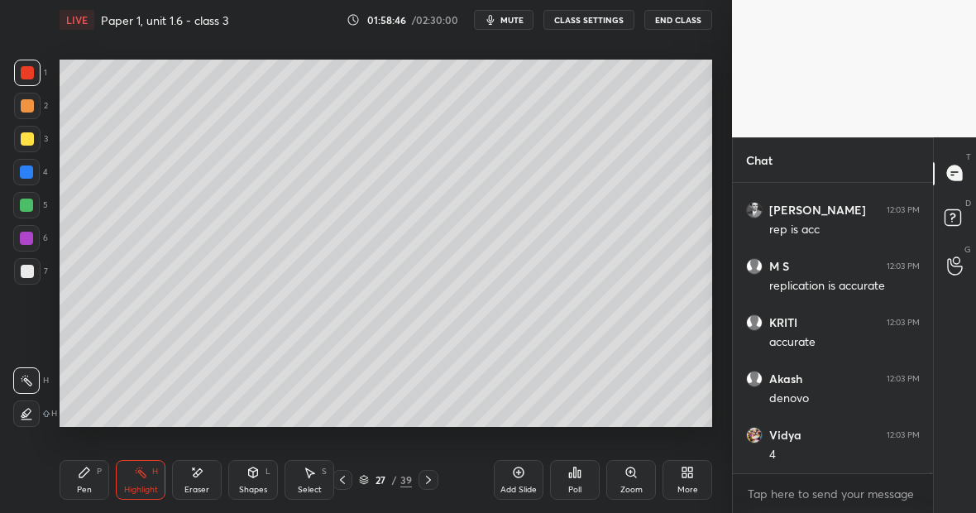
click at [209, 476] on div "Eraser" at bounding box center [197, 480] width 50 height 40
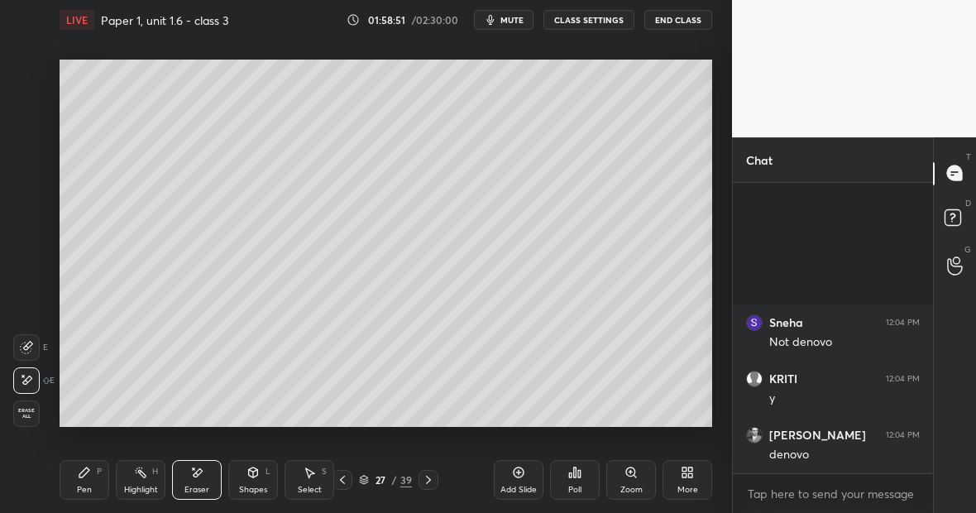
scroll to position [70259, 0]
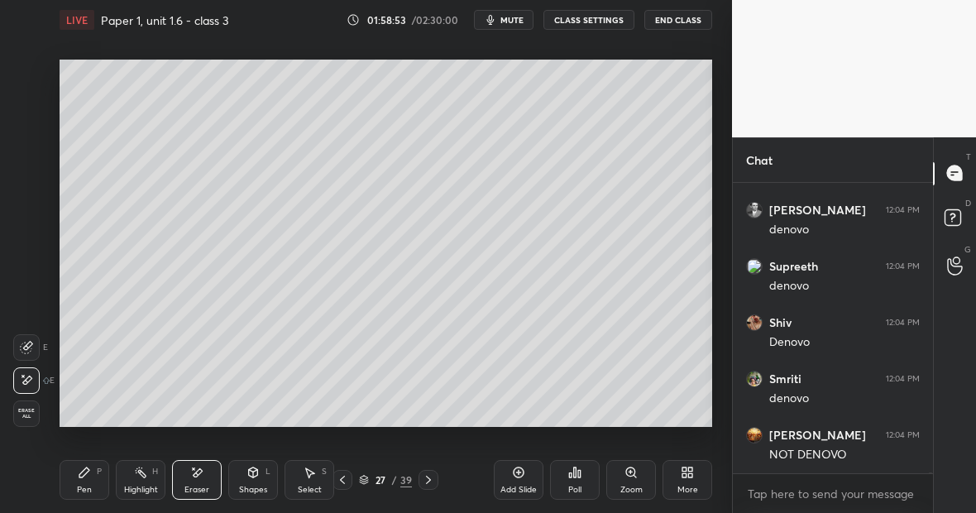
click at [91, 477] on div "Pen P" at bounding box center [85, 480] width 50 height 40
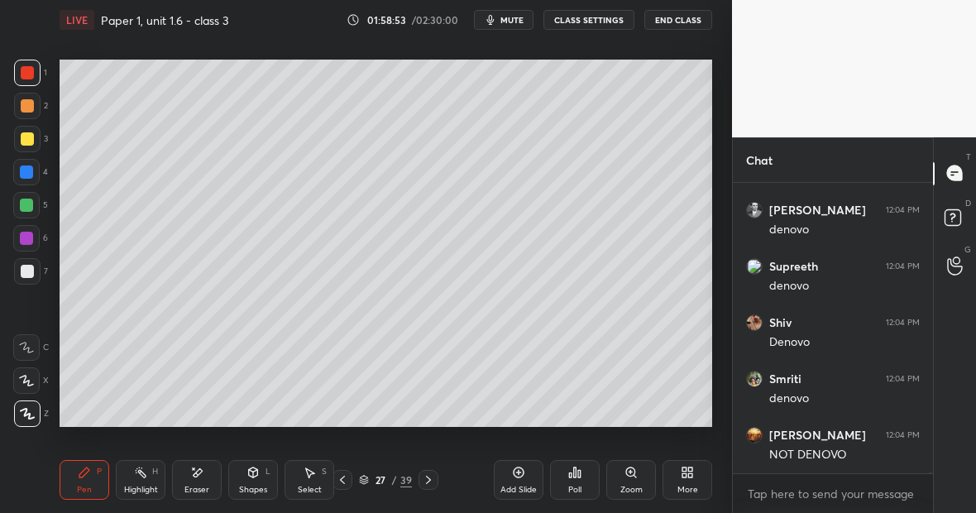
click at [36, 271] on div at bounding box center [27, 271] width 26 height 26
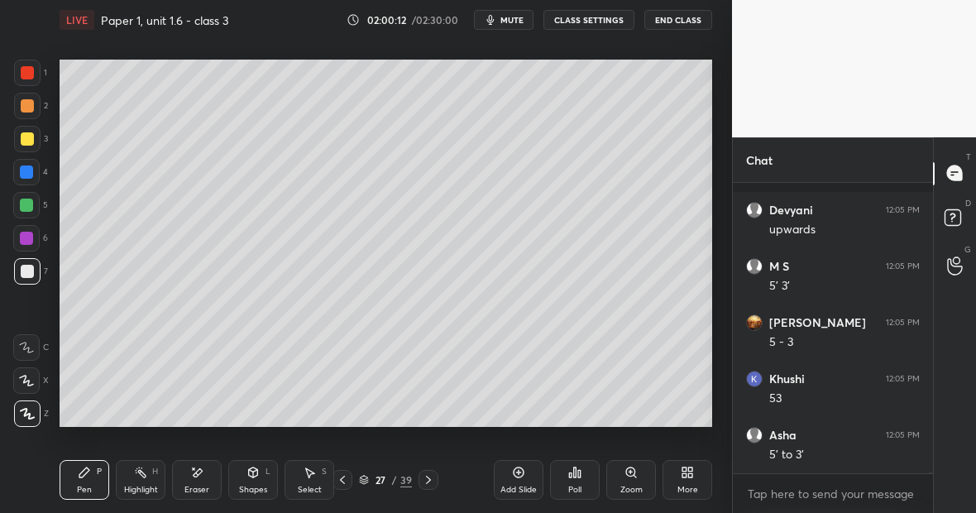
scroll to position [73271, 0]
click at [155, 474] on div "Highlight H" at bounding box center [141, 480] width 50 height 40
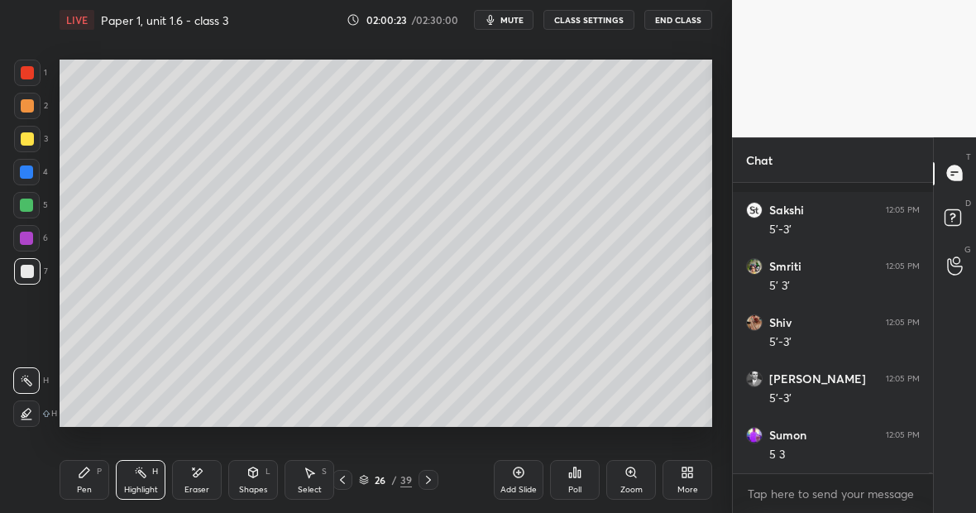
scroll to position [73552, 0]
click at [89, 472] on icon at bounding box center [84, 472] width 13 height 13
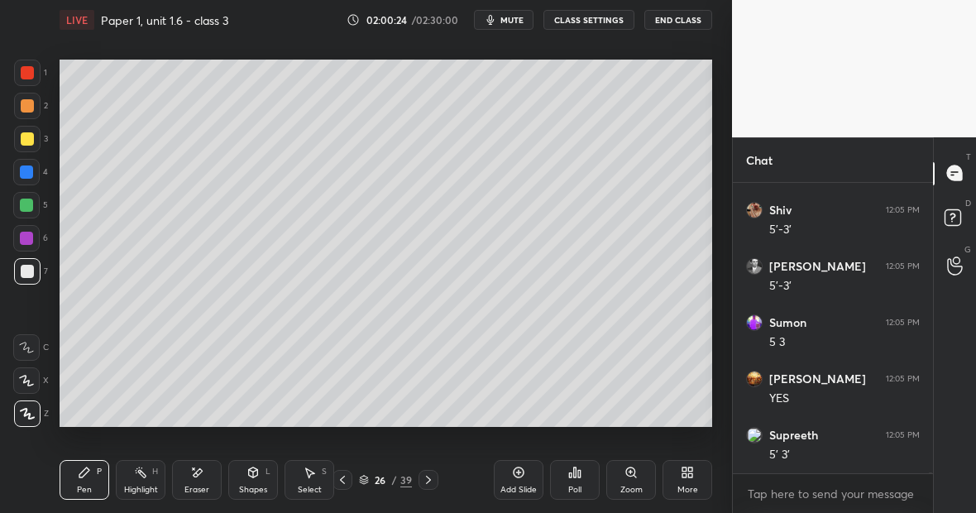
click at [23, 76] on div at bounding box center [27, 72] width 13 height 13
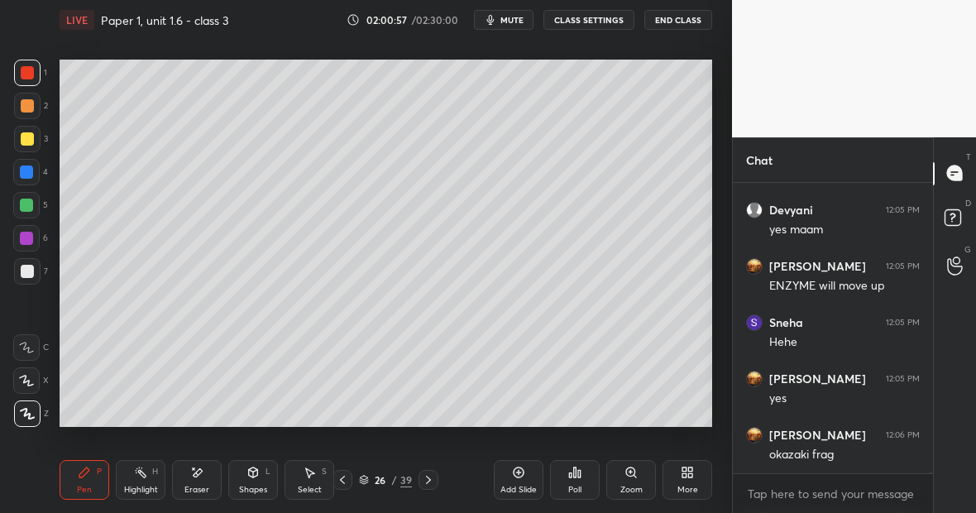
scroll to position [73850, 0]
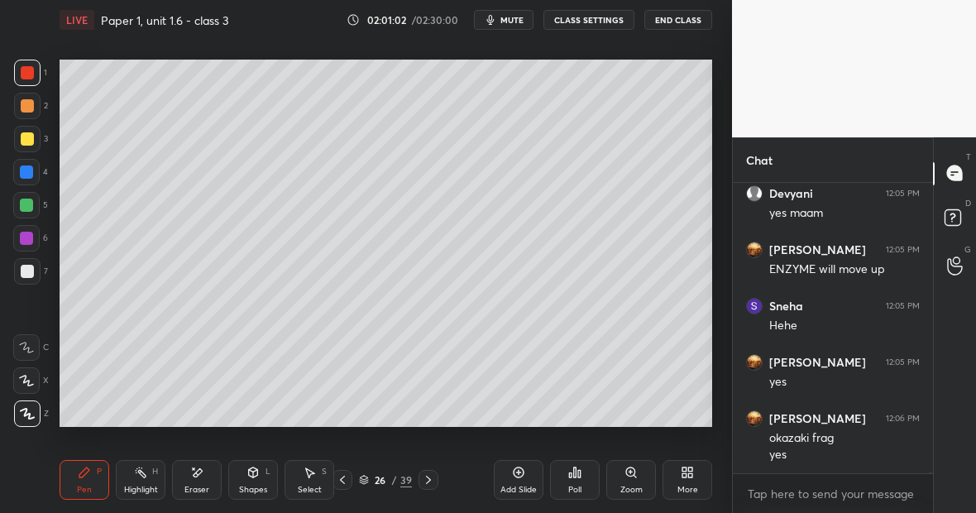
click at [147, 477] on div "Highlight H" at bounding box center [141, 480] width 50 height 40
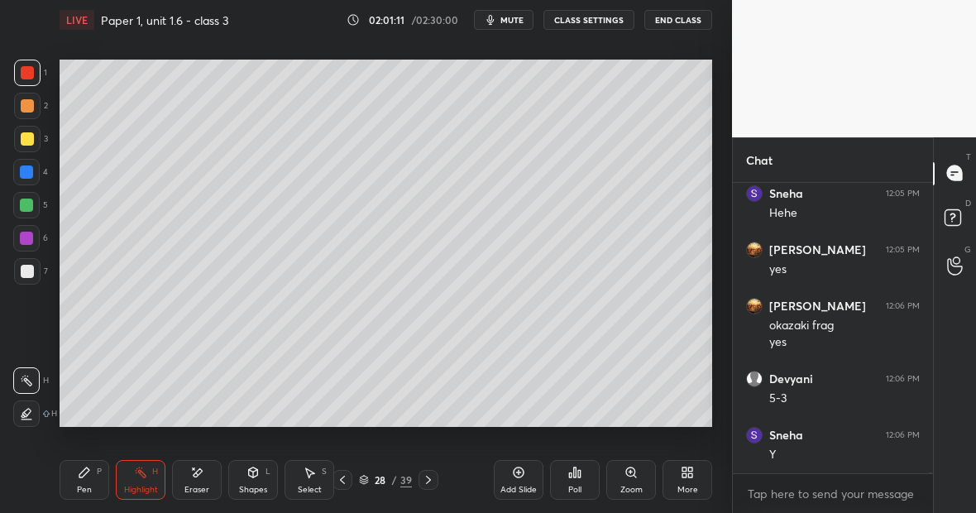
scroll to position [74018, 0]
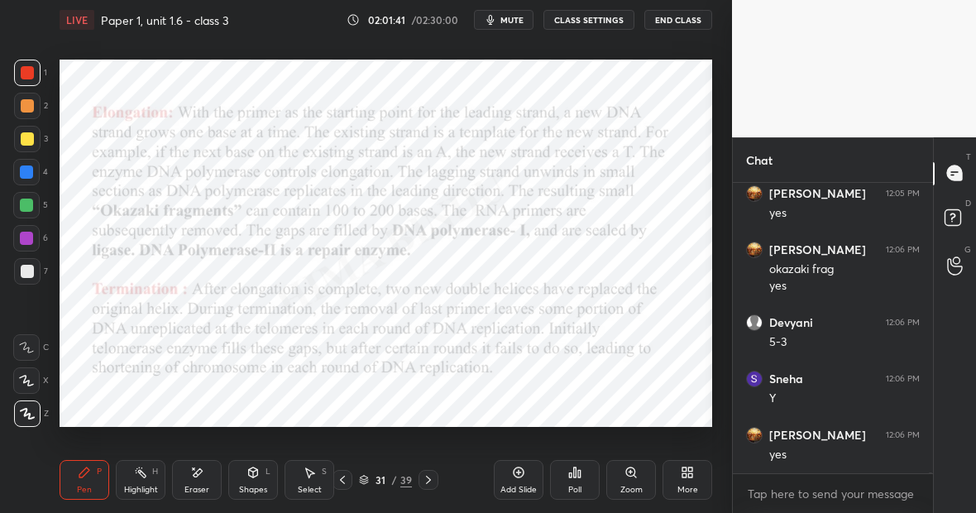
click at [34, 175] on div at bounding box center [26, 172] width 26 height 26
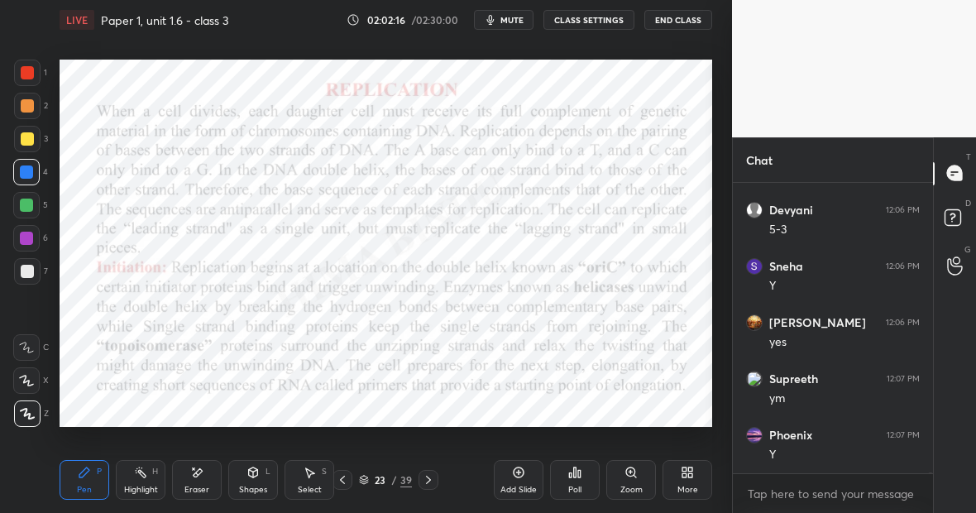
scroll to position [74187, 0]
click at [146, 480] on div "Highlight H" at bounding box center [141, 480] width 50 height 40
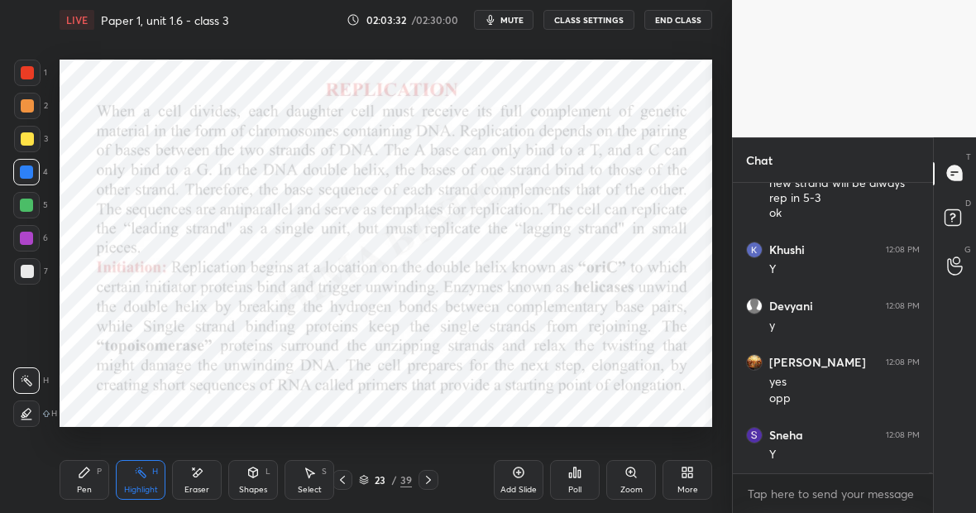
scroll to position [74684, 0]
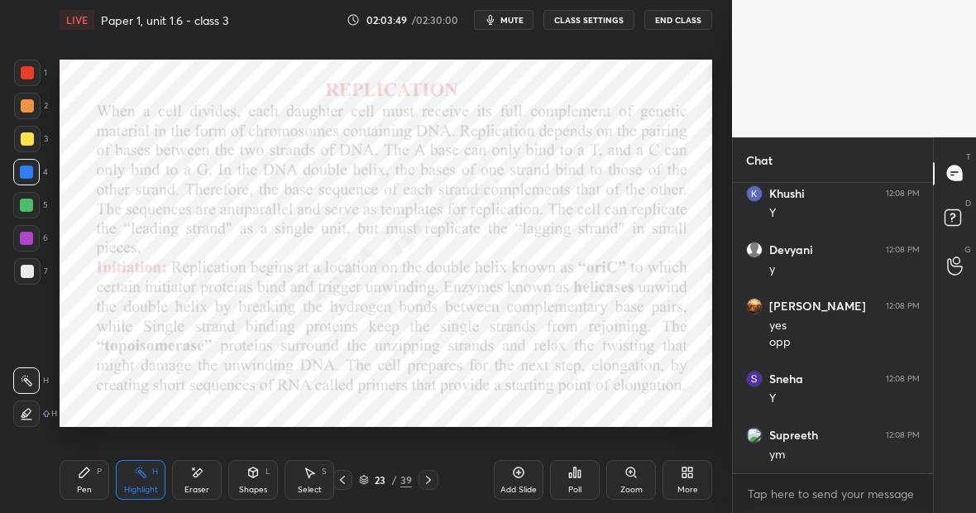
click at [95, 480] on div "Pen P" at bounding box center [85, 480] width 50 height 40
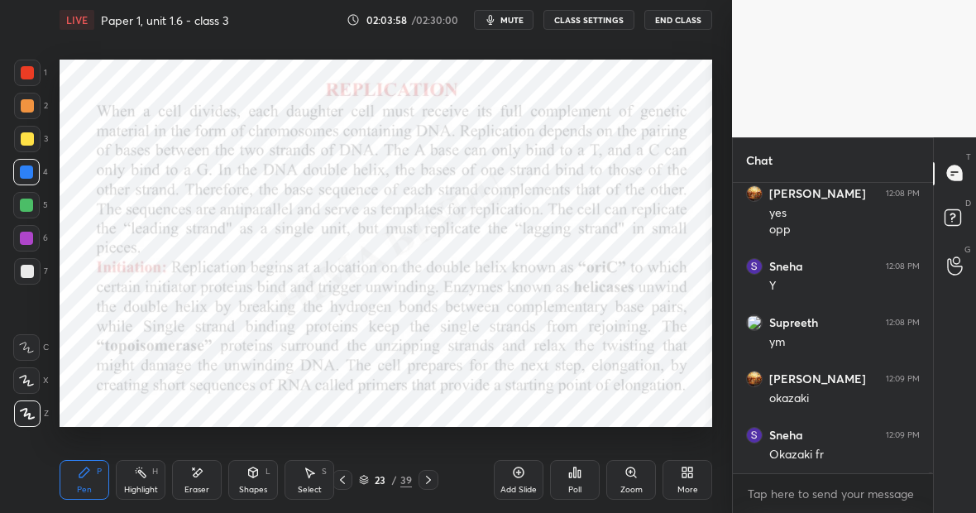
scroll to position [74852, 0]
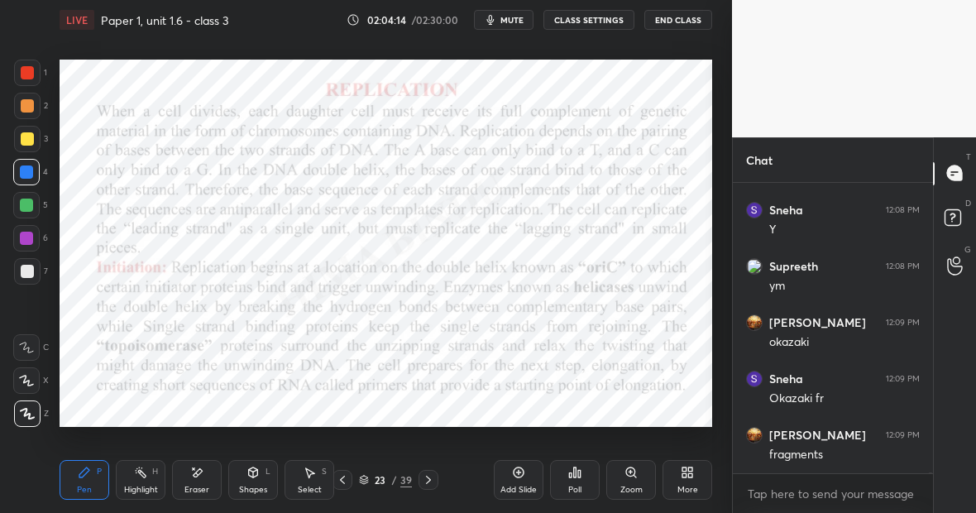
click at [56, 258] on div "Setting up your live class Poll for secs No correct answer Start poll" at bounding box center [386, 243] width 666 height 407
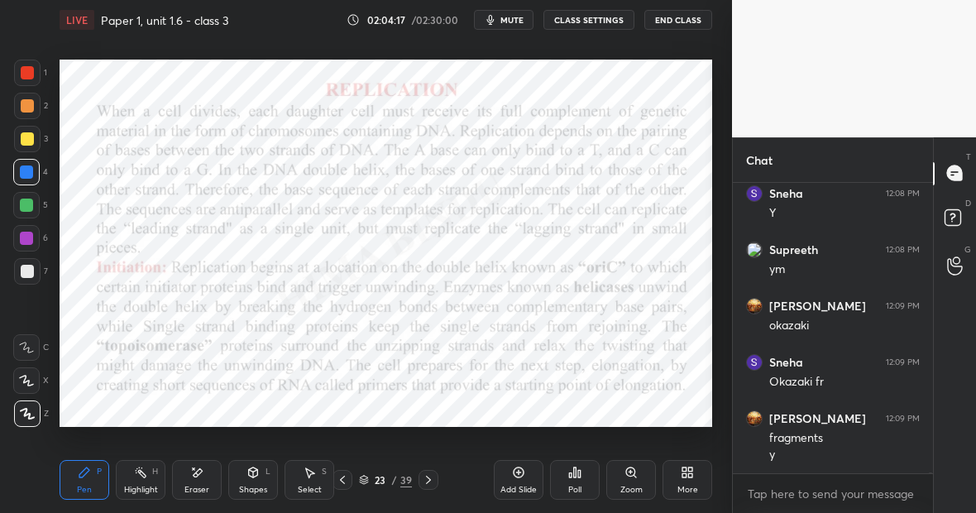
scroll to position [74885, 0]
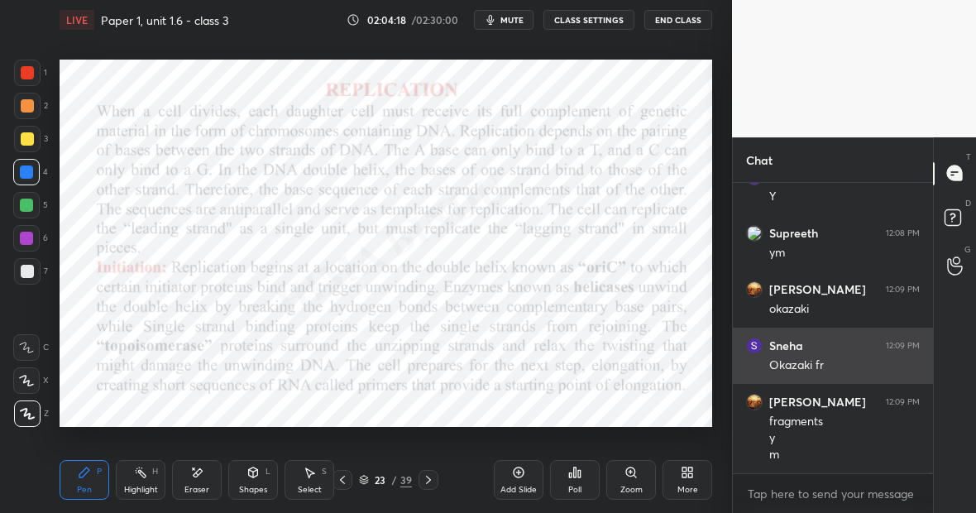
click at [805, 347] on div "Sneha 12:09 PM" at bounding box center [833, 346] width 174 height 17
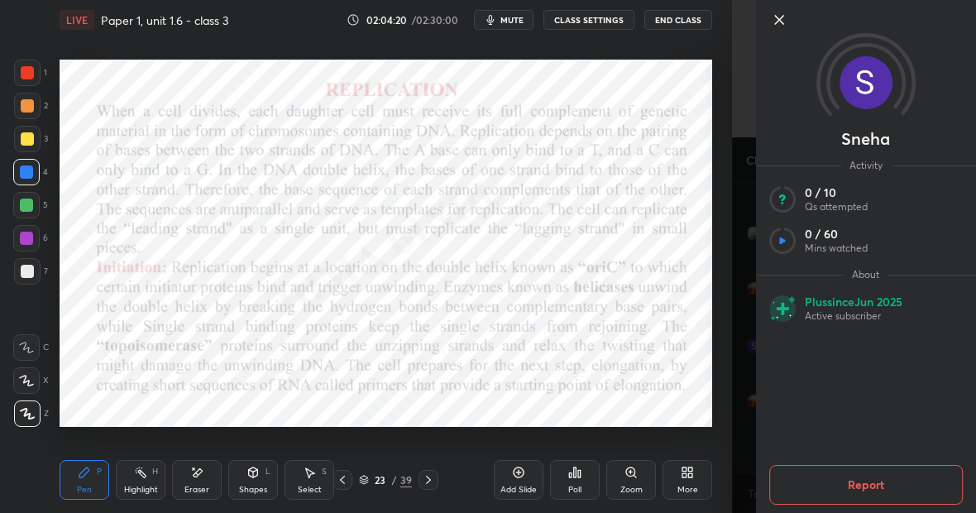
click at [783, 20] on icon at bounding box center [779, 20] width 20 height 20
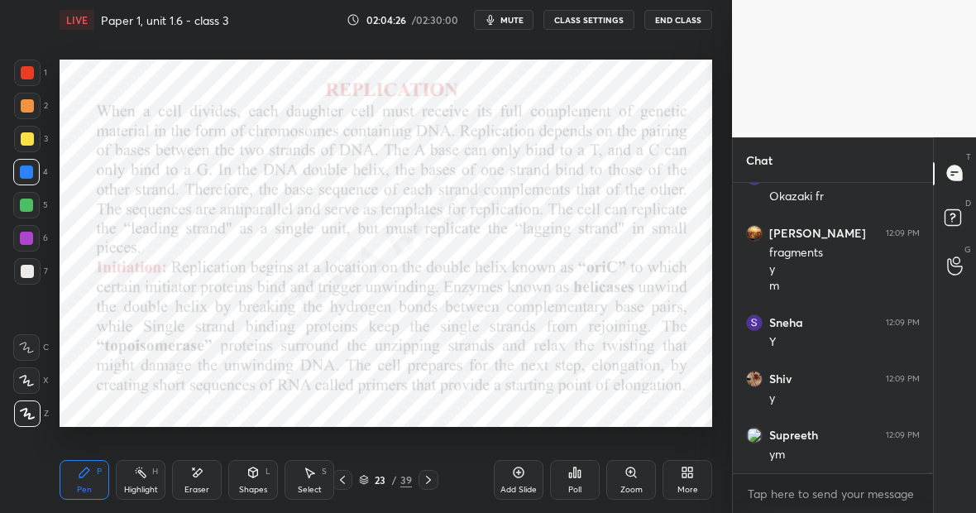
scroll to position [75110, 0]
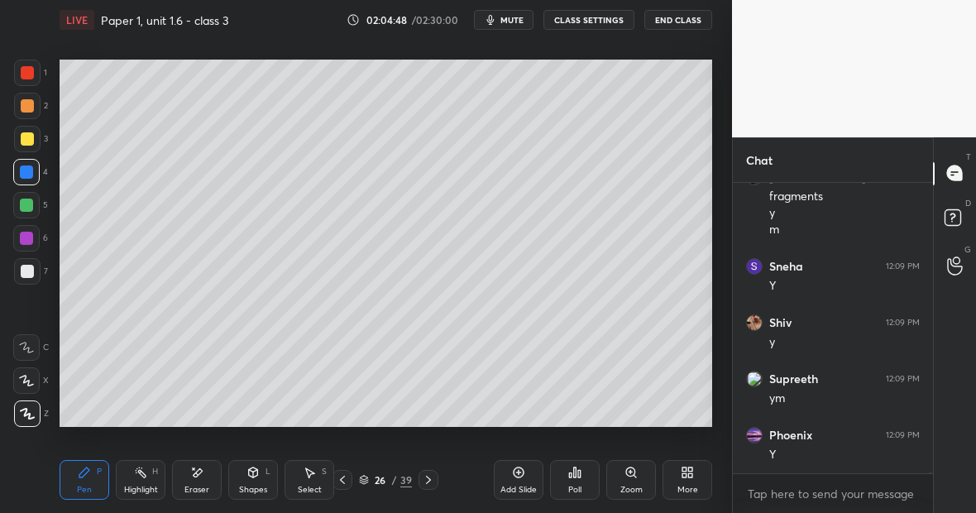
click at [134, 479] on div "Highlight H" at bounding box center [141, 480] width 50 height 40
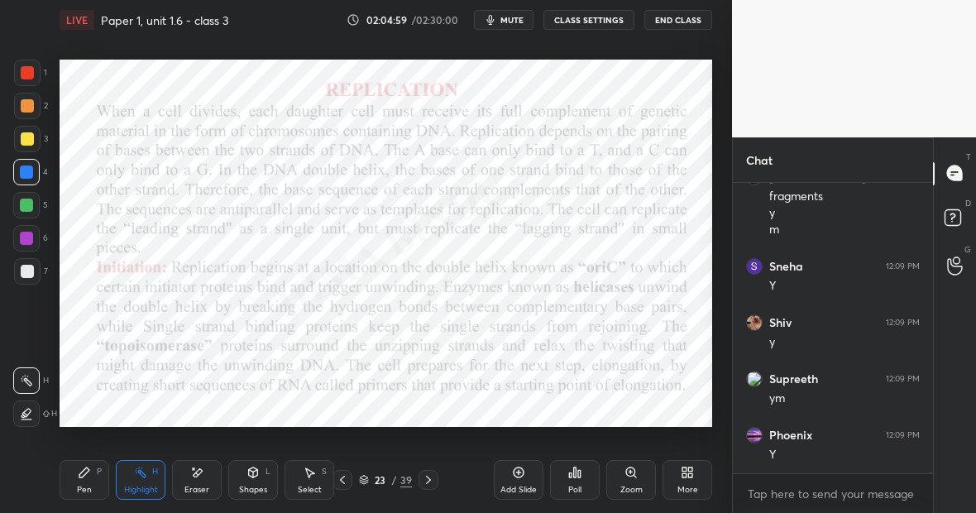
click at [91, 478] on div "Pen P" at bounding box center [85, 480] width 50 height 40
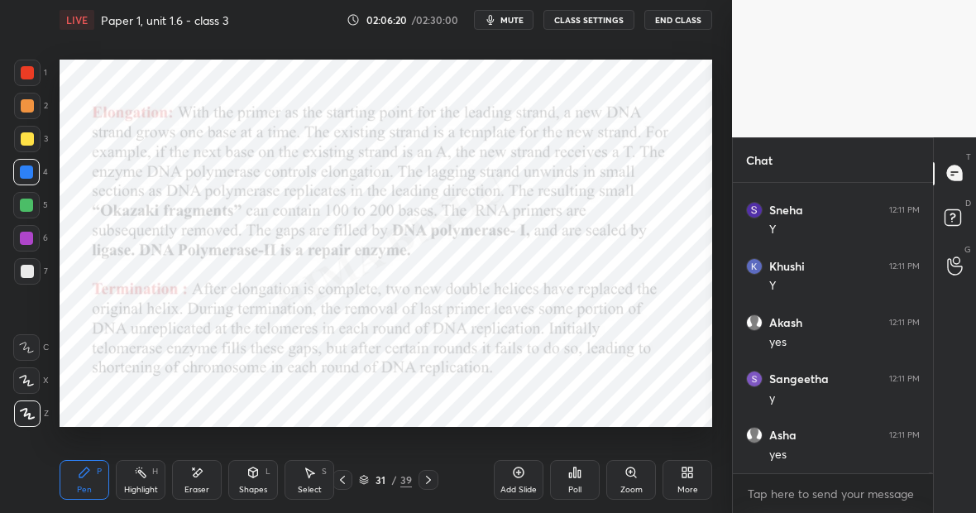
scroll to position [75786, 0]
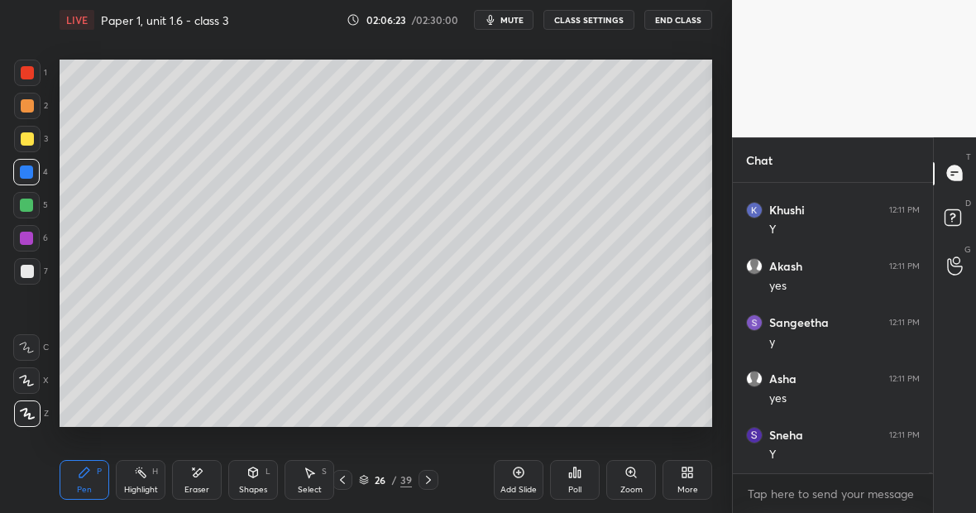
click at [144, 480] on div "Highlight H" at bounding box center [141, 480] width 50 height 40
click at [84, 492] on div "Pen" at bounding box center [84, 490] width 15 height 8
click at [146, 485] on div "Highlight H" at bounding box center [141, 480] width 50 height 40
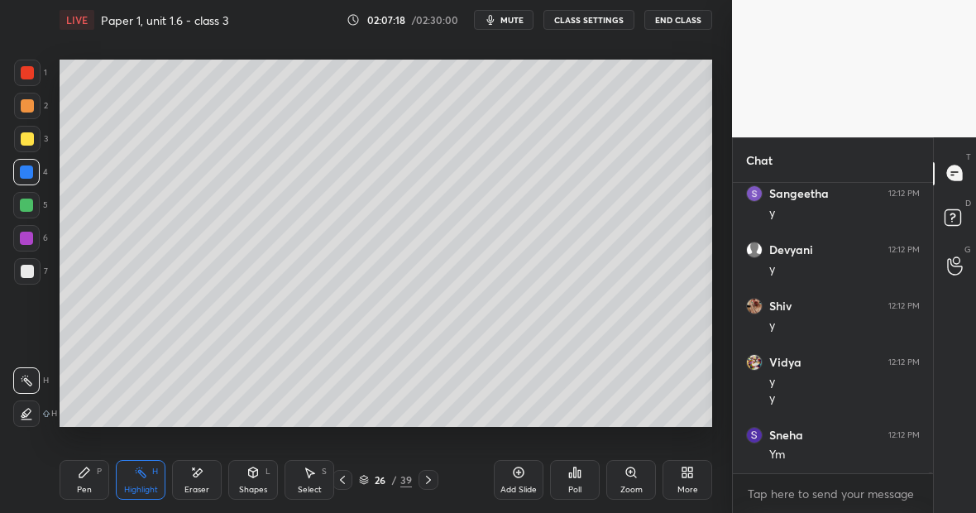
scroll to position [76775, 0]
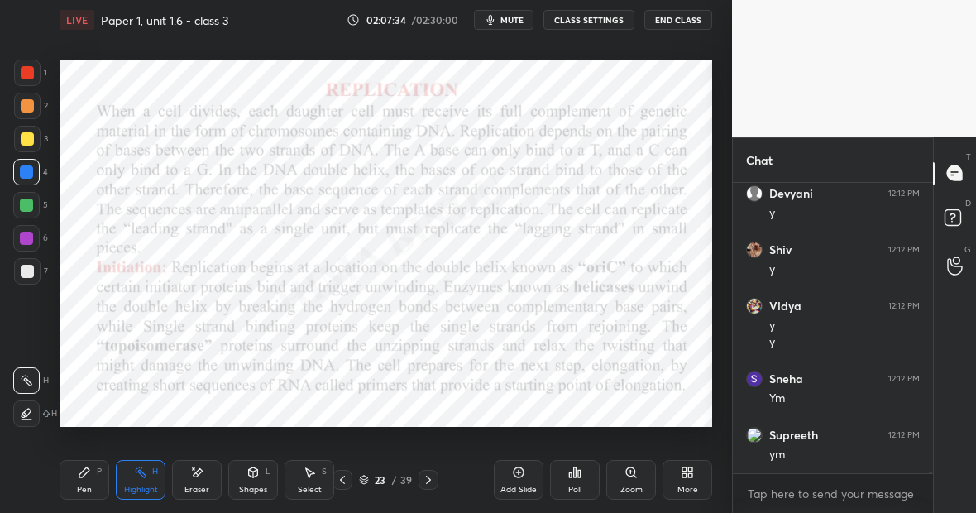
click at [87, 472] on icon at bounding box center [84, 472] width 10 height 10
click at [204, 472] on div "Eraser" at bounding box center [197, 480] width 50 height 40
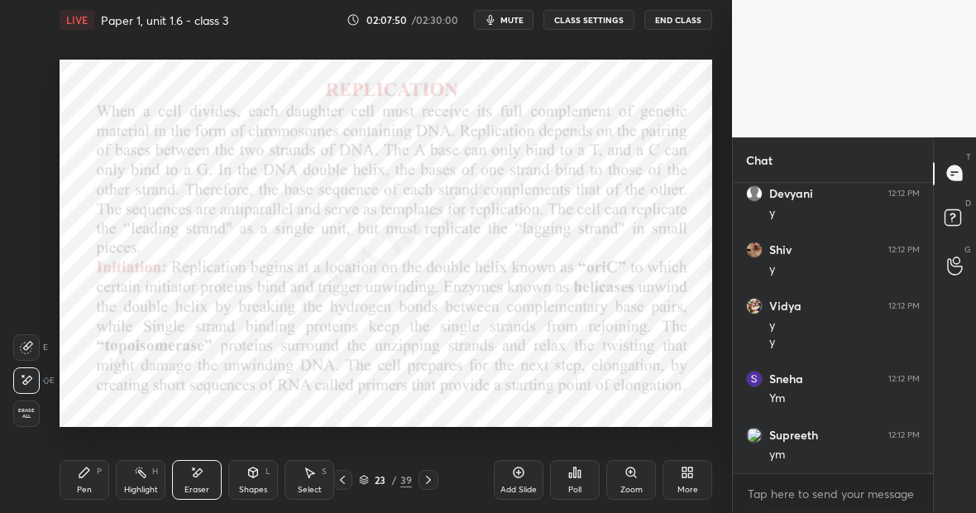
click at [98, 472] on div "Pen P" at bounding box center [85, 480] width 50 height 40
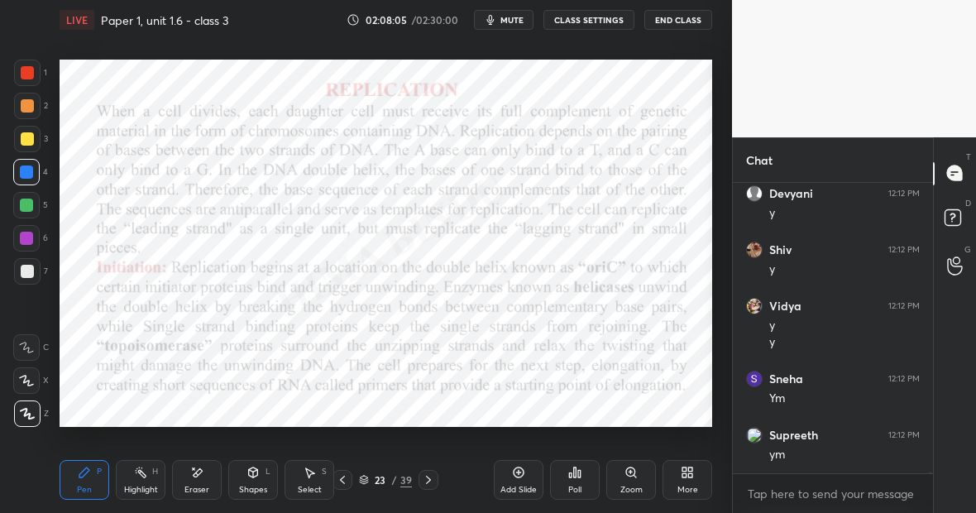
click at [209, 472] on div "Eraser" at bounding box center [197, 480] width 50 height 40
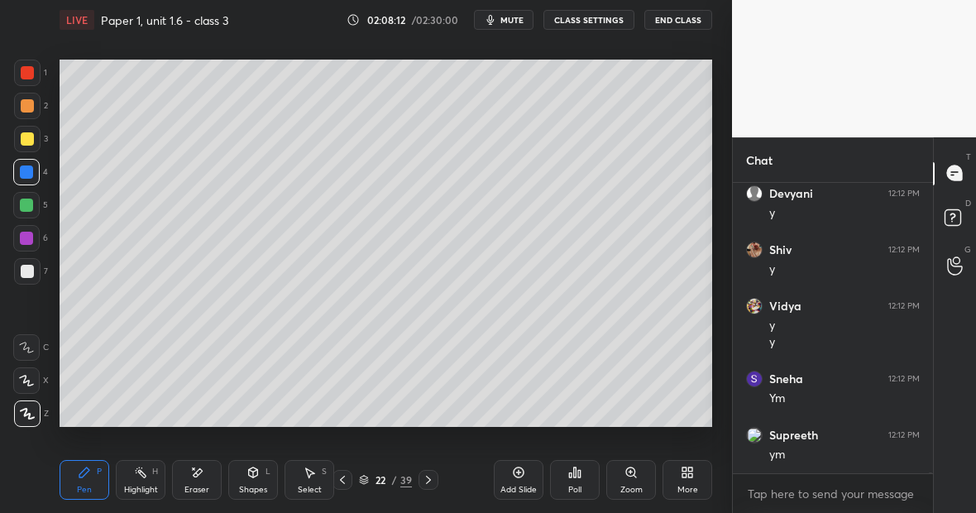
click at [515, 477] on icon at bounding box center [518, 472] width 13 height 13
click at [26, 138] on div at bounding box center [27, 138] width 13 height 13
click at [194, 476] on icon at bounding box center [196, 473] width 13 height 14
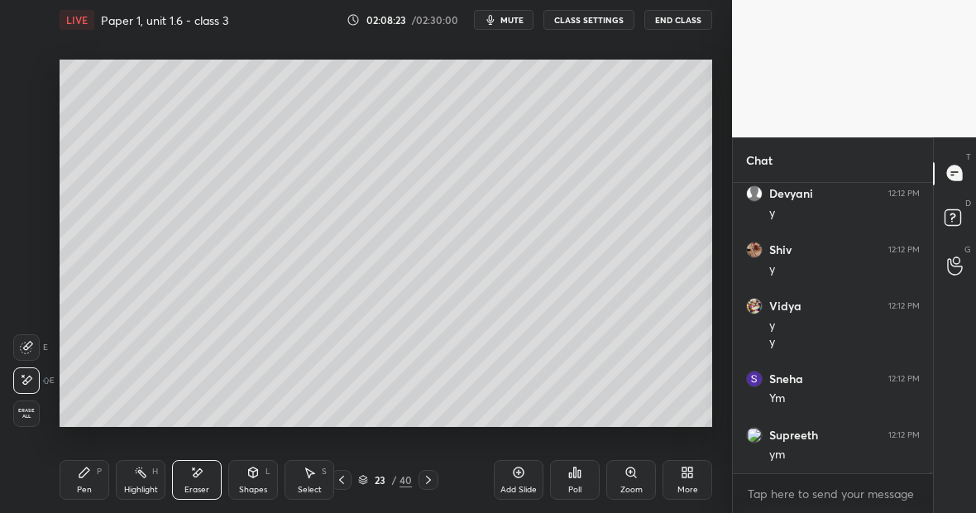
click at [94, 485] on div "Pen P" at bounding box center [85, 480] width 50 height 40
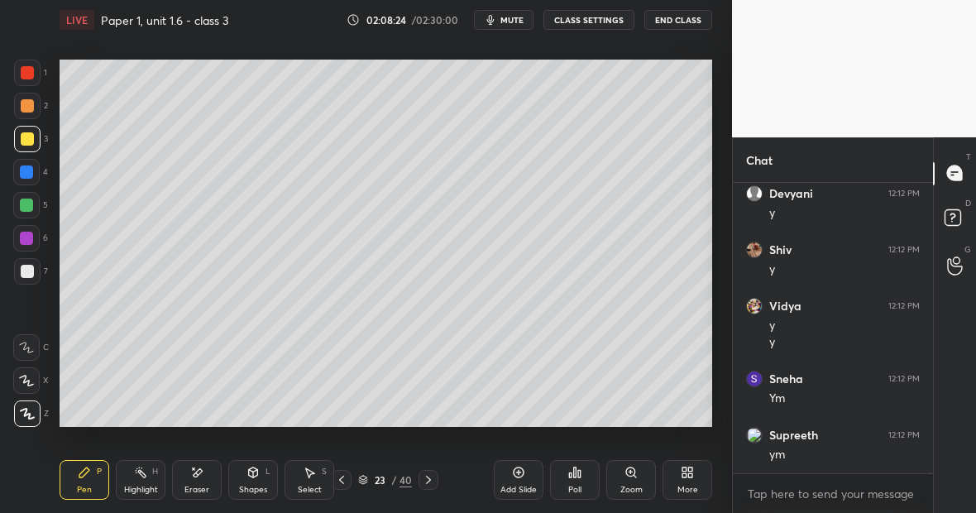
click at [28, 176] on div at bounding box center [26, 172] width 26 height 26
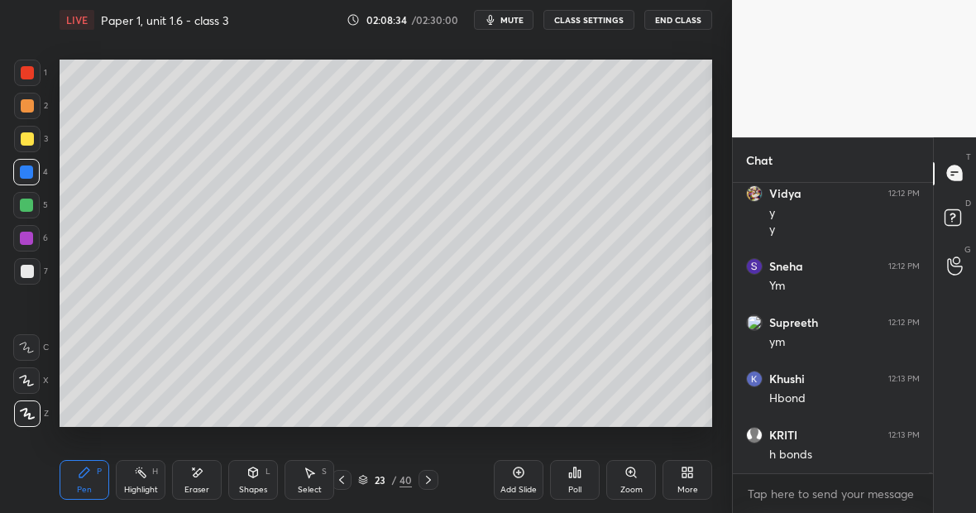
scroll to position [76944, 0]
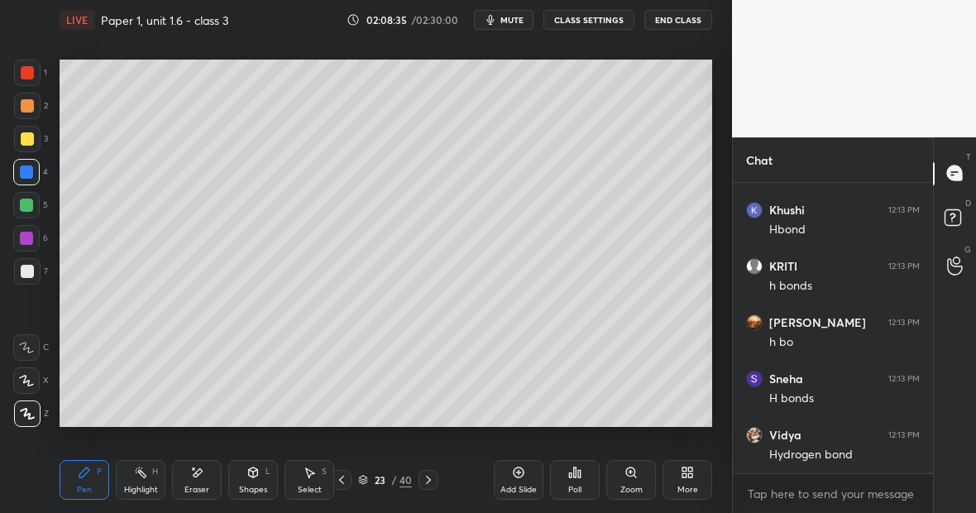
click at [202, 481] on div "Eraser" at bounding box center [197, 480] width 50 height 40
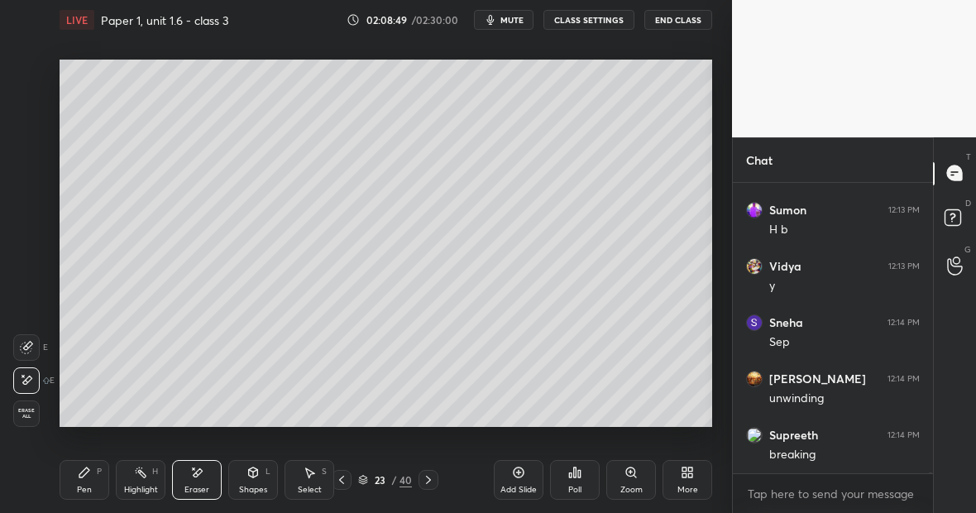
scroll to position [77619, 0]
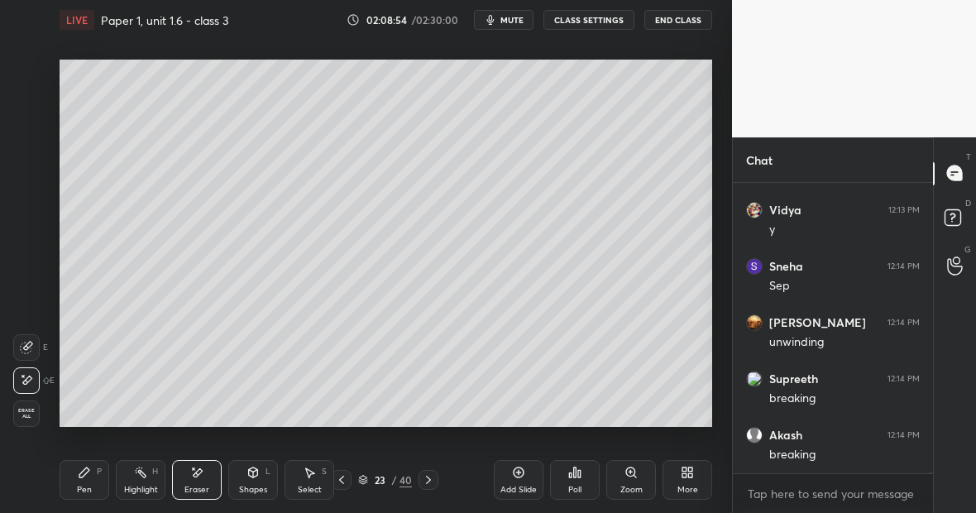
click at [87, 473] on icon at bounding box center [84, 472] width 13 height 13
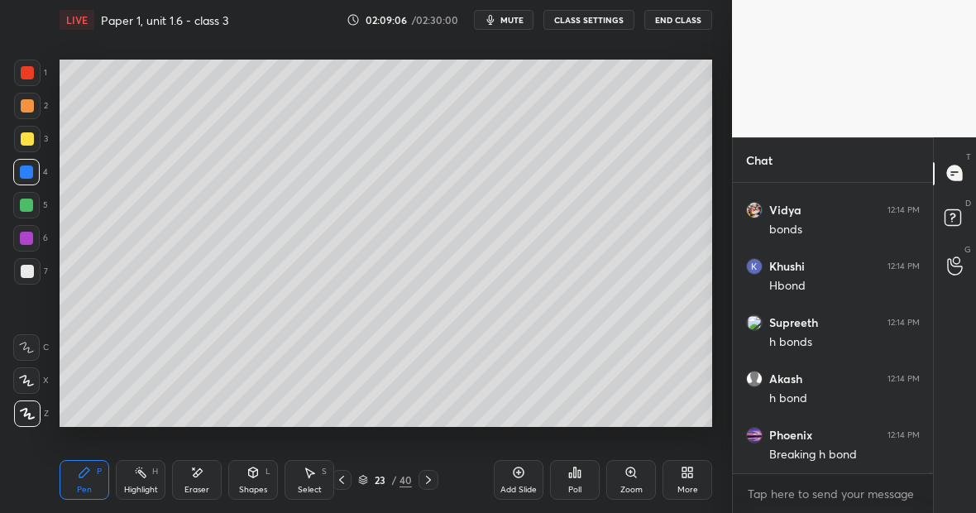
scroll to position [78125, 0]
click at [212, 472] on div "Eraser" at bounding box center [197, 480] width 50 height 40
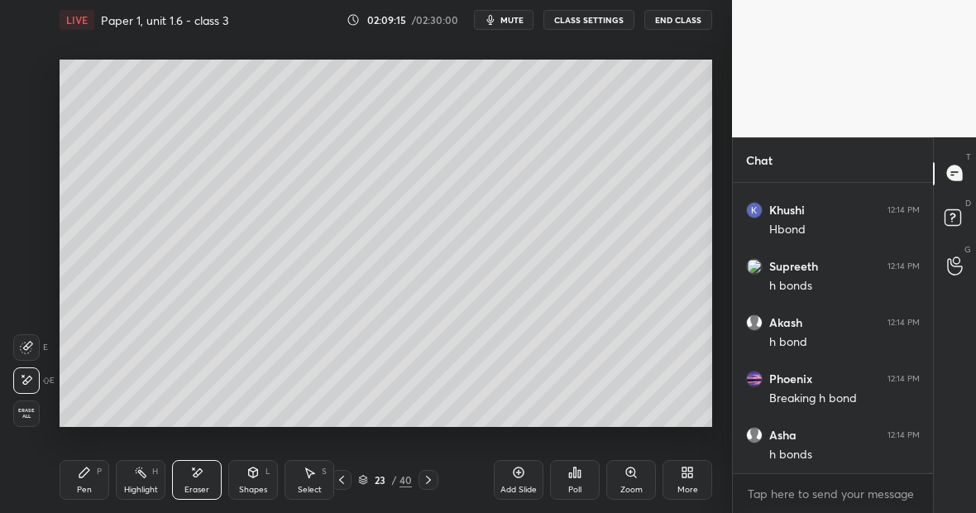
click at [88, 477] on div "Pen P" at bounding box center [85, 480] width 50 height 40
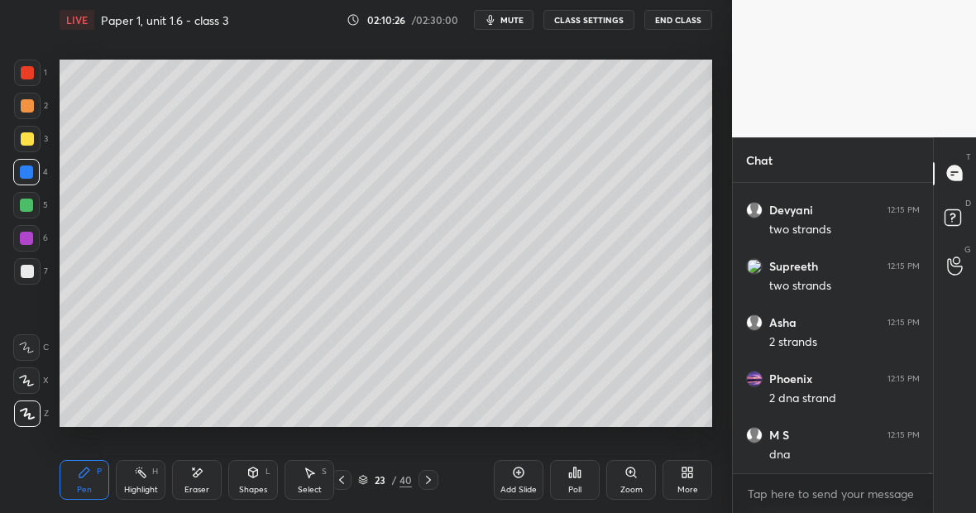
scroll to position [80140, 0]
click at [145, 483] on div "Highlight H" at bounding box center [141, 480] width 50 height 40
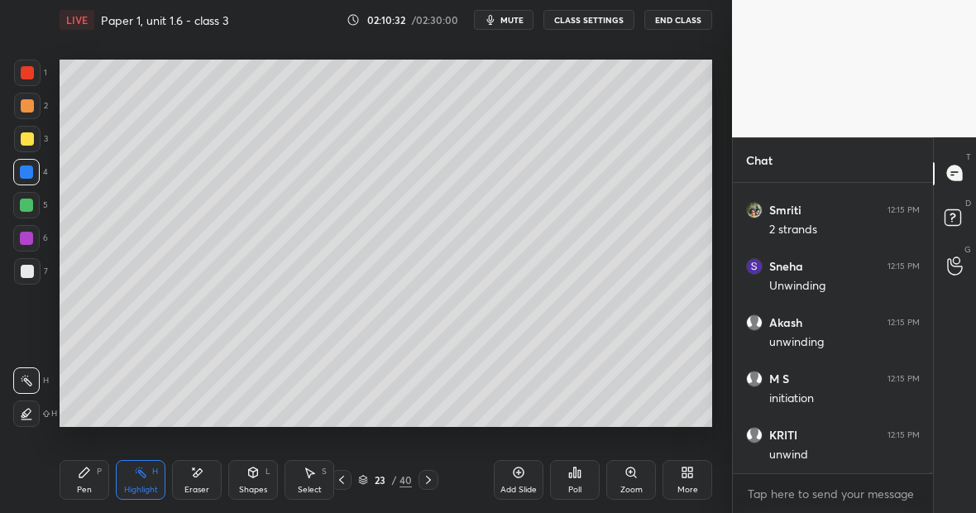
scroll to position [80478, 0]
click at [94, 470] on div "Pen P" at bounding box center [85, 480] width 50 height 40
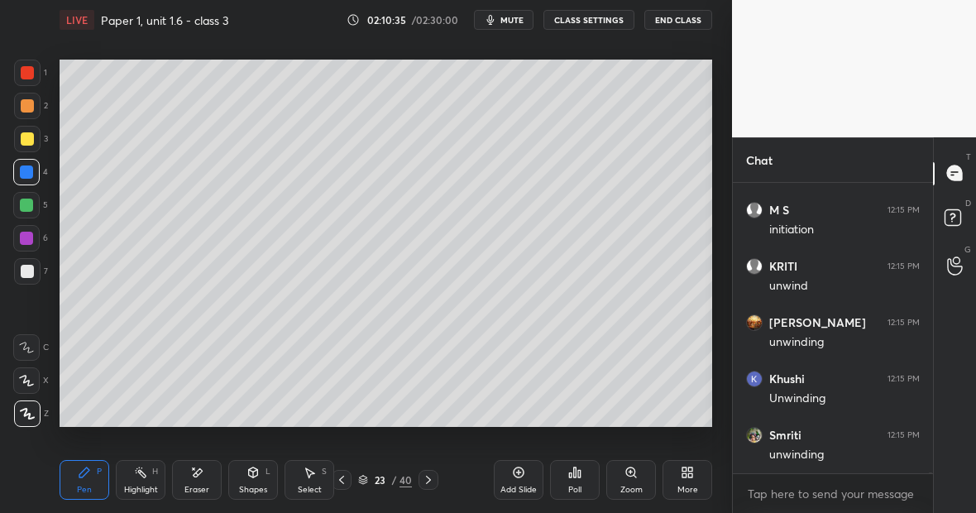
click at [26, 73] on div at bounding box center [27, 72] width 13 height 13
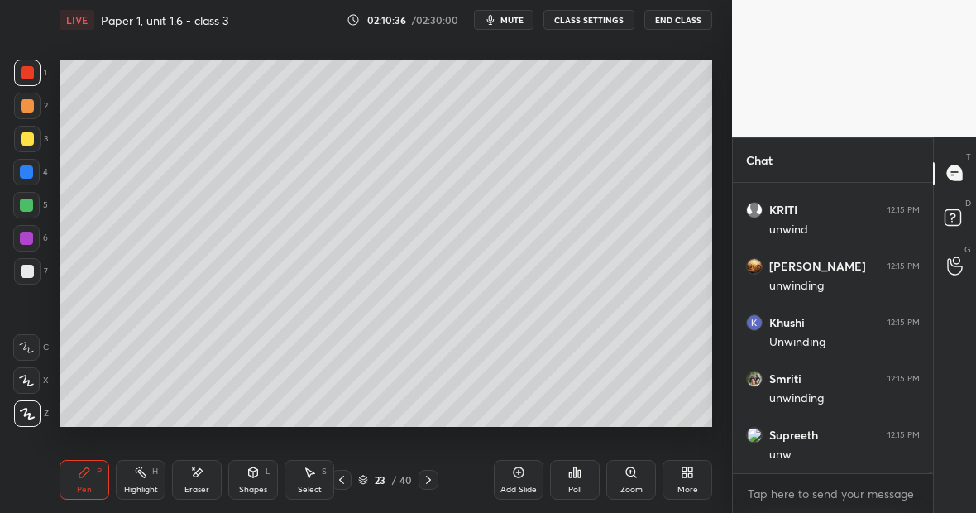
scroll to position [80759, 0]
click at [209, 486] on div "Eraser" at bounding box center [197, 480] width 50 height 40
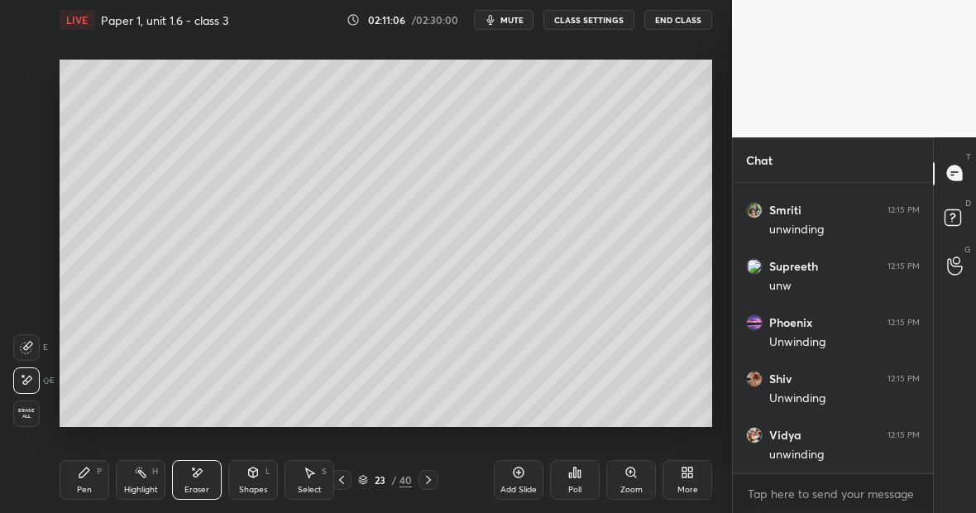
scroll to position [80815, 0]
click at [94, 483] on div "Pen P" at bounding box center [85, 480] width 50 height 40
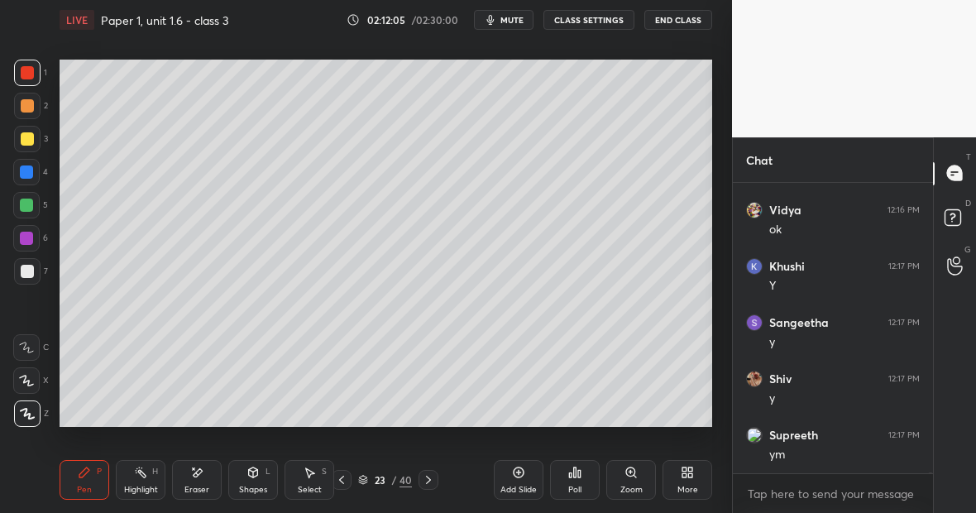
scroll to position [81113, 0]
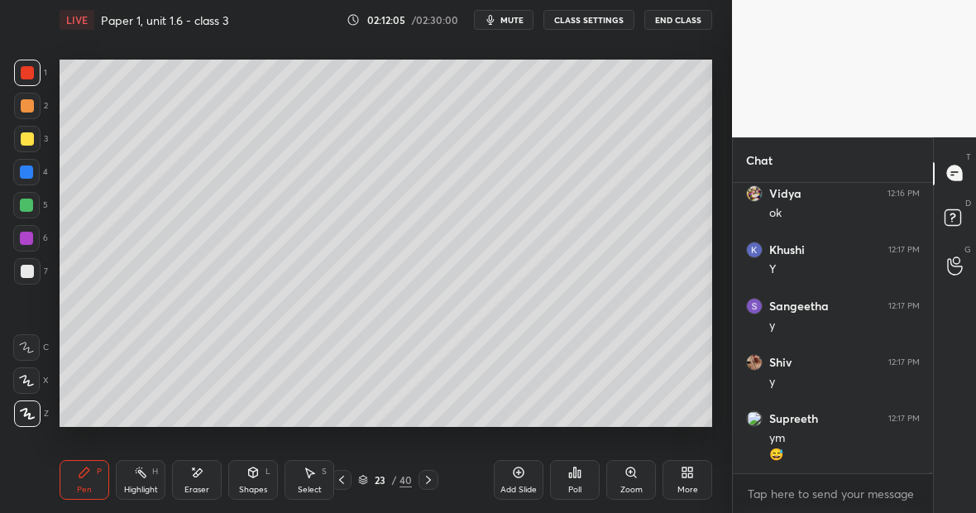
click at [149, 482] on div "Highlight H" at bounding box center [141, 480] width 50 height 40
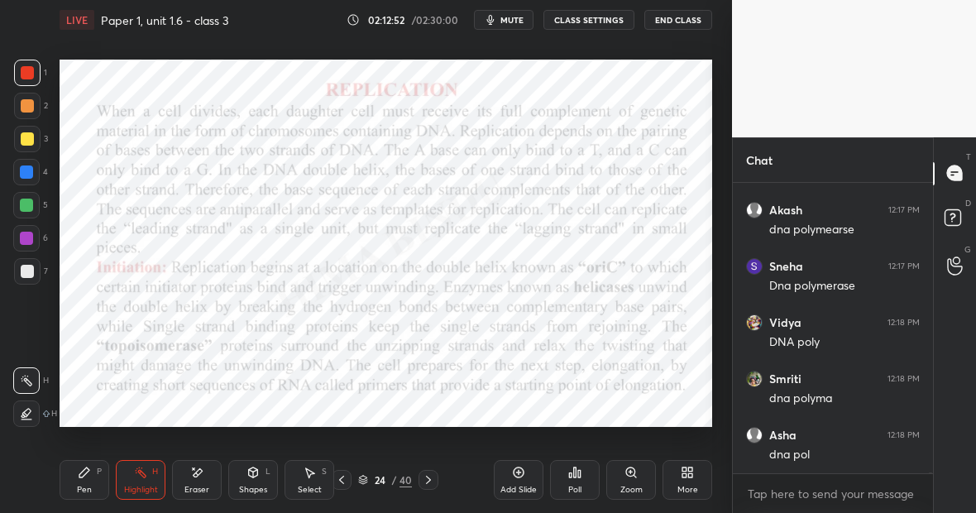
scroll to position [81957, 0]
click at [91, 480] on div "Pen P" at bounding box center [85, 480] width 50 height 40
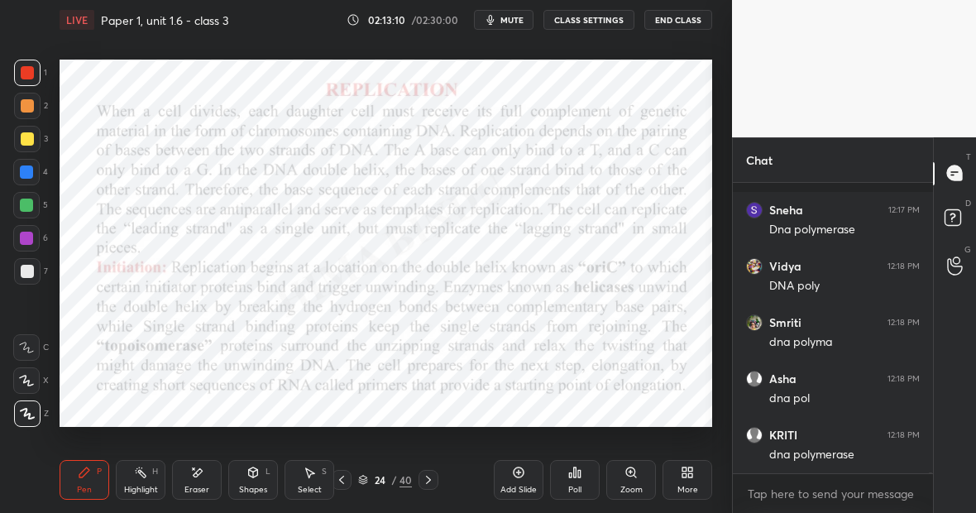
scroll to position [82028, 0]
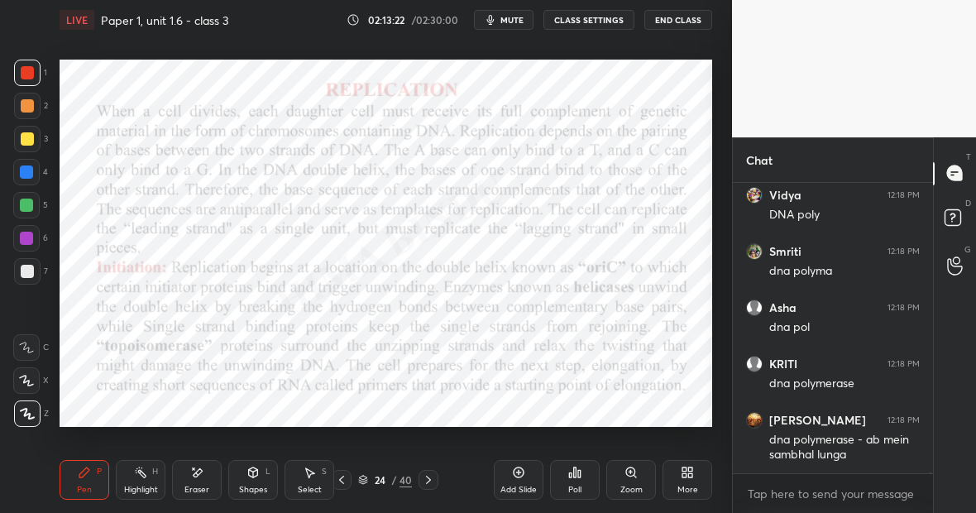
click at [88, 475] on icon at bounding box center [84, 472] width 13 height 13
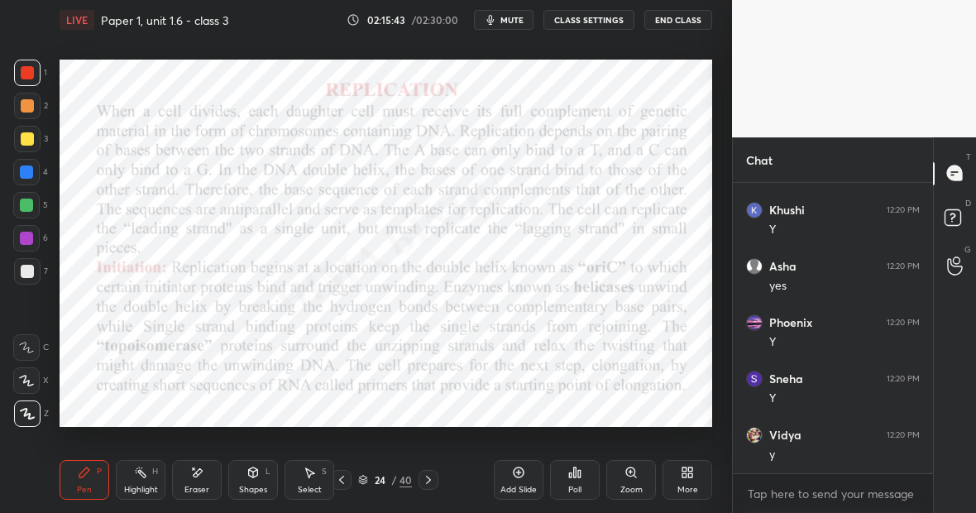
scroll to position [84914, 0]
click at [146, 477] on div "Highlight H" at bounding box center [141, 480] width 50 height 40
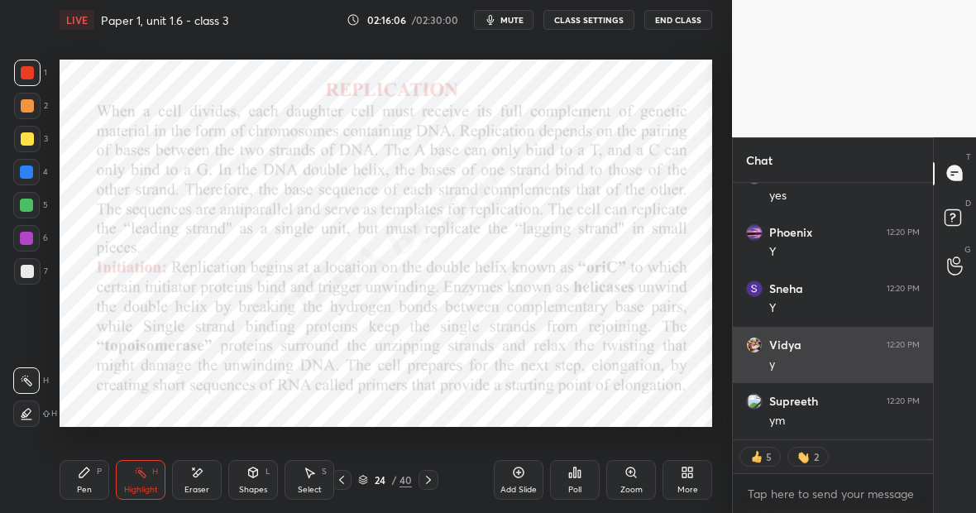
scroll to position [85004, 0]
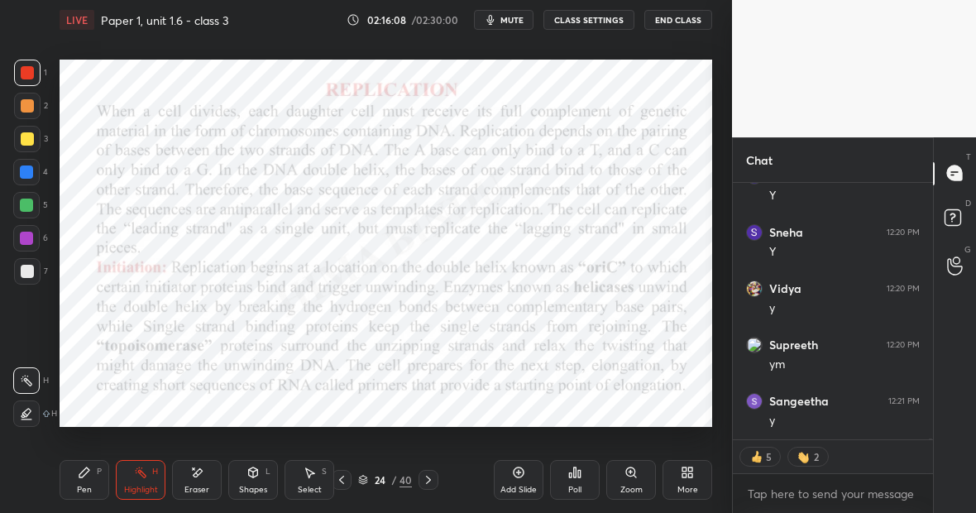
click at [91, 481] on div "Pen P" at bounding box center [85, 480] width 50 height 40
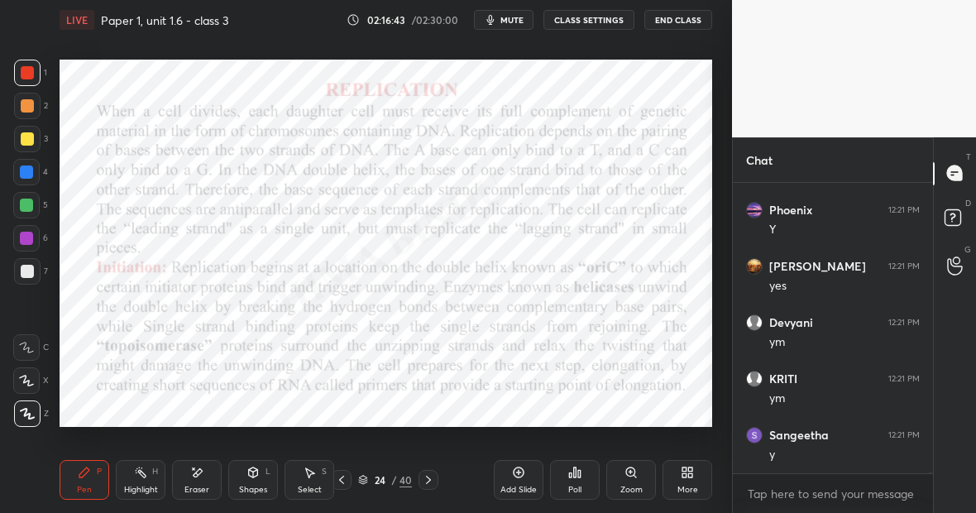
scroll to position [85364, 0]
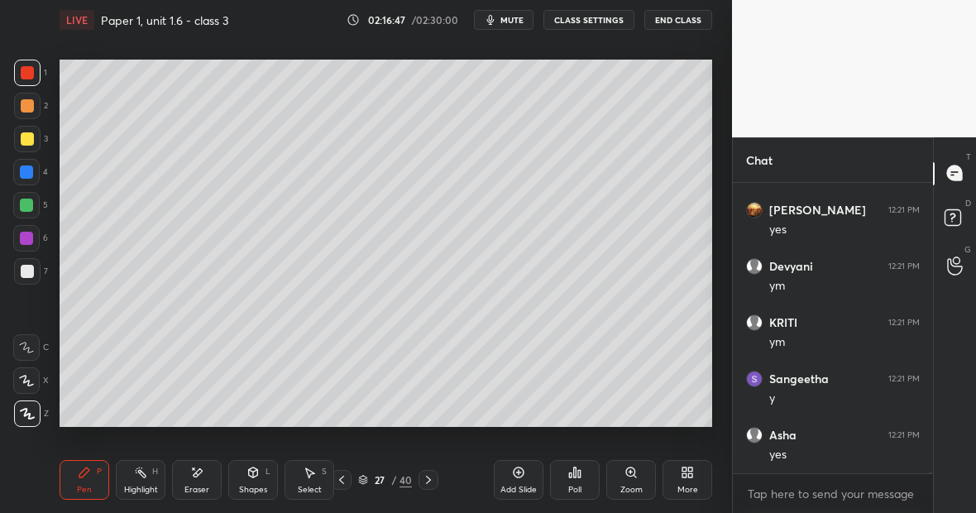
click at [146, 477] on div "Highlight H" at bounding box center [141, 480] width 50 height 40
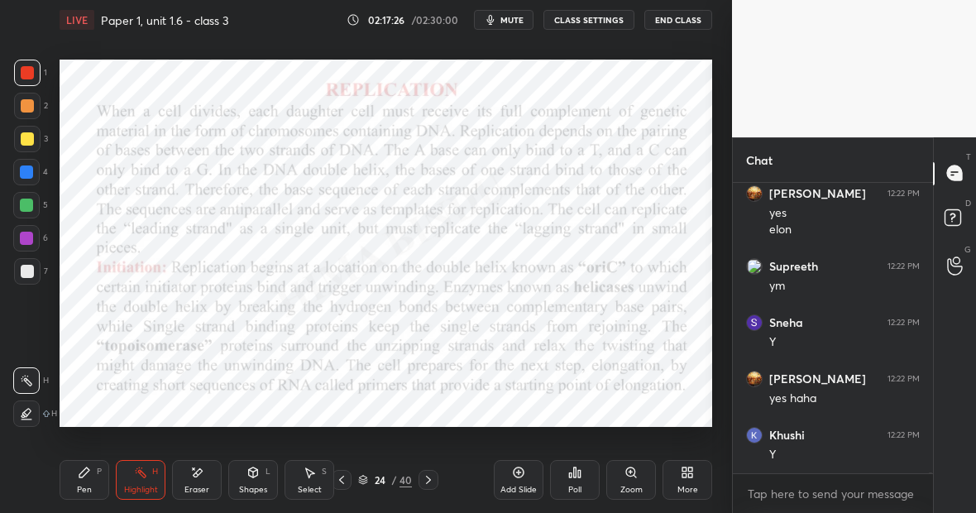
scroll to position [85718, 0]
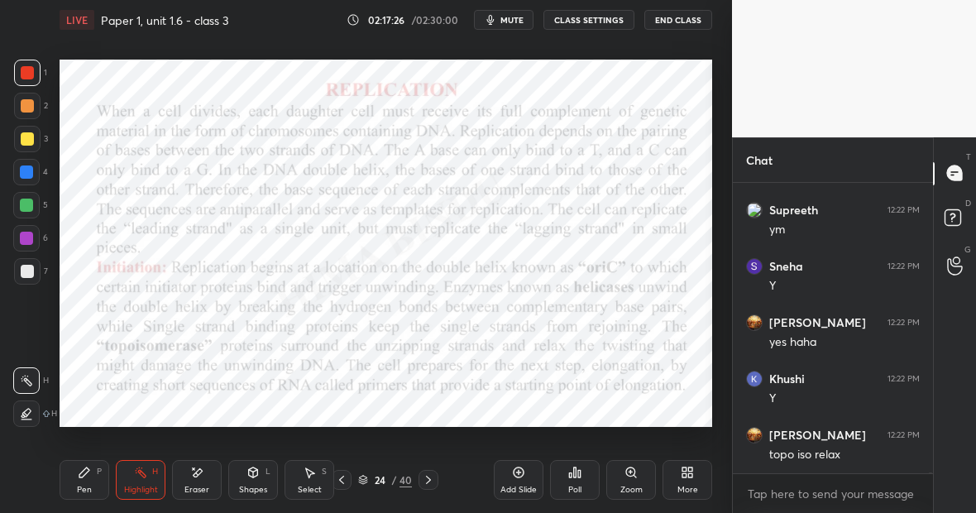
click at [88, 482] on div "Pen P" at bounding box center [85, 480] width 50 height 40
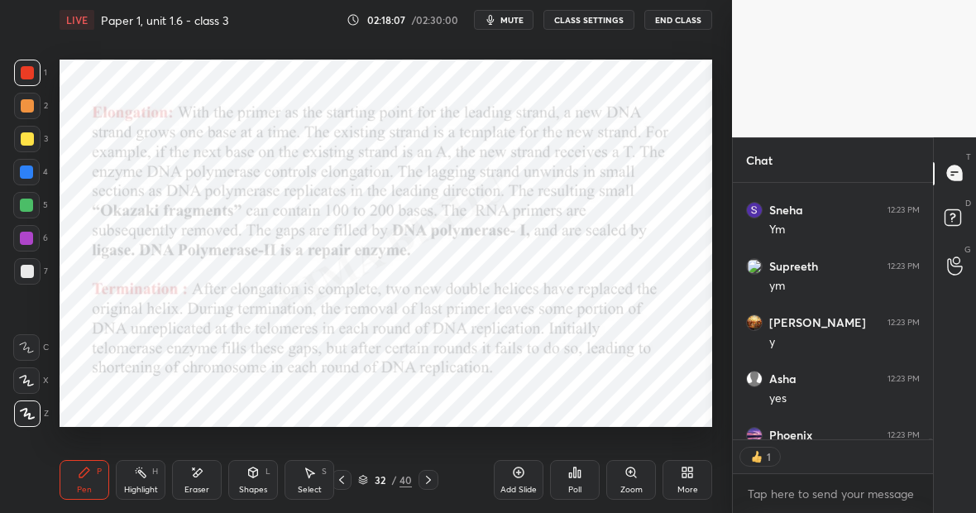
scroll to position [6, 6]
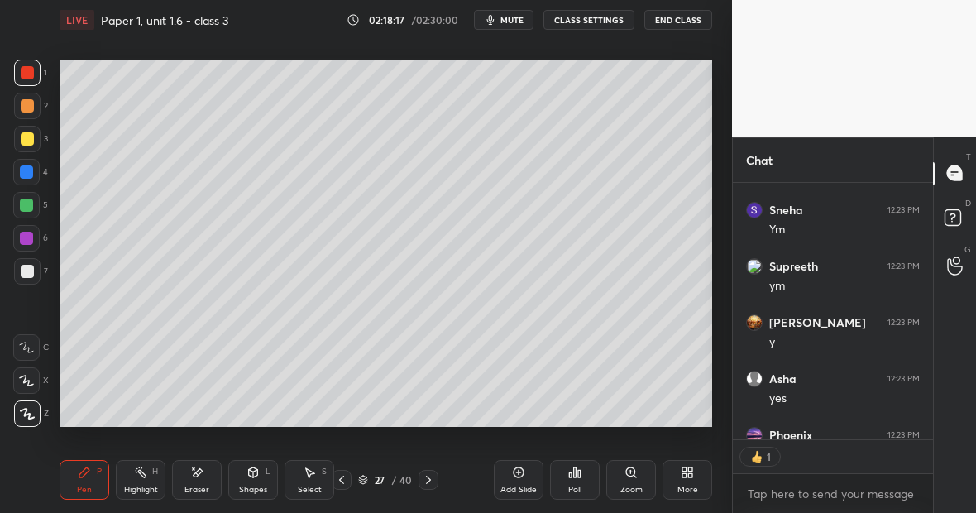
click at [151, 486] on div "Highlight" at bounding box center [141, 490] width 34 height 8
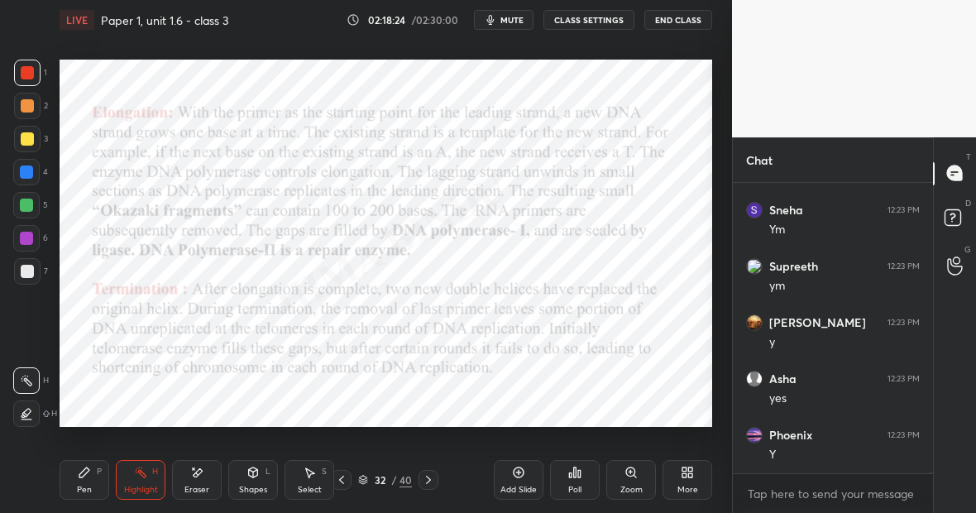
click at [81, 488] on div "Pen" at bounding box center [84, 490] width 15 height 8
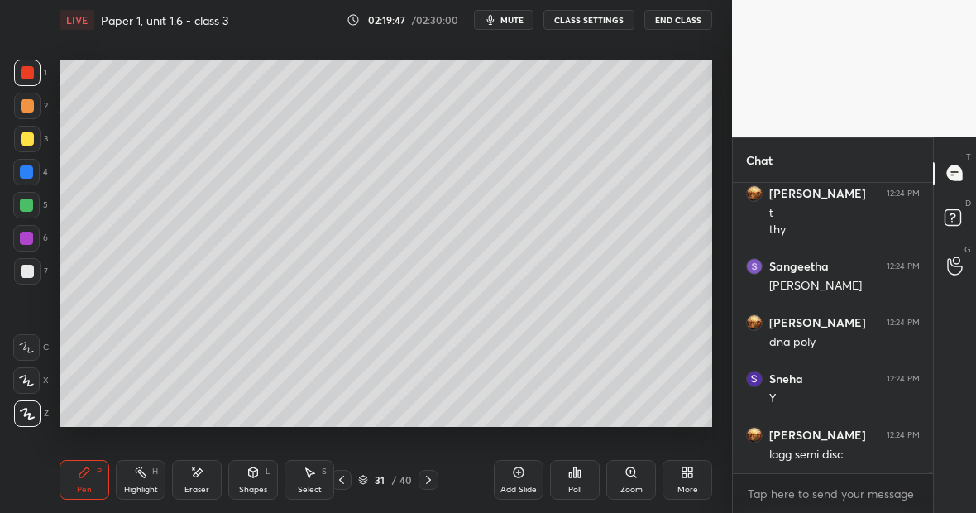
scroll to position [81631, 0]
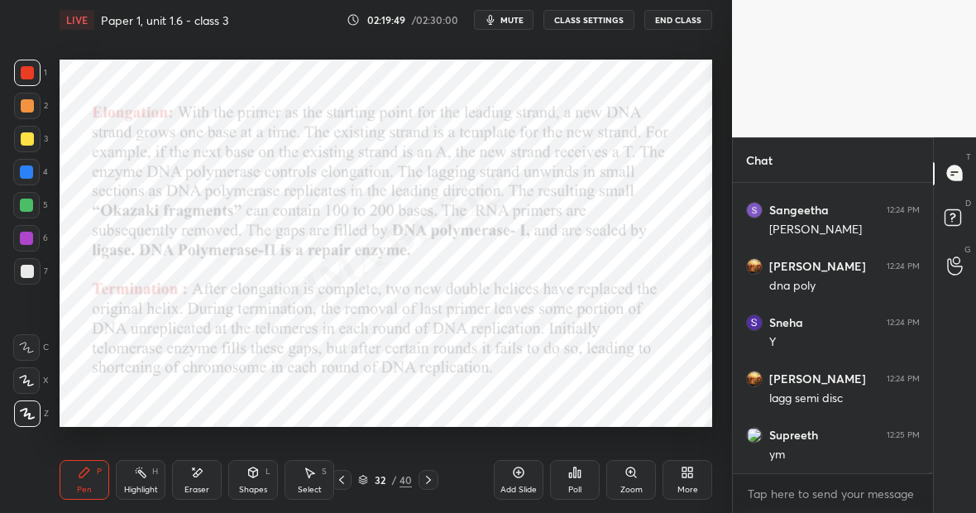
click at [100, 481] on div "Pen P" at bounding box center [85, 480] width 50 height 40
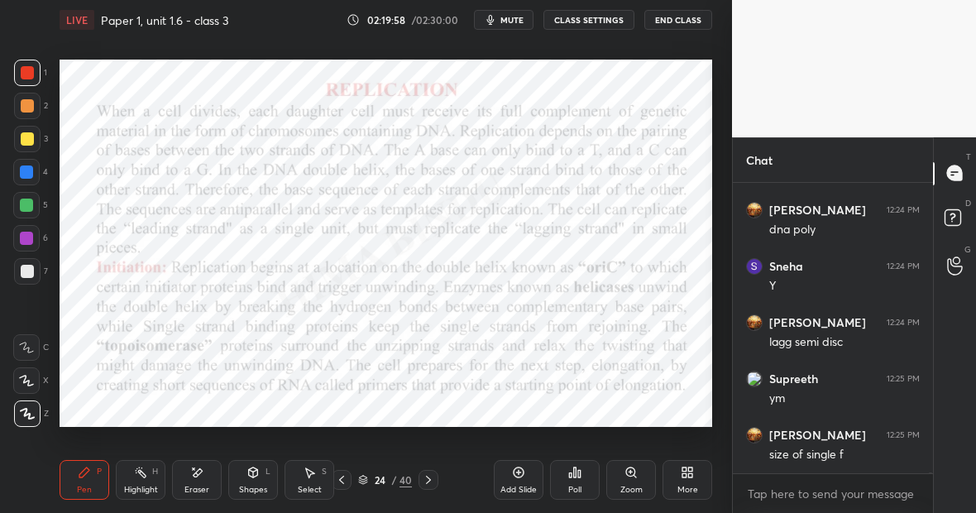
click at [162, 486] on div "Highlight H" at bounding box center [141, 480] width 50 height 40
click at [146, 474] on div "Highlight H" at bounding box center [141, 480] width 50 height 40
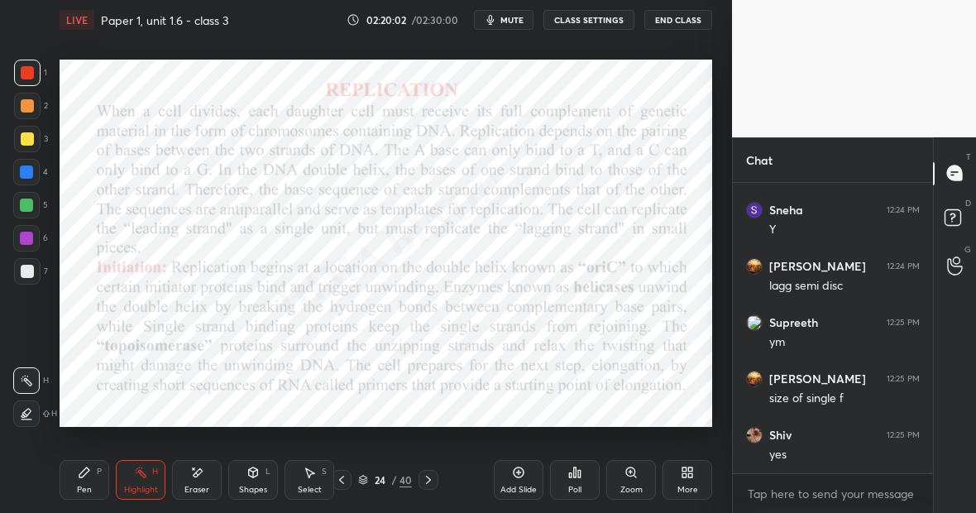
scroll to position [81800, 0]
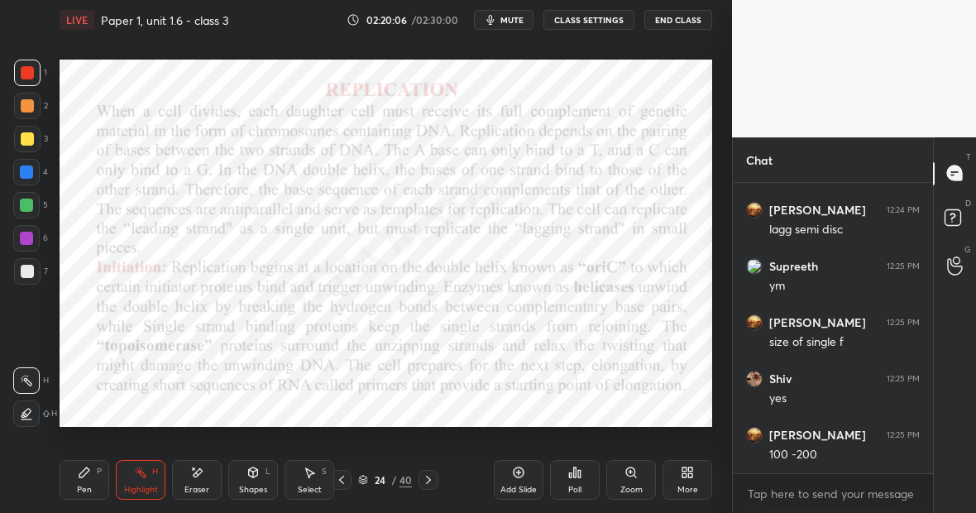
click at [144, 470] on icon at bounding box center [140, 472] width 13 height 13
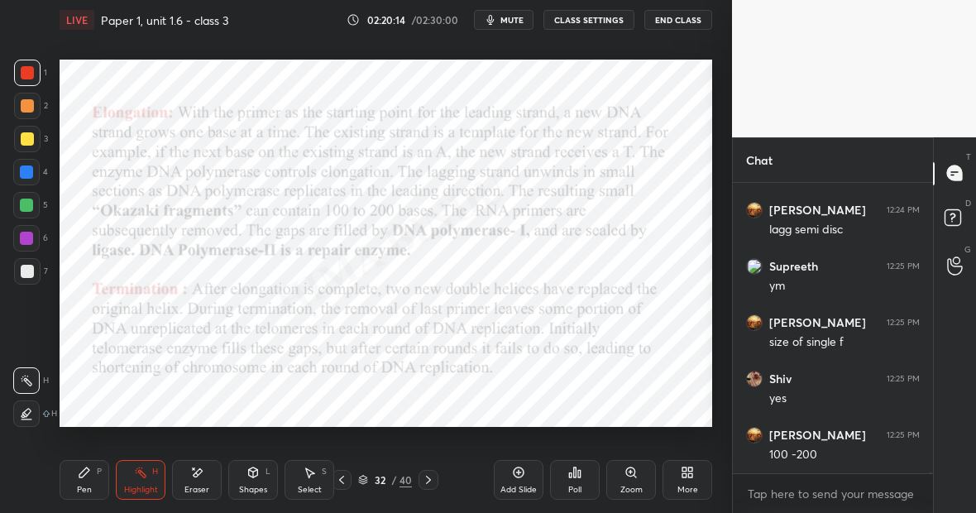
click at [92, 473] on div "Pen P" at bounding box center [85, 480] width 50 height 40
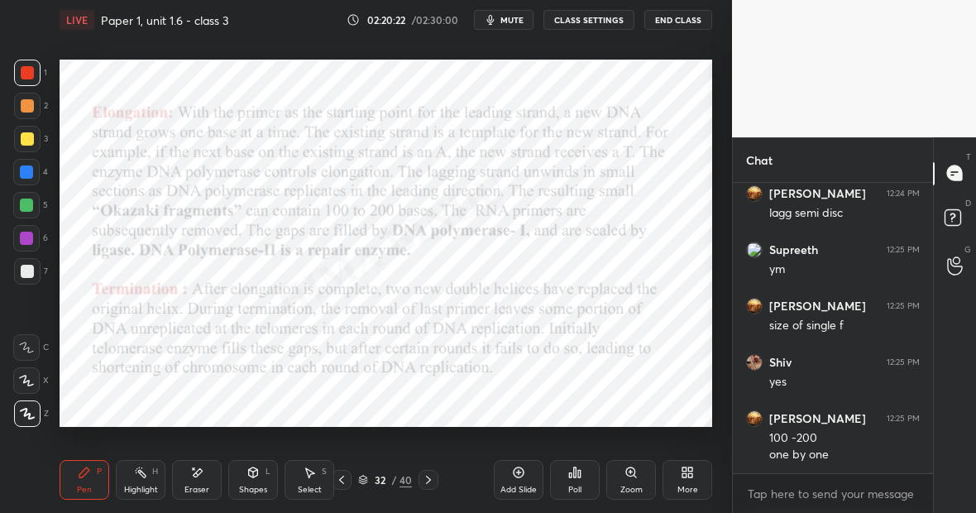
click at [94, 474] on div "Pen P" at bounding box center [85, 480] width 50 height 40
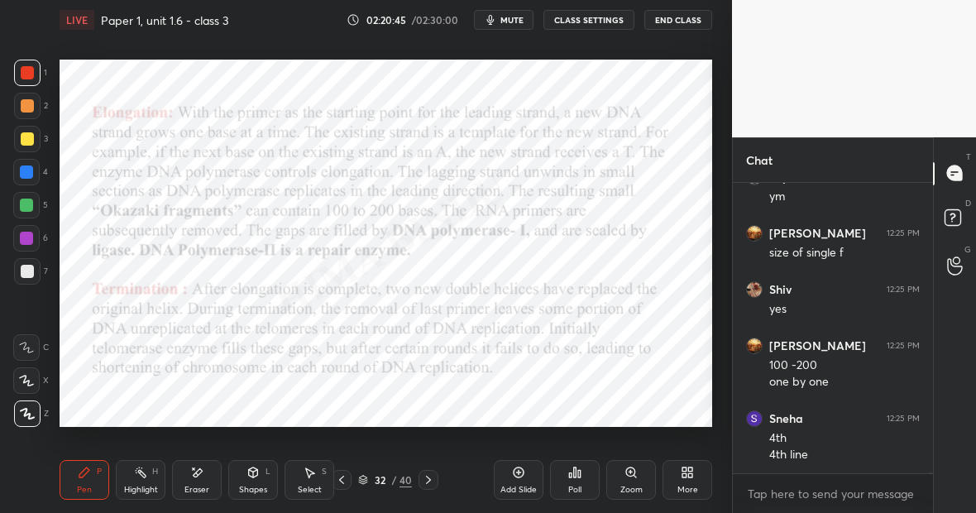
scroll to position [81906, 0]
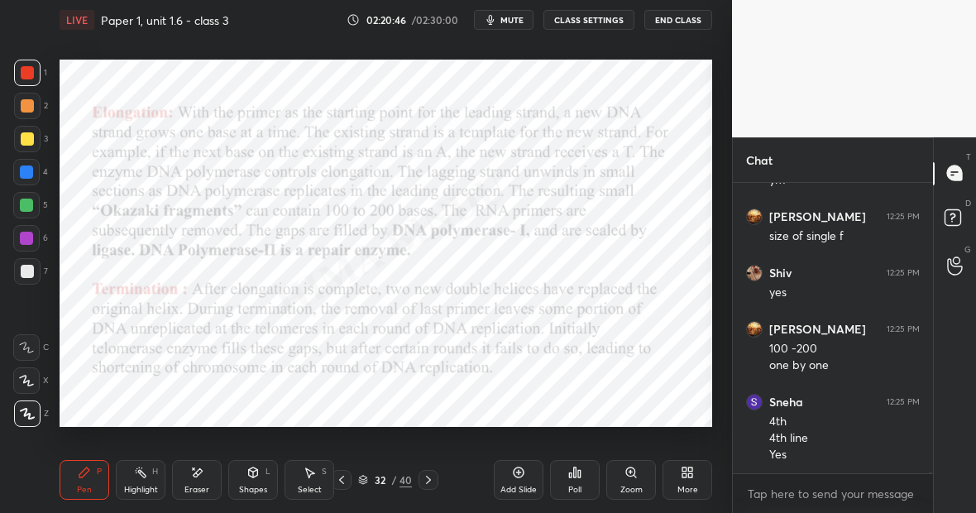
click at [142, 480] on div "Highlight H" at bounding box center [141, 480] width 50 height 40
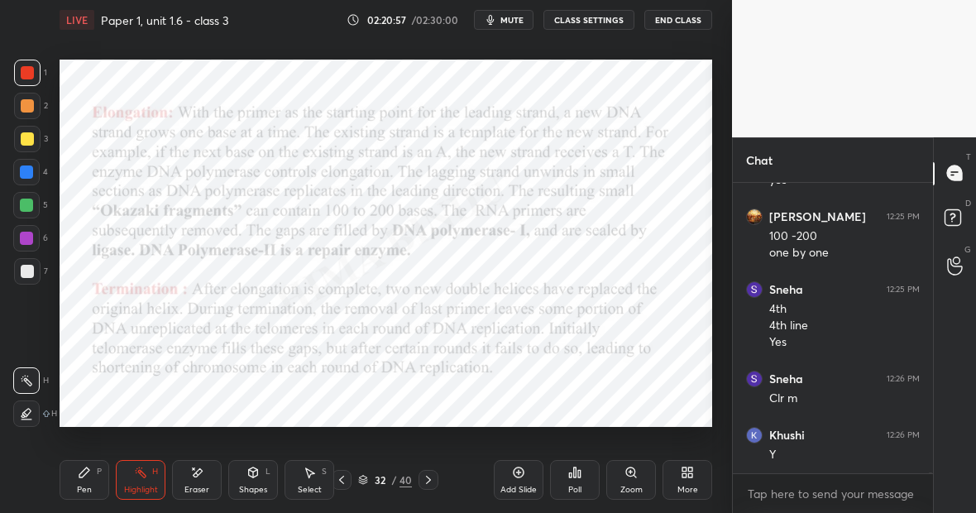
scroll to position [82075, 0]
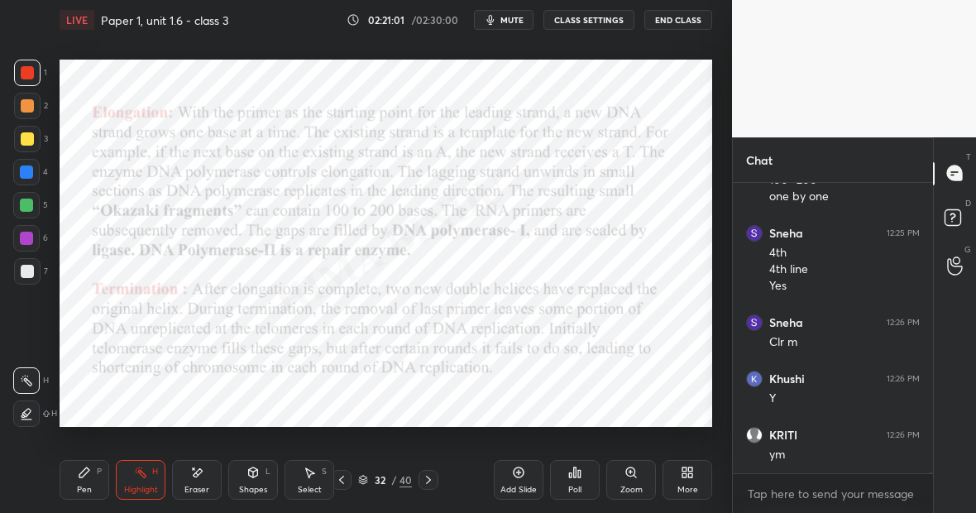
click at [93, 470] on div "Pen P" at bounding box center [85, 480] width 50 height 40
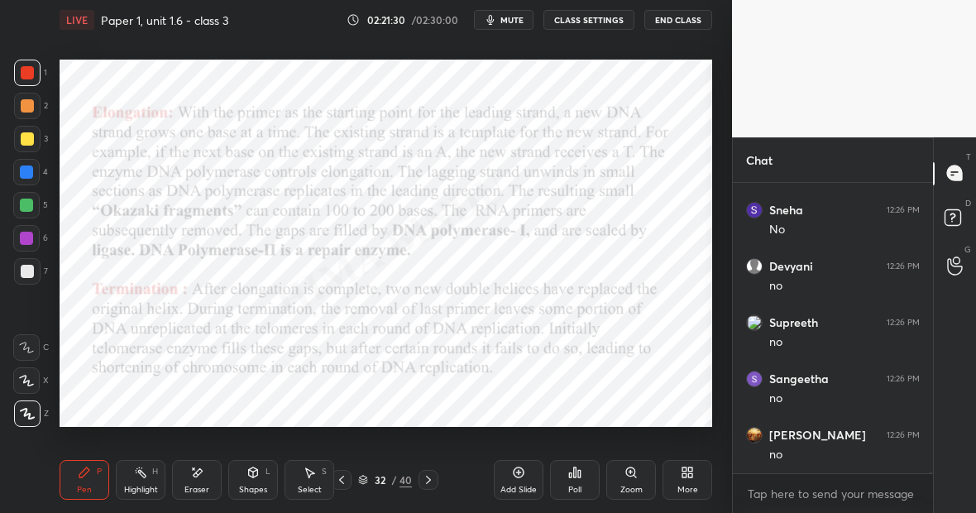
scroll to position [83160, 0]
click at [524, 475] on icon at bounding box center [518, 472] width 13 height 13
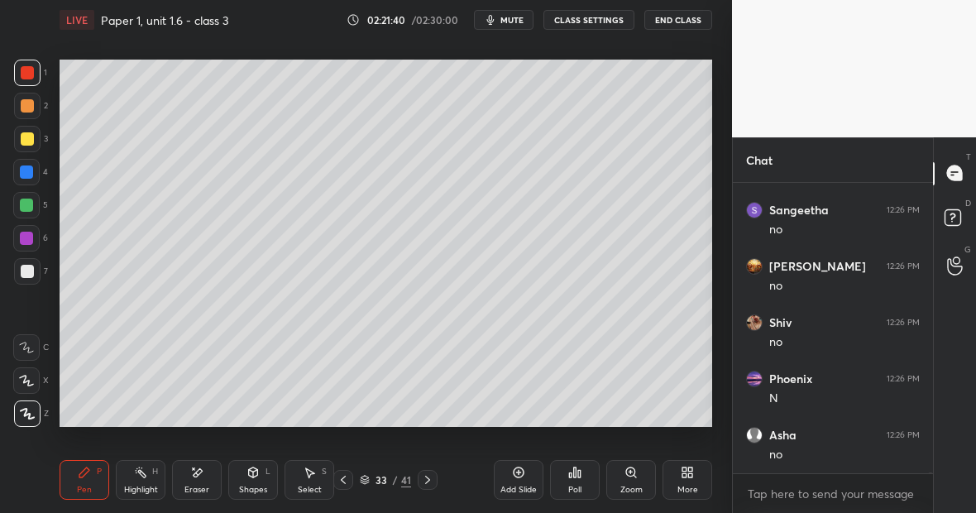
click at [35, 138] on div at bounding box center [27, 139] width 26 height 26
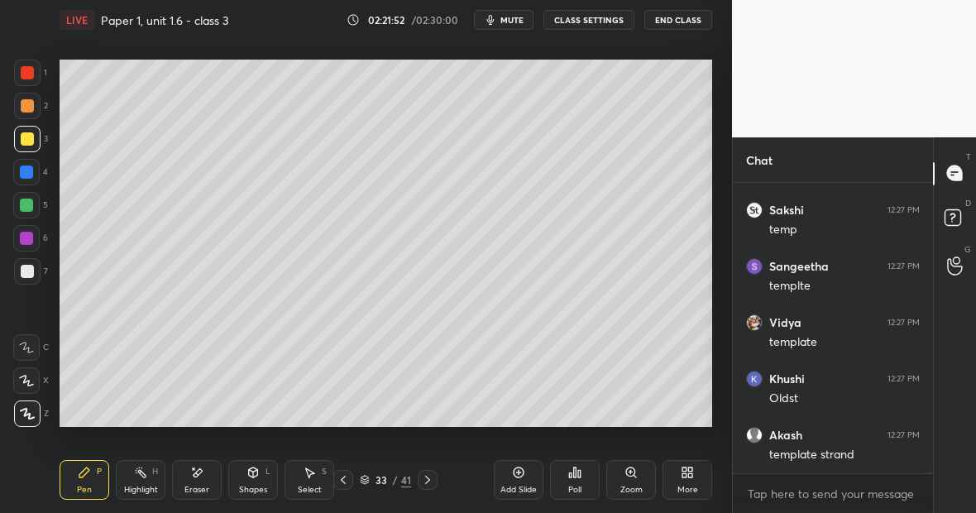
scroll to position [83610, 0]
click at [30, 204] on div at bounding box center [26, 205] width 13 height 13
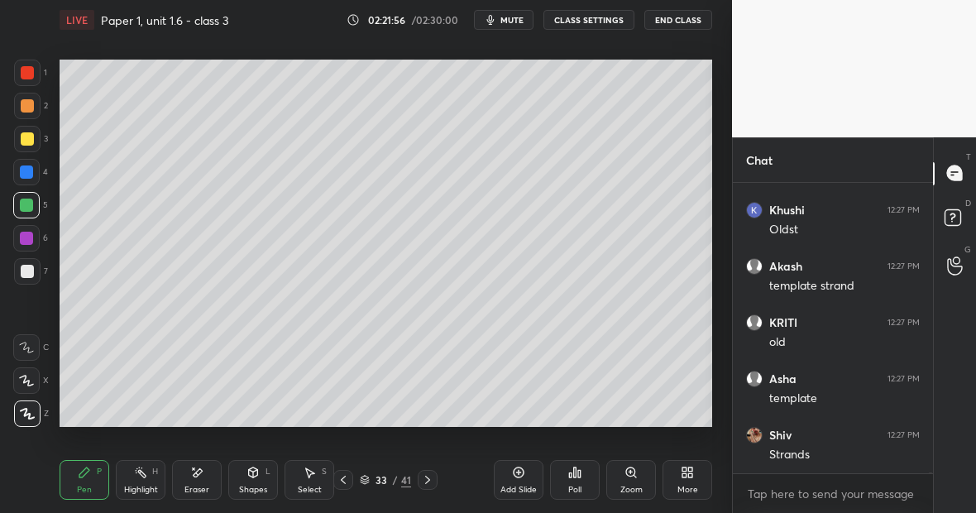
scroll to position [83835, 0]
click at [204, 479] on div "Eraser" at bounding box center [197, 480] width 50 height 40
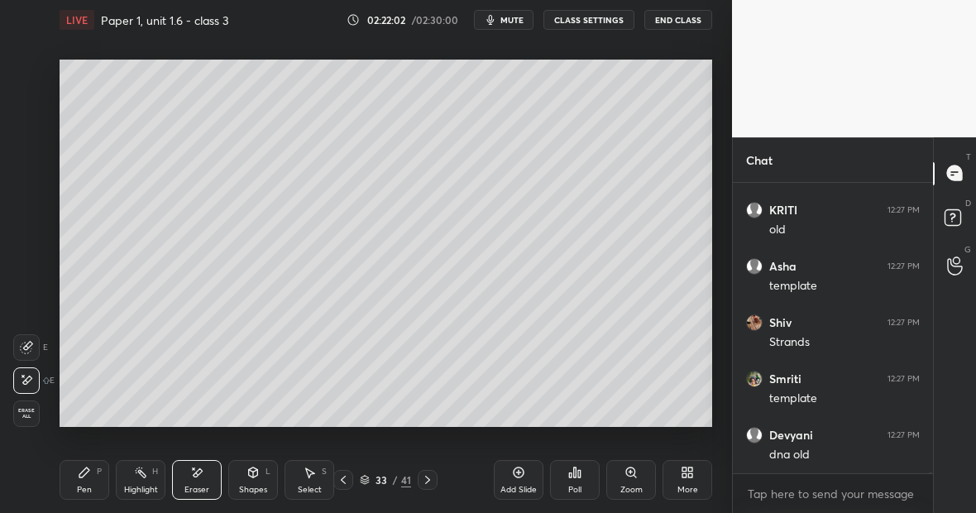
scroll to position [83891, 0]
click at [93, 477] on div "Pen P" at bounding box center [85, 480] width 50 height 40
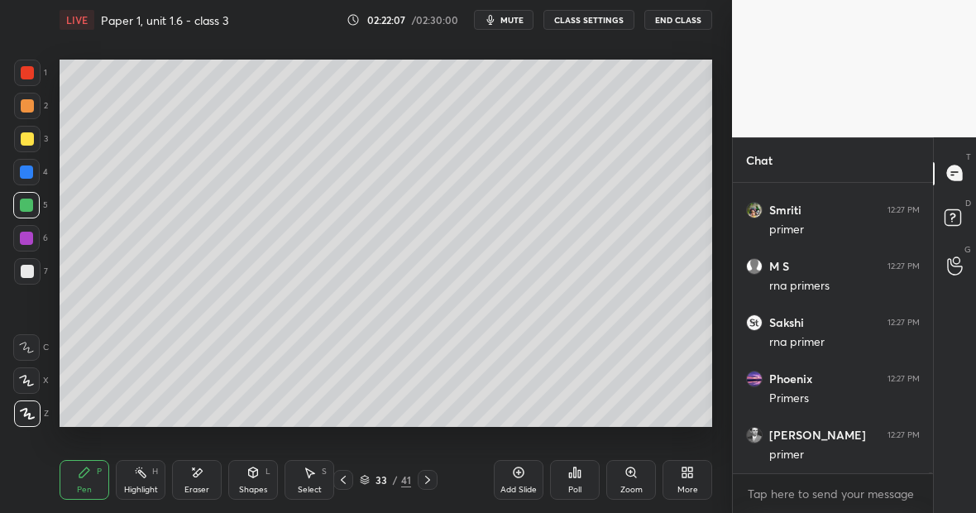
scroll to position [84398, 0]
click at [35, 74] on div at bounding box center [27, 73] width 26 height 26
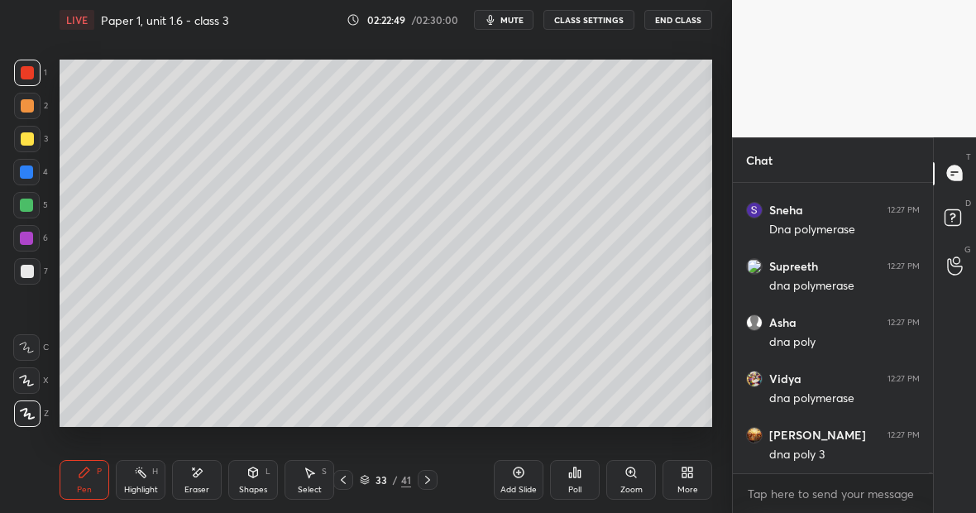
scroll to position [85860, 0]
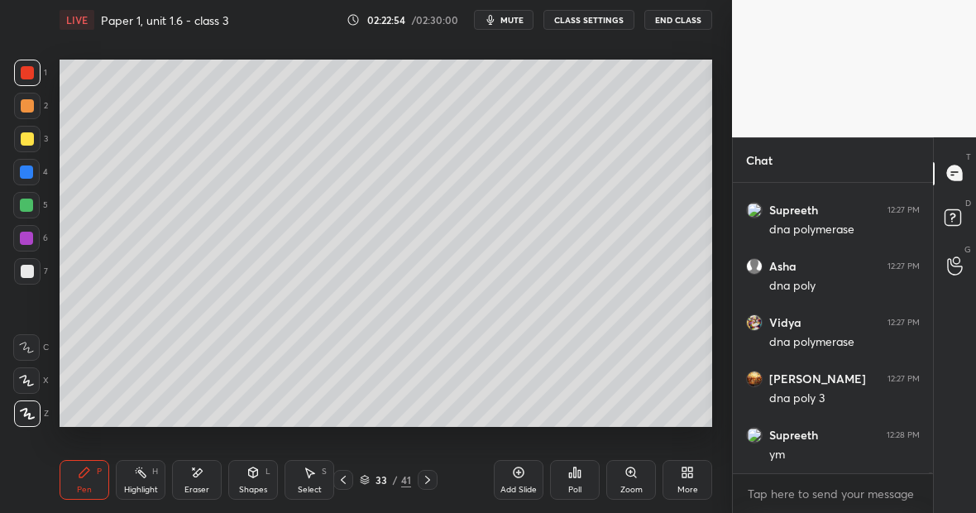
click at [32, 201] on div at bounding box center [26, 205] width 26 height 26
click at [23, 81] on div at bounding box center [27, 73] width 26 height 26
click at [34, 203] on div at bounding box center [26, 205] width 26 height 26
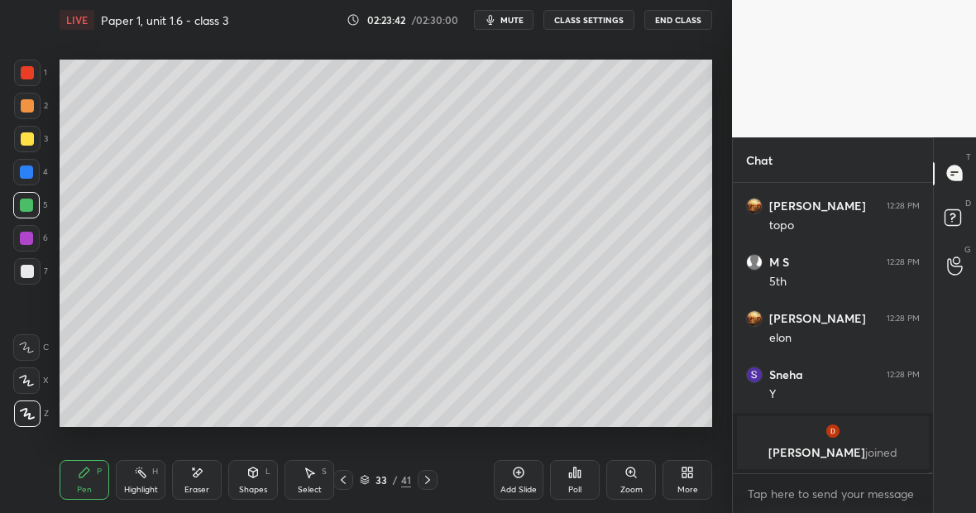
scroll to position [84737, 0]
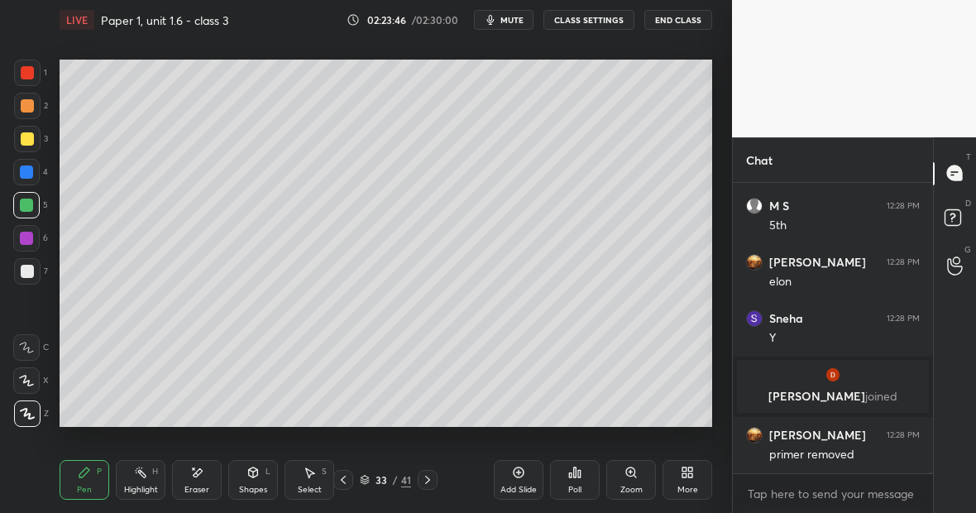
click at [209, 477] on div "Eraser" at bounding box center [197, 480] width 50 height 40
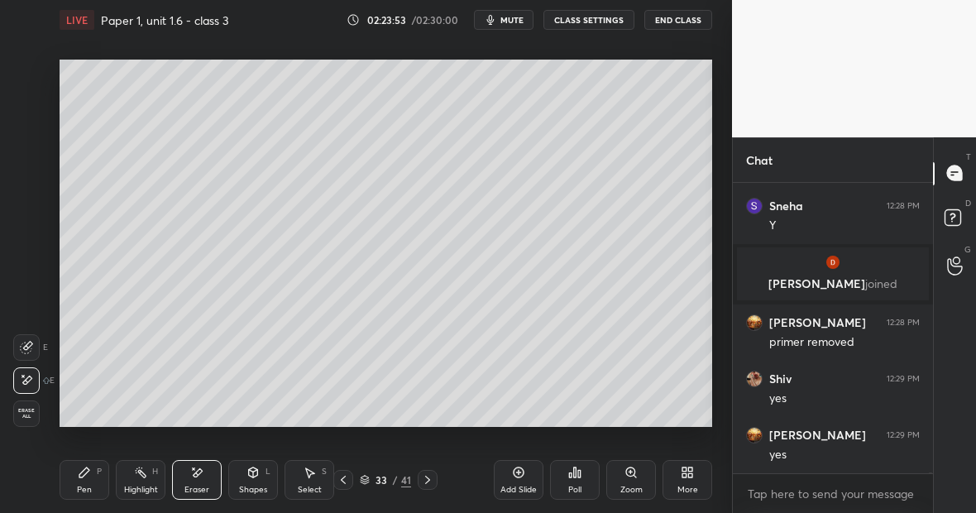
scroll to position [84905, 0]
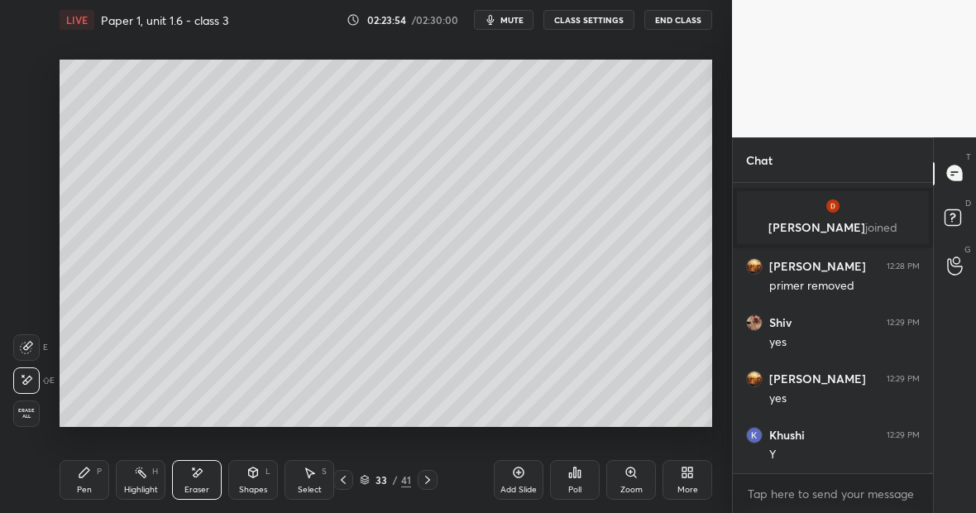
click at [91, 485] on div "Pen P" at bounding box center [85, 480] width 50 height 40
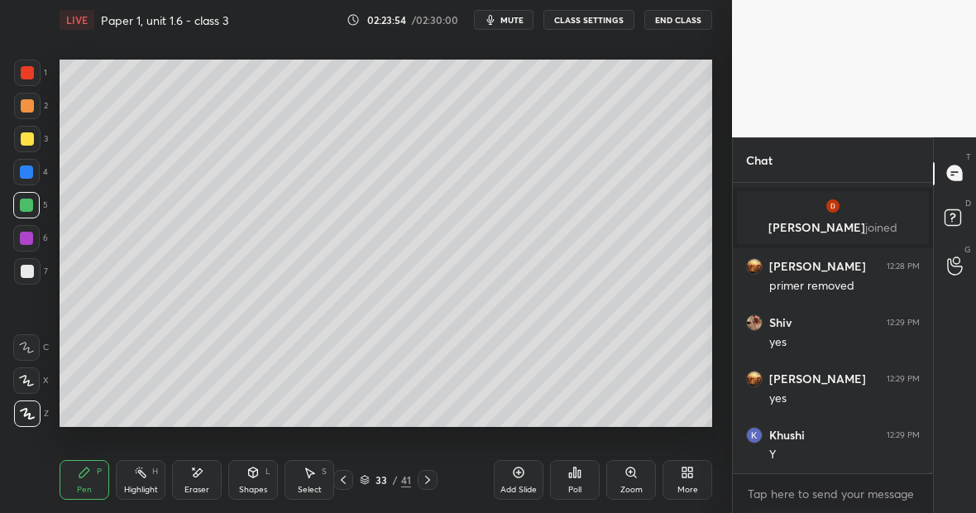
scroll to position [84962, 0]
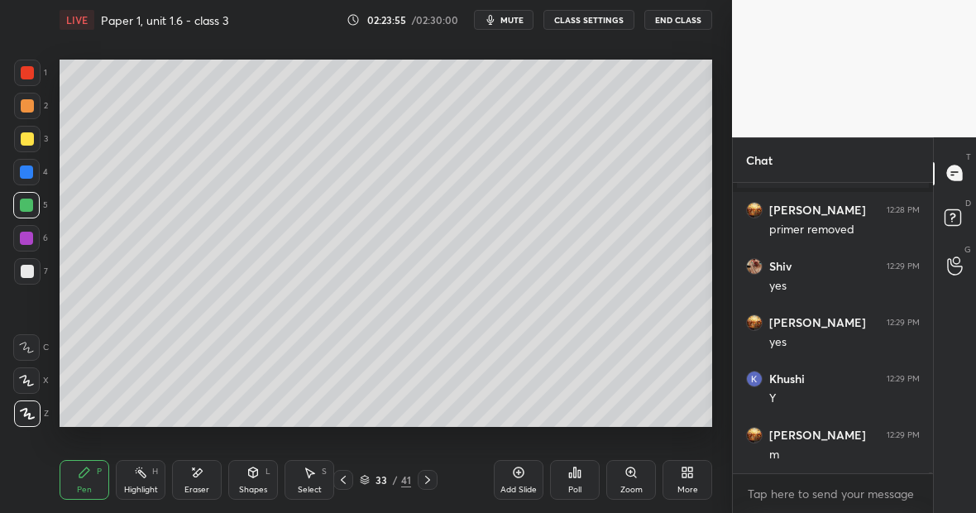
click at [33, 174] on div at bounding box center [26, 172] width 26 height 26
click at [37, 70] on div at bounding box center [27, 73] width 26 height 26
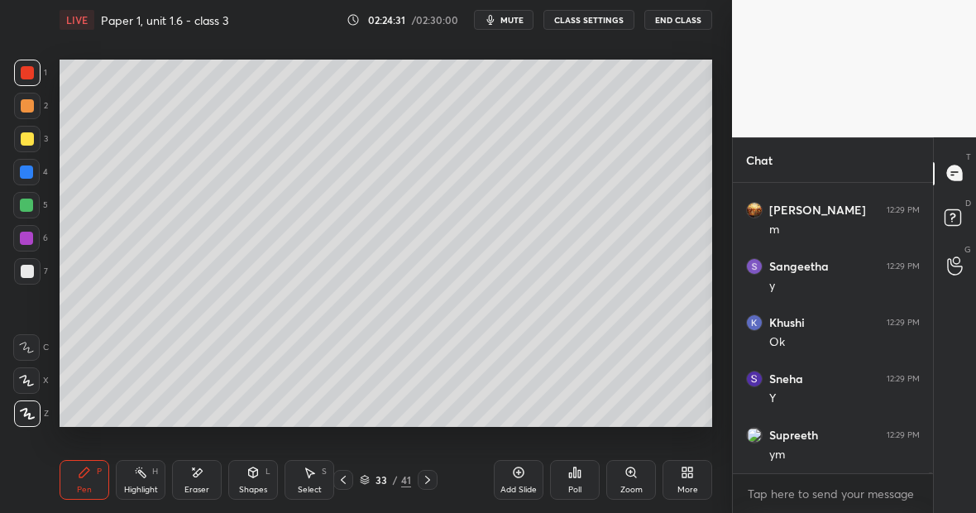
scroll to position [85243, 0]
click at [27, 207] on div at bounding box center [26, 205] width 13 height 13
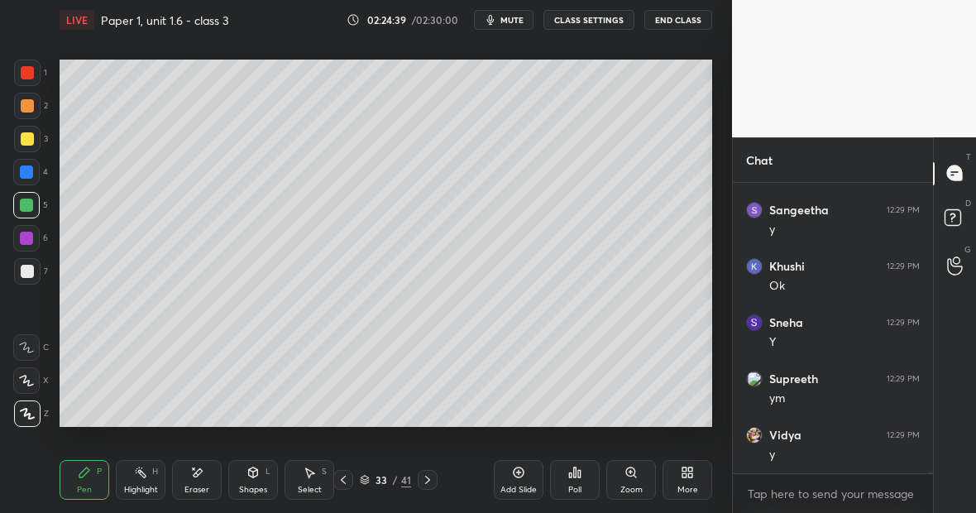
click at [199, 474] on icon at bounding box center [196, 473] width 13 height 14
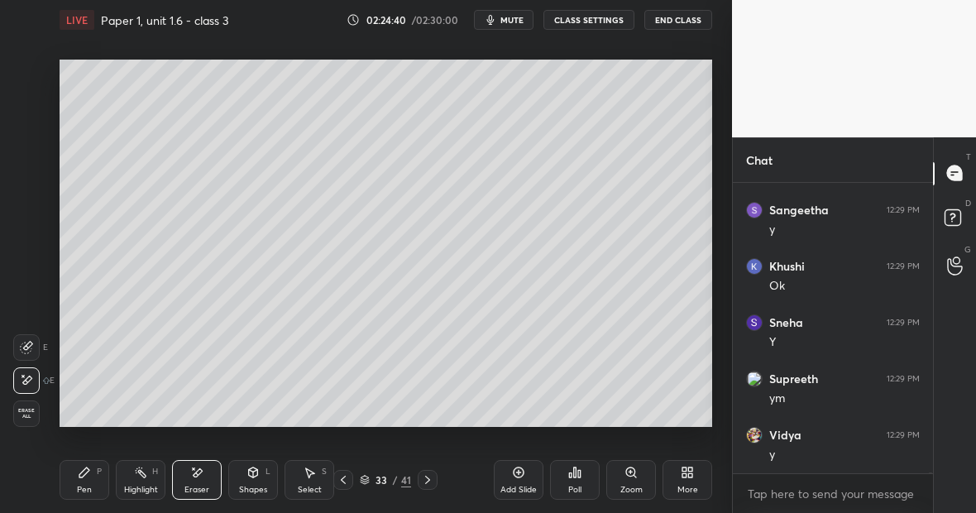
click at [88, 474] on icon at bounding box center [84, 472] width 13 height 13
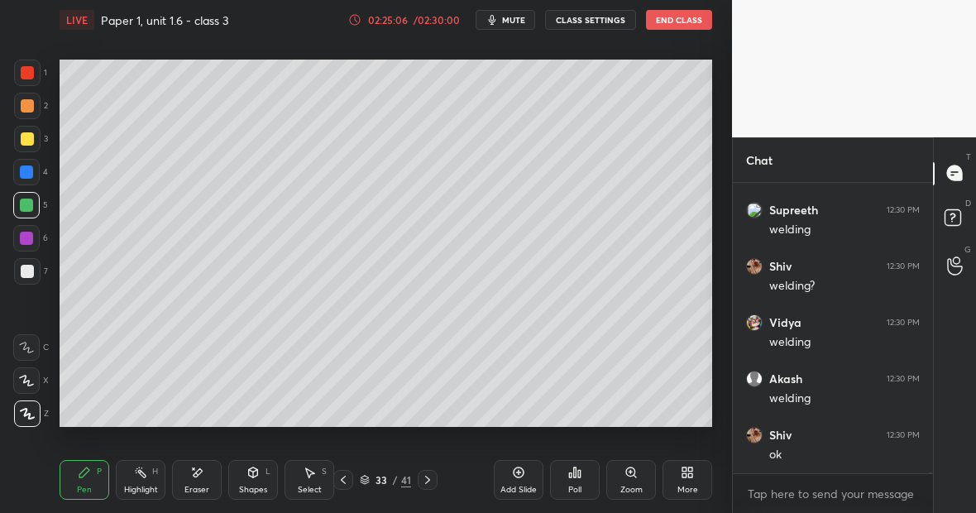
scroll to position [85581, 0]
click at [131, 486] on div "Highlight" at bounding box center [141, 490] width 34 height 8
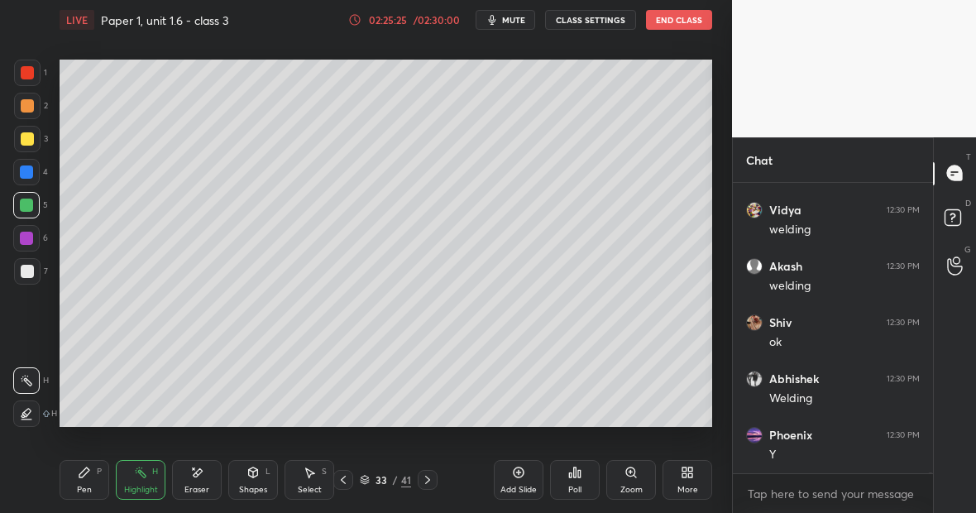
scroll to position [85693, 0]
click at [91, 480] on div "Pen P" at bounding box center [85, 480] width 50 height 40
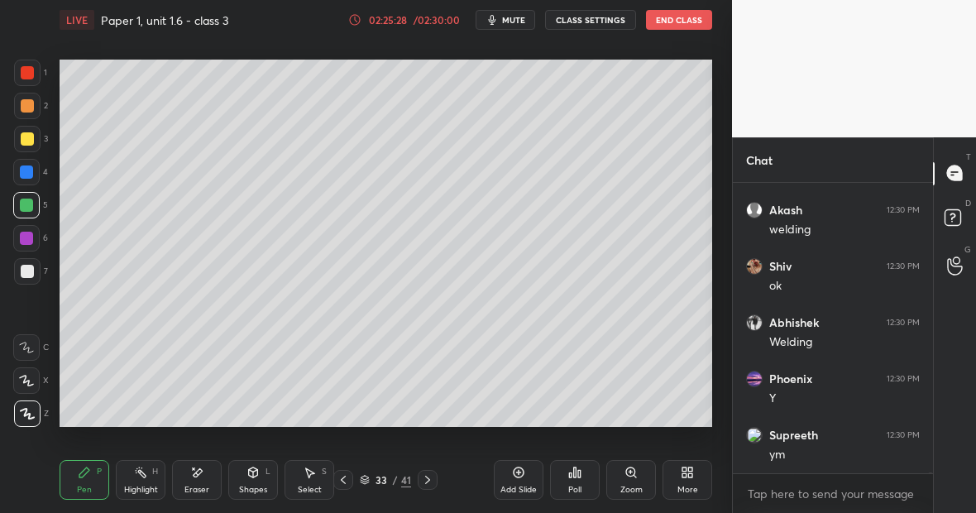
scroll to position [85749, 0]
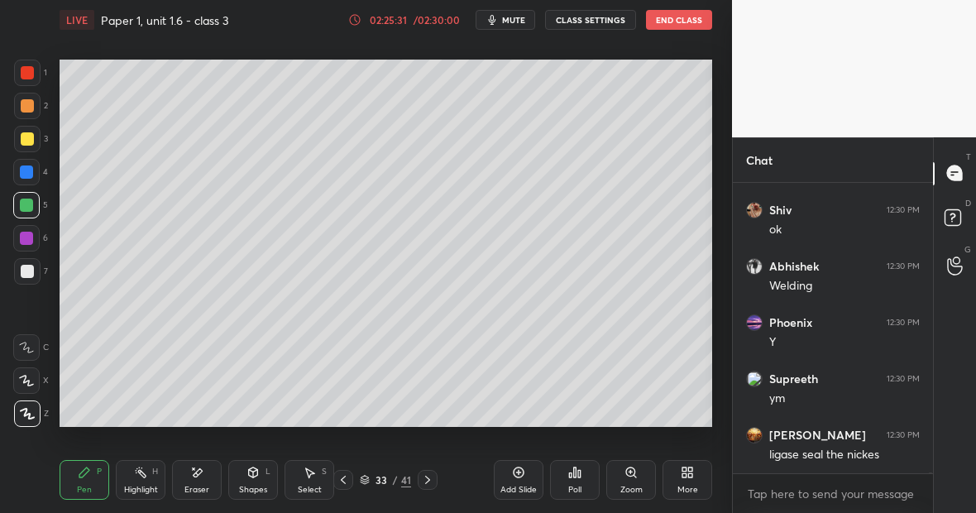
click at [29, 269] on div at bounding box center [27, 271] width 13 height 13
click at [141, 476] on icon at bounding box center [140, 472] width 13 height 13
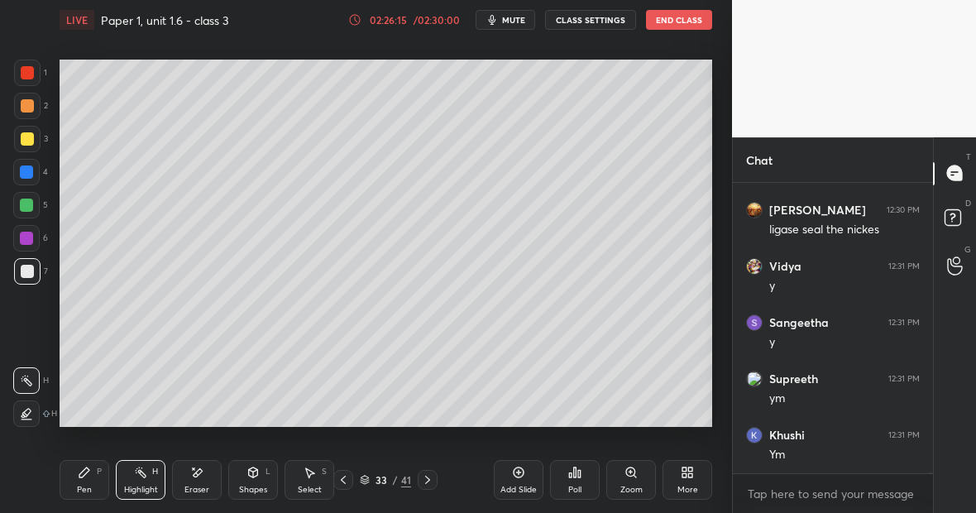
scroll to position [86031, 0]
click at [95, 477] on div "Pen P" at bounding box center [85, 480] width 50 height 40
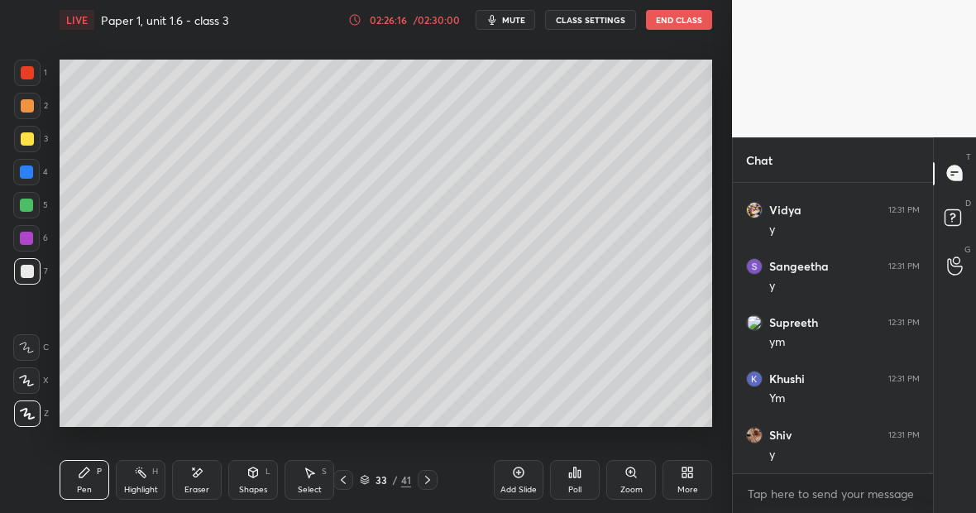
scroll to position [86087, 0]
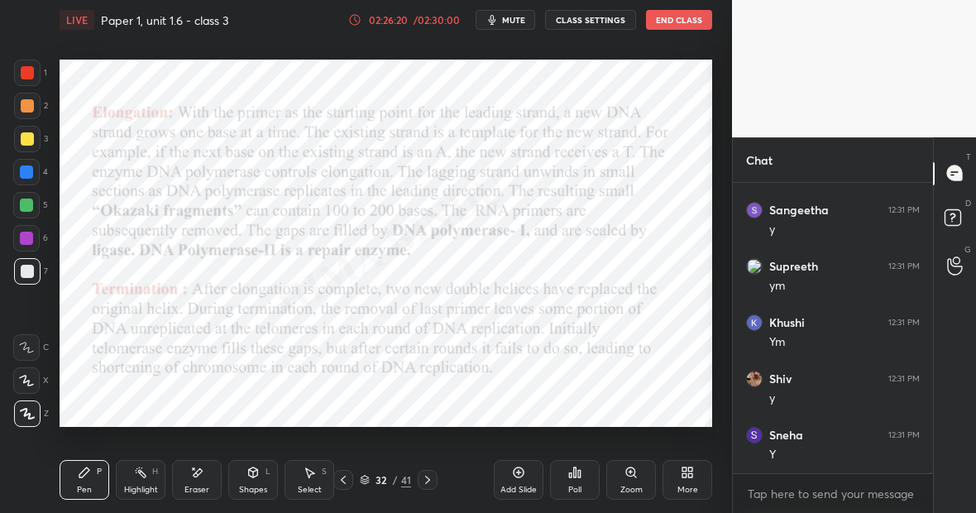
click at [32, 212] on div at bounding box center [26, 205] width 26 height 26
click at [194, 477] on div "Eraser" at bounding box center [197, 480] width 50 height 40
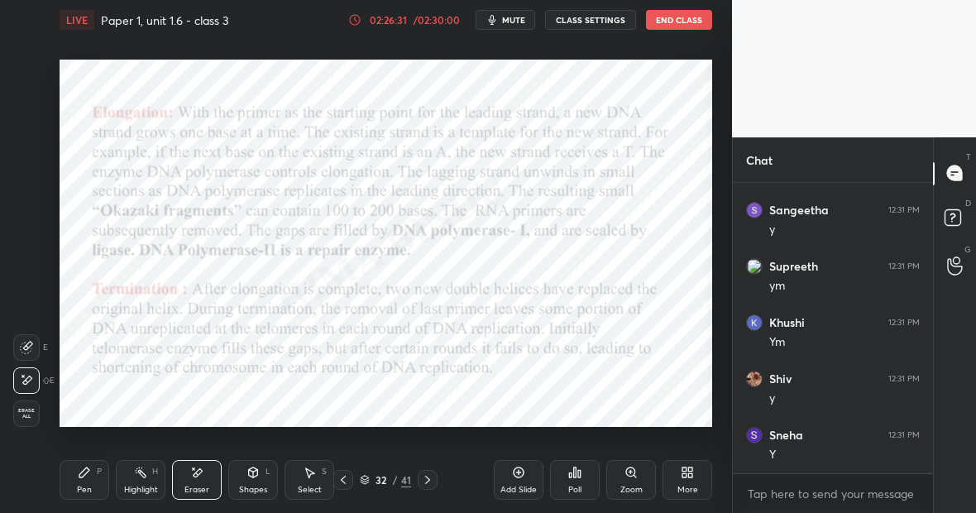
click at [86, 489] on div "Pen" at bounding box center [84, 490] width 15 height 8
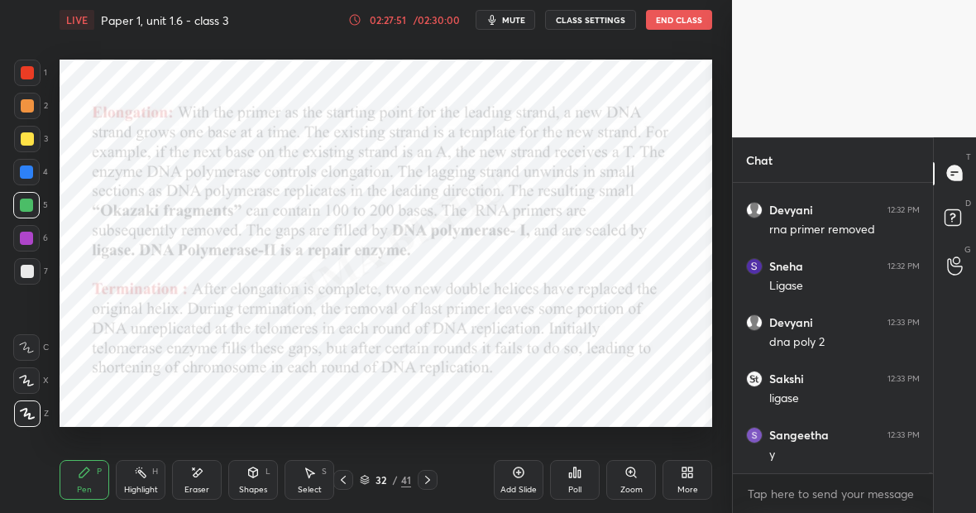
scroll to position [86600, 0]
click at [101, 478] on div "Pen P" at bounding box center [85, 480] width 50 height 40
click at [146, 482] on div "Highlight H" at bounding box center [141, 480] width 50 height 40
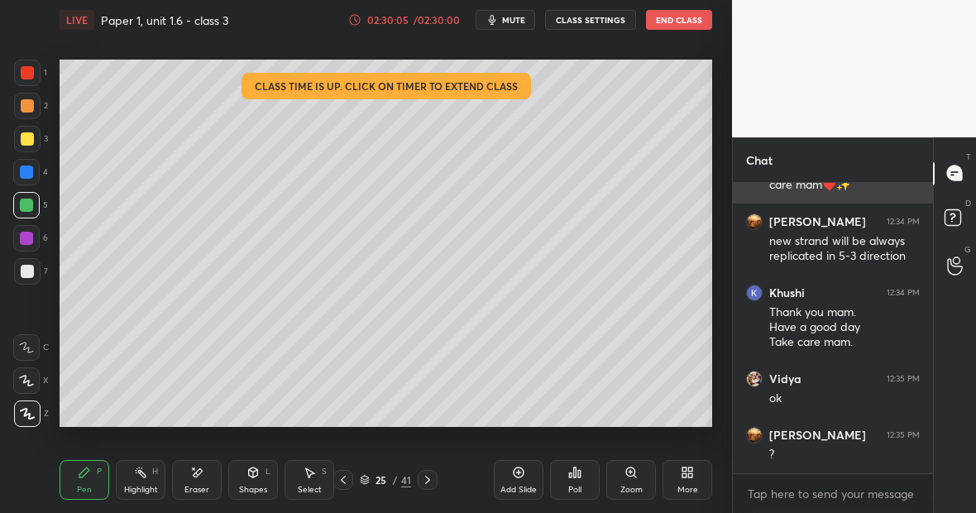
scroll to position [88638, 0]
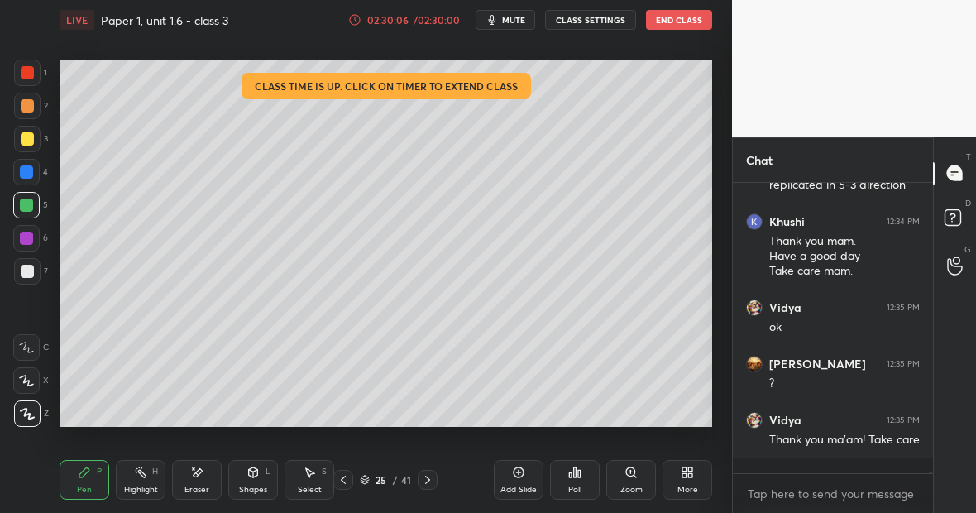
click at [154, 486] on div "Highlight" at bounding box center [141, 490] width 34 height 8
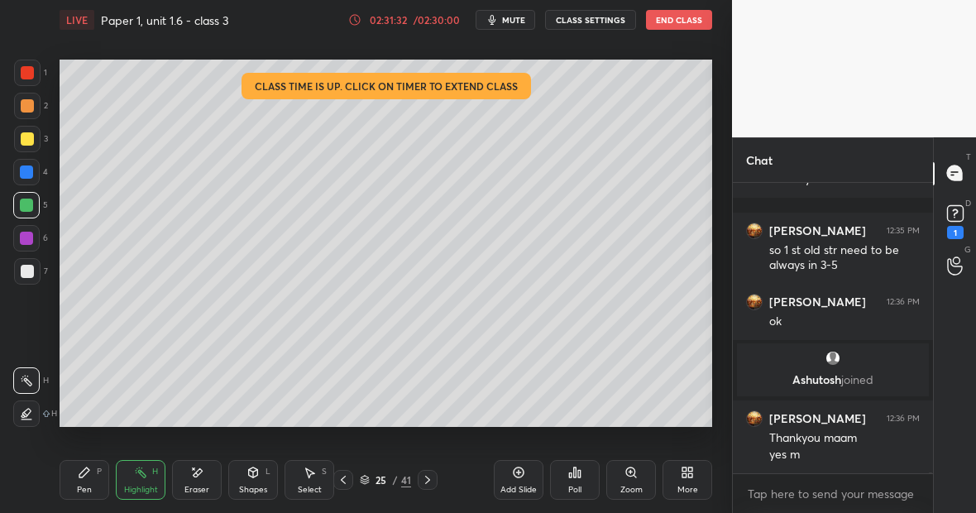
scroll to position [87890, 0]
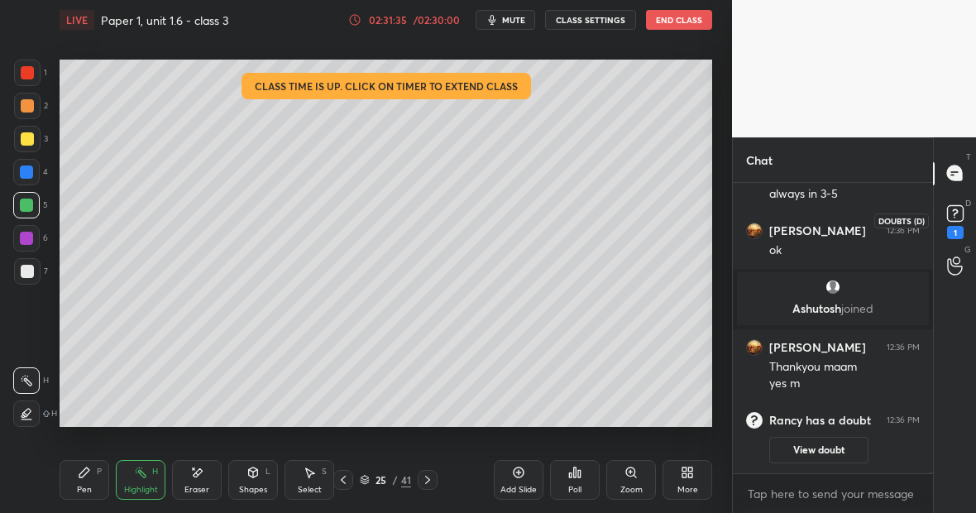
click at [956, 210] on icon at bounding box center [955, 211] width 6 height 7
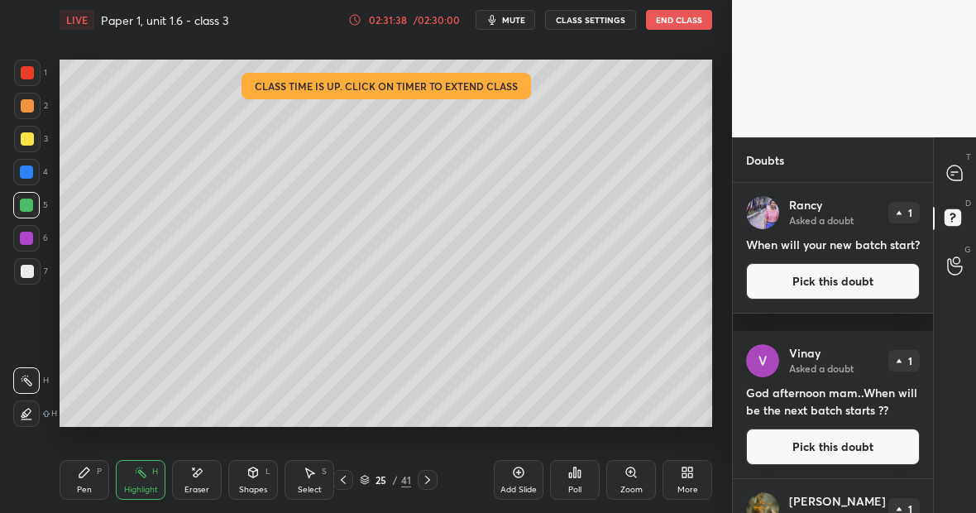
scroll to position [114, 0]
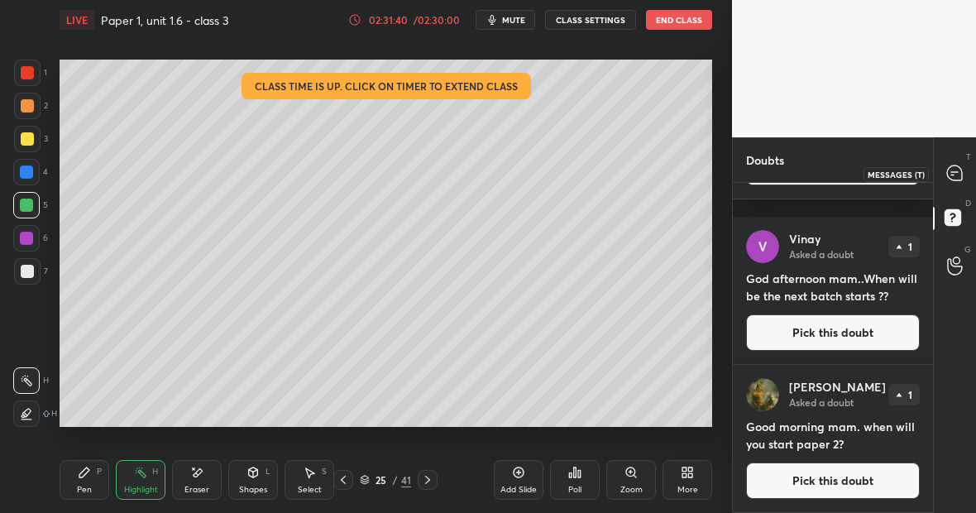
click at [954, 175] on icon at bounding box center [952, 175] width 2 height 0
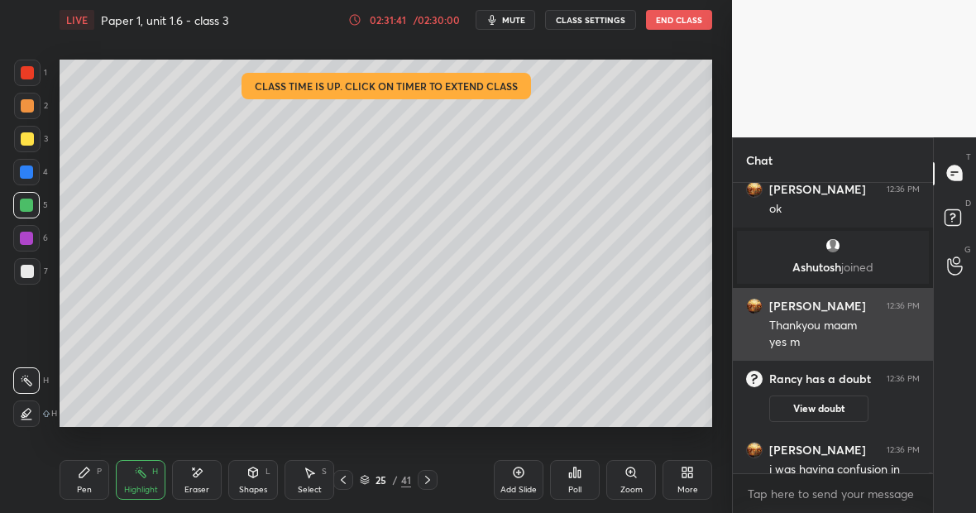
scroll to position [87935, 0]
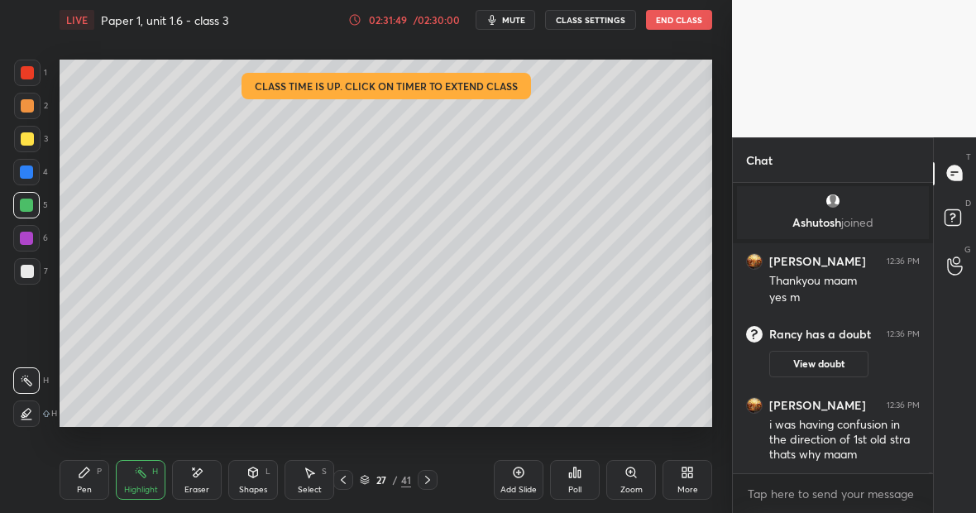
click at [143, 490] on div "Highlight" at bounding box center [141, 490] width 34 height 8
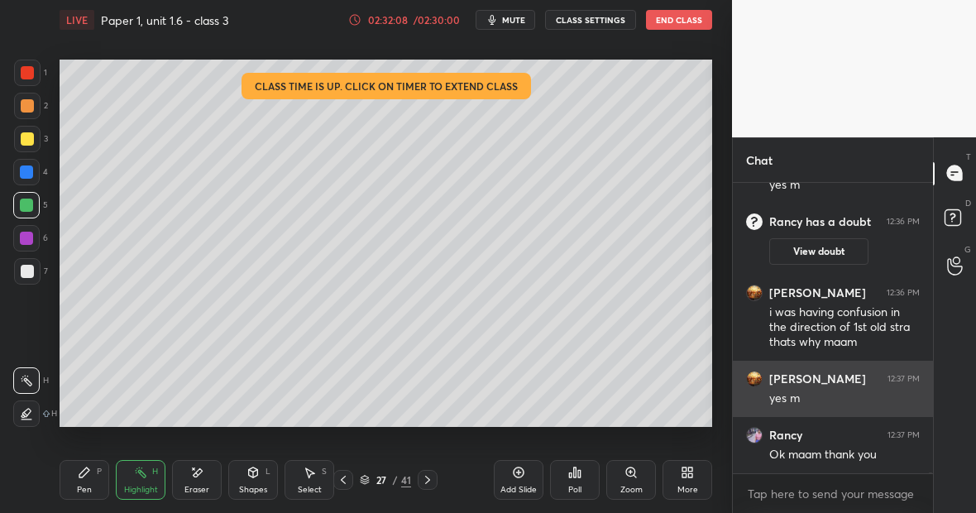
scroll to position [88104, 0]
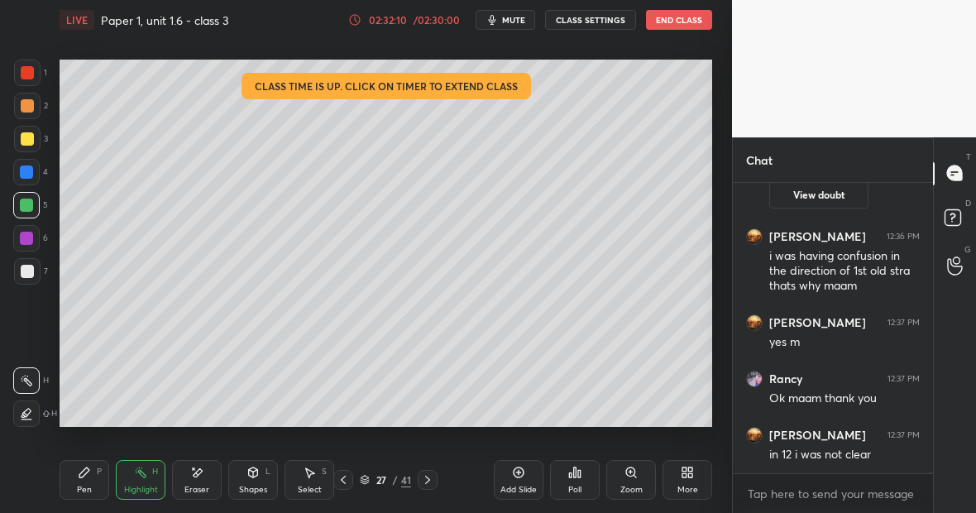
click at [514, 474] on icon at bounding box center [519, 472] width 11 height 11
click at [35, 143] on div at bounding box center [27, 139] width 26 height 26
click at [84, 472] on div "Pen P" at bounding box center [85, 480] width 50 height 40
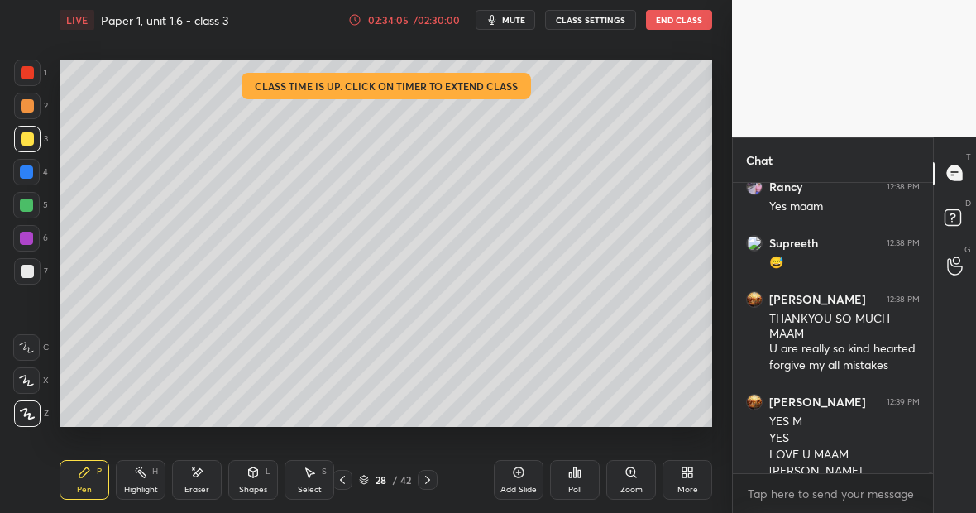
scroll to position [88441, 0]
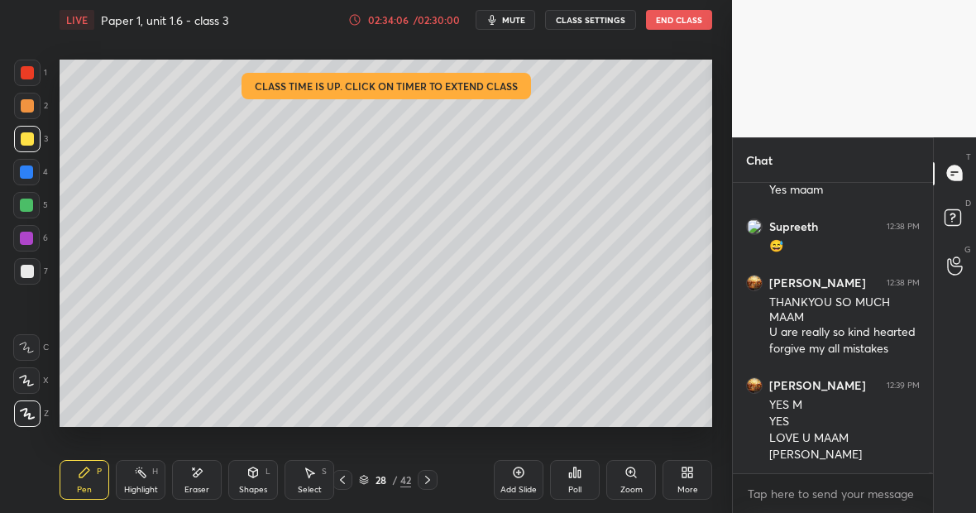
click at [671, 22] on button "End Class" at bounding box center [679, 20] width 66 height 20
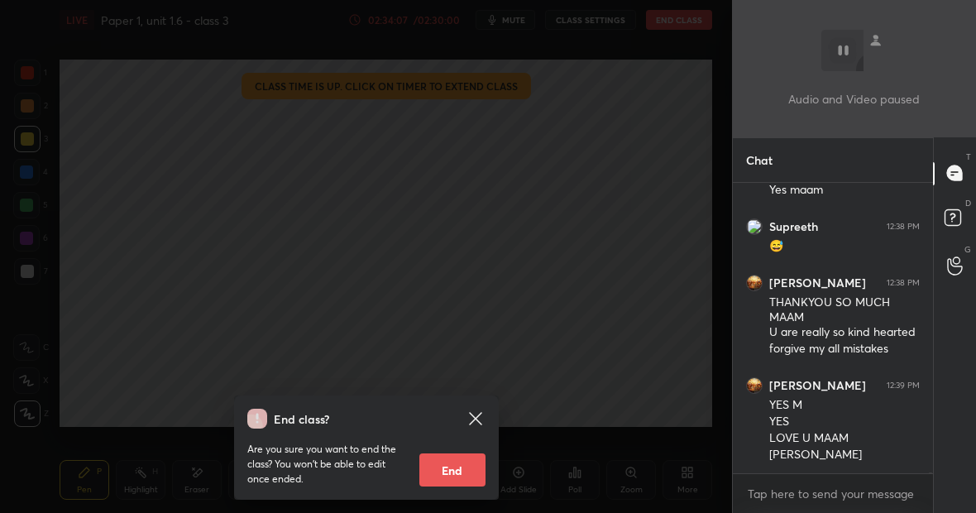
click at [447, 472] on button "End" at bounding box center [452, 469] width 66 height 33
type textarea "x"
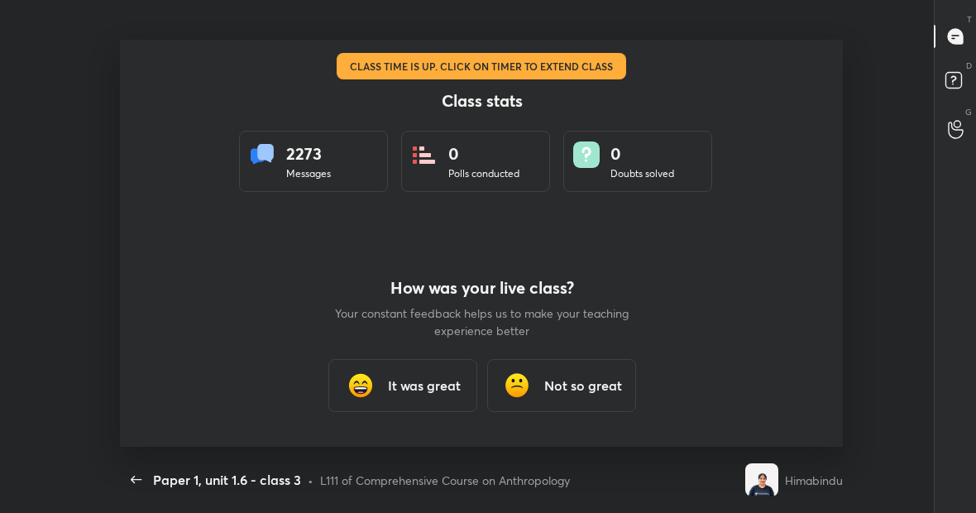
scroll to position [0, 0]
